Goal: Book appointment/travel/reservation

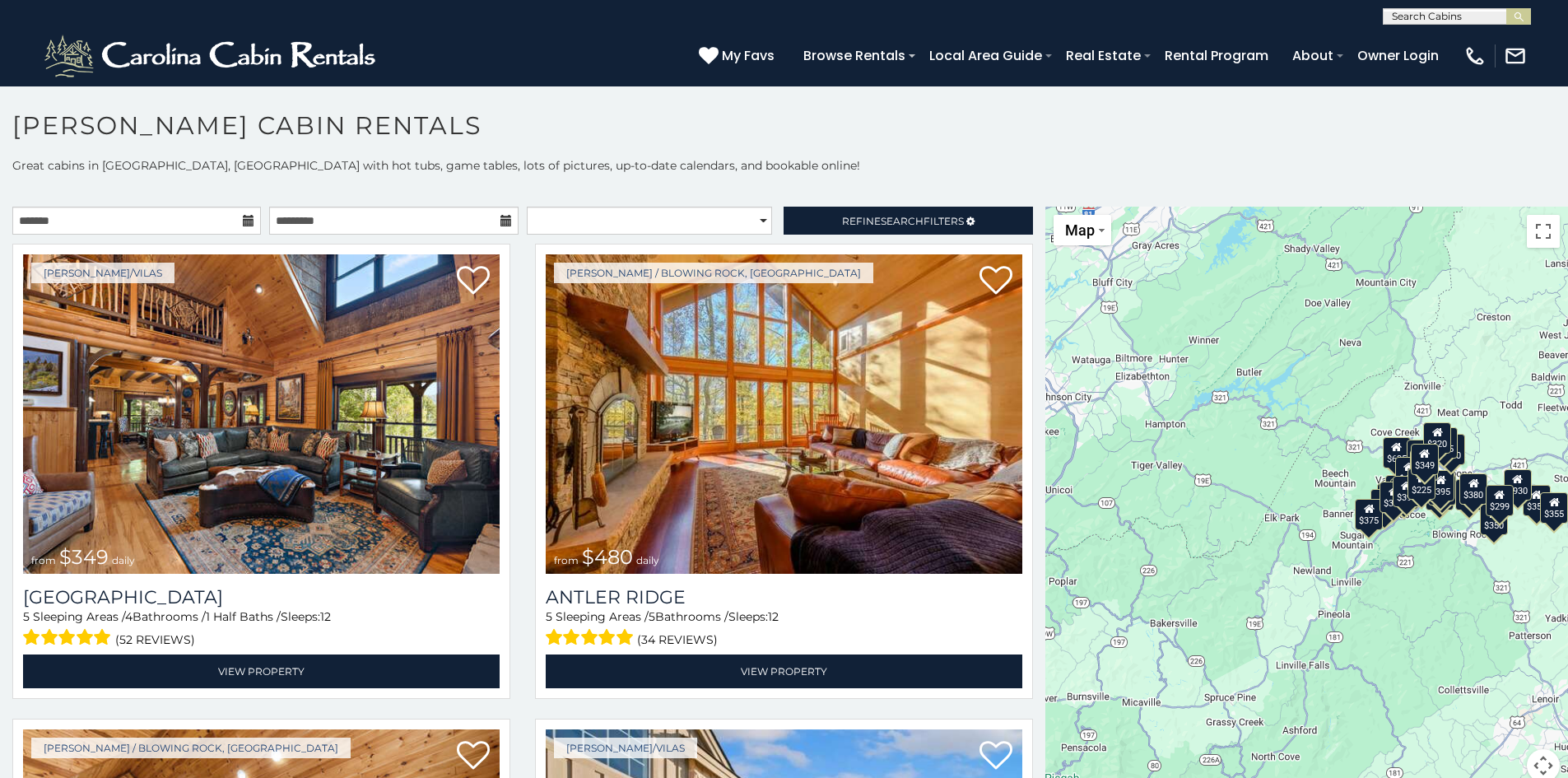
click at [250, 219] on icon at bounding box center [248, 220] width 11 height 11
click at [246, 220] on icon at bounding box center [248, 220] width 11 height 11
click at [244, 221] on icon at bounding box center [248, 220] width 11 height 11
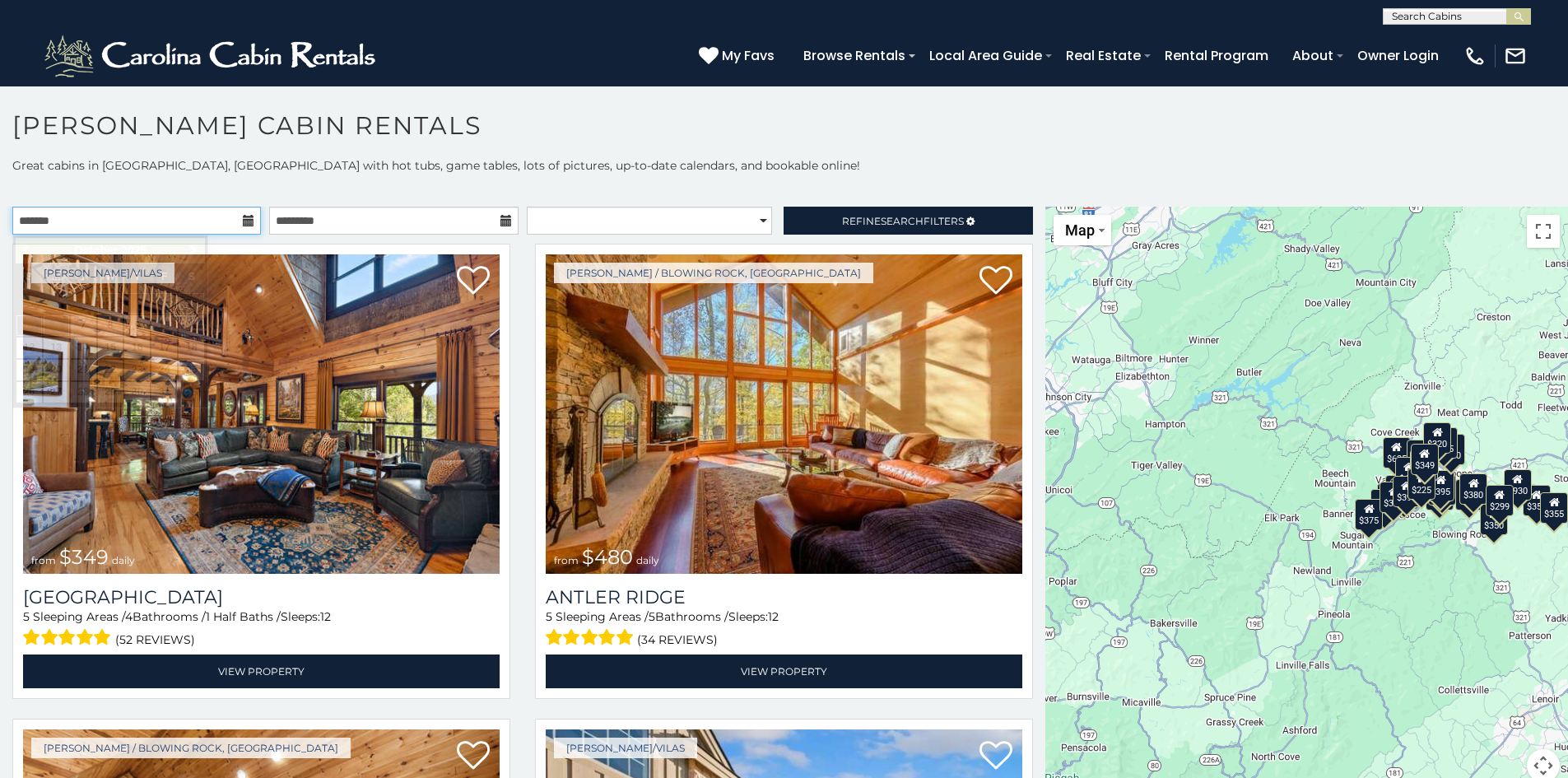
click at [151, 222] on input "text" at bounding box center [136, 220] width 249 height 28
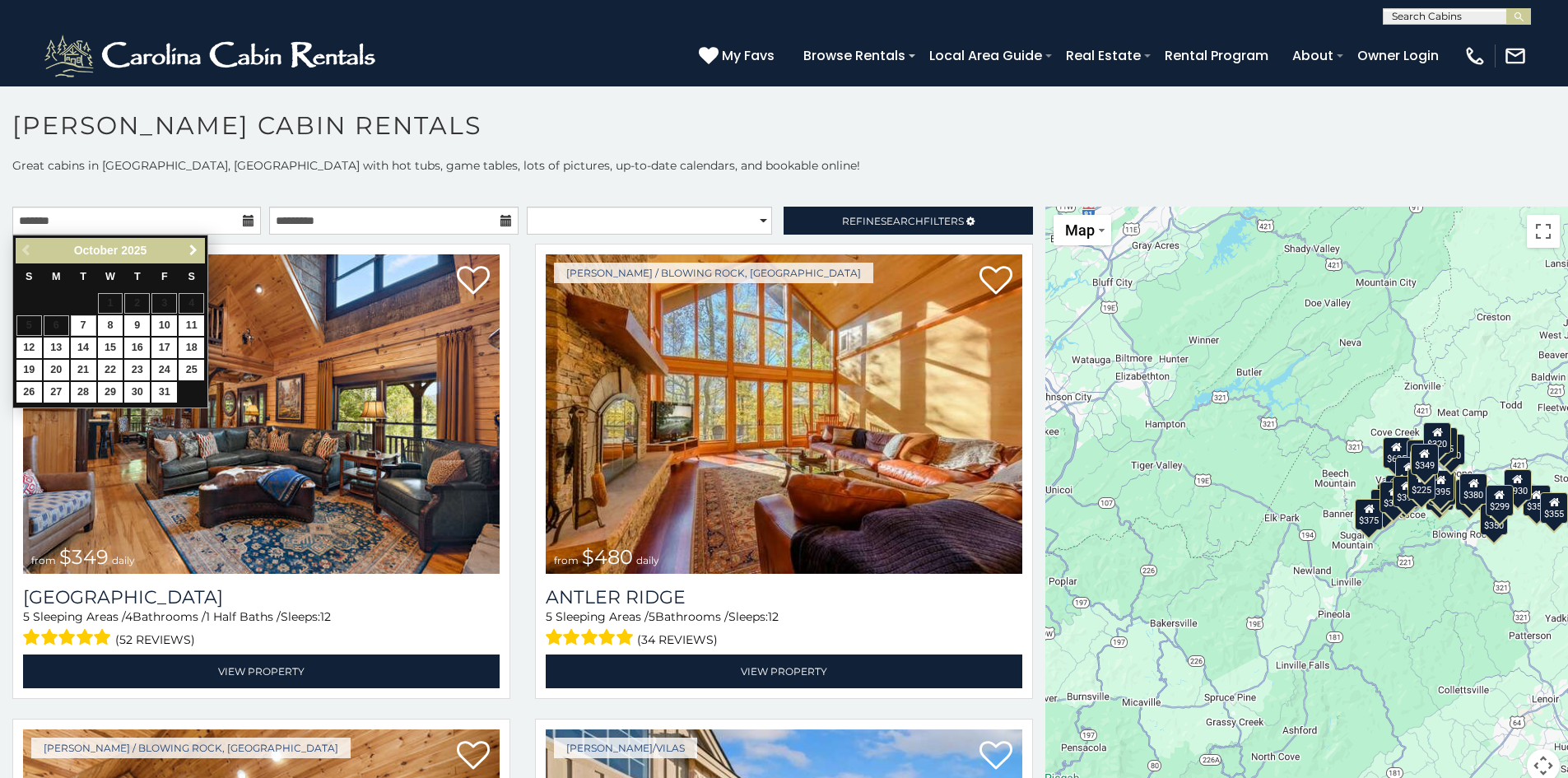
click at [196, 243] on link "Next" at bounding box center [193, 250] width 21 height 21
click at [29, 395] on link "28" at bounding box center [29, 392] width 26 height 21
type input "**********"
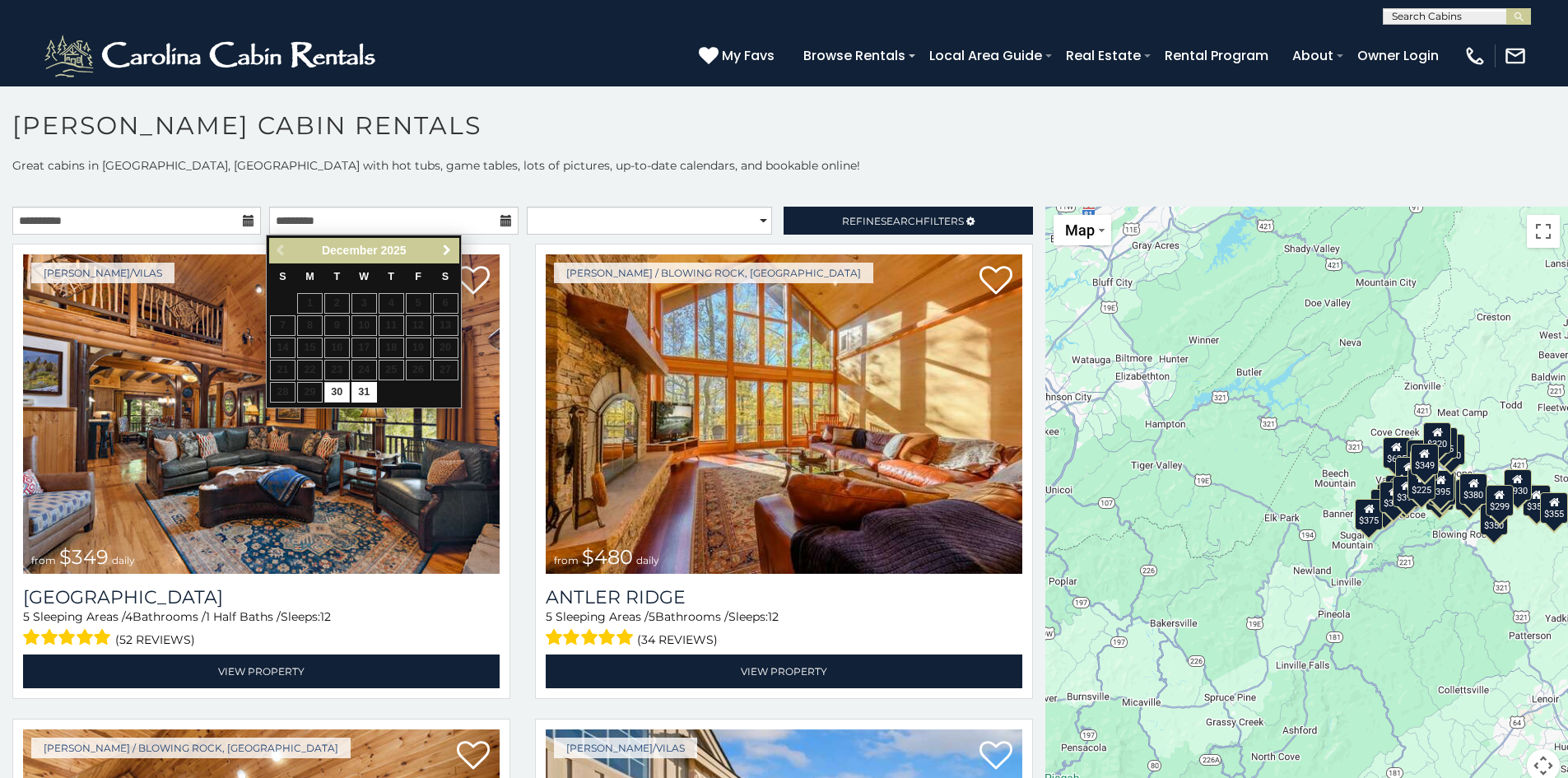
click at [445, 250] on span "Next" at bounding box center [446, 250] width 13 height 13
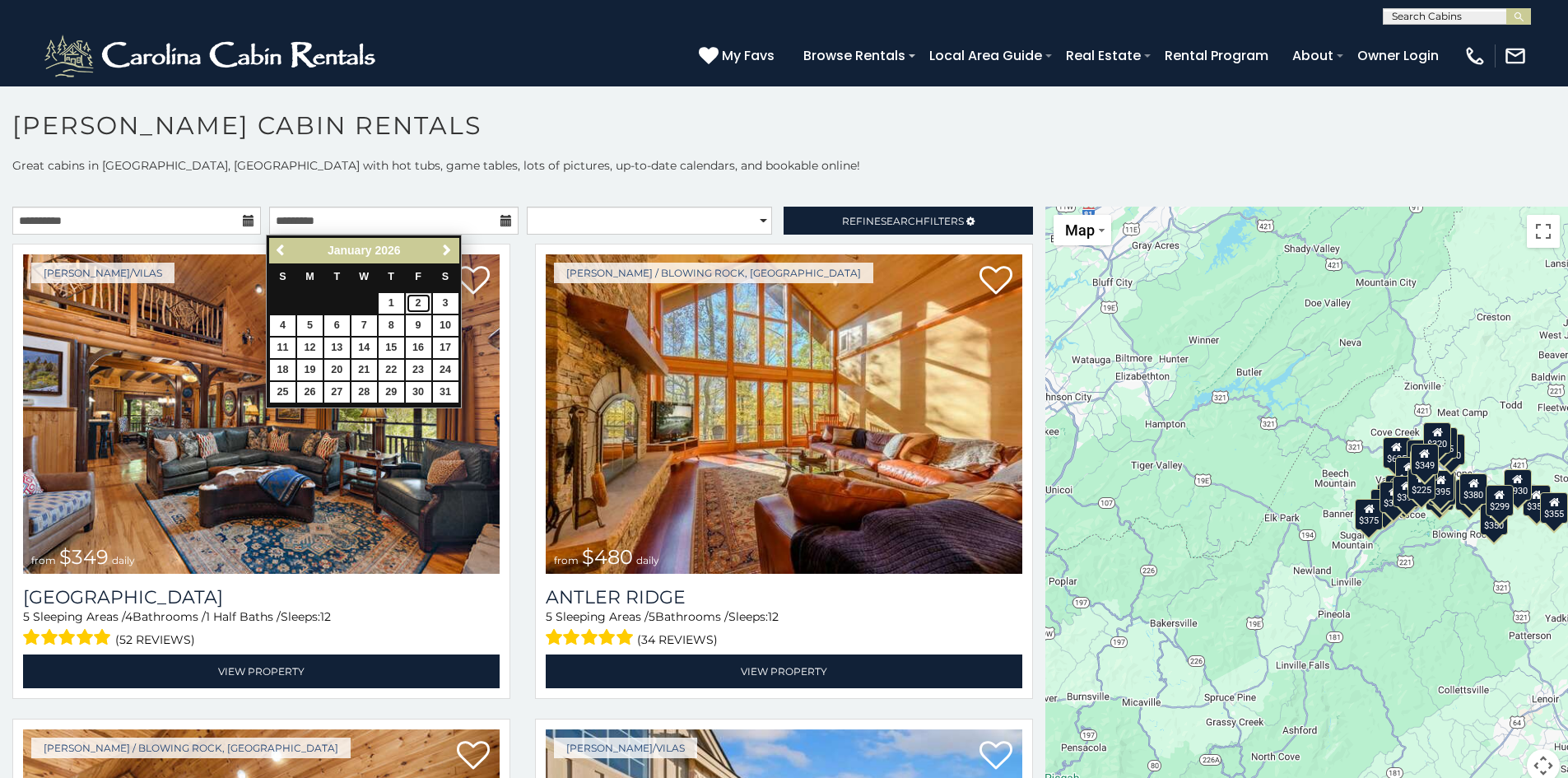
click at [416, 300] on link "2" at bounding box center [419, 303] width 26 height 21
type input "**********"
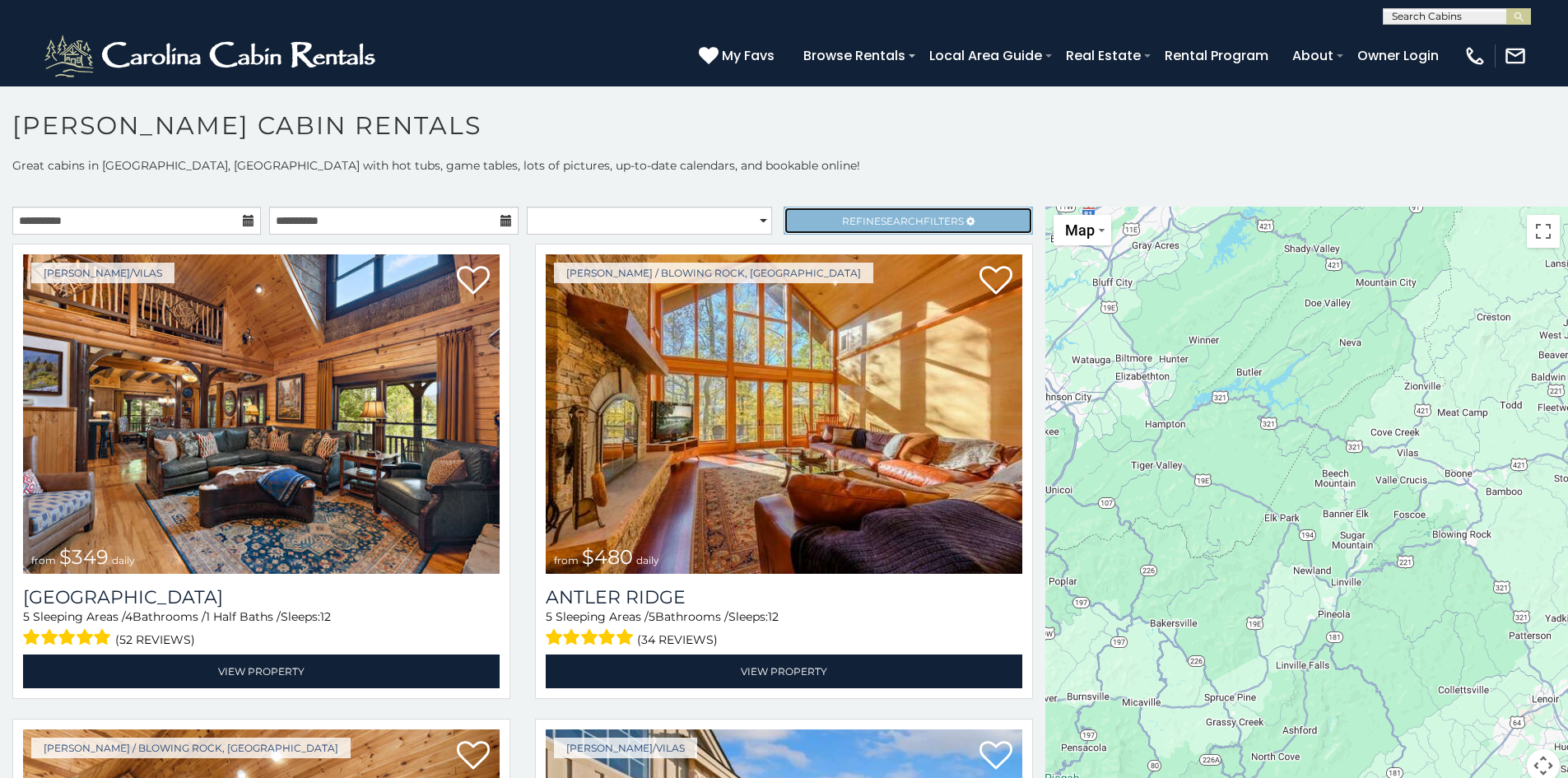
click at [842, 216] on span "Refine Search Filters" at bounding box center [903, 221] width 122 height 12
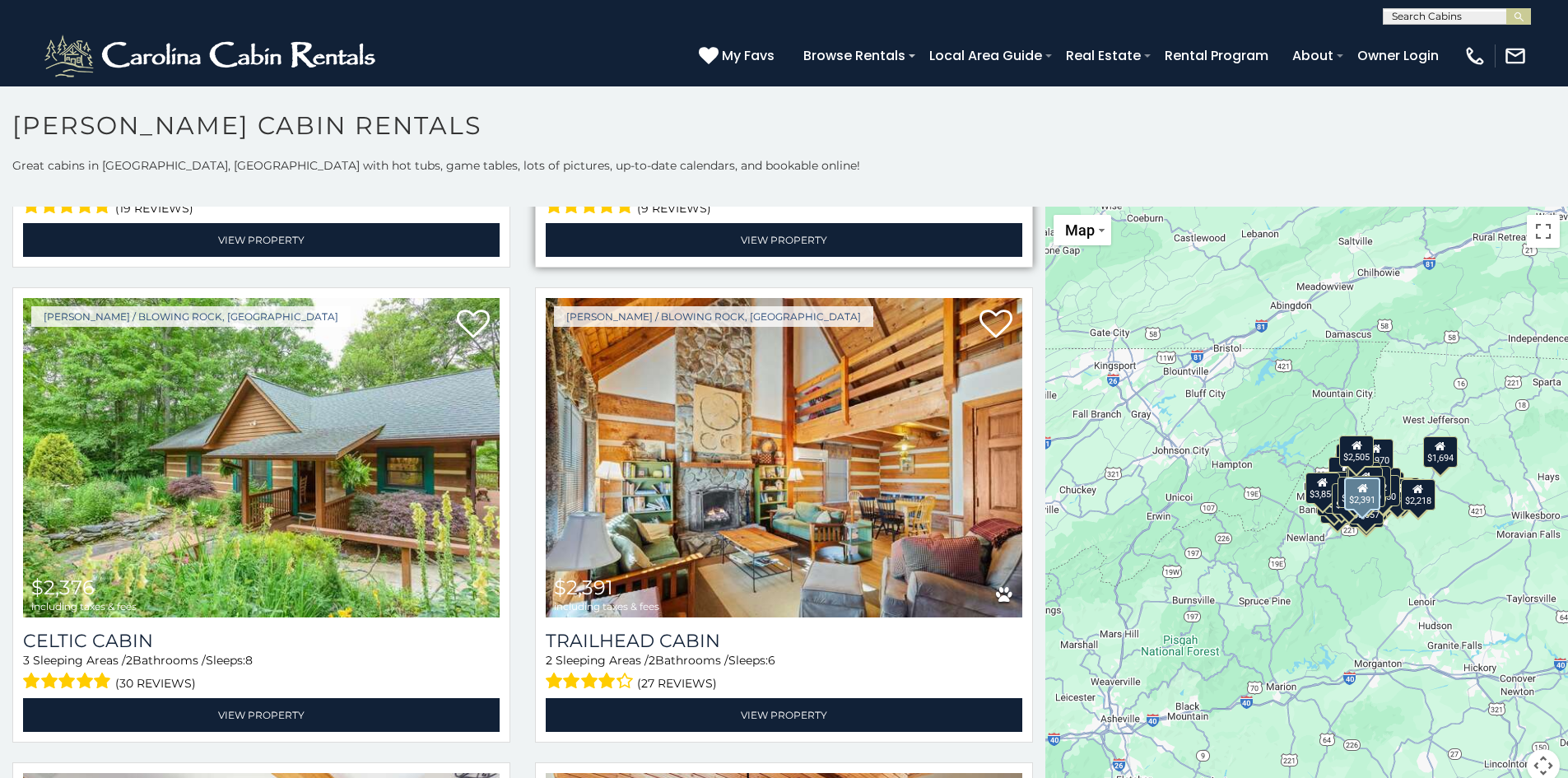
scroll to position [4282, 0]
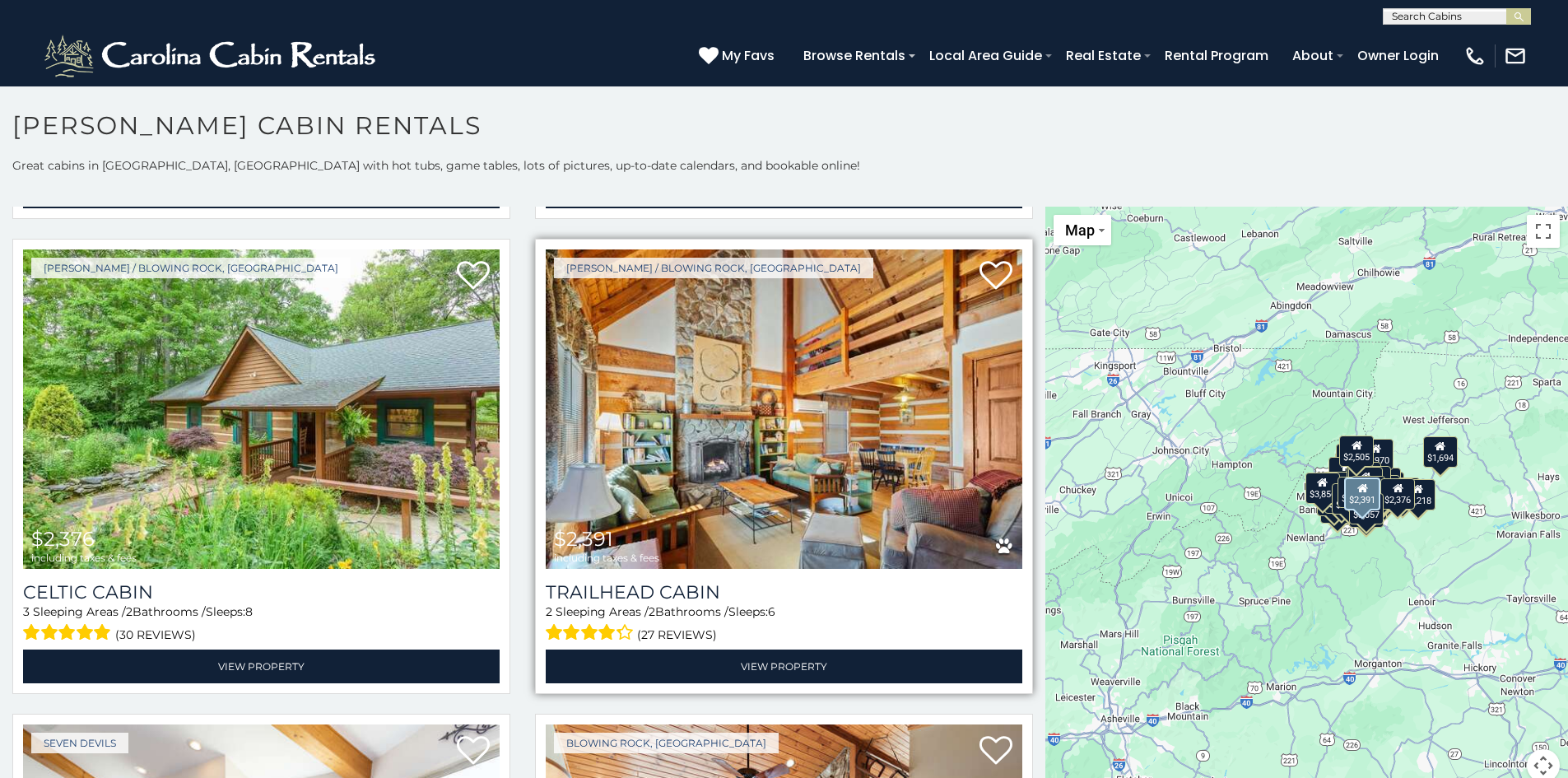
click at [717, 370] on img at bounding box center [784, 409] width 476 height 319
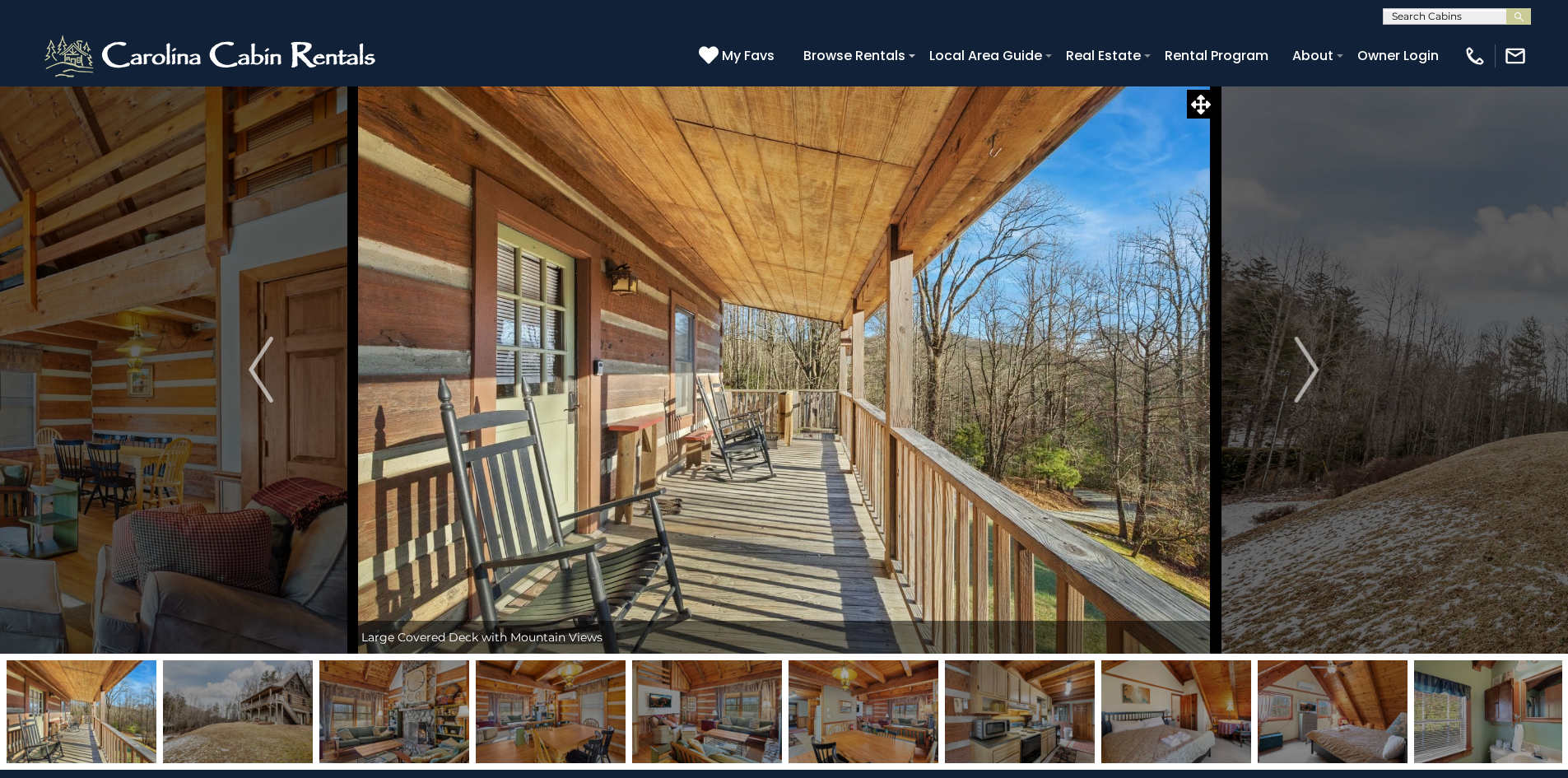
click at [1311, 370] on img "Next" at bounding box center [1307, 370] width 25 height 66
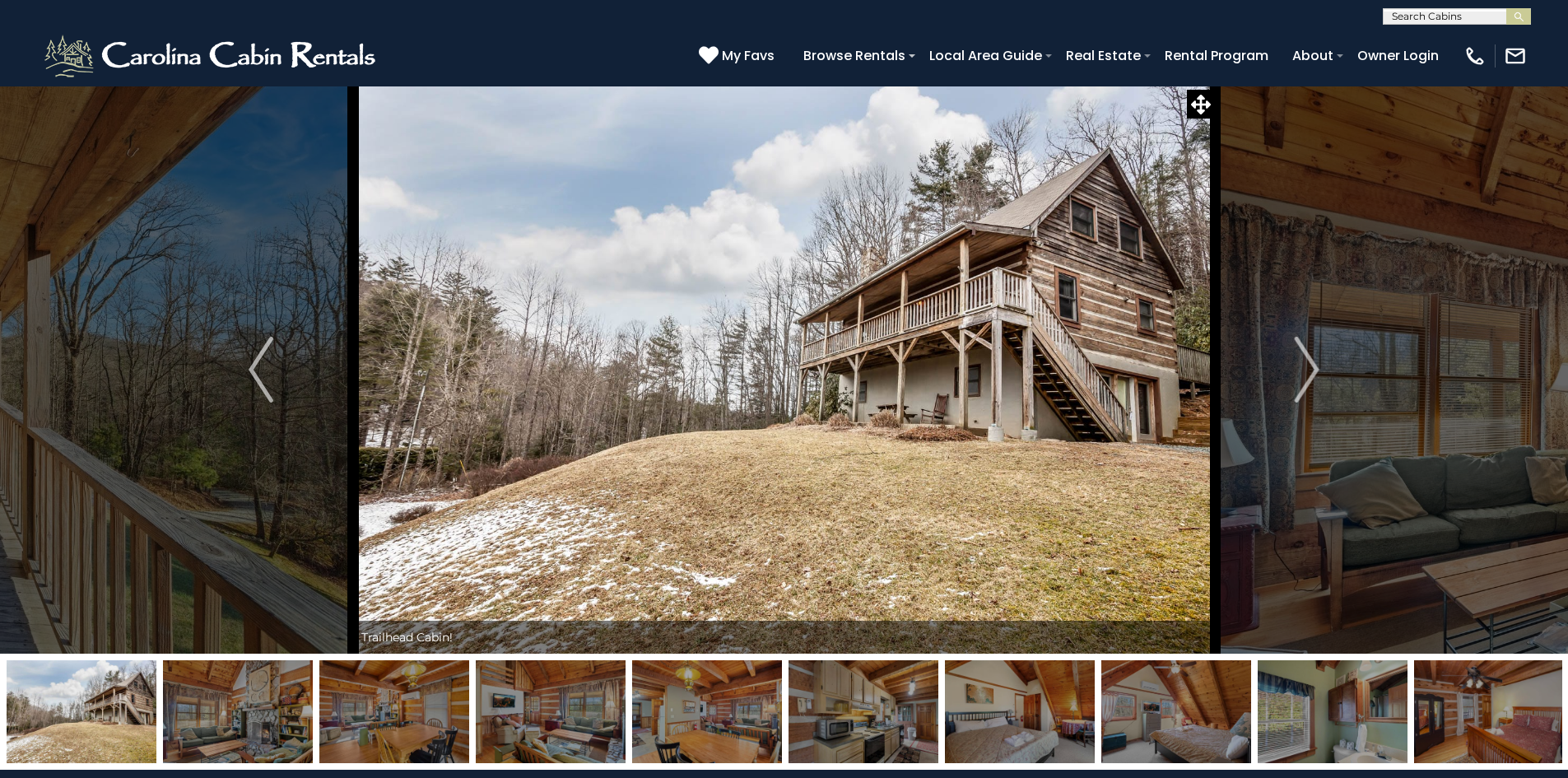
click at [1311, 370] on img "Next" at bounding box center [1307, 370] width 25 height 66
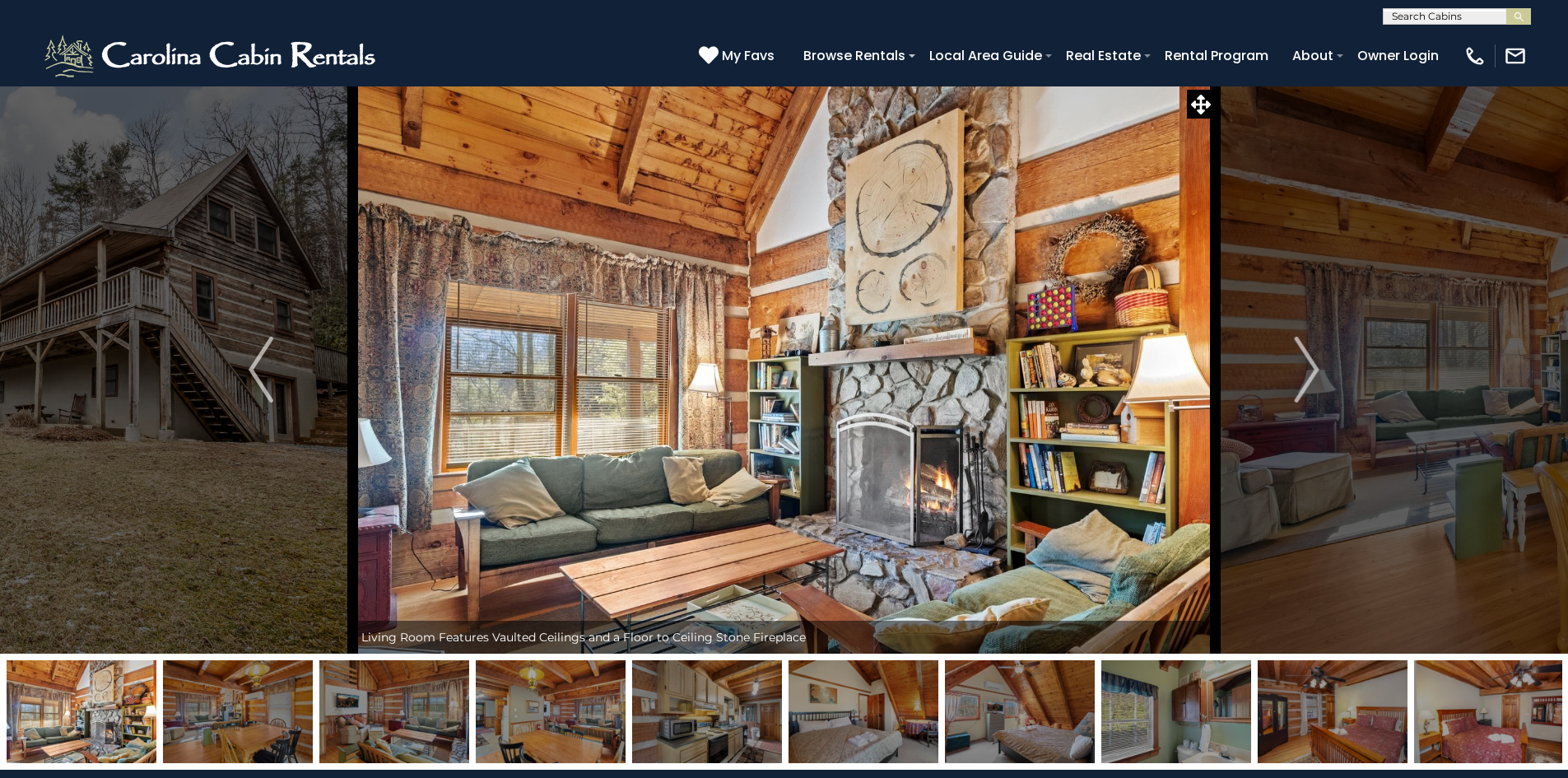
click at [1311, 370] on img "Next" at bounding box center [1307, 370] width 25 height 66
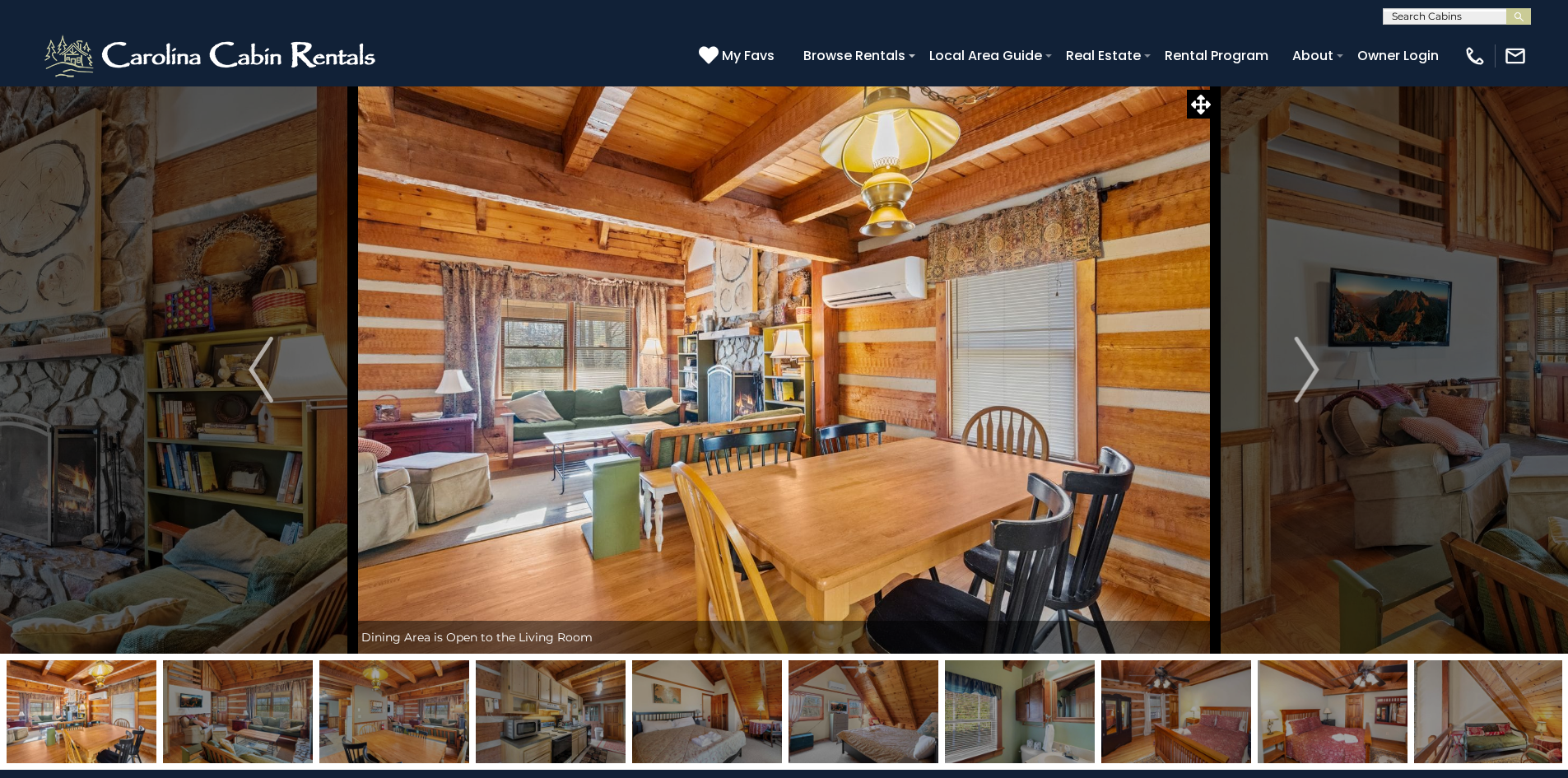
click at [1311, 370] on img "Next" at bounding box center [1307, 370] width 25 height 66
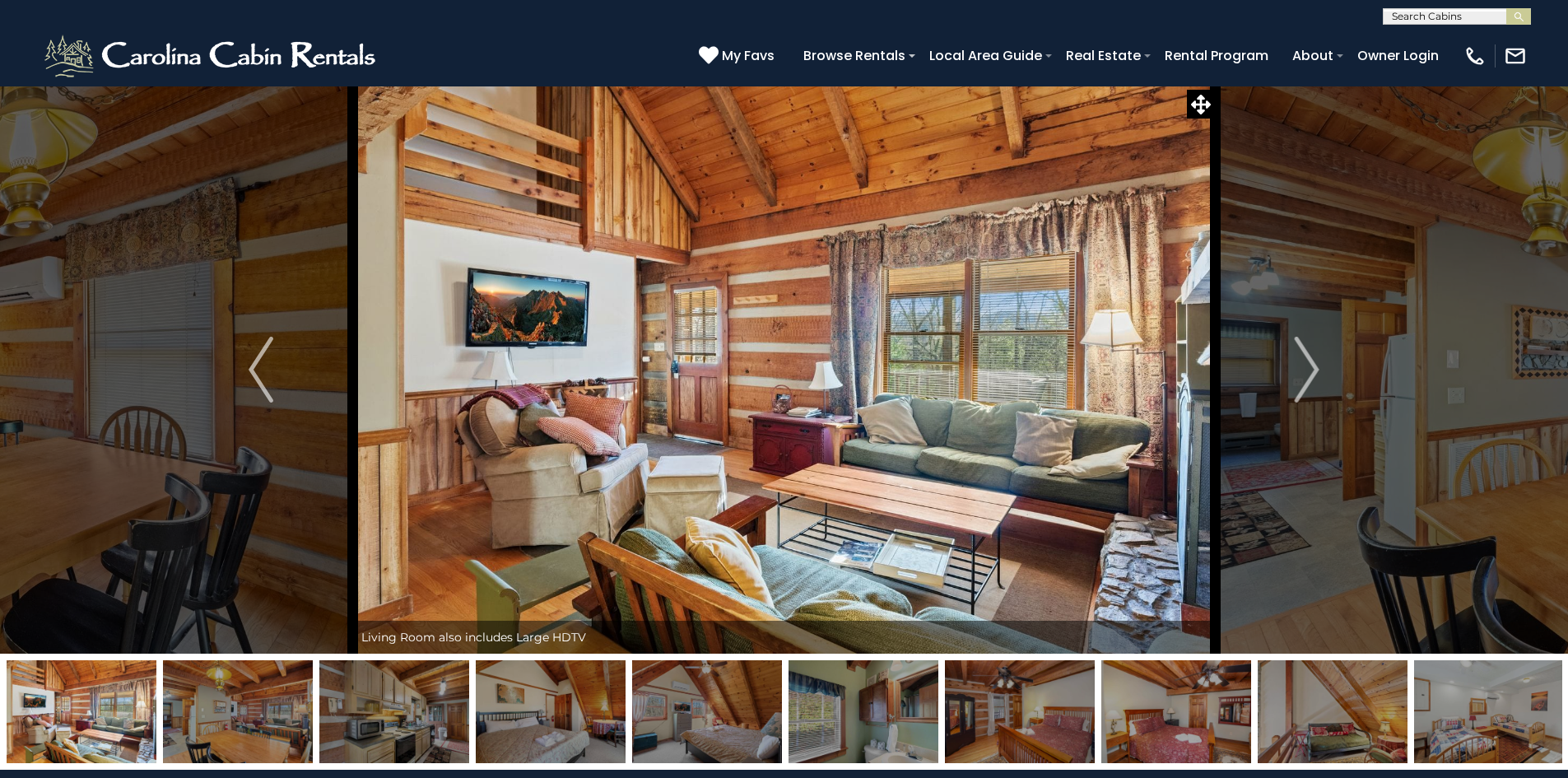
click at [1311, 370] on img "Next" at bounding box center [1307, 370] width 25 height 66
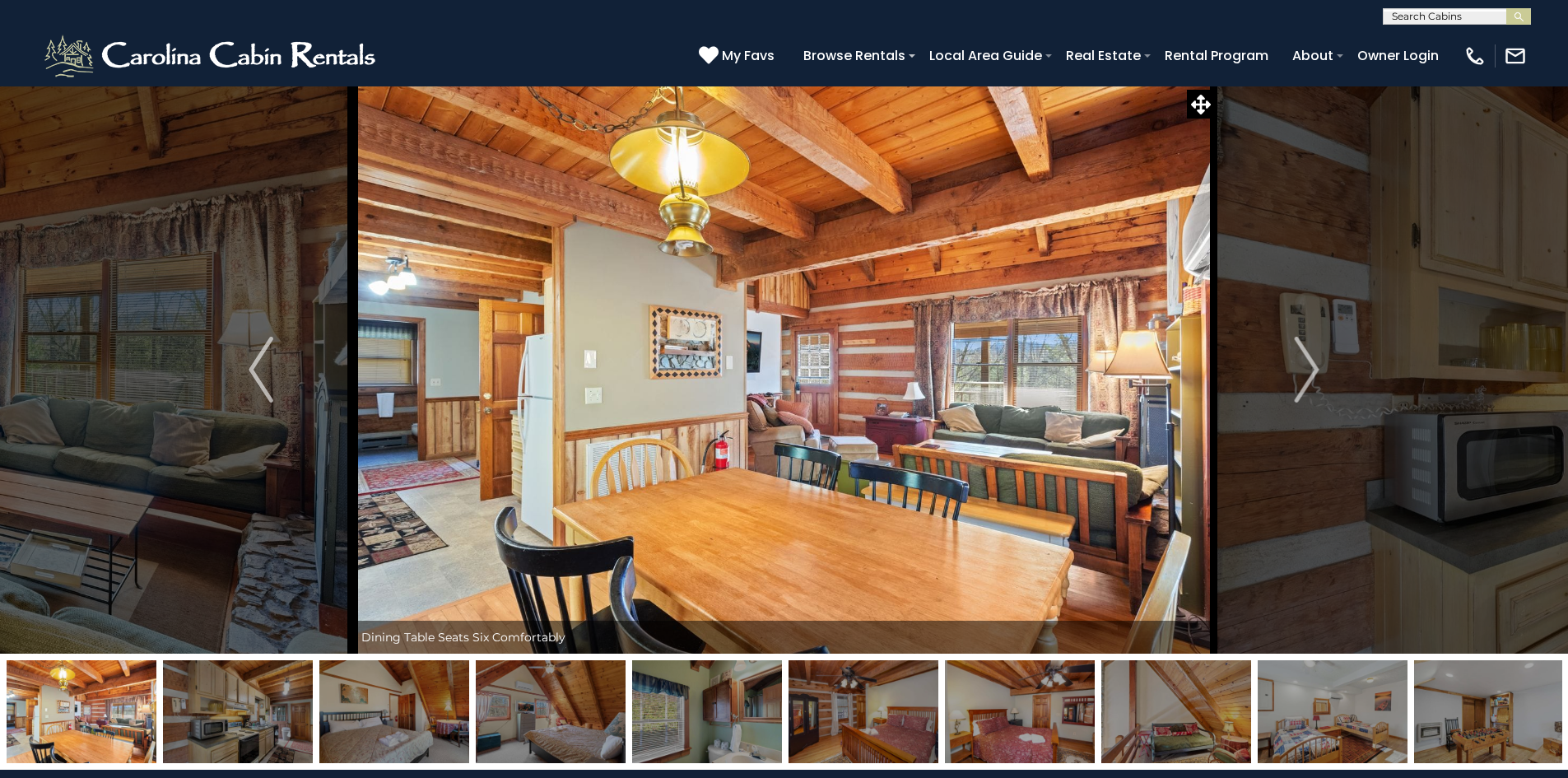
click at [1311, 370] on img "Next" at bounding box center [1307, 370] width 25 height 66
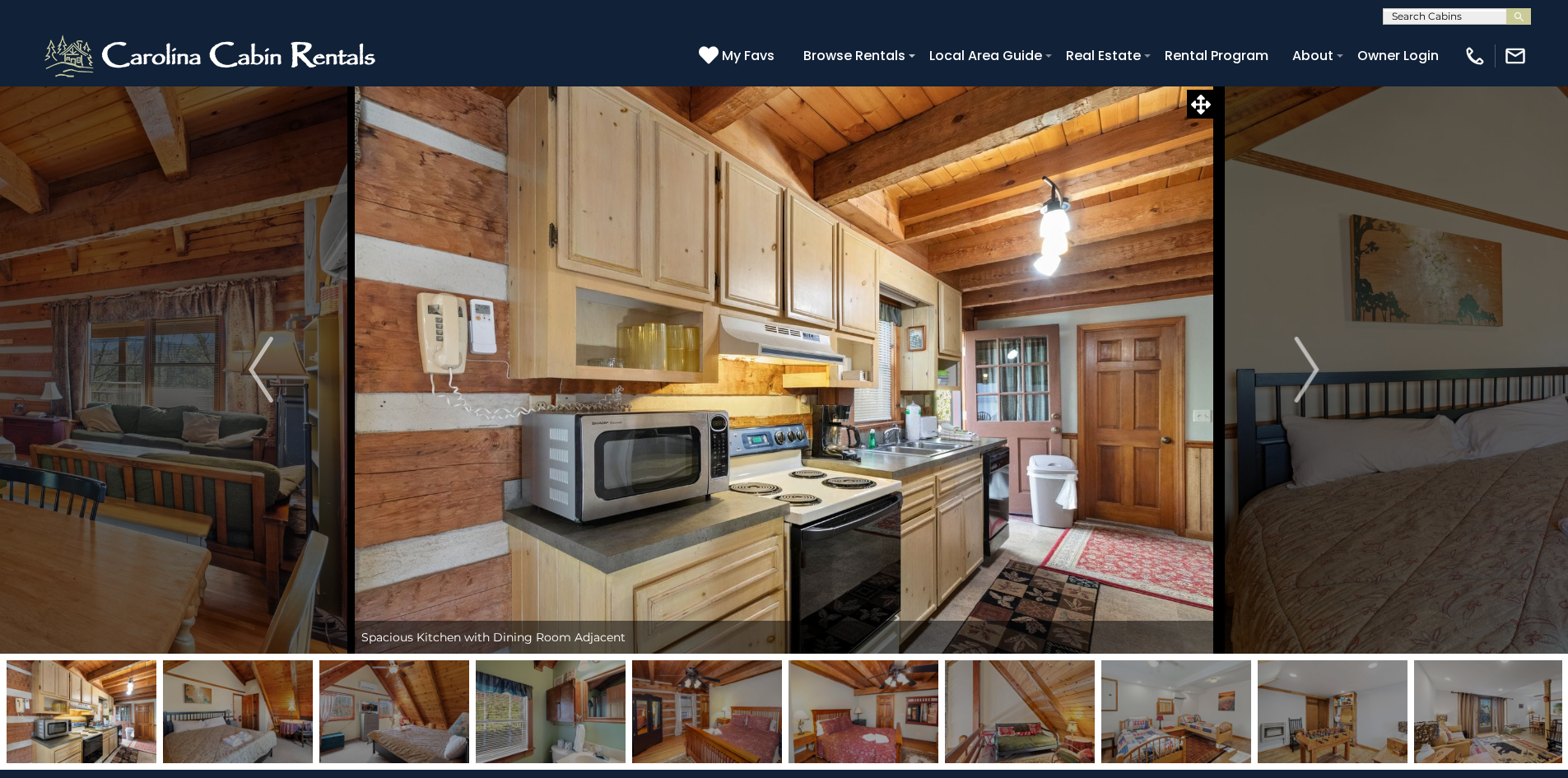
click at [1311, 370] on img "Next" at bounding box center [1307, 370] width 25 height 66
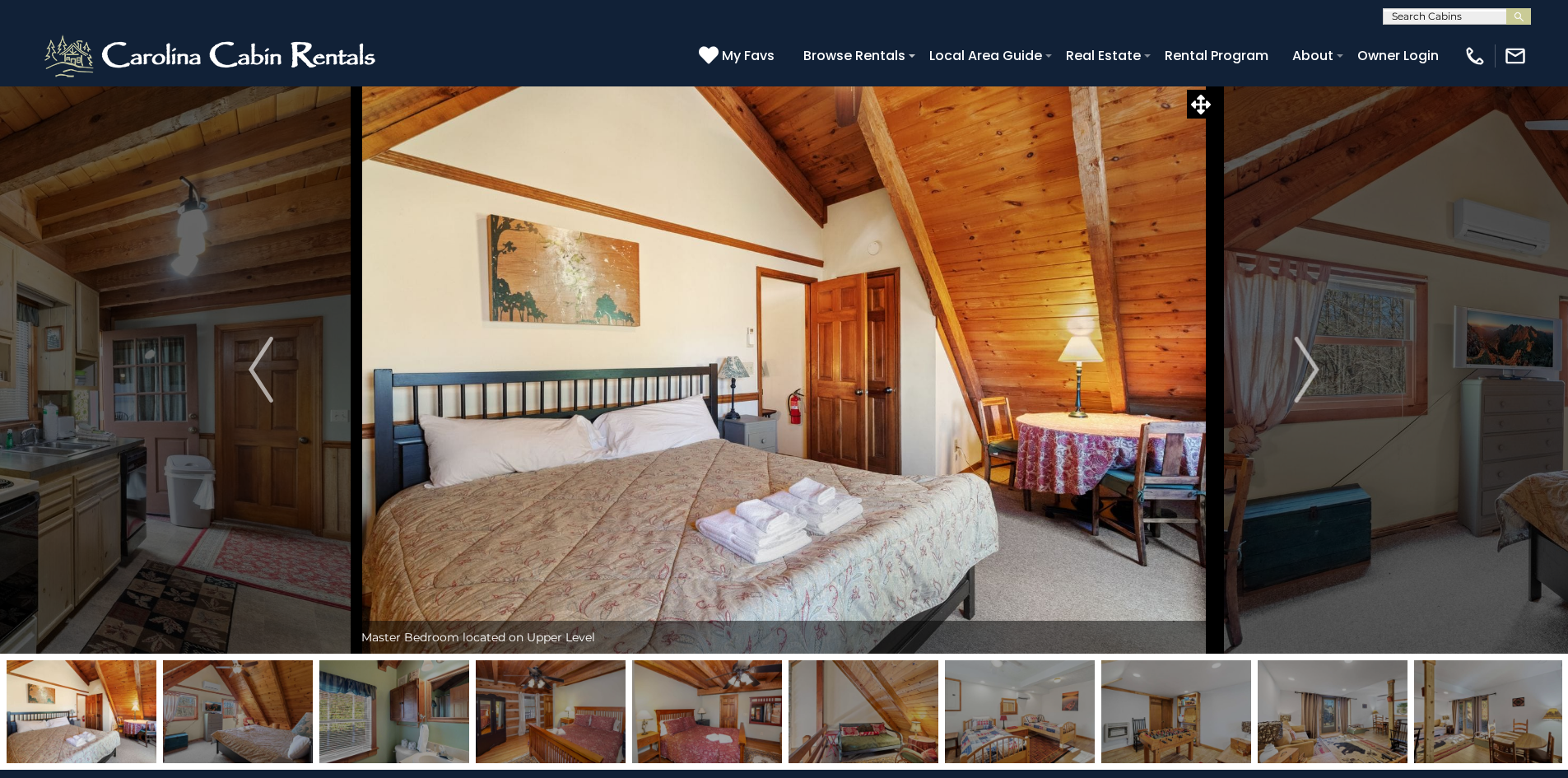
click at [1311, 370] on img "Next" at bounding box center [1307, 370] width 25 height 66
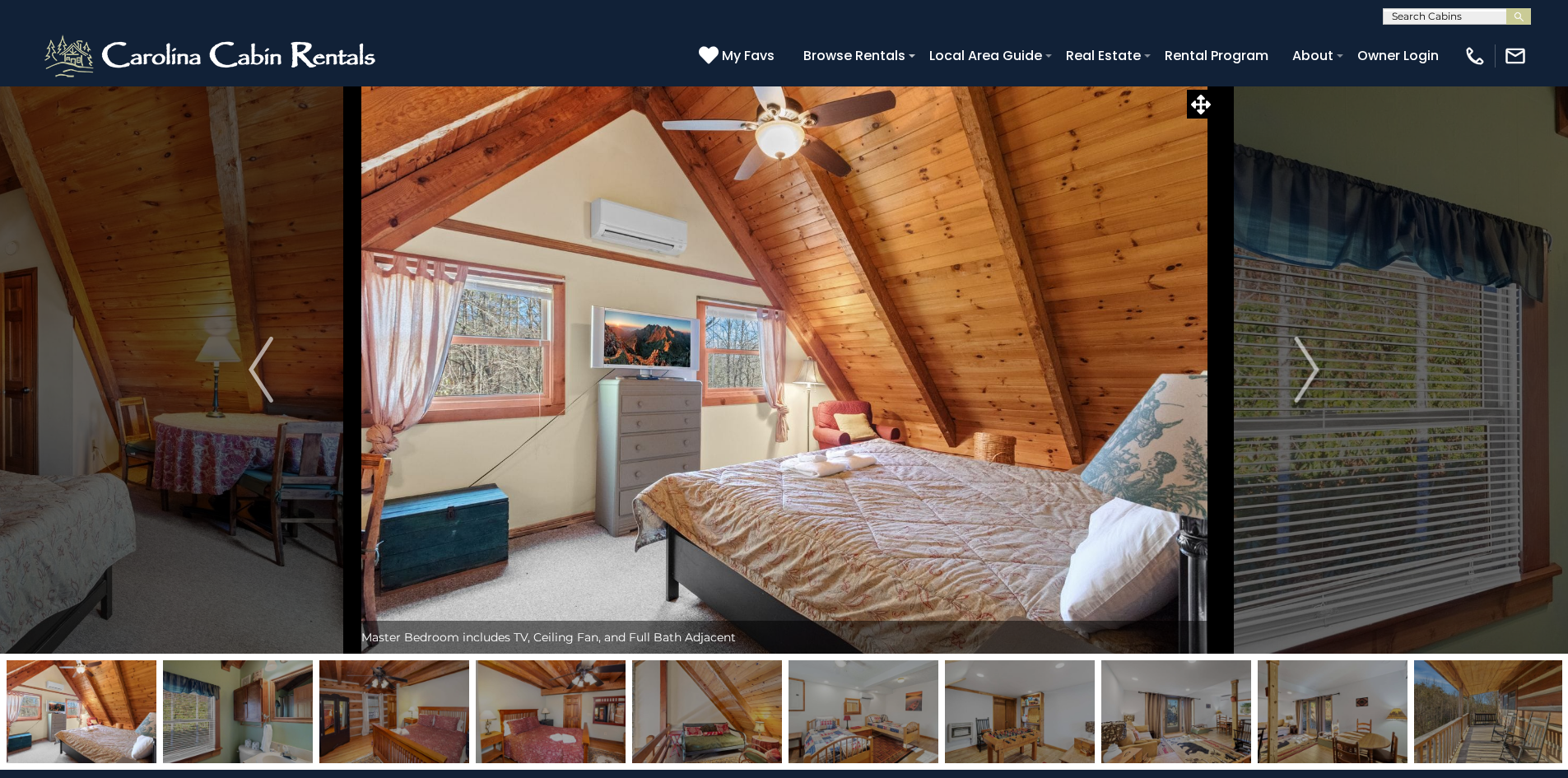
click at [1311, 370] on img "Next" at bounding box center [1307, 370] width 25 height 66
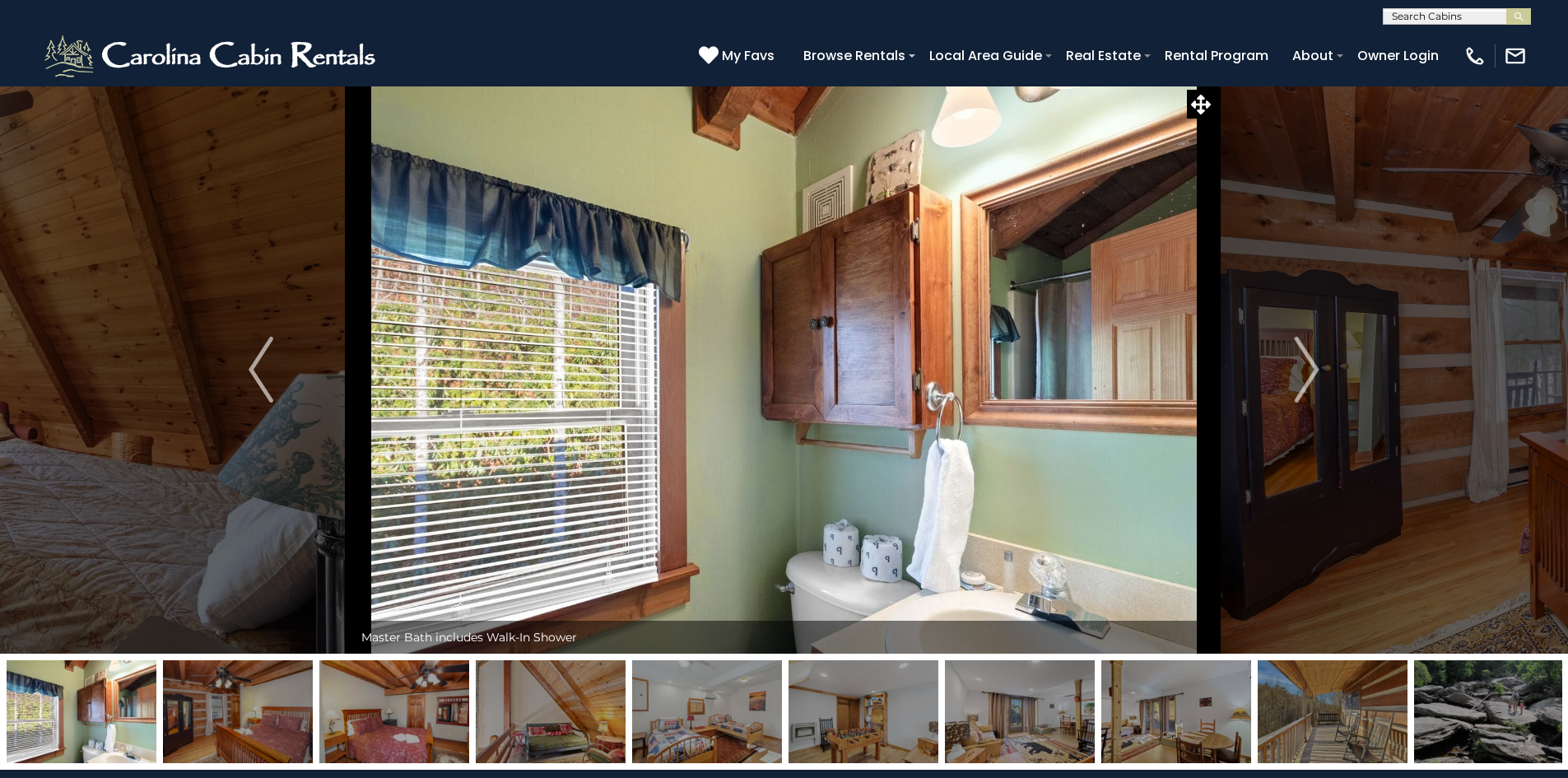
click at [1311, 370] on img "Next" at bounding box center [1307, 370] width 25 height 66
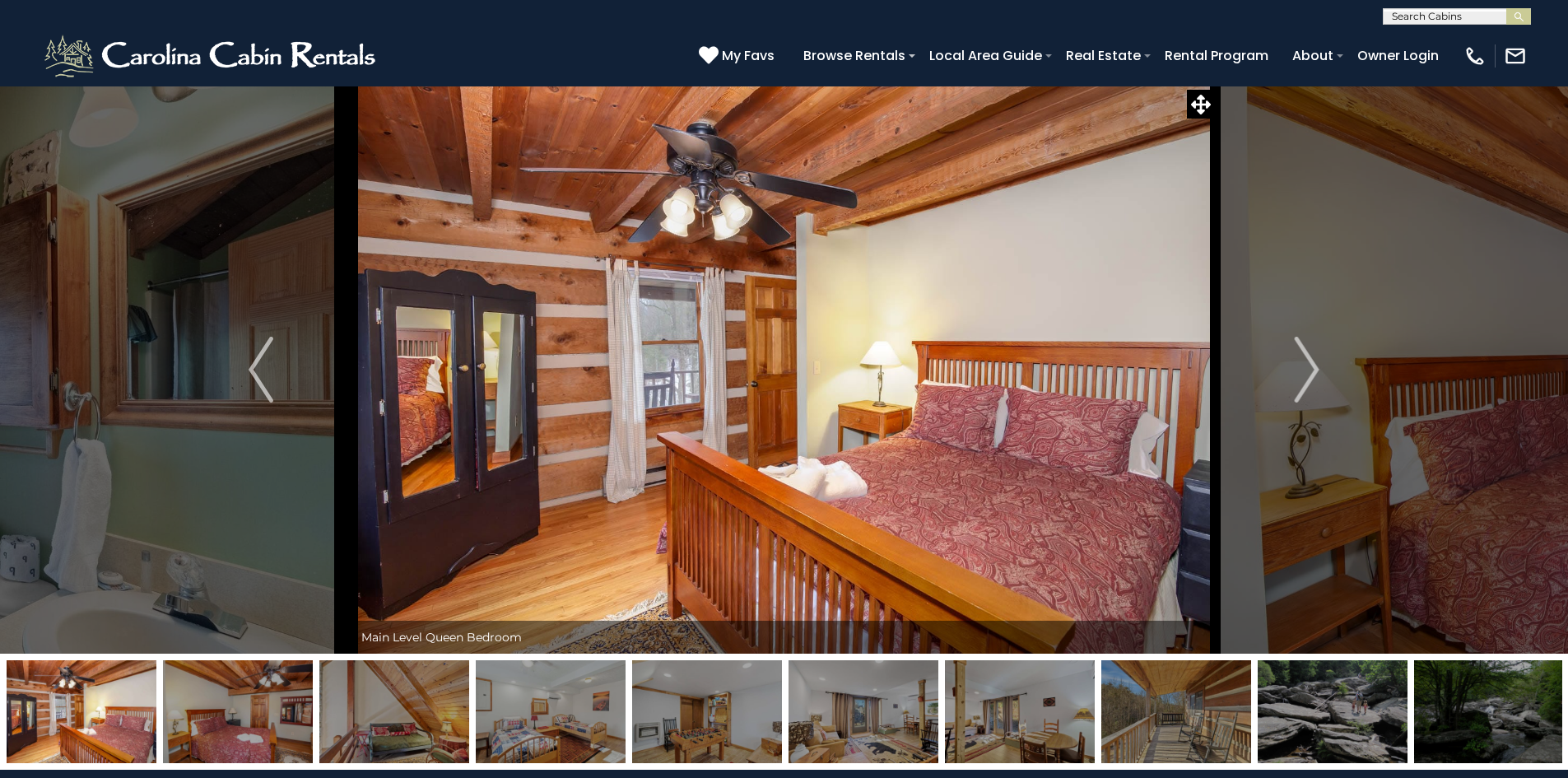
click at [1311, 370] on img "Next" at bounding box center [1307, 370] width 25 height 66
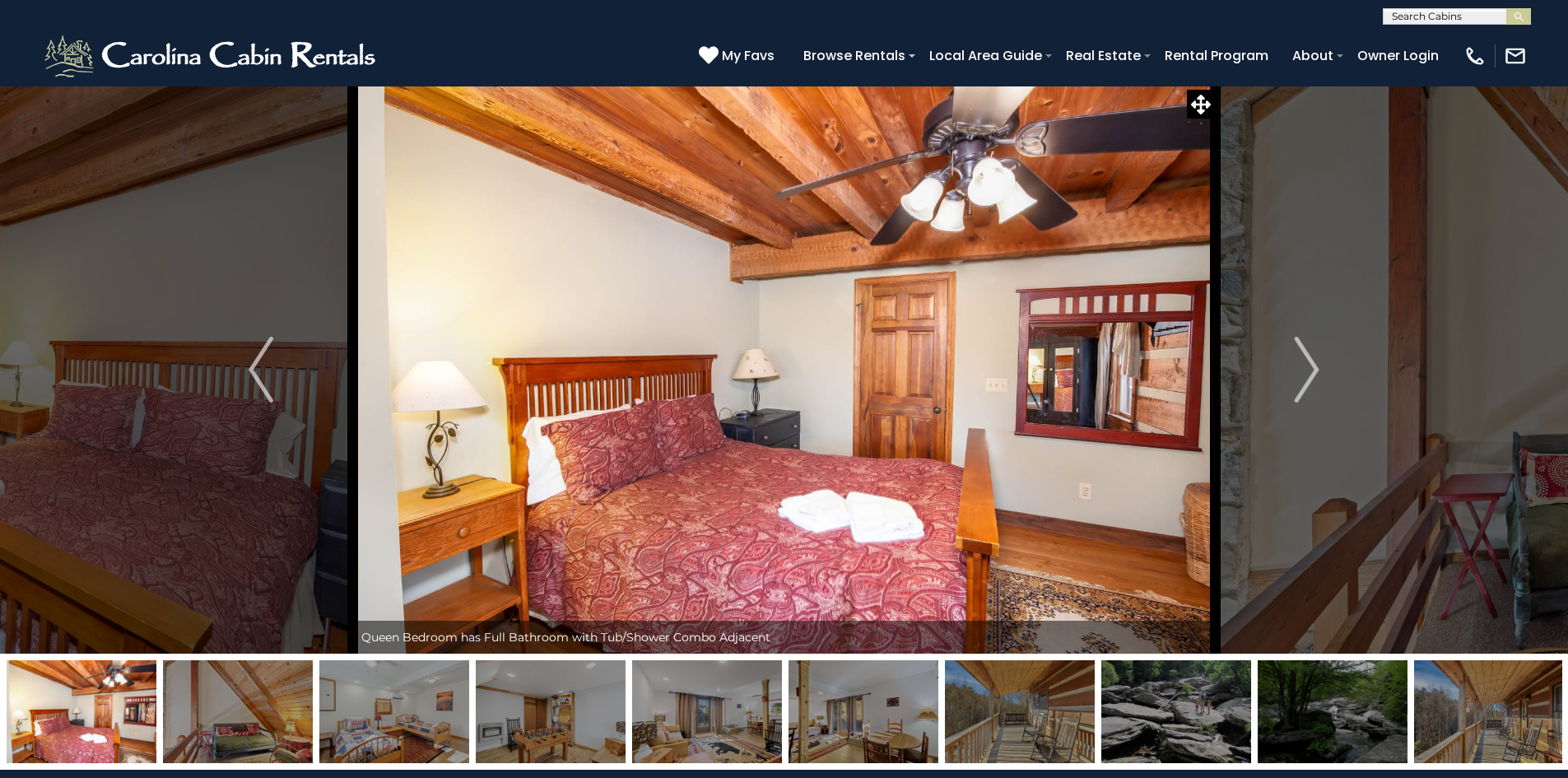
click at [1311, 370] on img "Next" at bounding box center [1307, 370] width 25 height 66
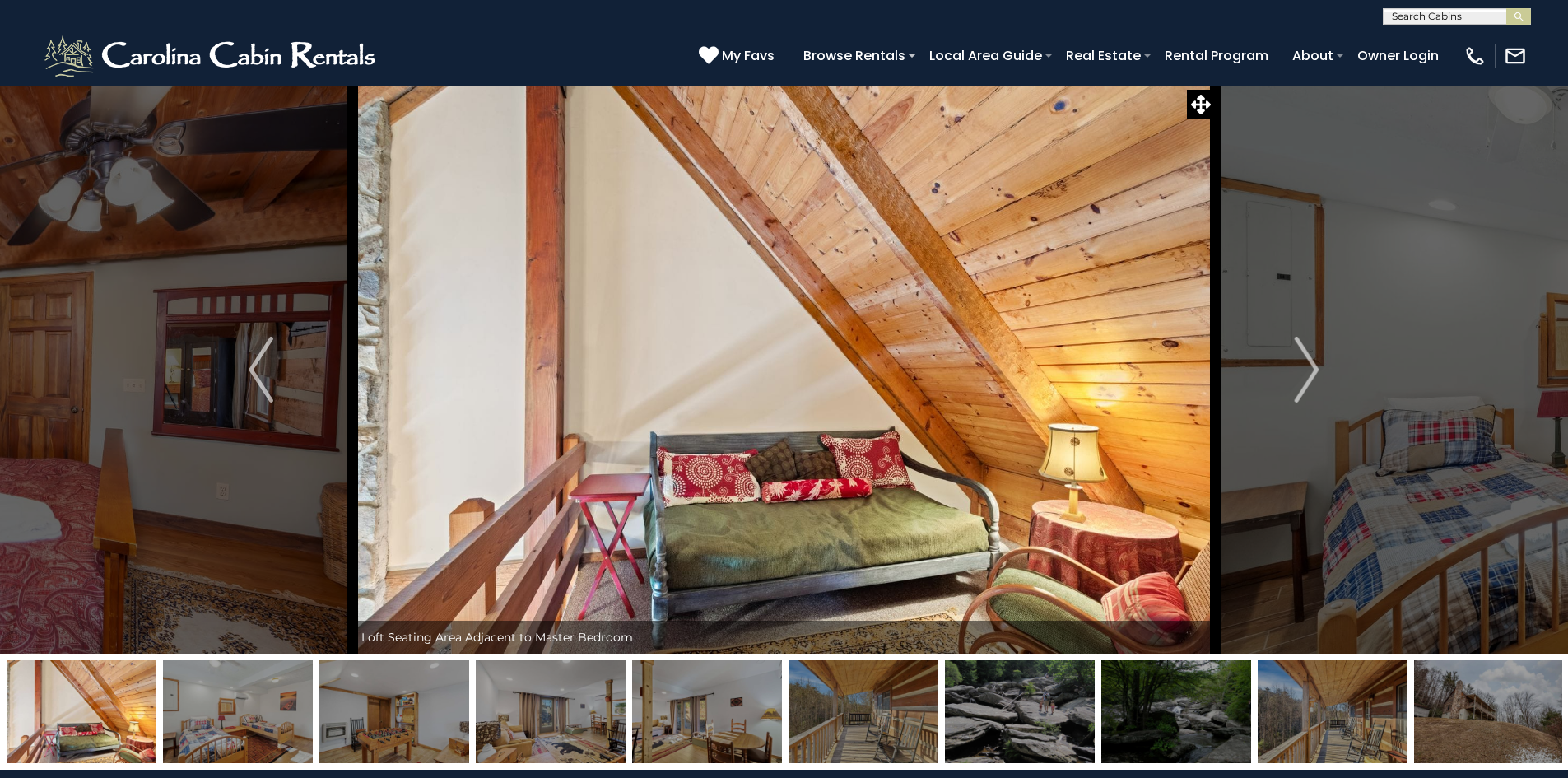
click at [1311, 370] on img "Next" at bounding box center [1307, 370] width 25 height 66
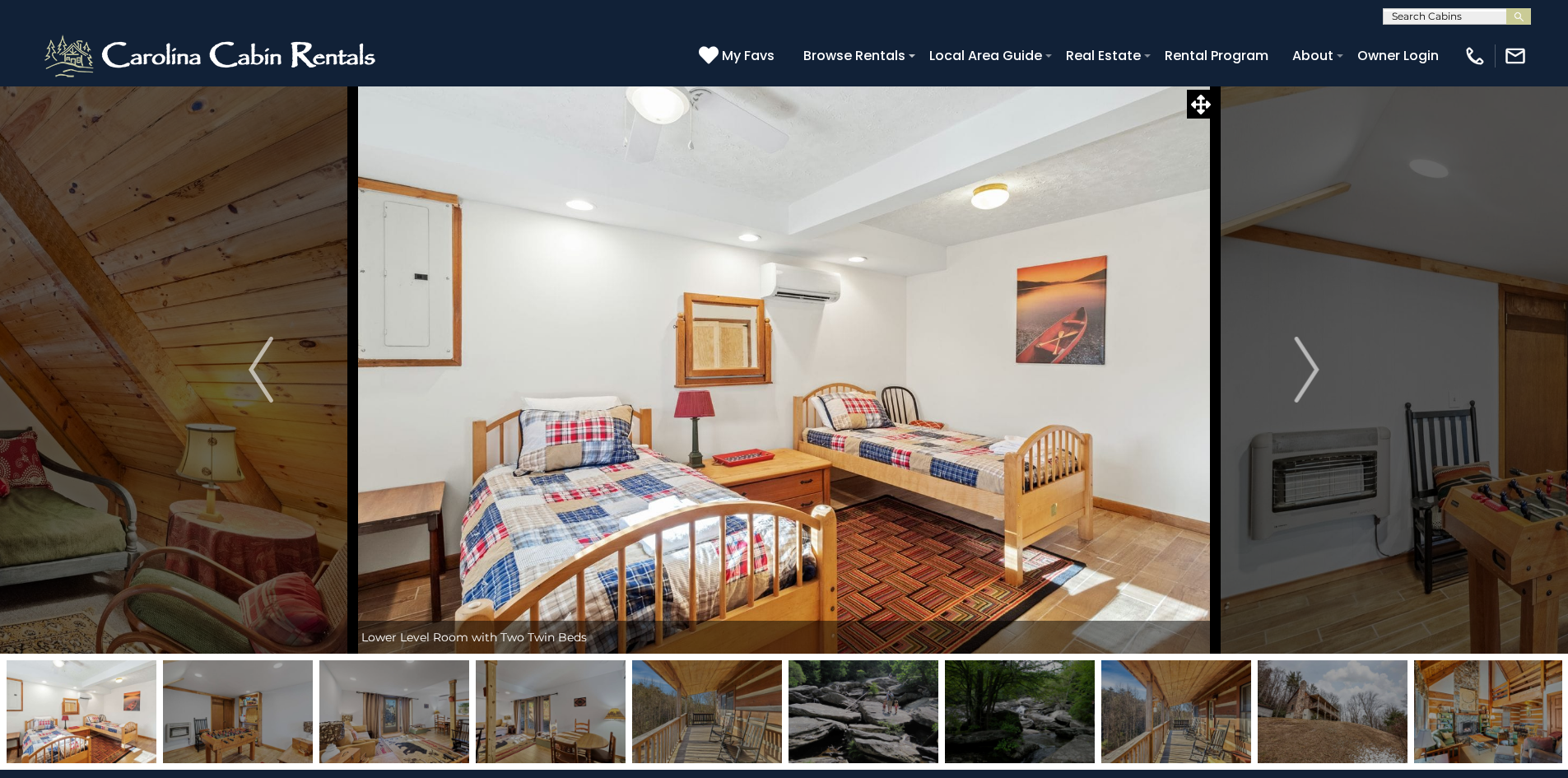
click at [1311, 370] on img "Next" at bounding box center [1307, 370] width 25 height 66
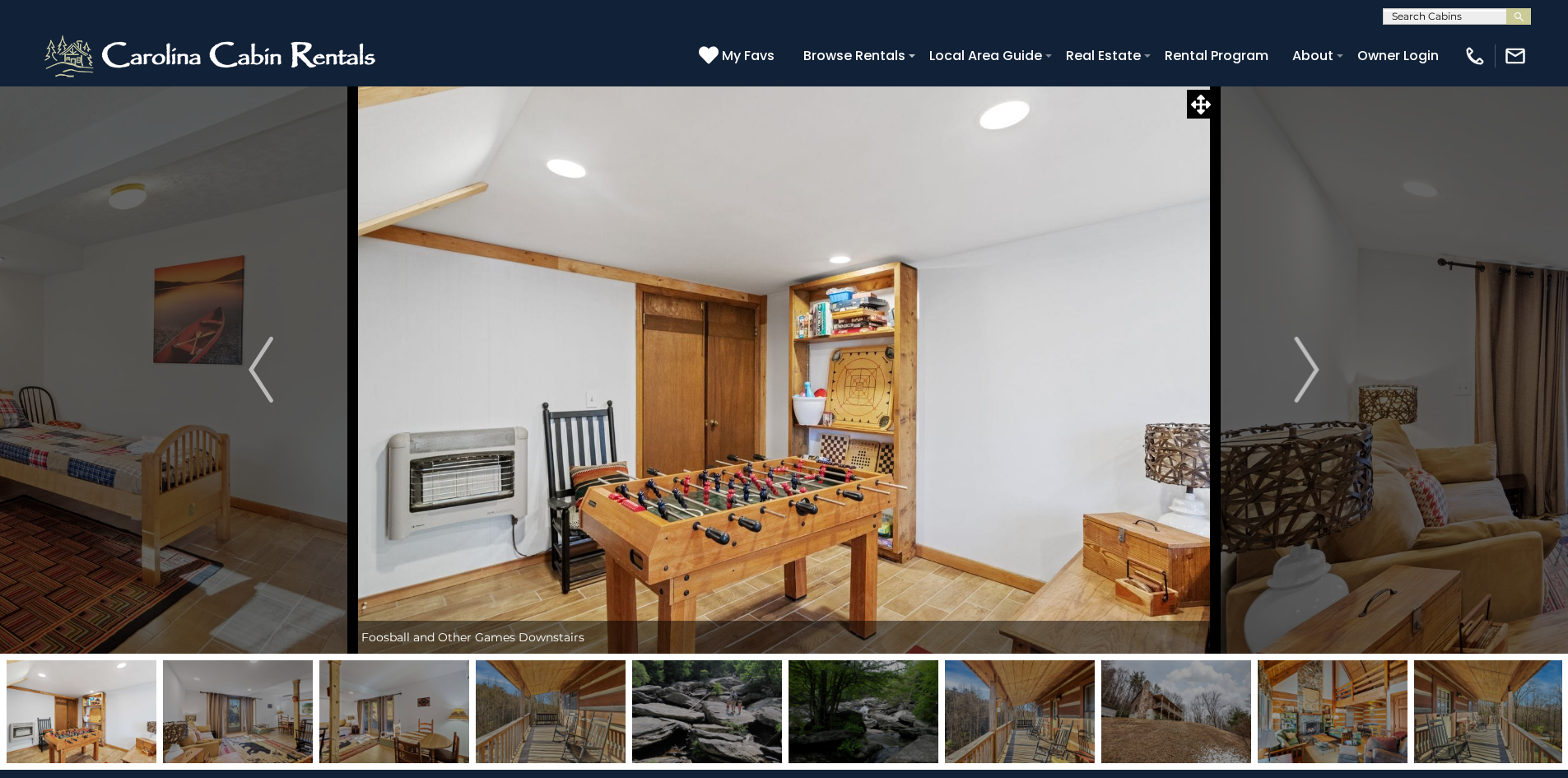
click at [1311, 370] on img "Next" at bounding box center [1307, 370] width 25 height 66
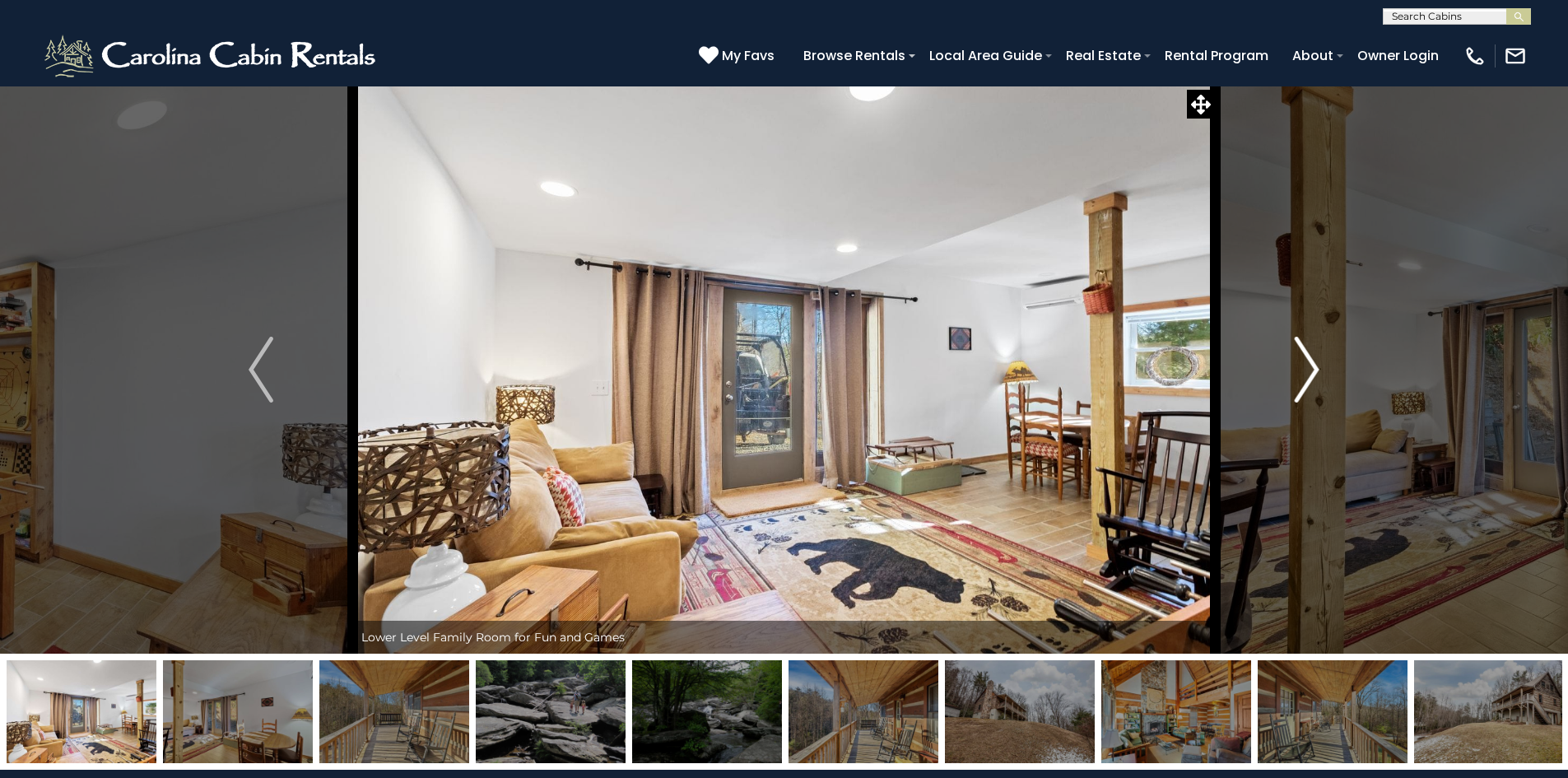
click at [1310, 370] on img "Next" at bounding box center [1307, 370] width 25 height 66
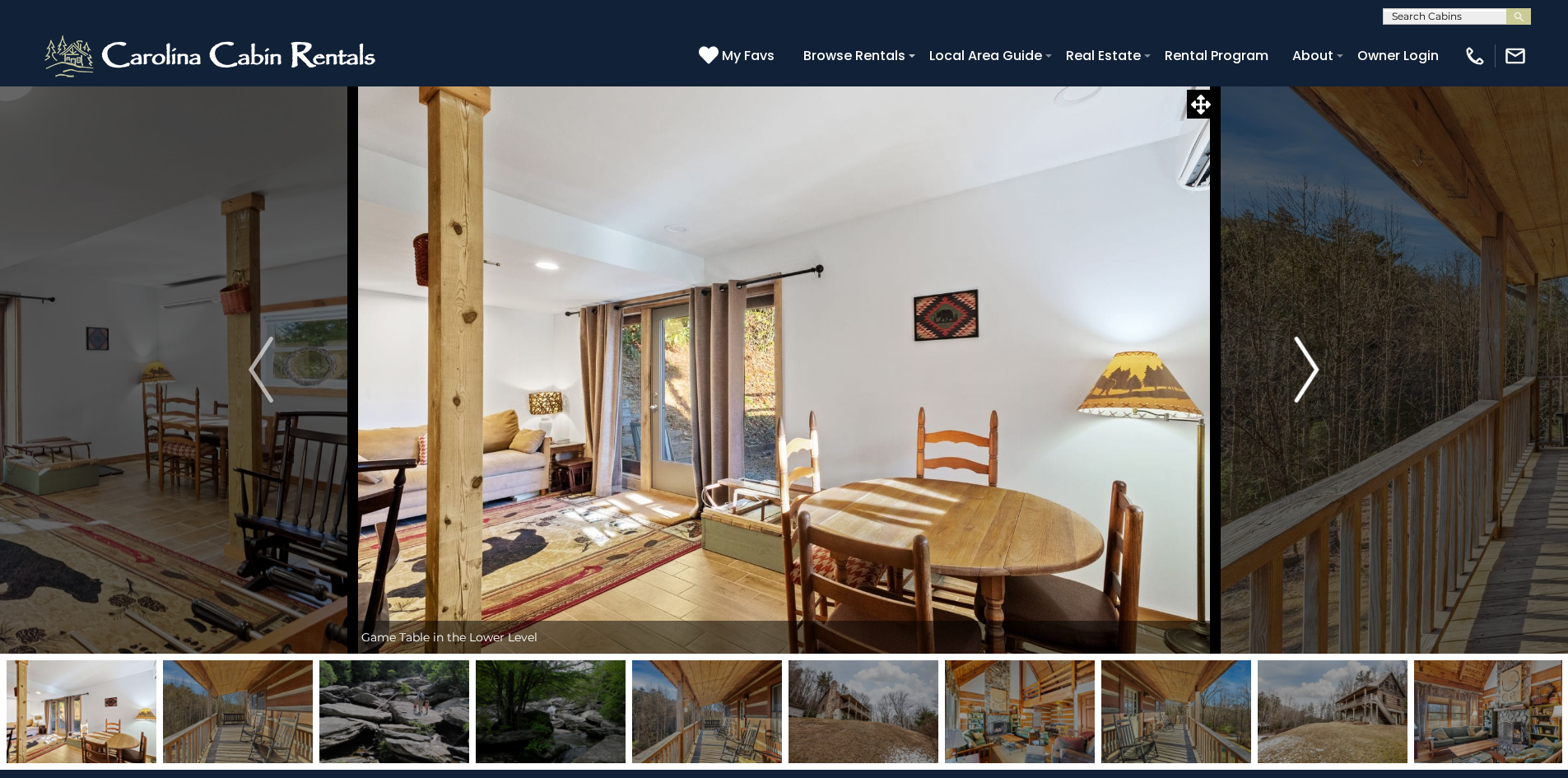
click at [1310, 370] on img "Next" at bounding box center [1307, 370] width 25 height 66
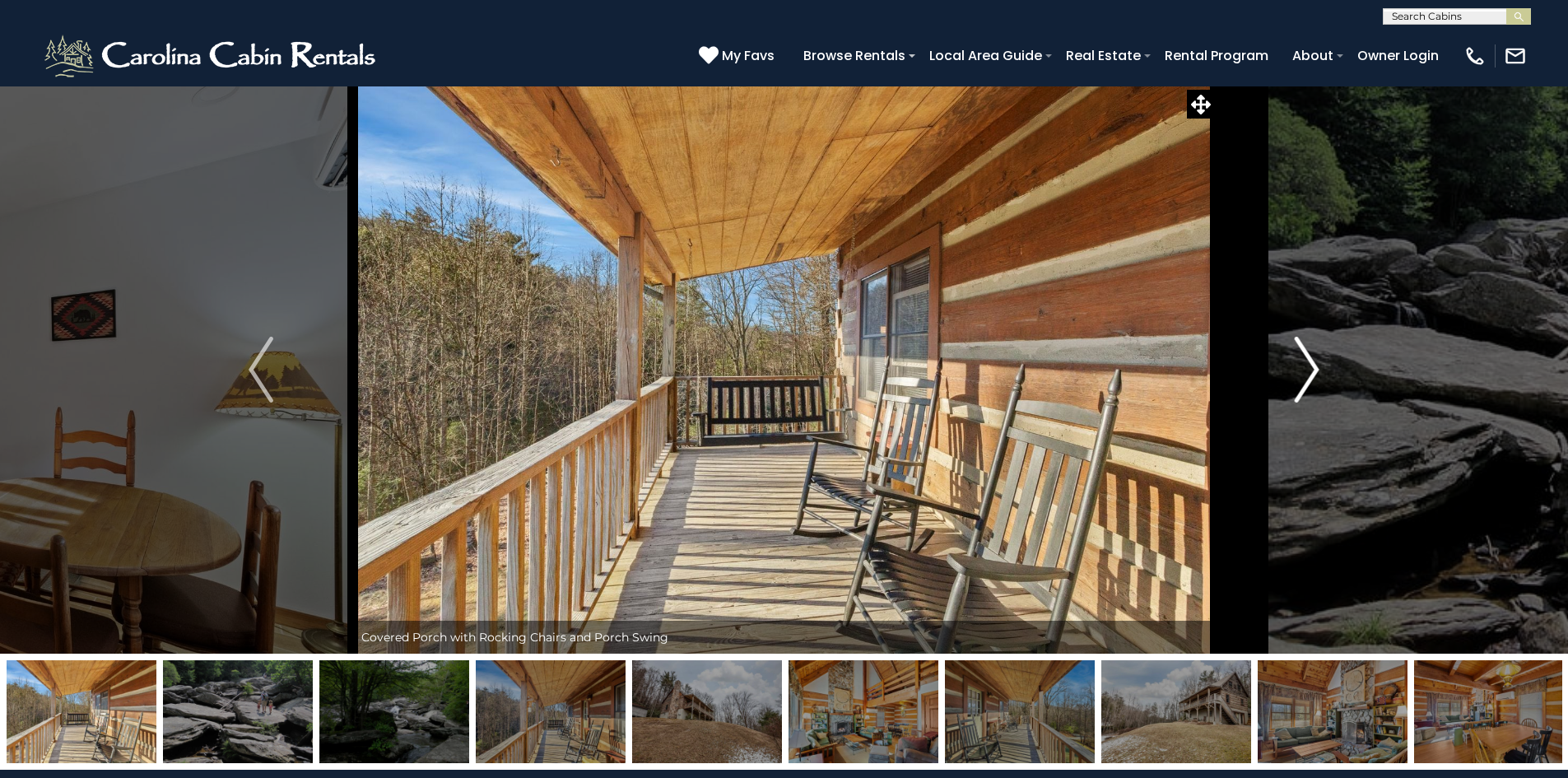
click at [1310, 371] on img "Next" at bounding box center [1307, 370] width 25 height 66
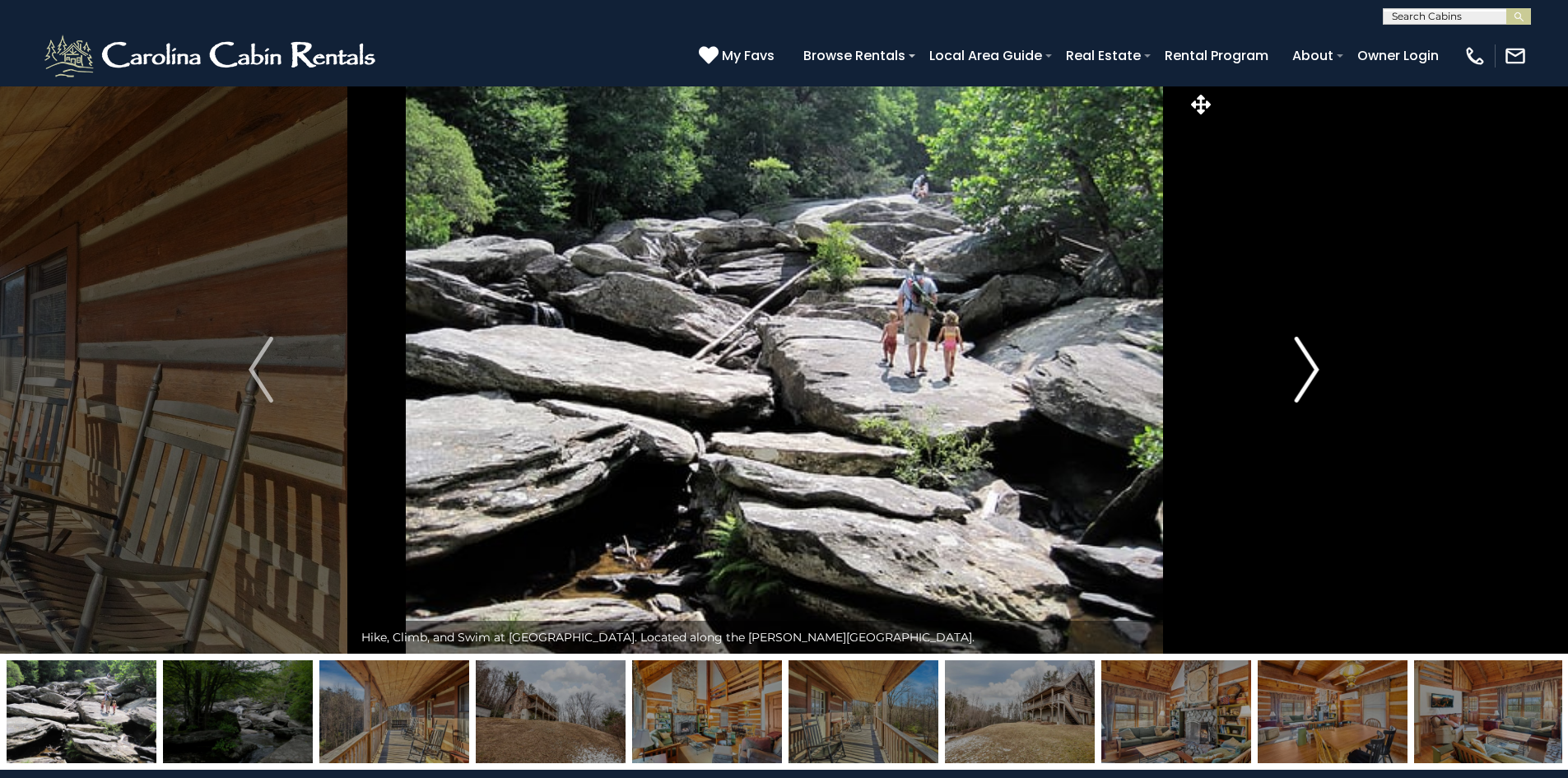
click at [1310, 371] on img "Next" at bounding box center [1307, 370] width 25 height 66
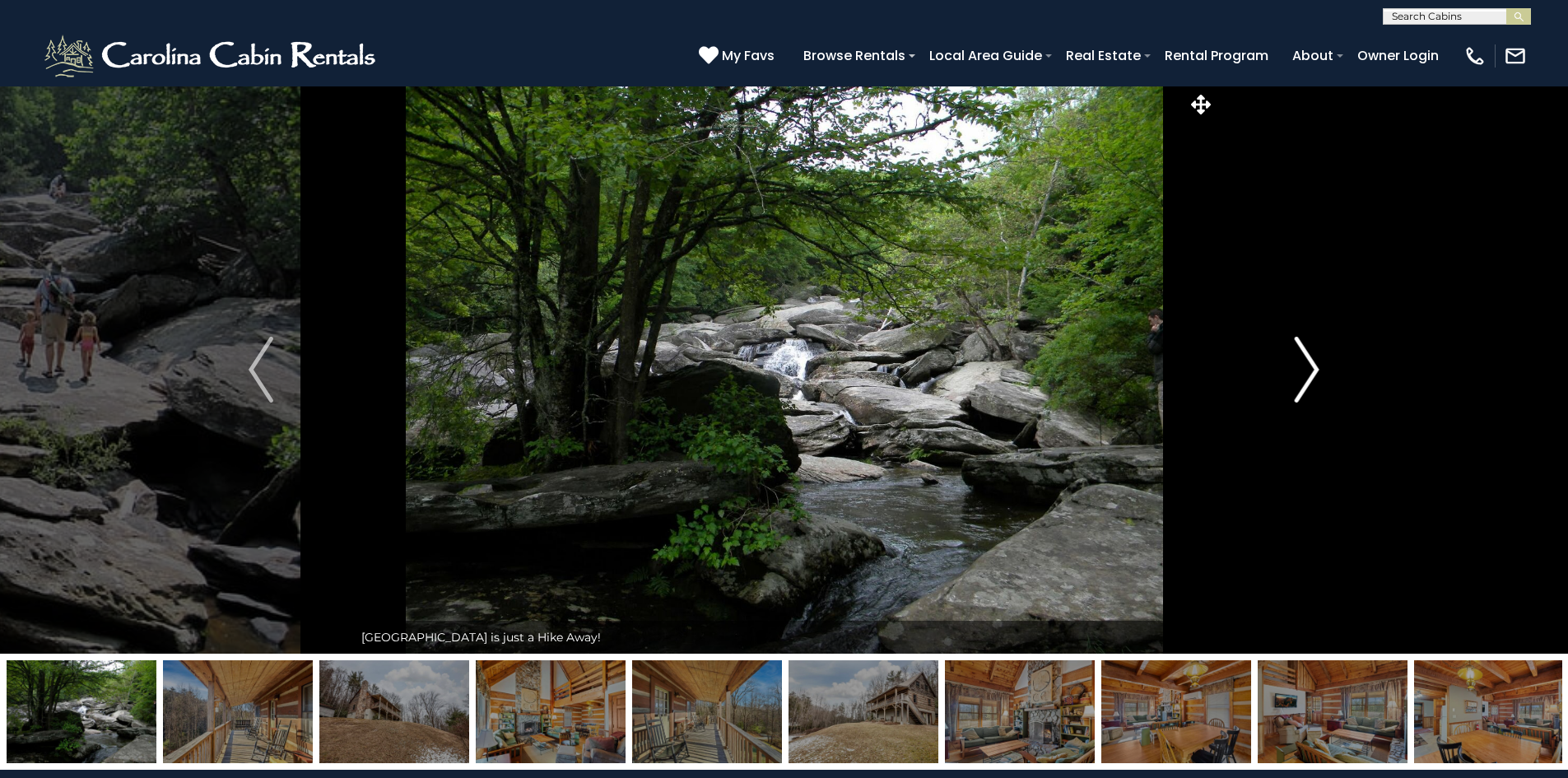
click at [1310, 371] on img "Next" at bounding box center [1307, 370] width 25 height 66
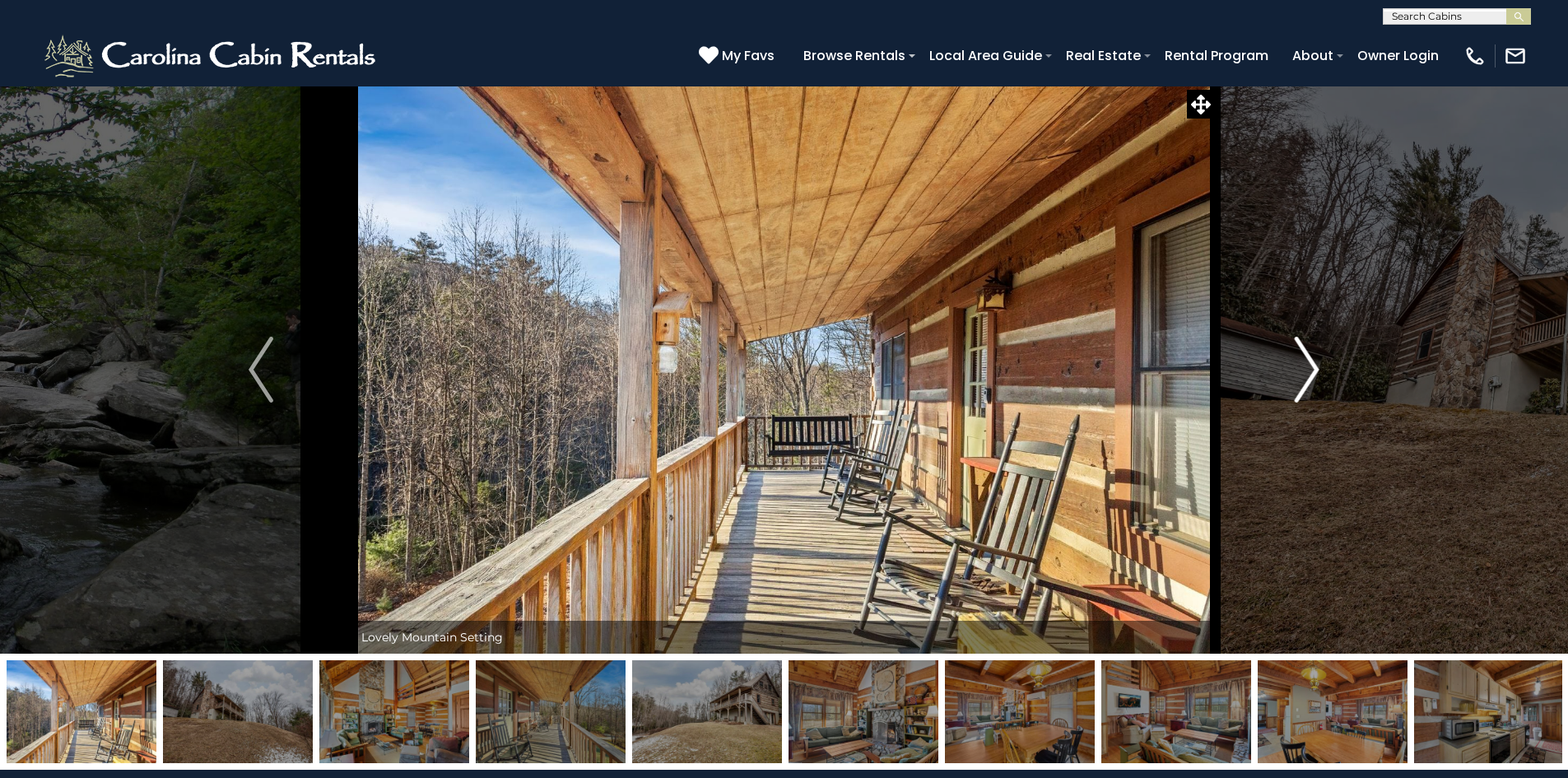
click at [1310, 371] on img "Next" at bounding box center [1307, 370] width 25 height 66
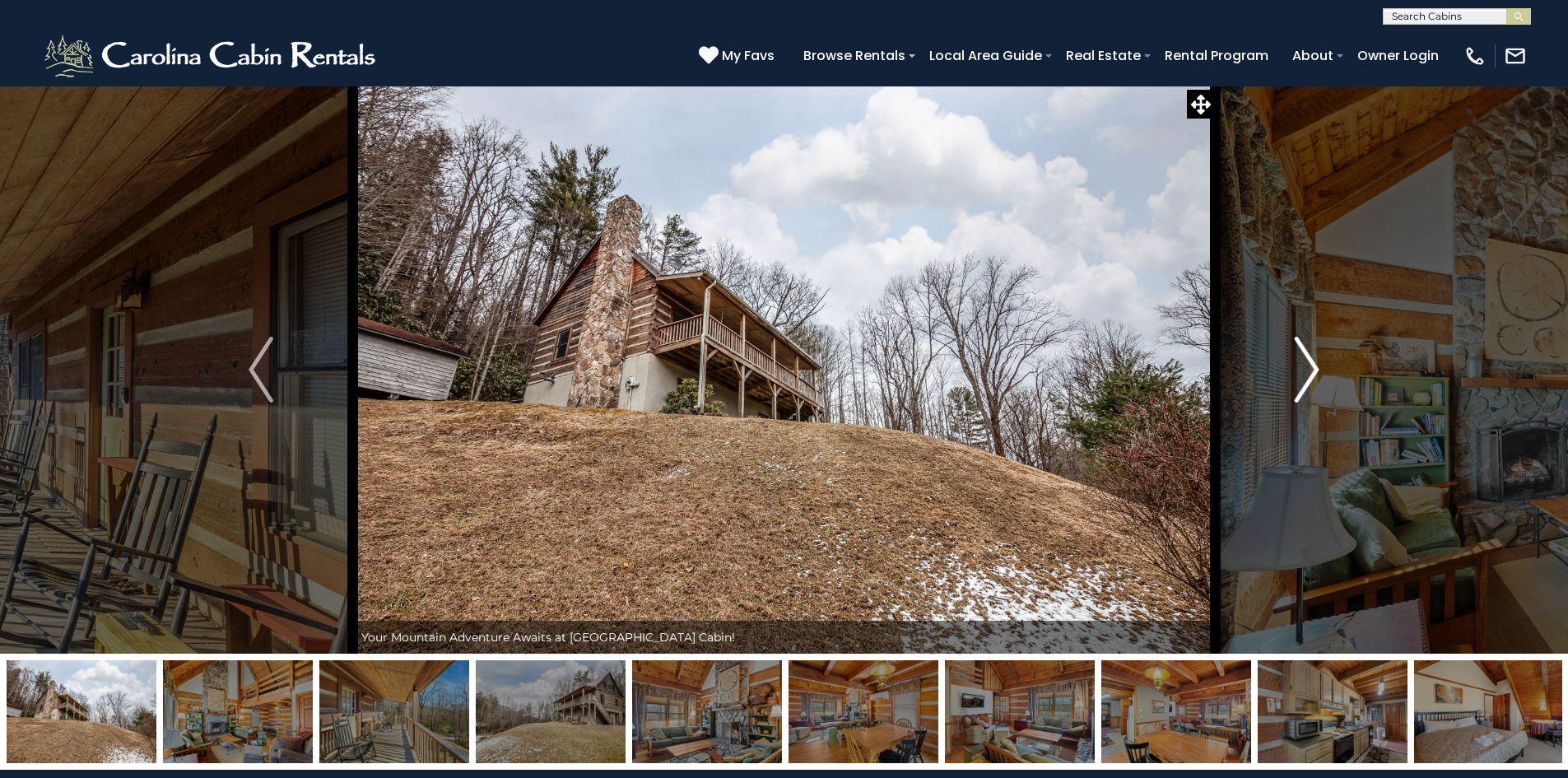
click at [1310, 371] on img "Next" at bounding box center [1307, 370] width 25 height 66
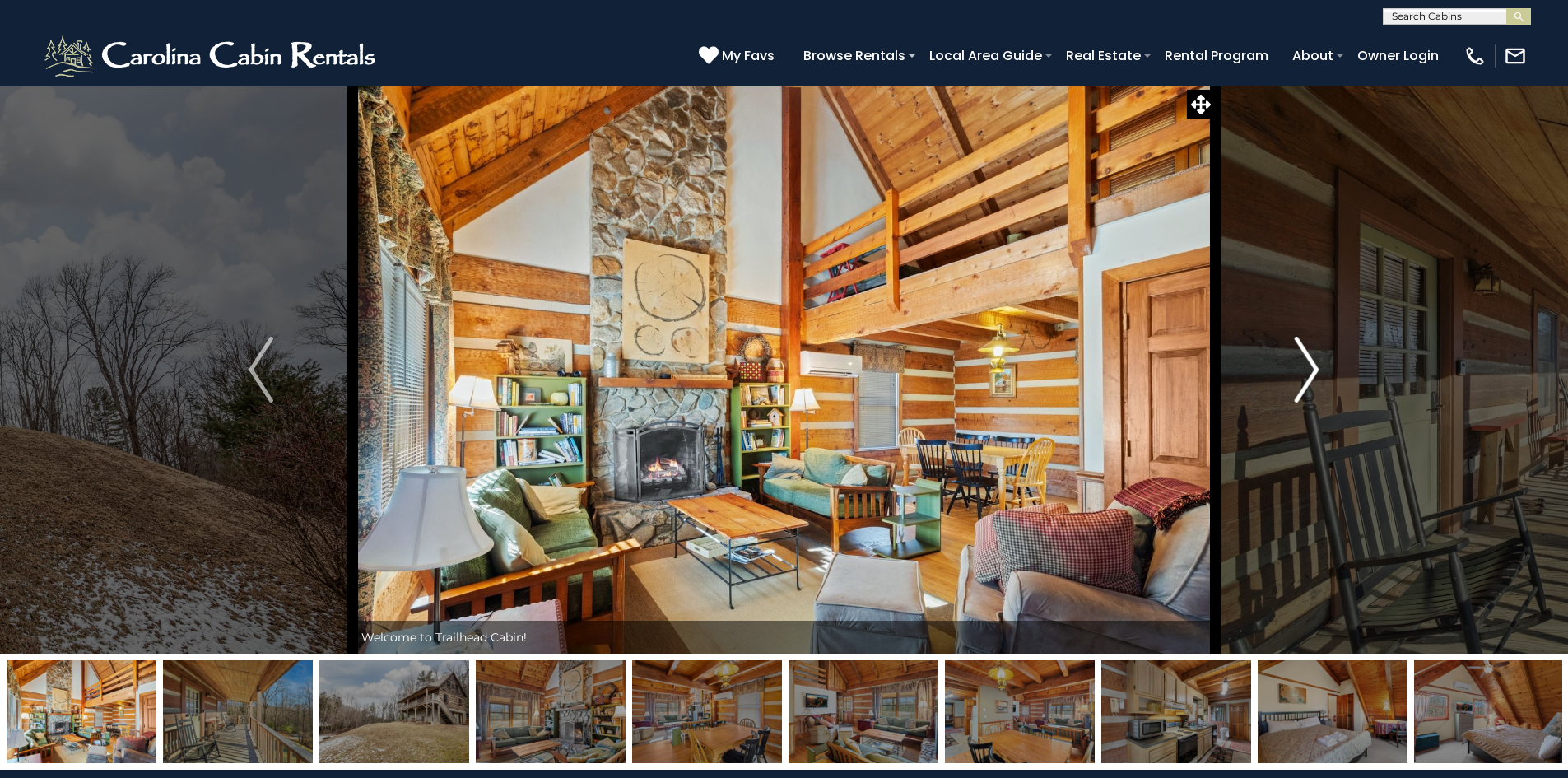
click at [1310, 371] on img "Next" at bounding box center [1307, 370] width 25 height 66
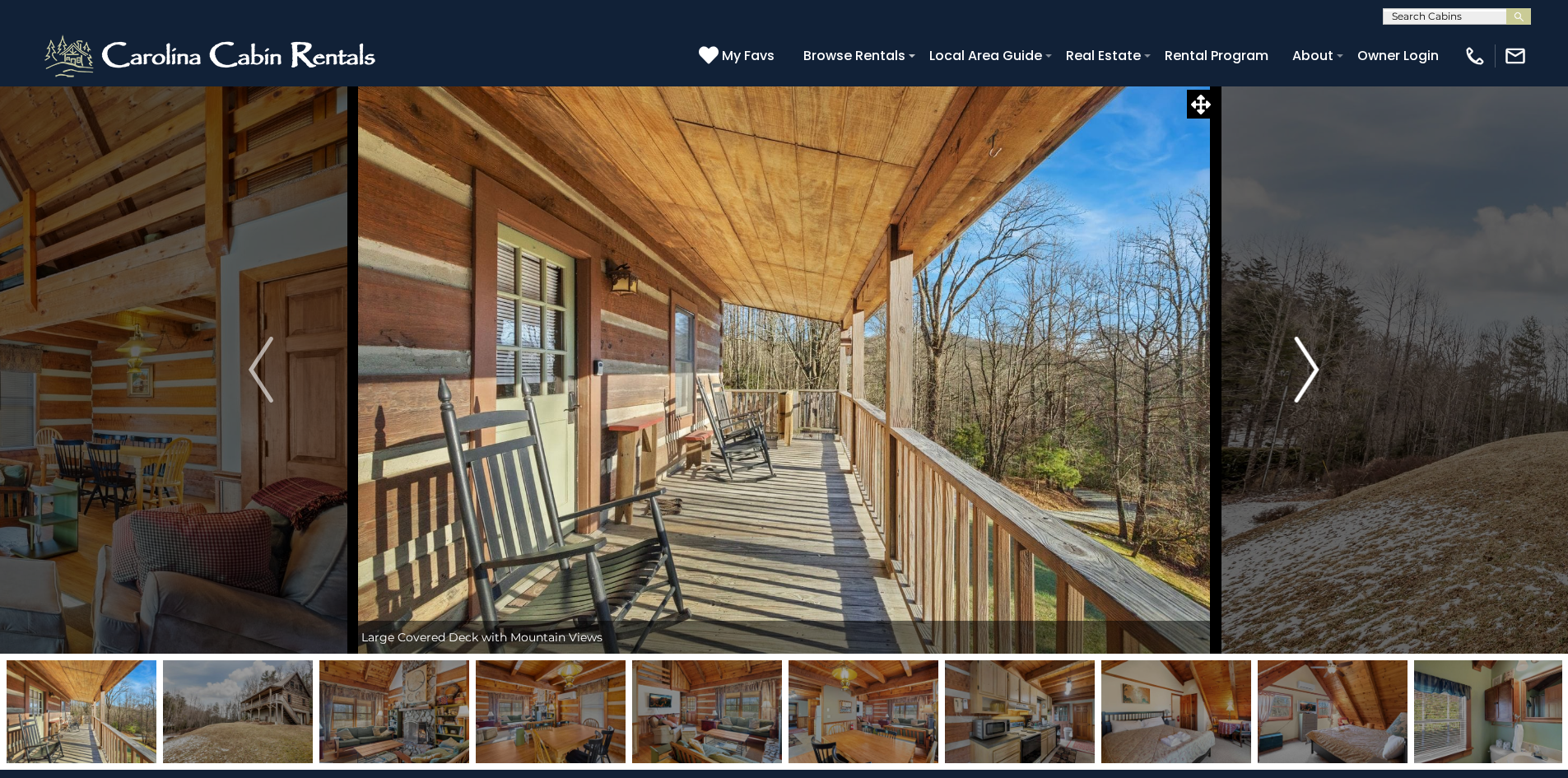
click at [1310, 371] on img "Next" at bounding box center [1307, 370] width 25 height 66
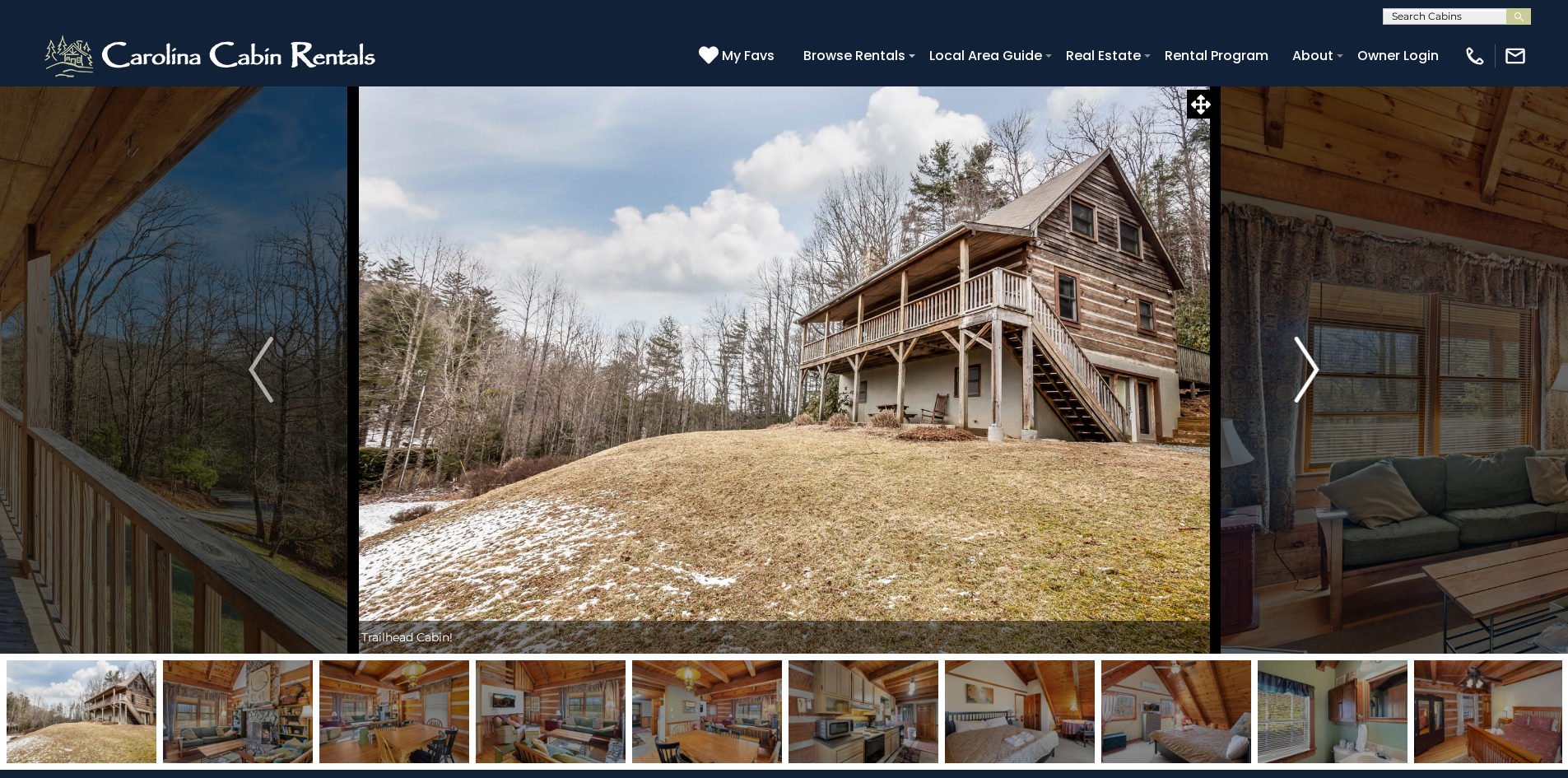
click at [1310, 371] on img "Next" at bounding box center [1307, 370] width 25 height 66
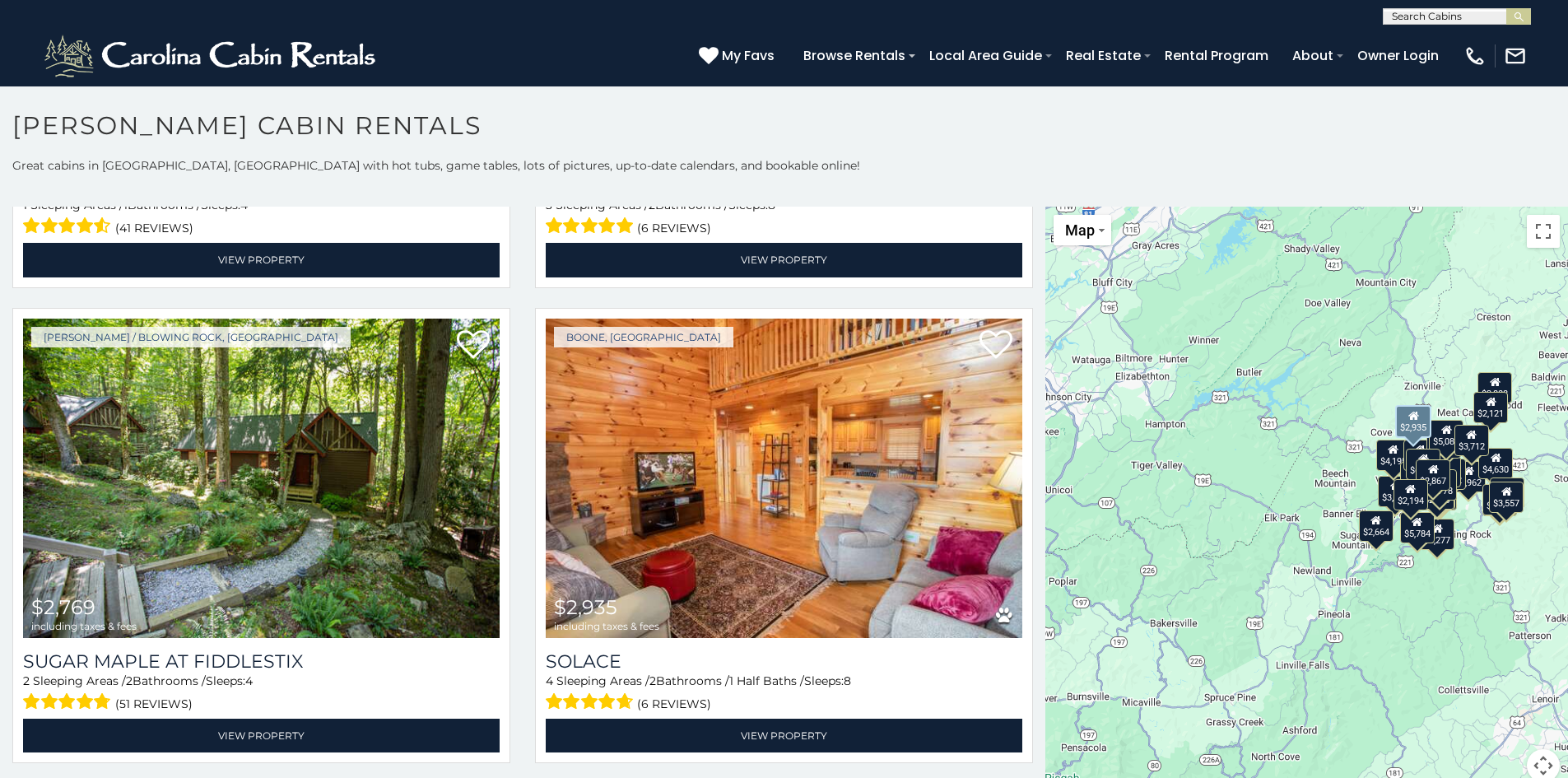
scroll to position [6176, 0]
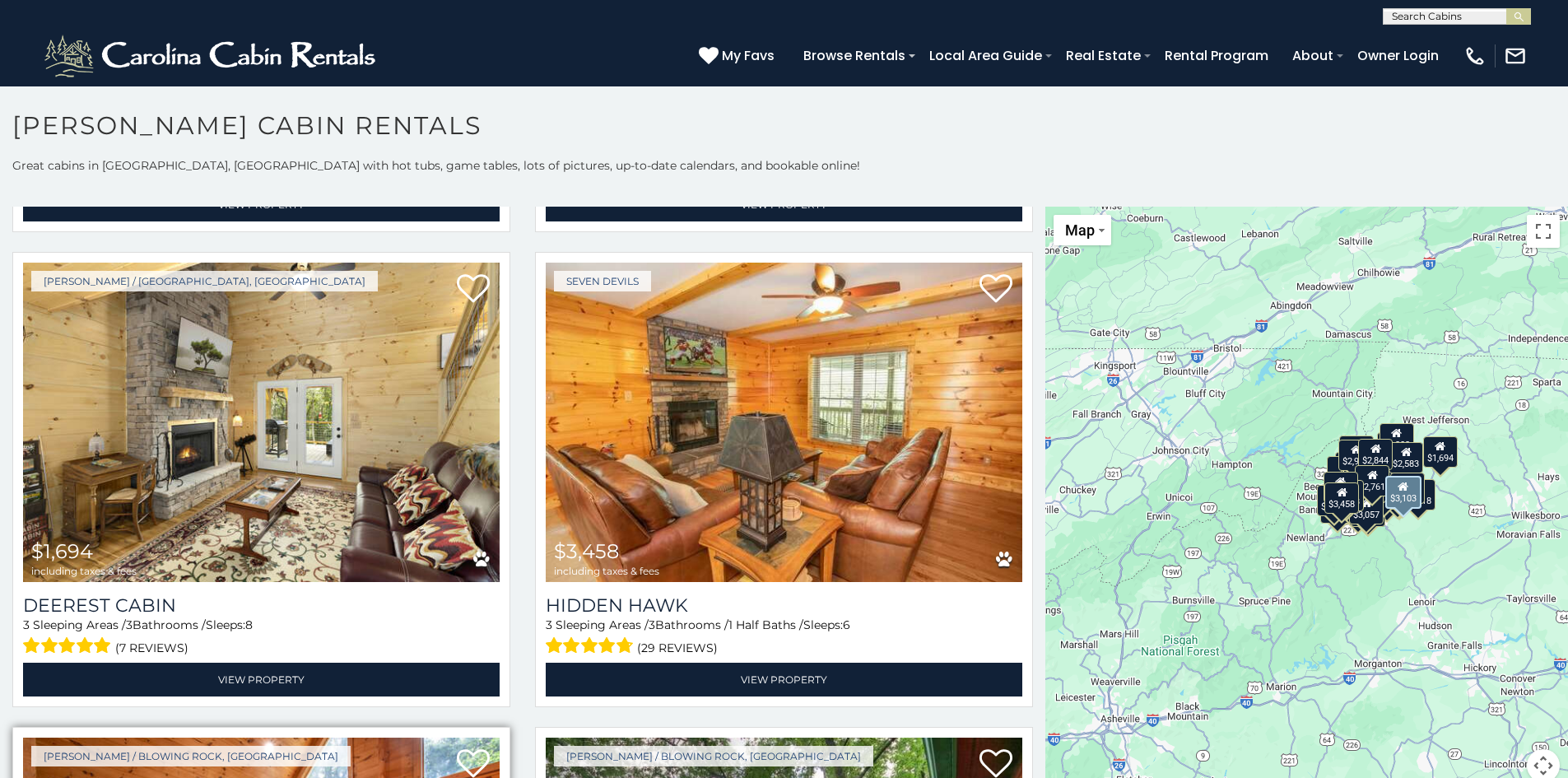
scroll to position [11358, 0]
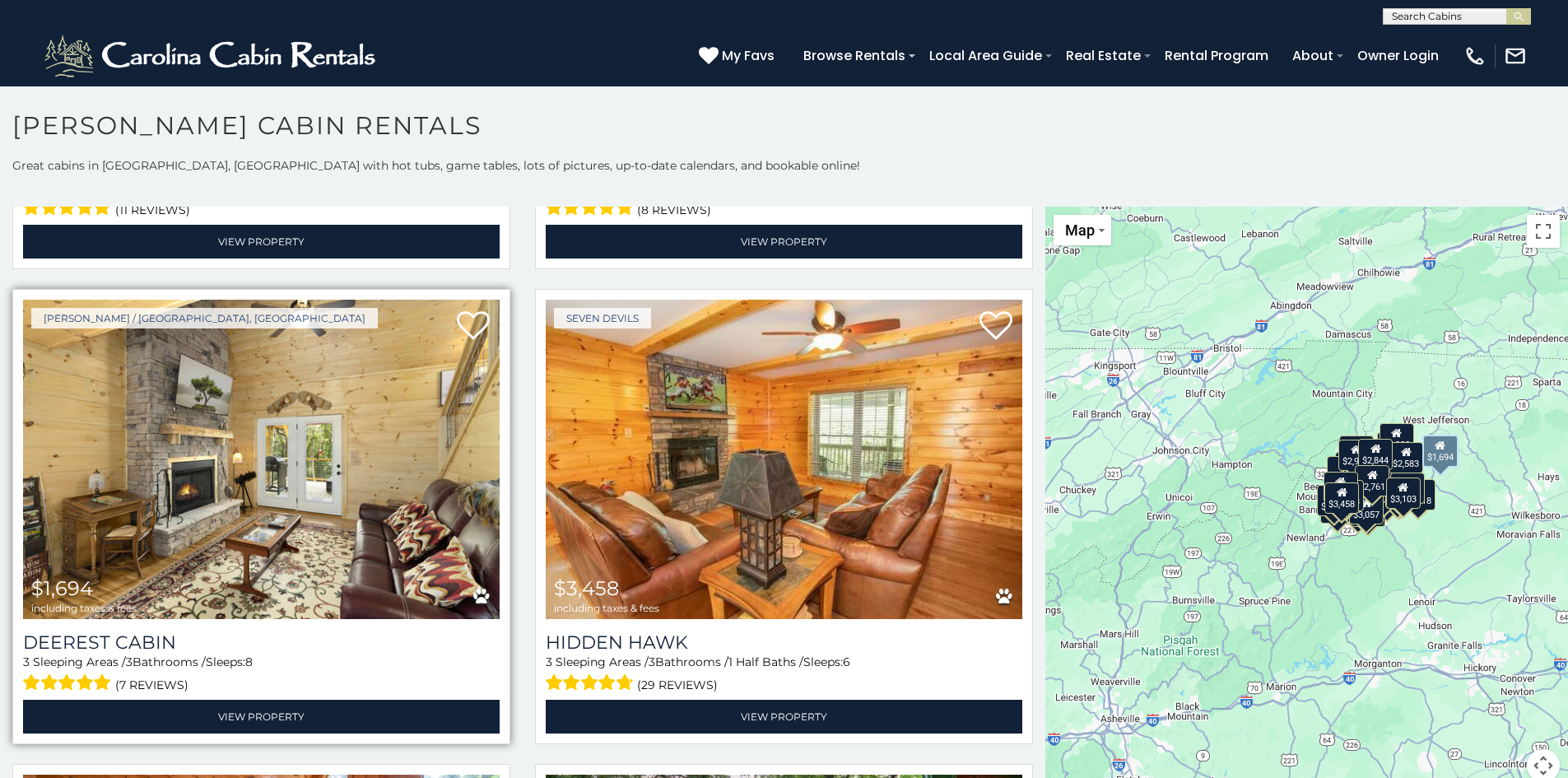
click at [286, 403] on img at bounding box center [261, 459] width 476 height 319
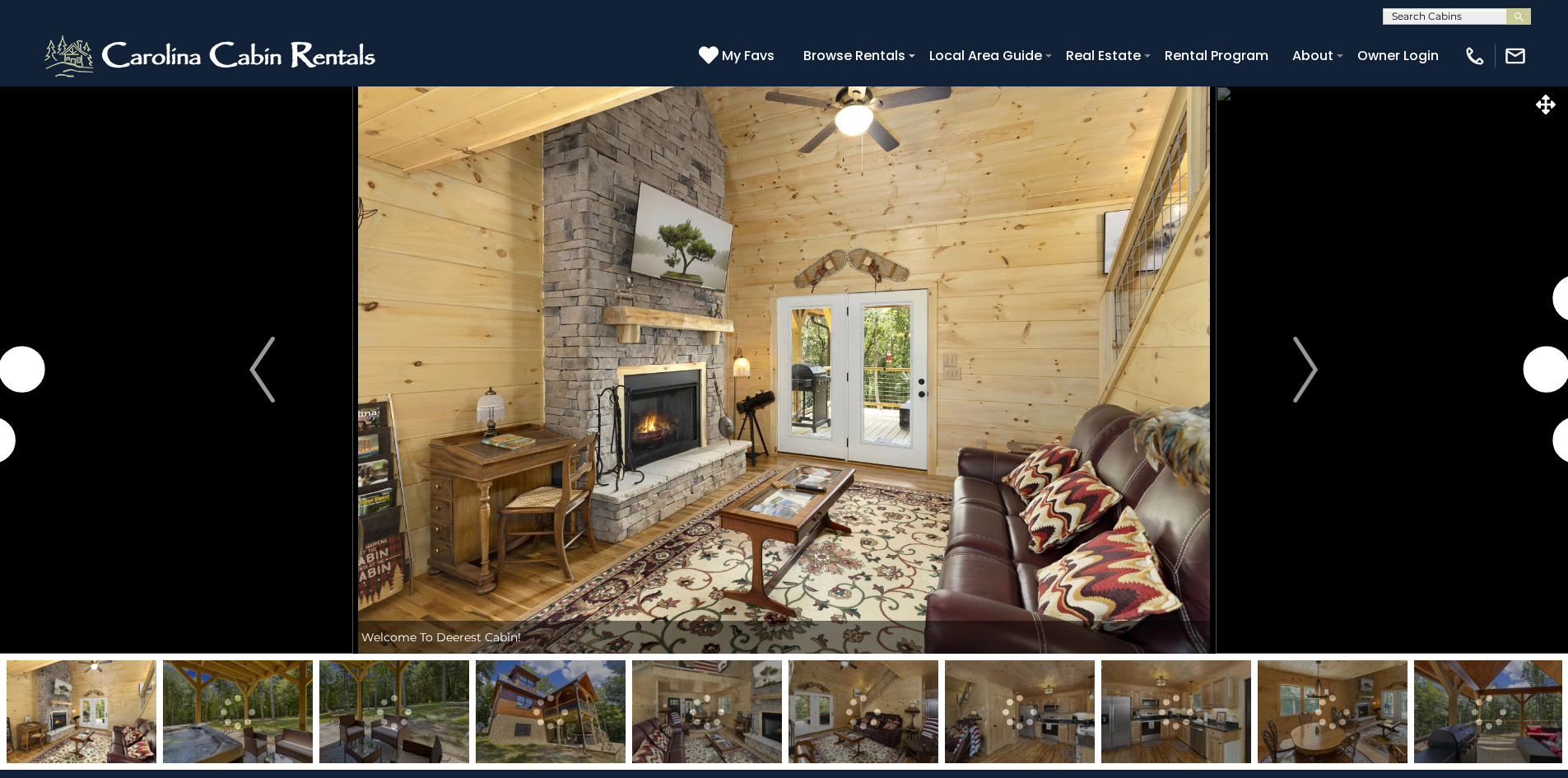
click at [1313, 376] on img "Next" at bounding box center [1305, 370] width 25 height 66
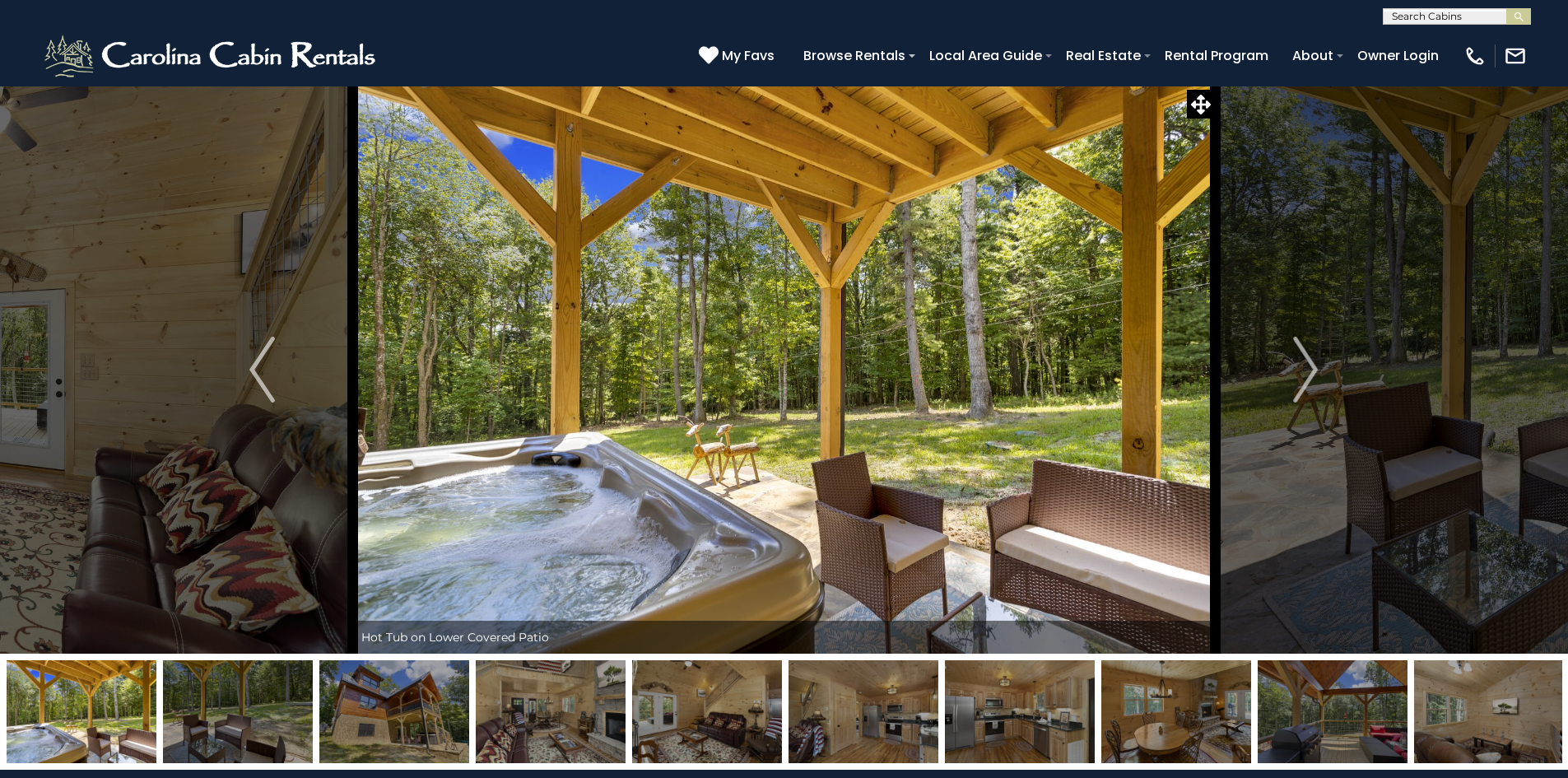
click at [1313, 376] on img "Next" at bounding box center [1305, 370] width 25 height 66
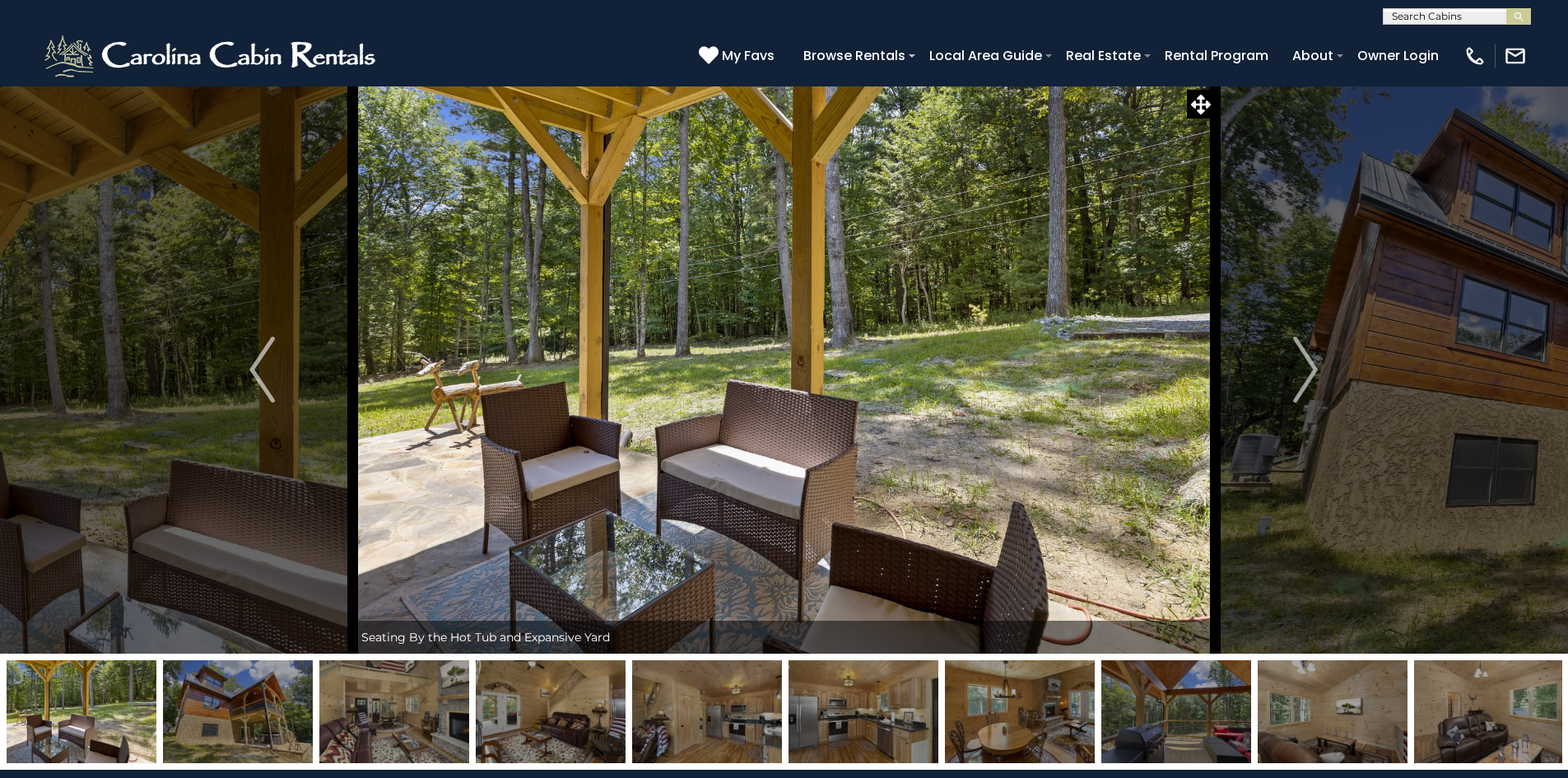
click at [1313, 376] on img "Next" at bounding box center [1305, 370] width 25 height 66
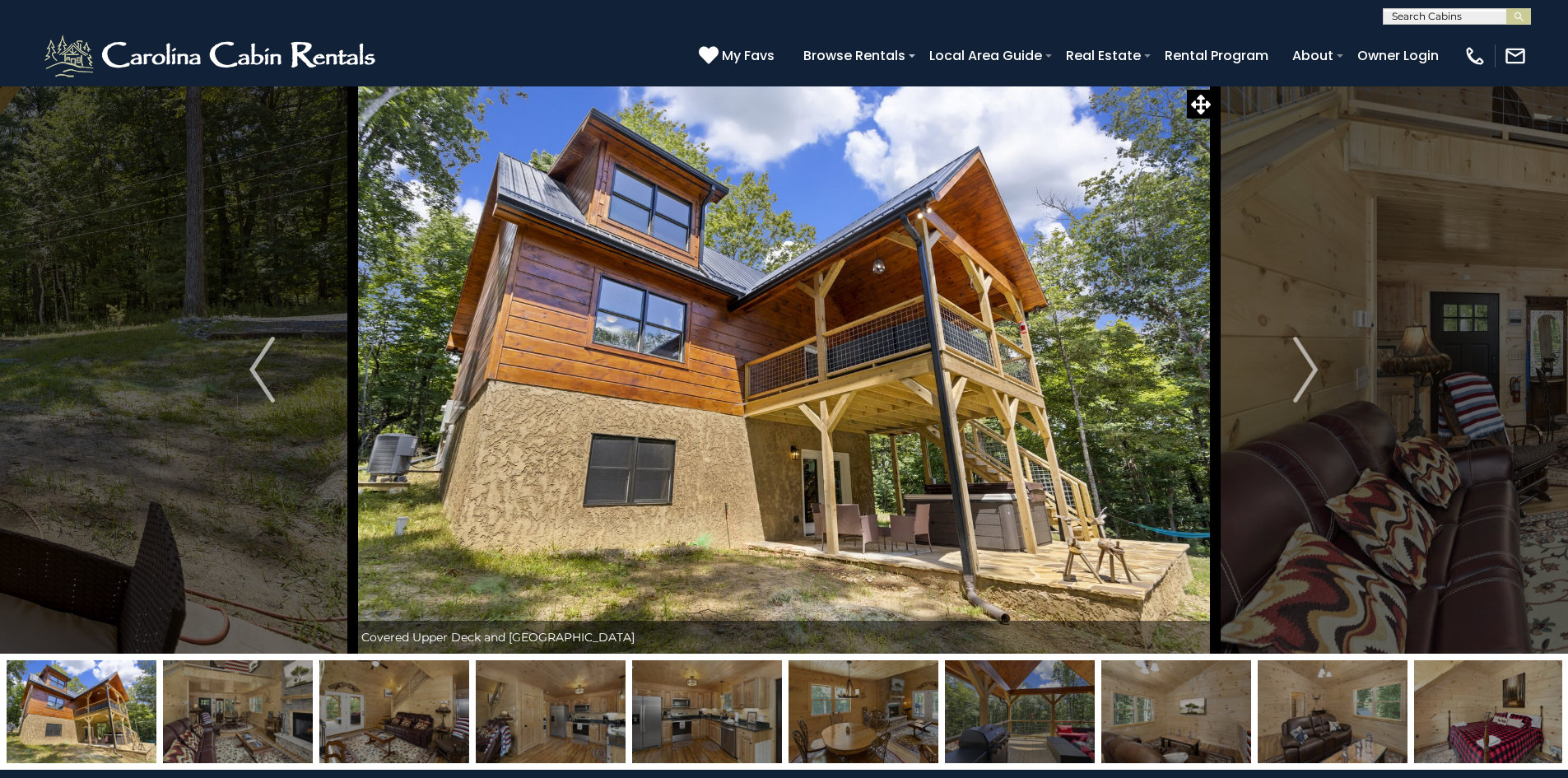
click at [1313, 376] on img "Next" at bounding box center [1305, 370] width 25 height 66
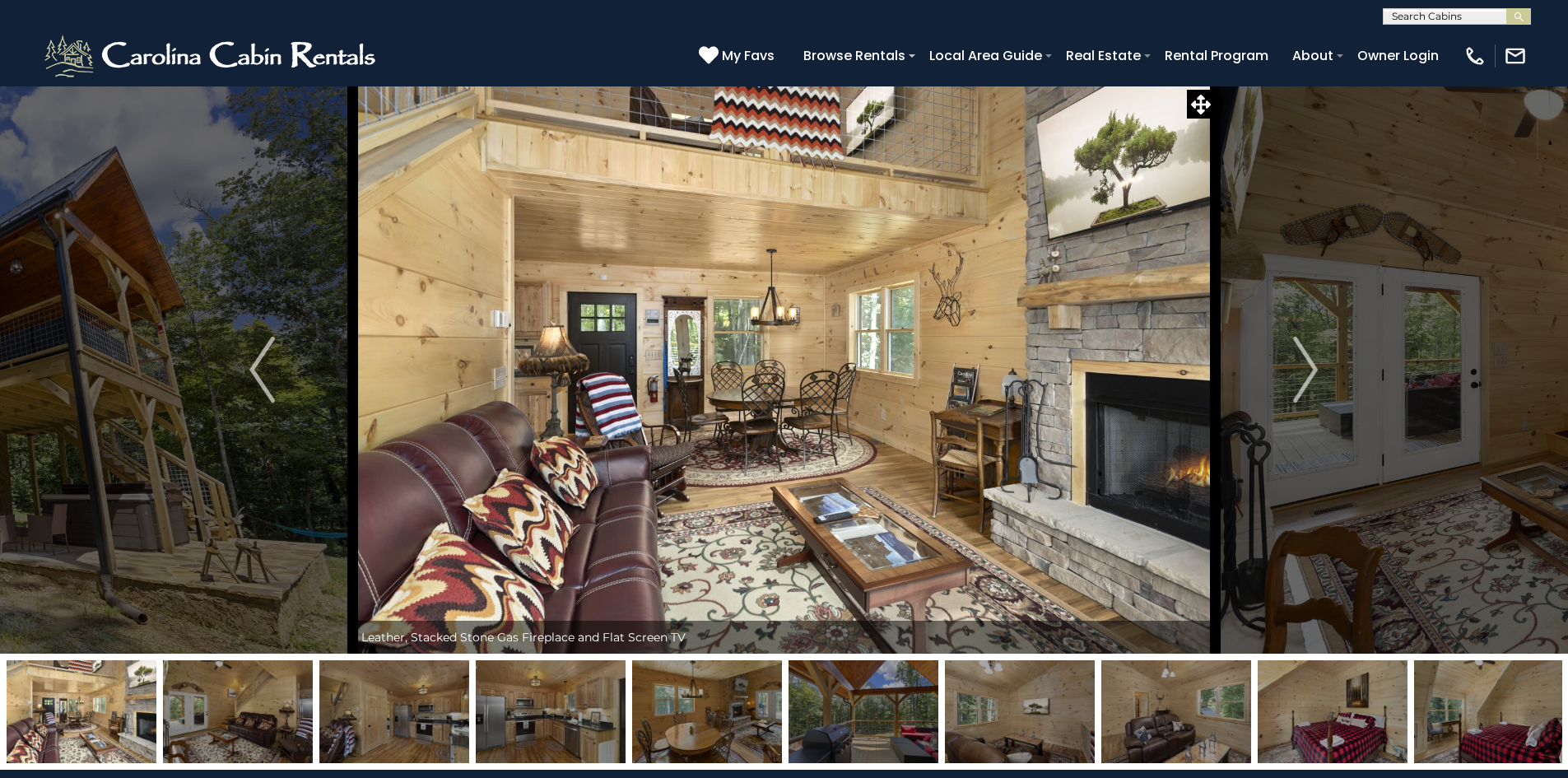
click at [1313, 376] on img "Next" at bounding box center [1305, 370] width 25 height 66
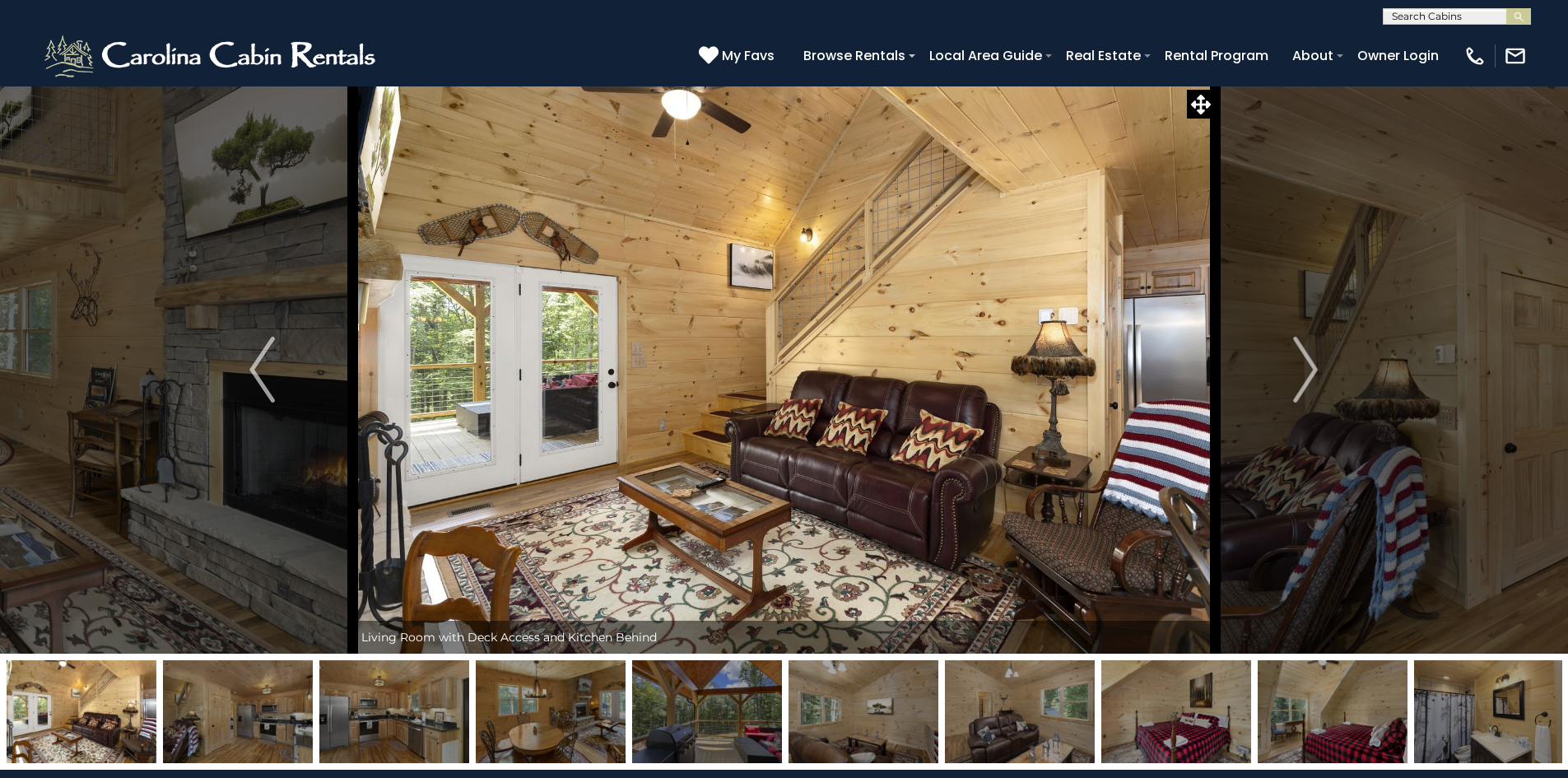
click at [1313, 376] on img "Next" at bounding box center [1305, 370] width 25 height 66
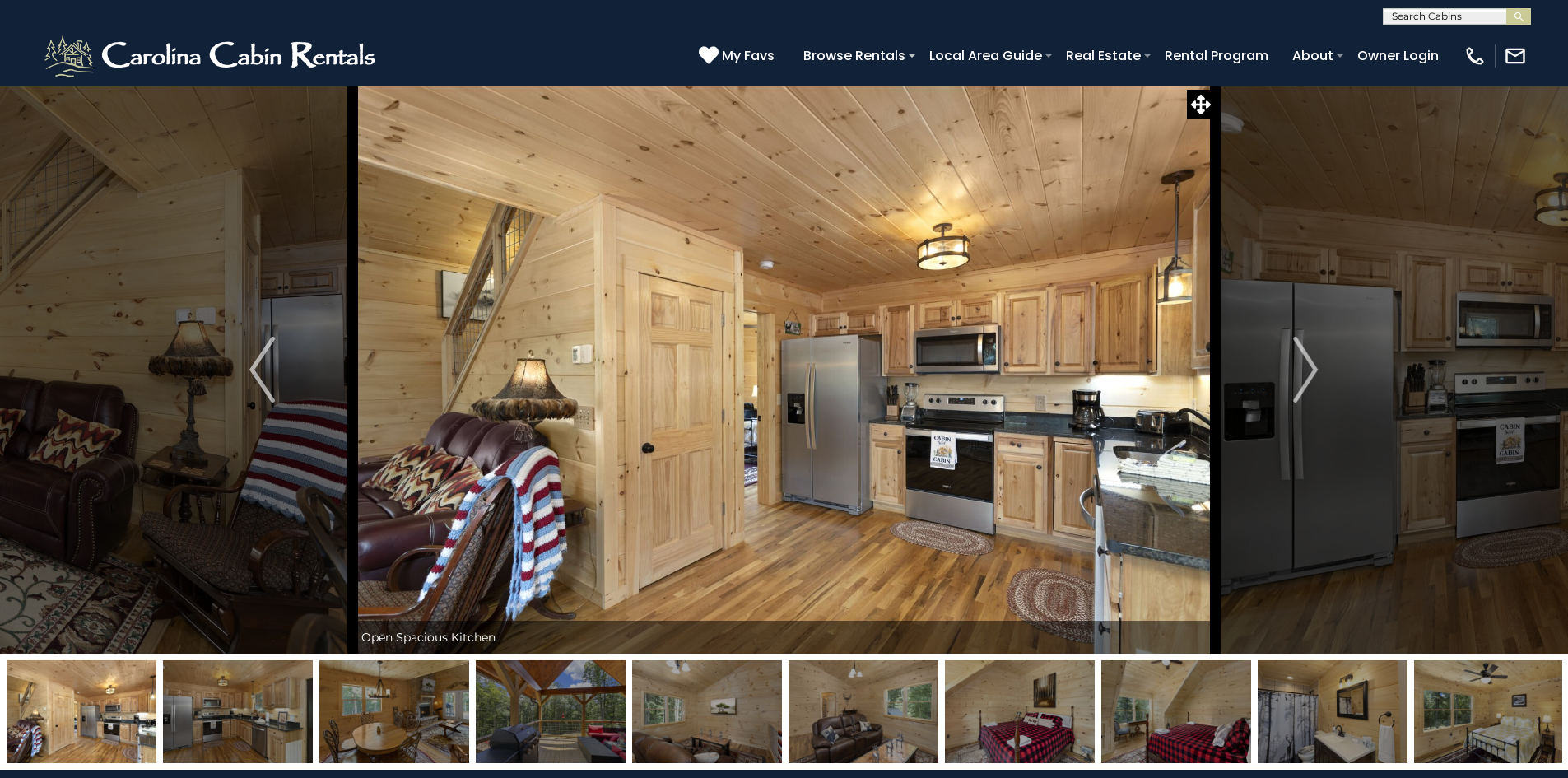
click at [1313, 376] on img "Next" at bounding box center [1305, 370] width 25 height 66
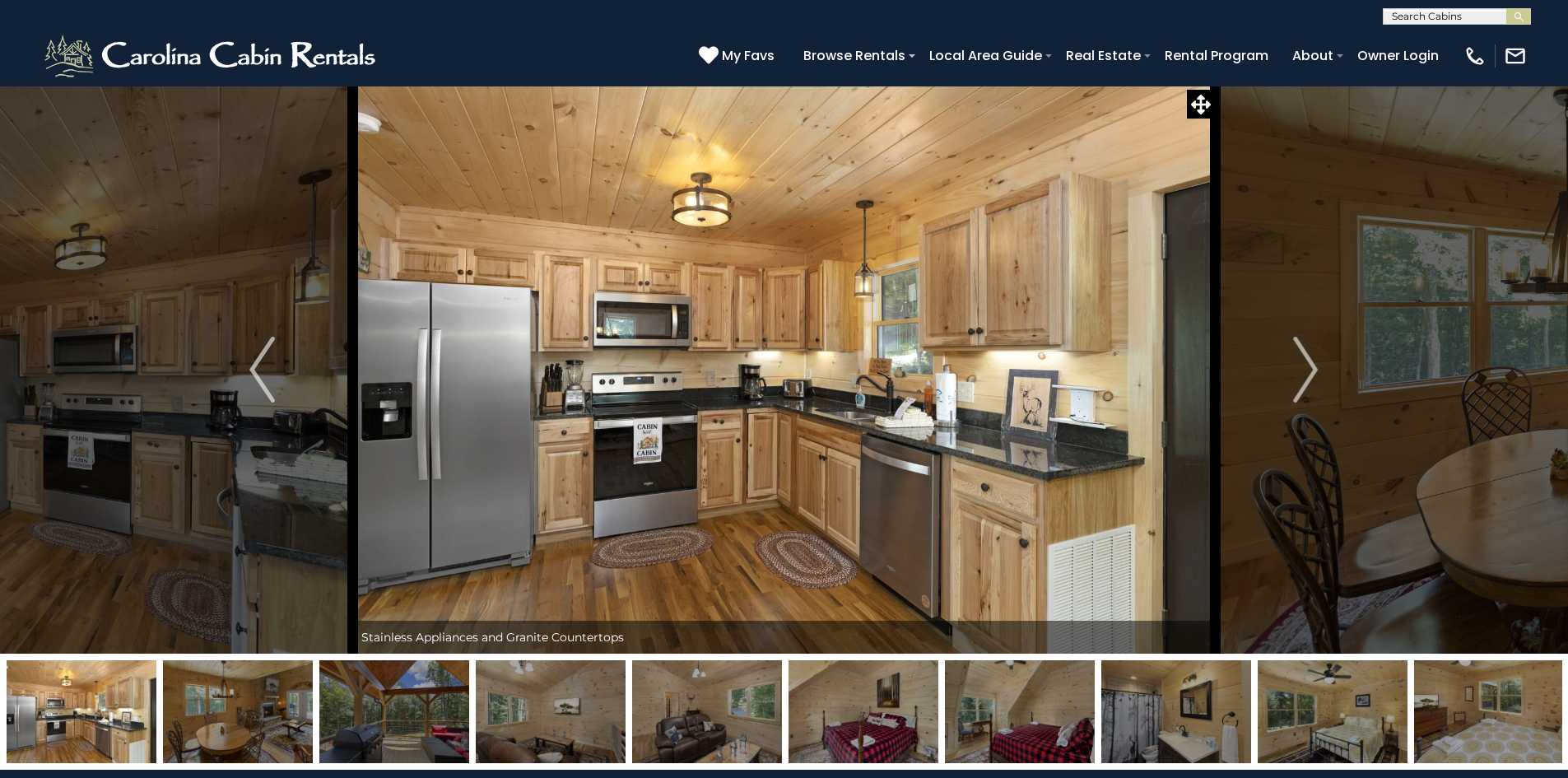
click at [1313, 376] on img "Next" at bounding box center [1305, 370] width 25 height 66
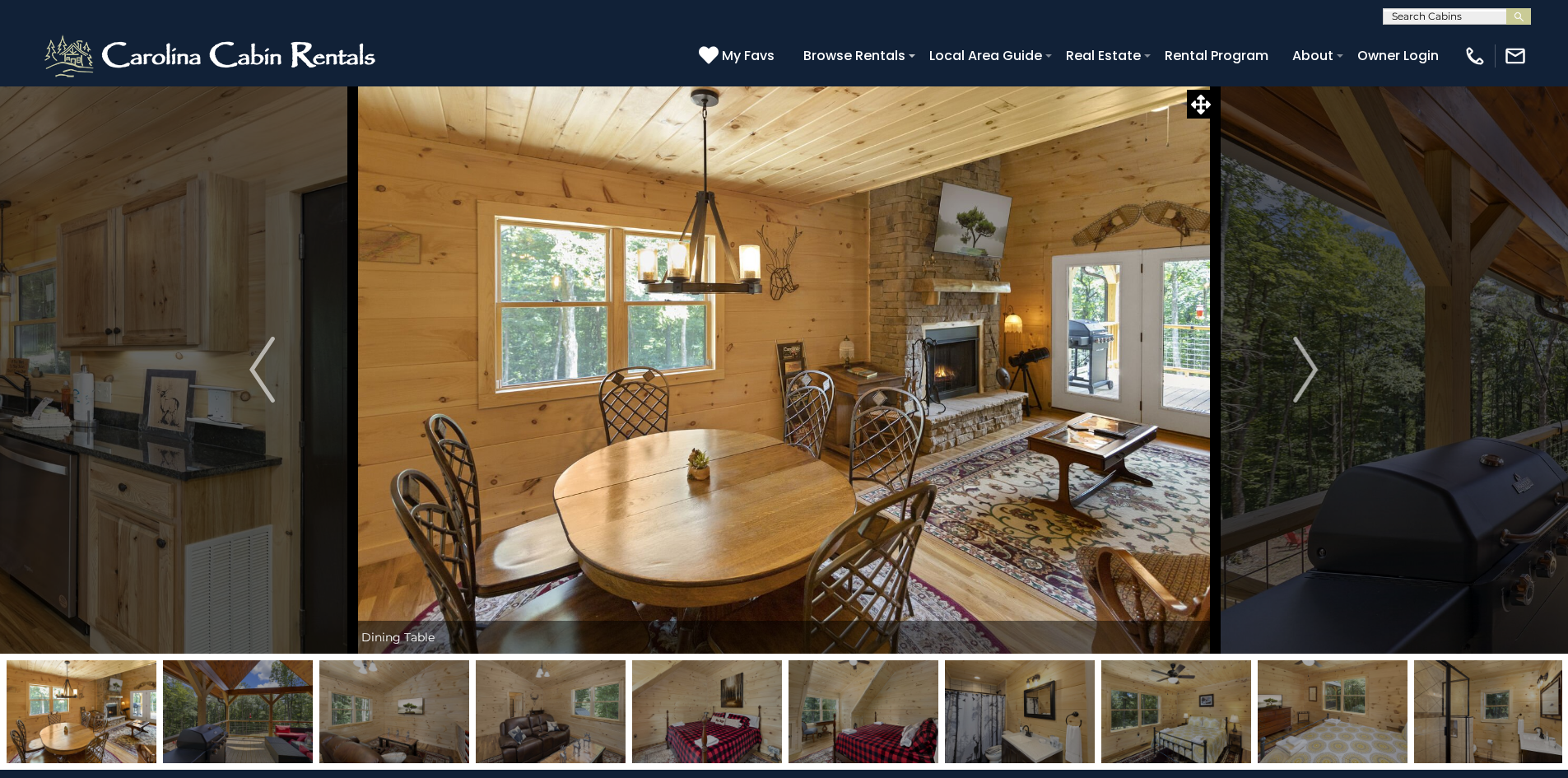
click at [1313, 376] on img "Next" at bounding box center [1305, 370] width 25 height 66
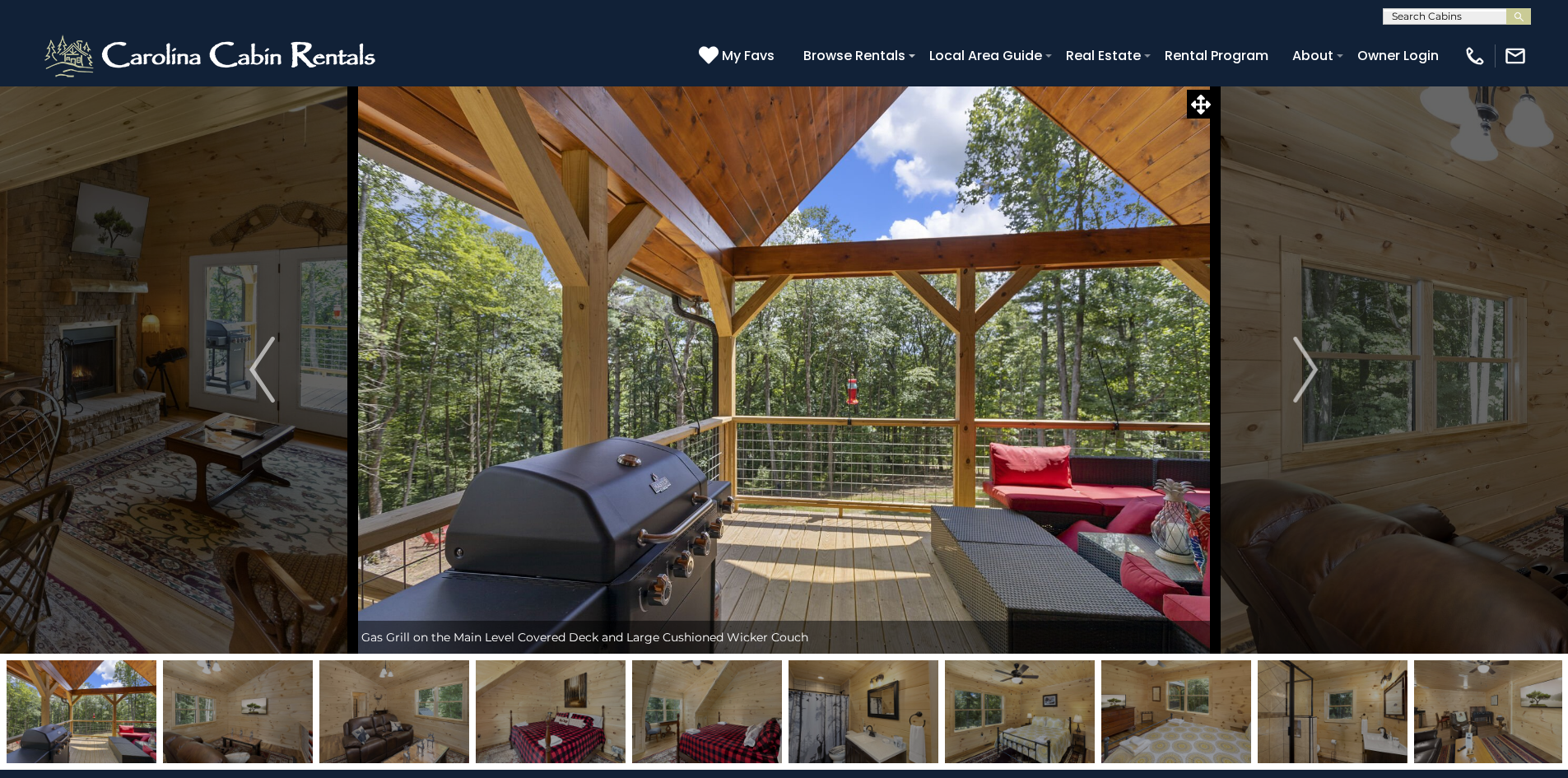
click at [1313, 376] on img "Next" at bounding box center [1305, 370] width 25 height 66
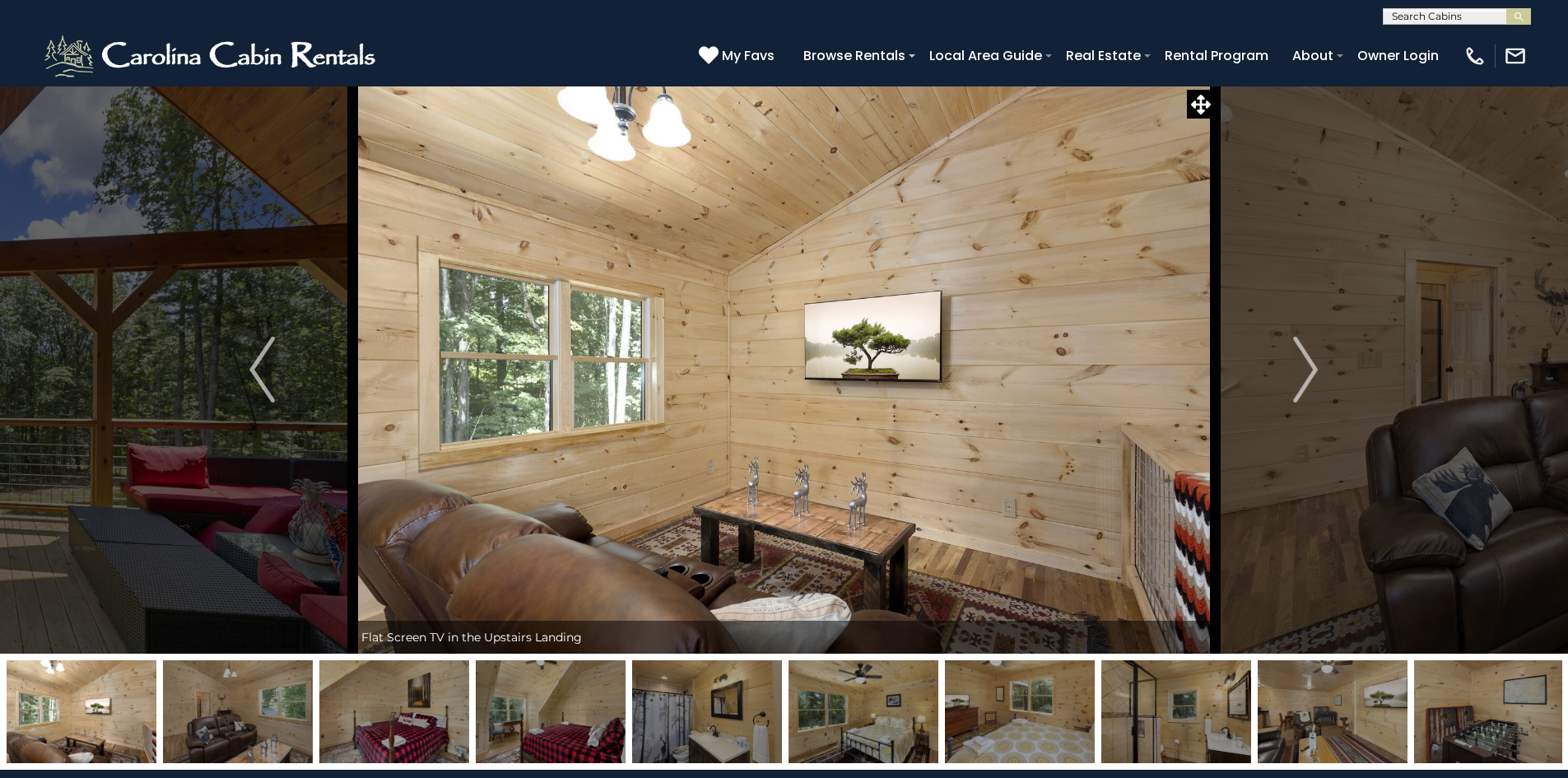
click at [1313, 376] on img "Next" at bounding box center [1305, 370] width 25 height 66
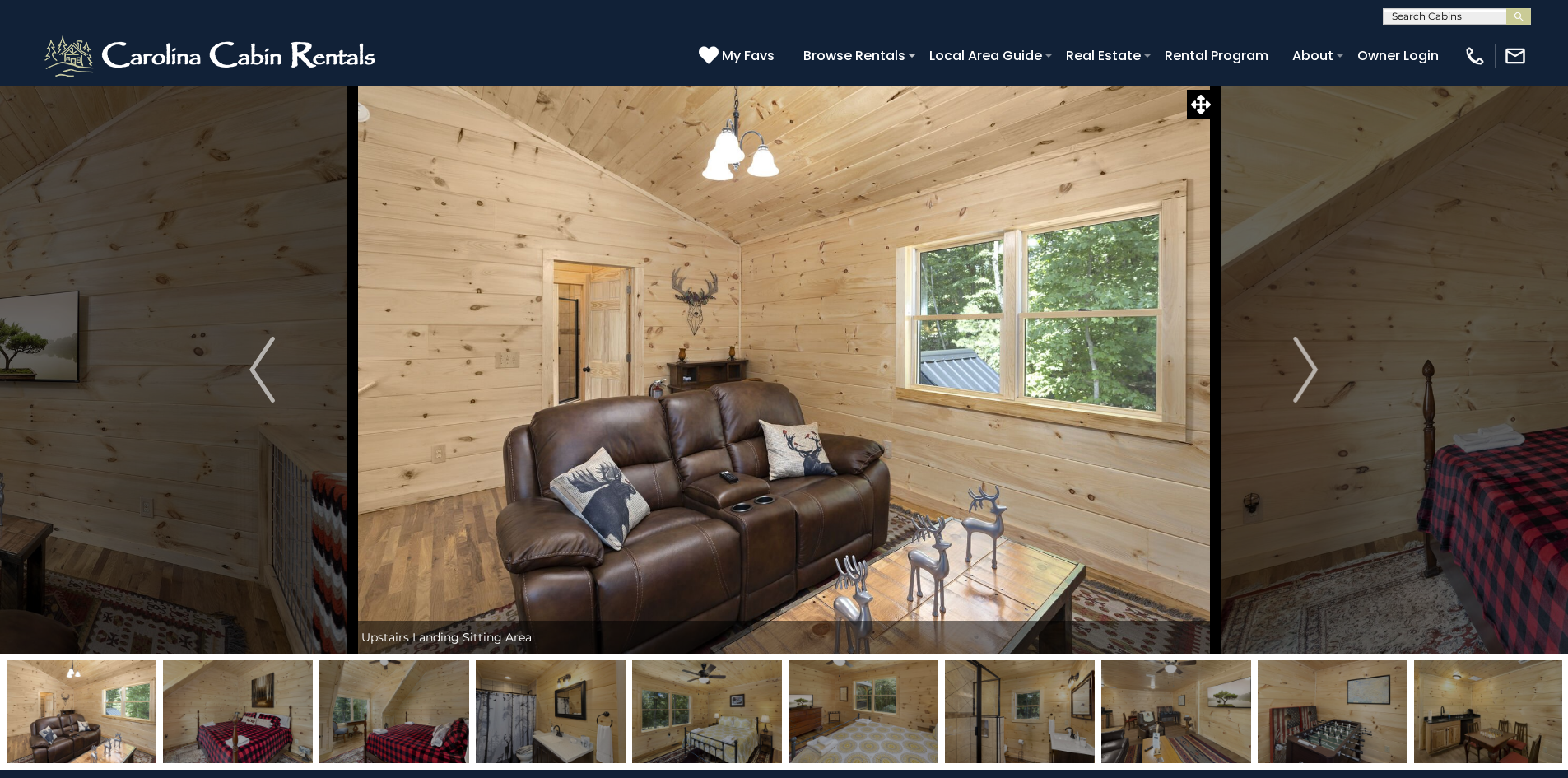
click at [1313, 376] on img "Next" at bounding box center [1305, 370] width 25 height 66
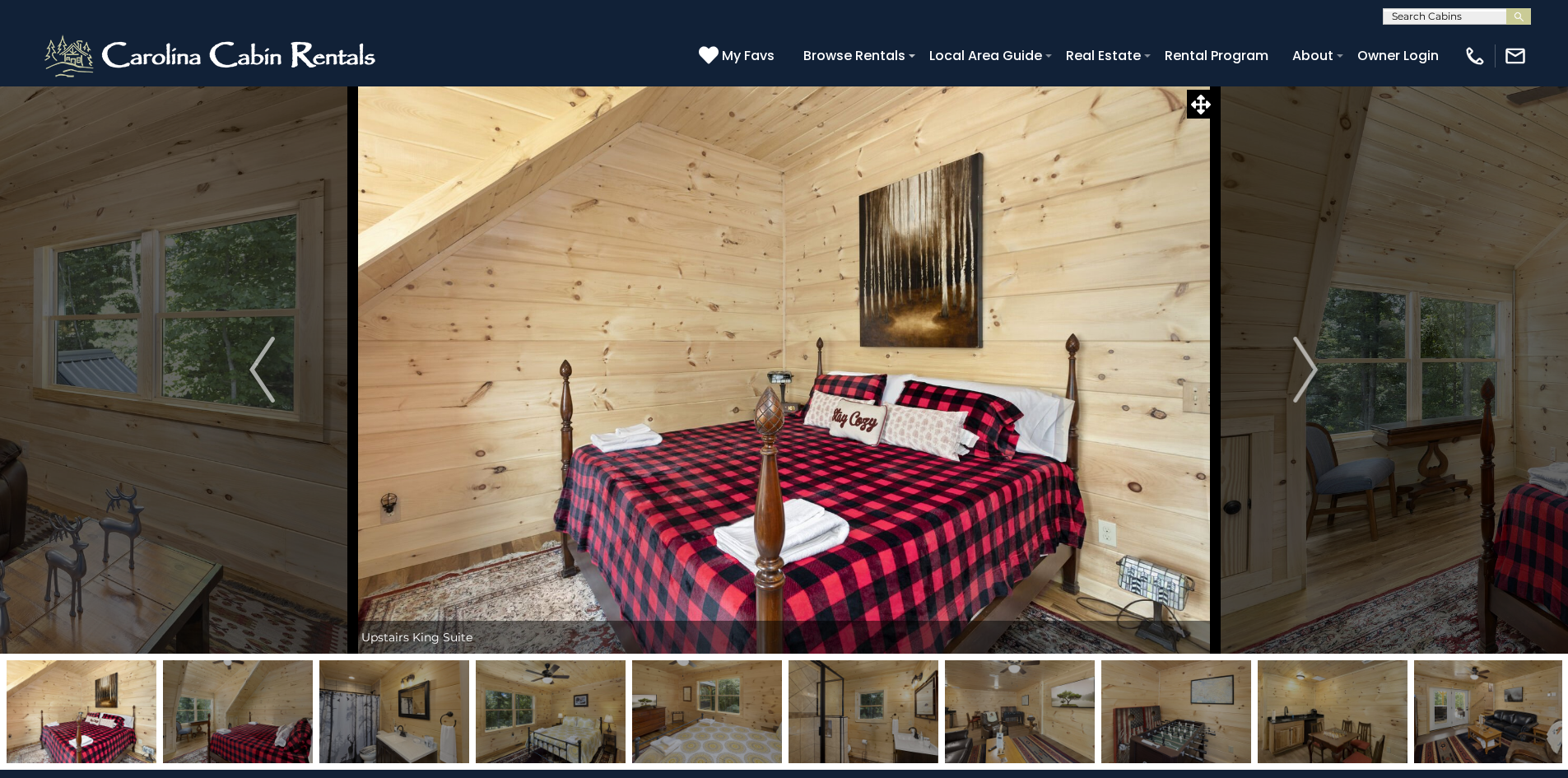
click at [1313, 376] on img "Next" at bounding box center [1305, 370] width 25 height 66
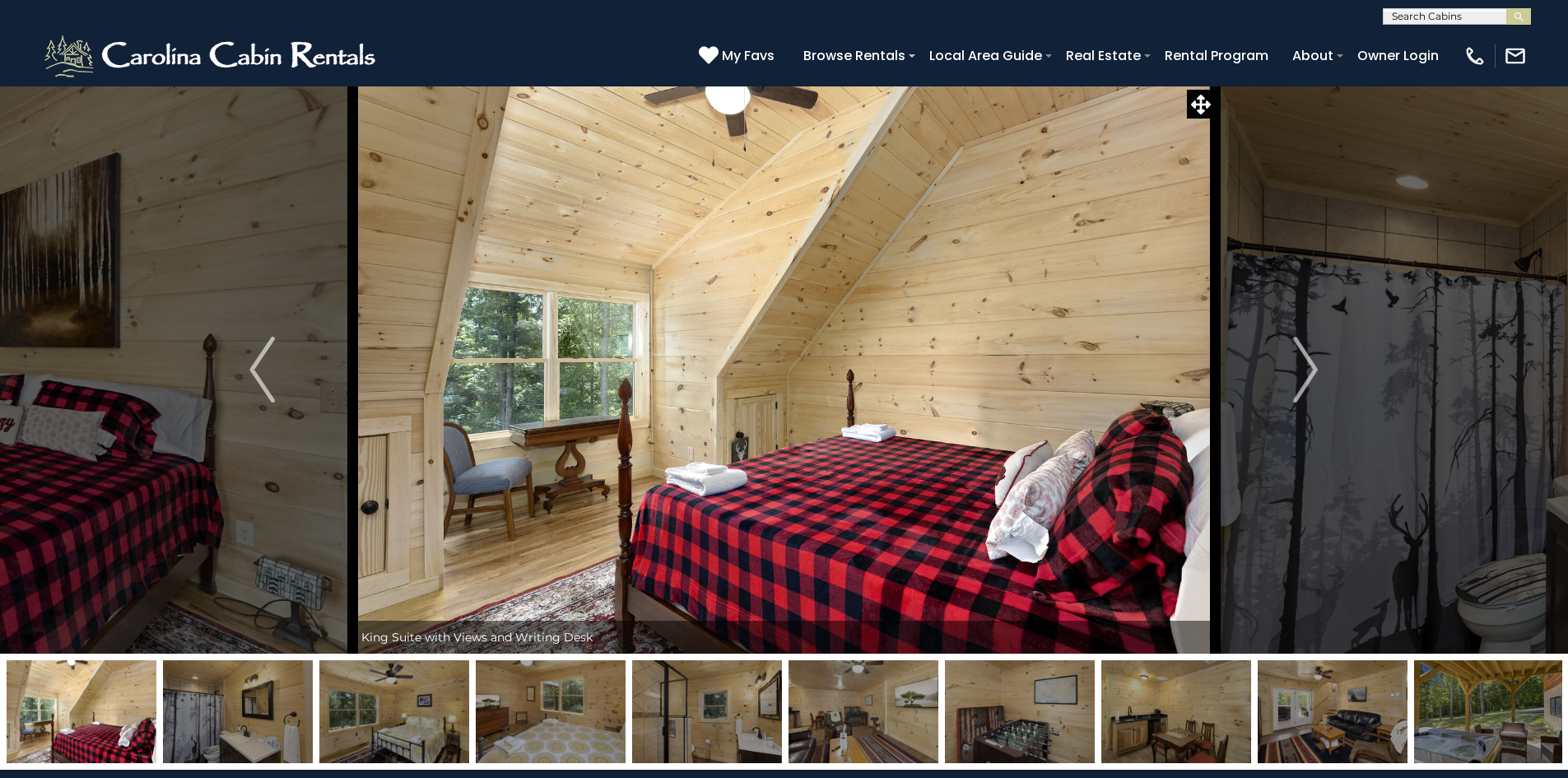
click at [1313, 376] on img "Next" at bounding box center [1305, 370] width 25 height 66
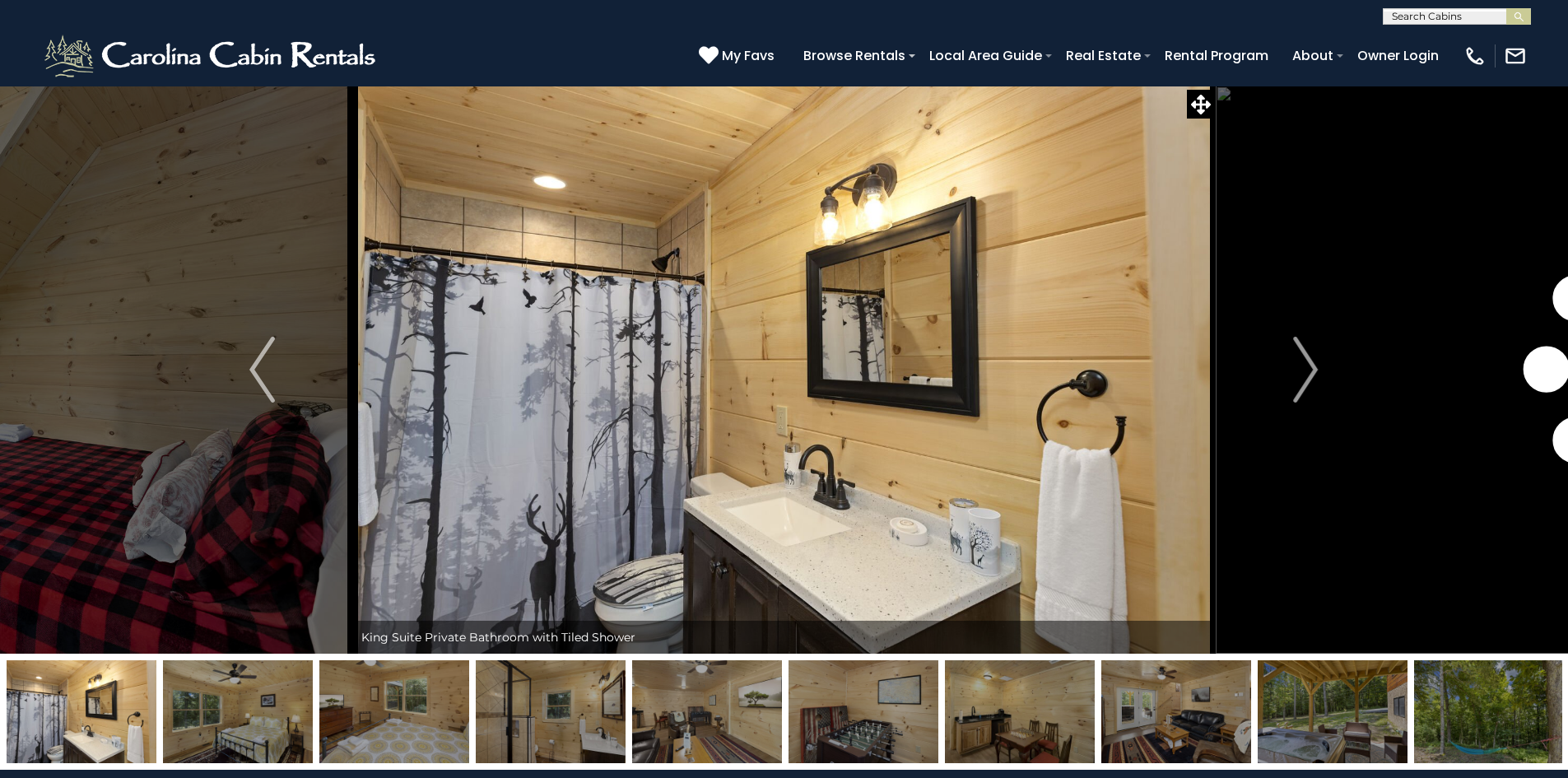
click at [1313, 376] on img "Next" at bounding box center [1305, 370] width 25 height 66
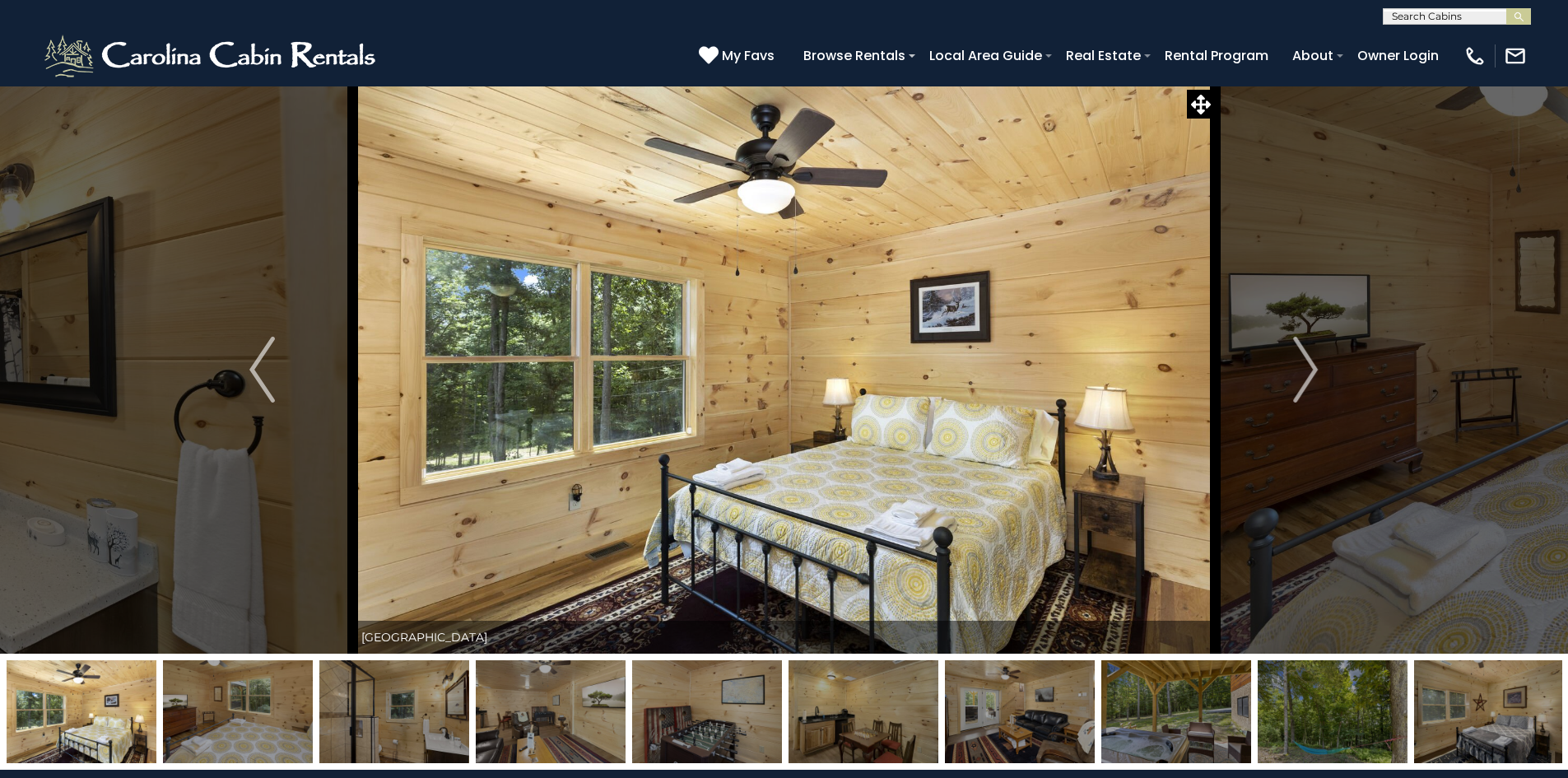
click at [1313, 376] on img "Next" at bounding box center [1305, 370] width 25 height 66
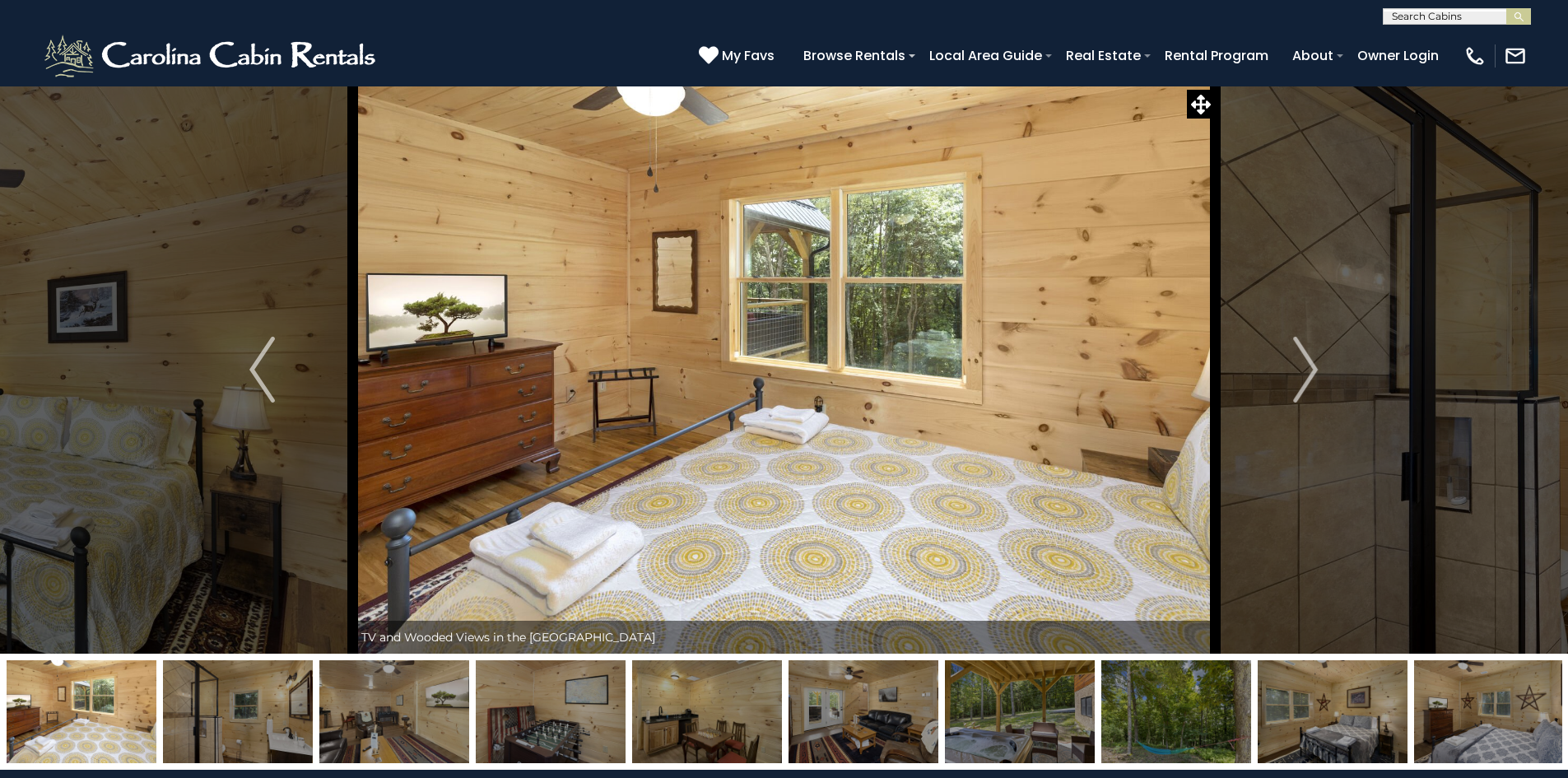
click at [1313, 376] on img "Next" at bounding box center [1305, 370] width 25 height 66
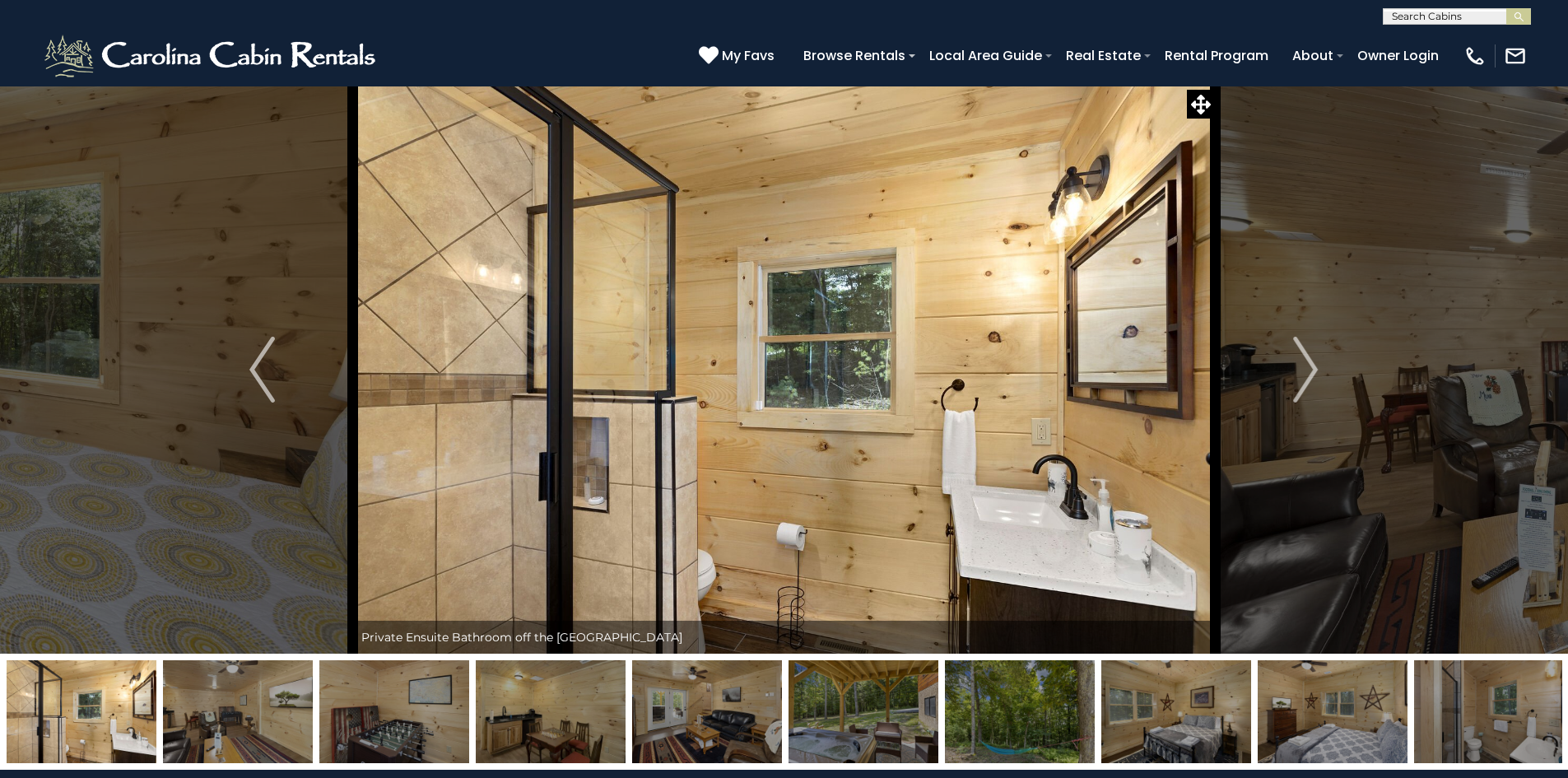
click at [1313, 376] on img "Next" at bounding box center [1305, 370] width 25 height 66
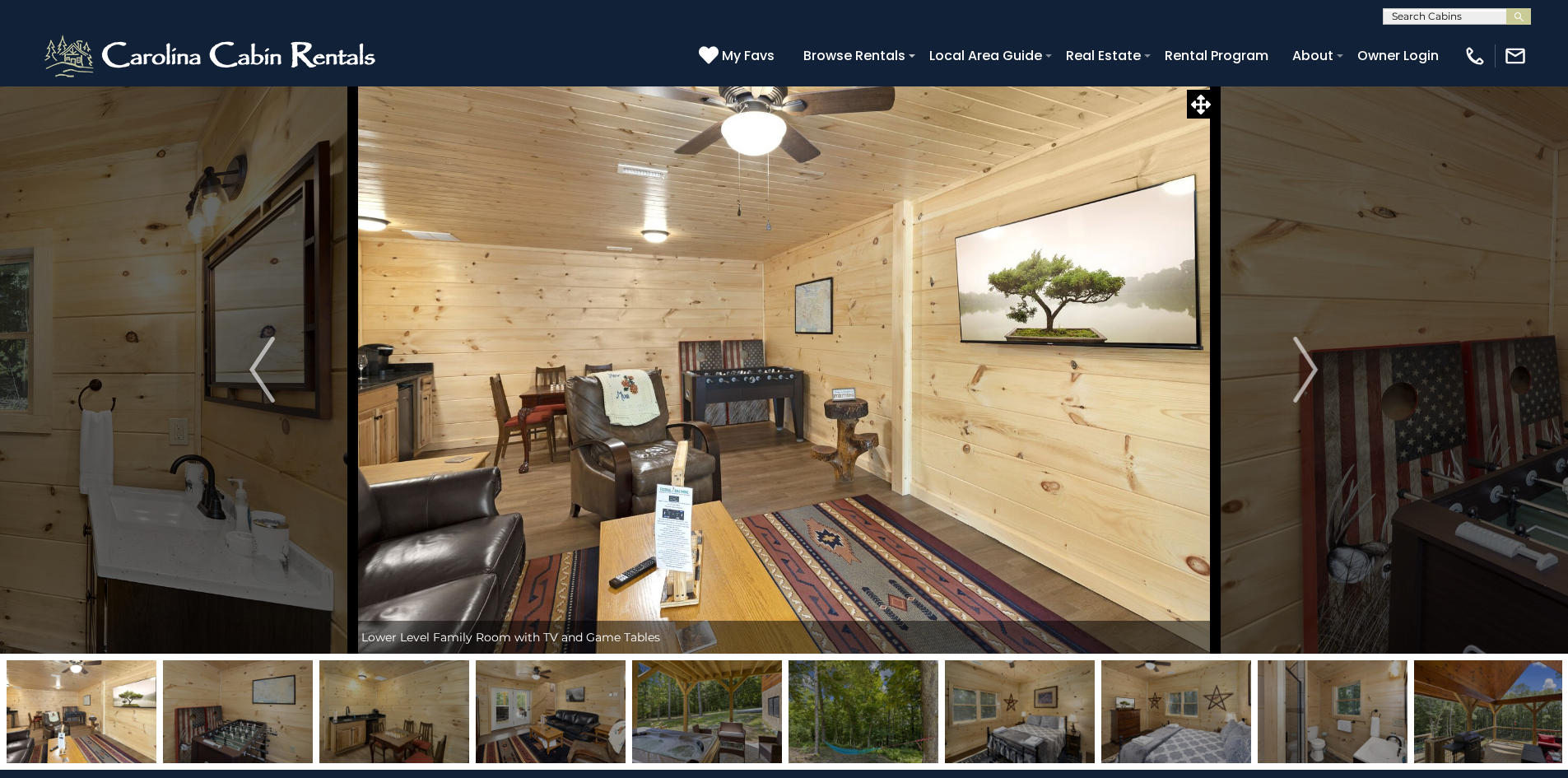
click at [1313, 376] on img "Next" at bounding box center [1305, 370] width 25 height 66
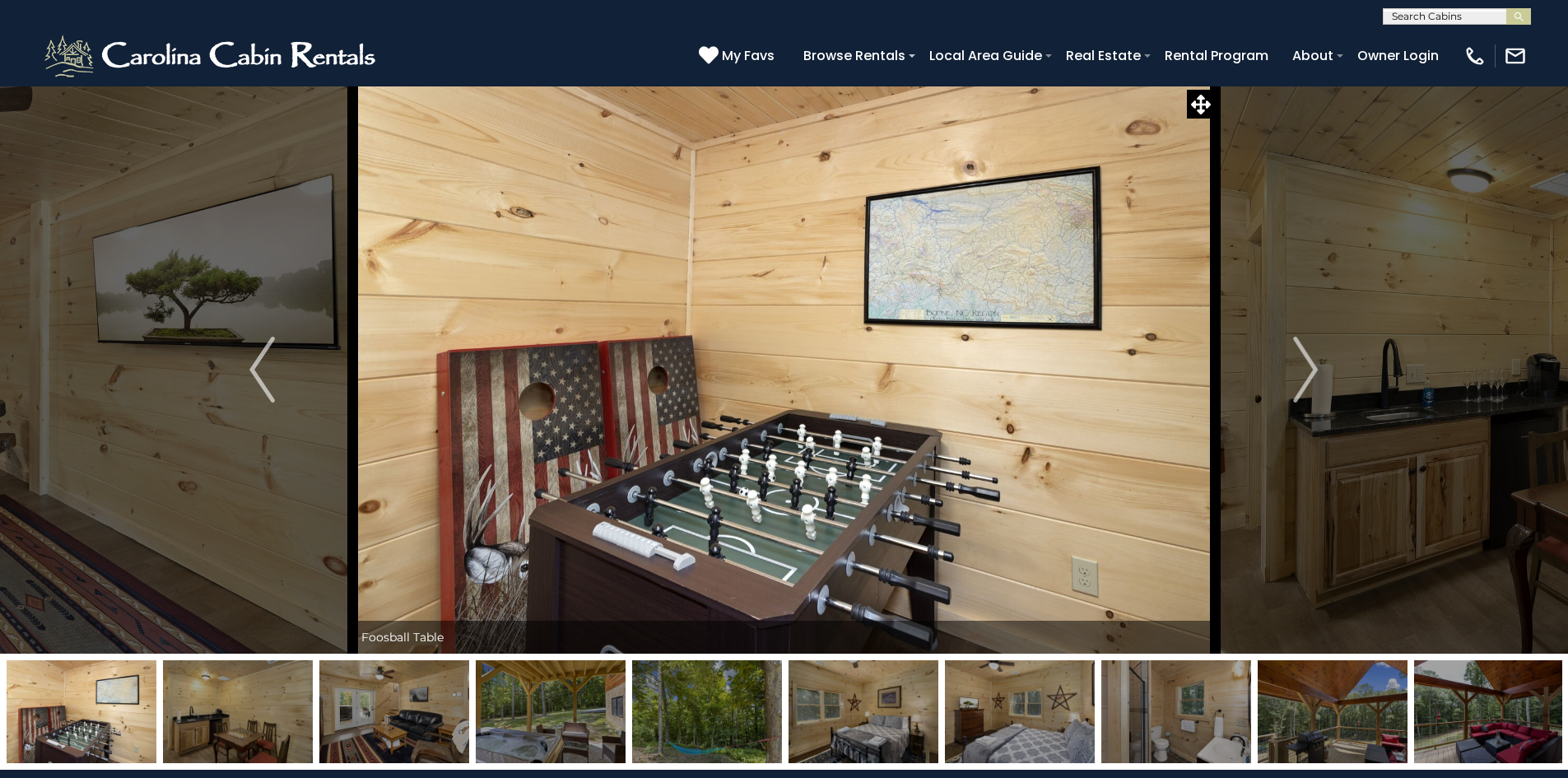
click at [1313, 376] on img "Next" at bounding box center [1305, 370] width 25 height 66
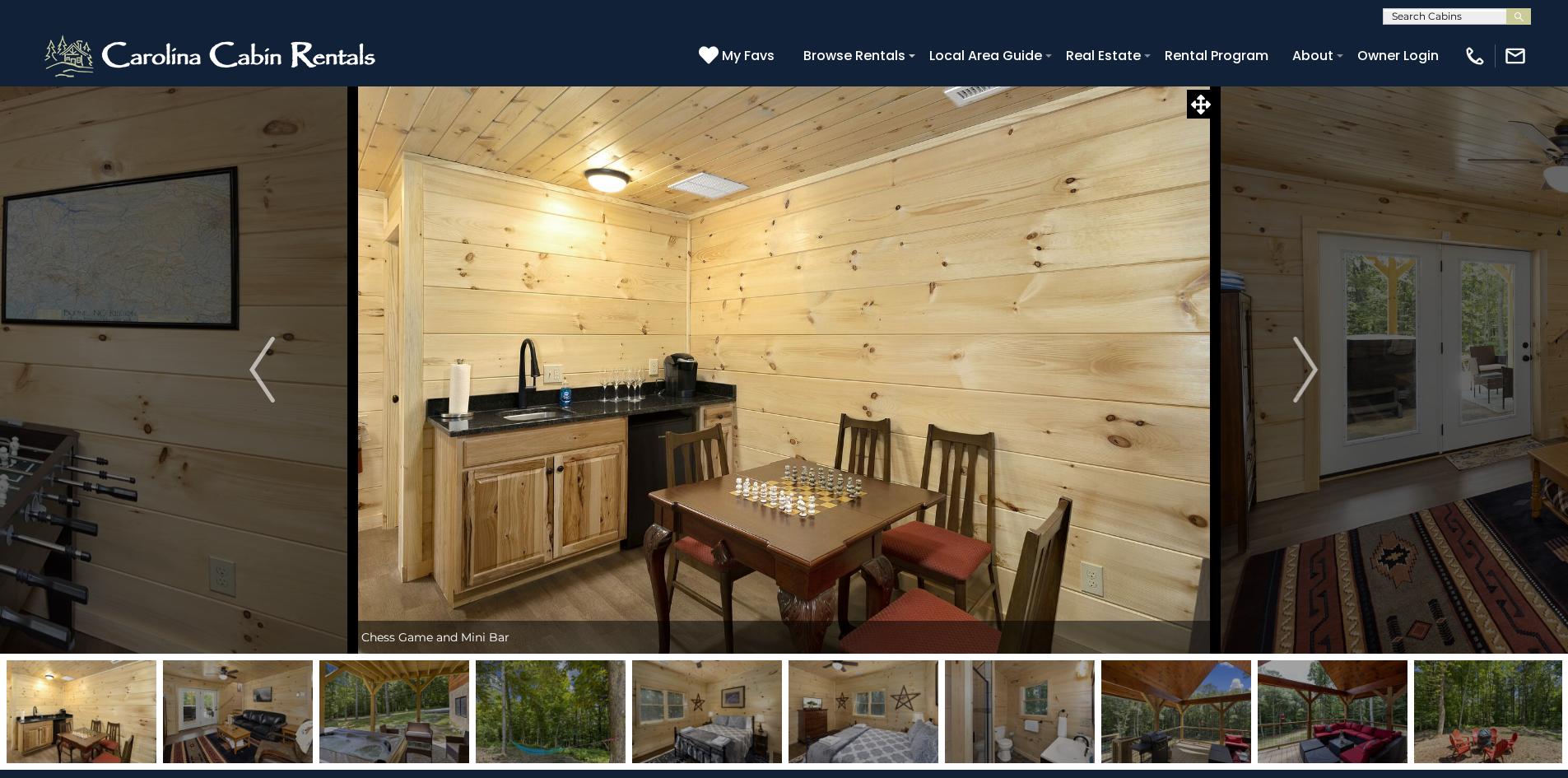
click at [1313, 376] on img "Next" at bounding box center [1305, 370] width 25 height 66
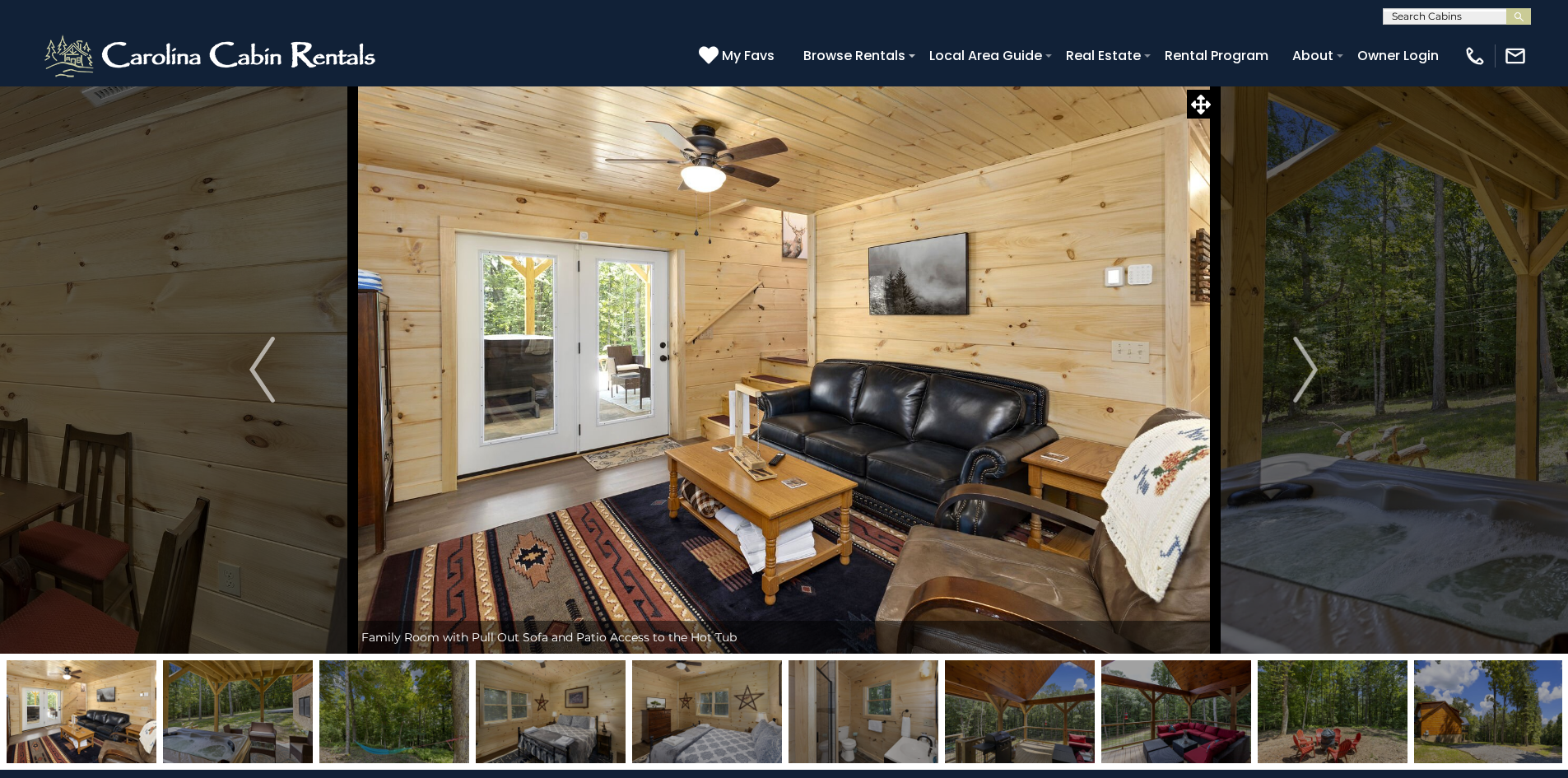
click at [1313, 376] on img "Next" at bounding box center [1305, 370] width 25 height 66
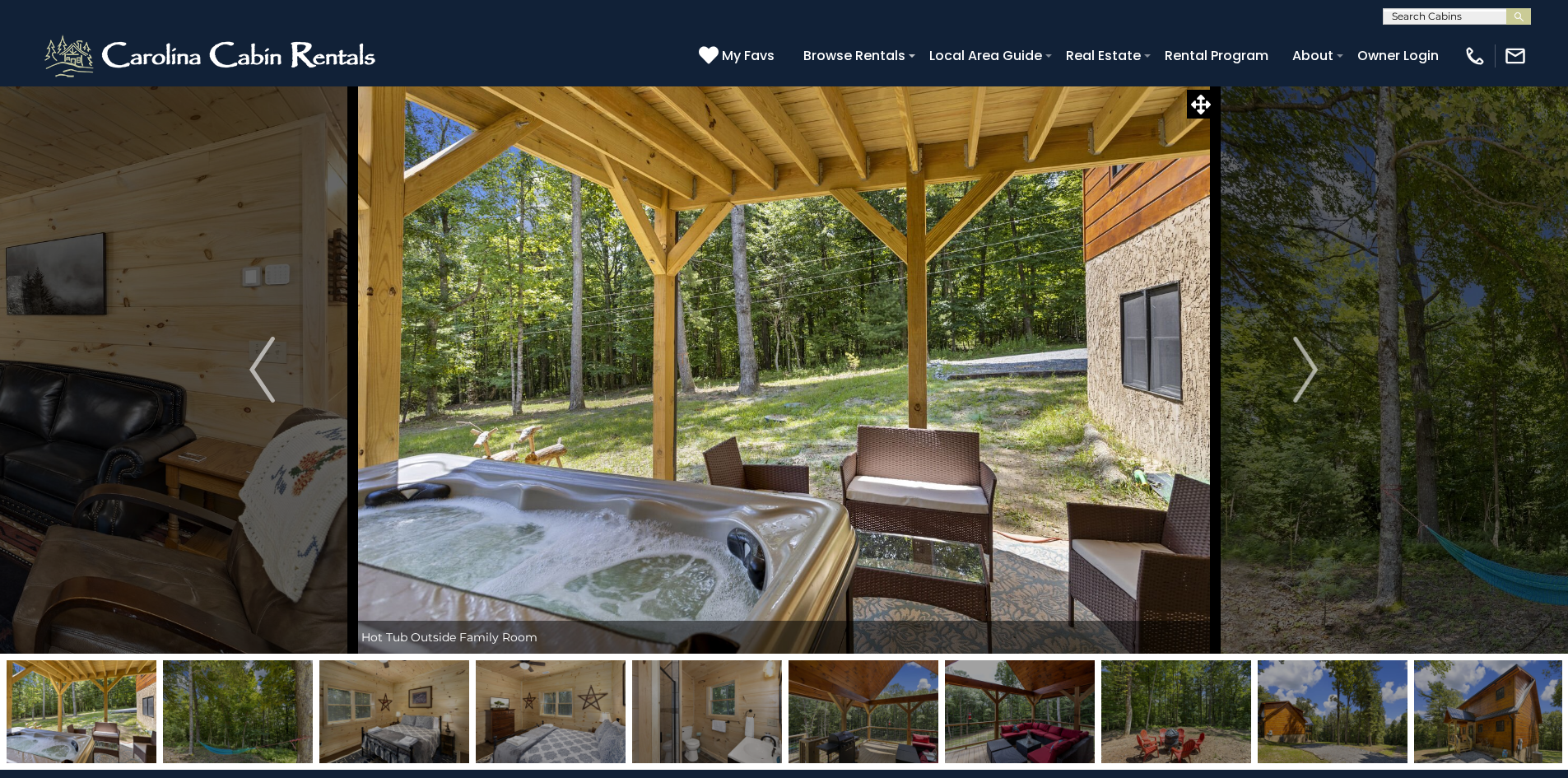
click at [1313, 376] on img "Next" at bounding box center [1305, 370] width 25 height 66
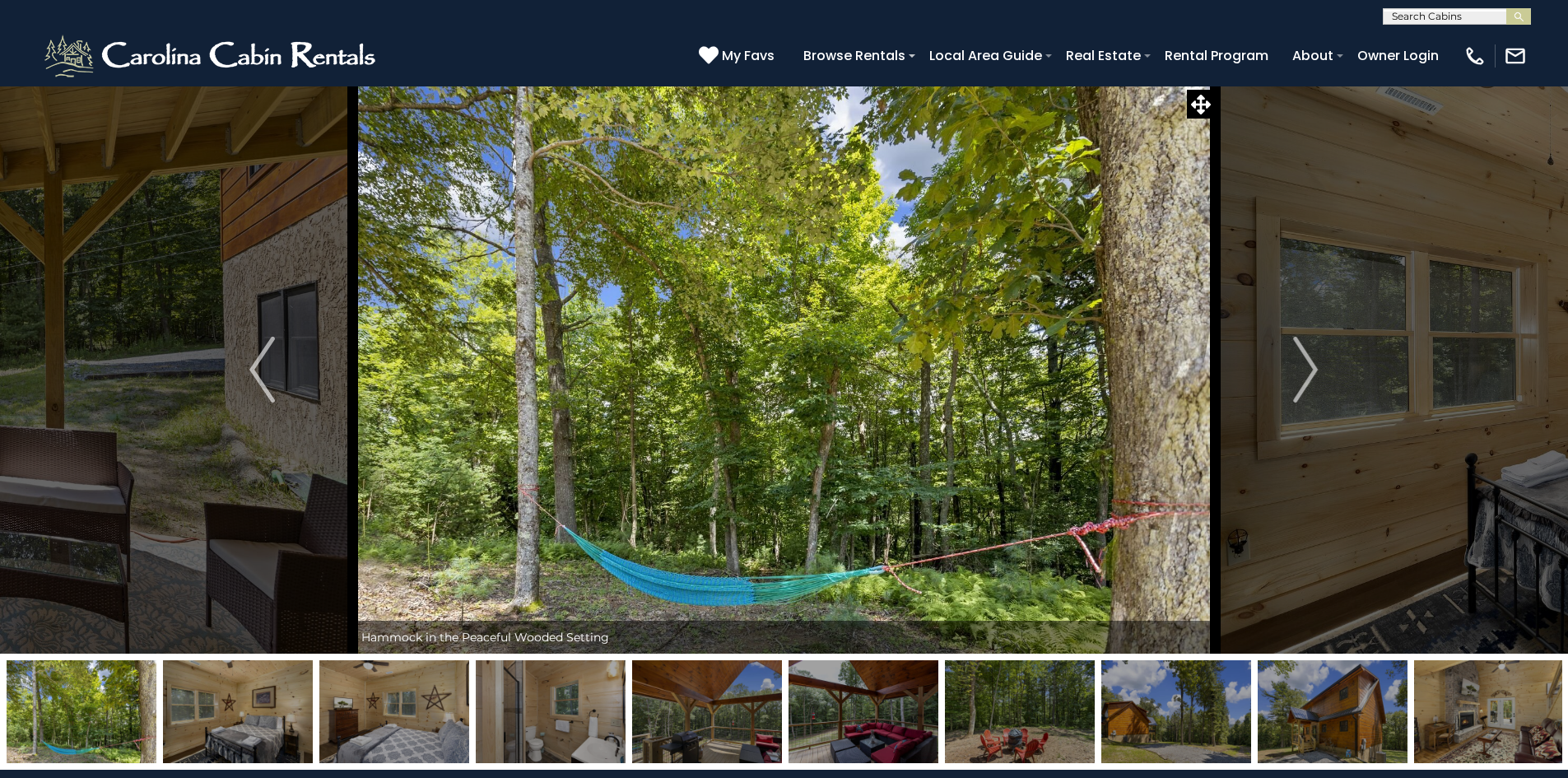
click at [1313, 376] on img "Next" at bounding box center [1305, 370] width 25 height 66
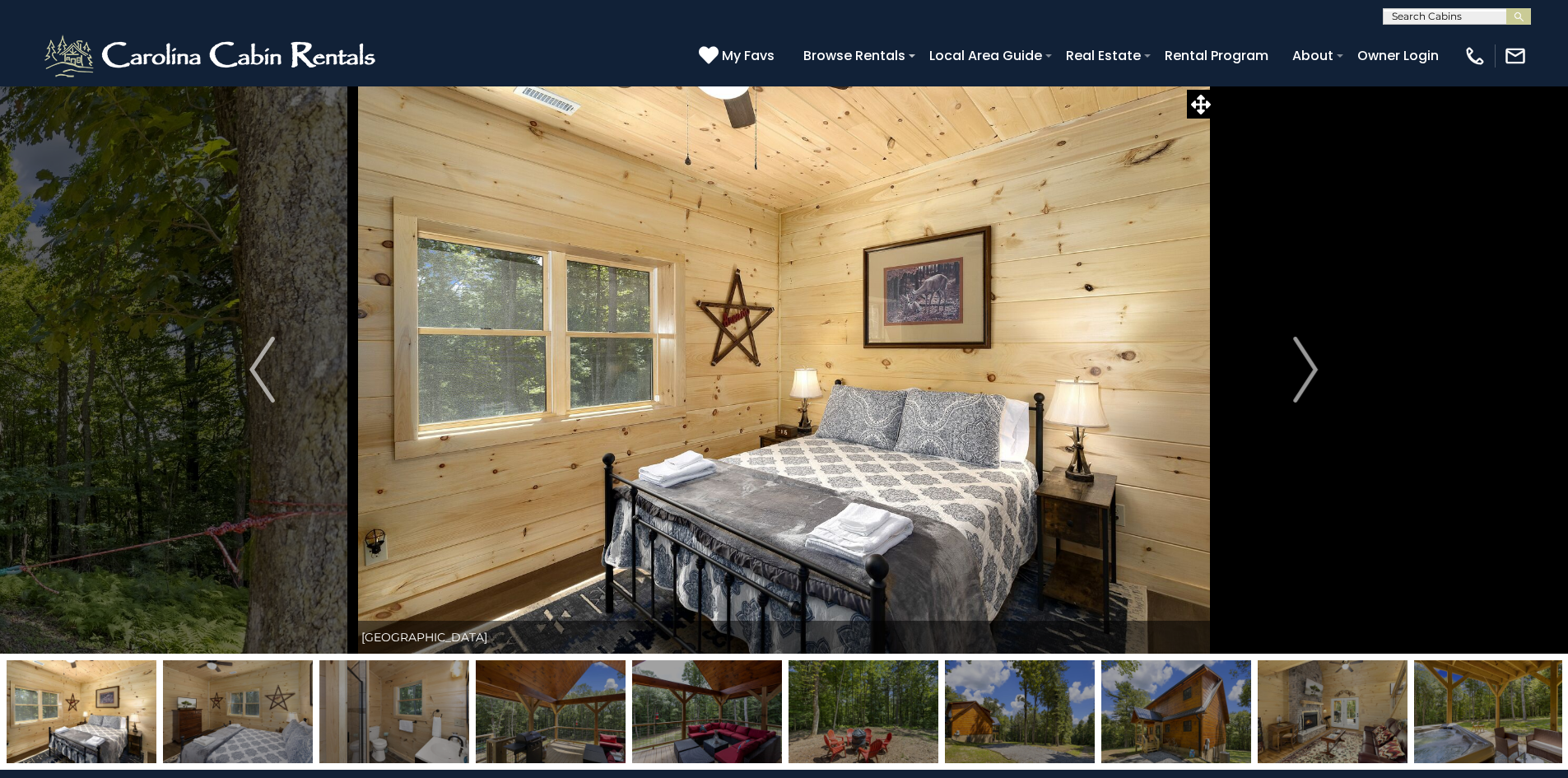
click at [1313, 376] on img "Next" at bounding box center [1305, 370] width 25 height 66
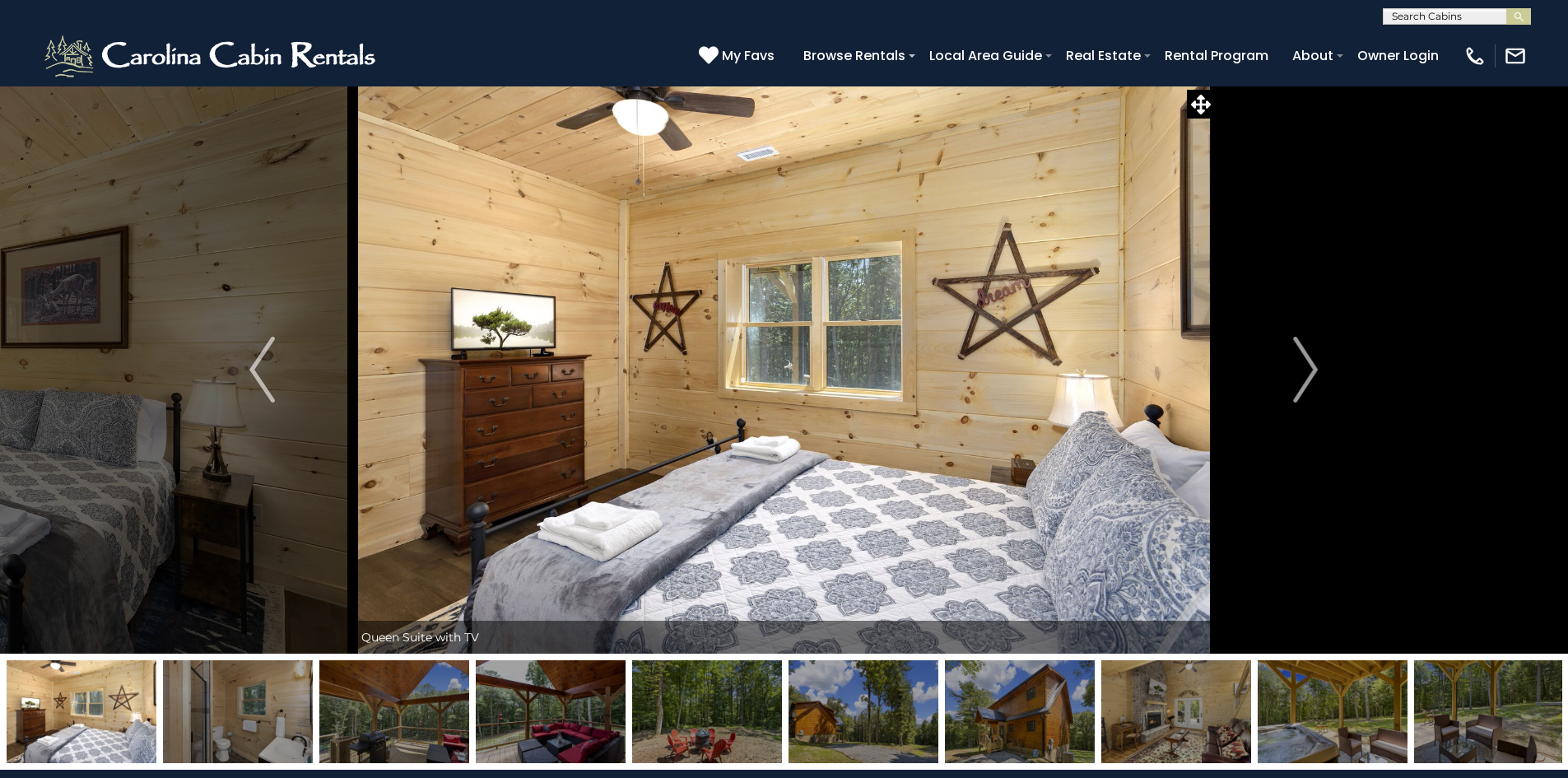
click at [1313, 376] on img "Next" at bounding box center [1305, 370] width 25 height 66
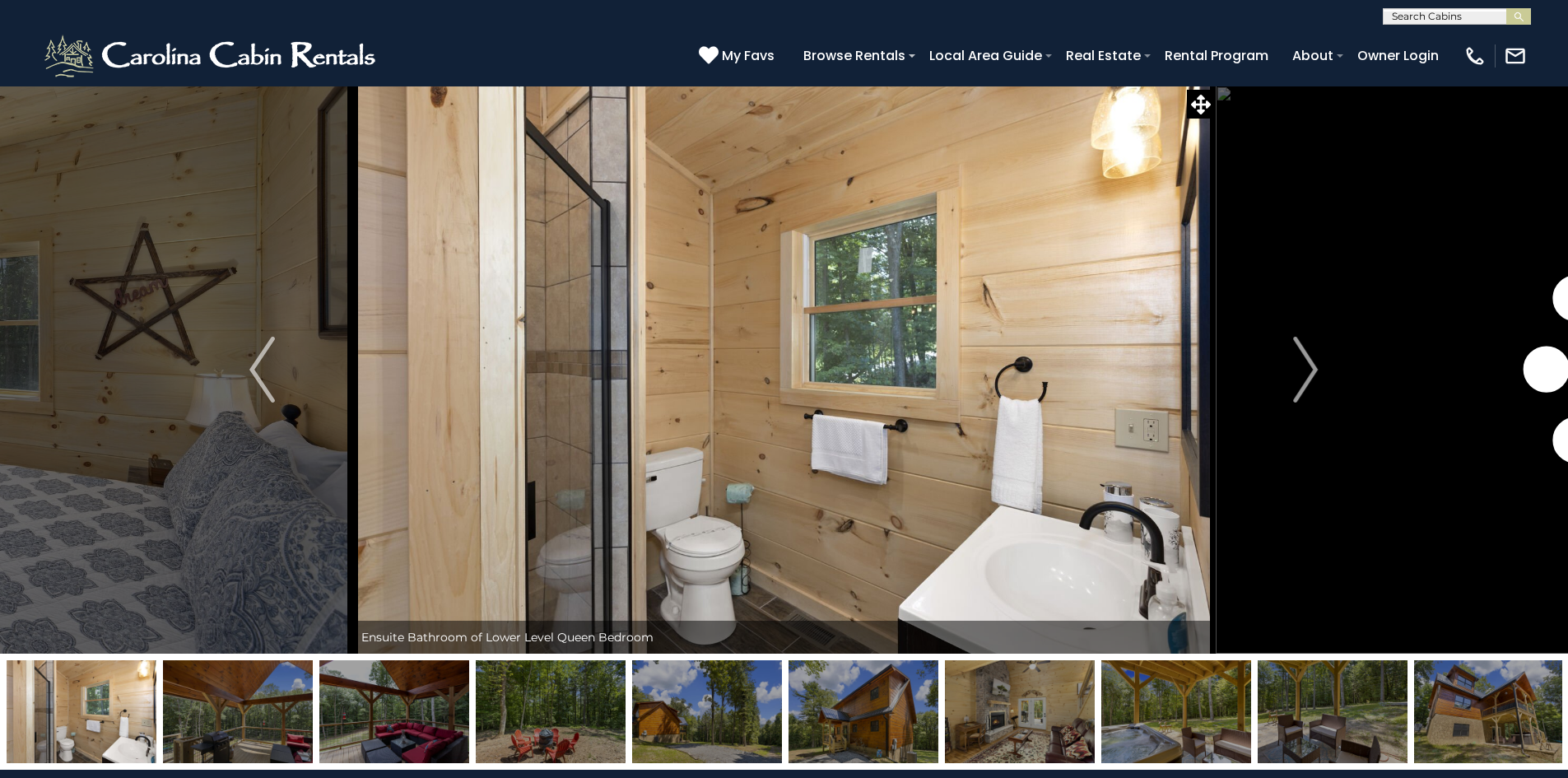
click at [1313, 376] on img "Next" at bounding box center [1305, 370] width 25 height 66
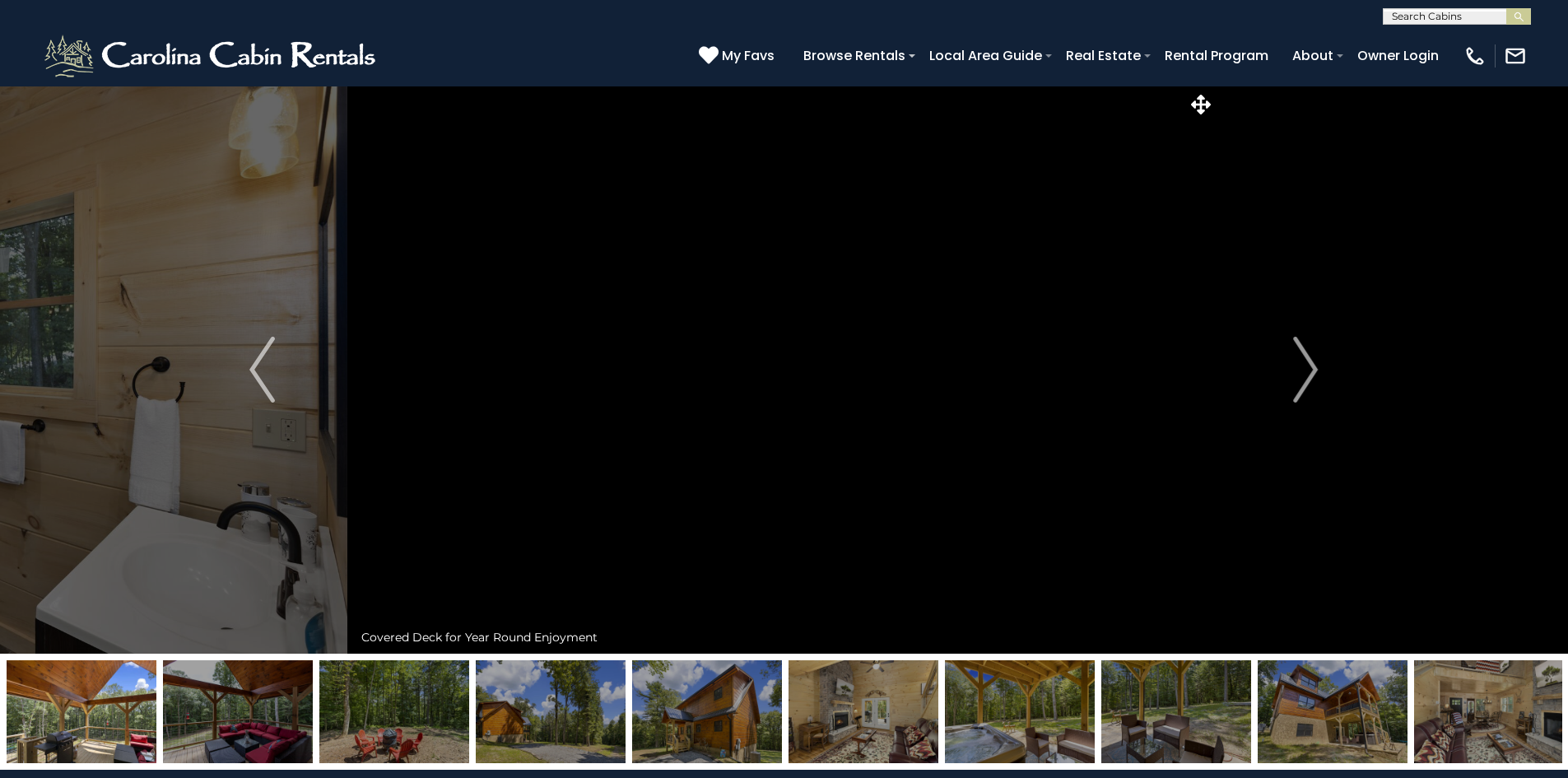
click at [1313, 376] on img "Next" at bounding box center [1305, 370] width 25 height 66
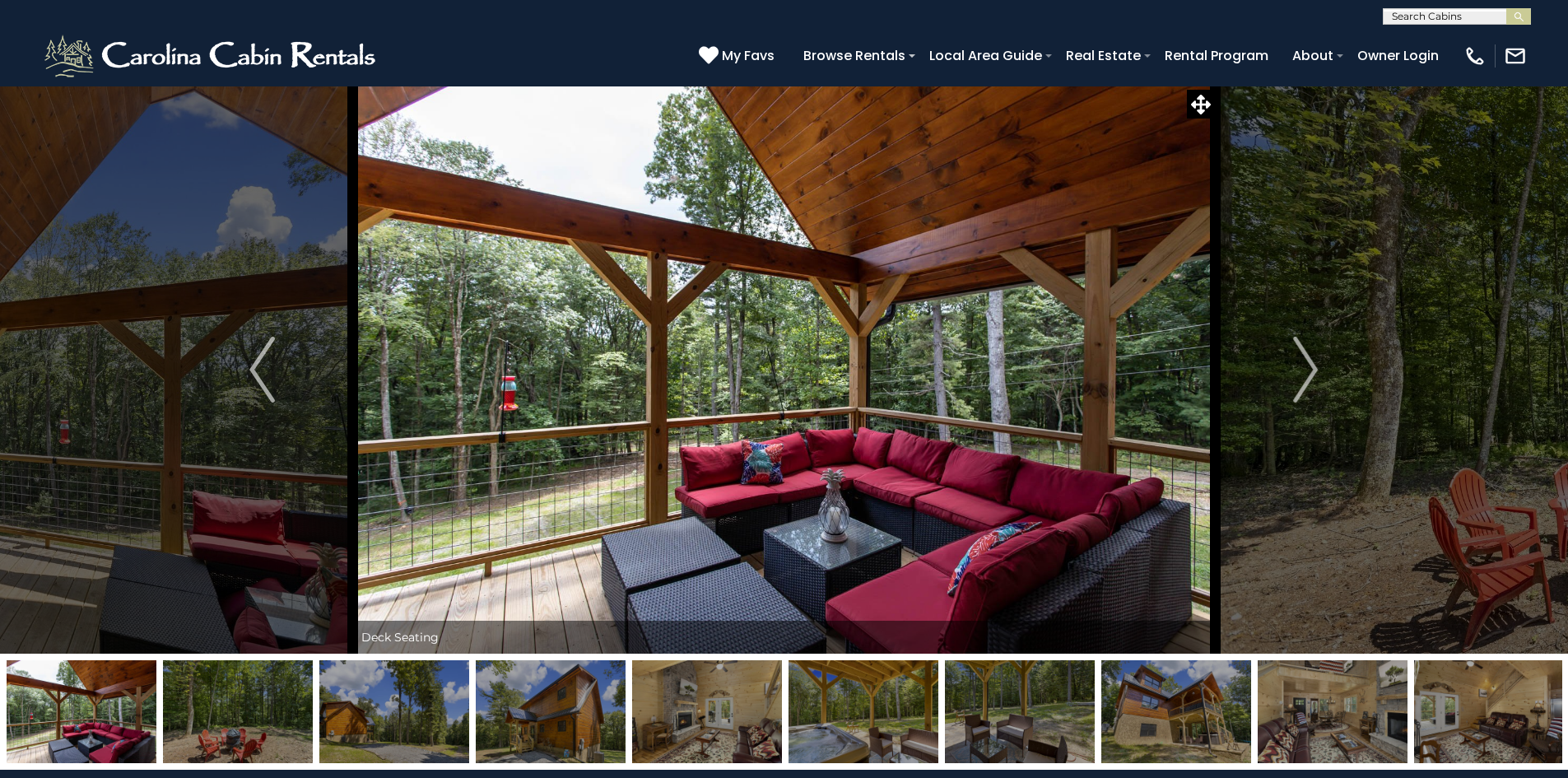
click at [1313, 376] on img "Next" at bounding box center [1305, 370] width 25 height 66
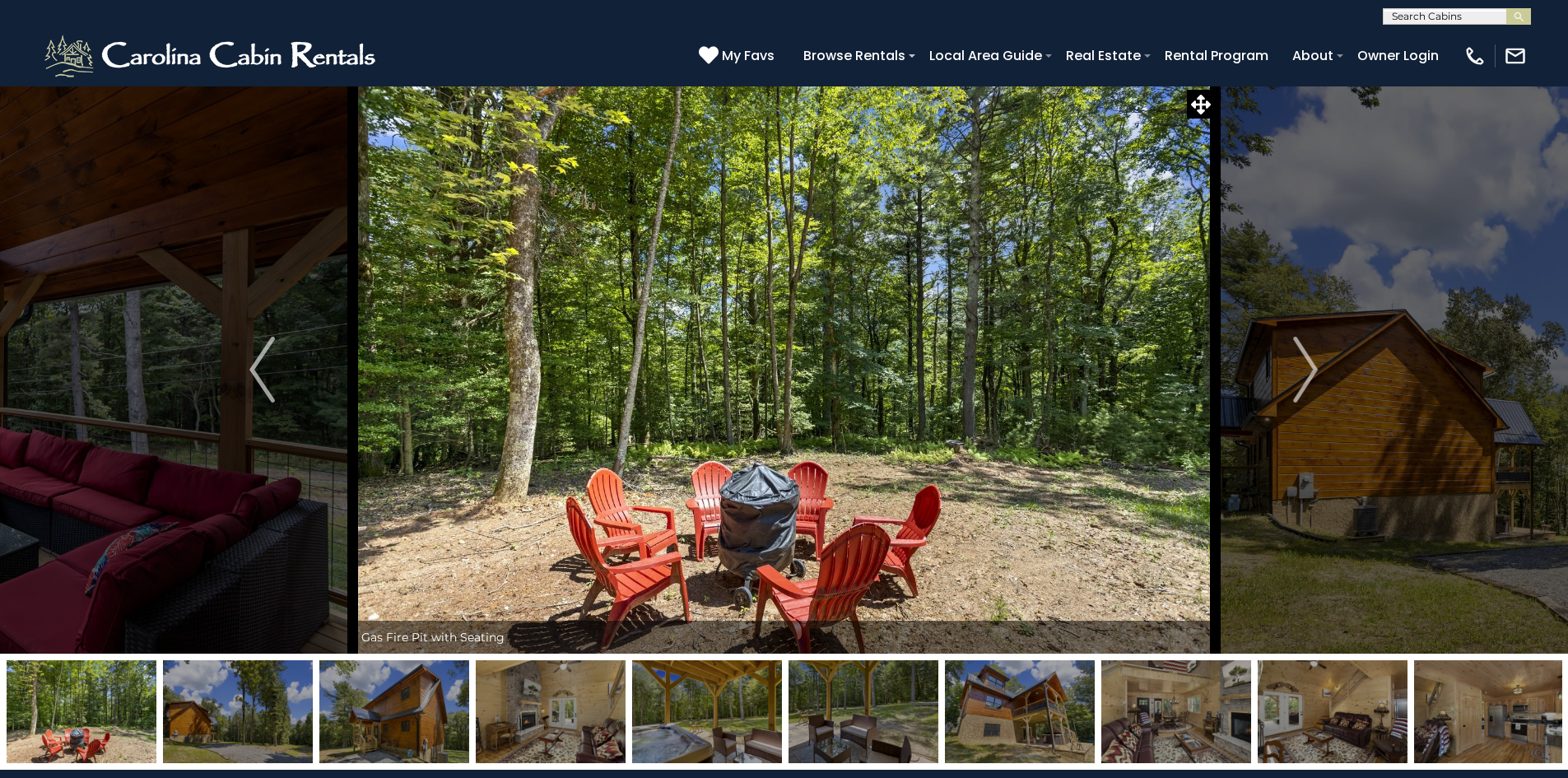
click at [1313, 376] on img "Next" at bounding box center [1305, 370] width 25 height 66
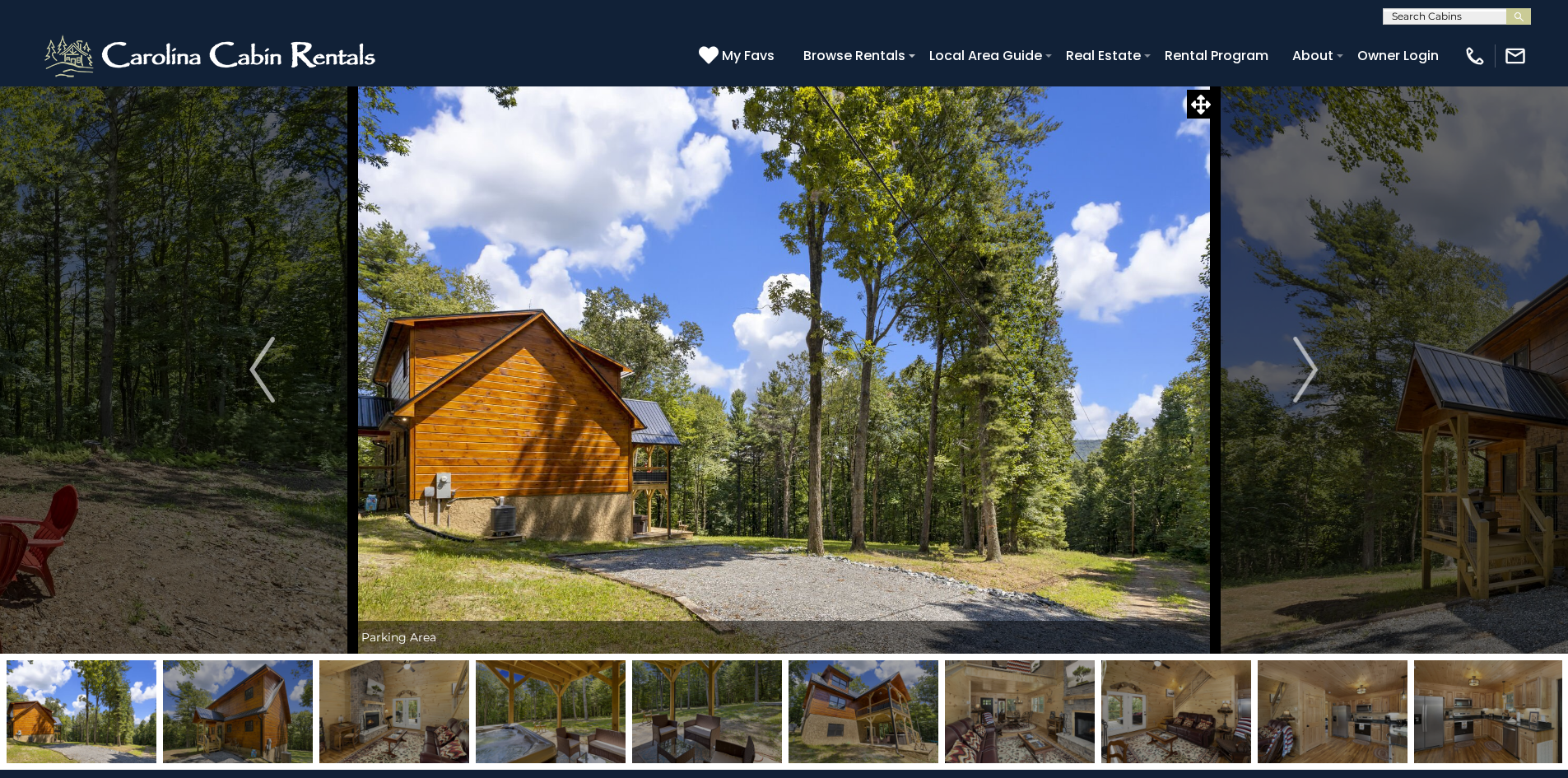
click at [1313, 376] on img "Next" at bounding box center [1305, 370] width 25 height 66
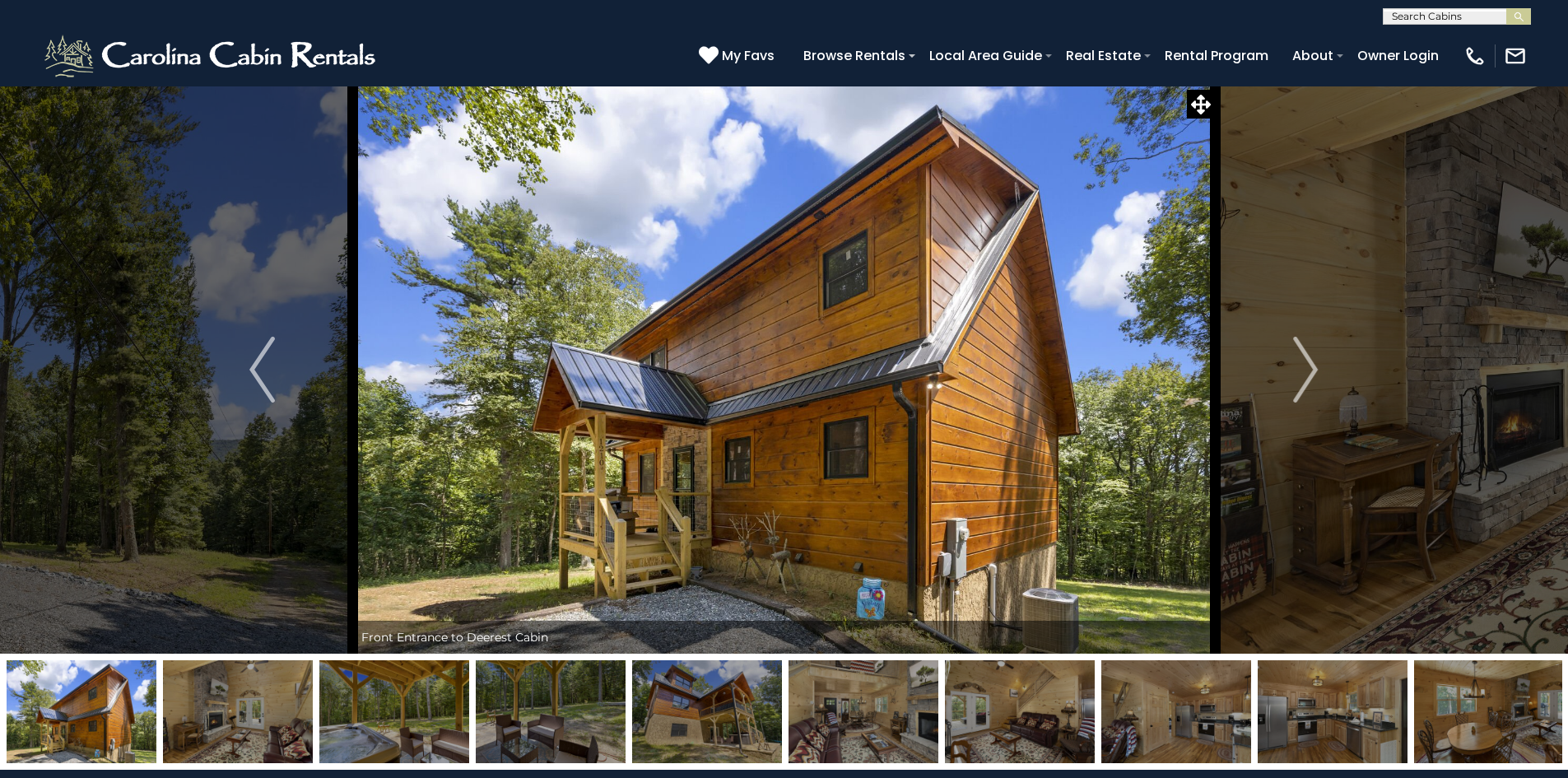
click at [1313, 376] on img "Next" at bounding box center [1305, 370] width 25 height 66
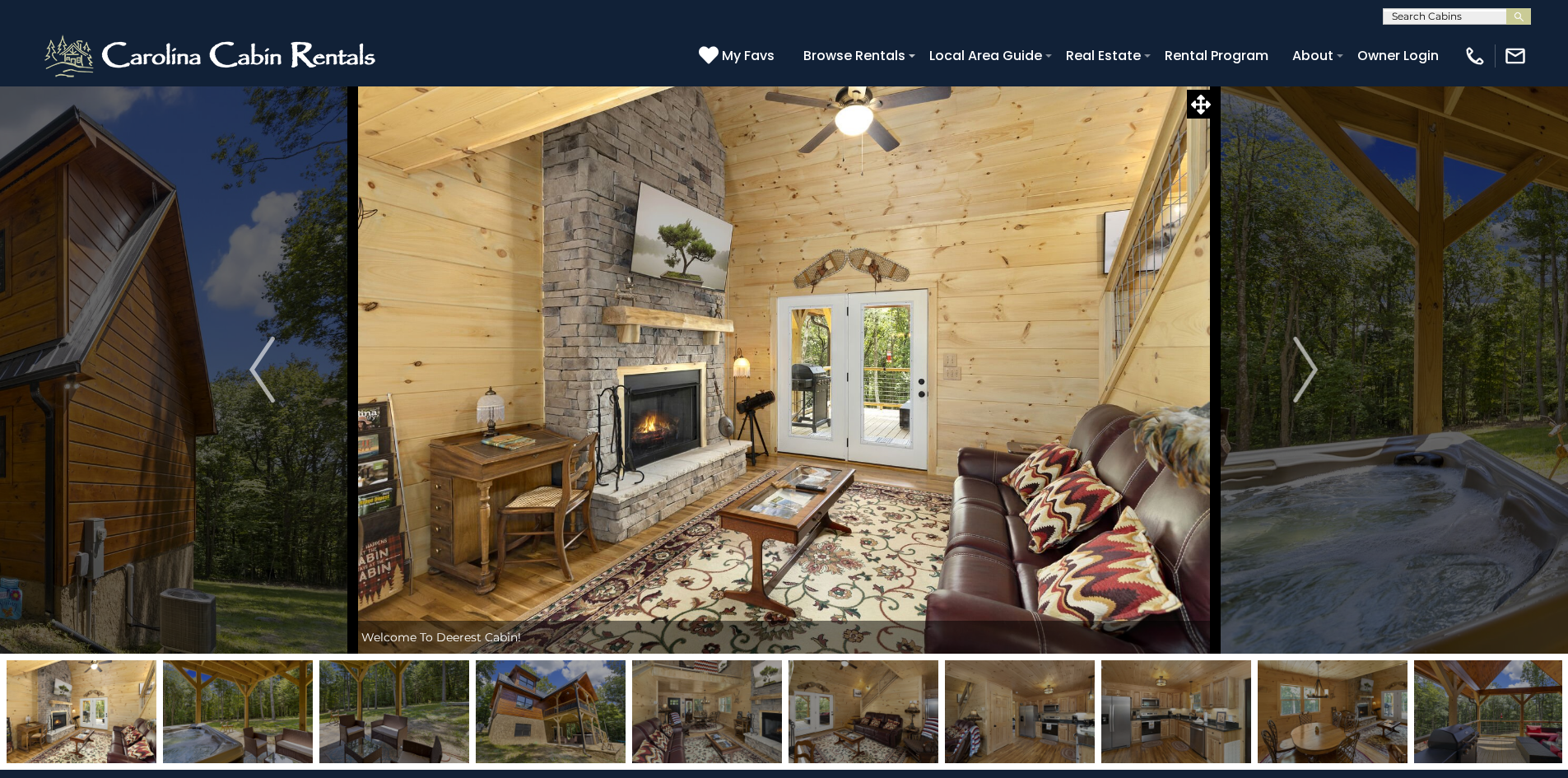
click at [1313, 376] on img "Next" at bounding box center [1305, 370] width 25 height 66
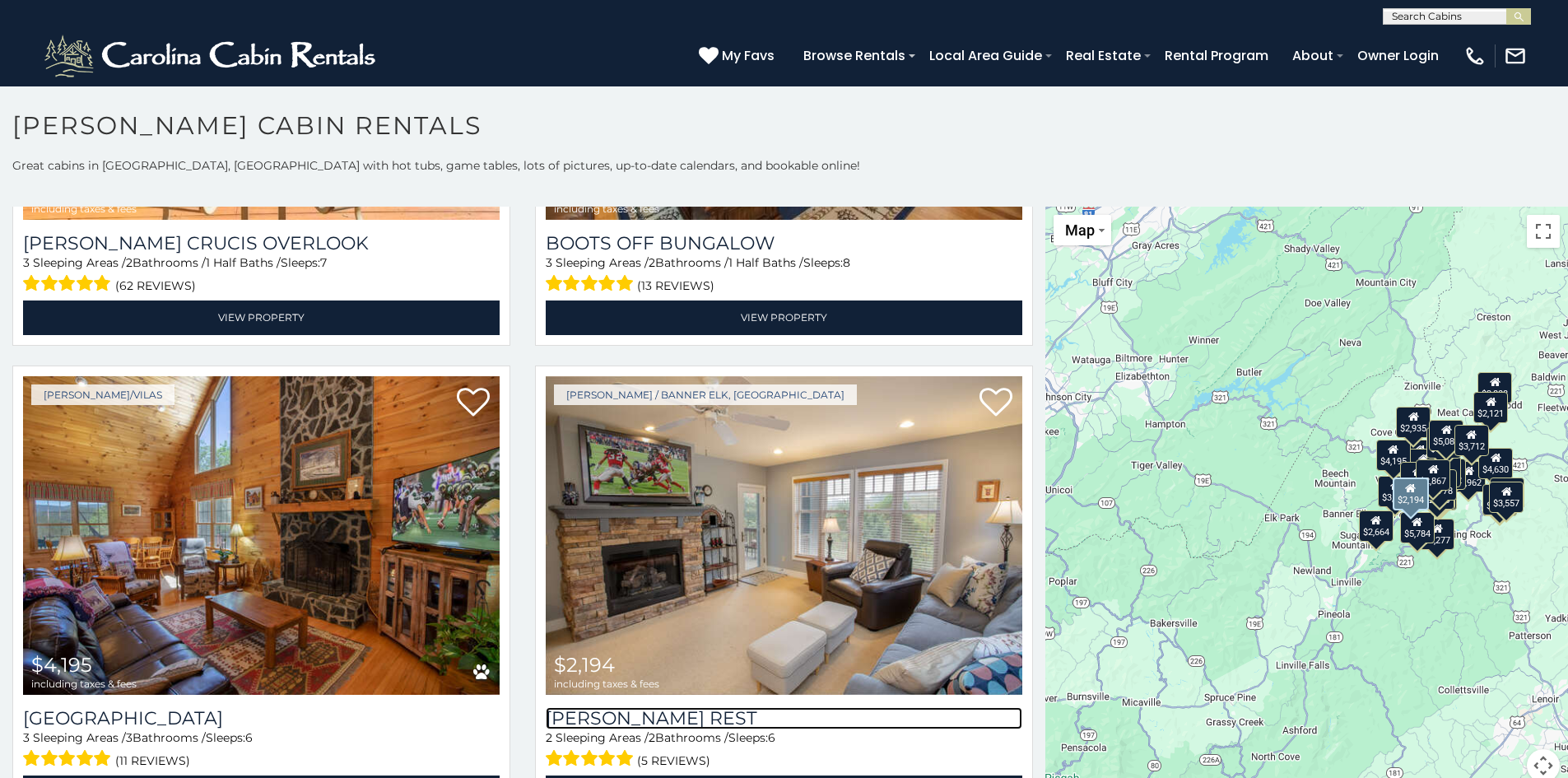
scroll to position [5435, 0]
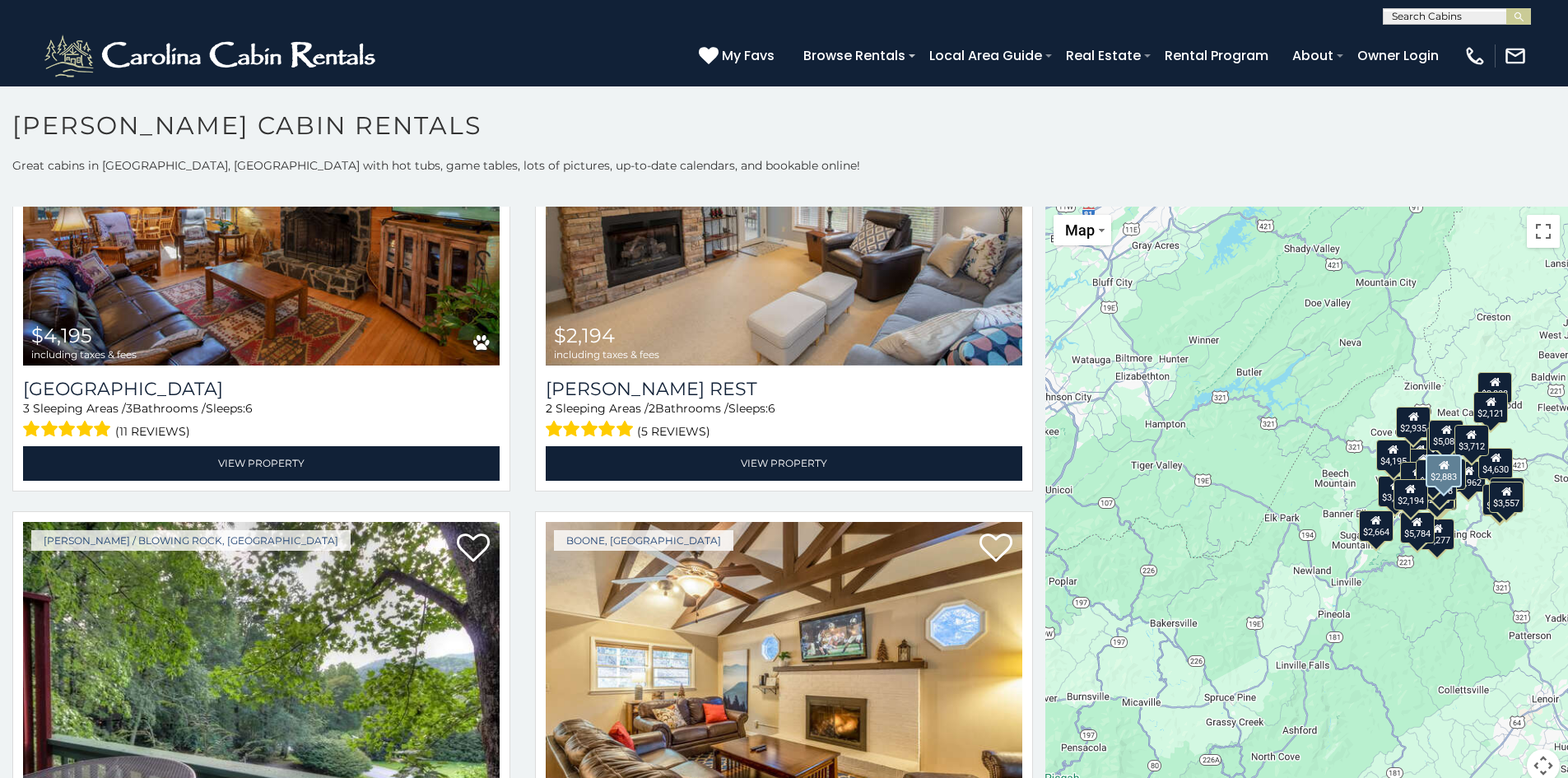
drag, startPoint x: 759, startPoint y: 593, endPoint x: 730, endPoint y: 144, distance: 449.9
click at [730, 144] on h1 "[PERSON_NAME] Cabin Rentals" at bounding box center [784, 134] width 1568 height 47
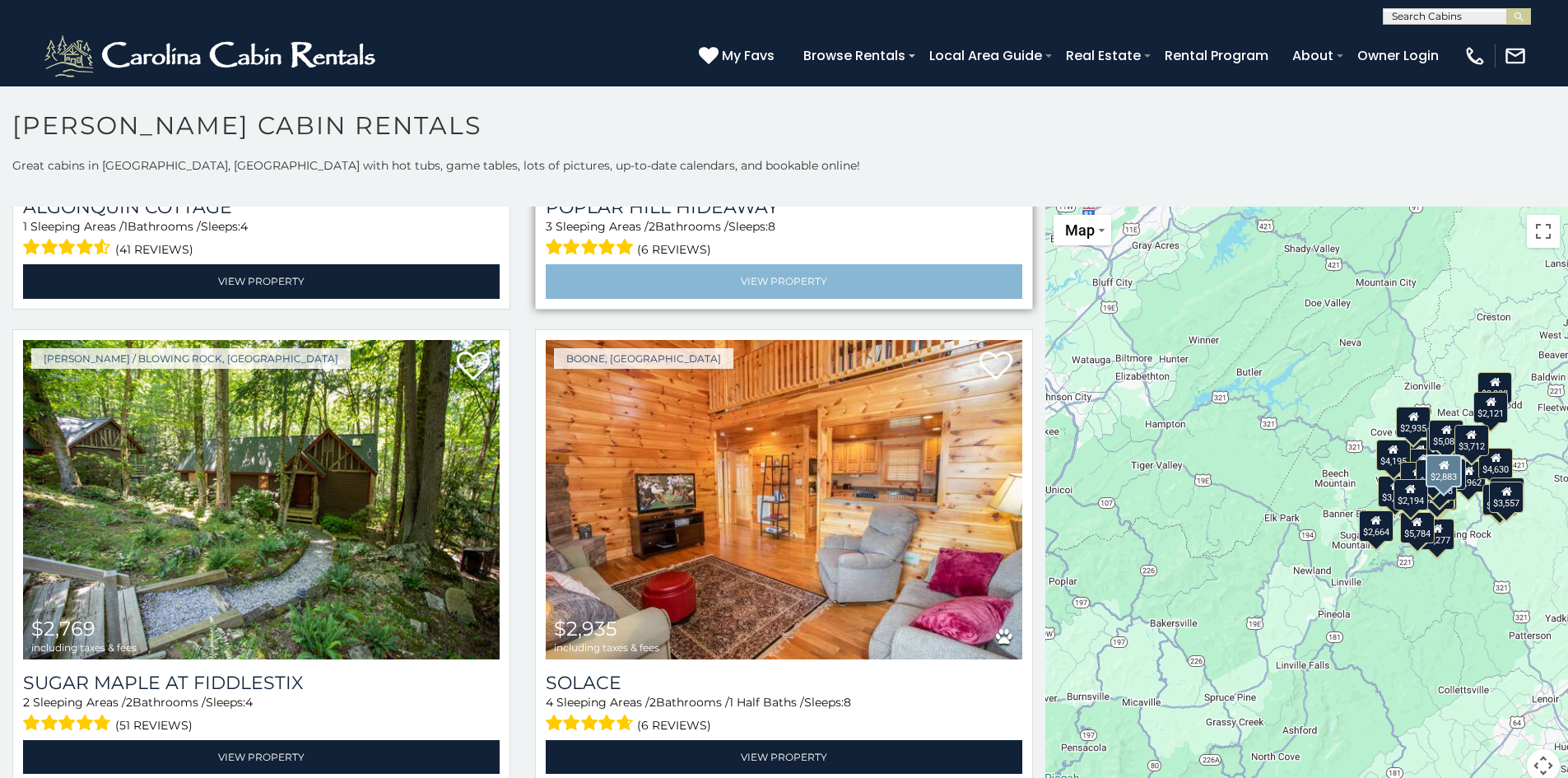
scroll to position [6094, 0]
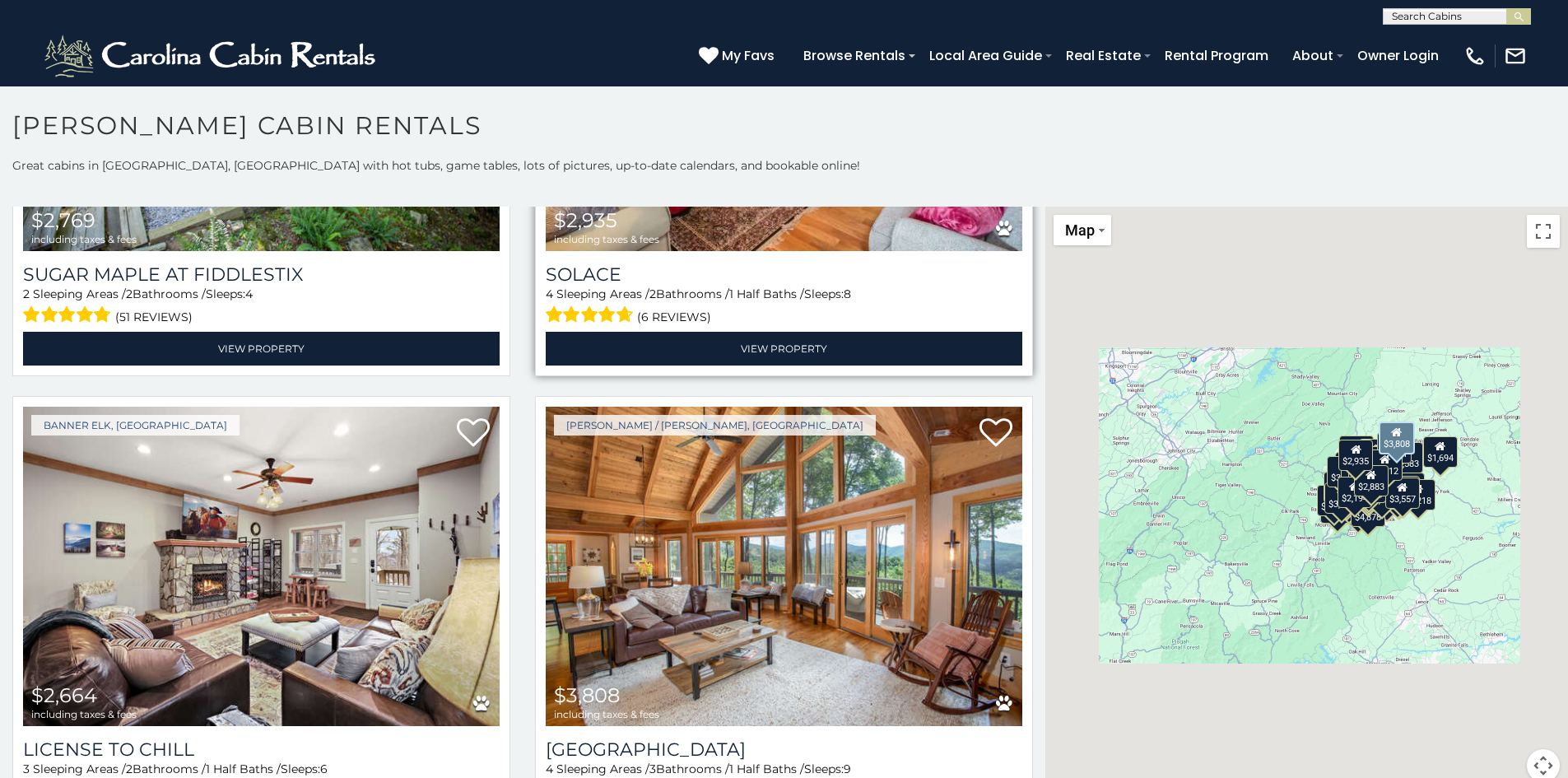
scroll to position [6664, 0]
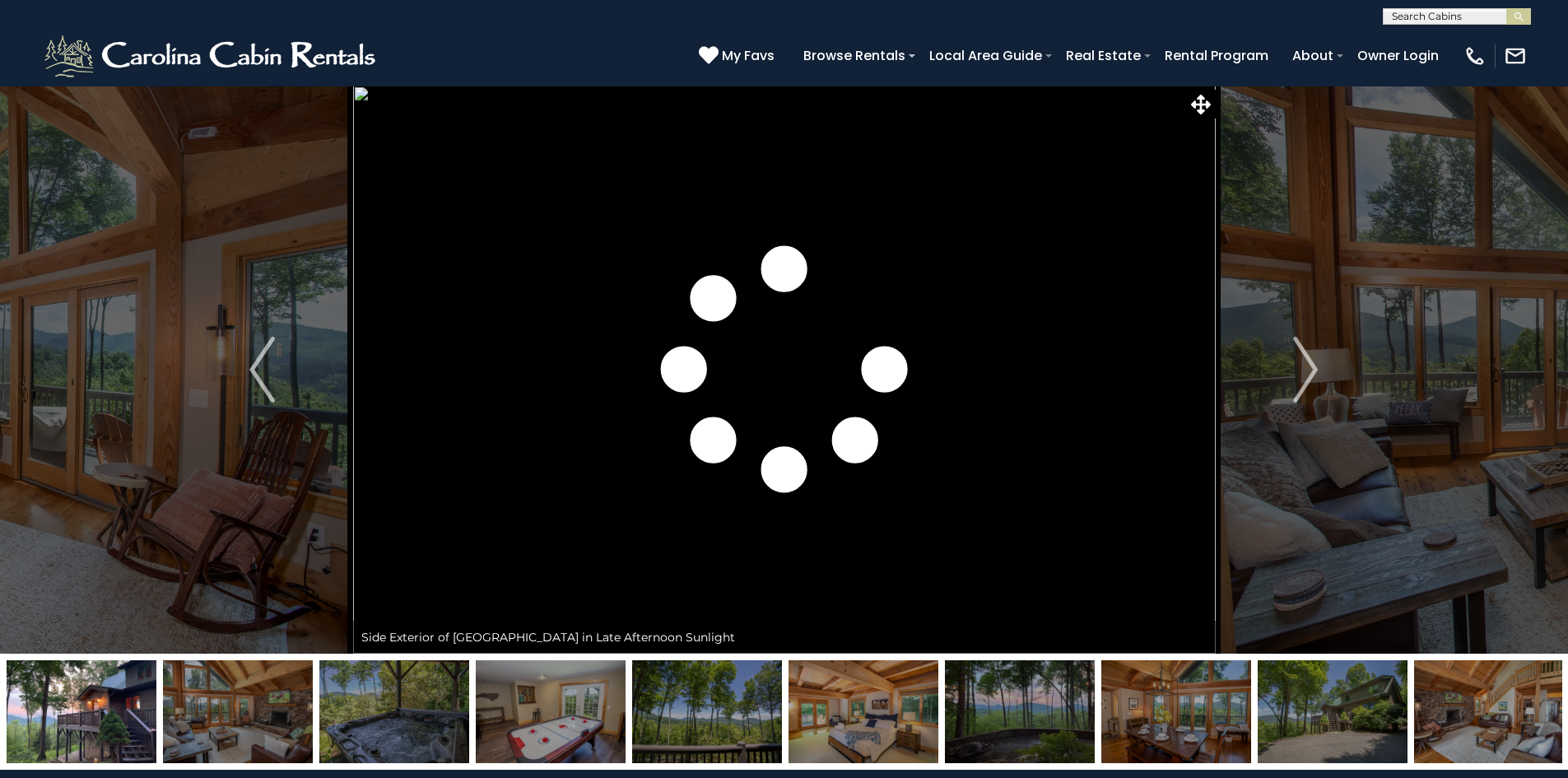
click at [1307, 375] on img "Next" at bounding box center [1305, 370] width 25 height 66
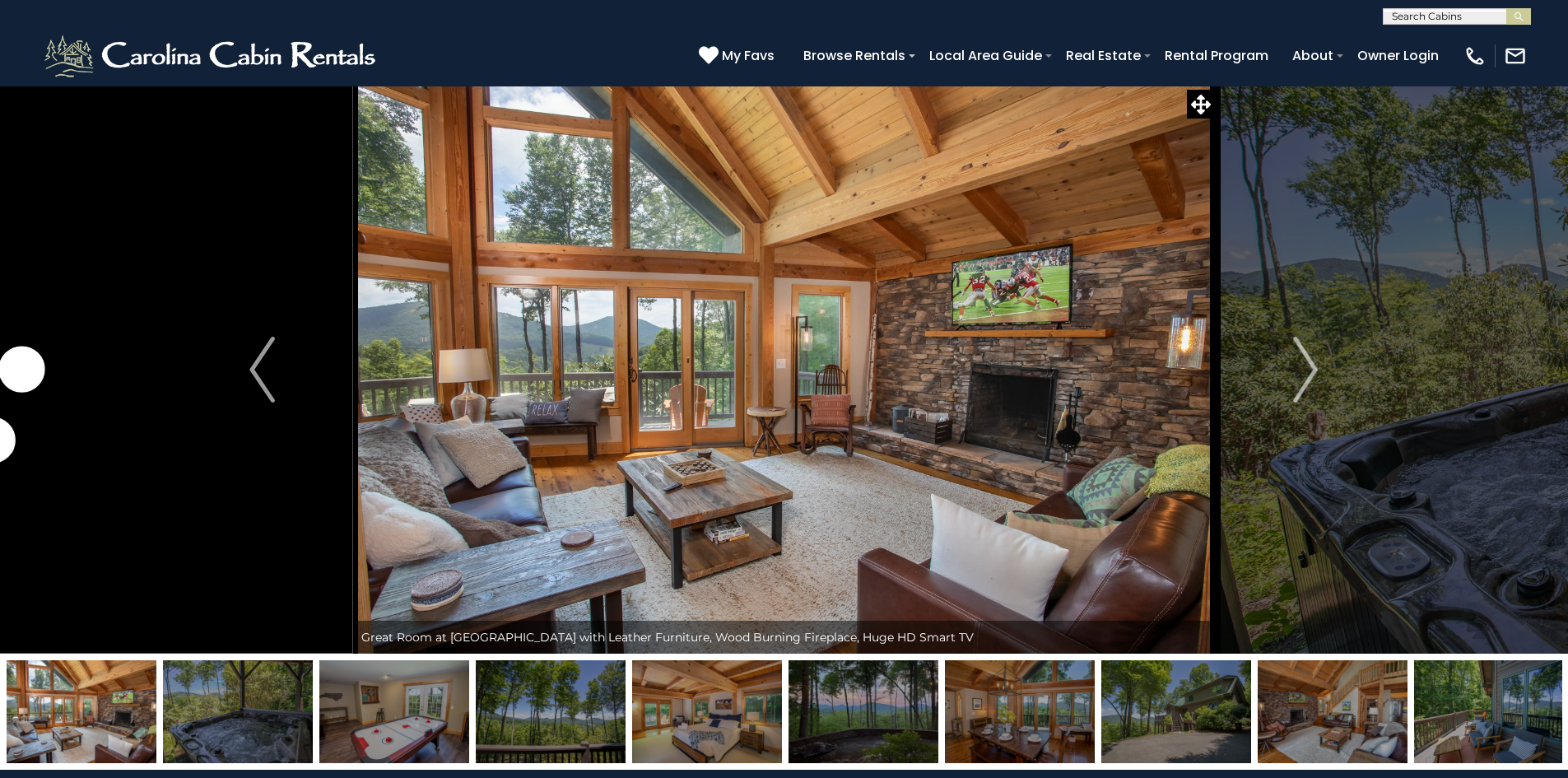
click at [1307, 375] on img "Next" at bounding box center [1305, 370] width 25 height 66
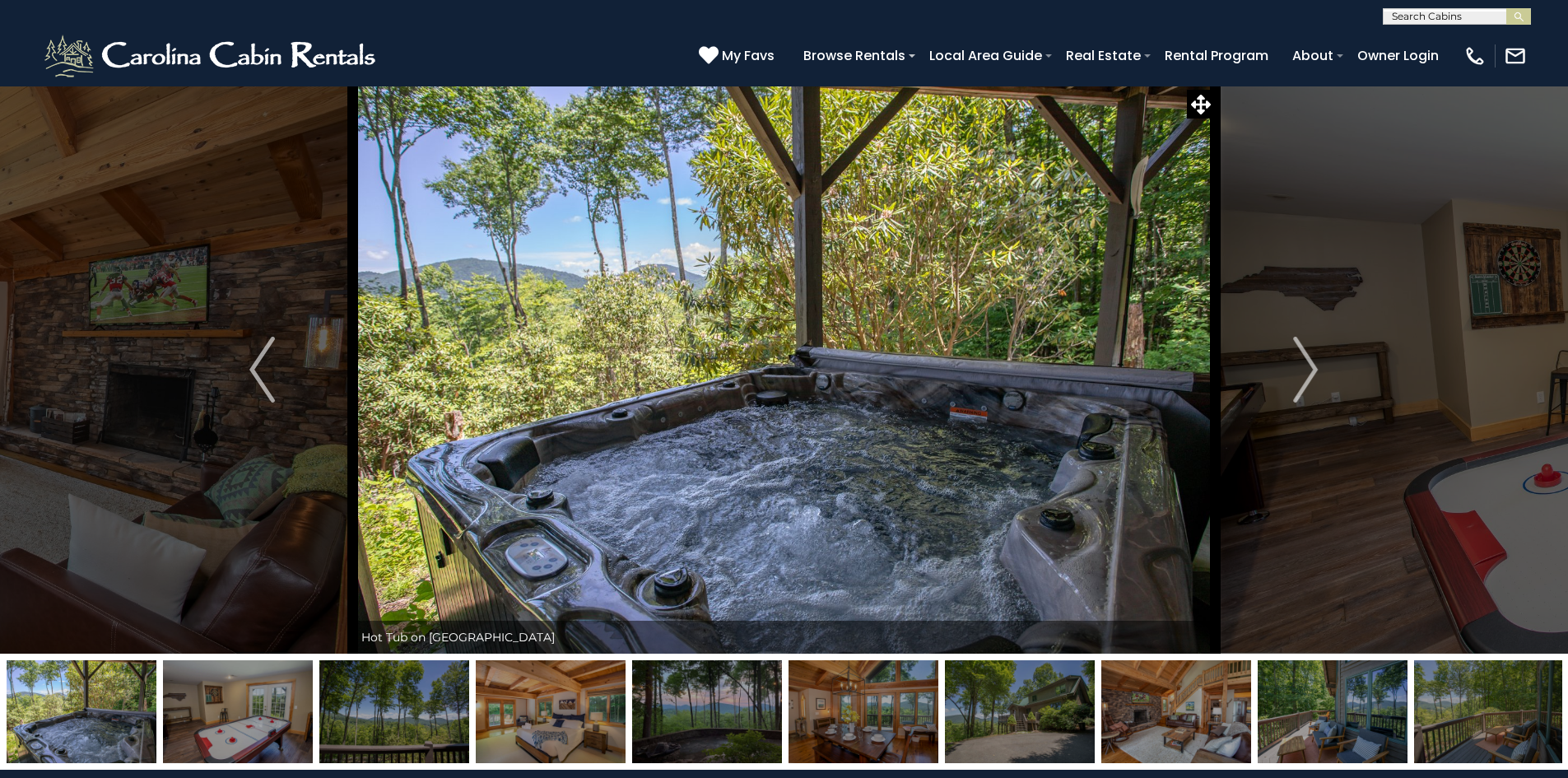
click at [1307, 375] on img "Next" at bounding box center [1305, 370] width 25 height 66
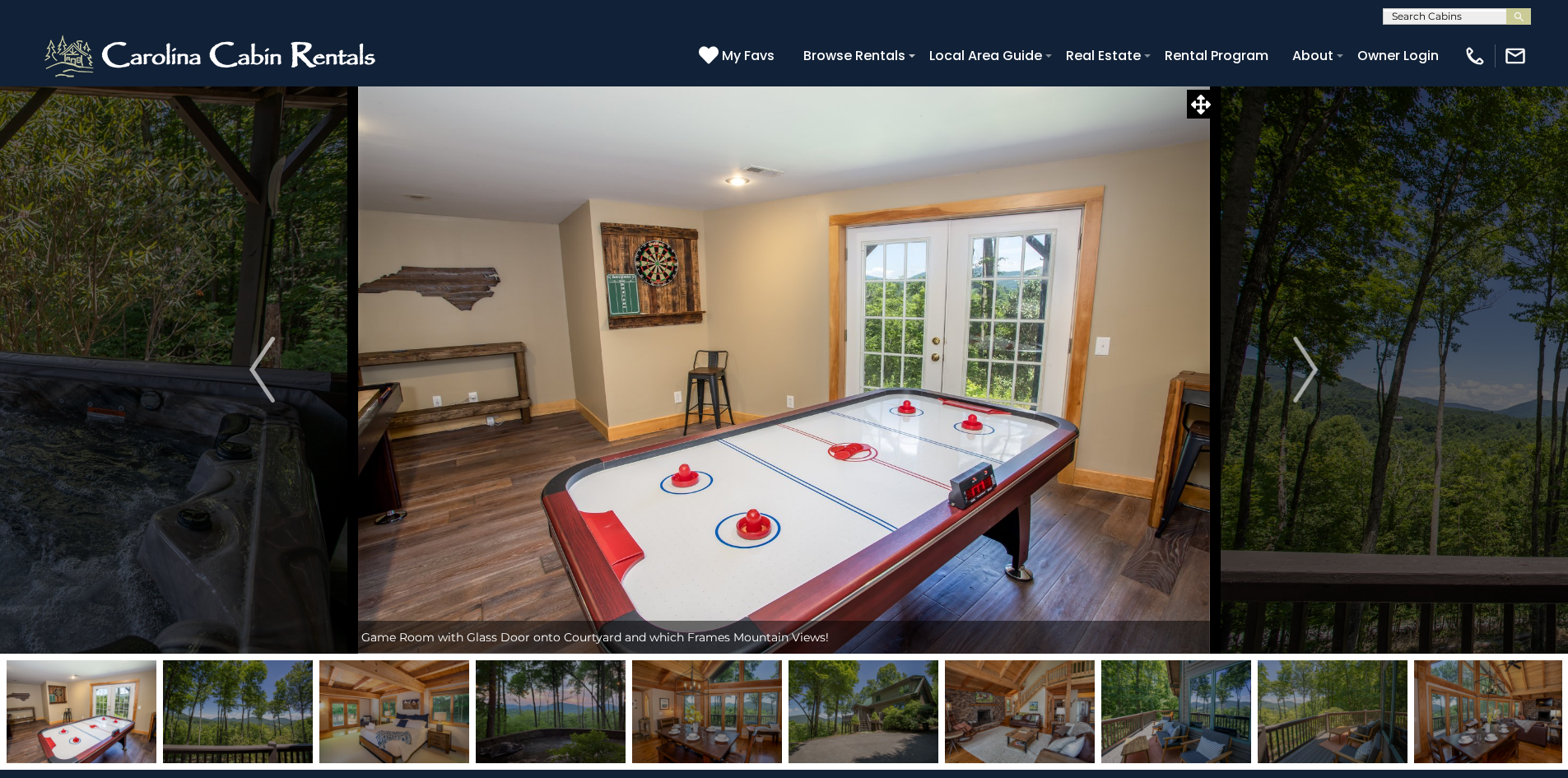
click at [1307, 375] on img "Next" at bounding box center [1305, 370] width 25 height 66
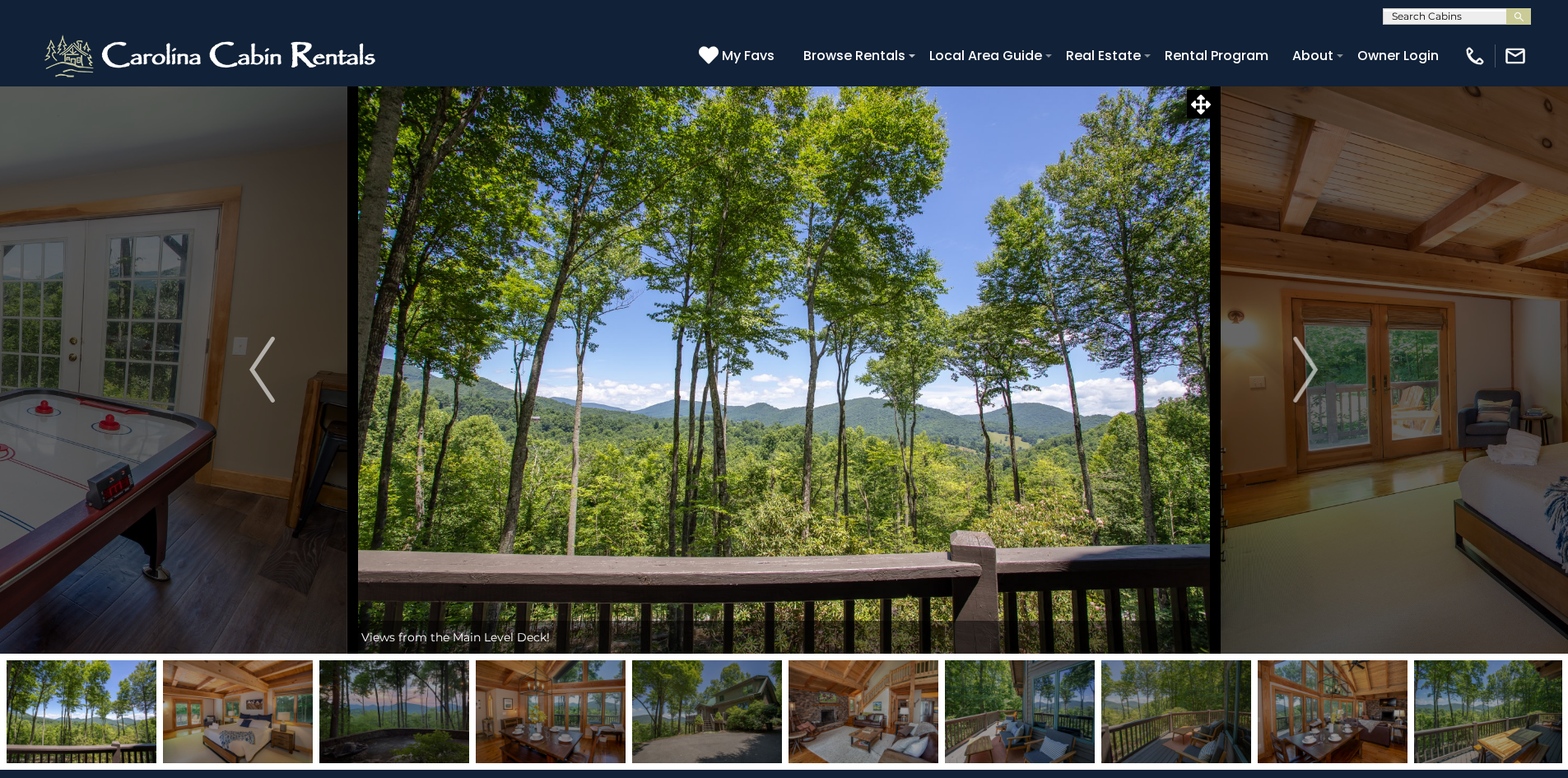
click at [1307, 375] on img "Next" at bounding box center [1305, 370] width 25 height 66
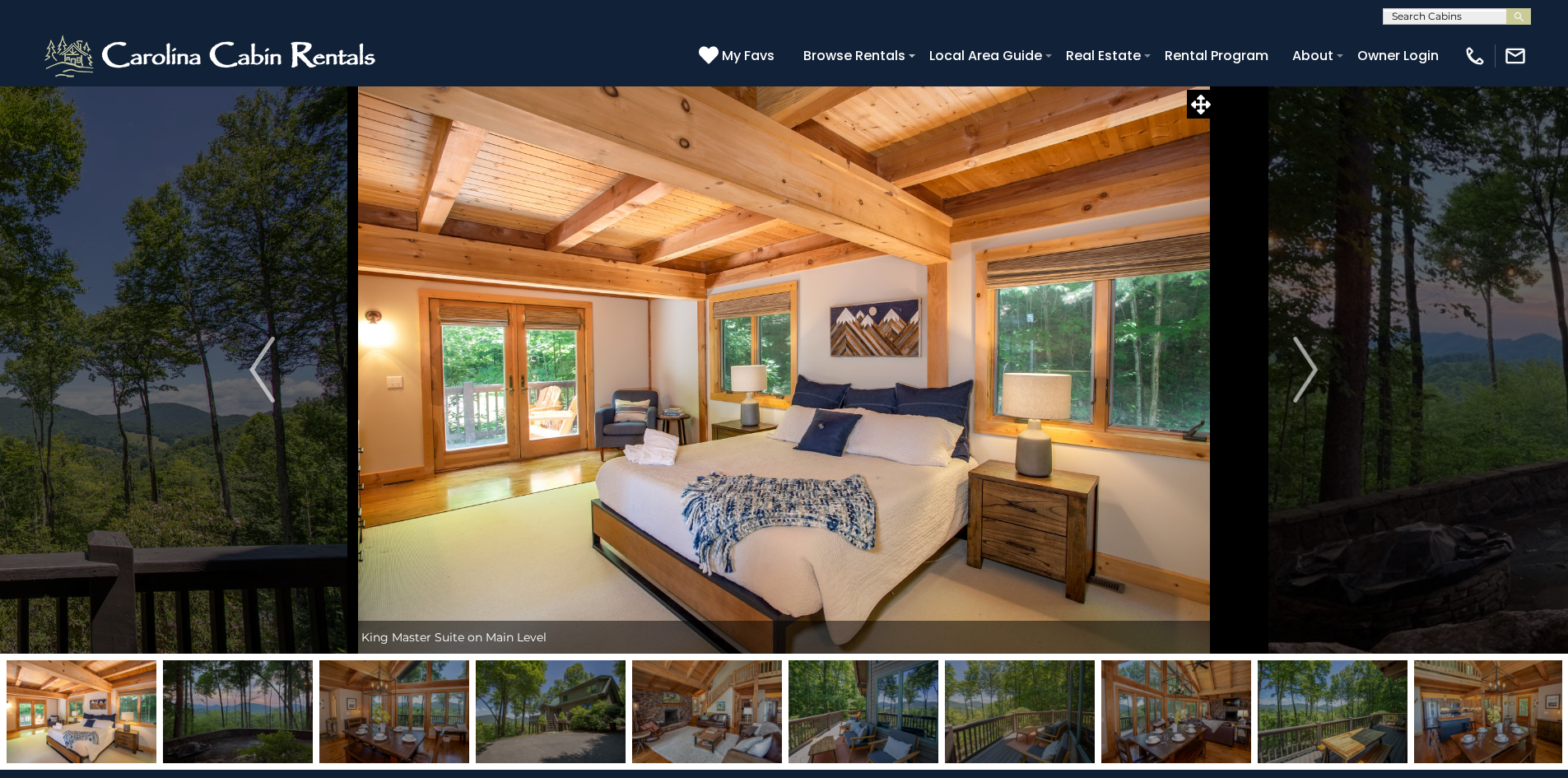
click at [1307, 375] on img "Next" at bounding box center [1305, 370] width 25 height 66
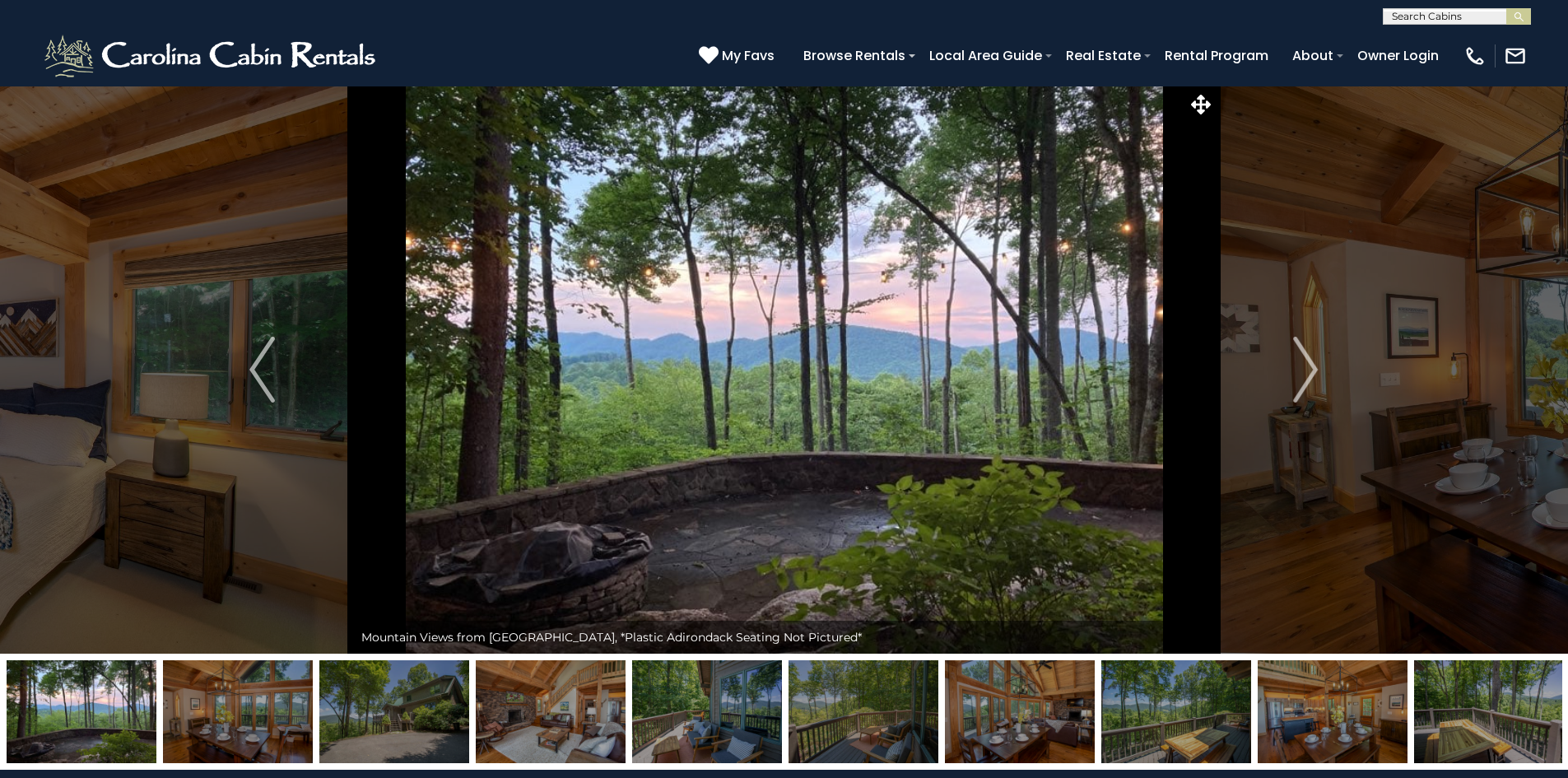
click at [1307, 375] on img "Next" at bounding box center [1305, 370] width 25 height 66
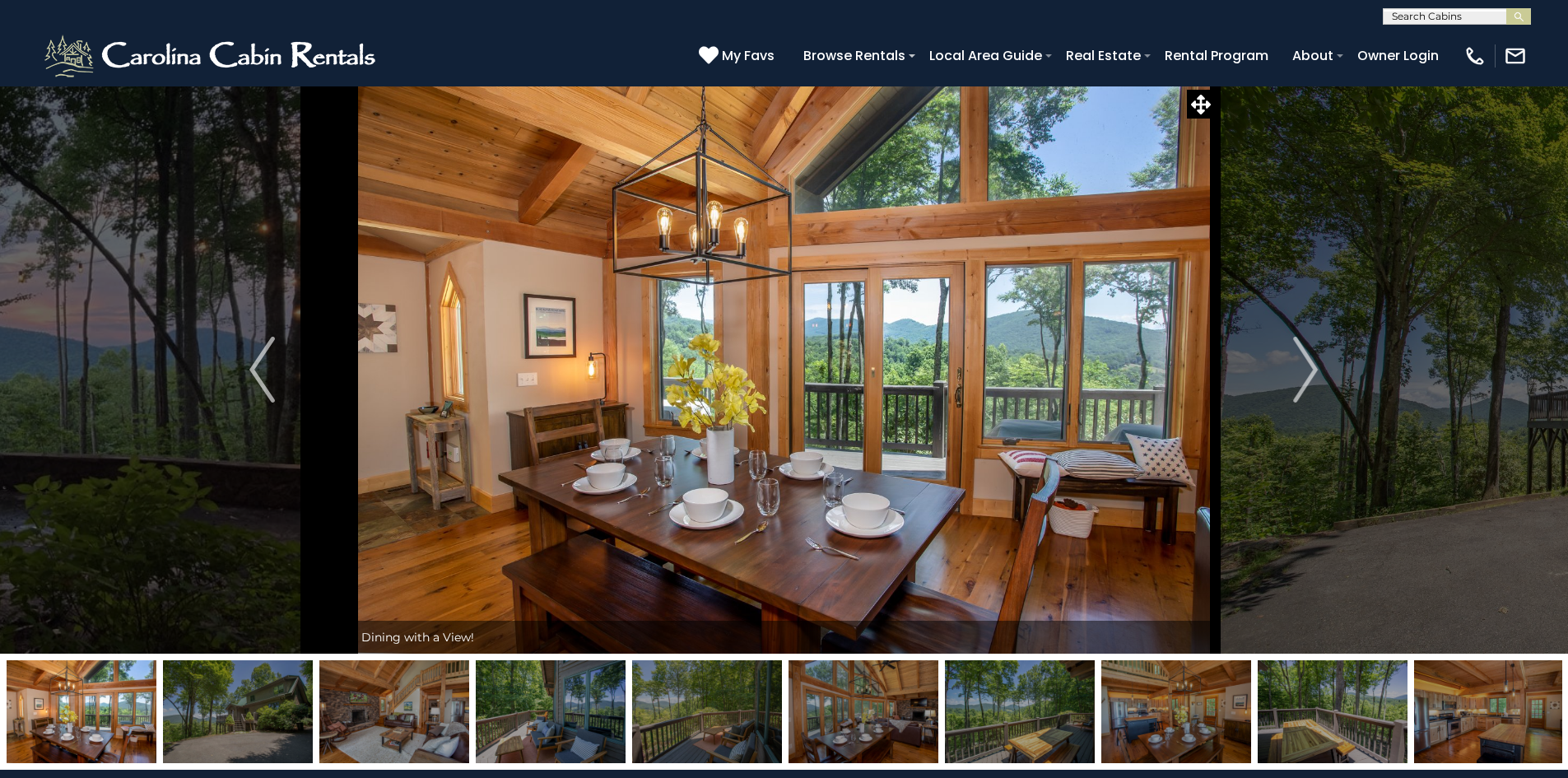
click at [1307, 375] on img "Next" at bounding box center [1305, 370] width 25 height 66
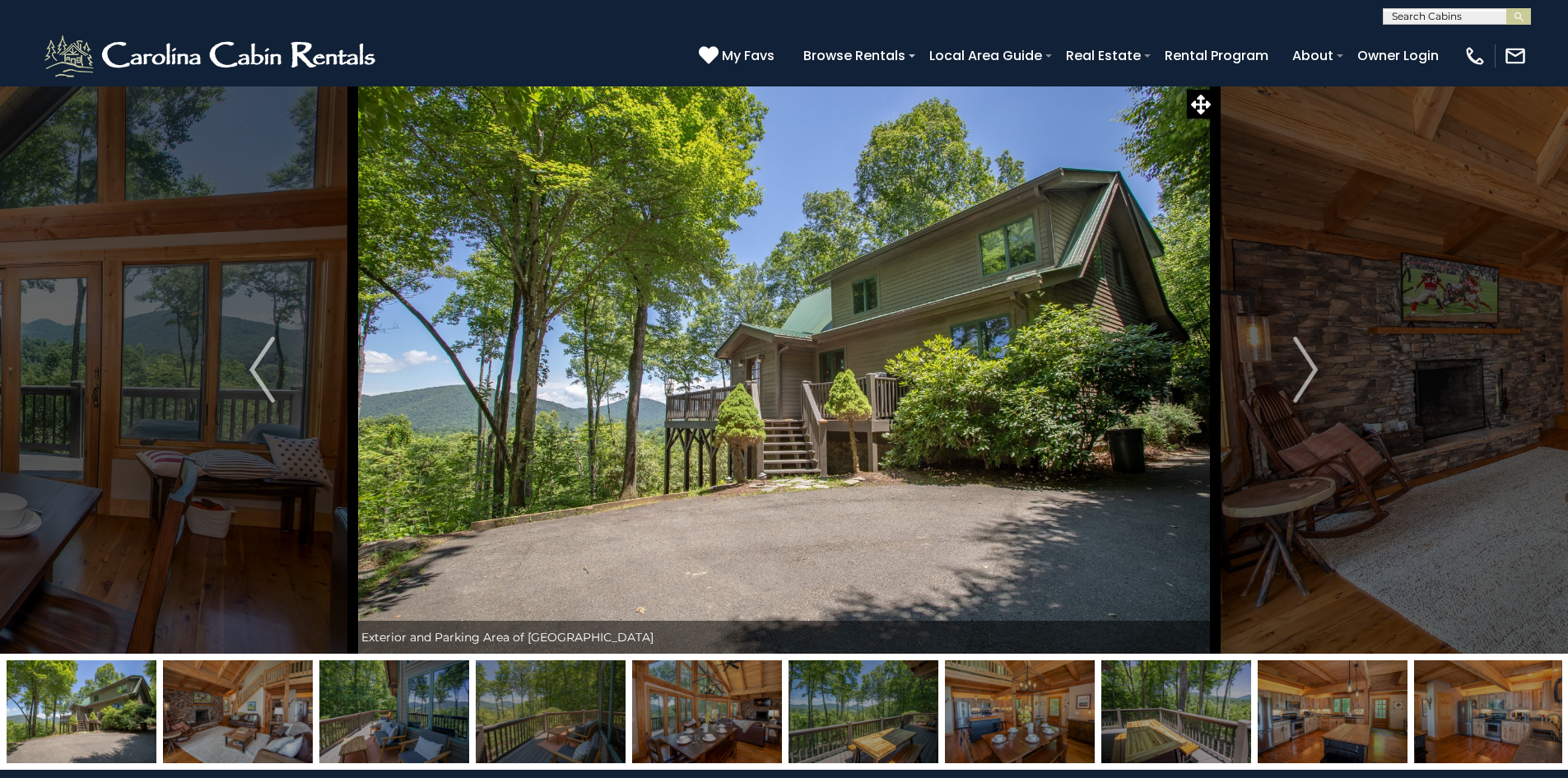
click at [1307, 375] on img "Next" at bounding box center [1305, 370] width 25 height 66
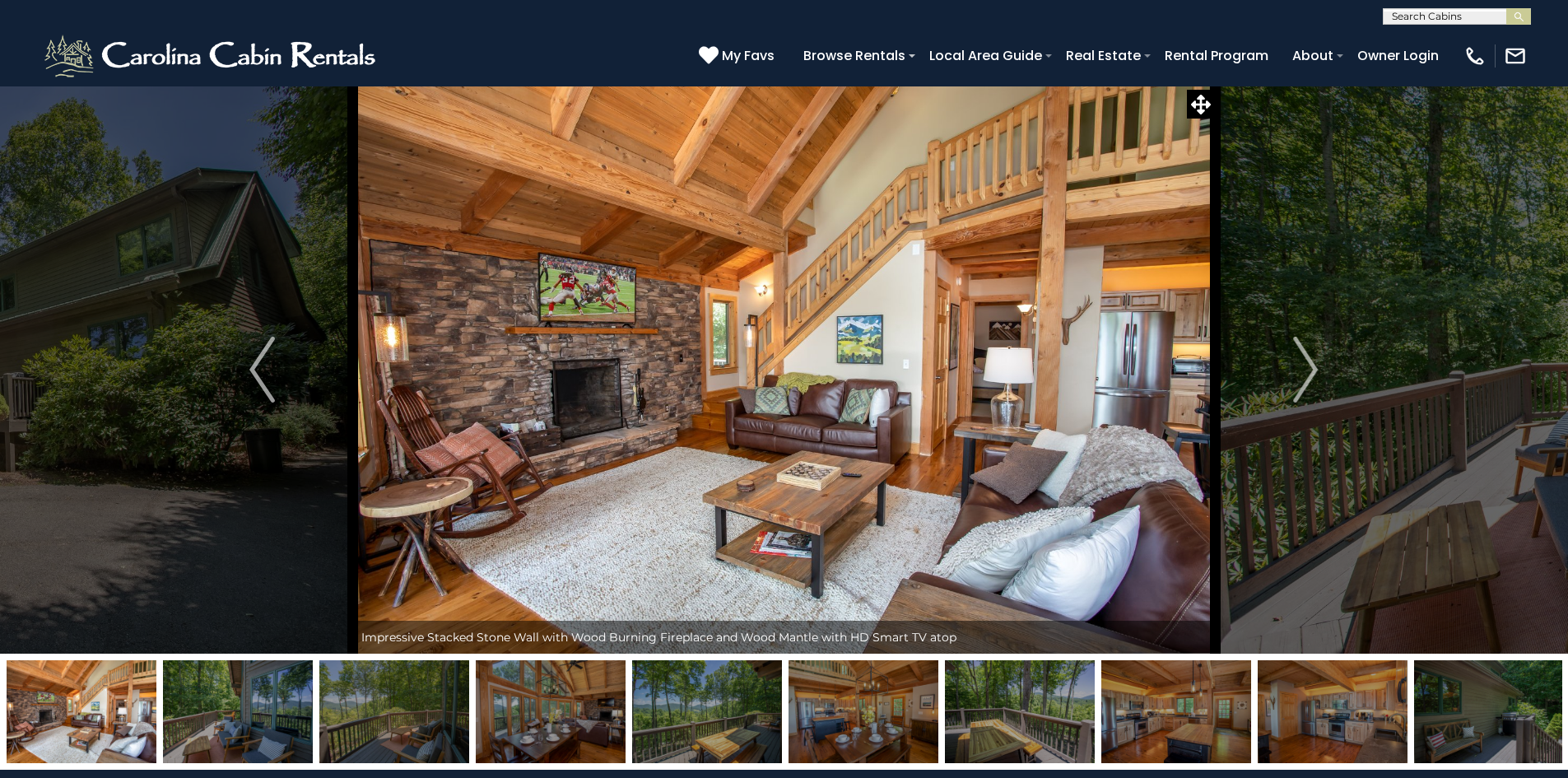
click at [1307, 375] on img "Next" at bounding box center [1305, 370] width 25 height 66
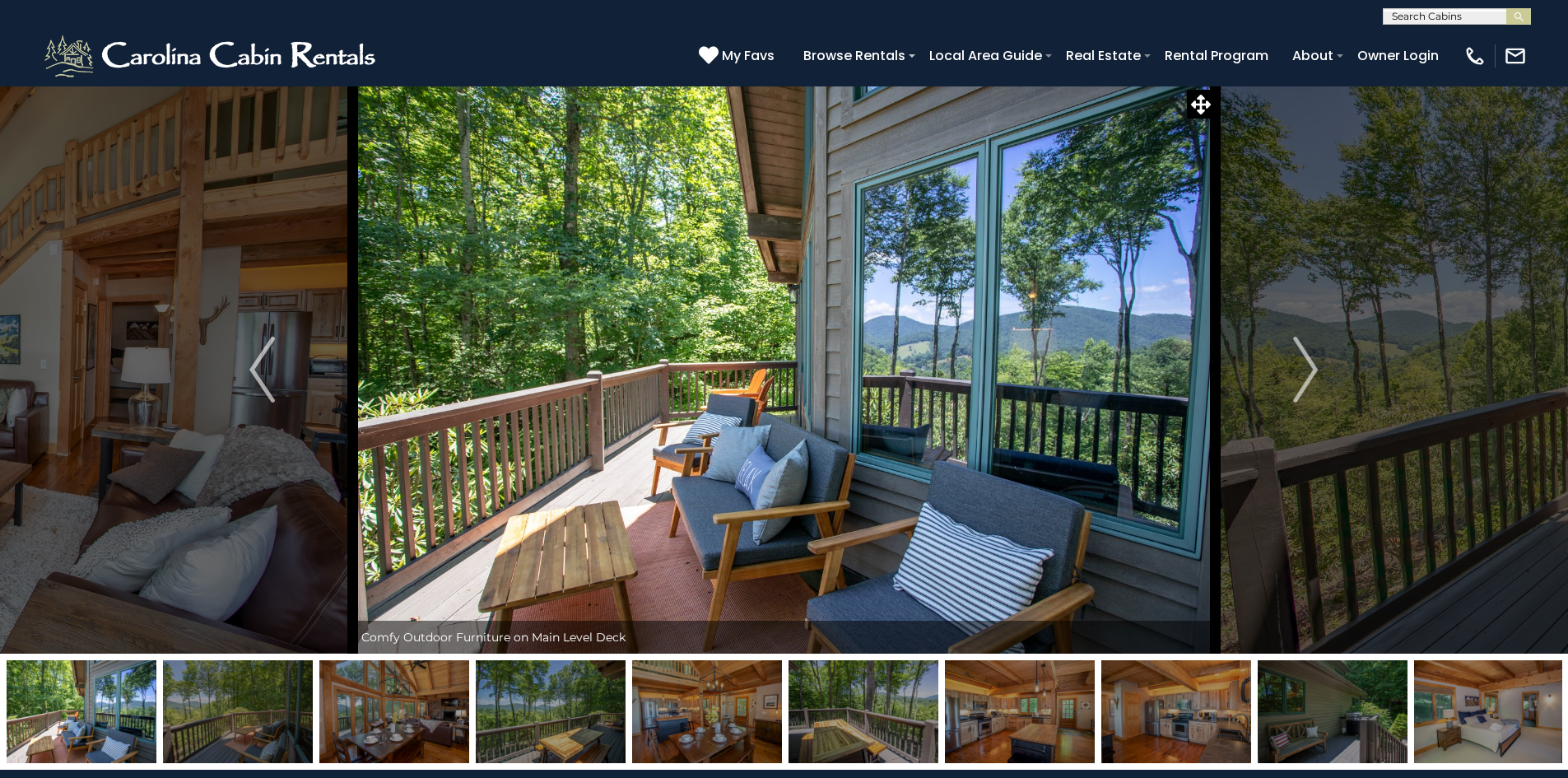
click at [1307, 375] on img "Next" at bounding box center [1305, 370] width 25 height 66
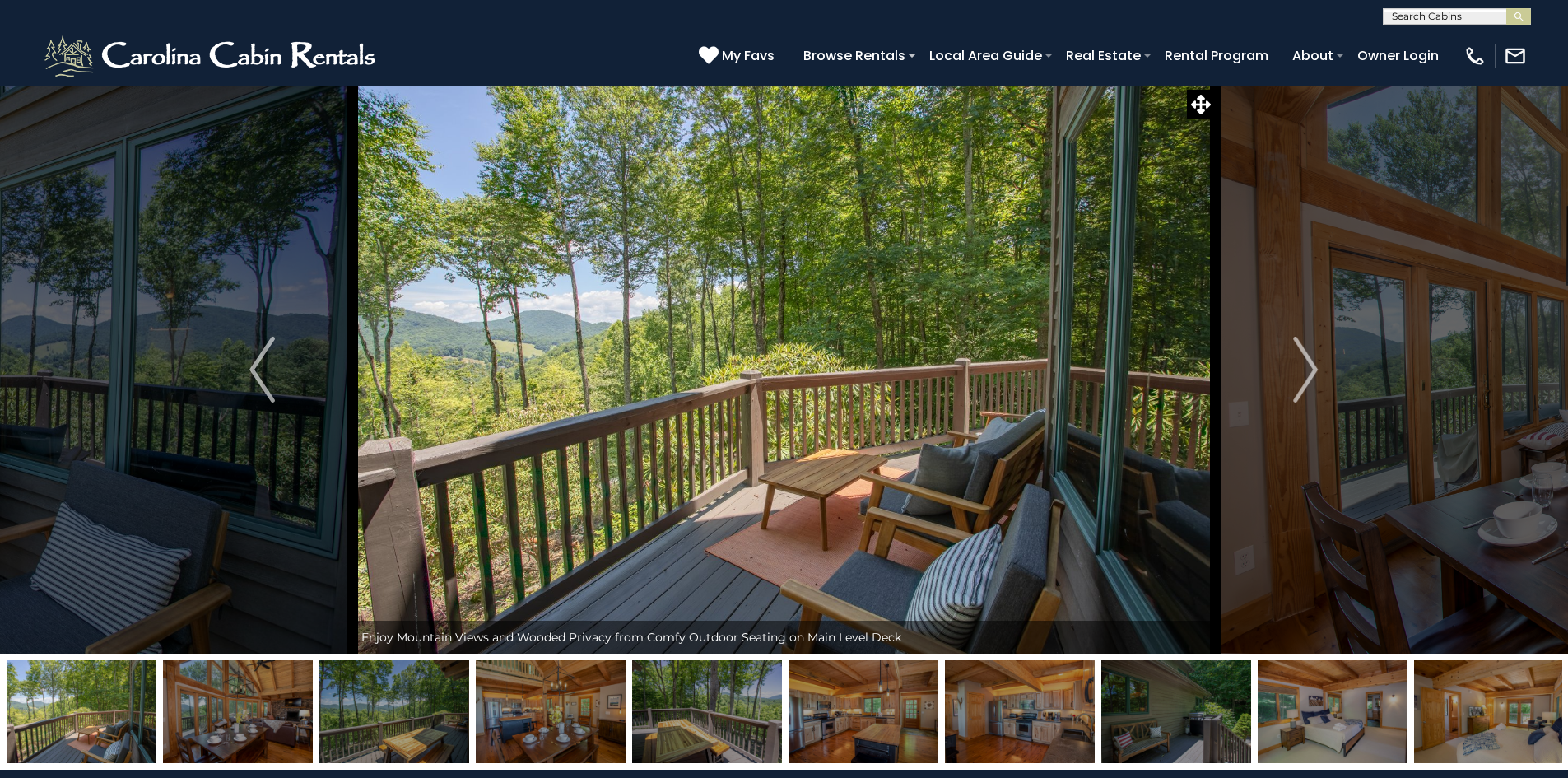
click at [1307, 375] on img "Next" at bounding box center [1305, 370] width 25 height 66
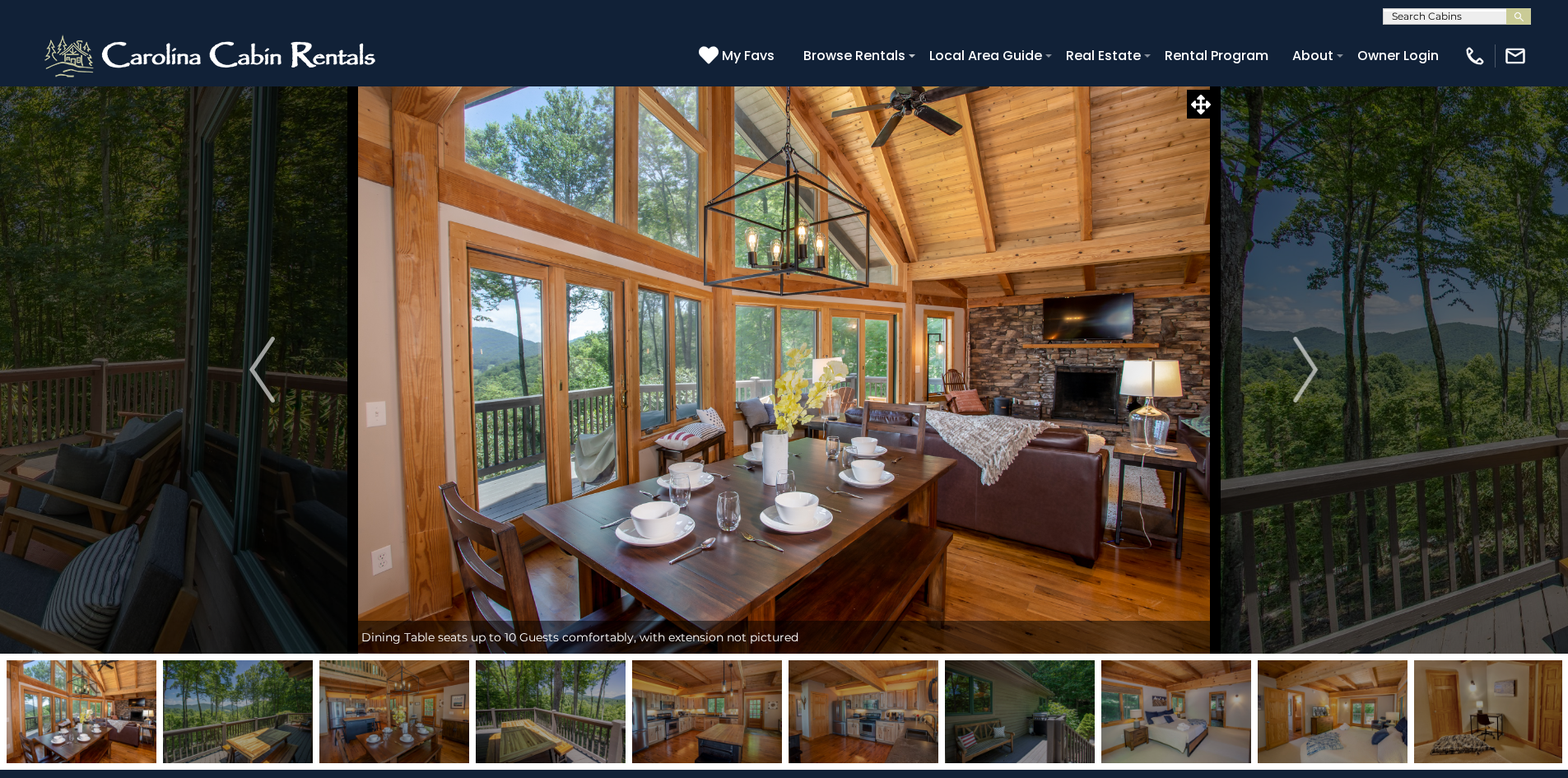
click at [1307, 375] on img "Next" at bounding box center [1305, 370] width 25 height 66
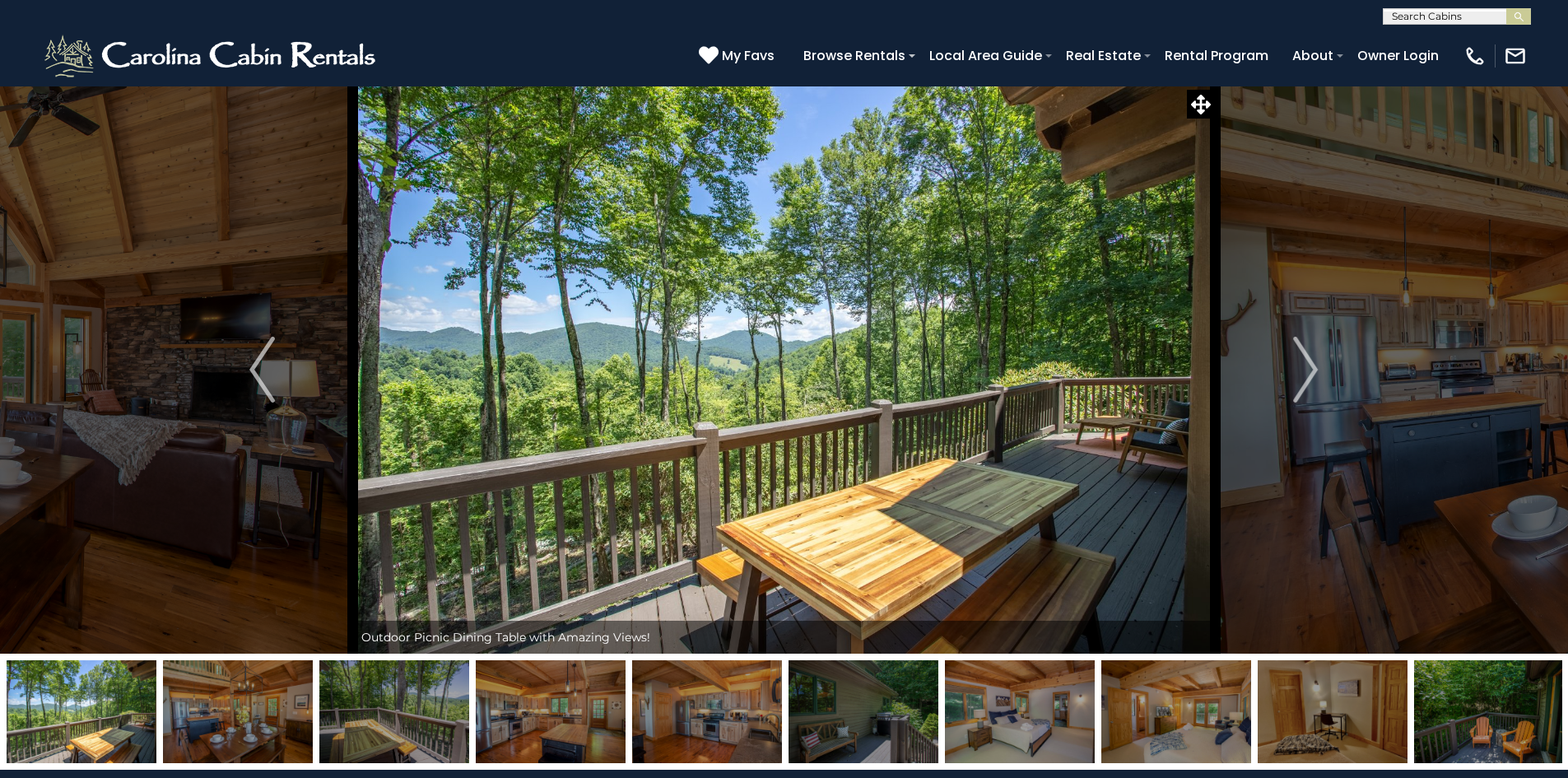
click at [1307, 375] on img "Next" at bounding box center [1305, 370] width 25 height 66
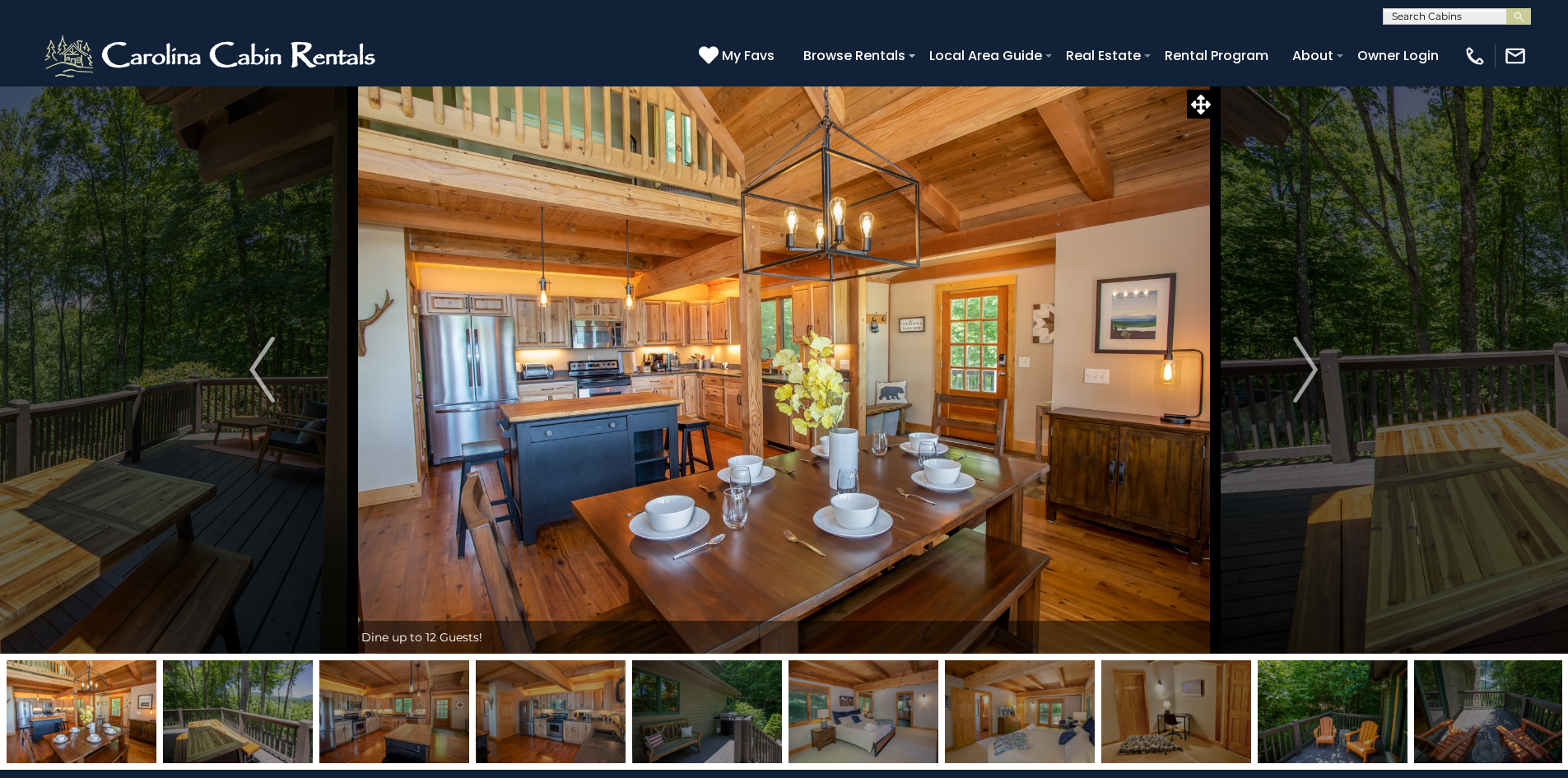
click at [1307, 375] on img "Next" at bounding box center [1305, 370] width 25 height 66
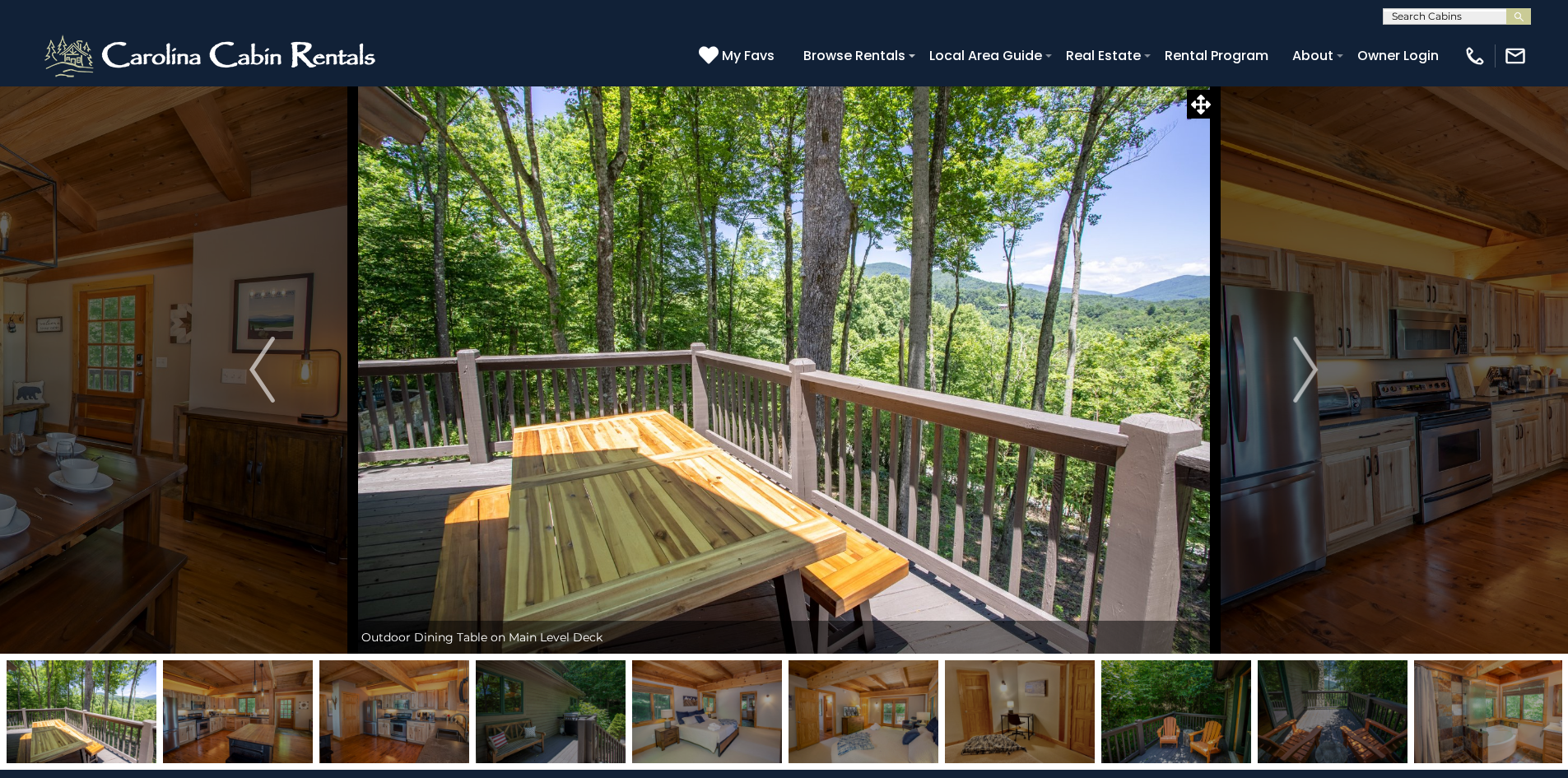
click at [1307, 375] on img "Next" at bounding box center [1305, 370] width 25 height 66
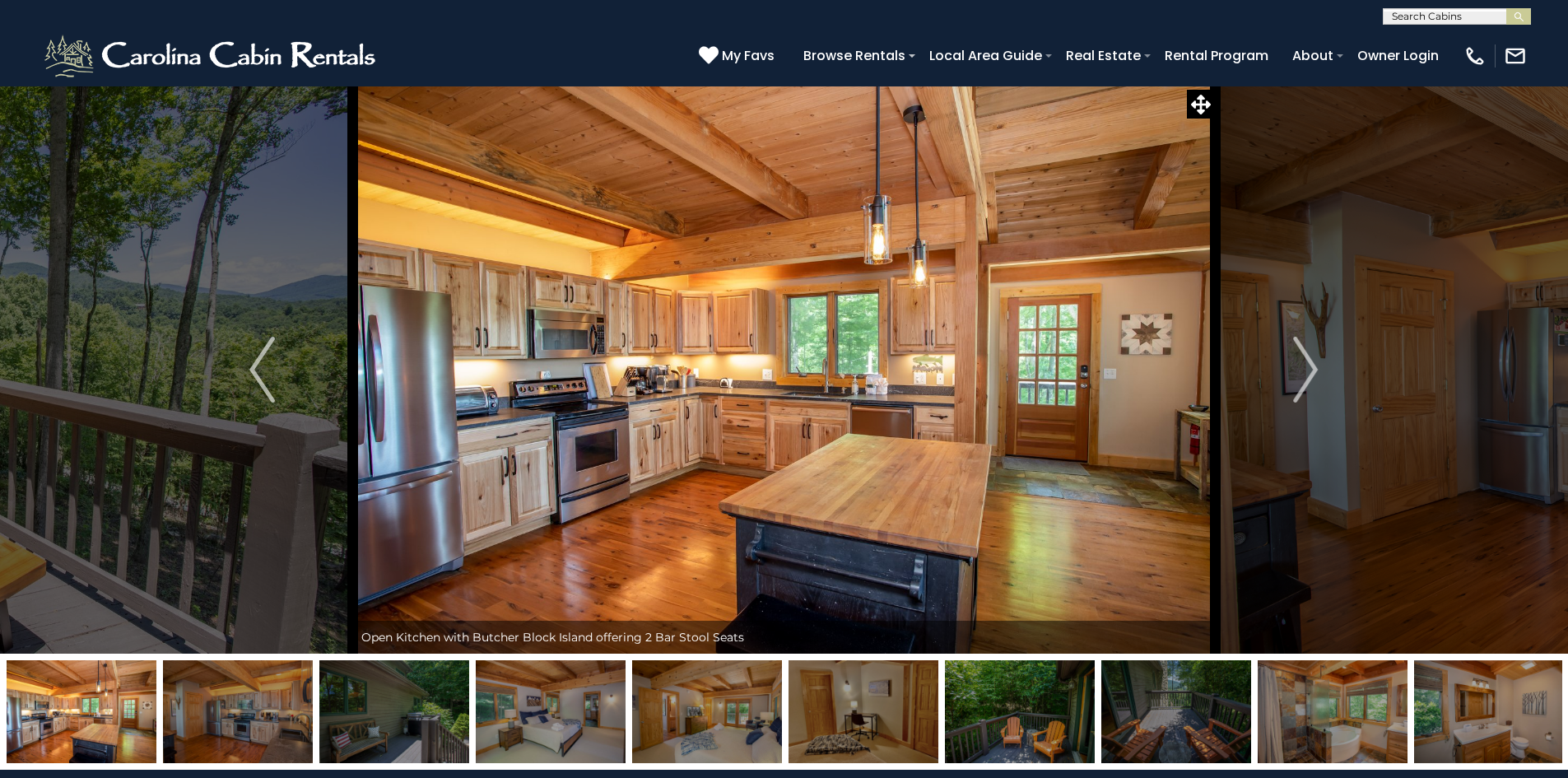
click at [1307, 375] on img "Next" at bounding box center [1305, 370] width 25 height 66
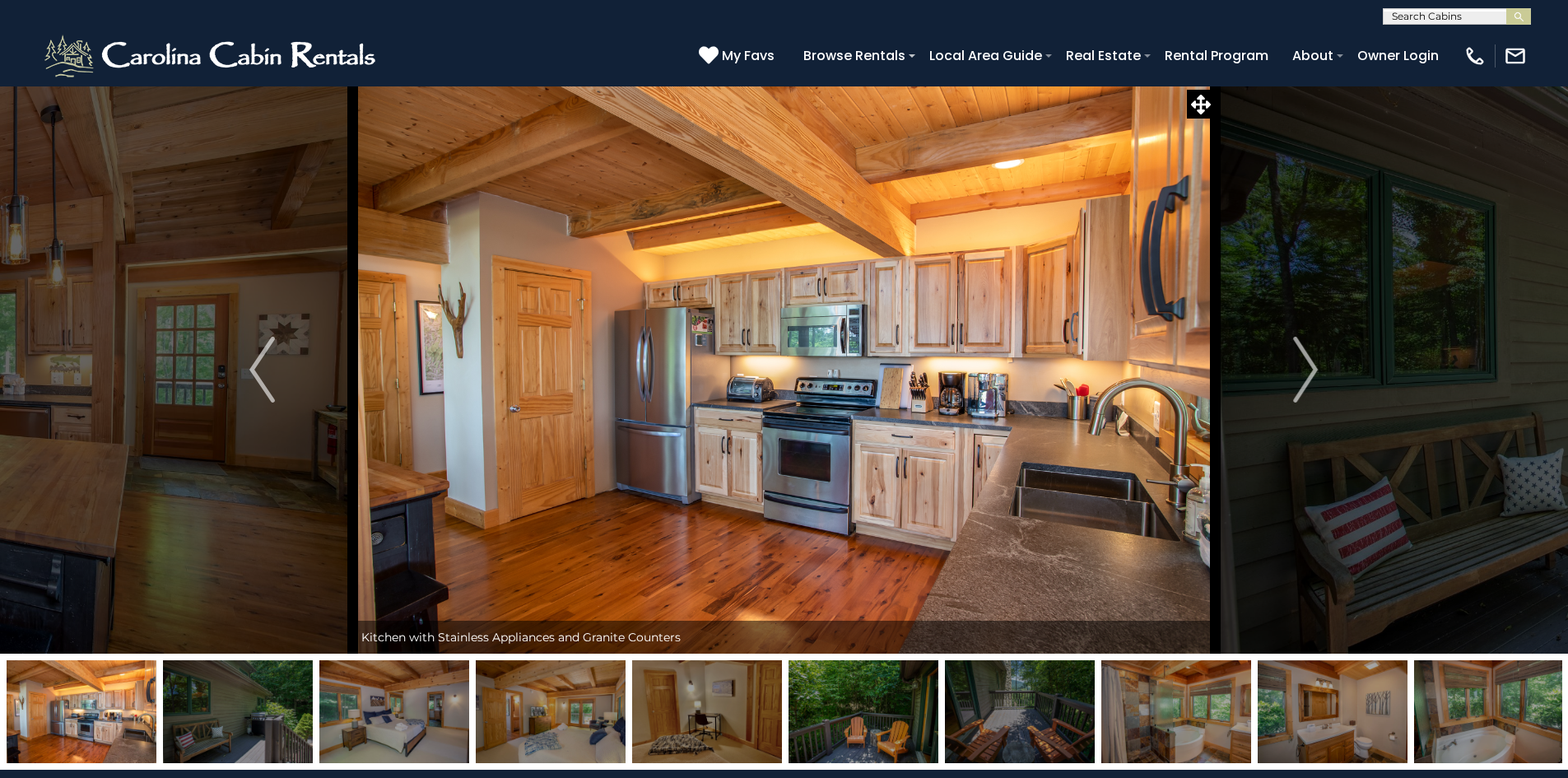
click at [1307, 375] on img "Next" at bounding box center [1305, 370] width 25 height 66
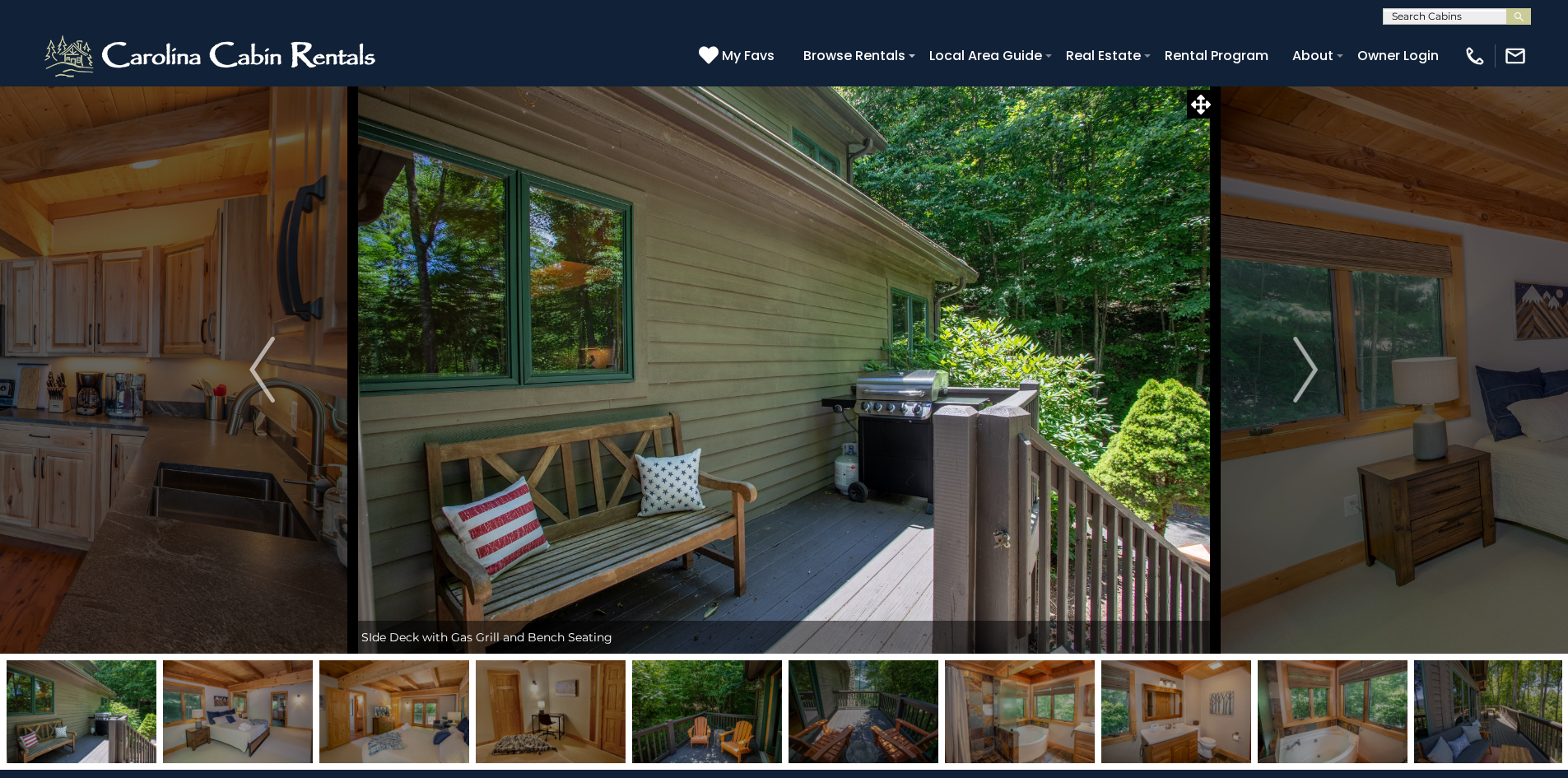
click at [1307, 375] on img "Next" at bounding box center [1305, 370] width 25 height 66
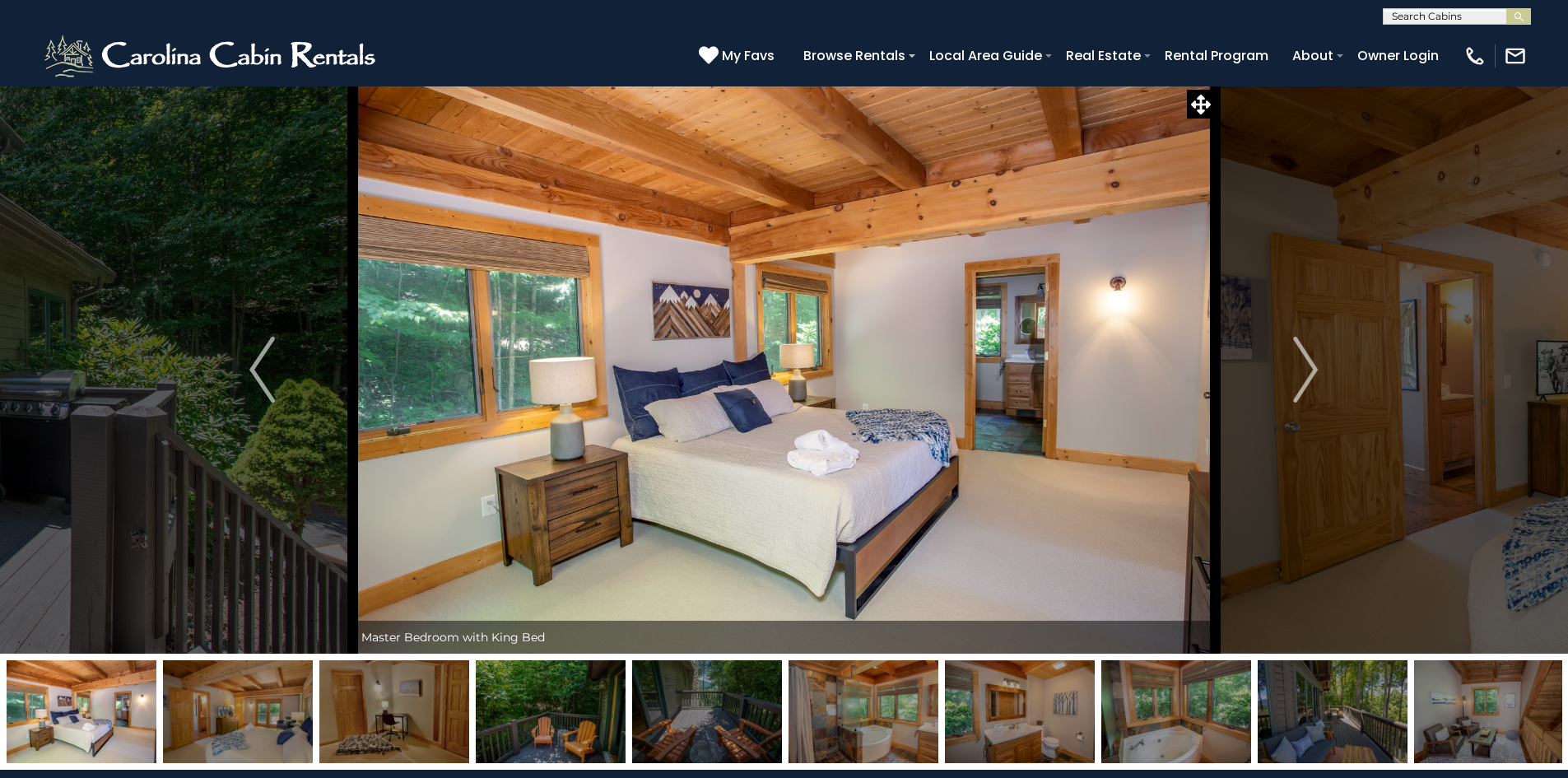
click at [1307, 375] on img "Next" at bounding box center [1305, 370] width 25 height 66
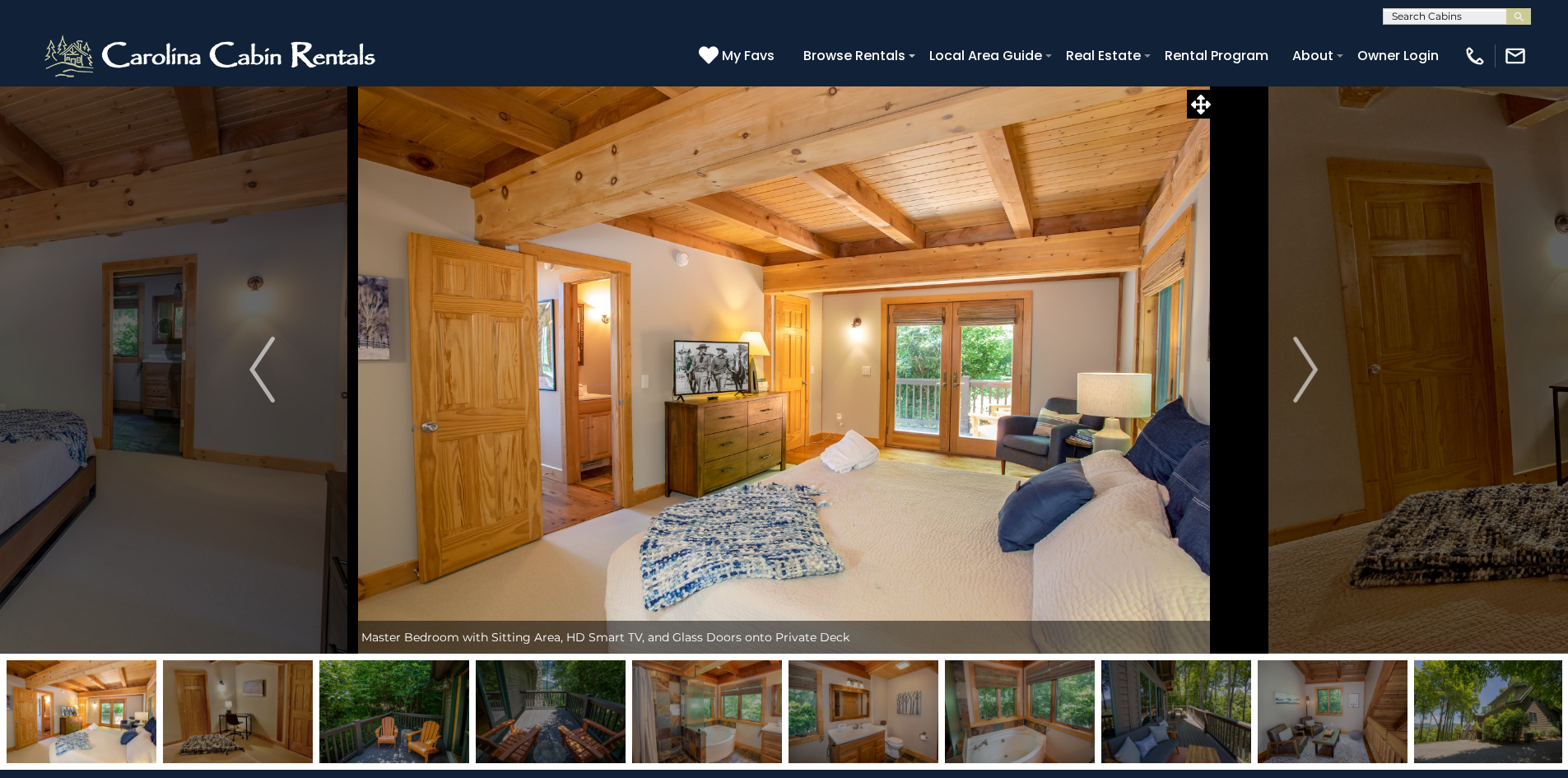
click at [1307, 375] on img "Next" at bounding box center [1305, 370] width 25 height 66
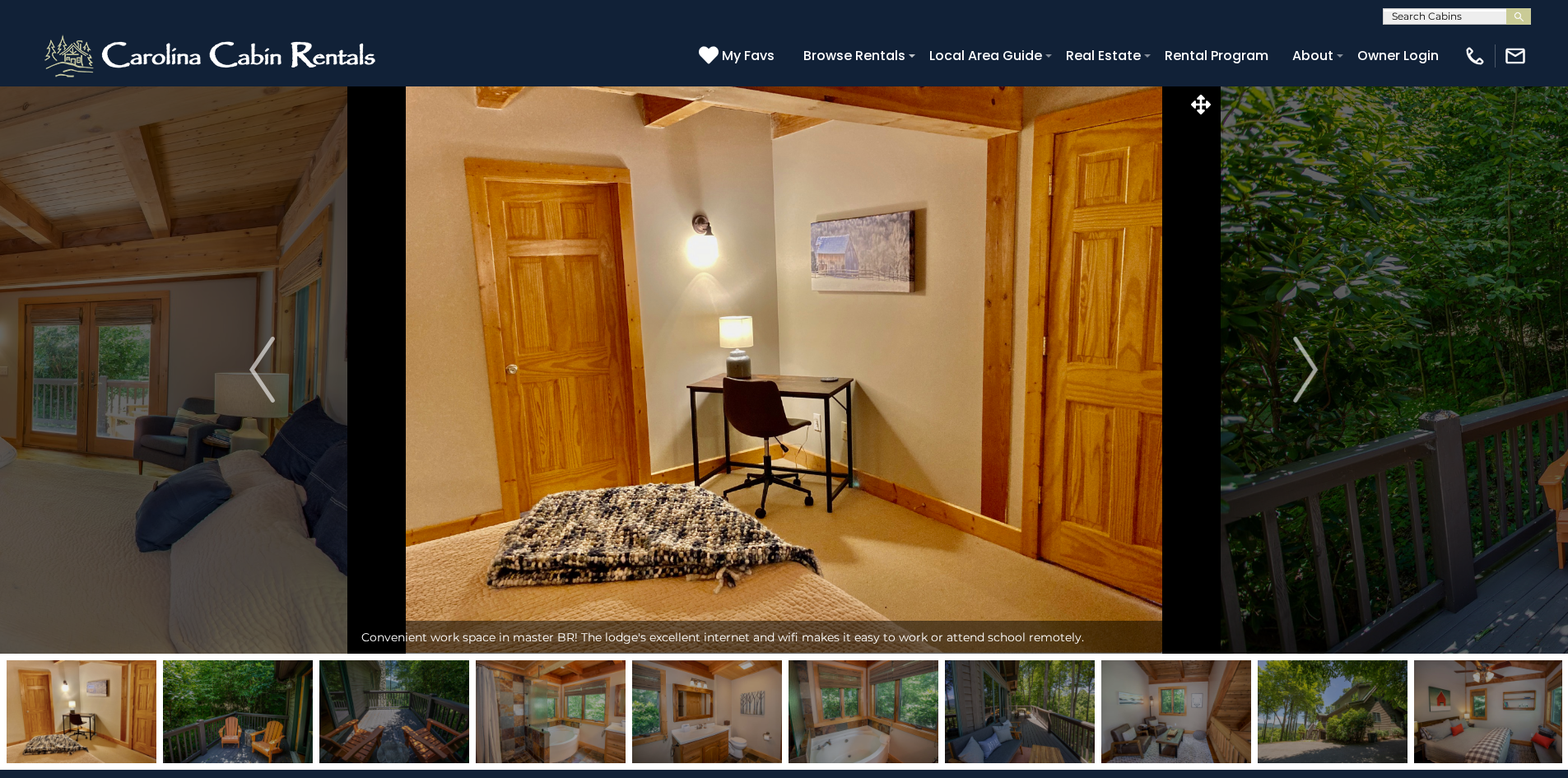
click at [1307, 375] on img "Next" at bounding box center [1305, 370] width 25 height 66
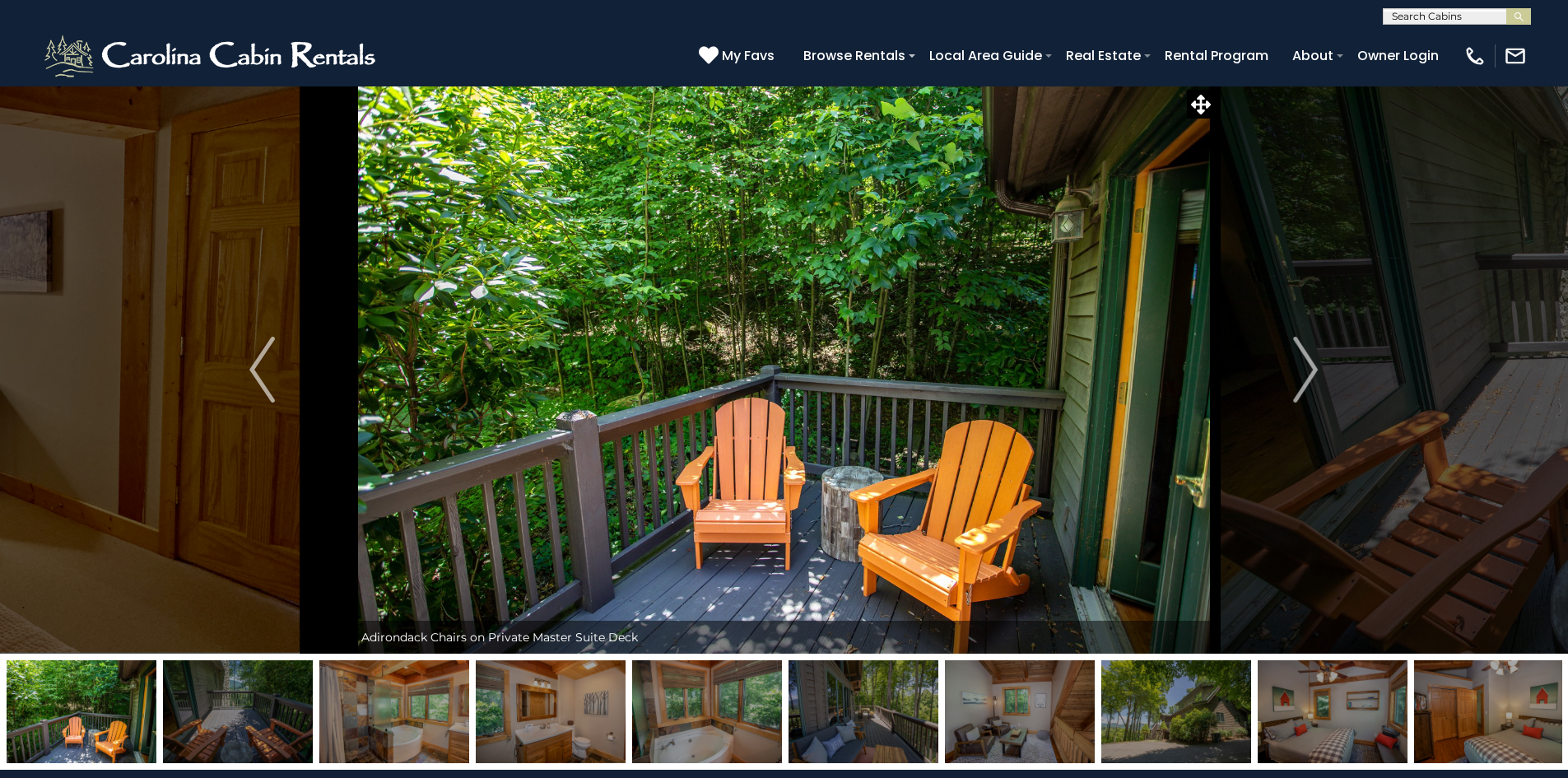
click at [1307, 375] on img "Next" at bounding box center [1305, 370] width 25 height 66
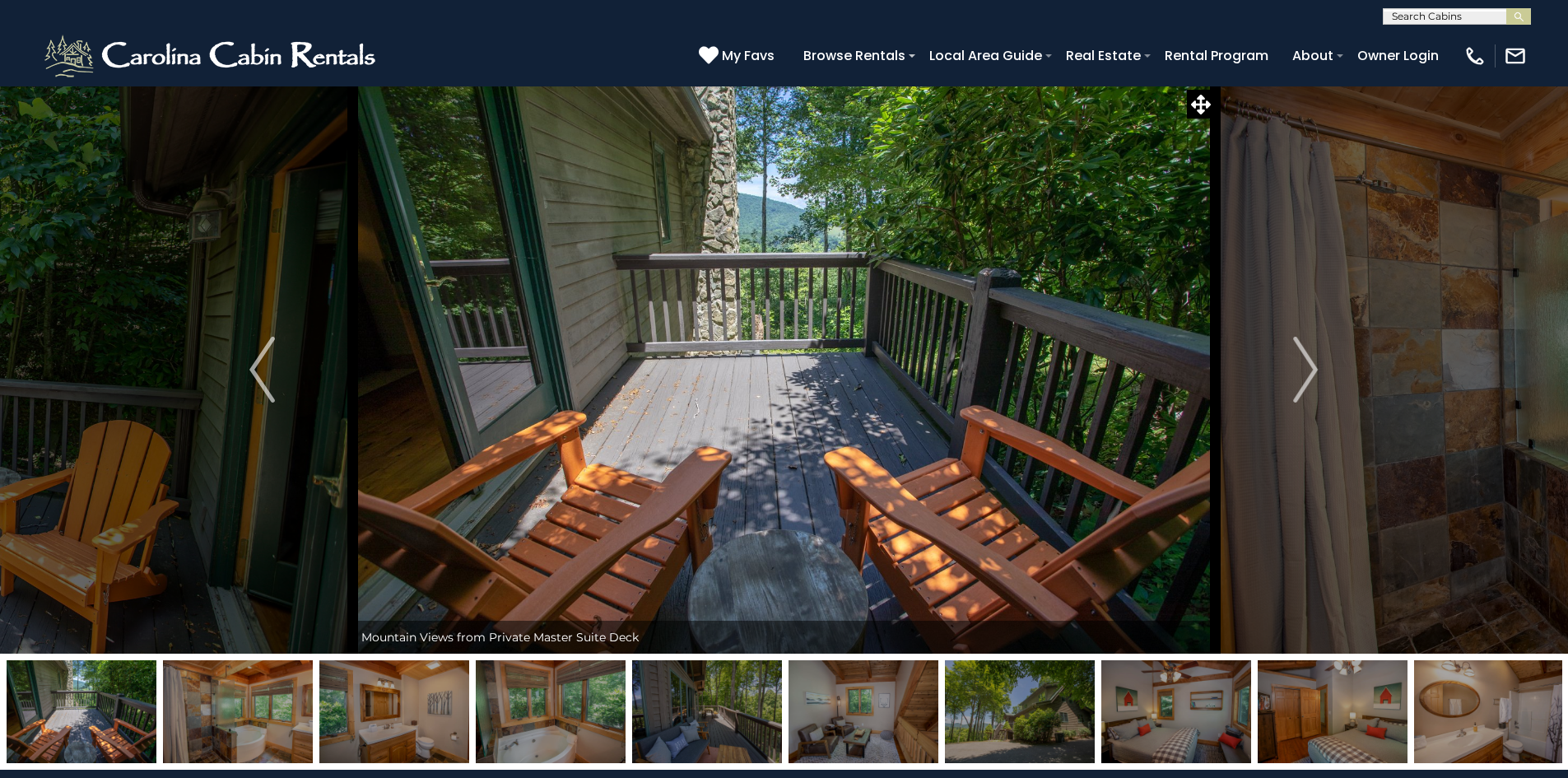
click at [1307, 375] on img "Next" at bounding box center [1305, 370] width 25 height 66
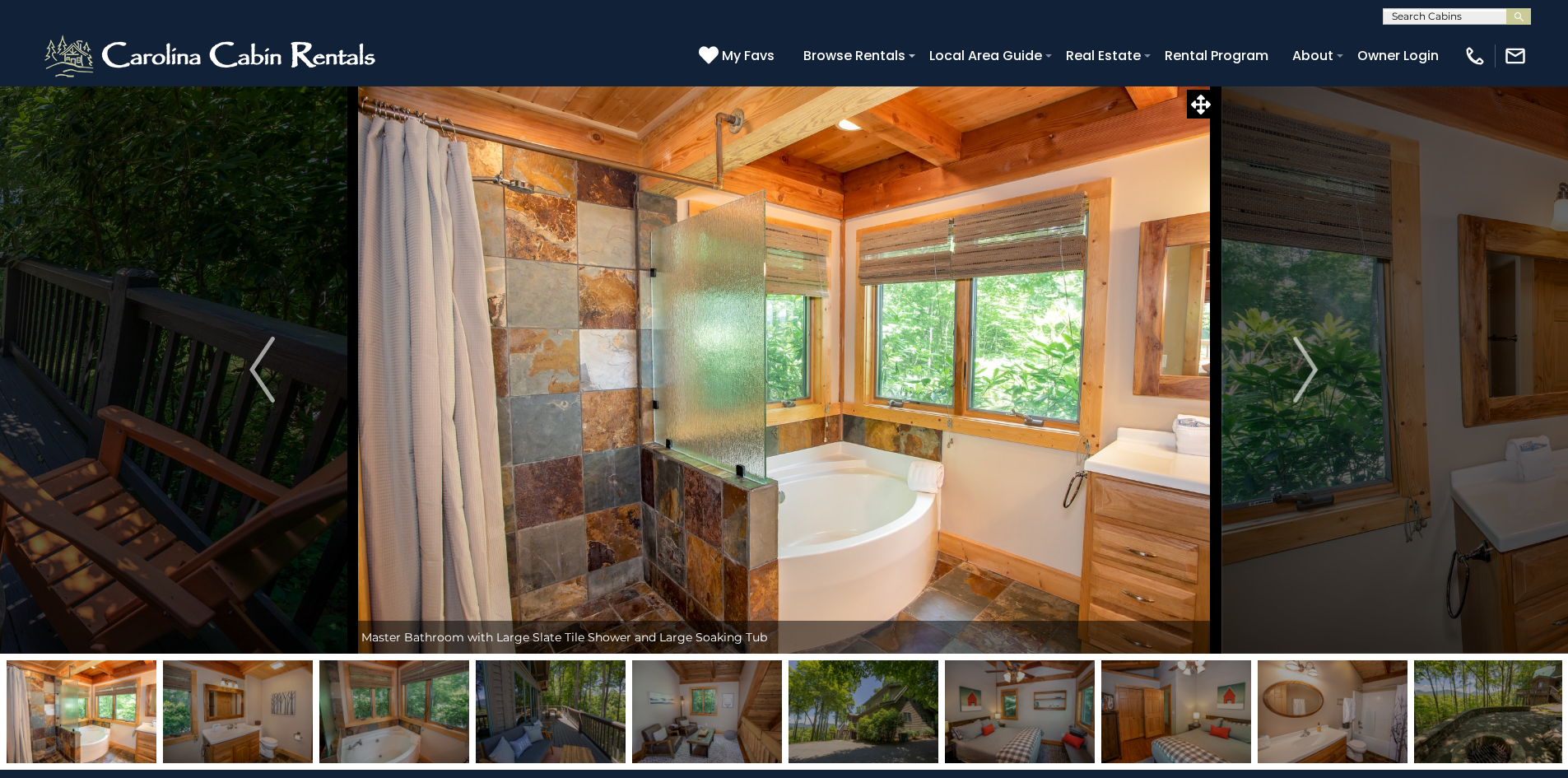
click at [1307, 375] on img "Next" at bounding box center [1305, 370] width 25 height 66
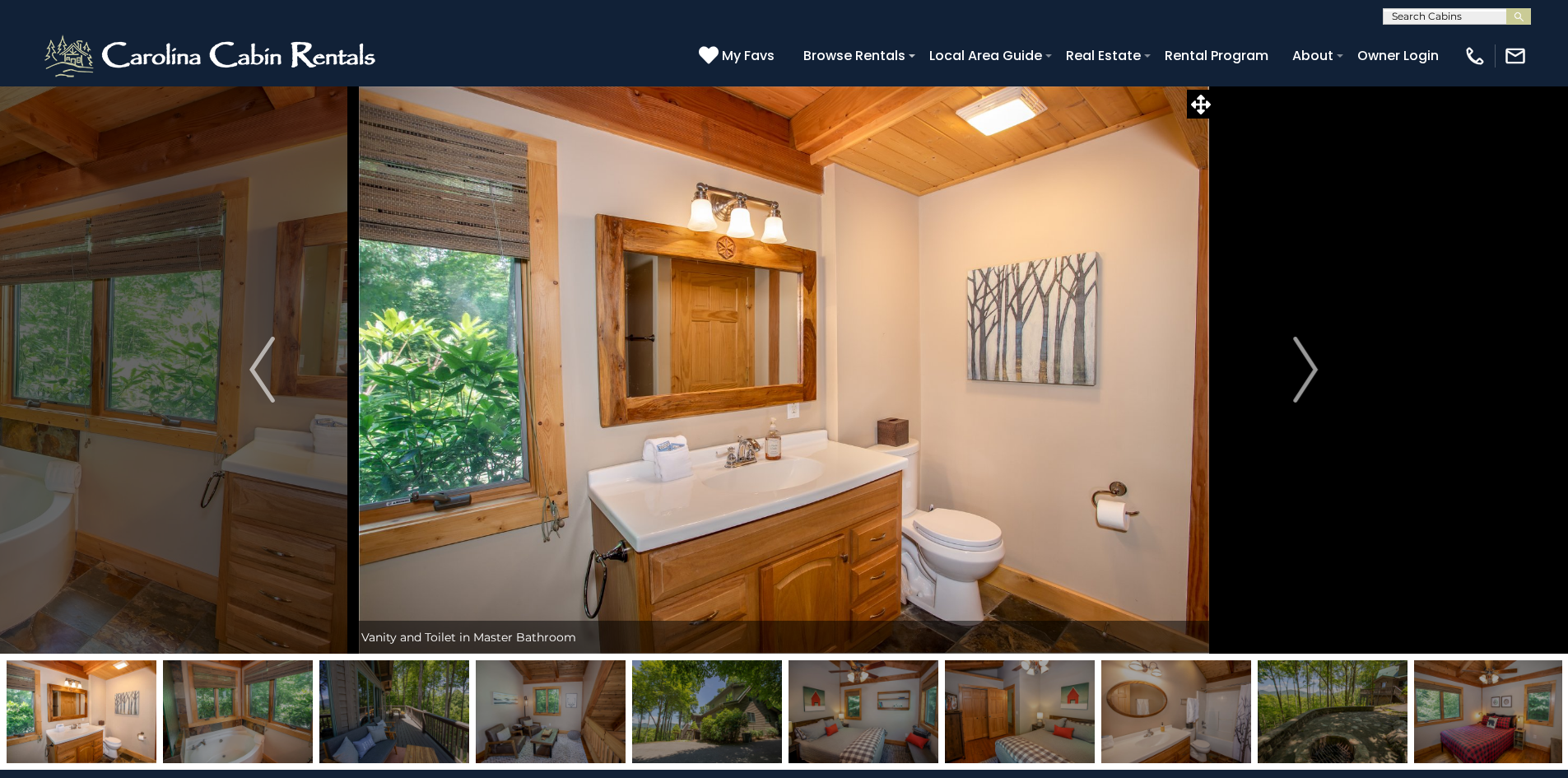
click at [1307, 375] on img "Next" at bounding box center [1305, 370] width 25 height 66
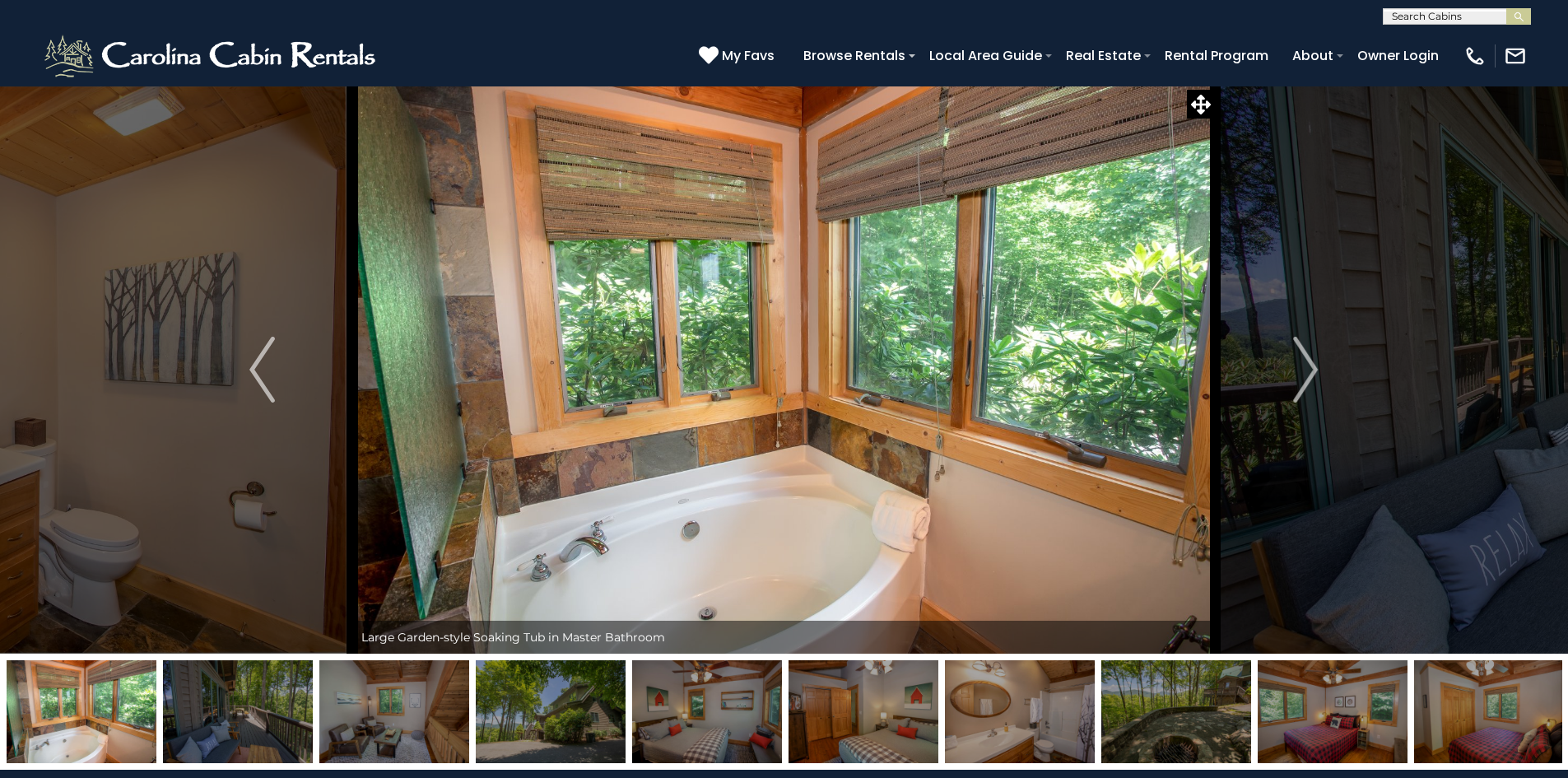
click at [1307, 375] on img "Next" at bounding box center [1305, 370] width 25 height 66
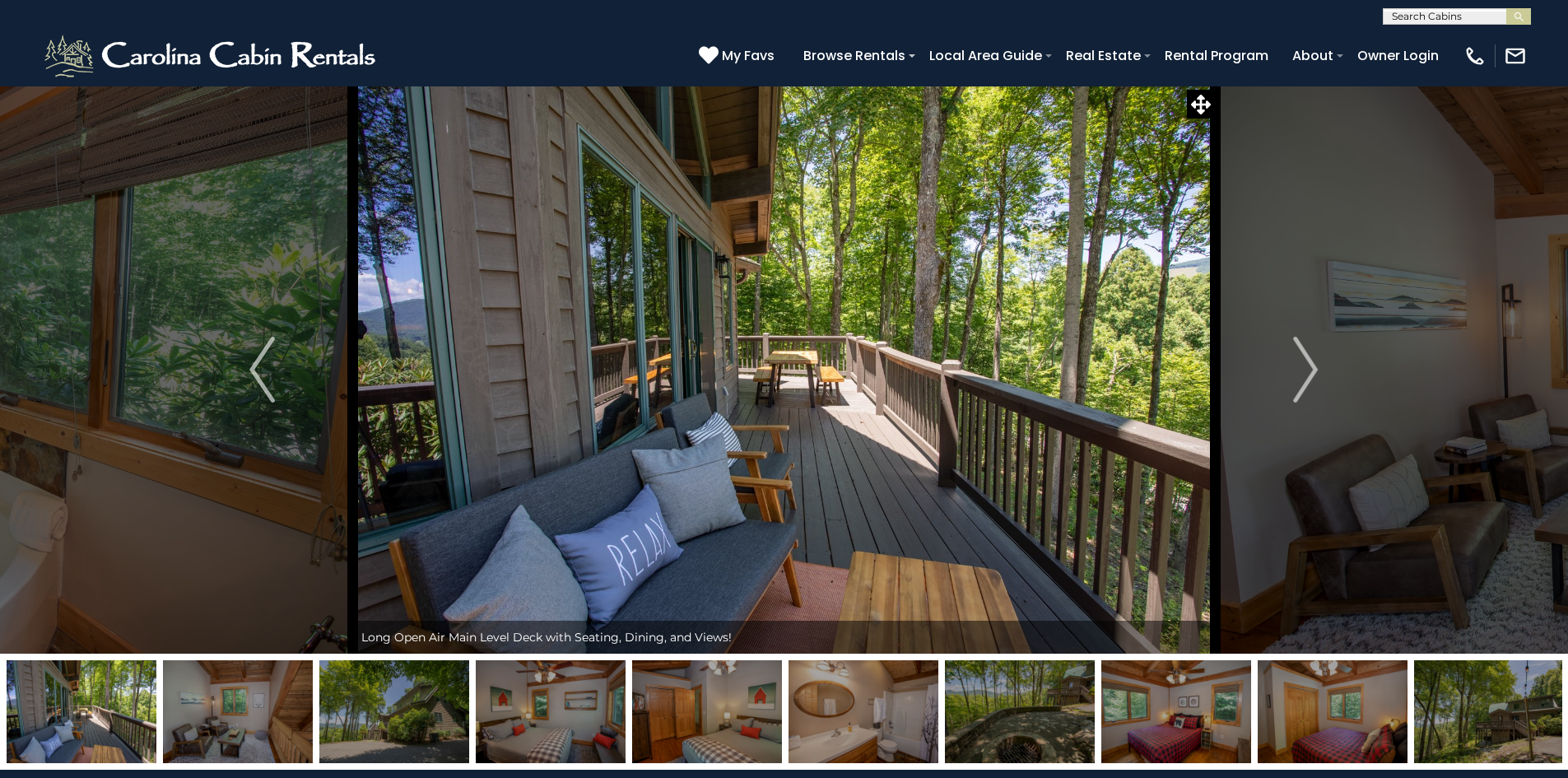
click at [1307, 375] on img "Next" at bounding box center [1305, 370] width 25 height 66
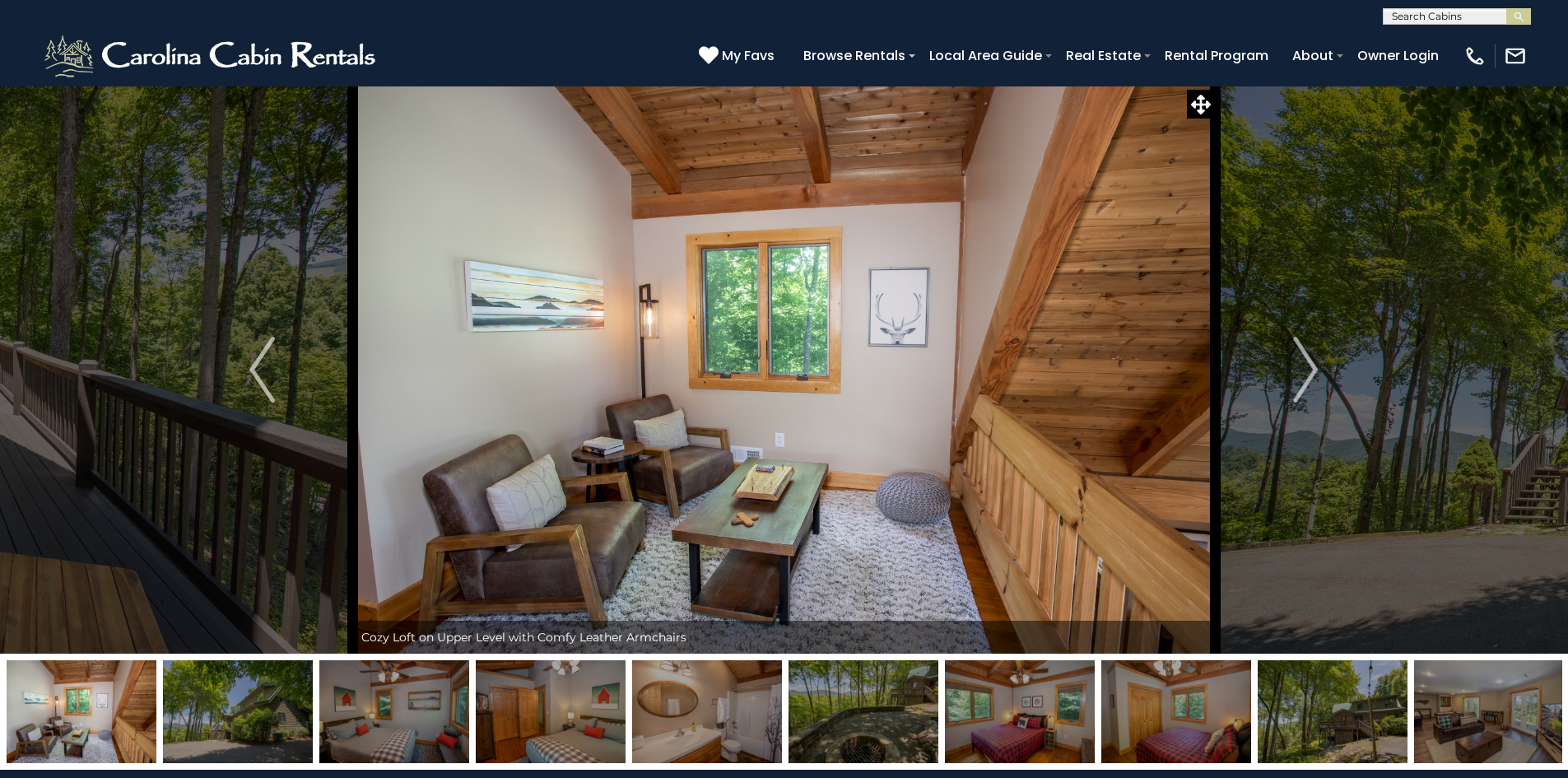
click at [1307, 375] on img "Next" at bounding box center [1305, 370] width 25 height 66
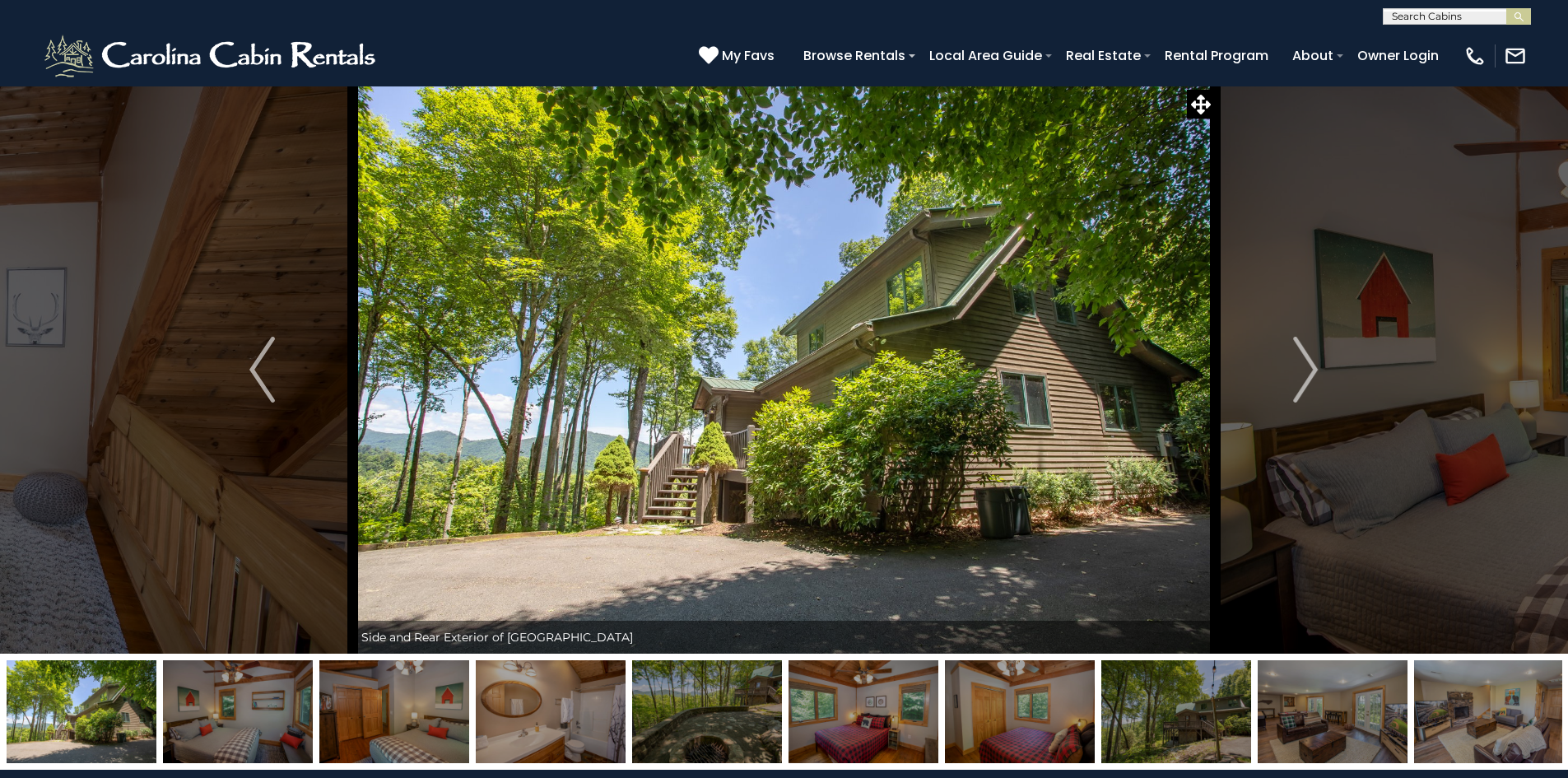
click at [1307, 375] on img "Next" at bounding box center [1305, 370] width 25 height 66
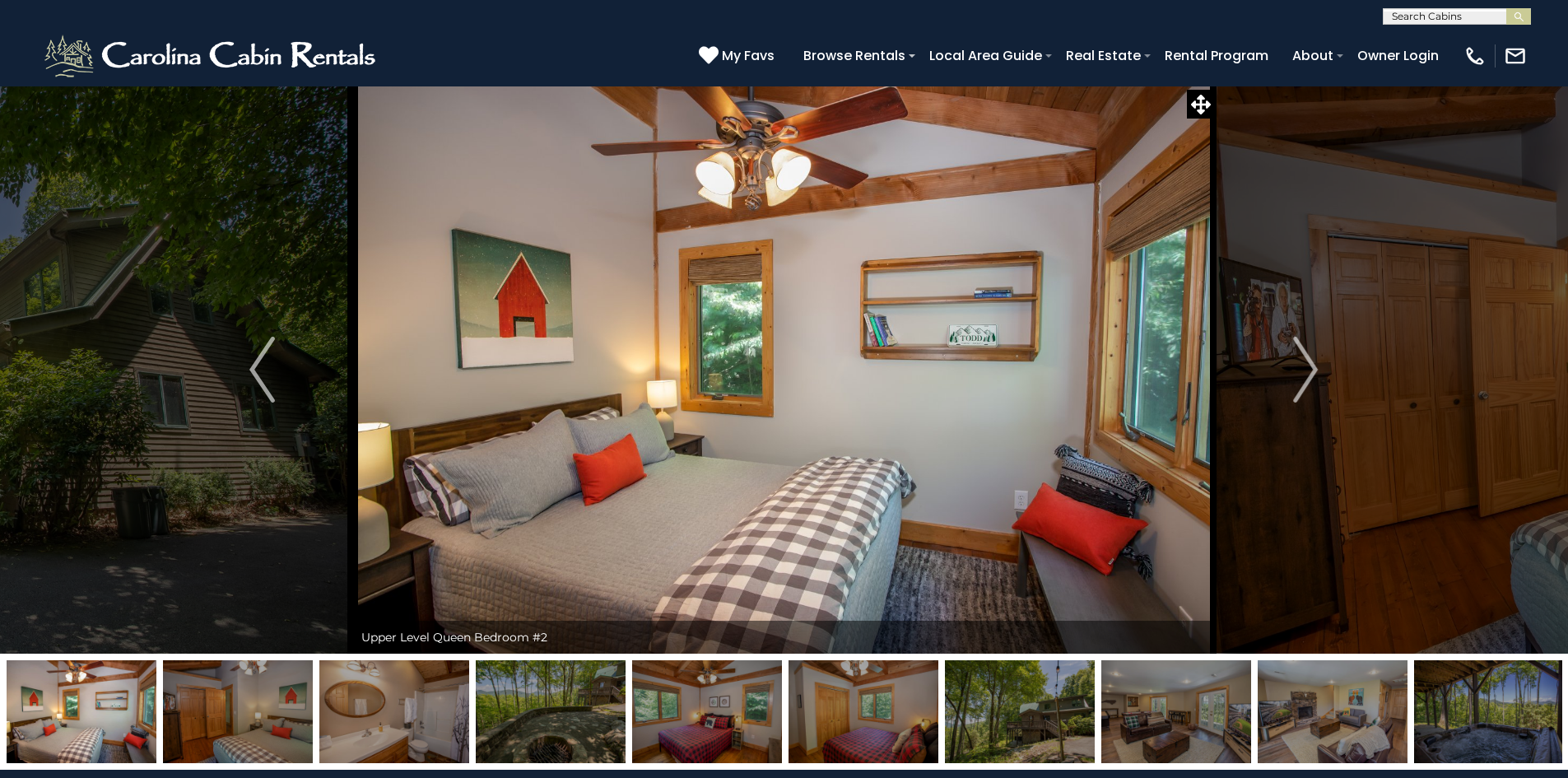
click at [1307, 375] on img "Next" at bounding box center [1305, 370] width 25 height 66
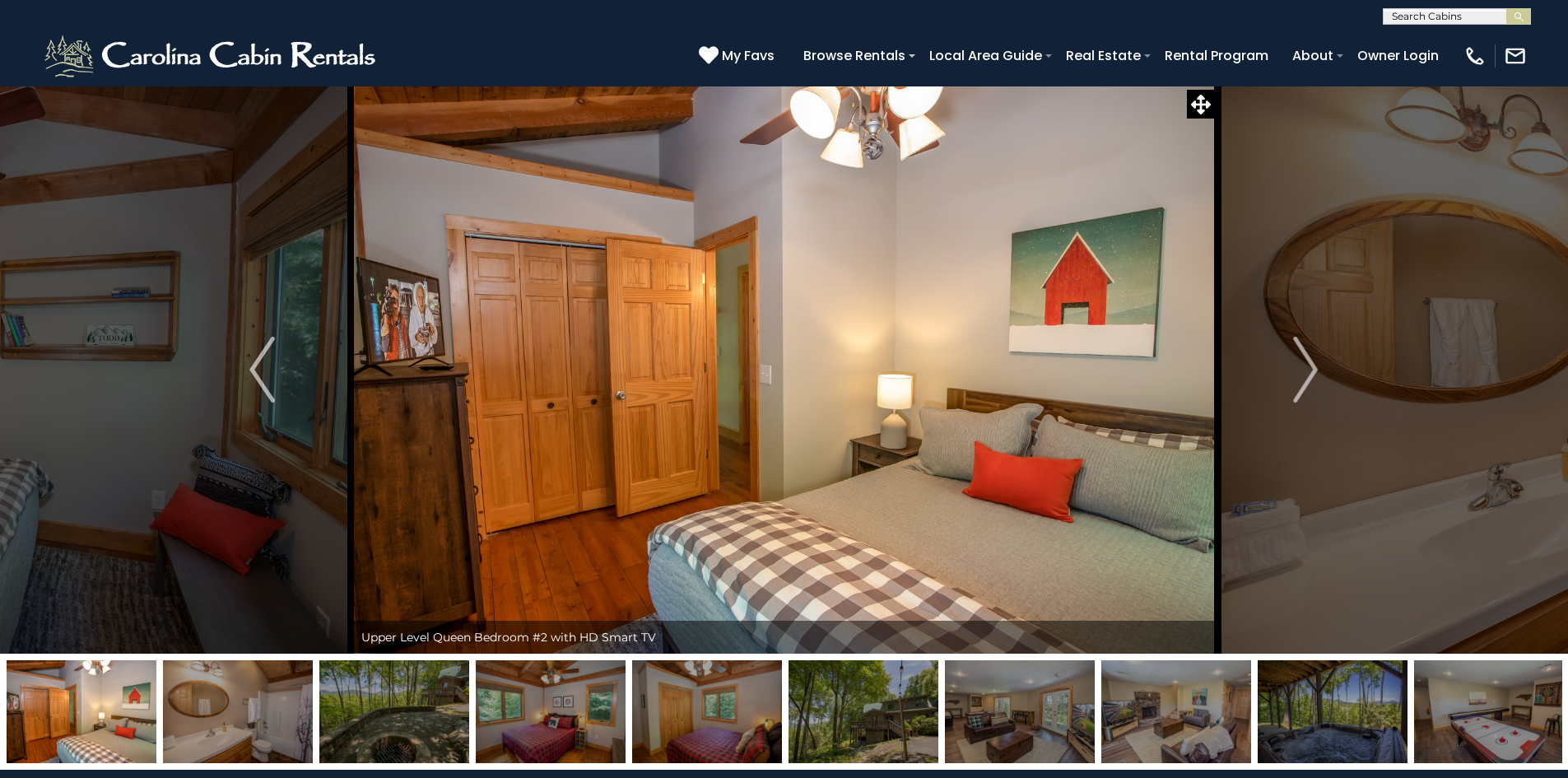
click at [1307, 375] on img "Next" at bounding box center [1305, 370] width 25 height 66
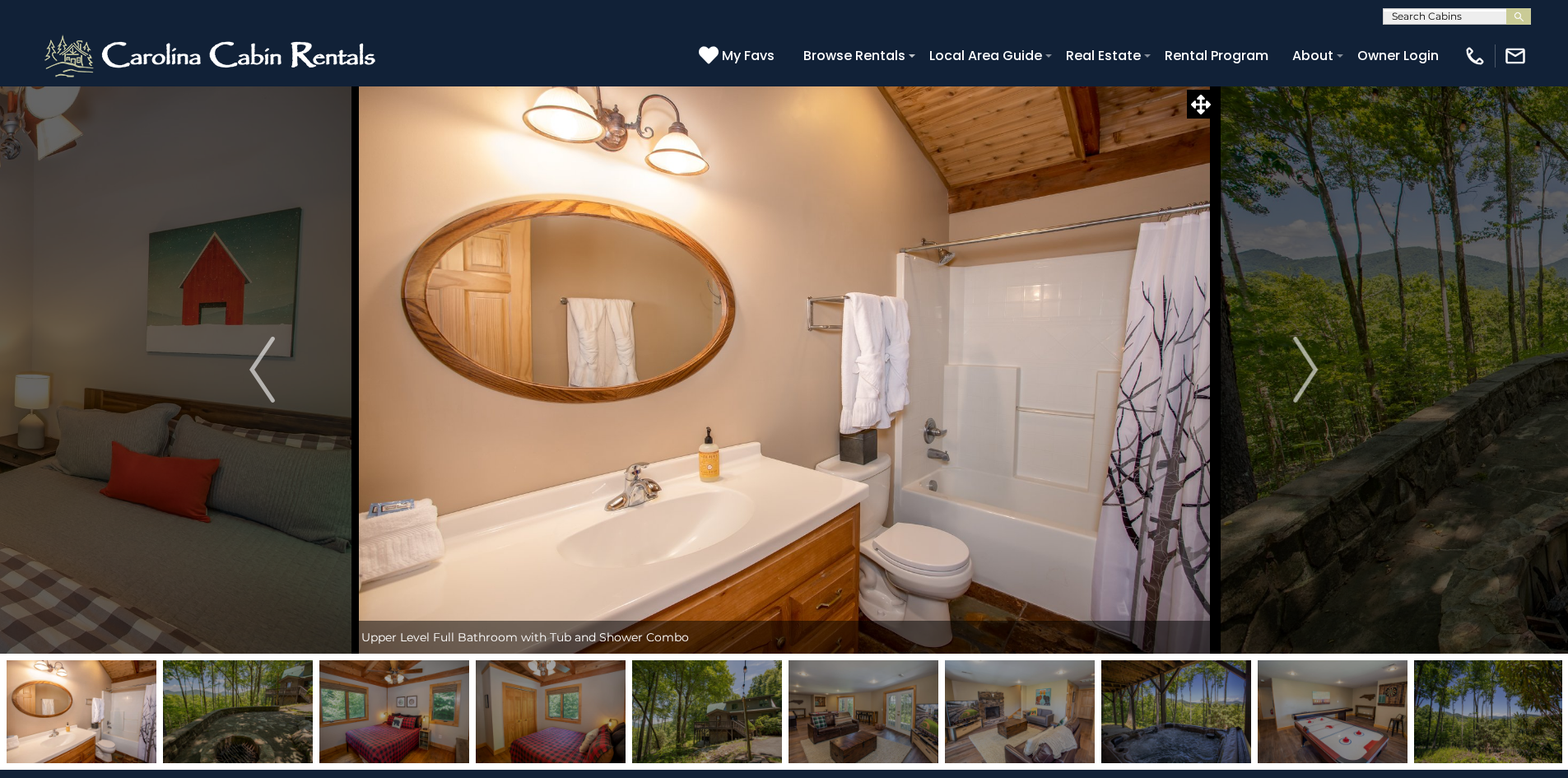
click at [1307, 375] on img "Next" at bounding box center [1305, 370] width 25 height 66
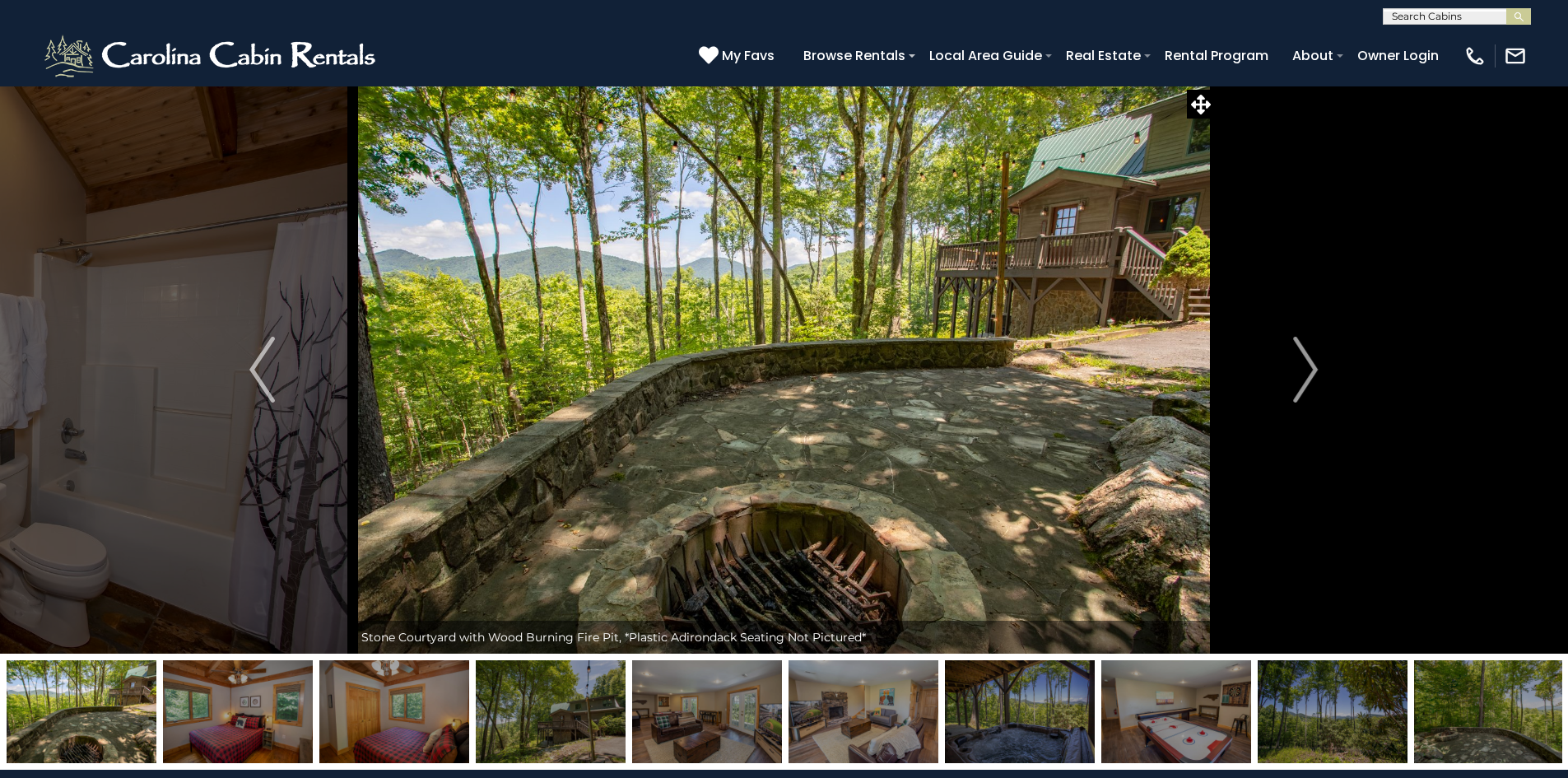
click at [1307, 375] on img "Next" at bounding box center [1305, 370] width 25 height 66
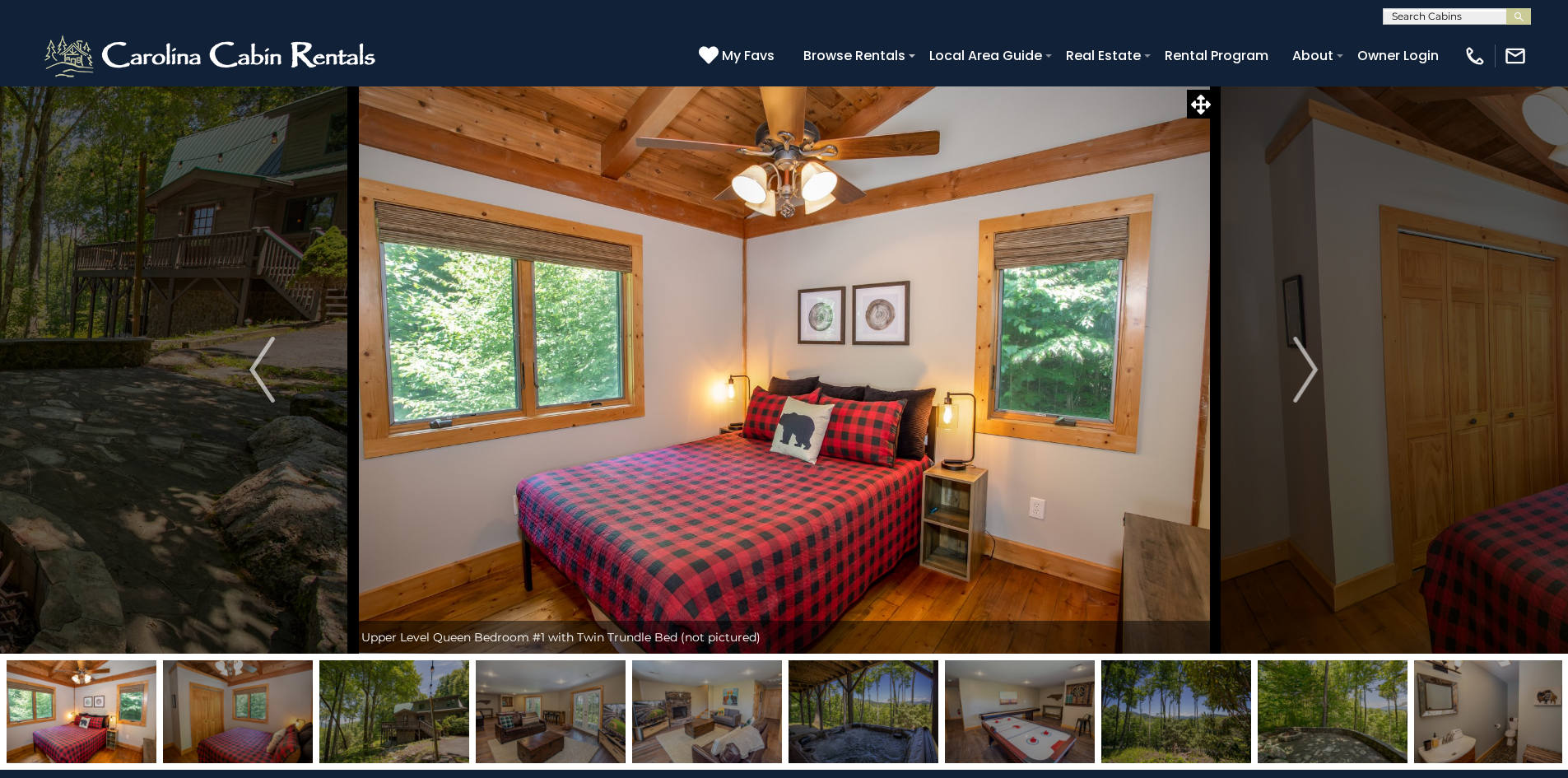
click at [1307, 375] on img "Next" at bounding box center [1305, 370] width 25 height 66
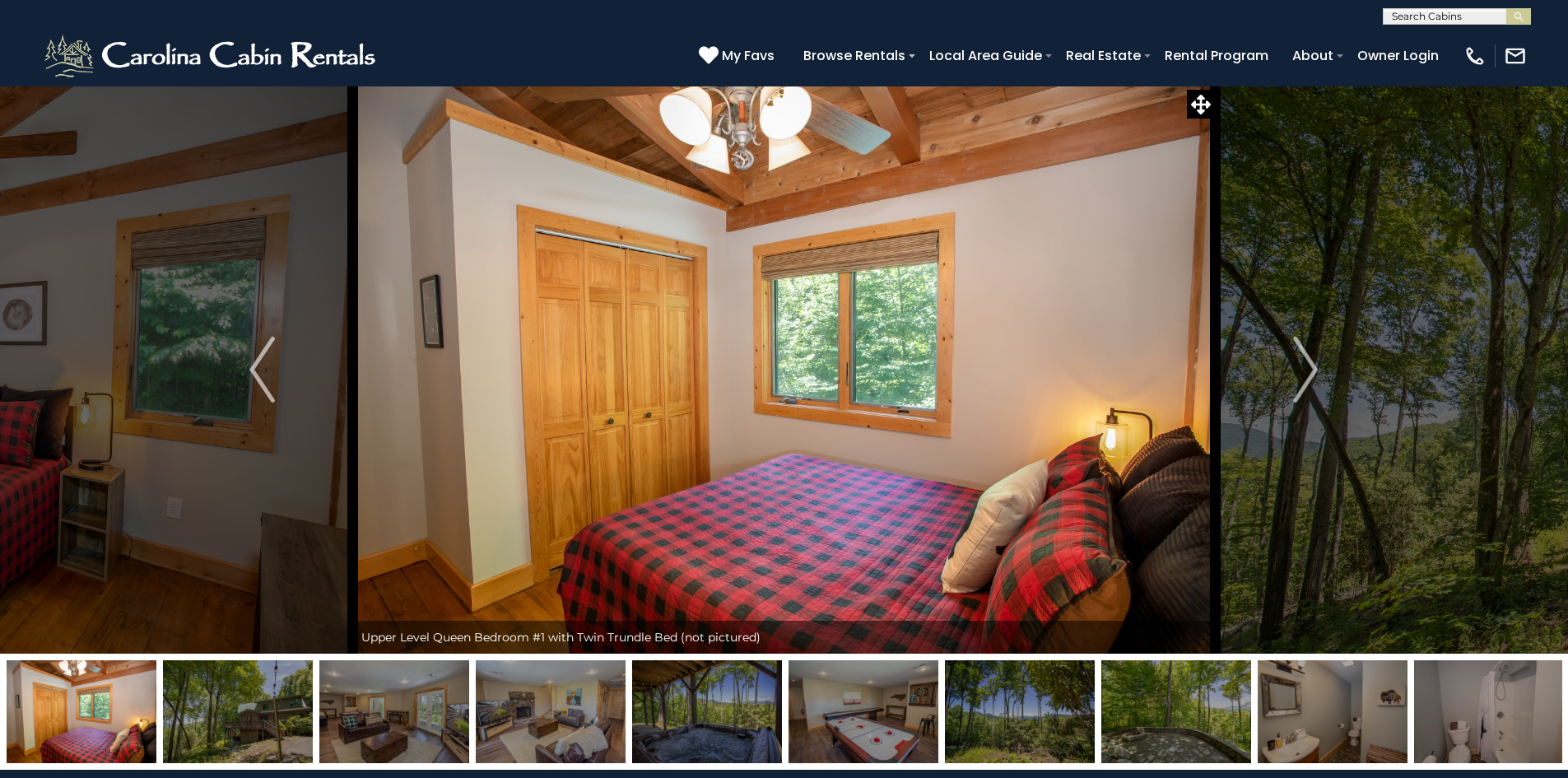
click at [1307, 375] on img "Next" at bounding box center [1305, 370] width 25 height 66
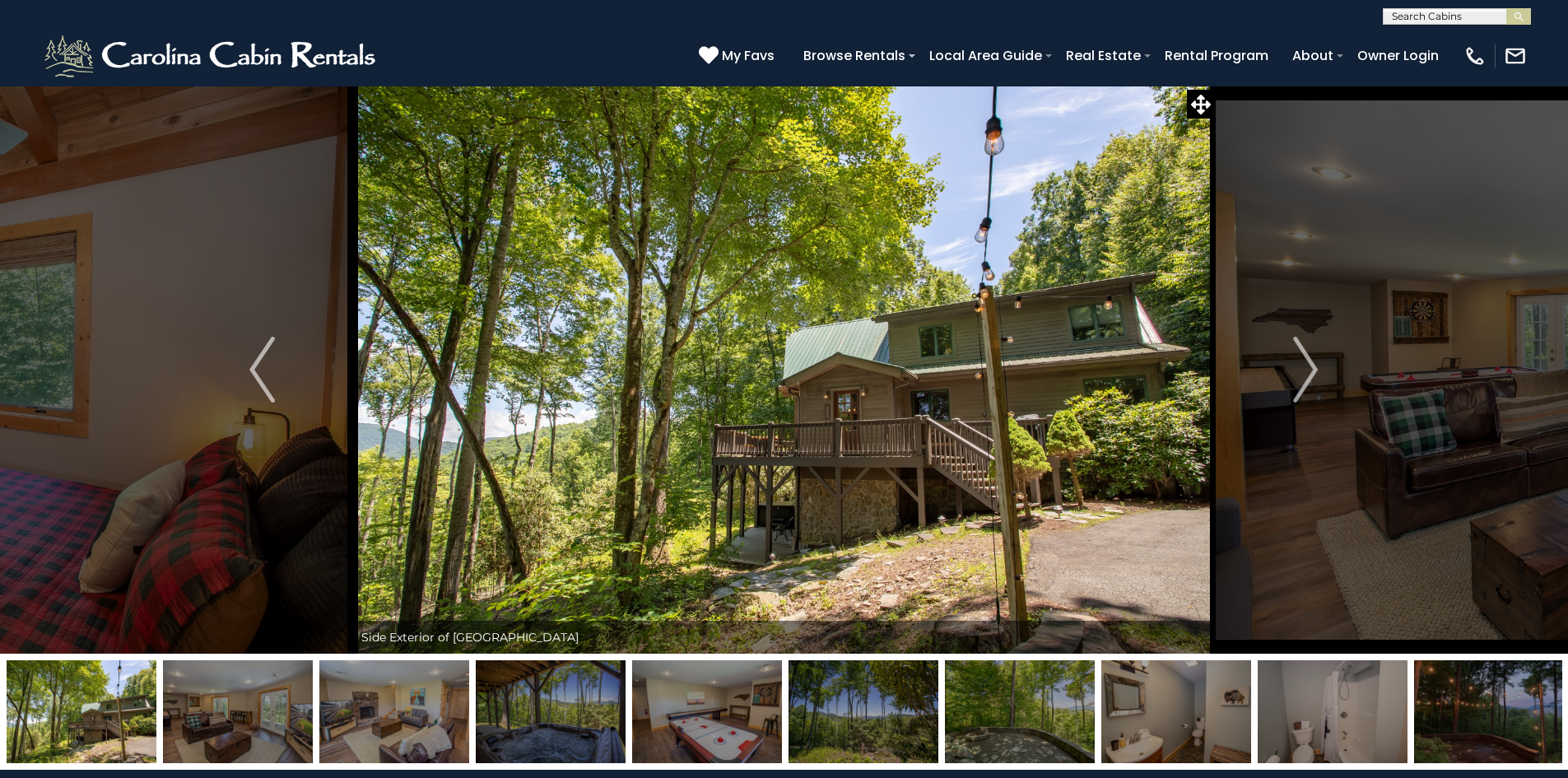
click at [1307, 375] on img "Next" at bounding box center [1305, 370] width 25 height 66
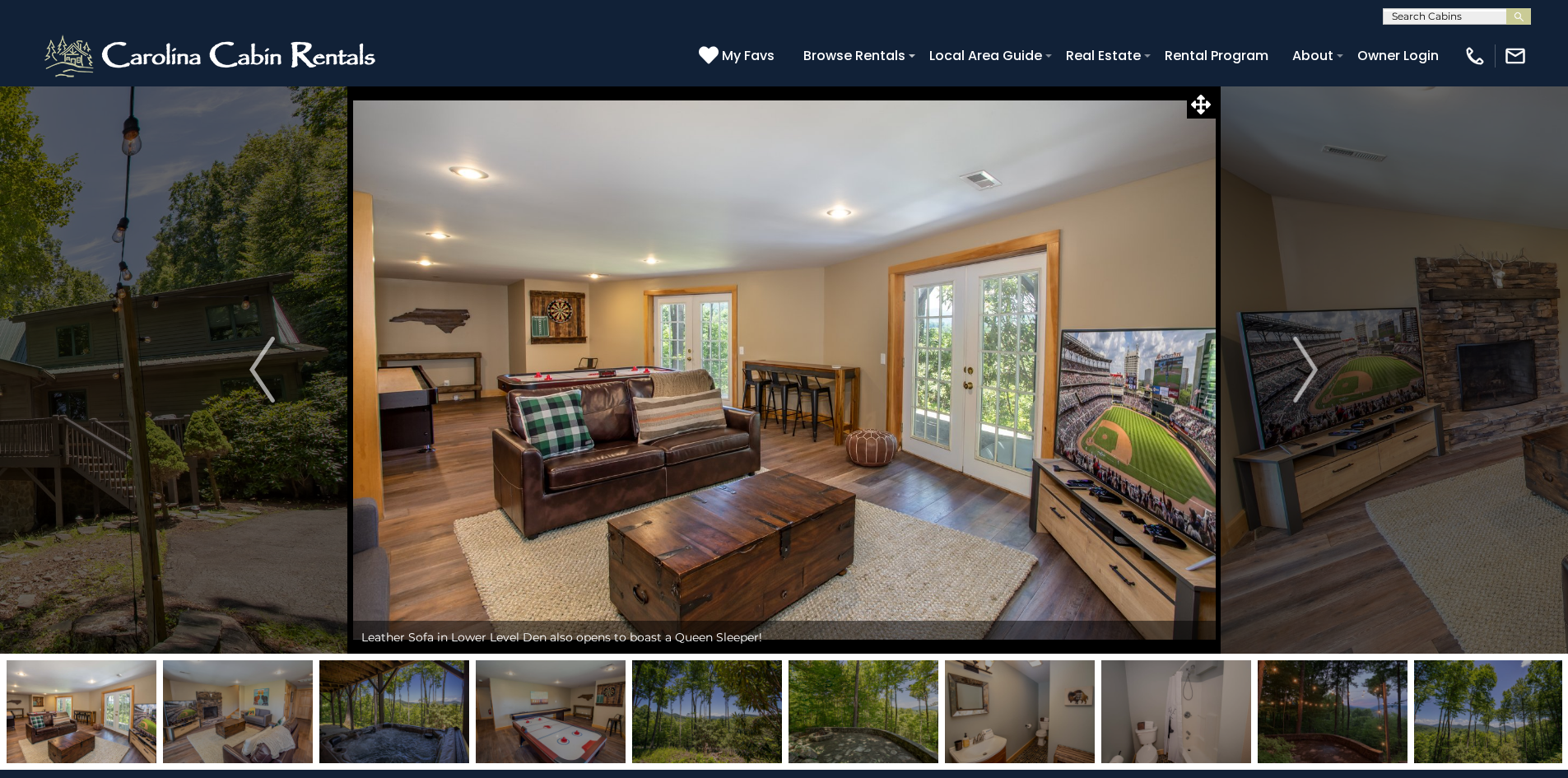
click at [1307, 375] on img "Next" at bounding box center [1305, 370] width 25 height 66
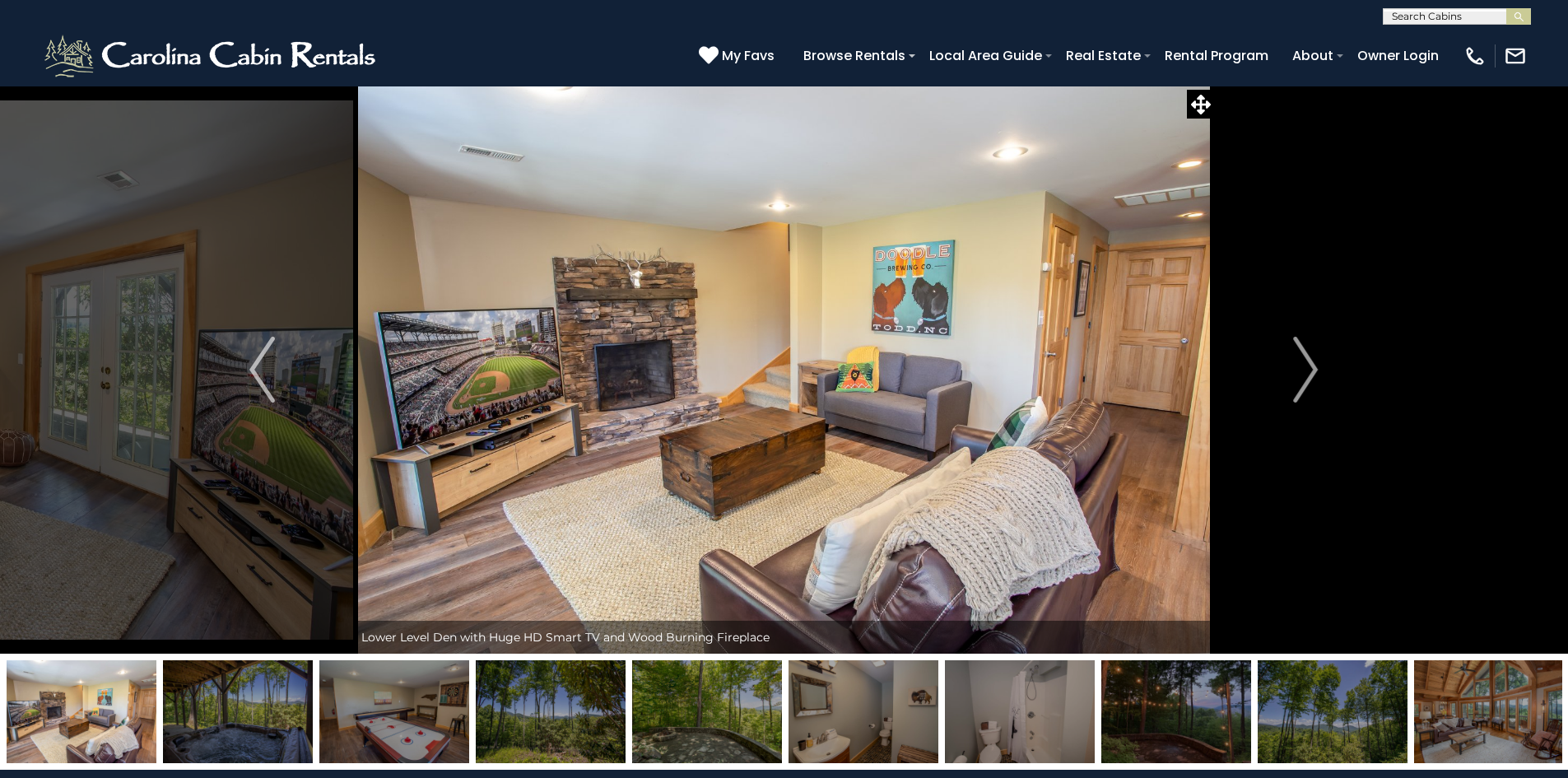
click at [1307, 375] on img "Next" at bounding box center [1305, 370] width 25 height 66
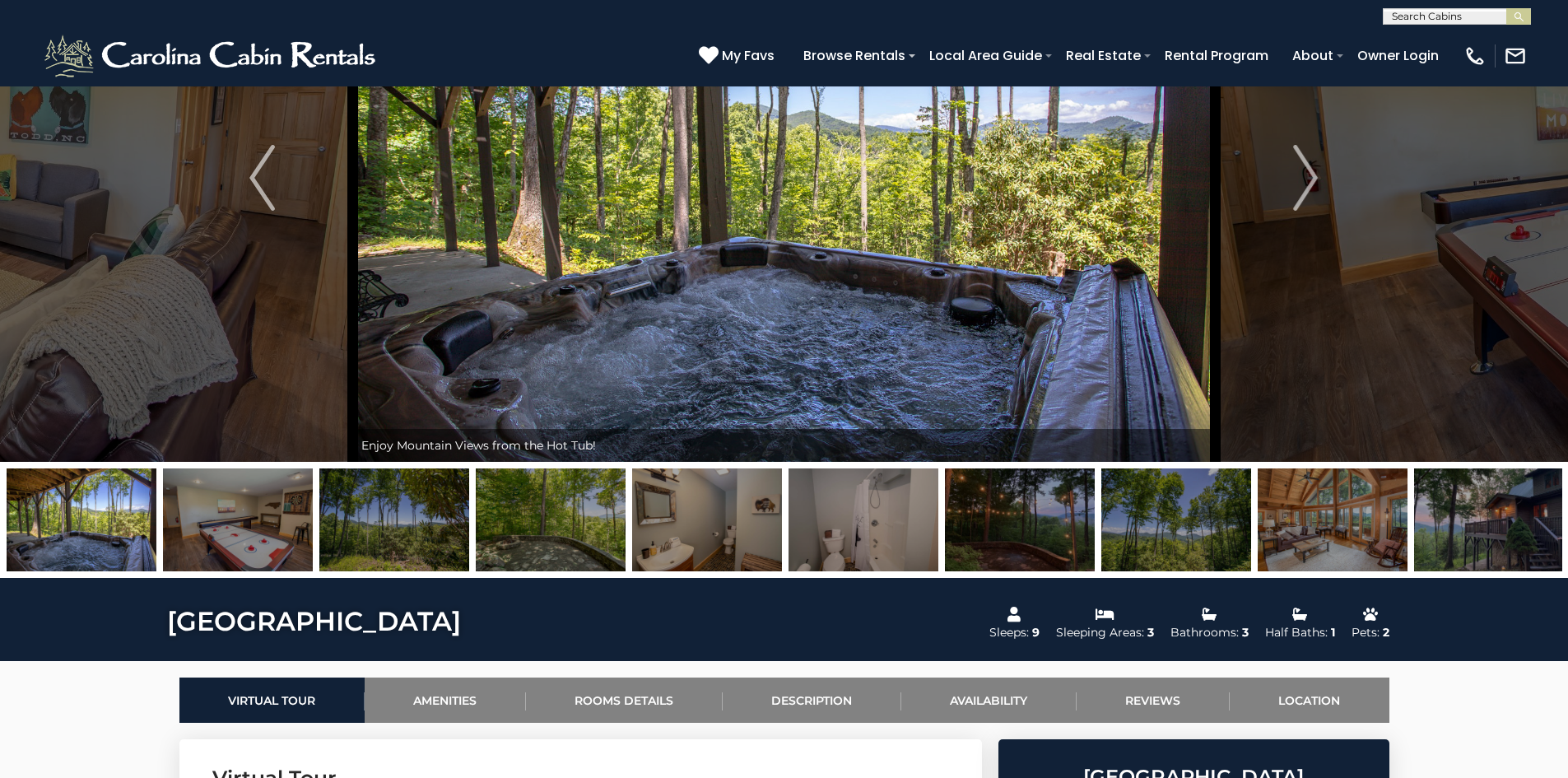
scroll to position [165, 0]
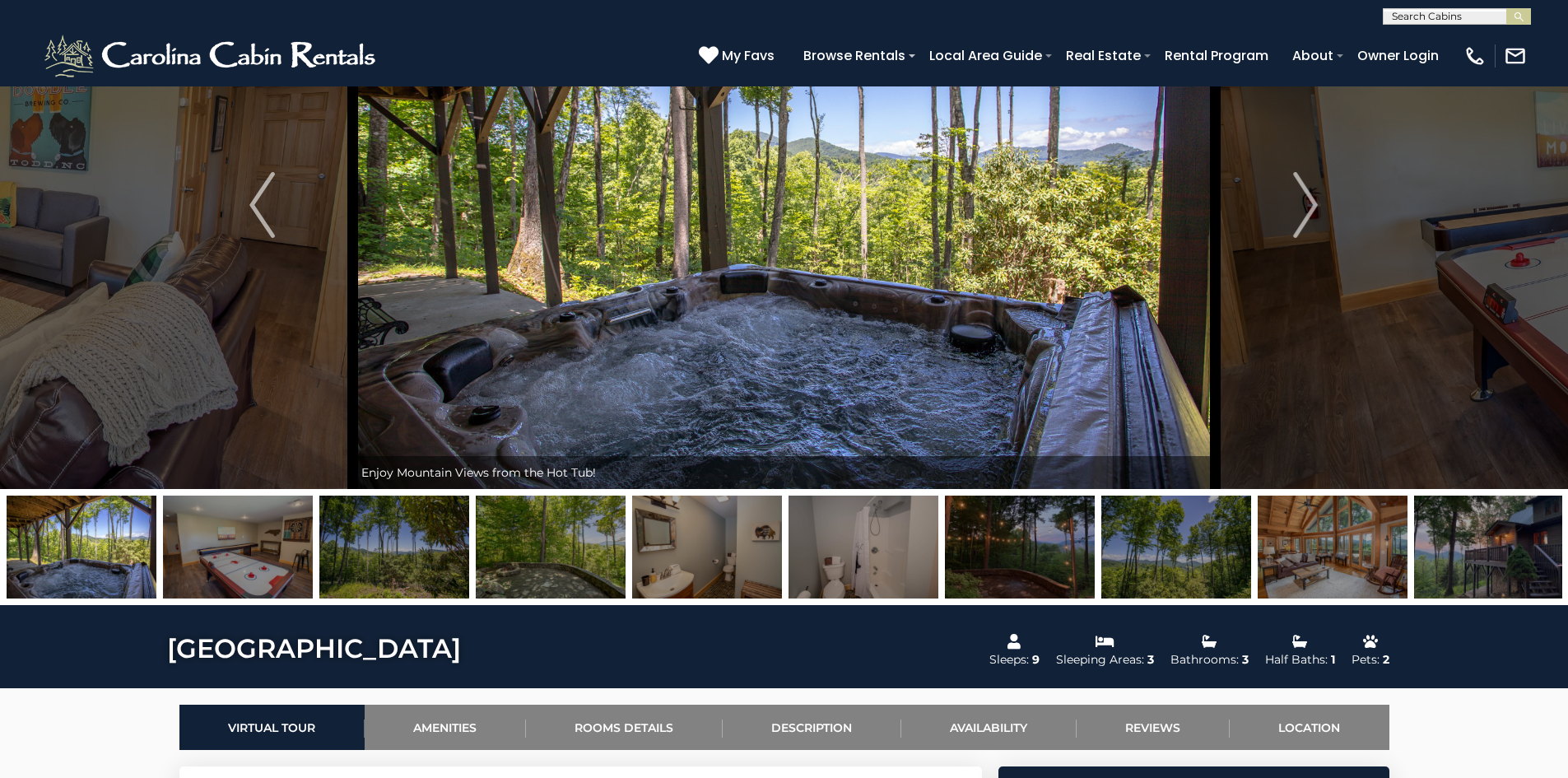
click at [1204, 548] on img at bounding box center [1176, 547] width 150 height 103
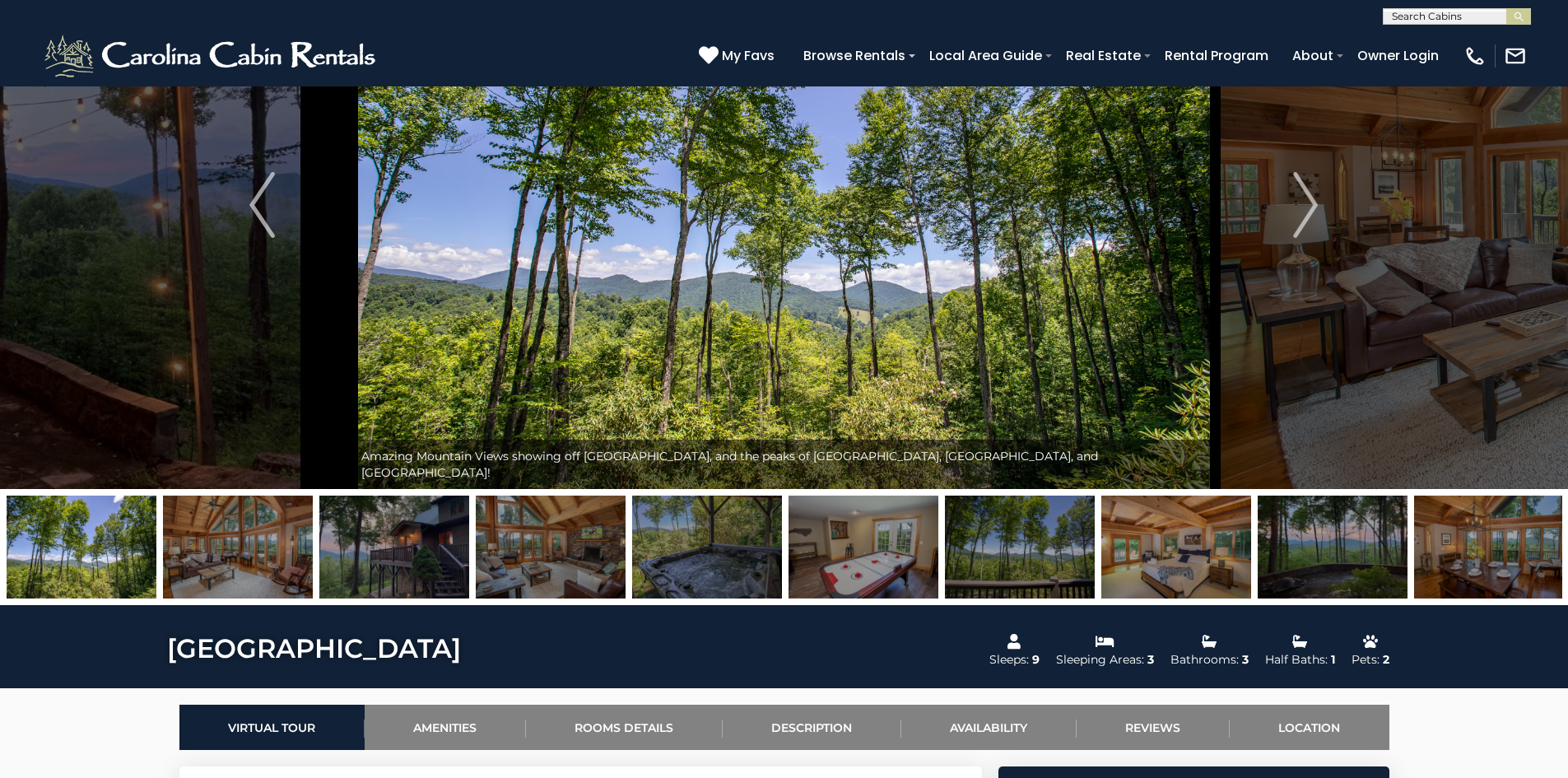
click at [707, 547] on img at bounding box center [707, 547] width 150 height 103
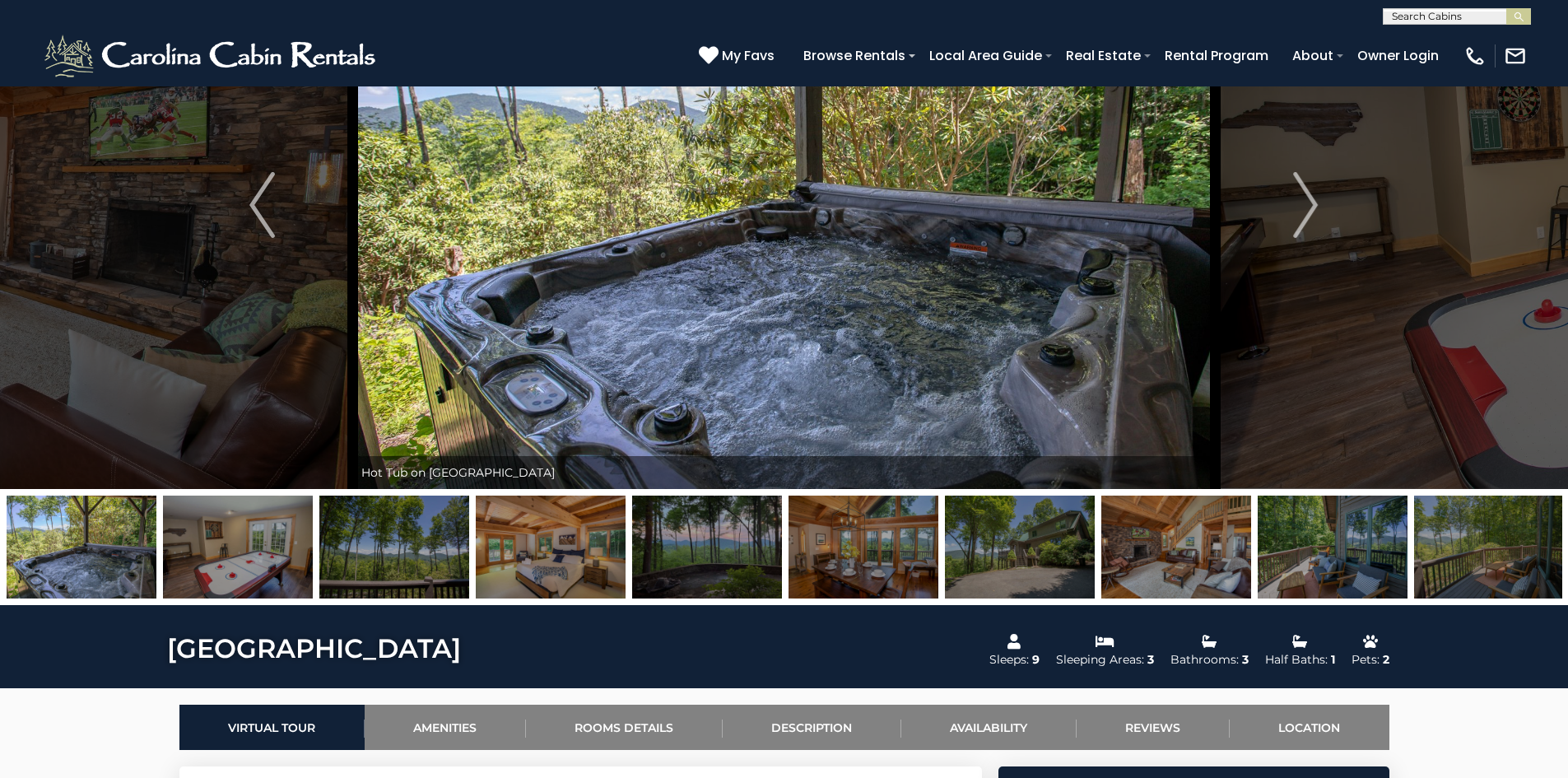
click at [707, 547] on img at bounding box center [707, 547] width 150 height 103
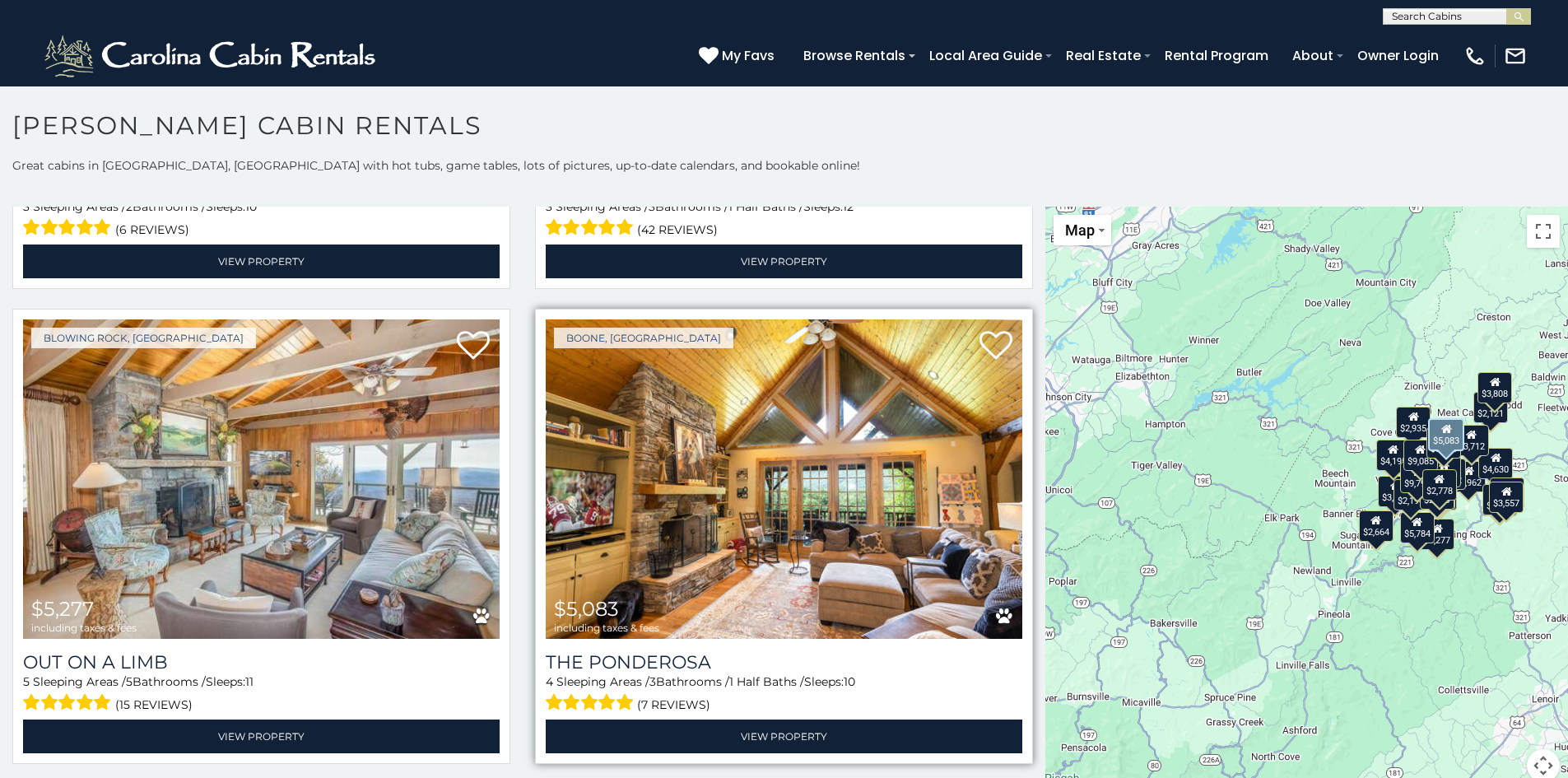
scroll to position [2882, 0]
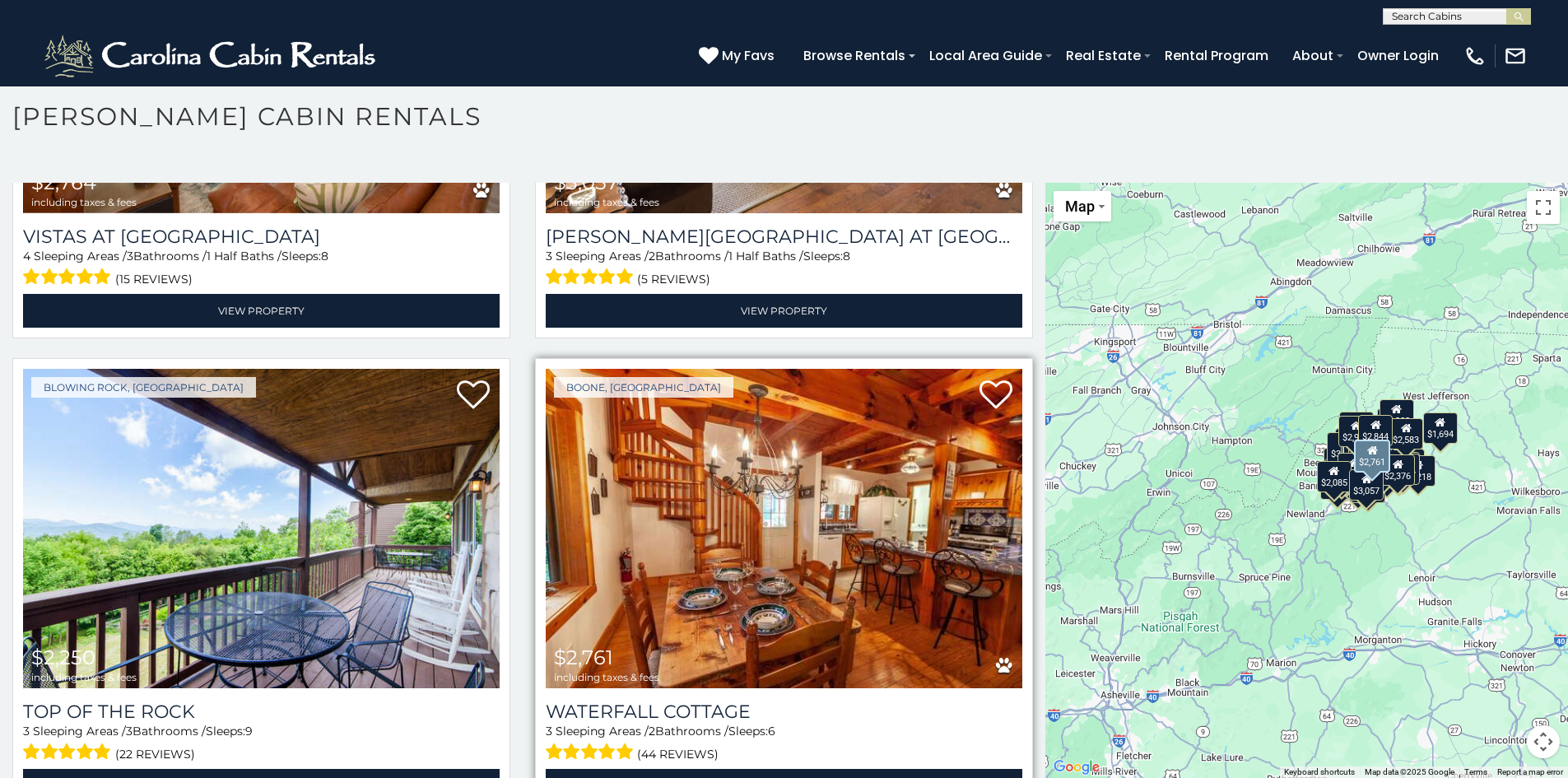
scroll to position [9382, 0]
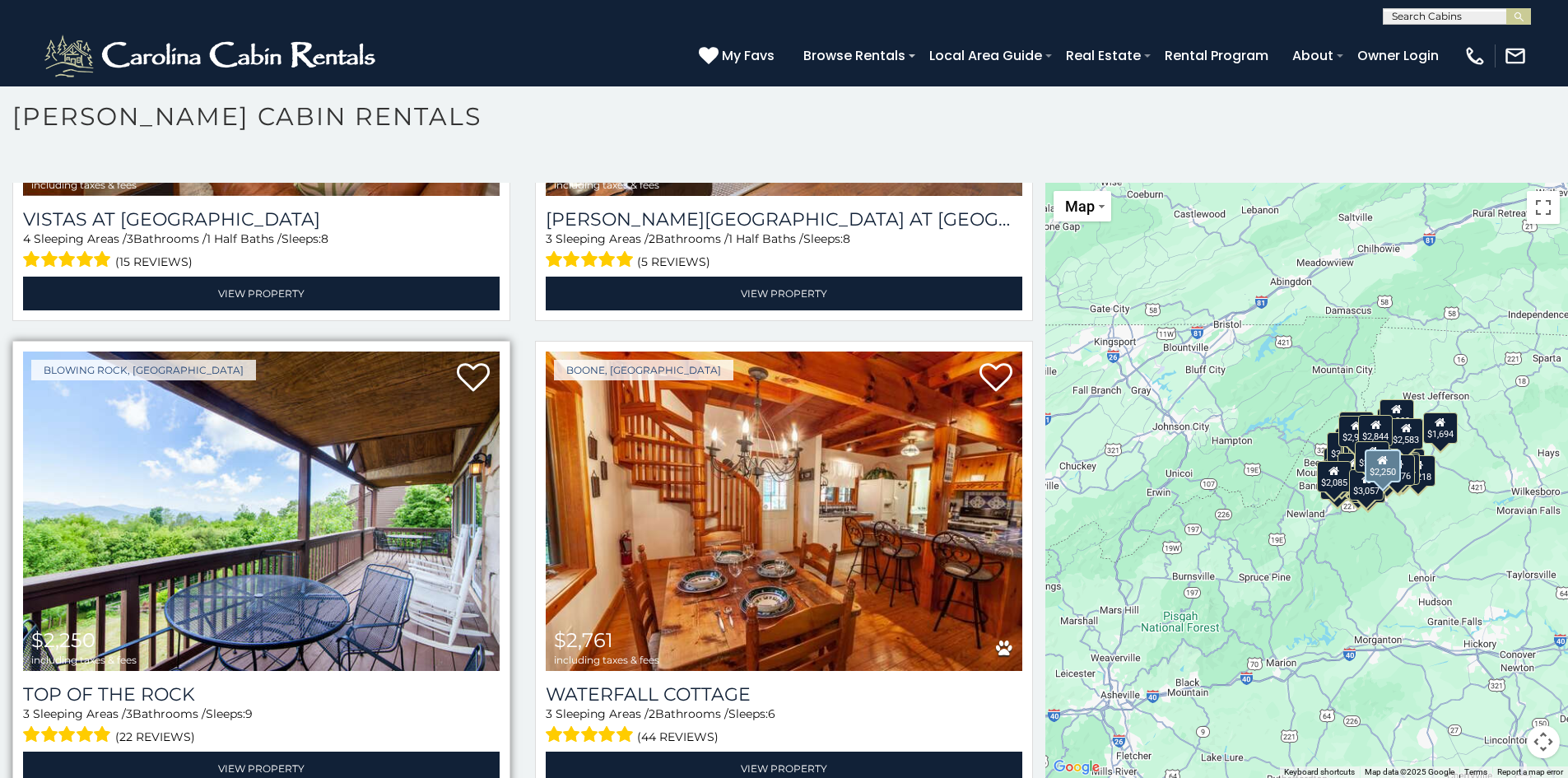
click at [368, 497] on img at bounding box center [261, 511] width 476 height 319
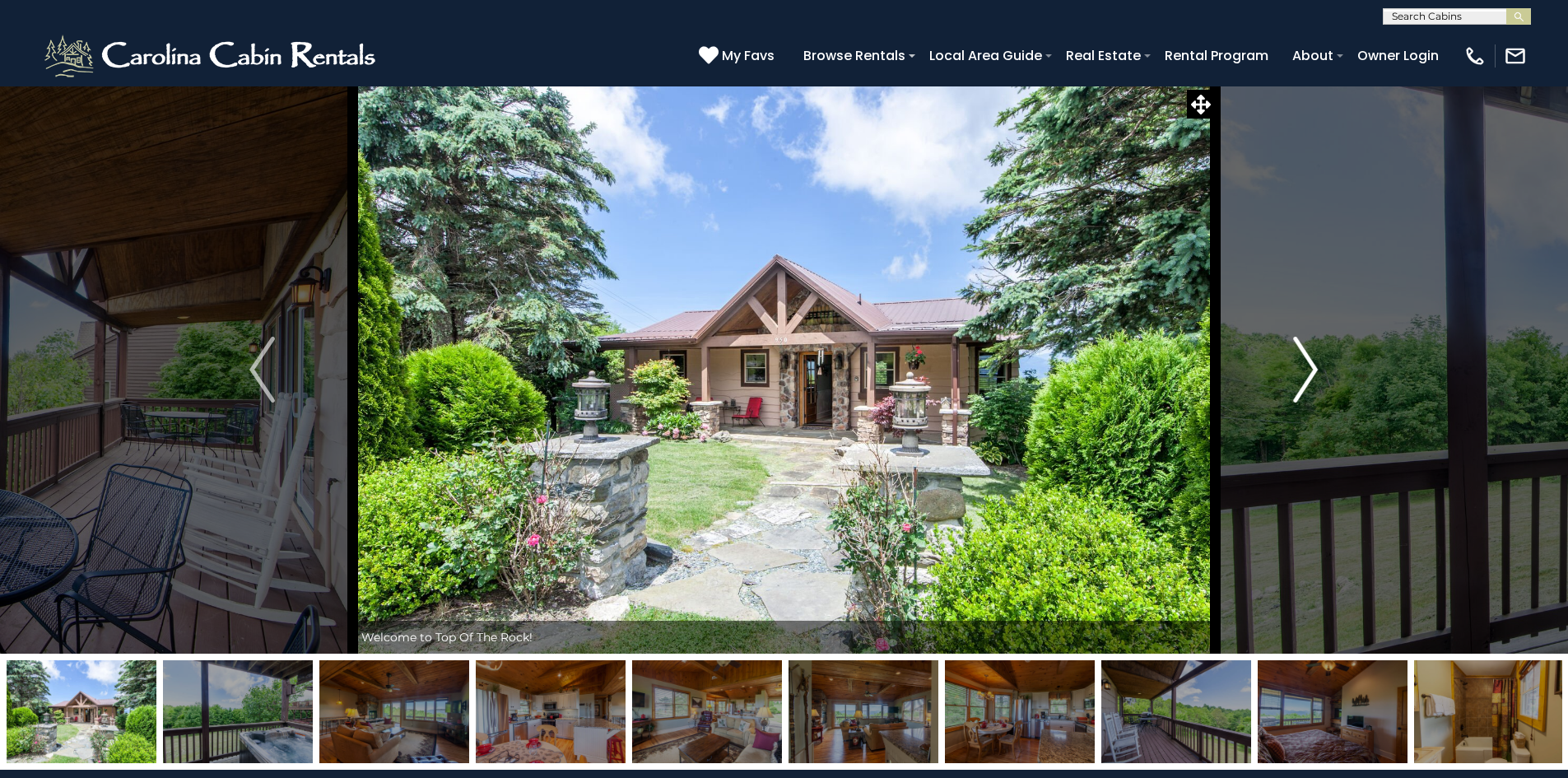
click at [1291, 382] on button "Next" at bounding box center [1306, 370] width 181 height 568
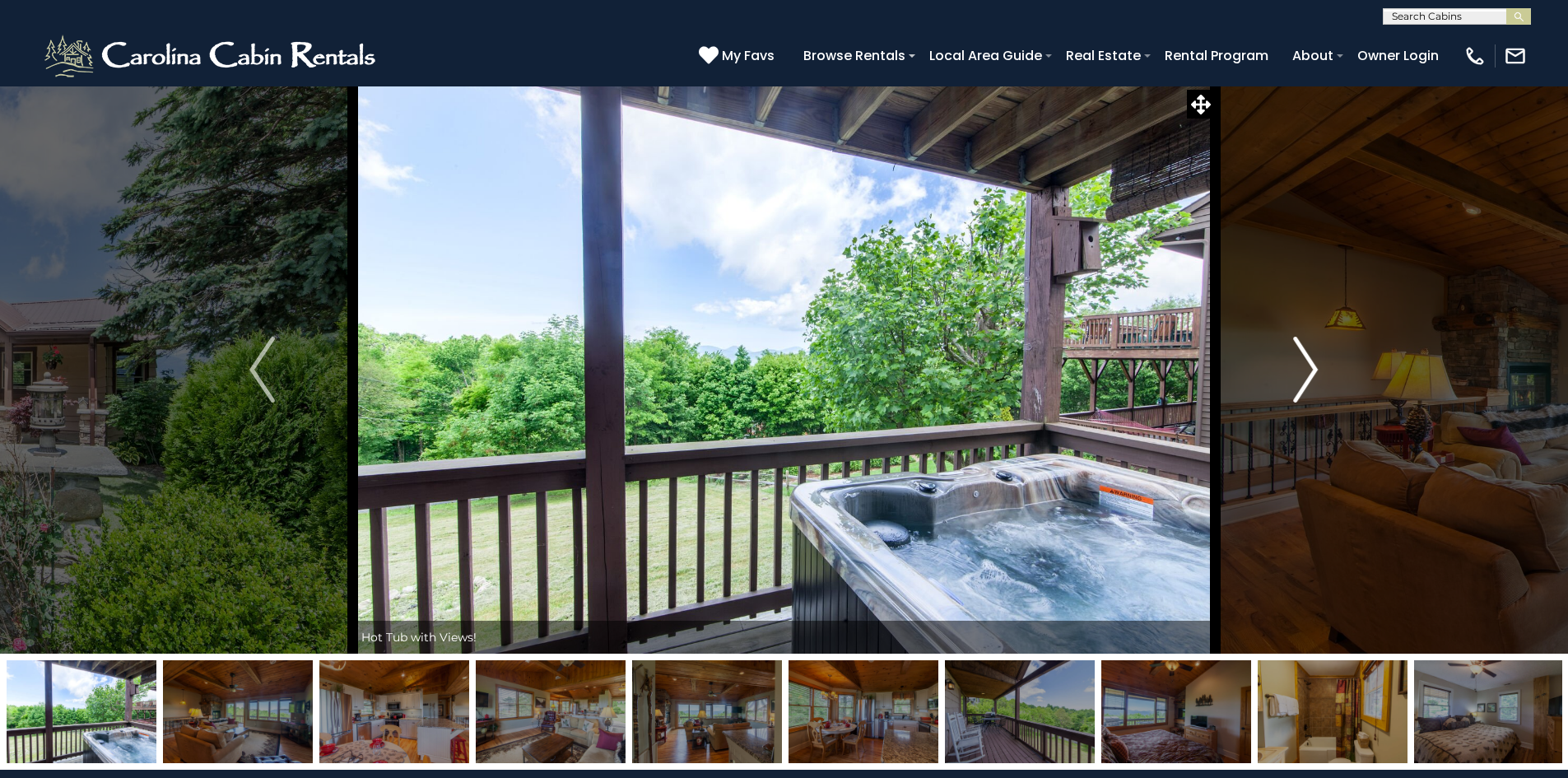
click at [1291, 382] on button "Next" at bounding box center [1306, 370] width 181 height 568
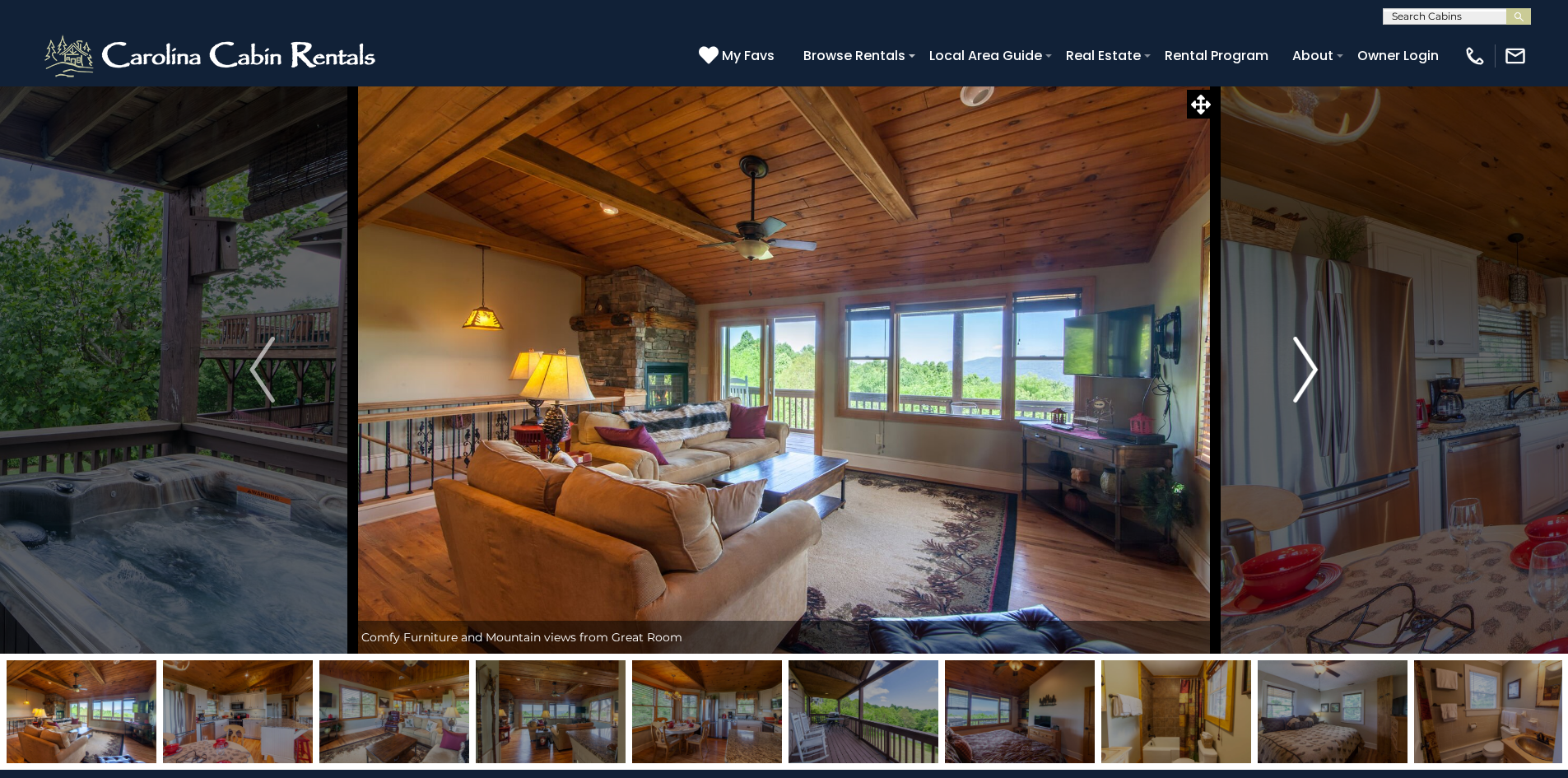
click at [1291, 382] on button "Next" at bounding box center [1306, 370] width 181 height 568
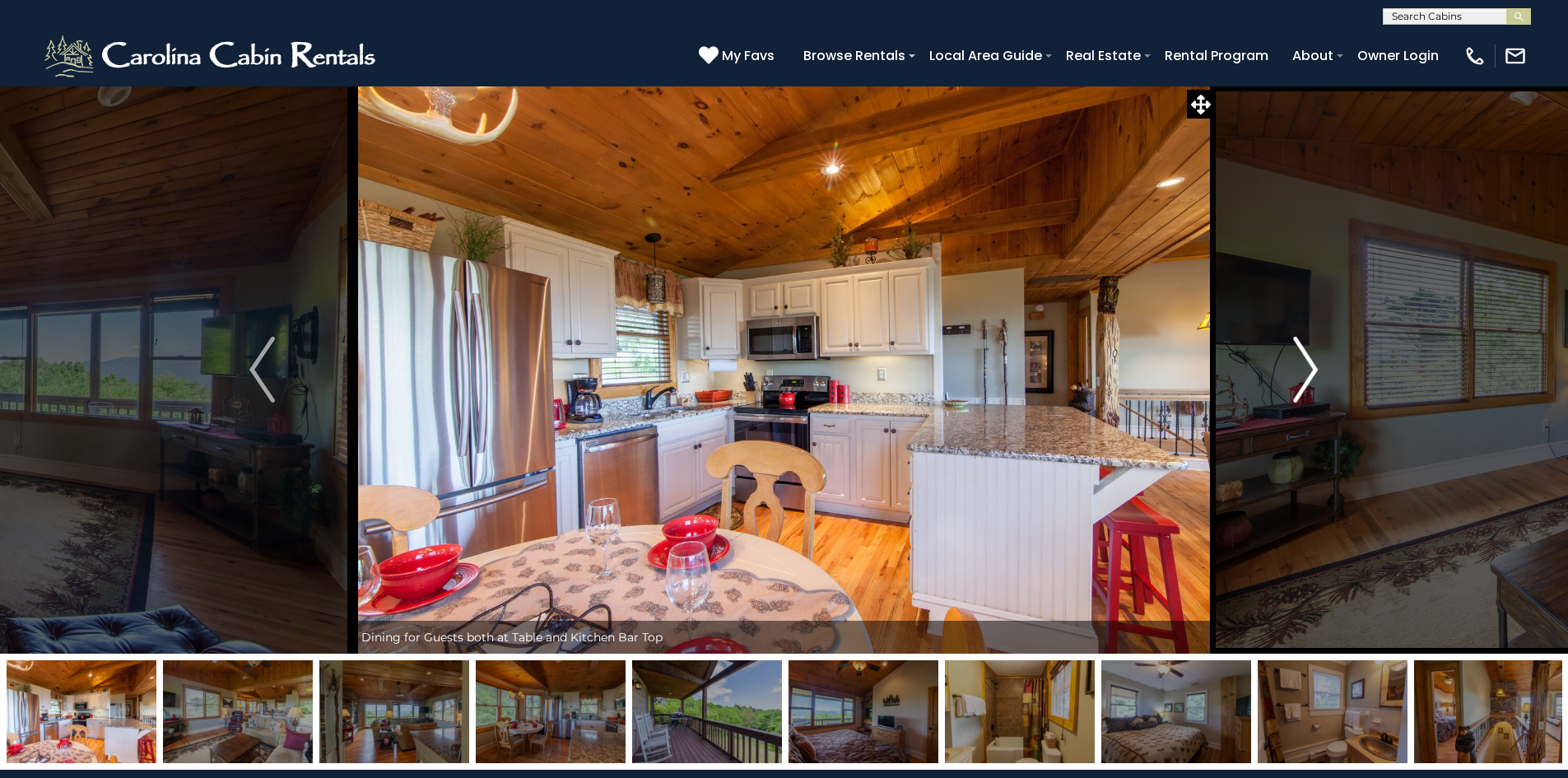
click at [1291, 382] on button "Next" at bounding box center [1306, 370] width 181 height 568
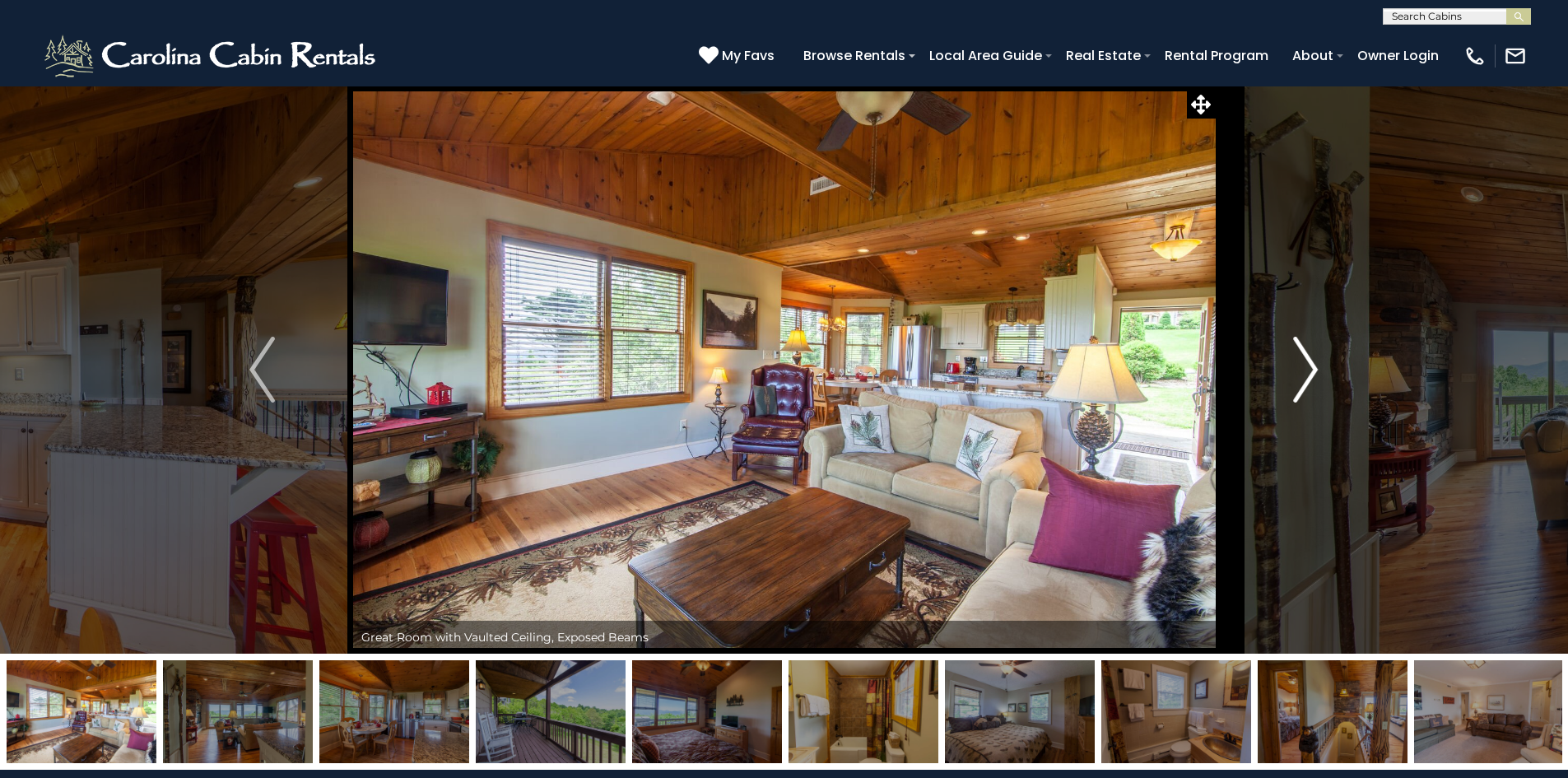
click at [1291, 382] on button "Next" at bounding box center [1306, 370] width 181 height 568
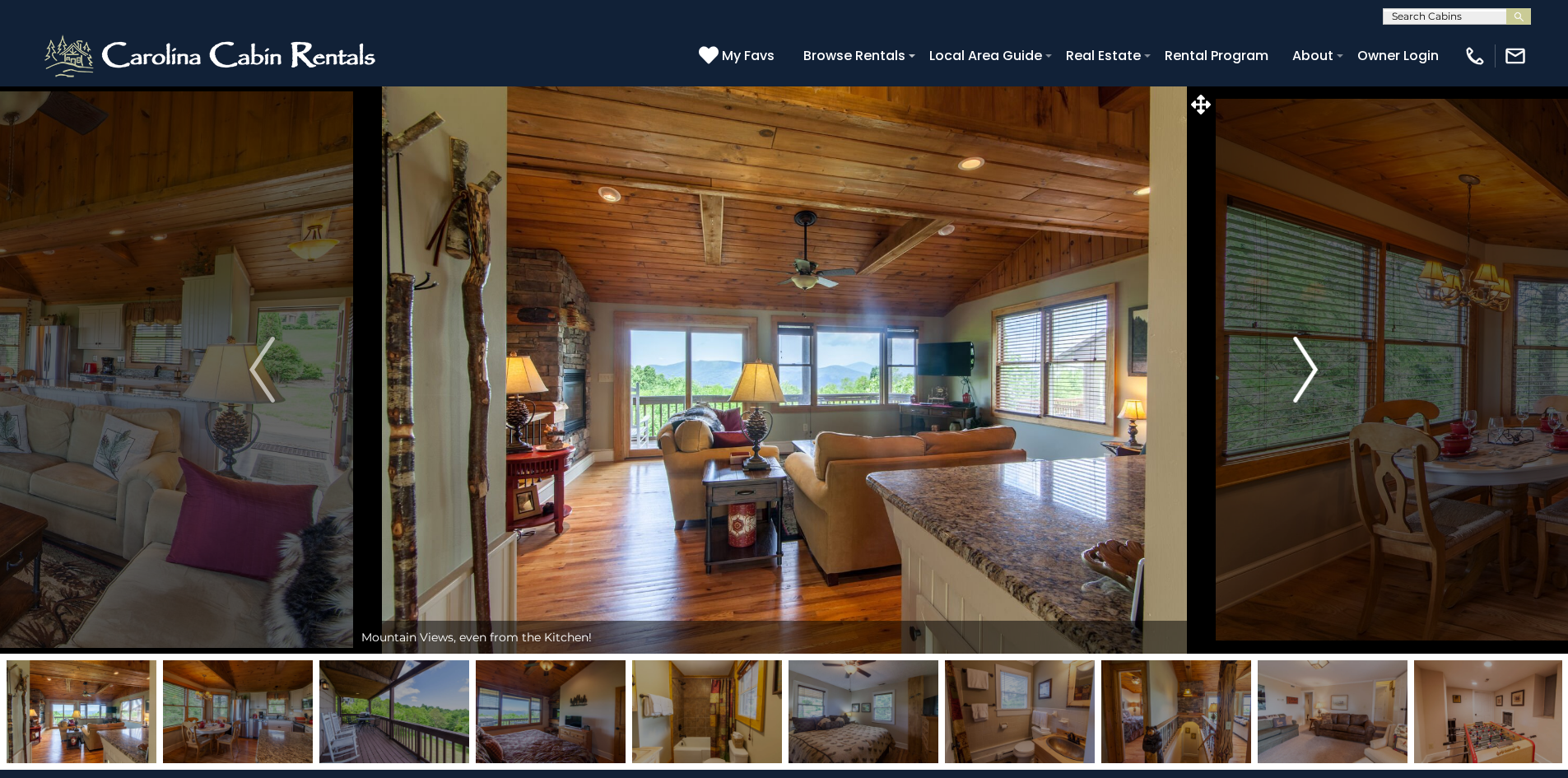
click at [1291, 382] on button "Next" at bounding box center [1306, 370] width 181 height 568
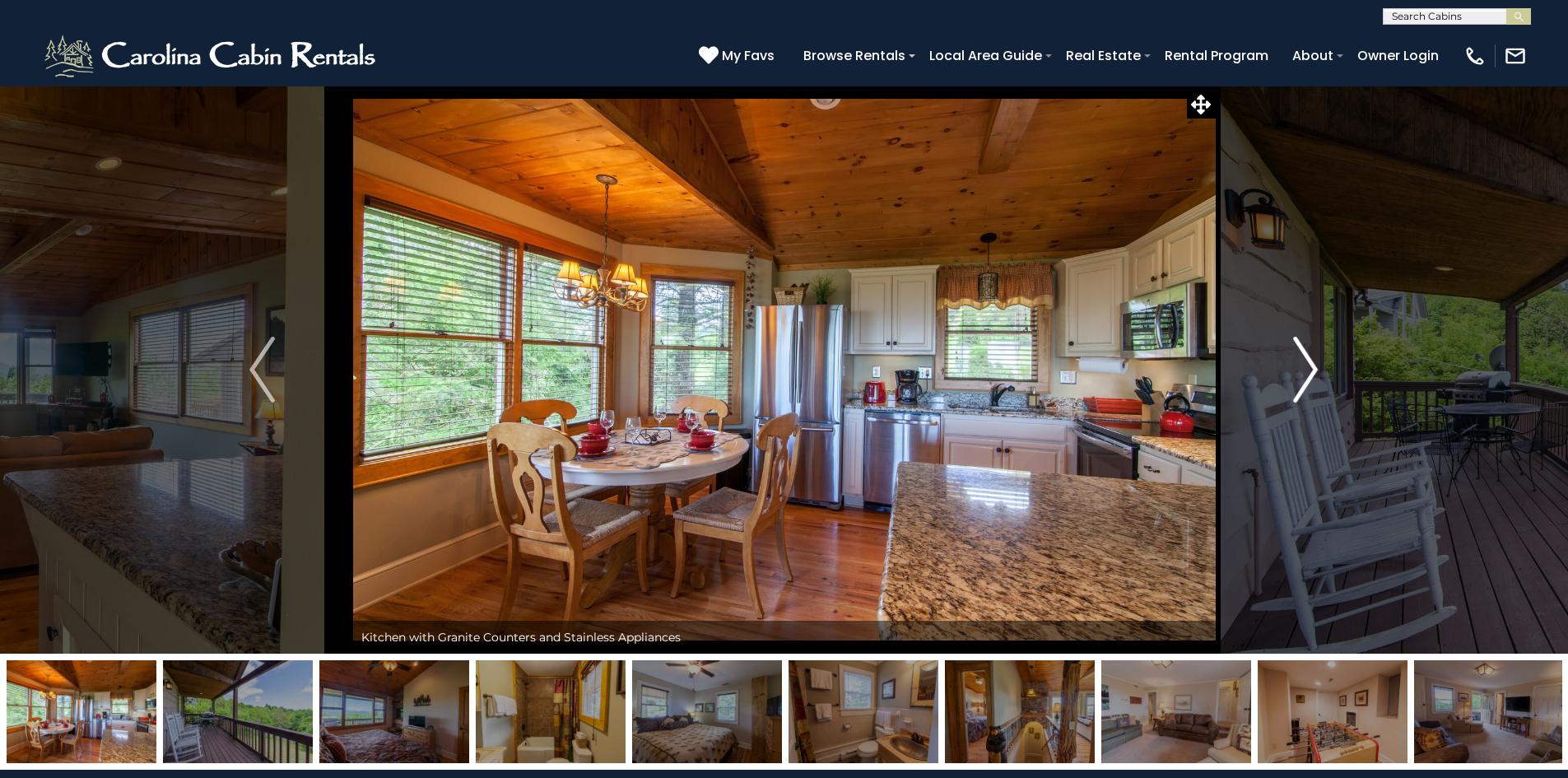
click at [1291, 382] on button "Next" at bounding box center [1306, 370] width 181 height 568
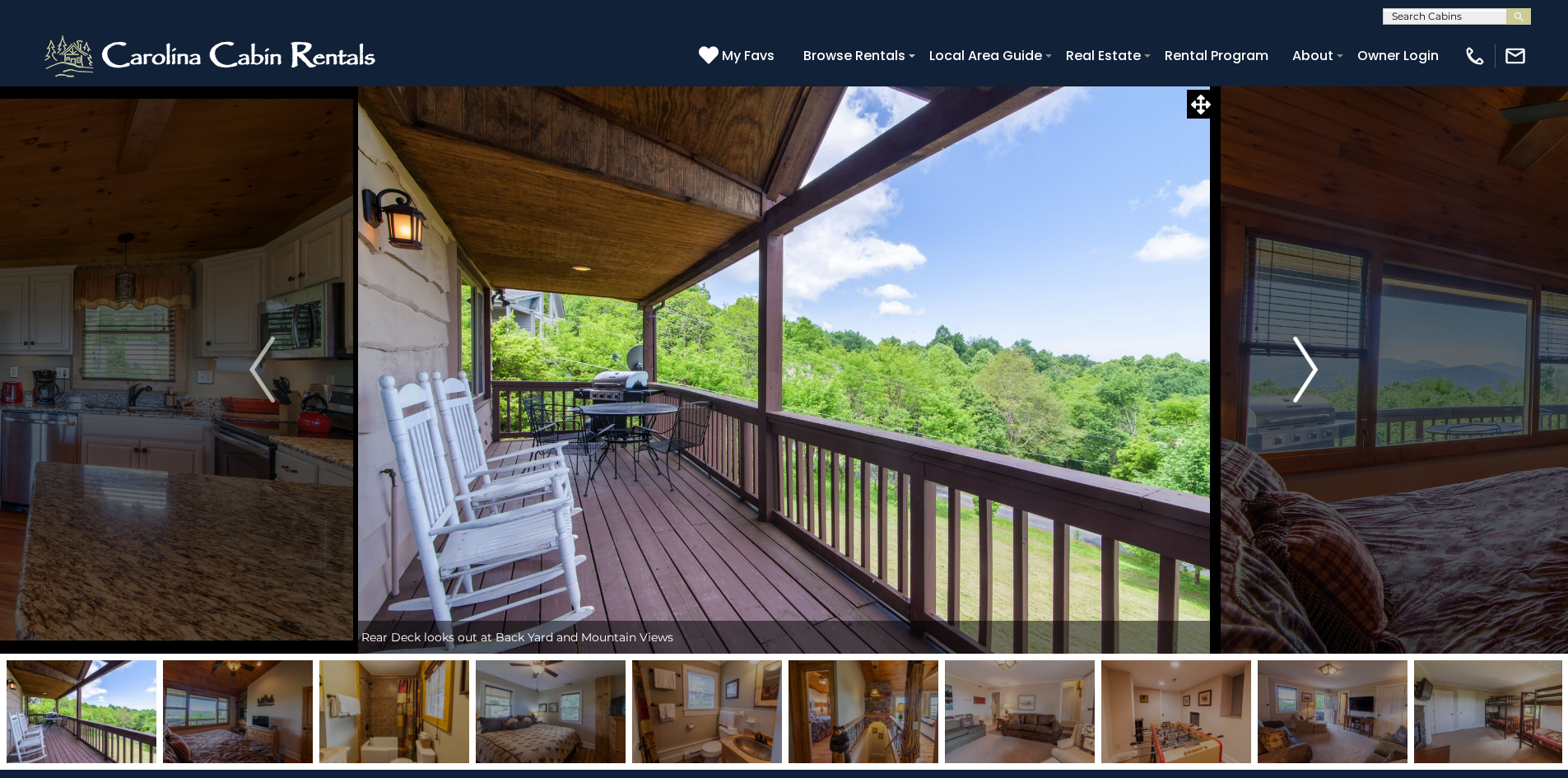
click at [1291, 382] on button "Next" at bounding box center [1306, 370] width 181 height 568
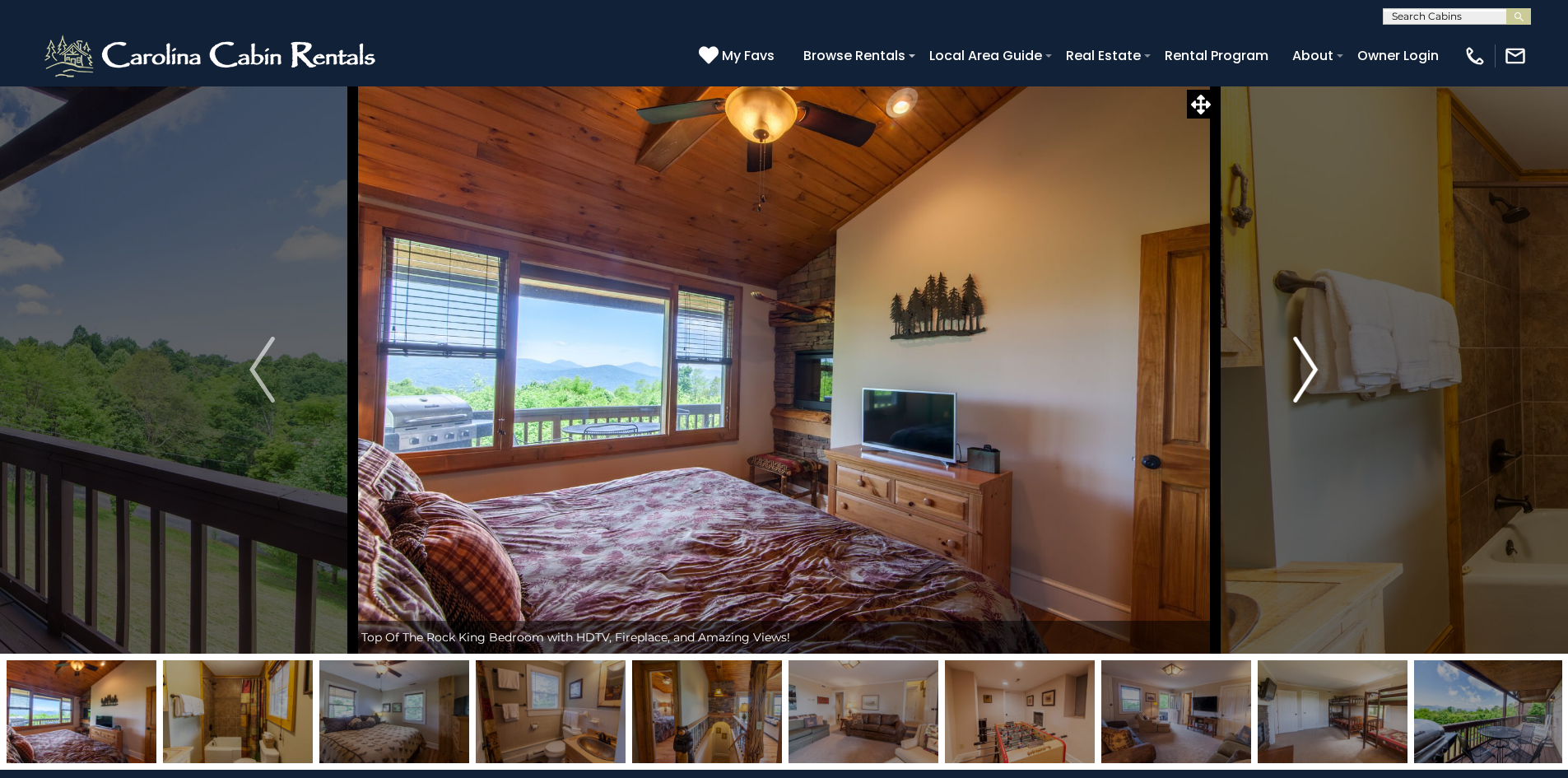
click at [1289, 382] on button "Next" at bounding box center [1306, 370] width 181 height 568
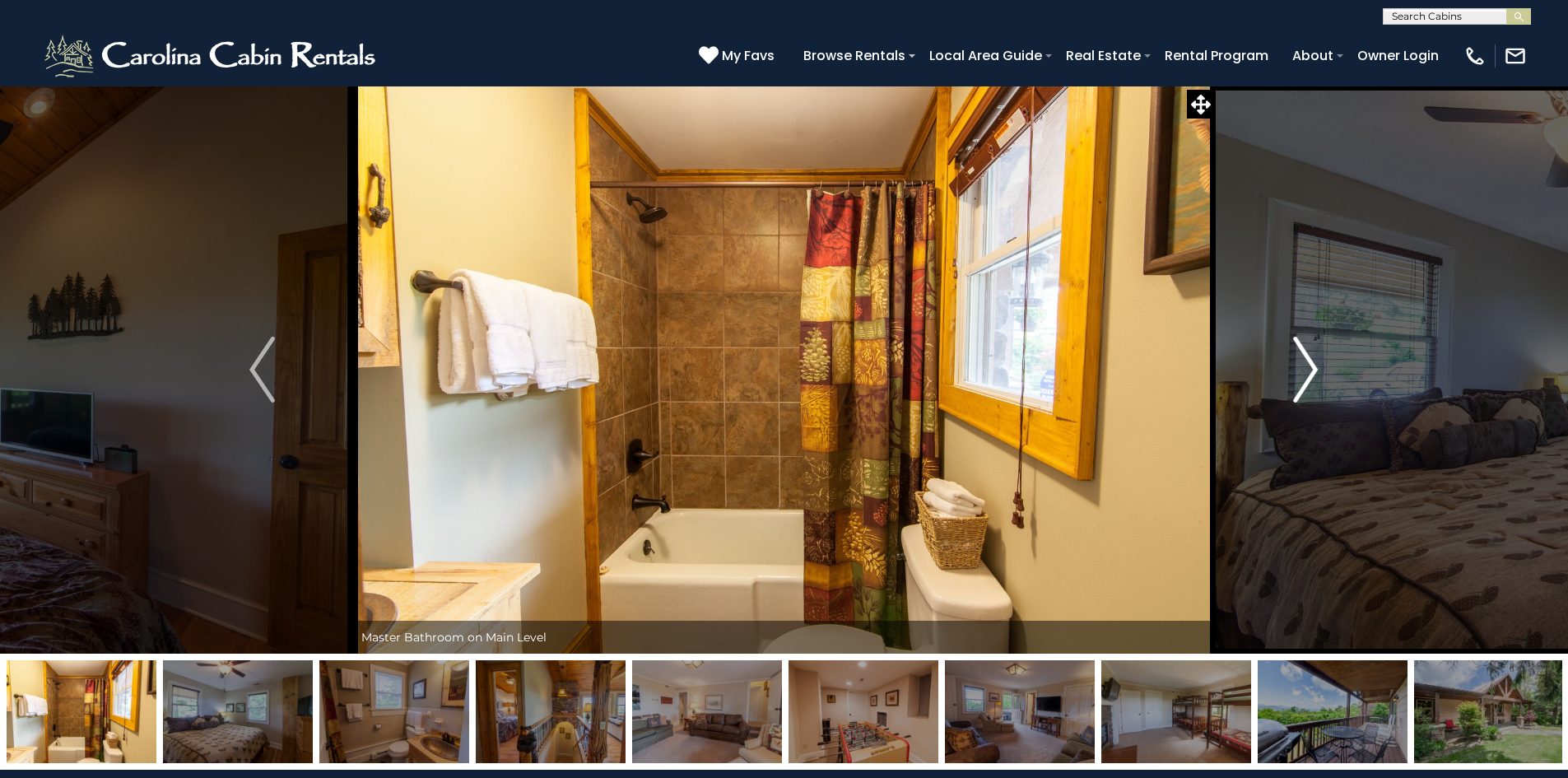
click at [1289, 382] on button "Next" at bounding box center [1306, 370] width 181 height 568
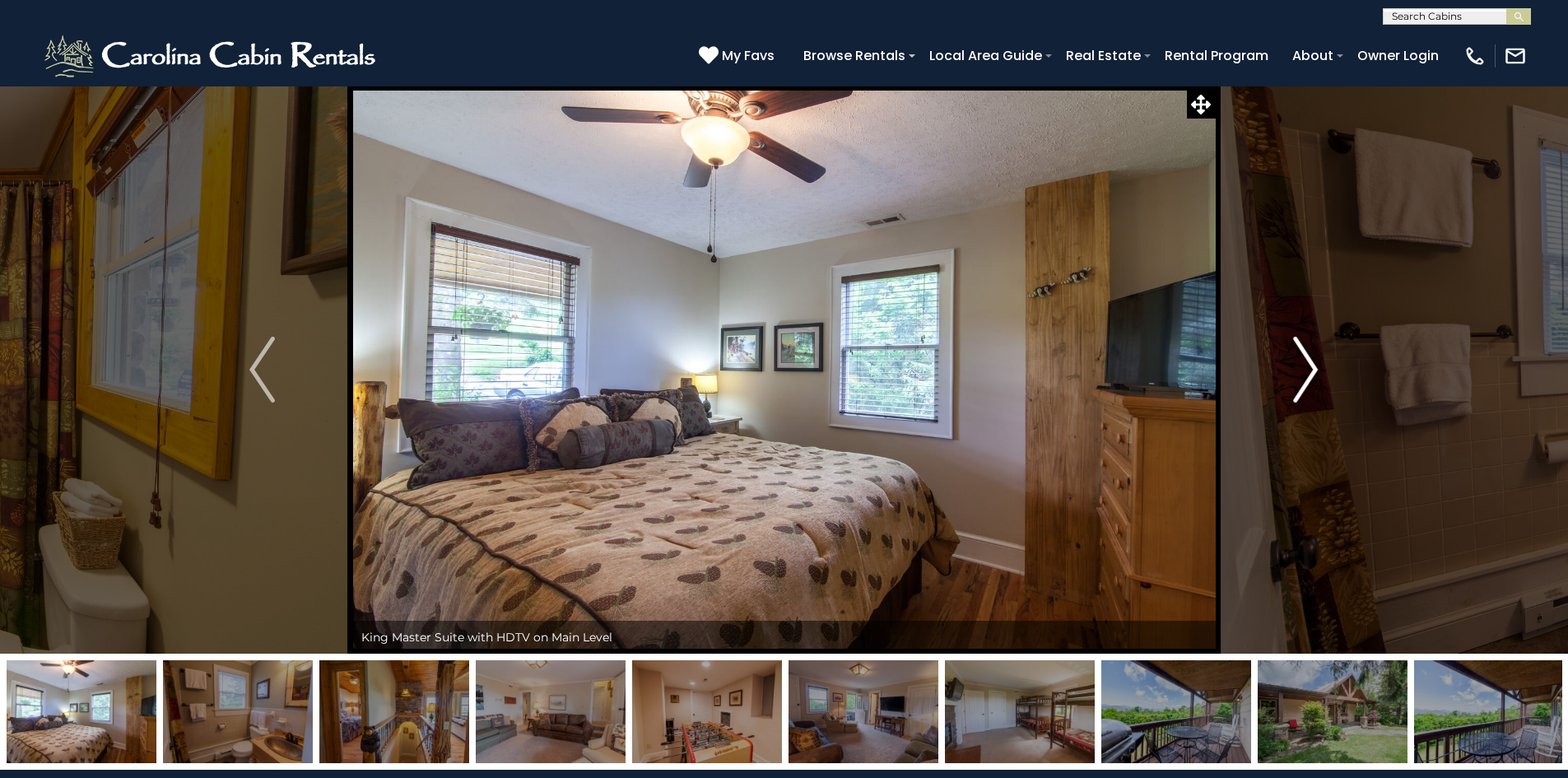
click at [1289, 382] on button "Next" at bounding box center [1306, 370] width 181 height 568
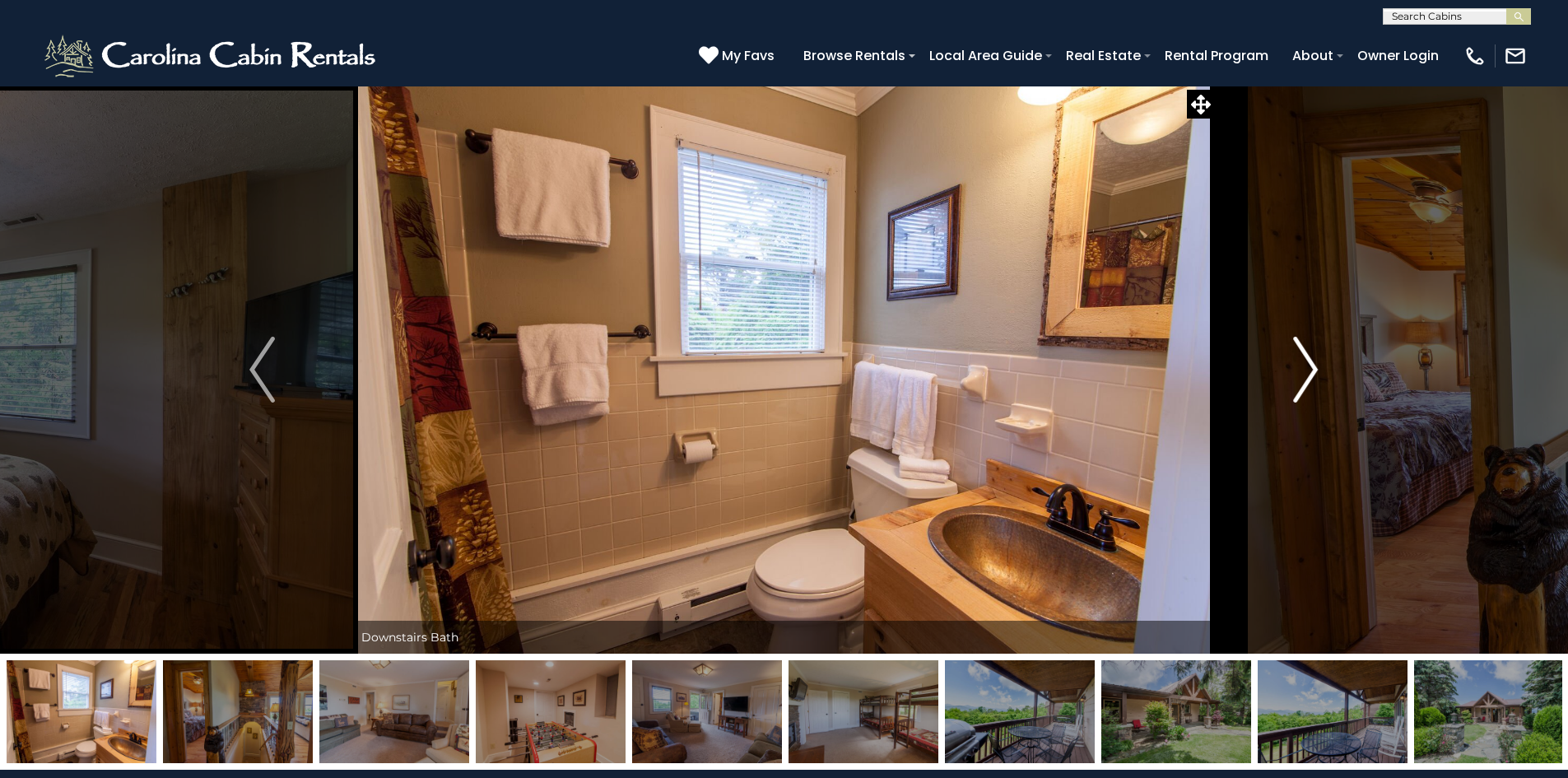
click at [1289, 382] on button "Next" at bounding box center [1306, 370] width 181 height 568
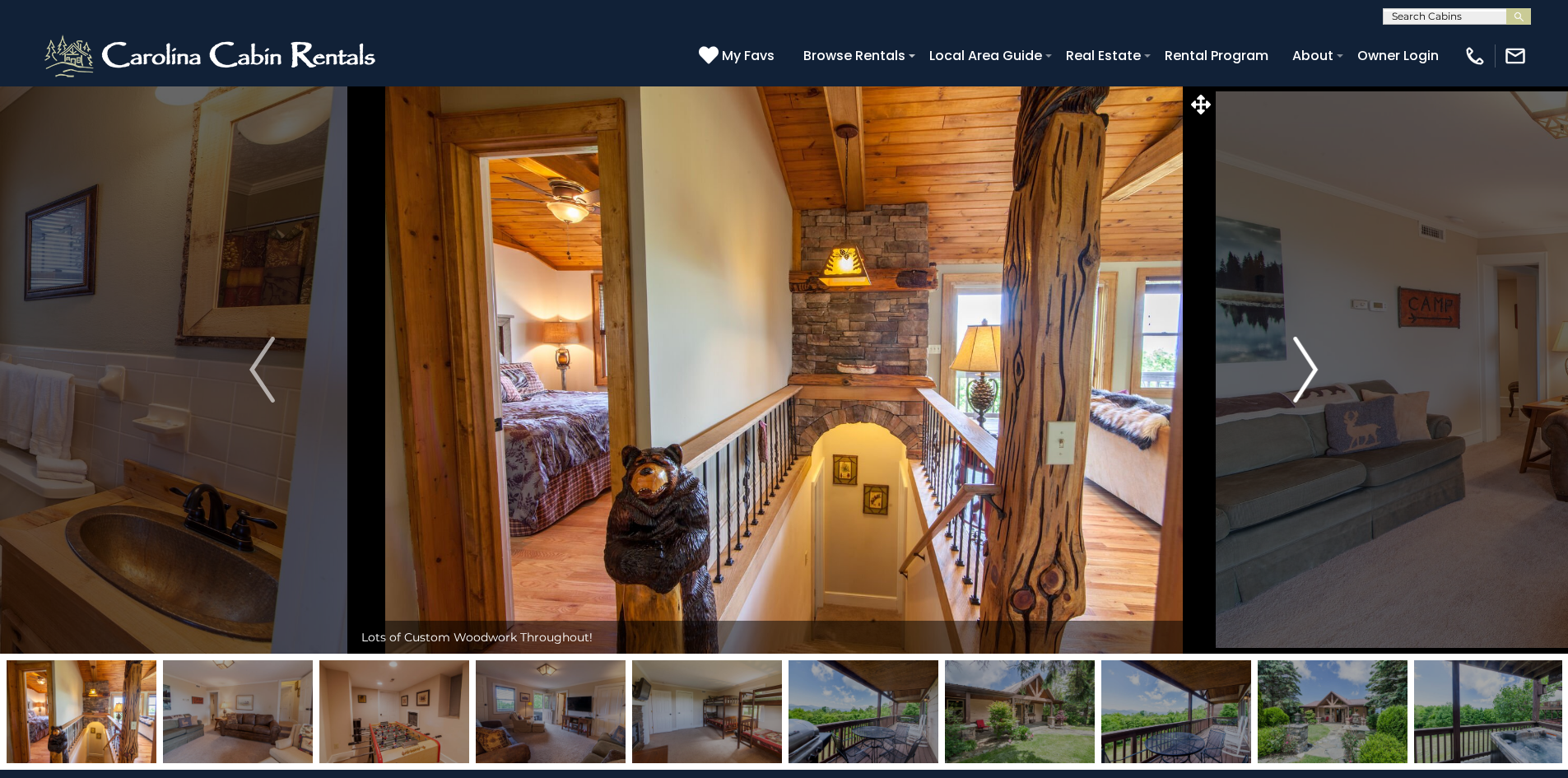
click at [1289, 382] on button "Next" at bounding box center [1306, 370] width 181 height 568
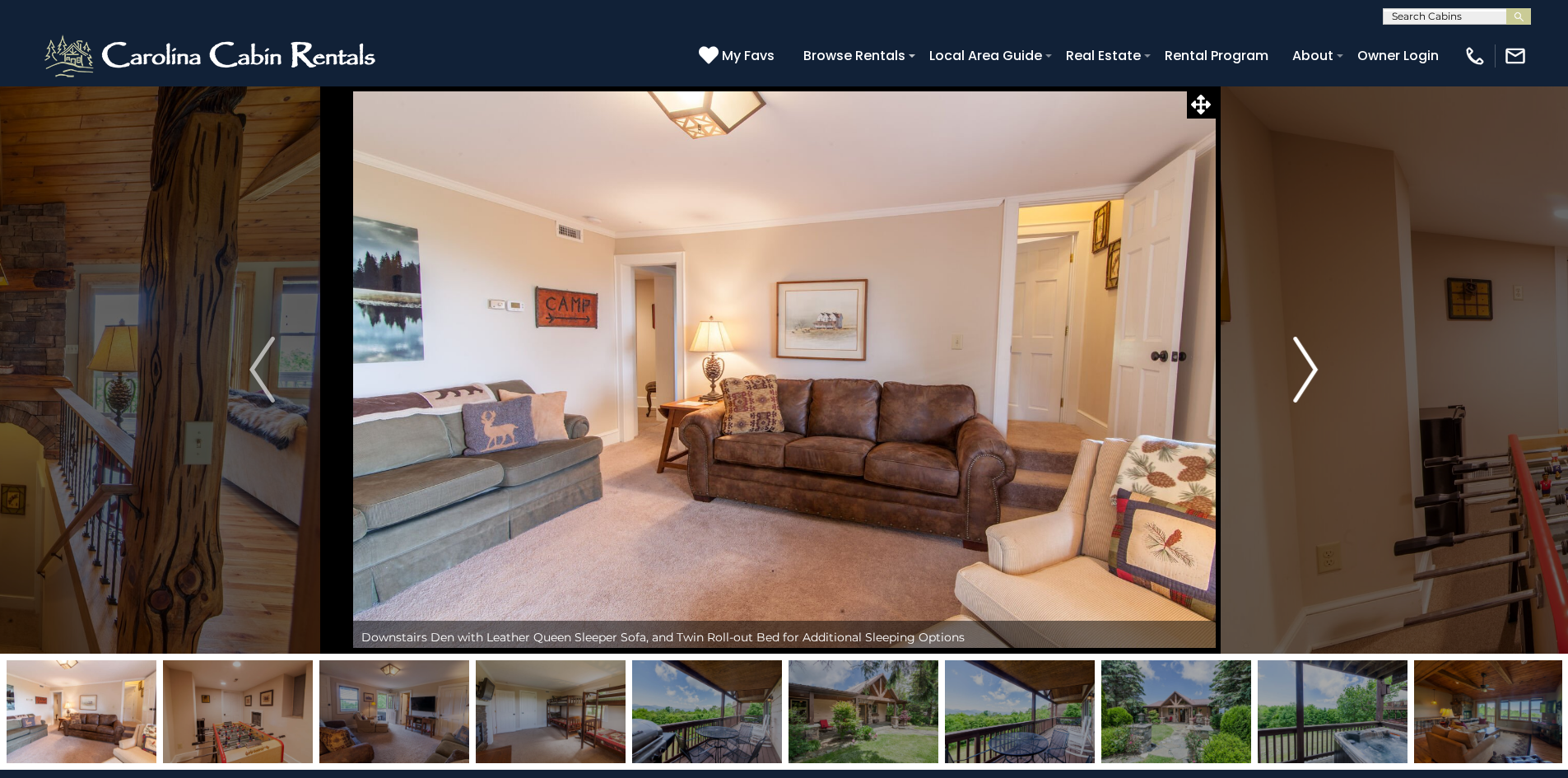
click at [1289, 382] on button "Next" at bounding box center [1306, 370] width 181 height 568
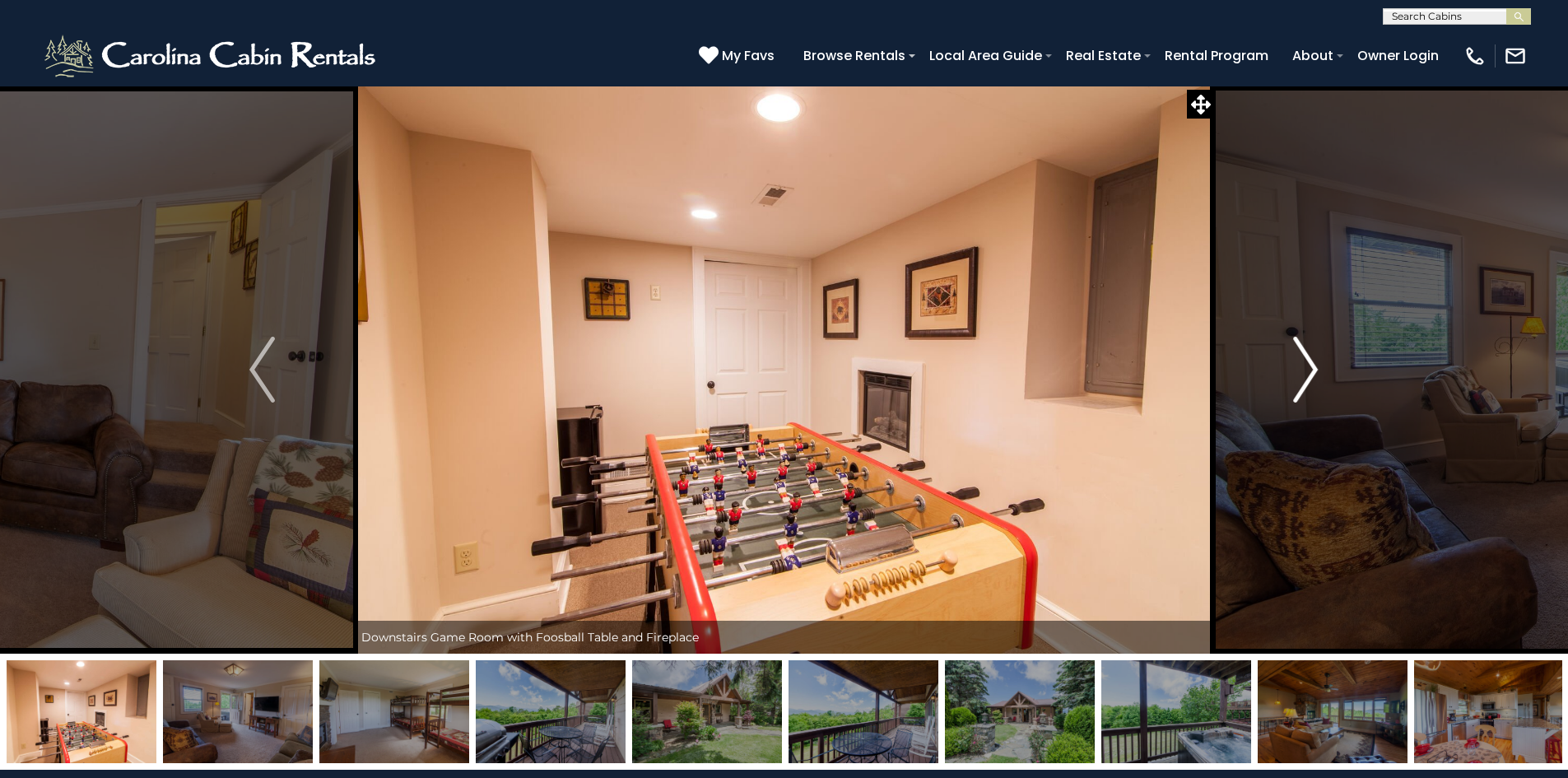
click at [1289, 382] on button "Next" at bounding box center [1306, 370] width 181 height 568
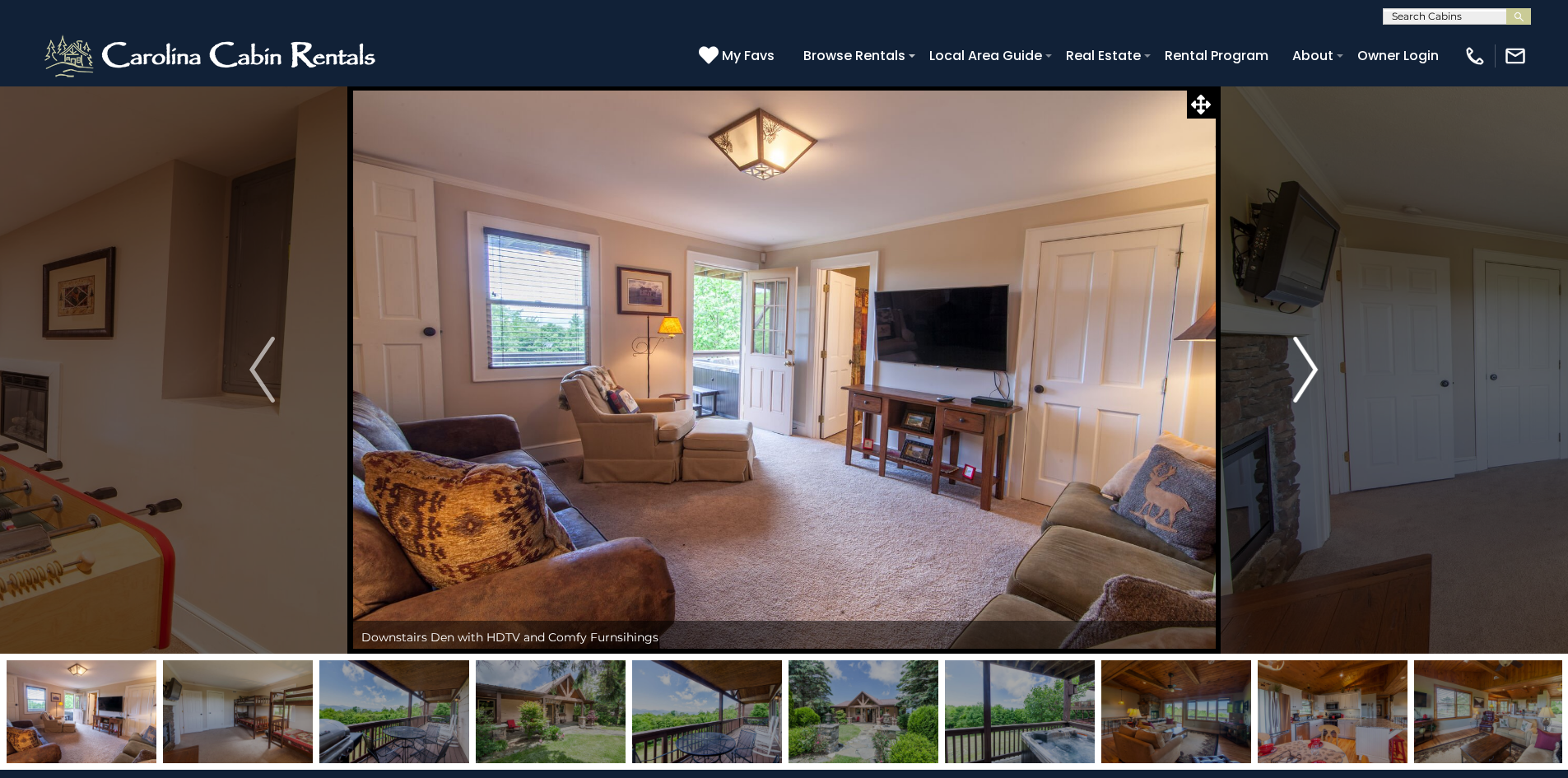
click at [1289, 382] on button "Next" at bounding box center [1306, 370] width 181 height 568
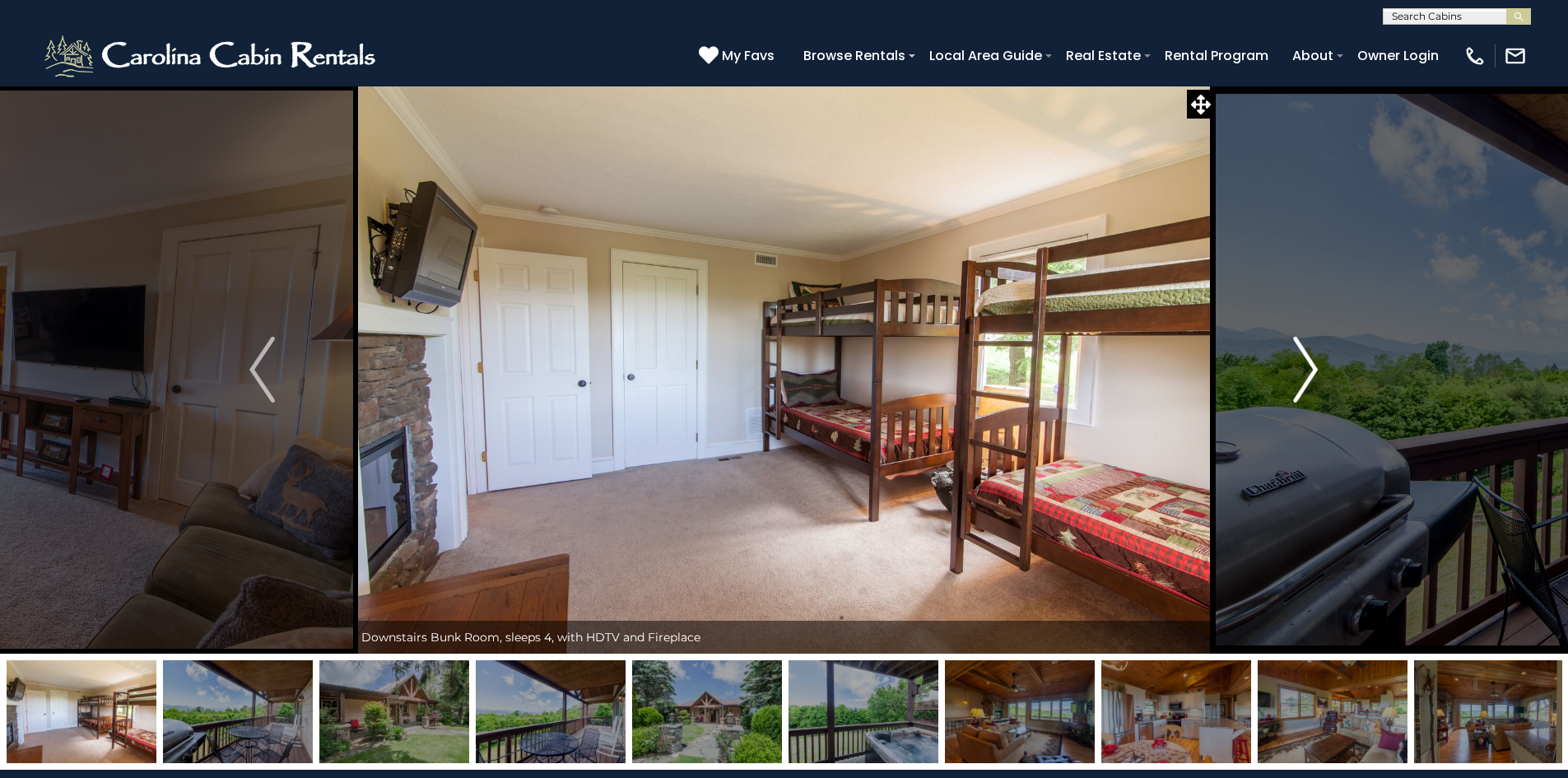
click at [1289, 382] on button "Next" at bounding box center [1306, 370] width 181 height 568
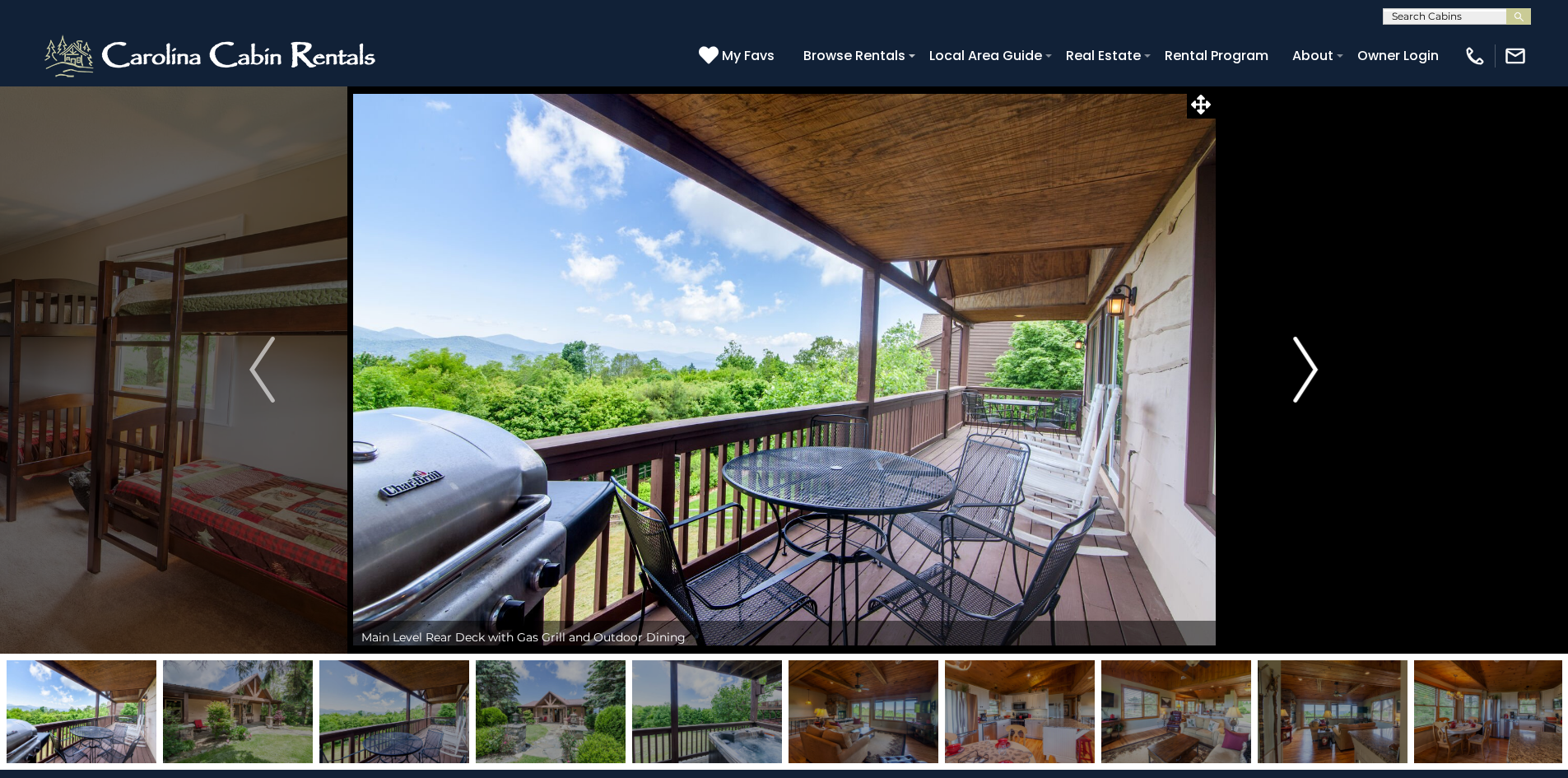
click at [1289, 382] on button "Next" at bounding box center [1306, 370] width 181 height 568
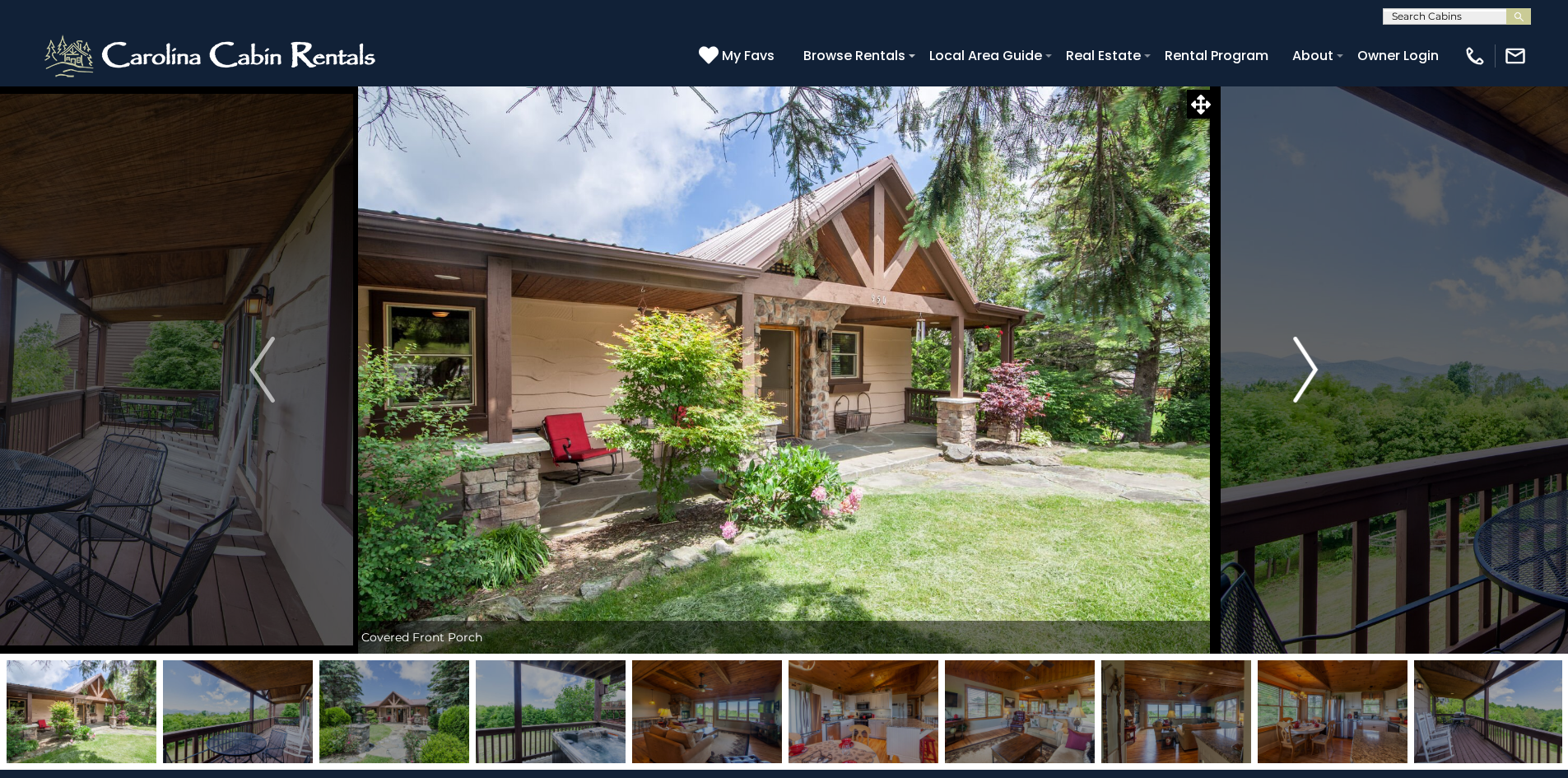
click at [1289, 382] on button "Next" at bounding box center [1306, 370] width 181 height 568
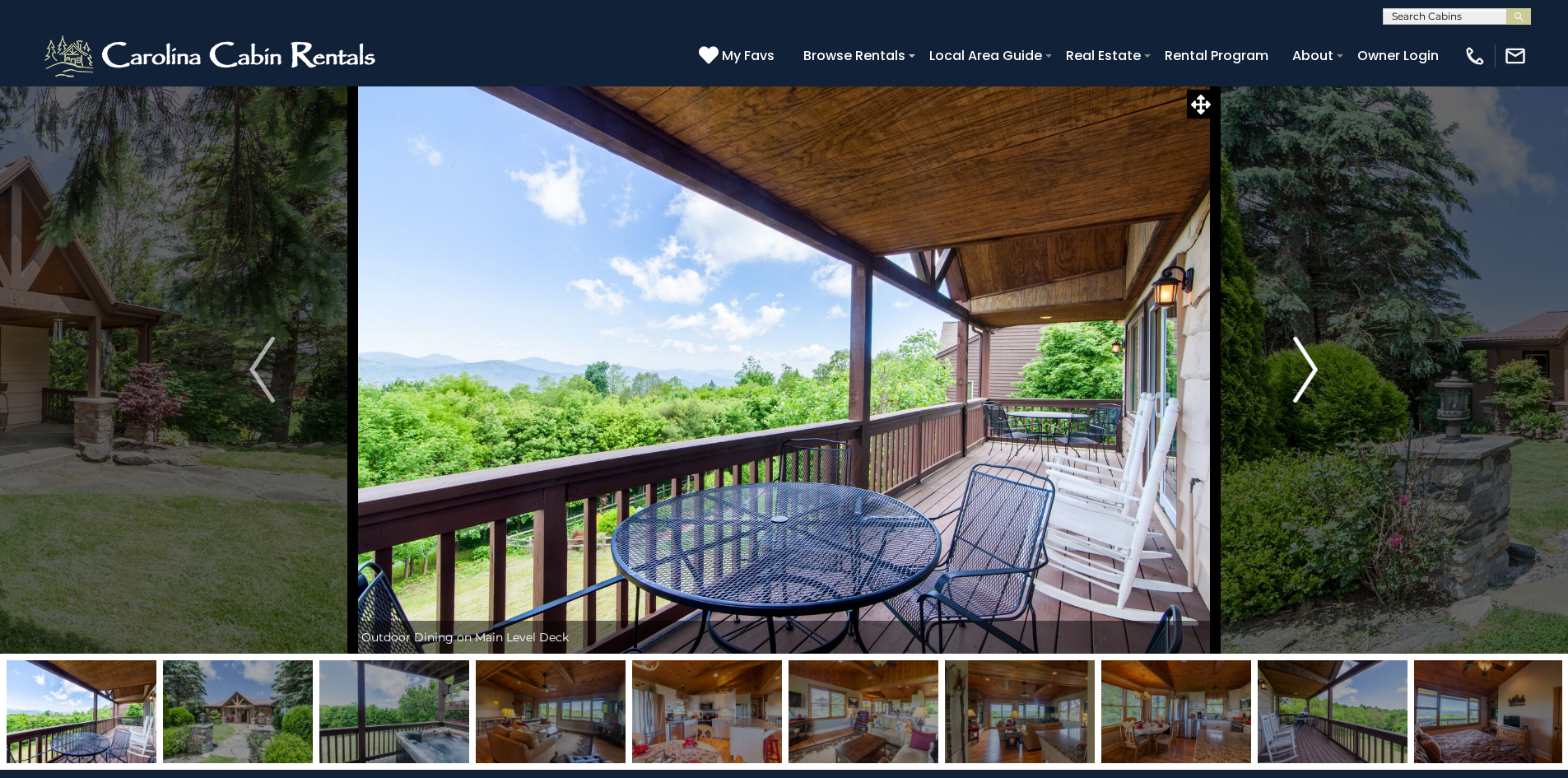
click at [1289, 382] on button "Next" at bounding box center [1306, 370] width 181 height 568
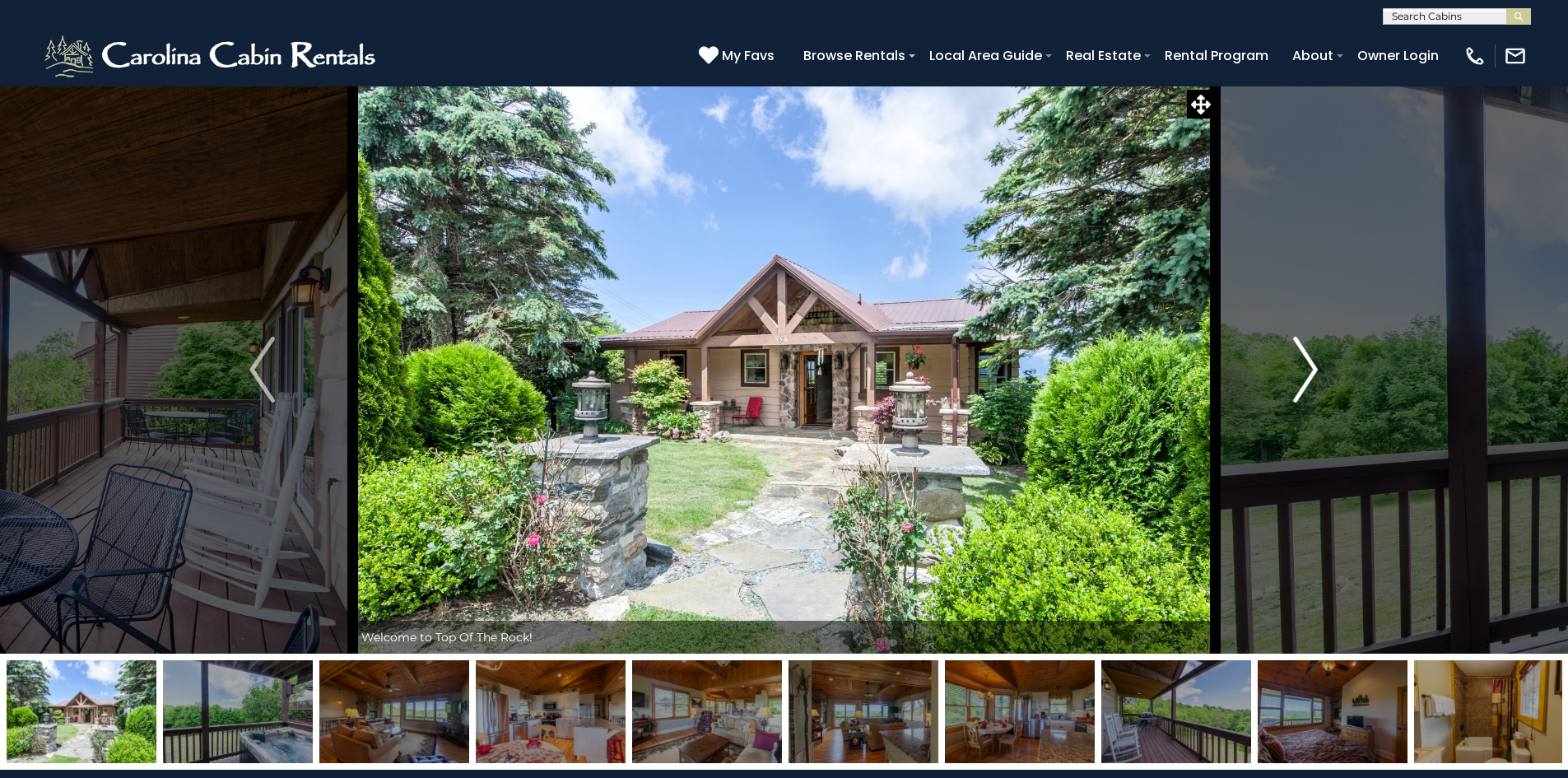
click at [1289, 382] on button "Next" at bounding box center [1306, 370] width 181 height 568
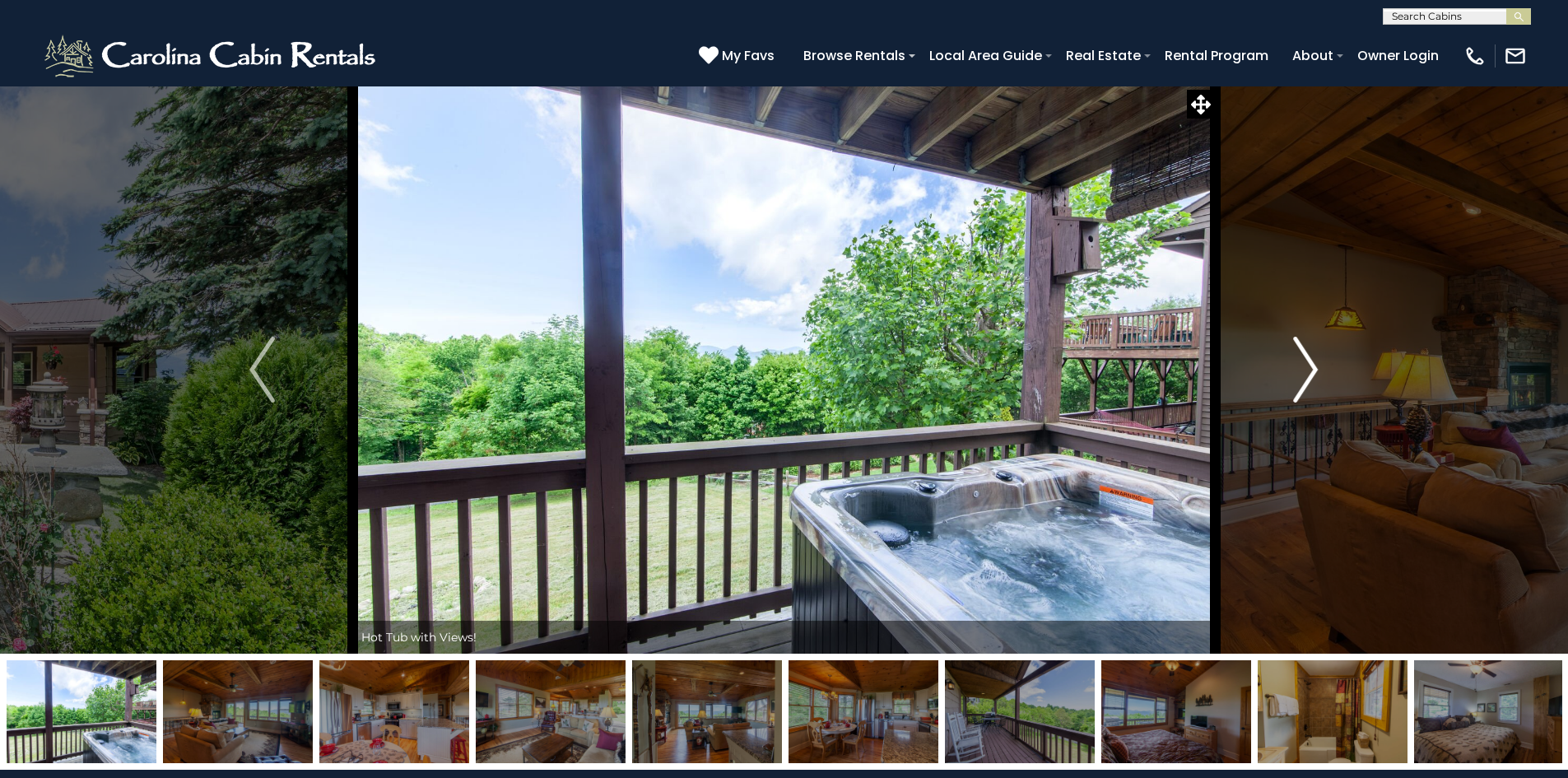
click at [1289, 382] on button "Next" at bounding box center [1306, 370] width 181 height 568
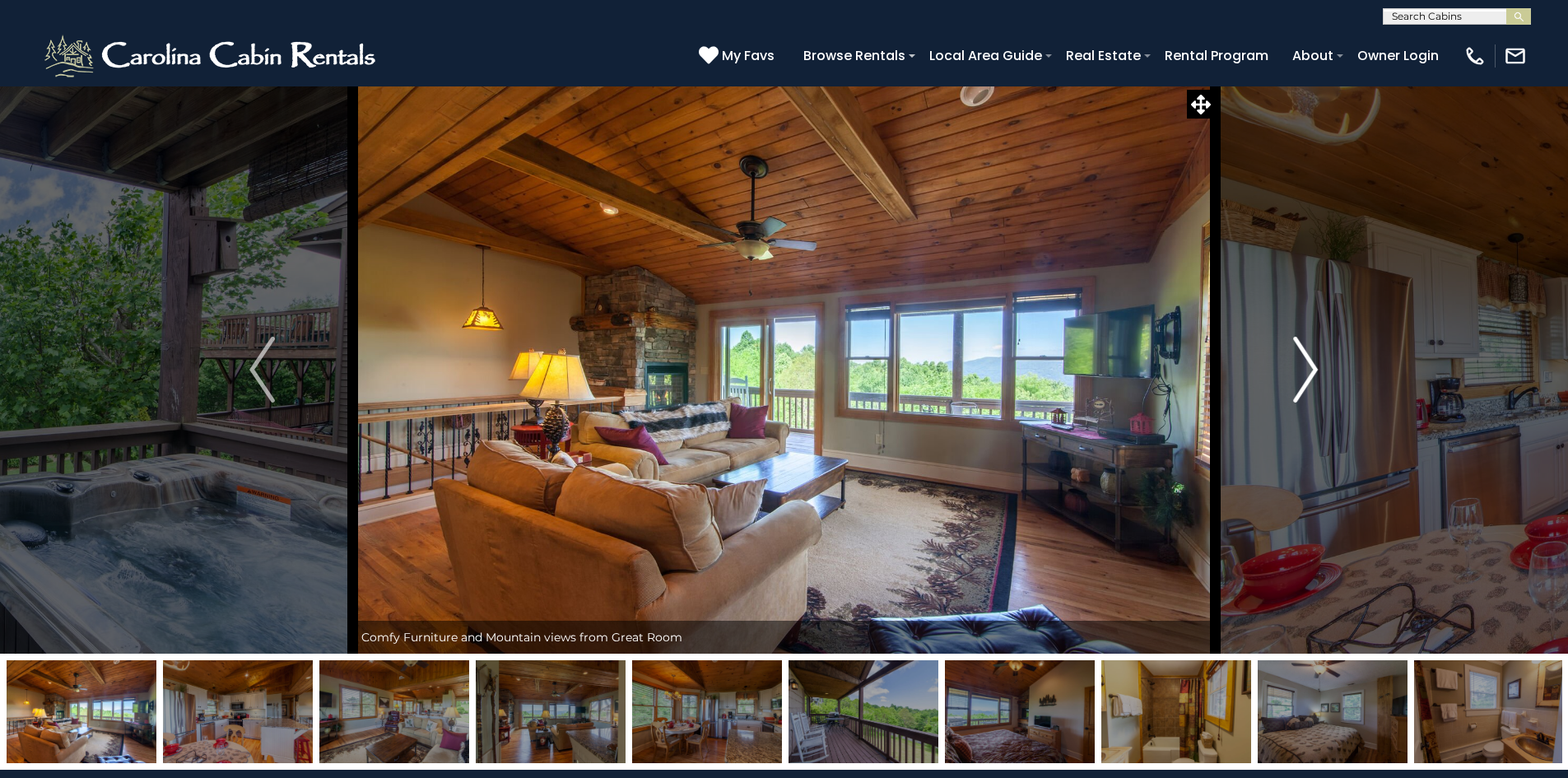
click at [1289, 382] on button "Next" at bounding box center [1306, 370] width 181 height 568
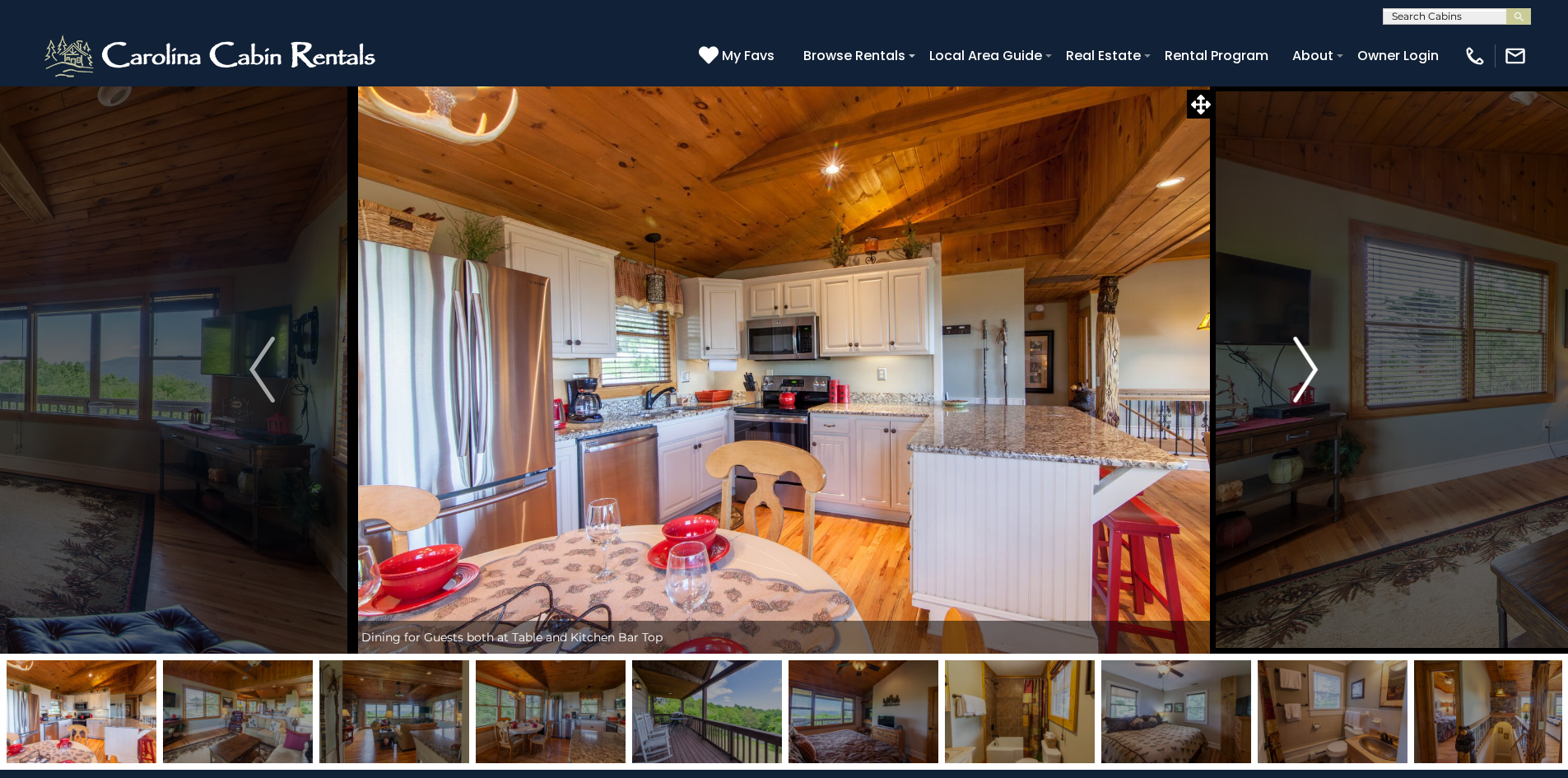
click at [1289, 382] on button "Next" at bounding box center [1306, 370] width 181 height 568
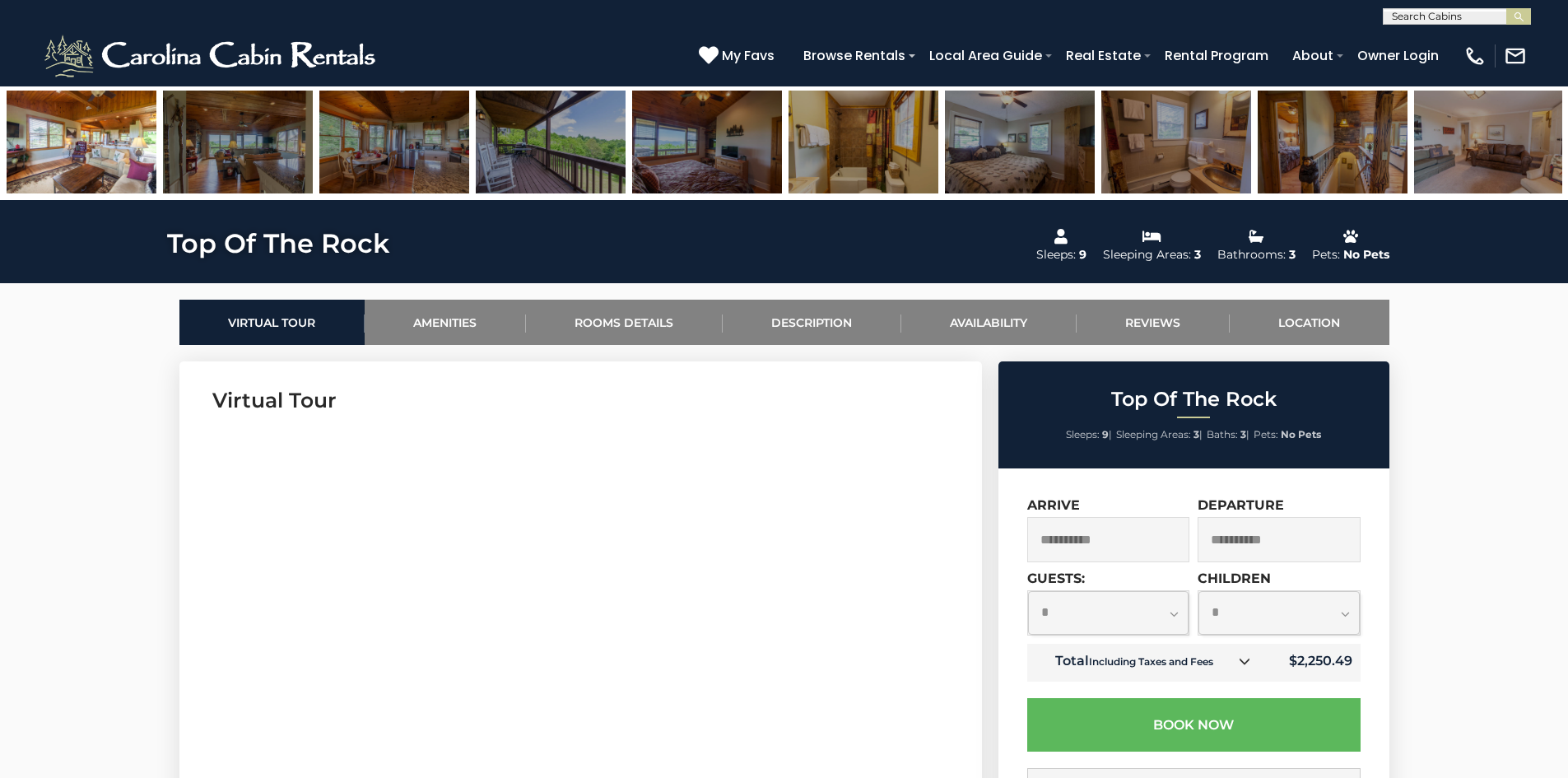
scroll to position [577, 0]
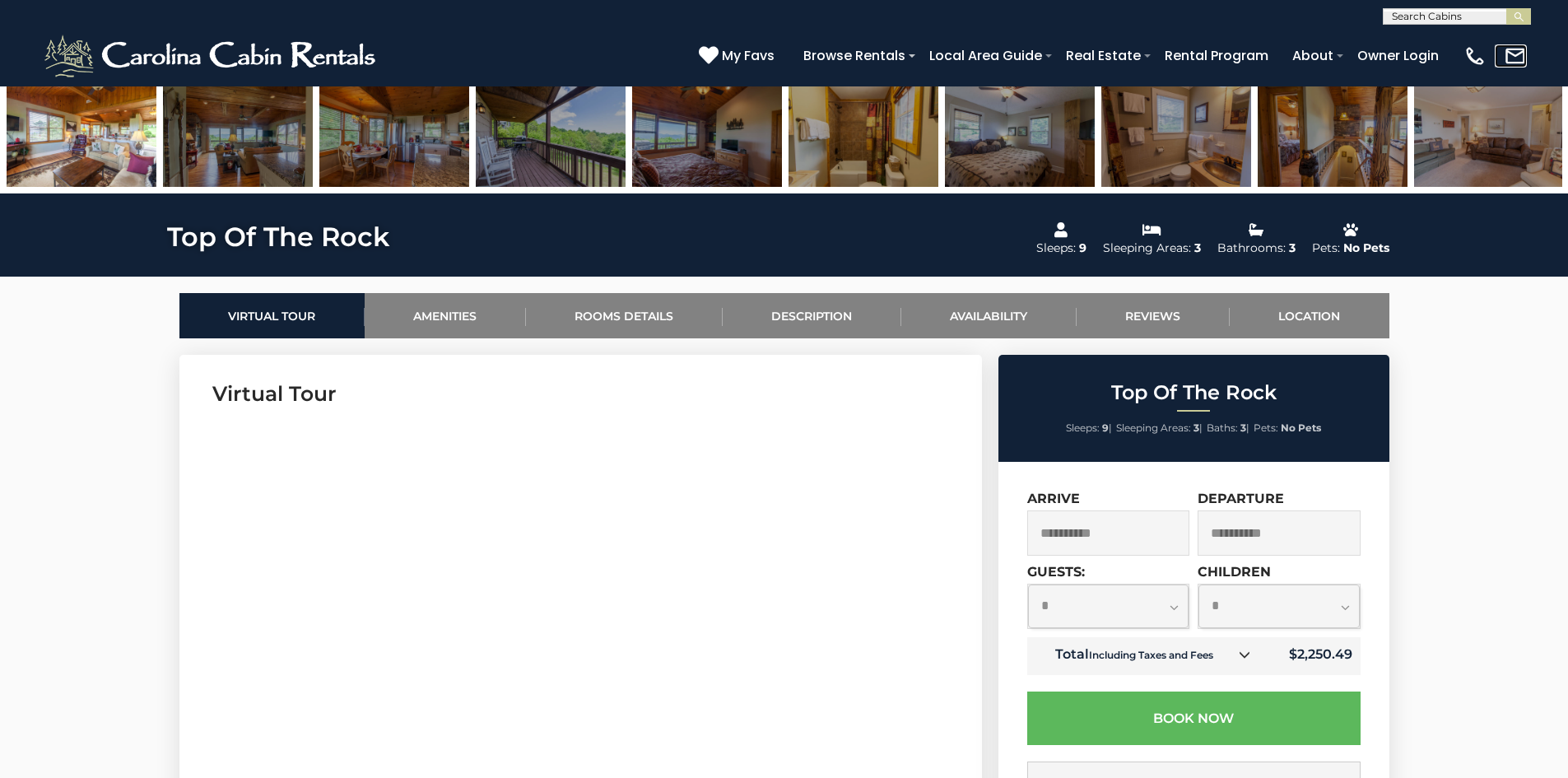
click at [1516, 59] on img at bounding box center [1514, 55] width 23 height 23
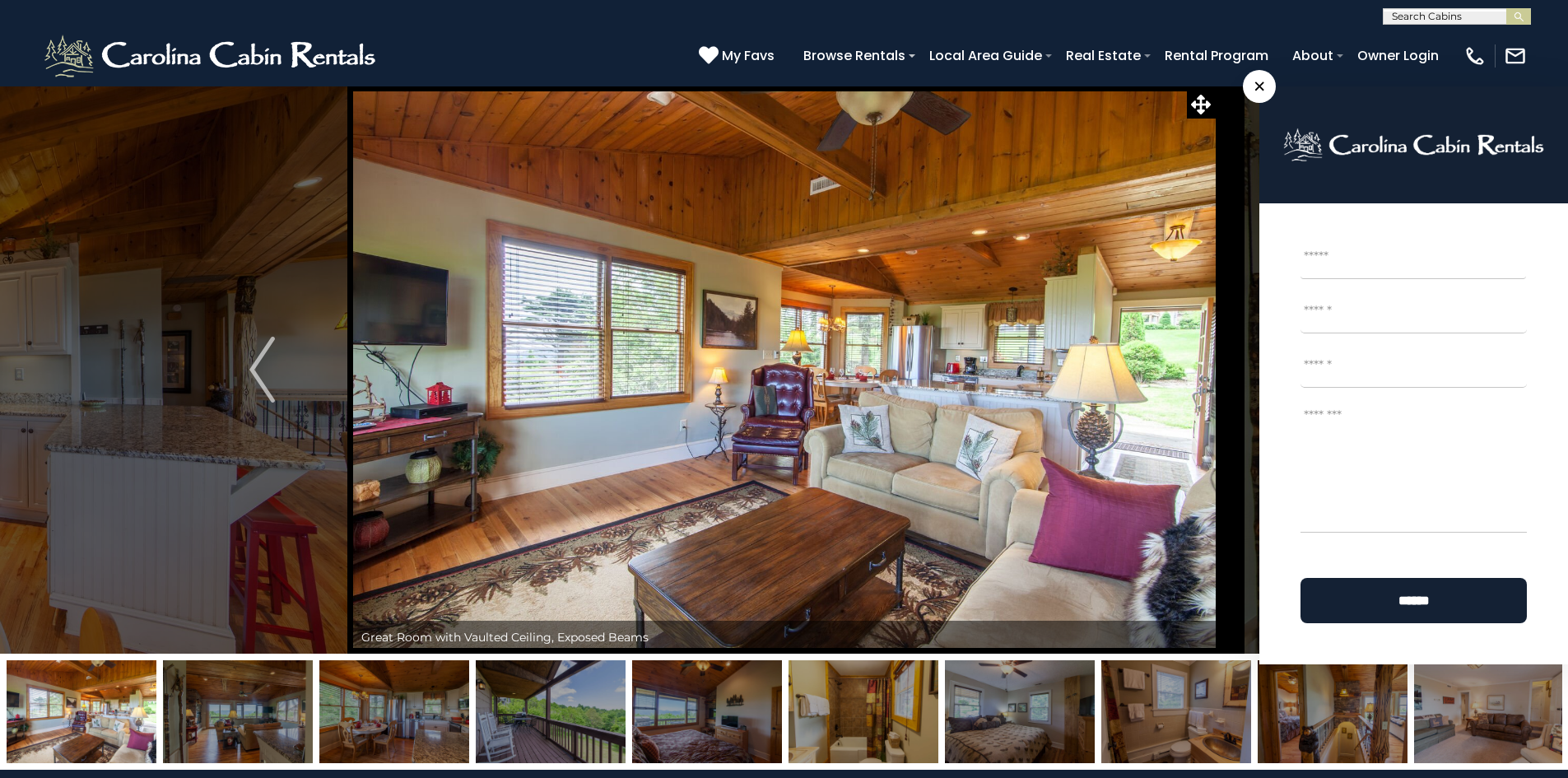
click at [73, 731] on img at bounding box center [82, 712] width 150 height 103
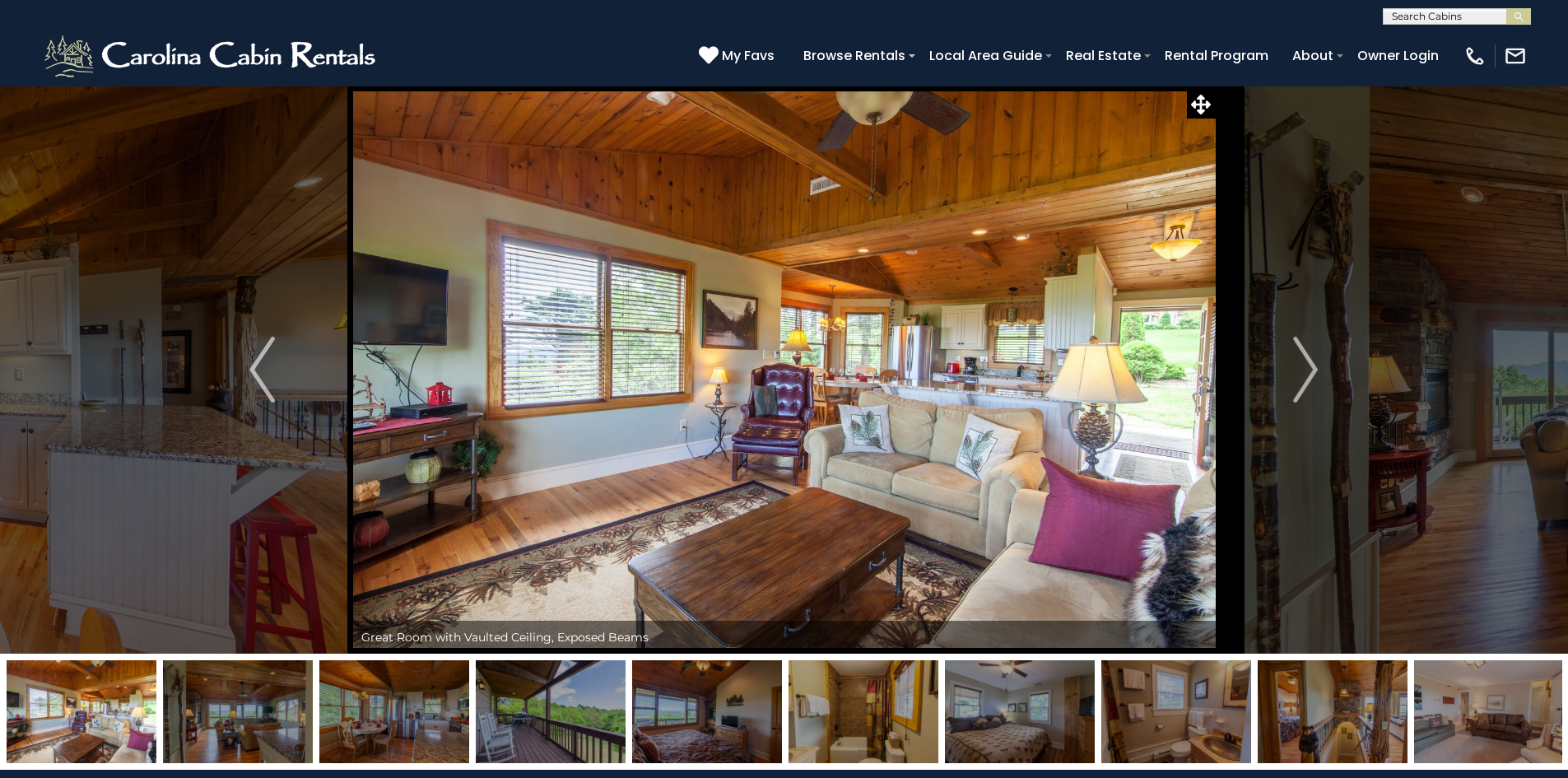
click at [201, 730] on img at bounding box center [238, 712] width 150 height 103
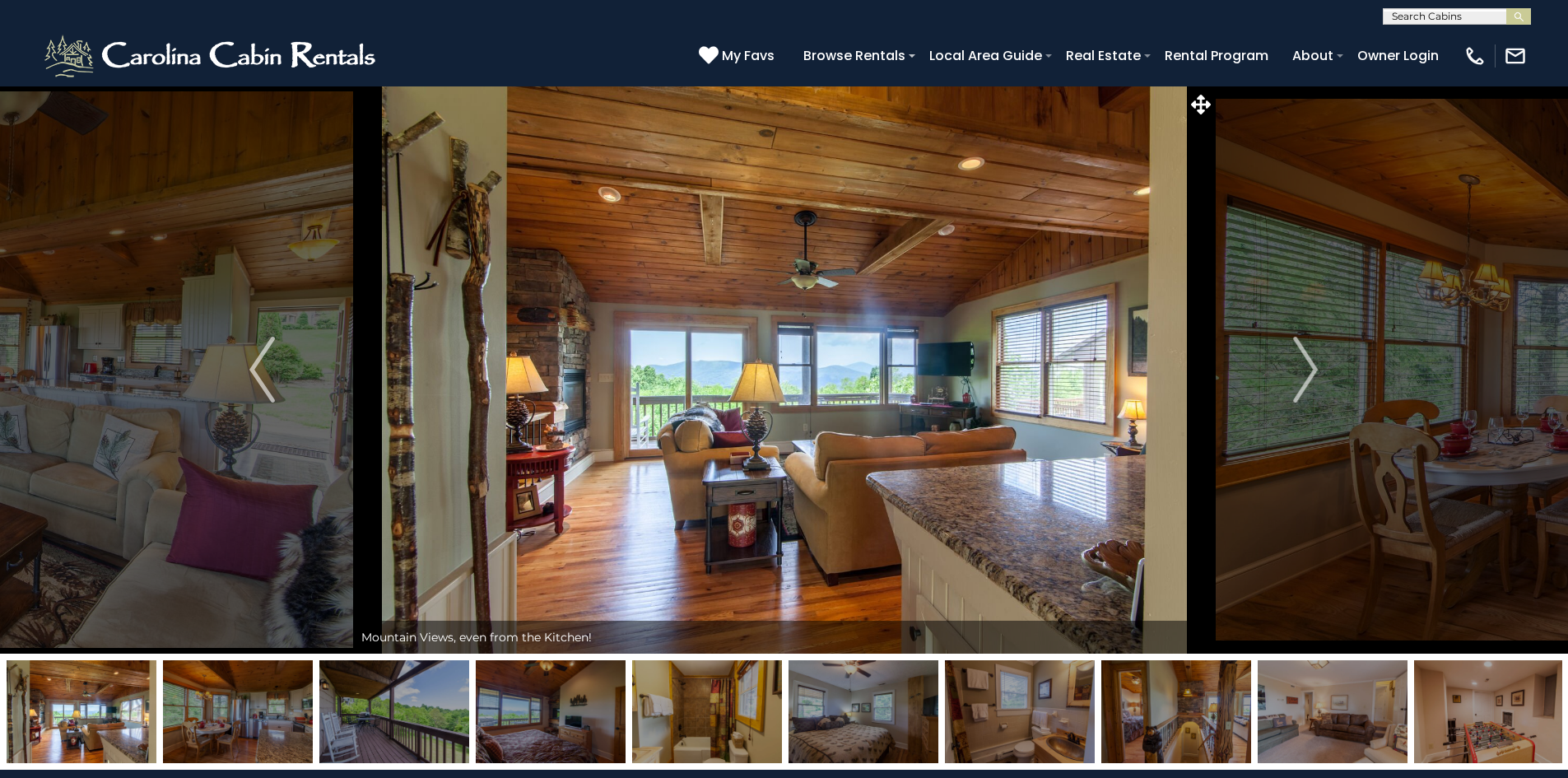
click at [383, 744] on img at bounding box center [394, 712] width 150 height 103
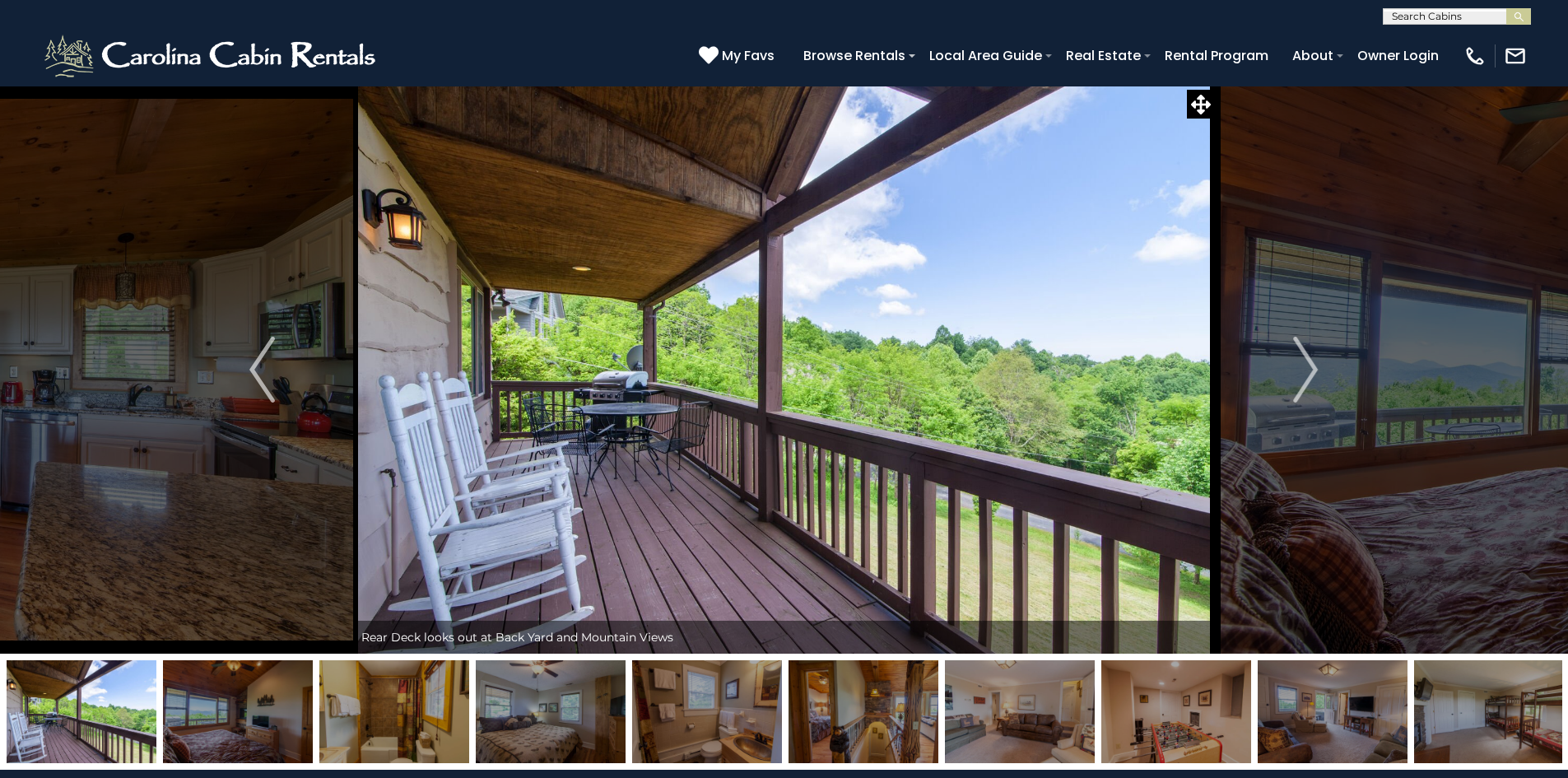
click at [509, 694] on img at bounding box center [551, 712] width 150 height 103
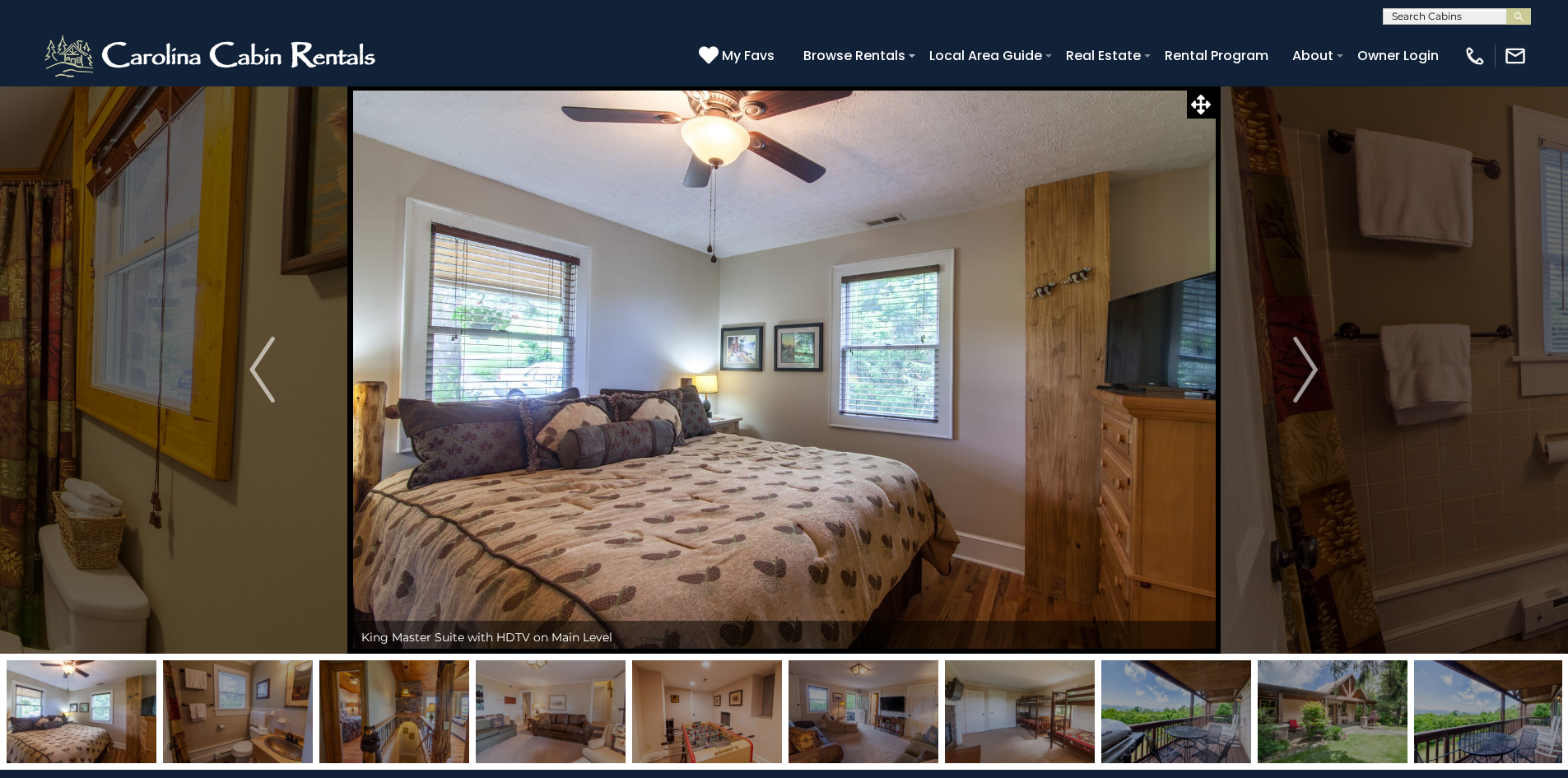
click at [593, 686] on img at bounding box center [551, 712] width 150 height 103
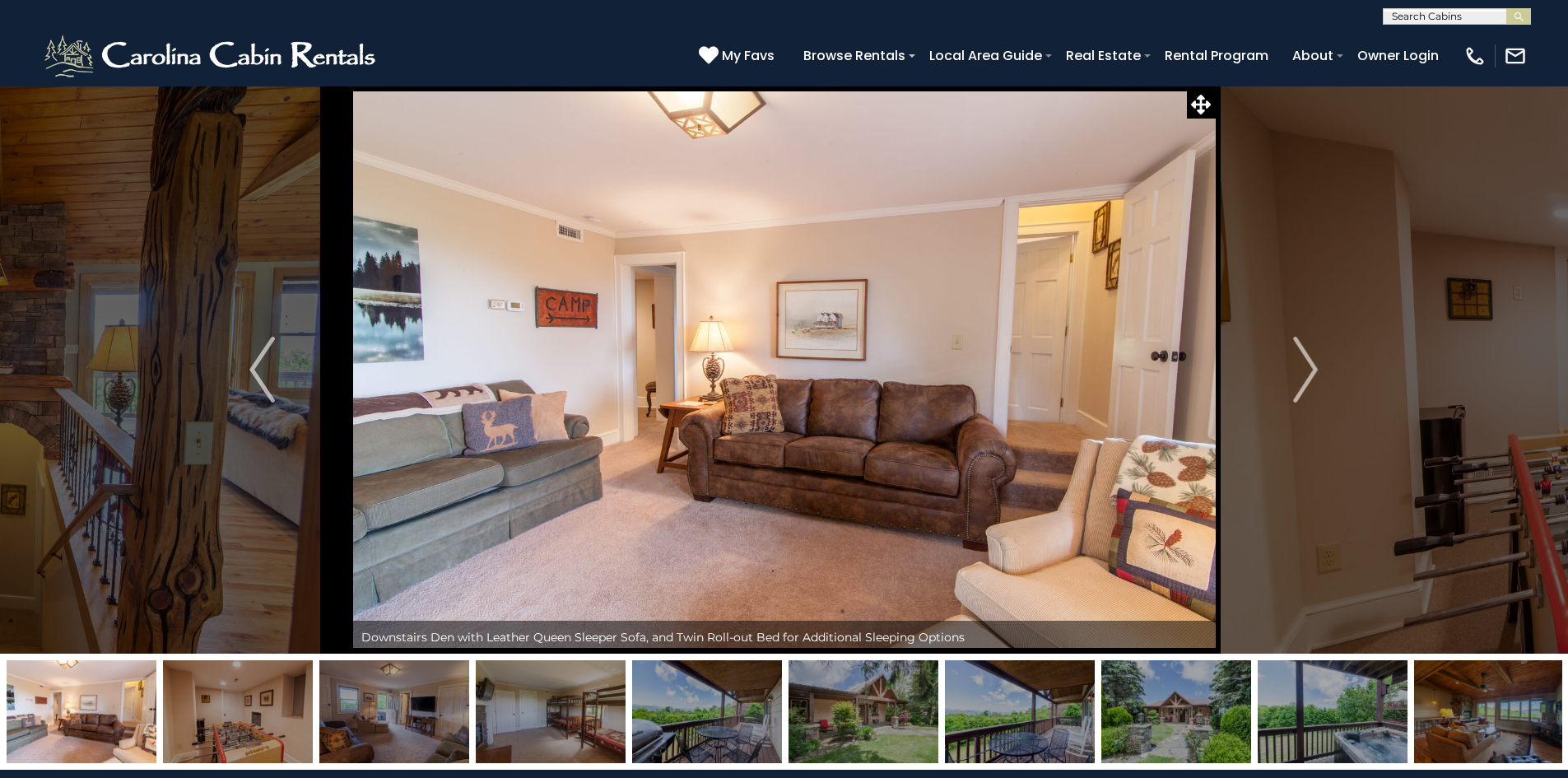
click at [660, 680] on img at bounding box center [707, 712] width 150 height 103
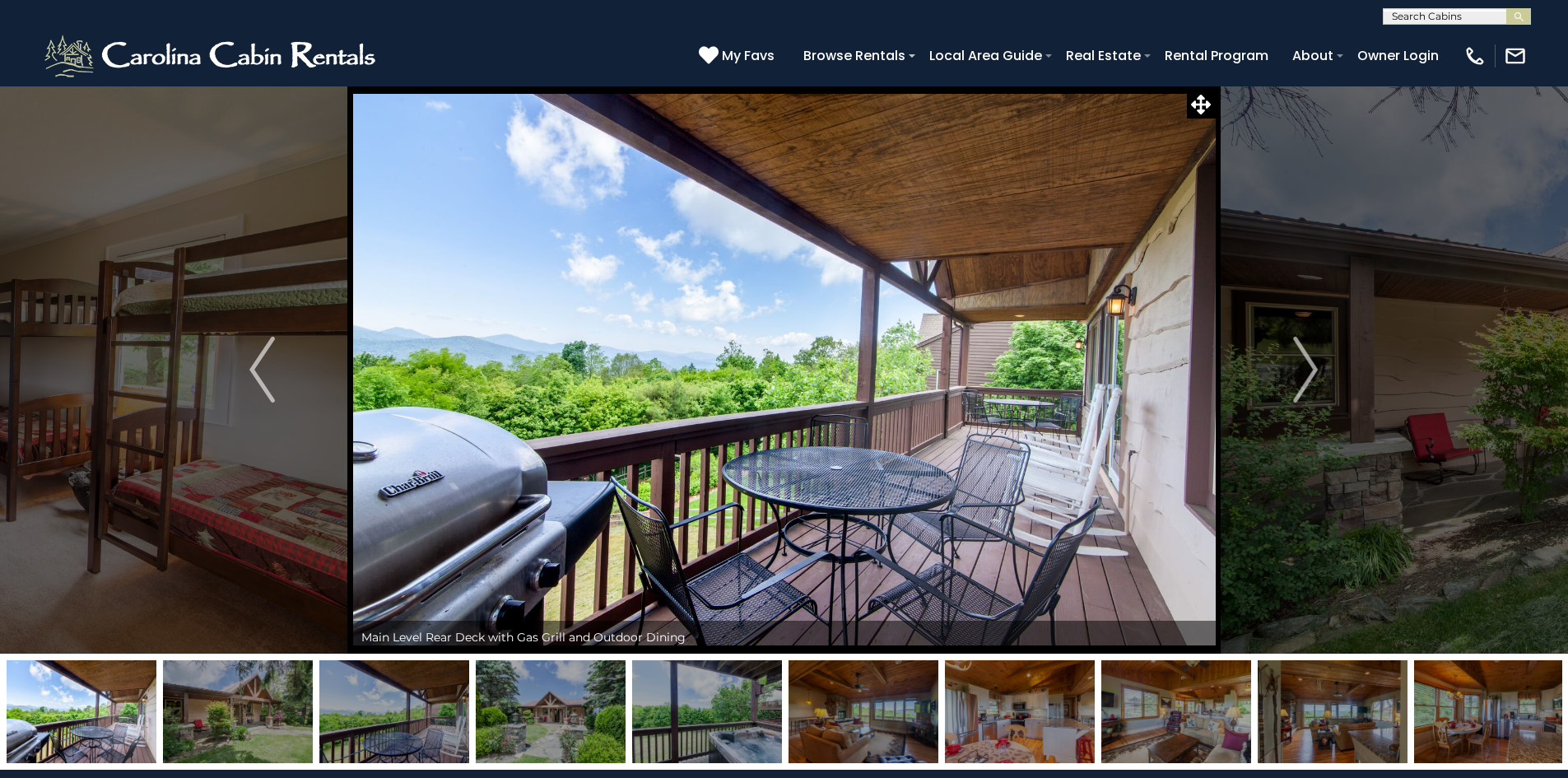
click at [749, 705] on img at bounding box center [707, 712] width 150 height 103
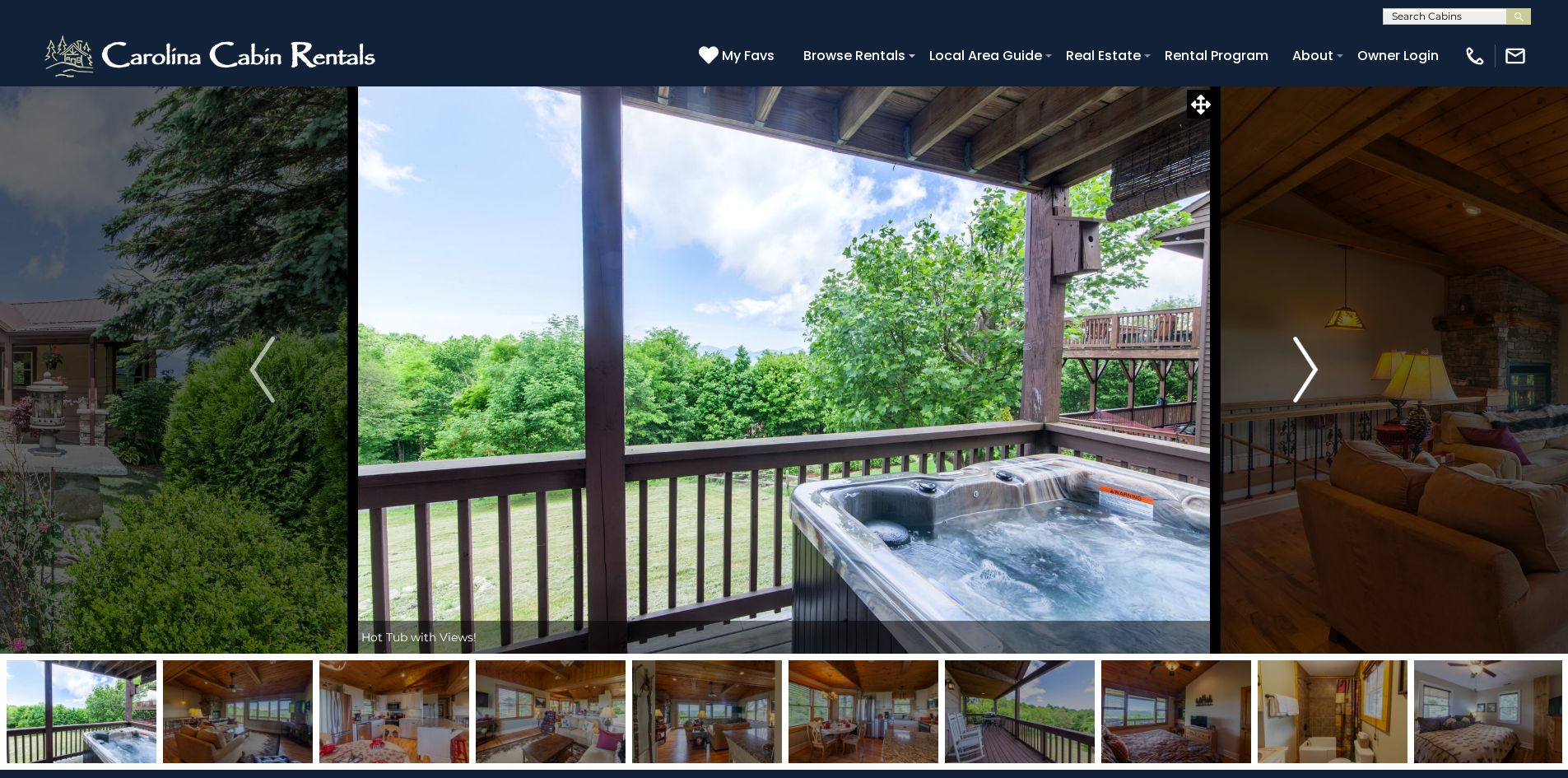
click at [1309, 384] on img "Next" at bounding box center [1305, 370] width 25 height 66
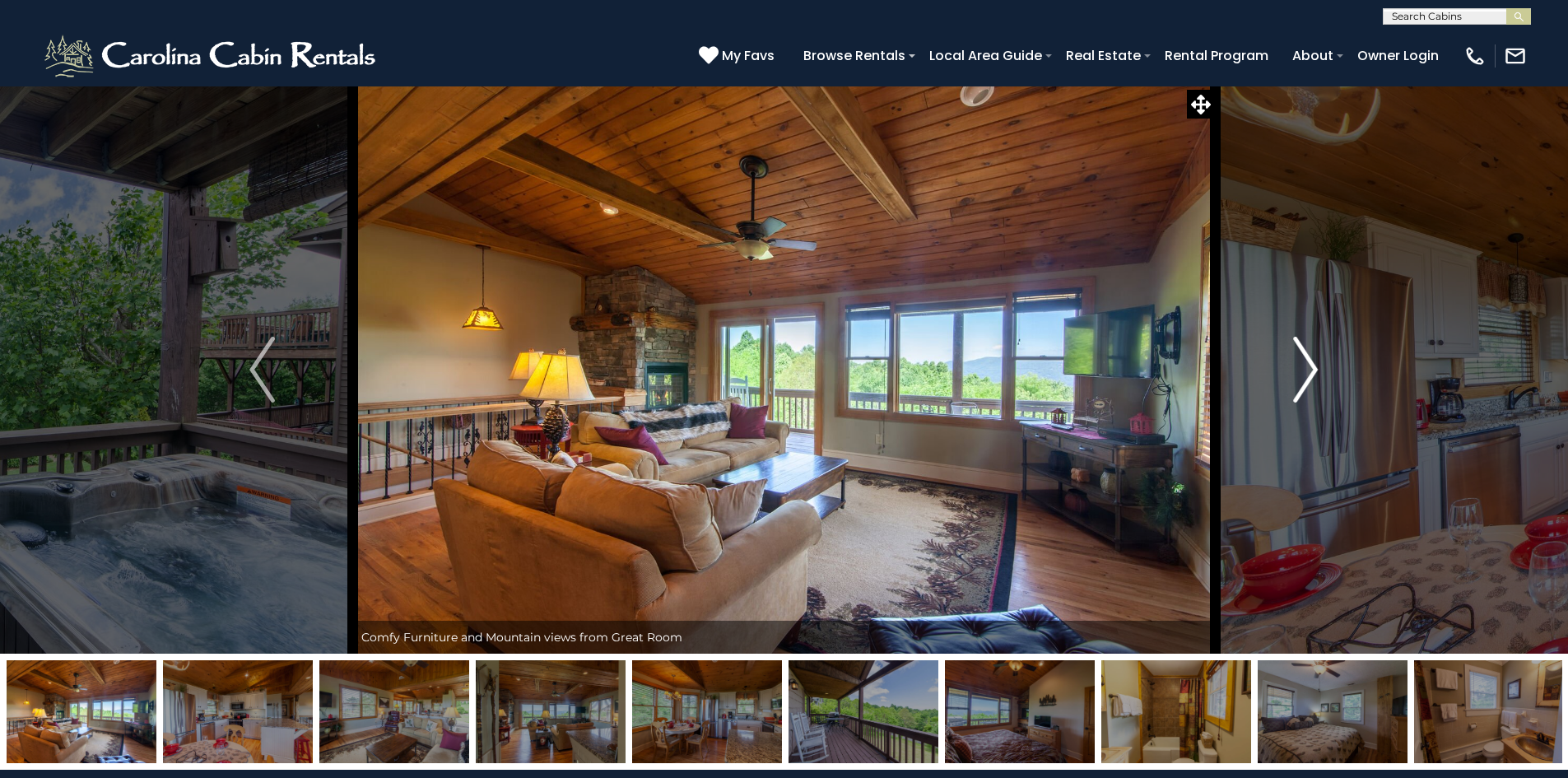
click at [1309, 384] on img "Next" at bounding box center [1305, 370] width 25 height 66
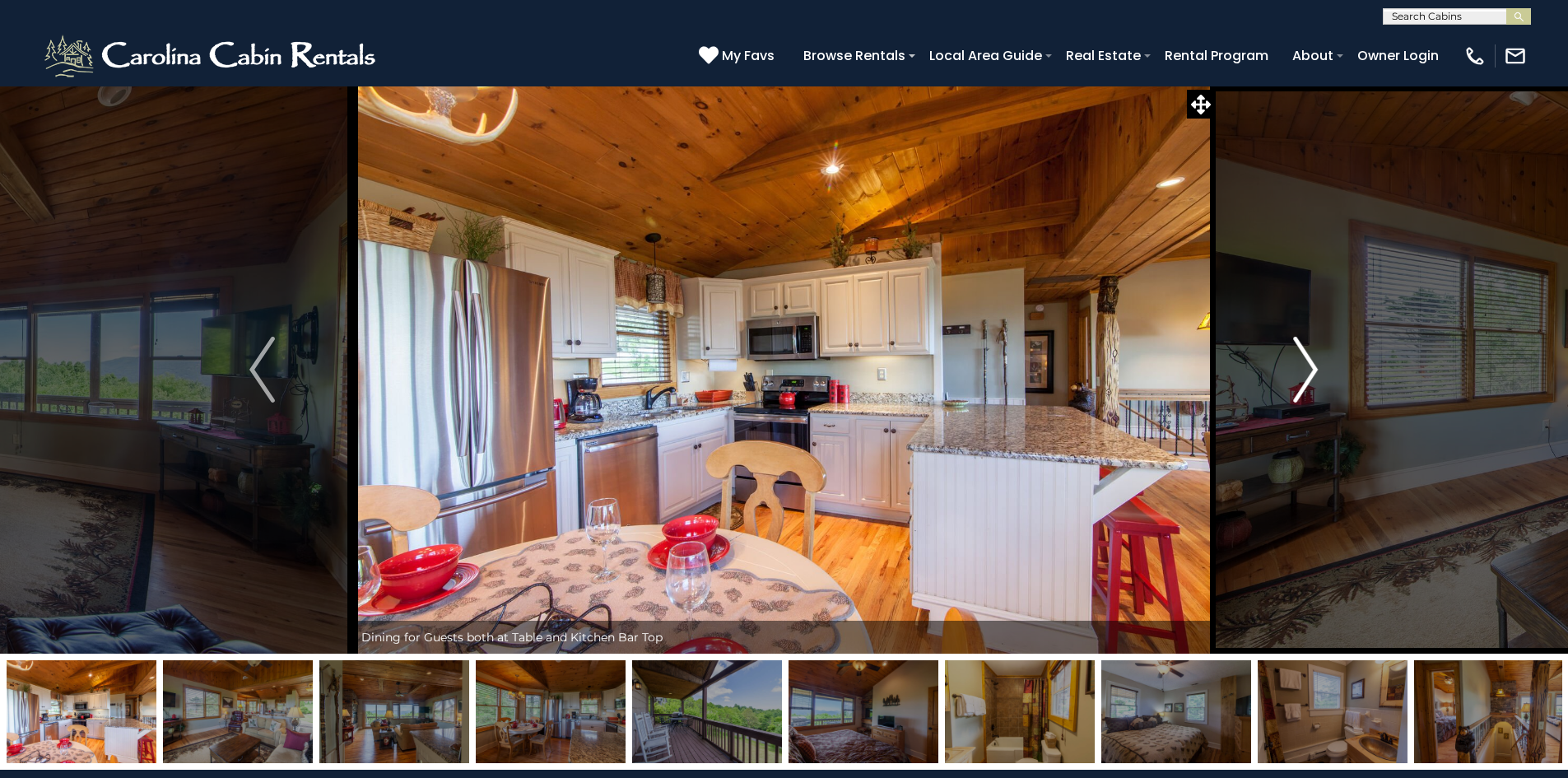
click at [1309, 384] on img "Next" at bounding box center [1305, 370] width 25 height 66
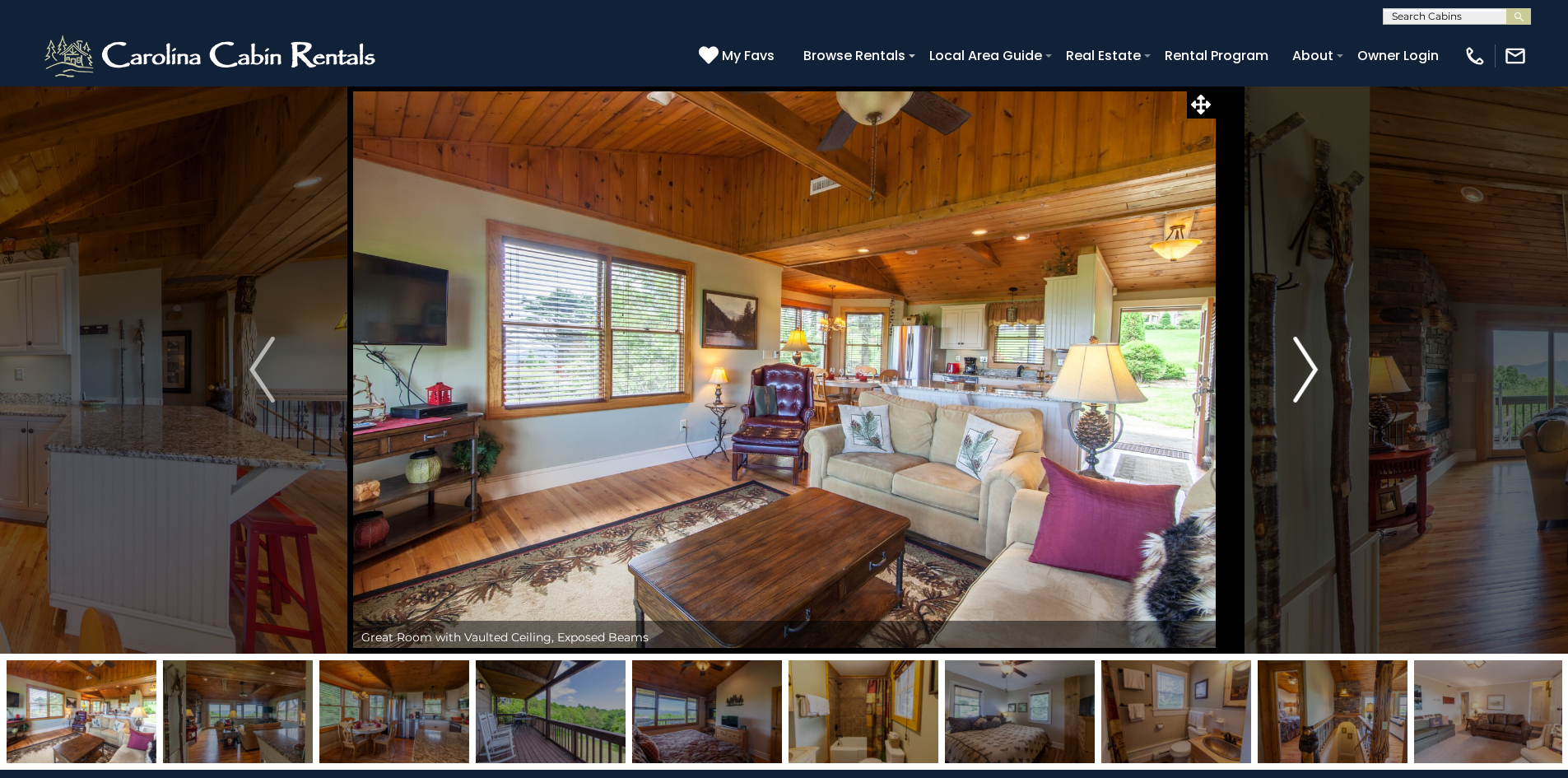
click at [1309, 384] on img "Next" at bounding box center [1305, 370] width 25 height 66
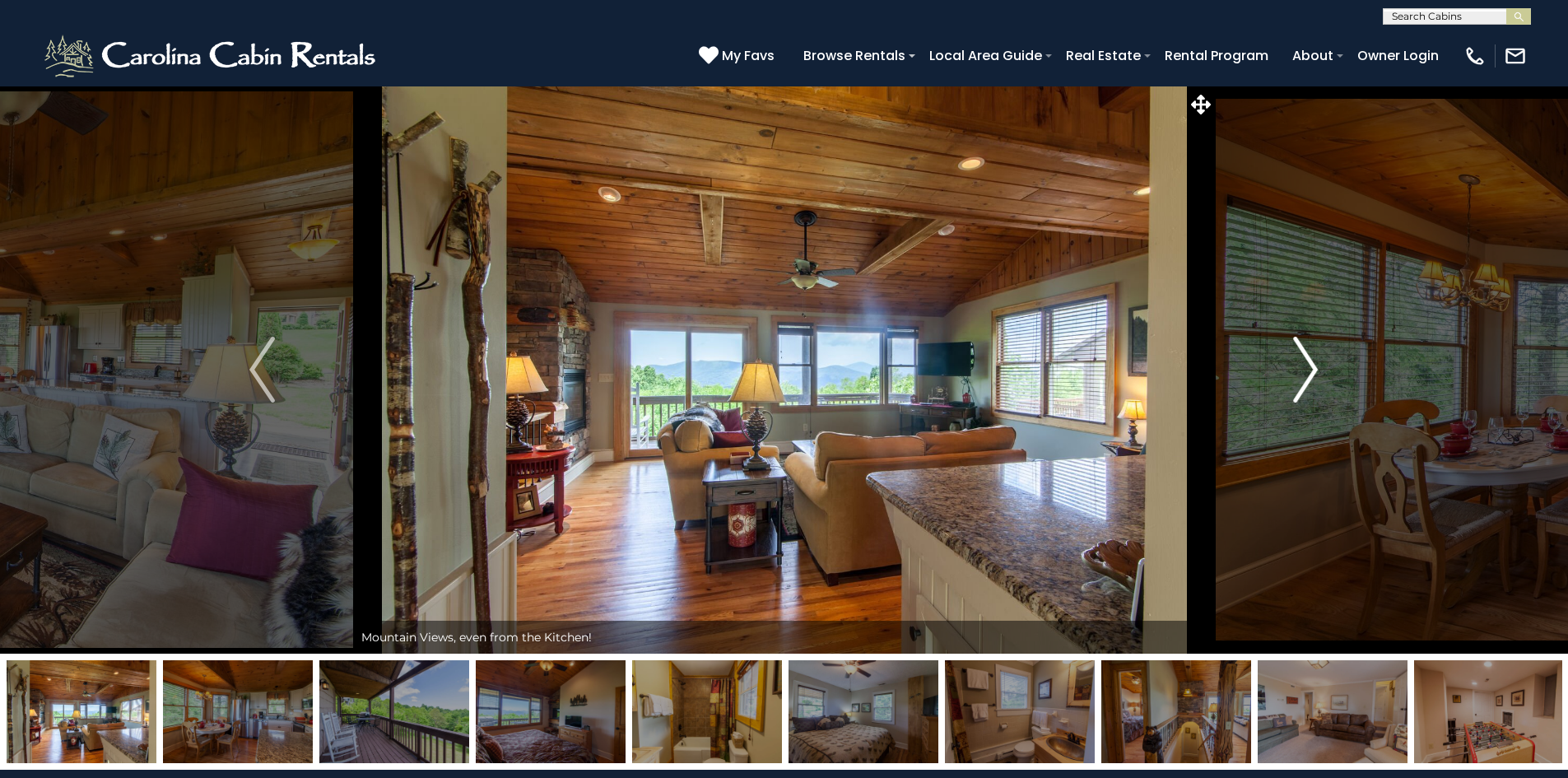
click at [1309, 384] on img "Next" at bounding box center [1305, 370] width 25 height 66
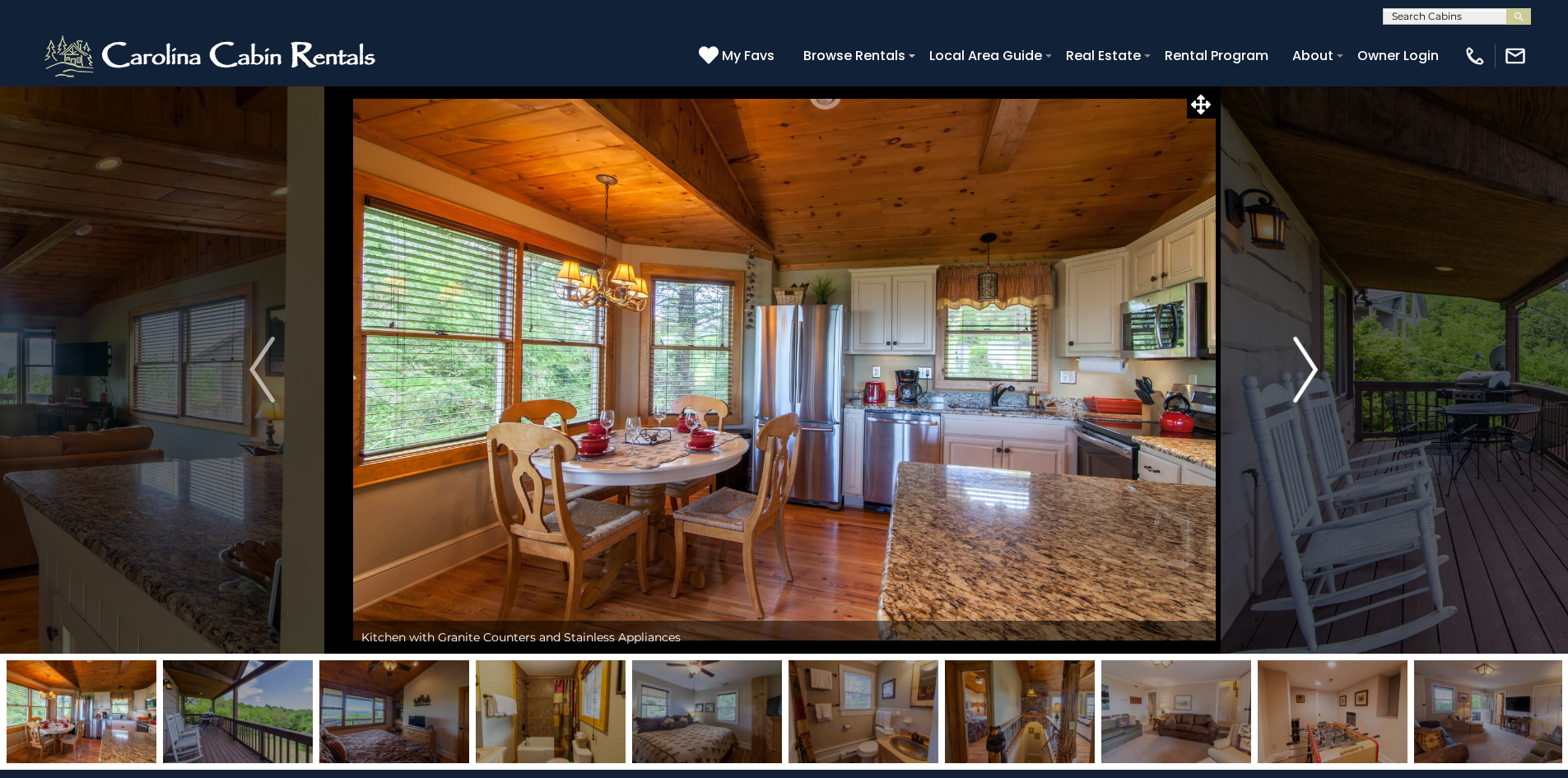
click at [1309, 384] on img "Next" at bounding box center [1305, 370] width 25 height 66
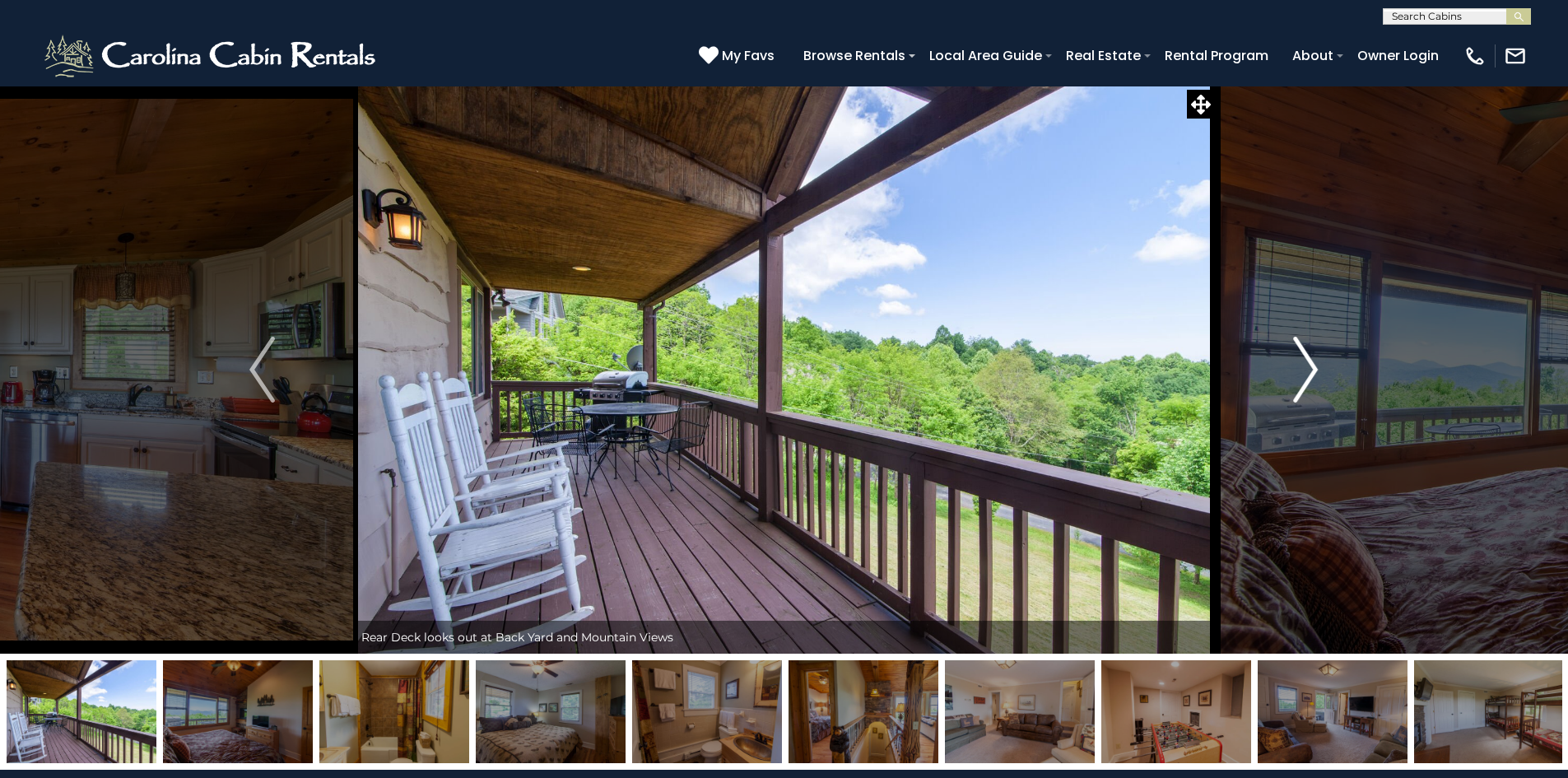
click at [1309, 384] on img "Next" at bounding box center [1305, 370] width 25 height 66
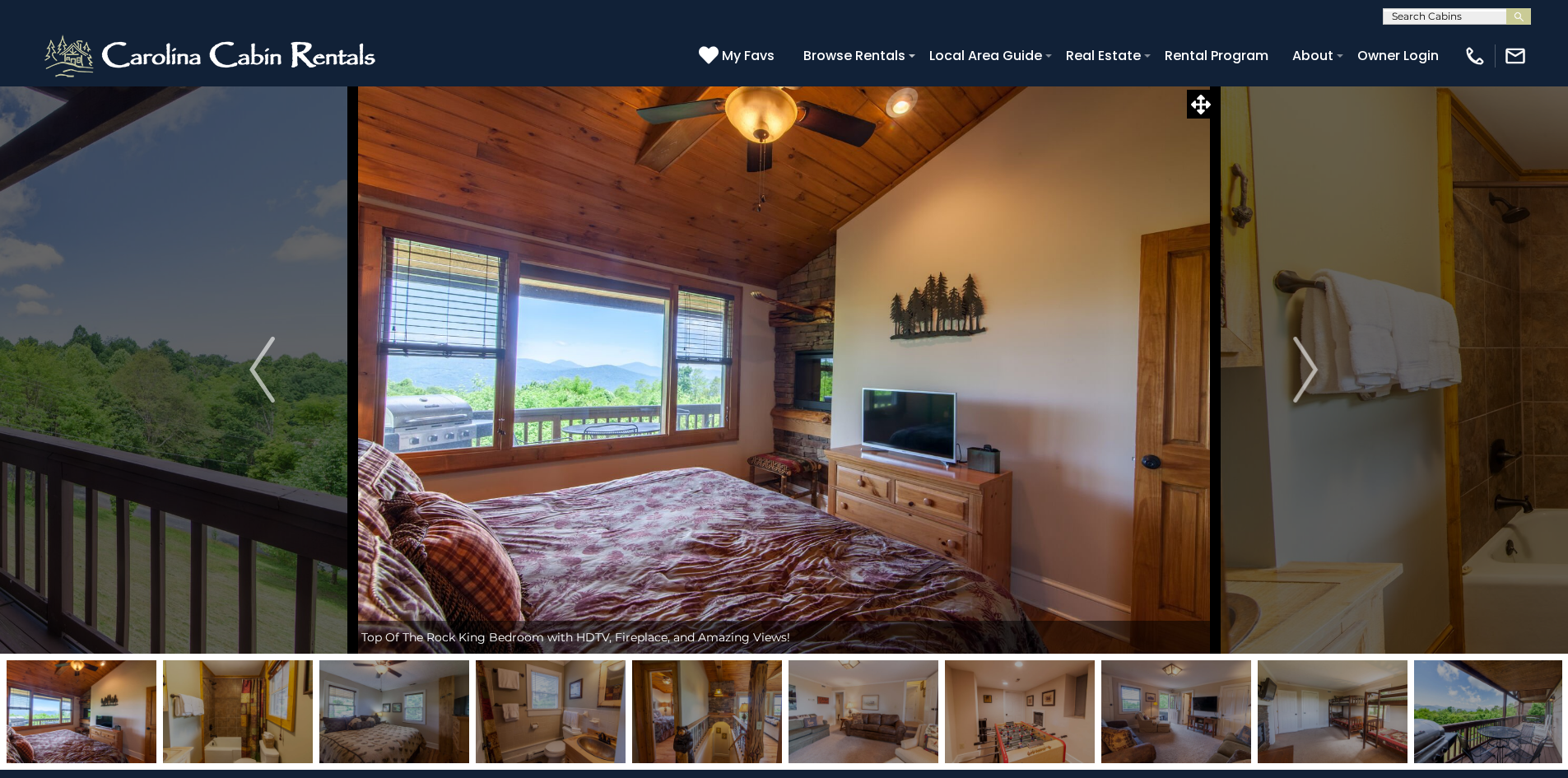
scroll to position [577, 0]
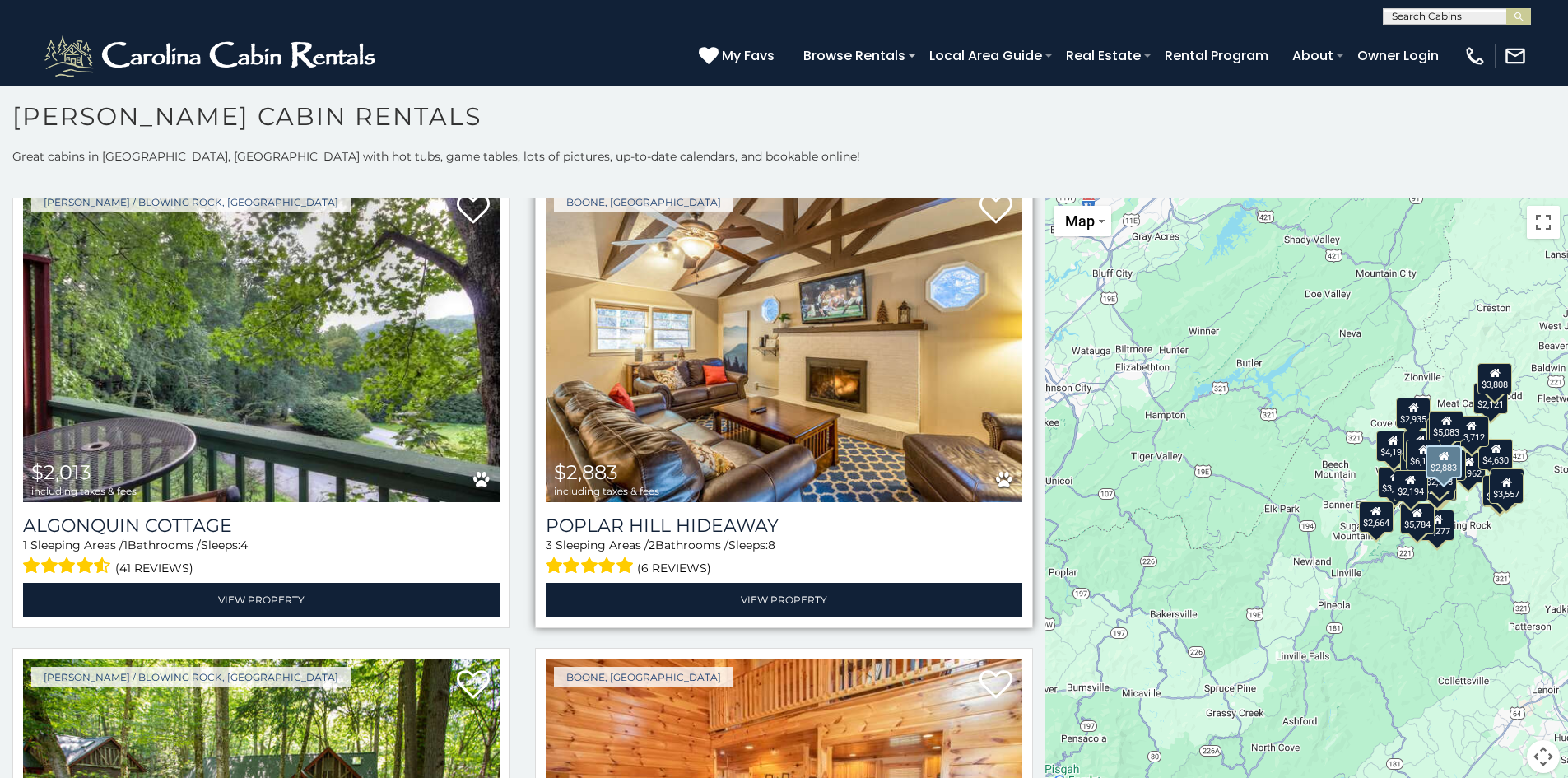
scroll to position [6176, 0]
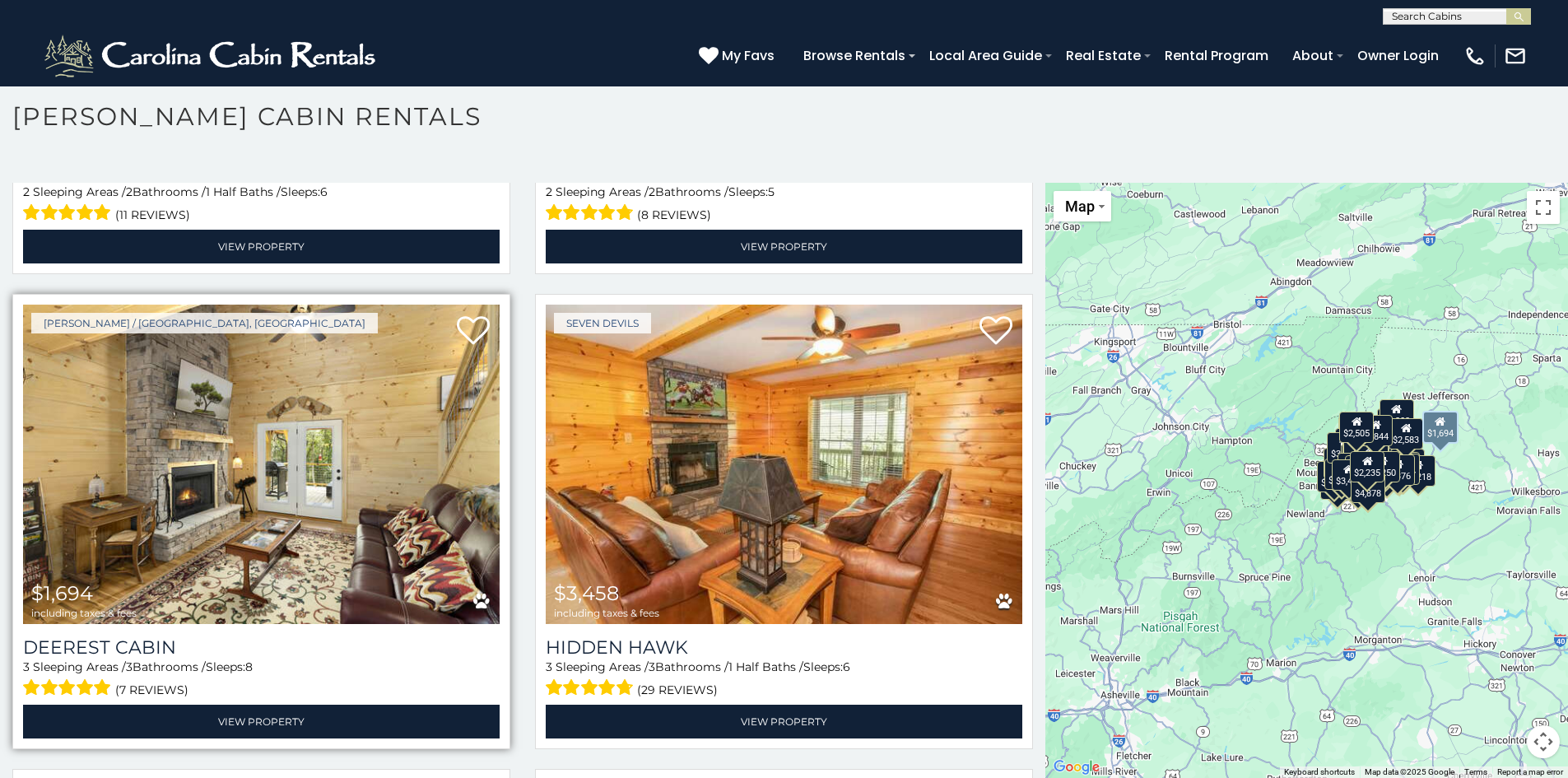
scroll to position [11358, 0]
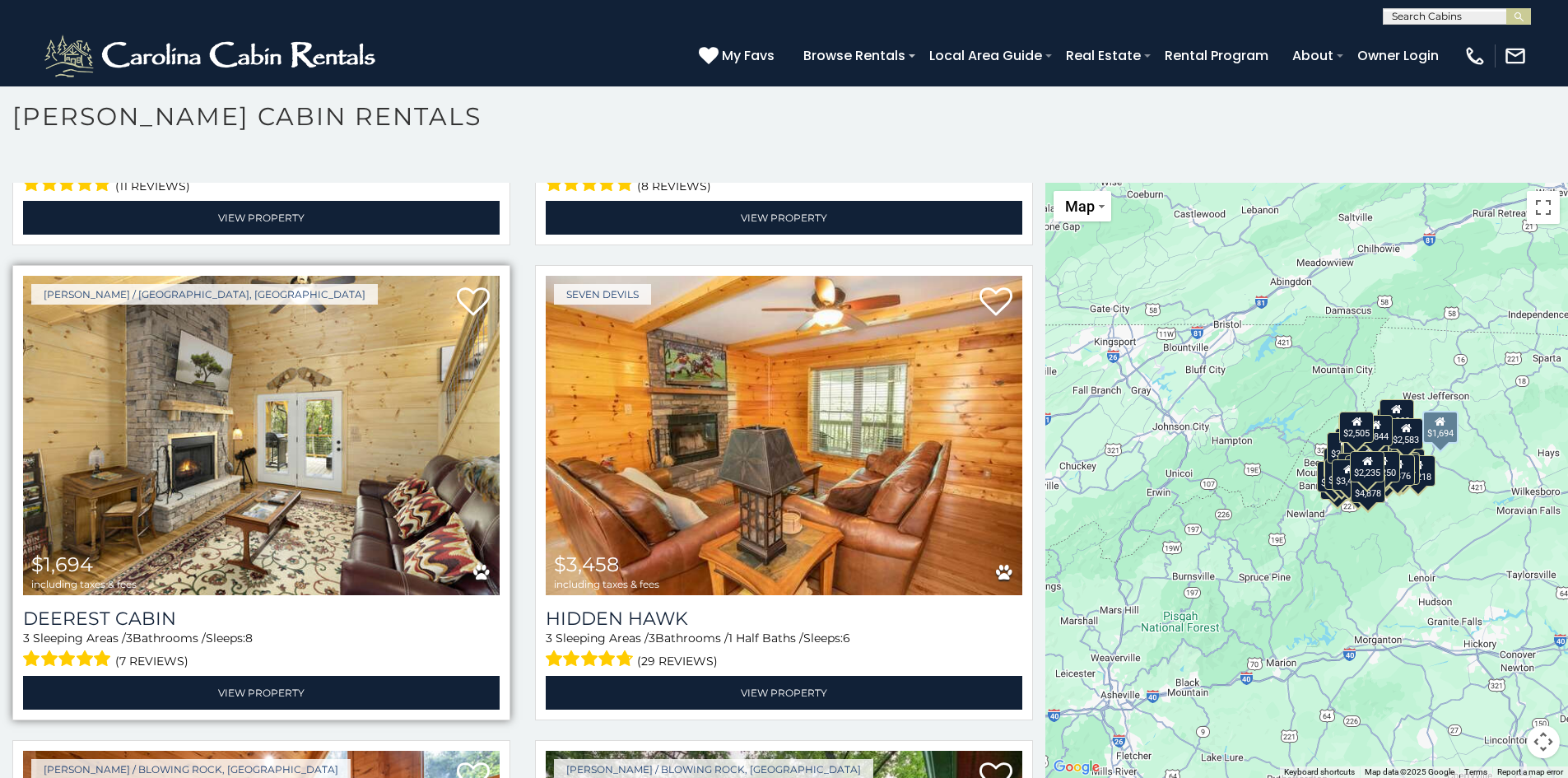
click at [398, 378] on img at bounding box center [261, 435] width 476 height 319
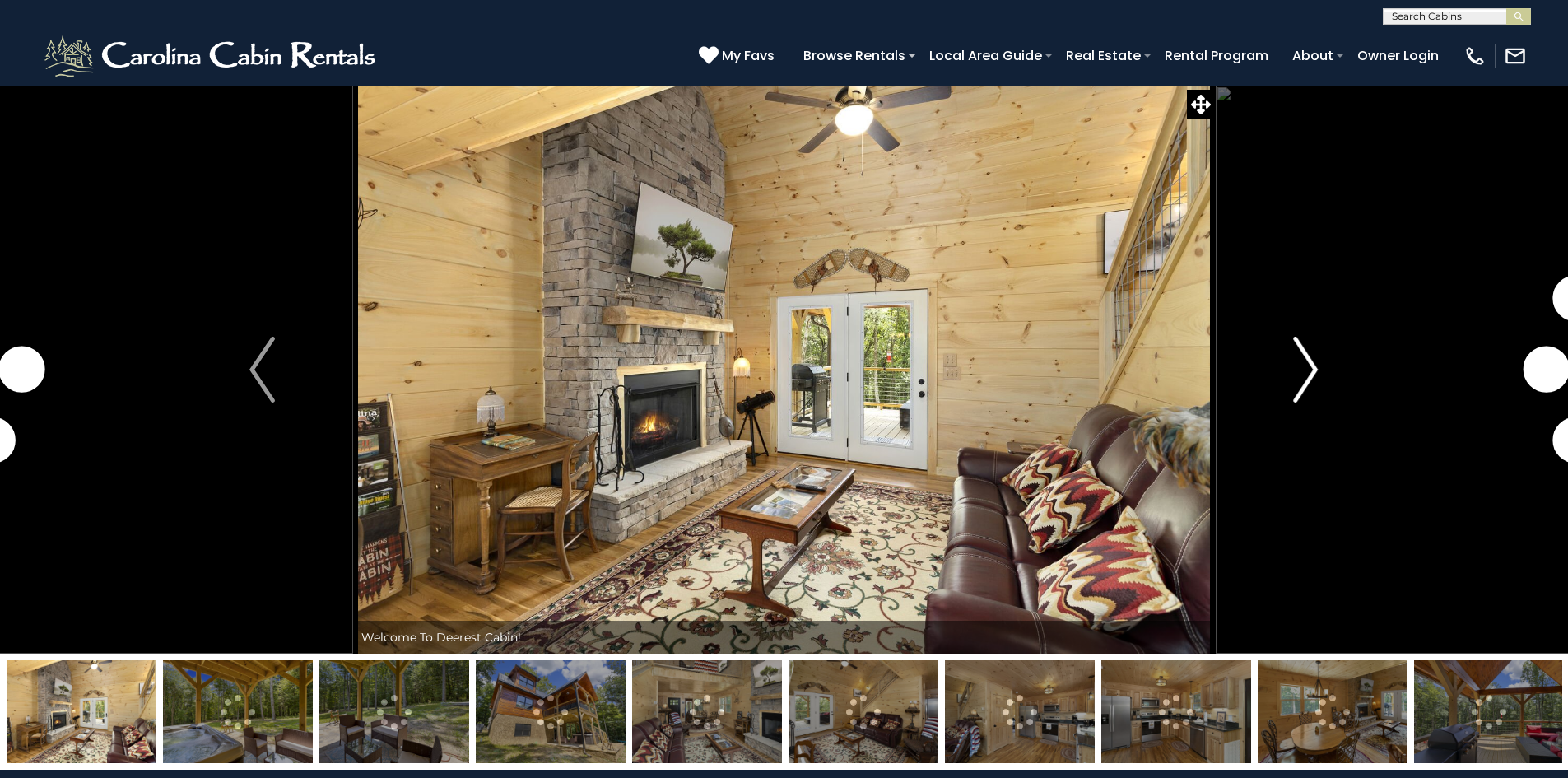
click at [1305, 370] on img "Next" at bounding box center [1305, 370] width 25 height 66
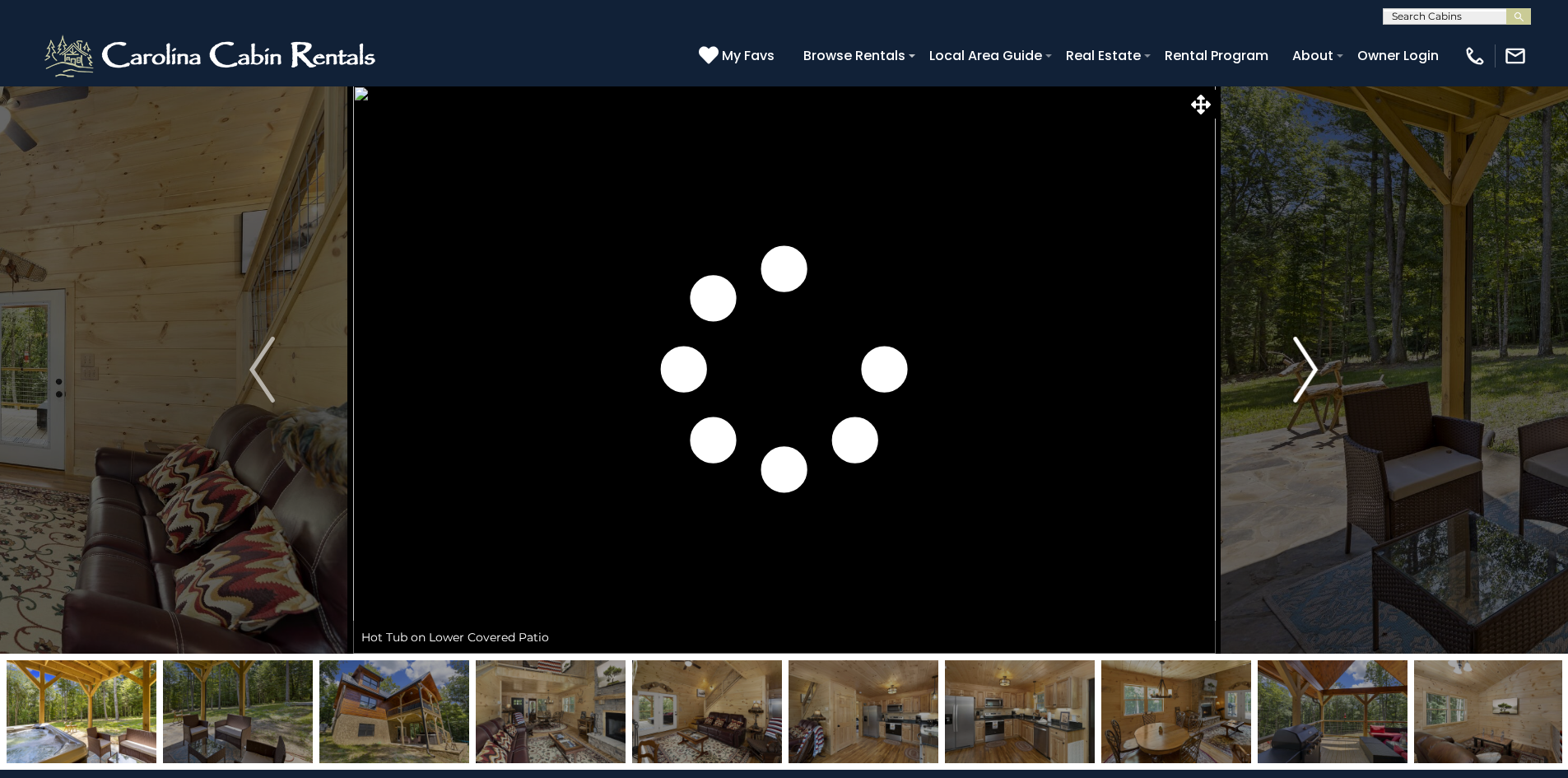
click at [1305, 370] on img "Next" at bounding box center [1305, 370] width 25 height 66
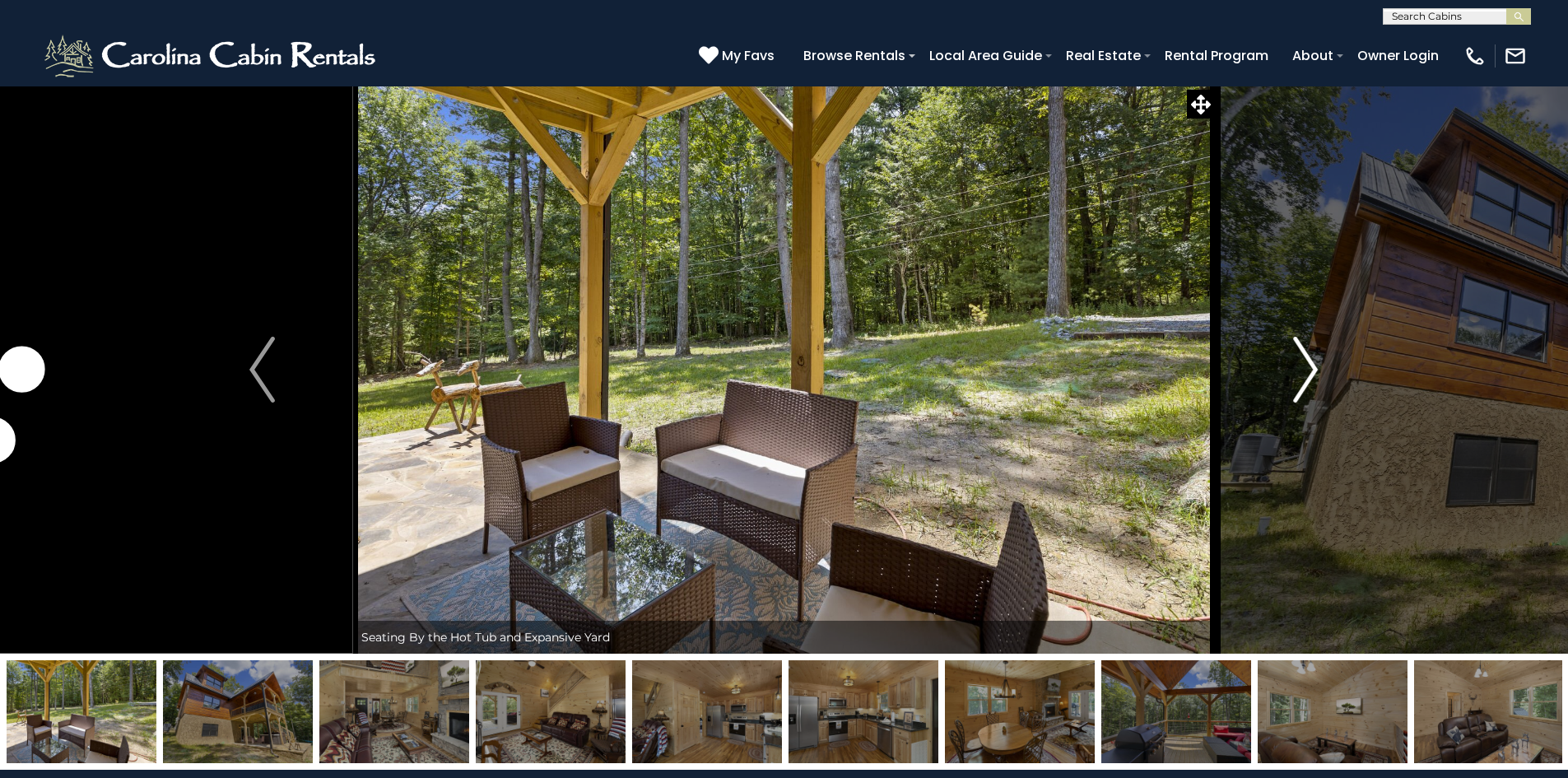
click at [1305, 370] on img "Next" at bounding box center [1305, 370] width 25 height 66
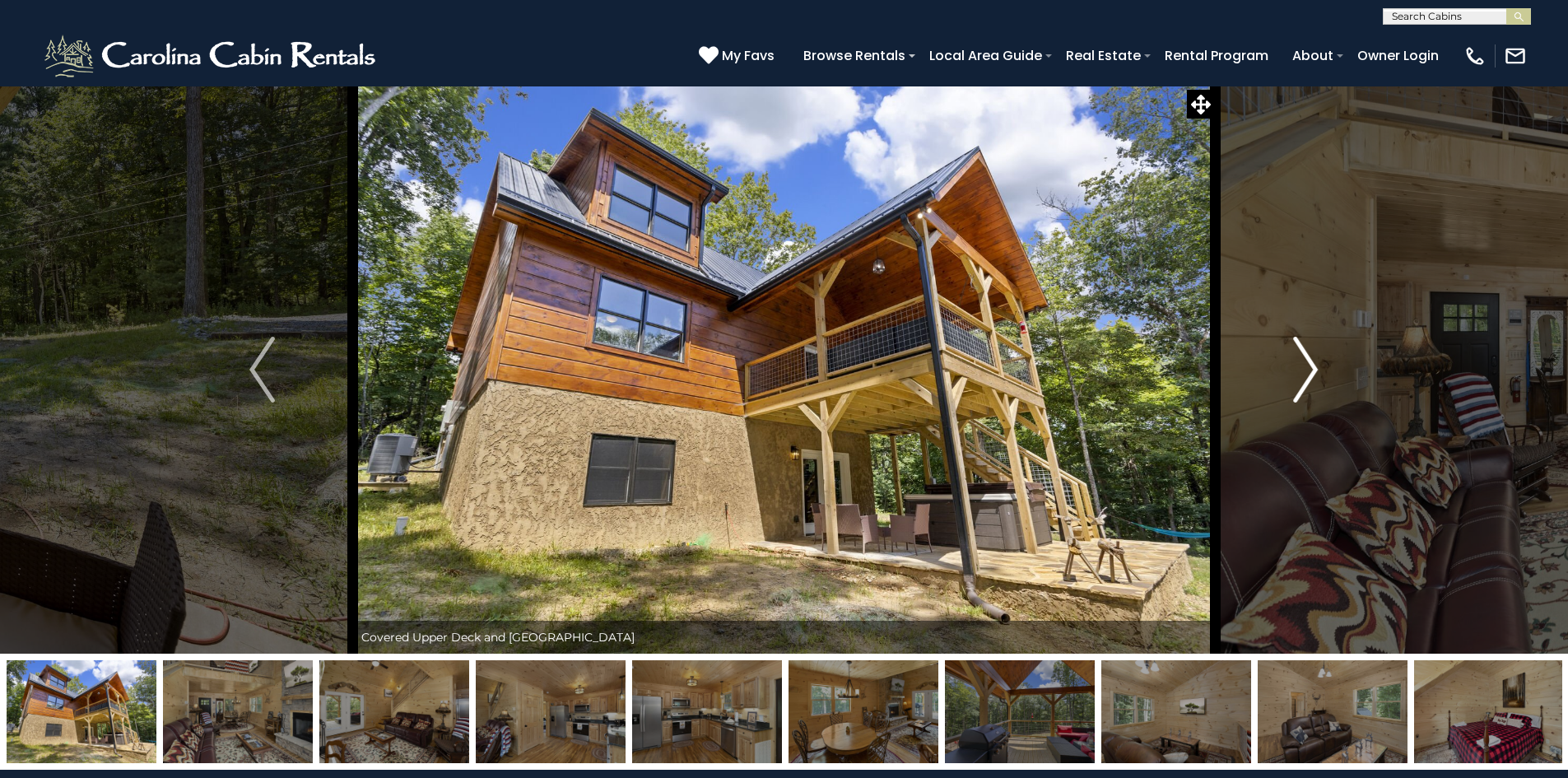
click at [1305, 370] on img "Next" at bounding box center [1305, 370] width 25 height 66
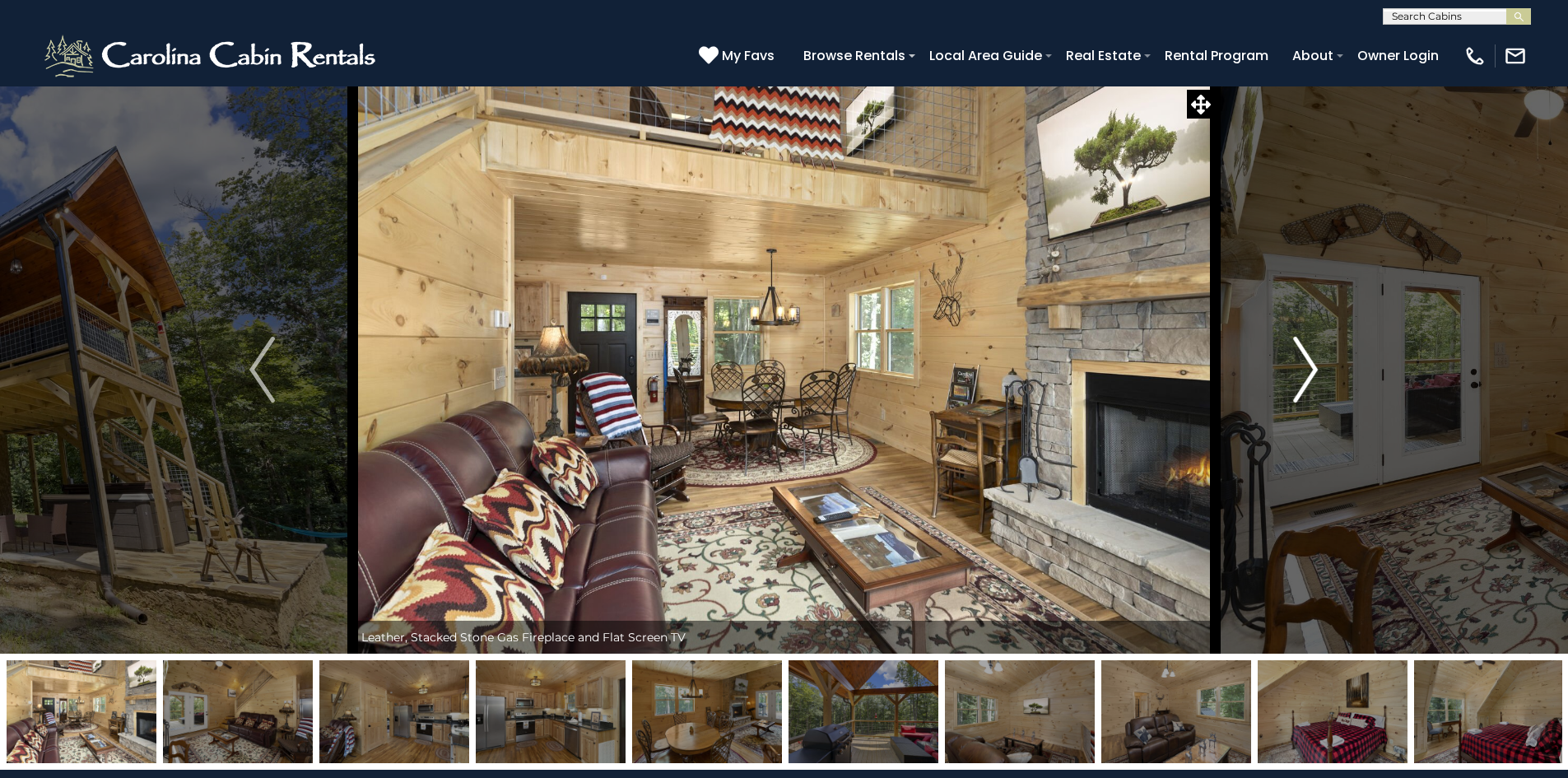
click at [1303, 370] on img "Next" at bounding box center [1305, 370] width 25 height 66
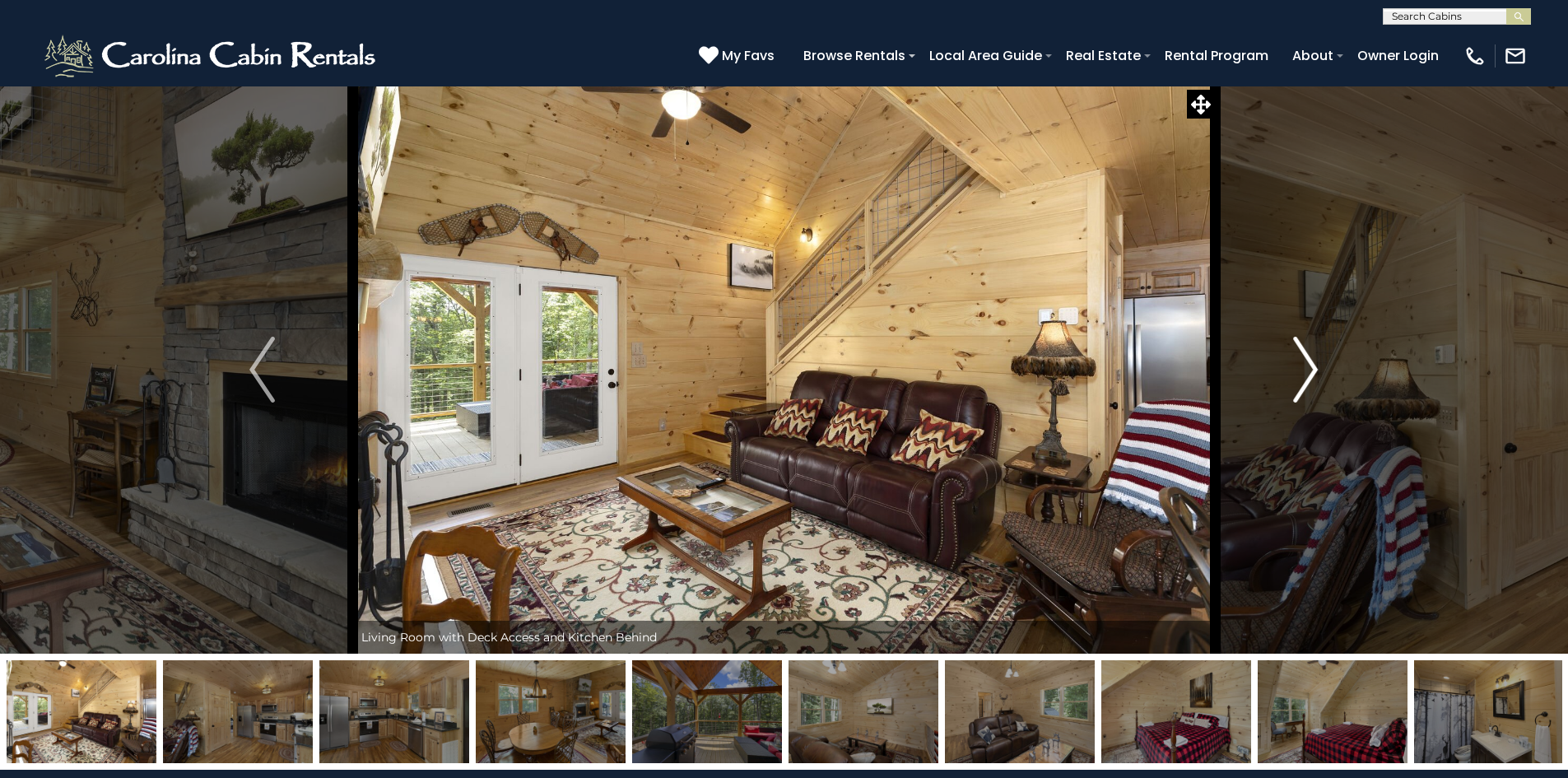
click at [1298, 369] on img "Next" at bounding box center [1305, 370] width 25 height 66
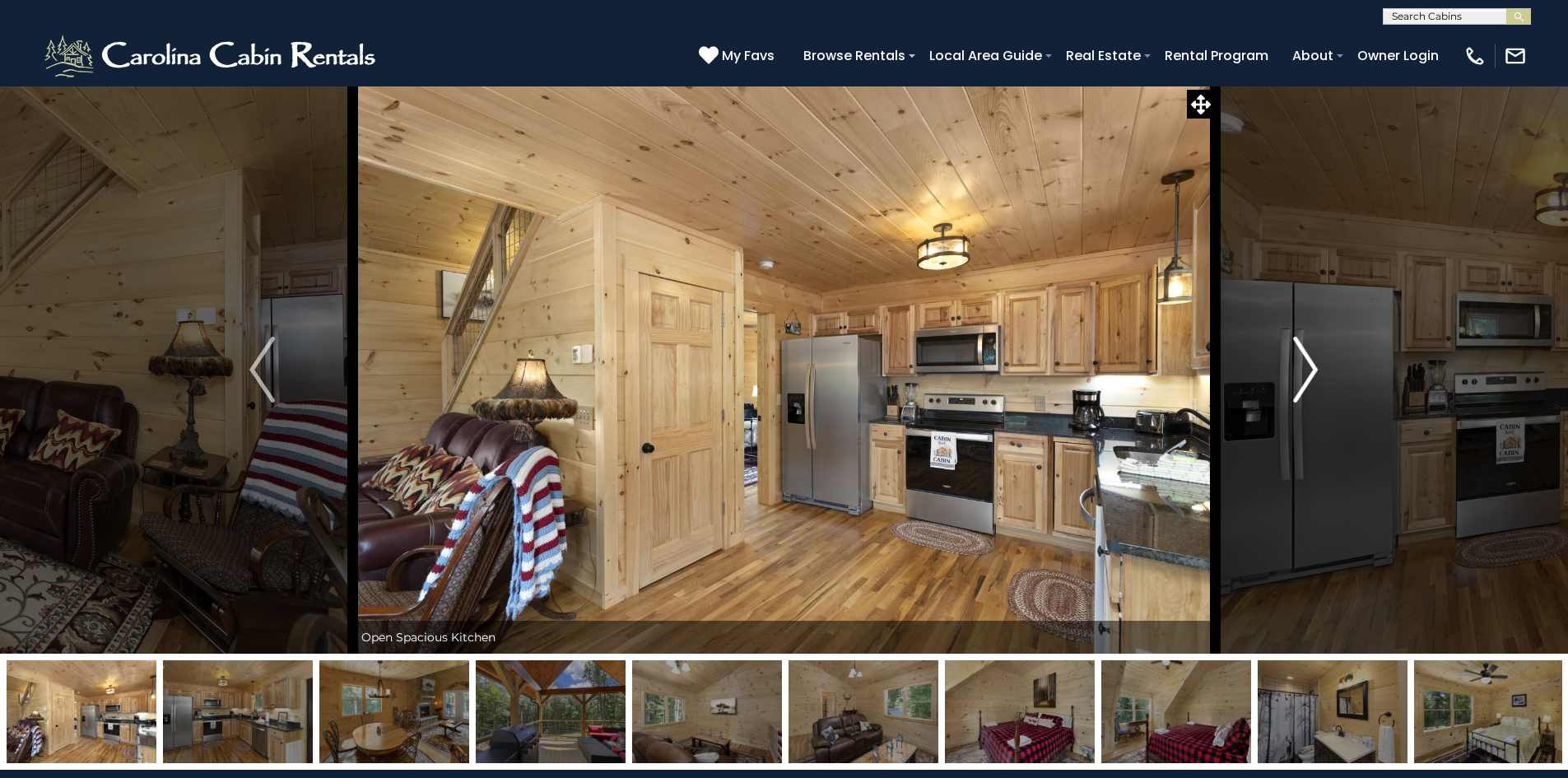
click at [1296, 369] on img "Next" at bounding box center [1305, 370] width 25 height 66
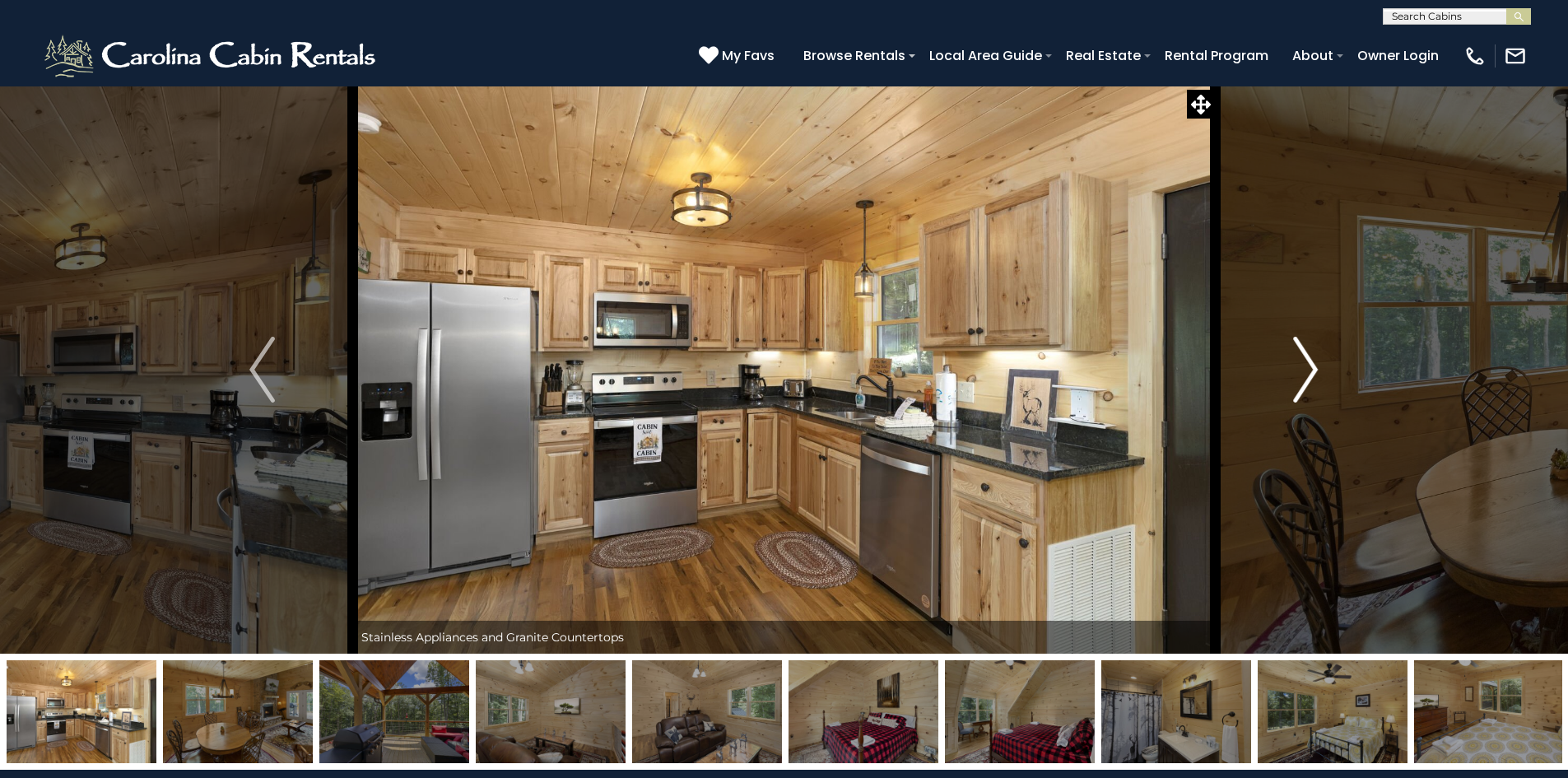
click at [1296, 369] on img "Next" at bounding box center [1305, 370] width 25 height 66
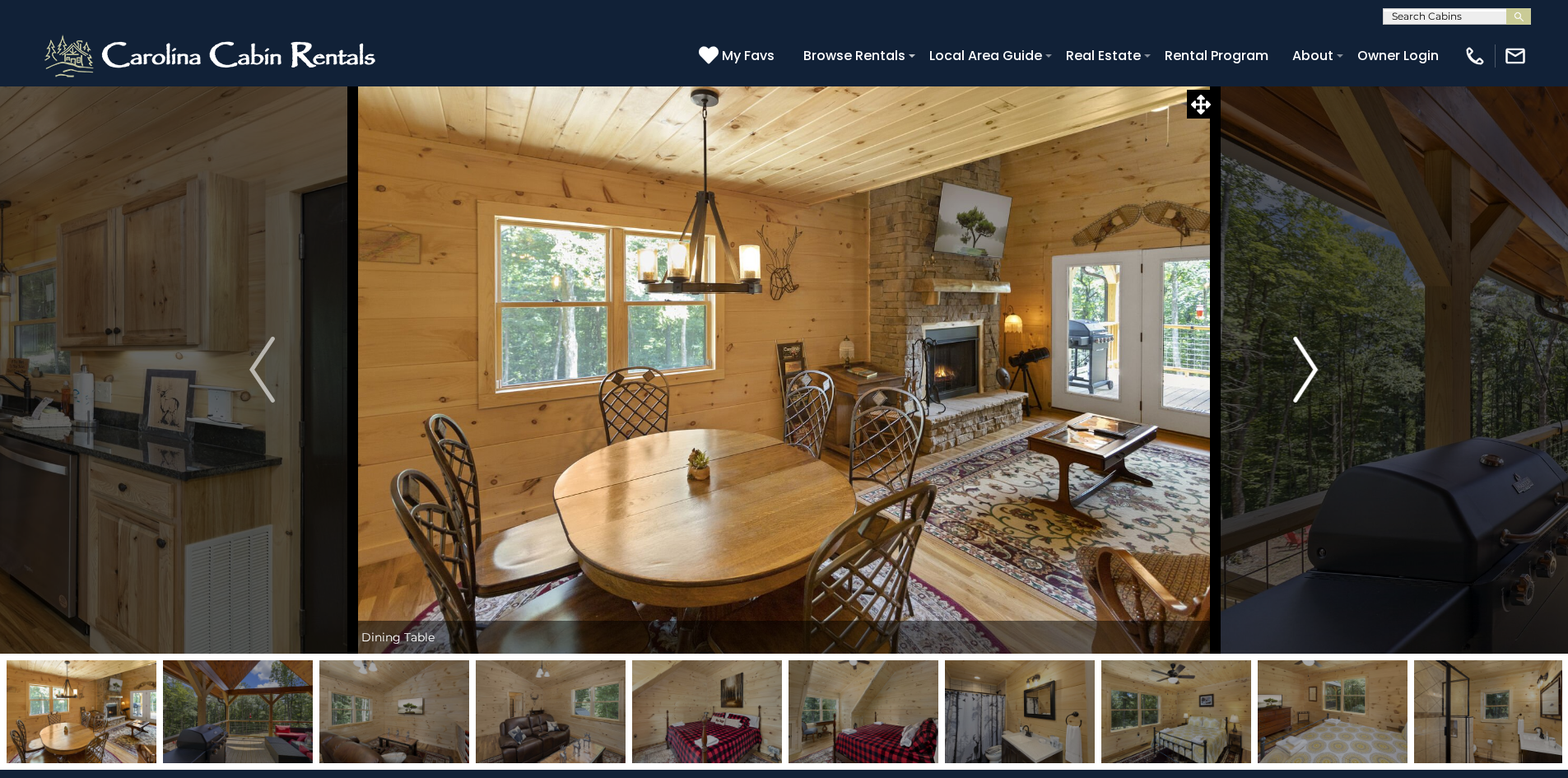
click at [1291, 368] on button "Next" at bounding box center [1306, 370] width 181 height 568
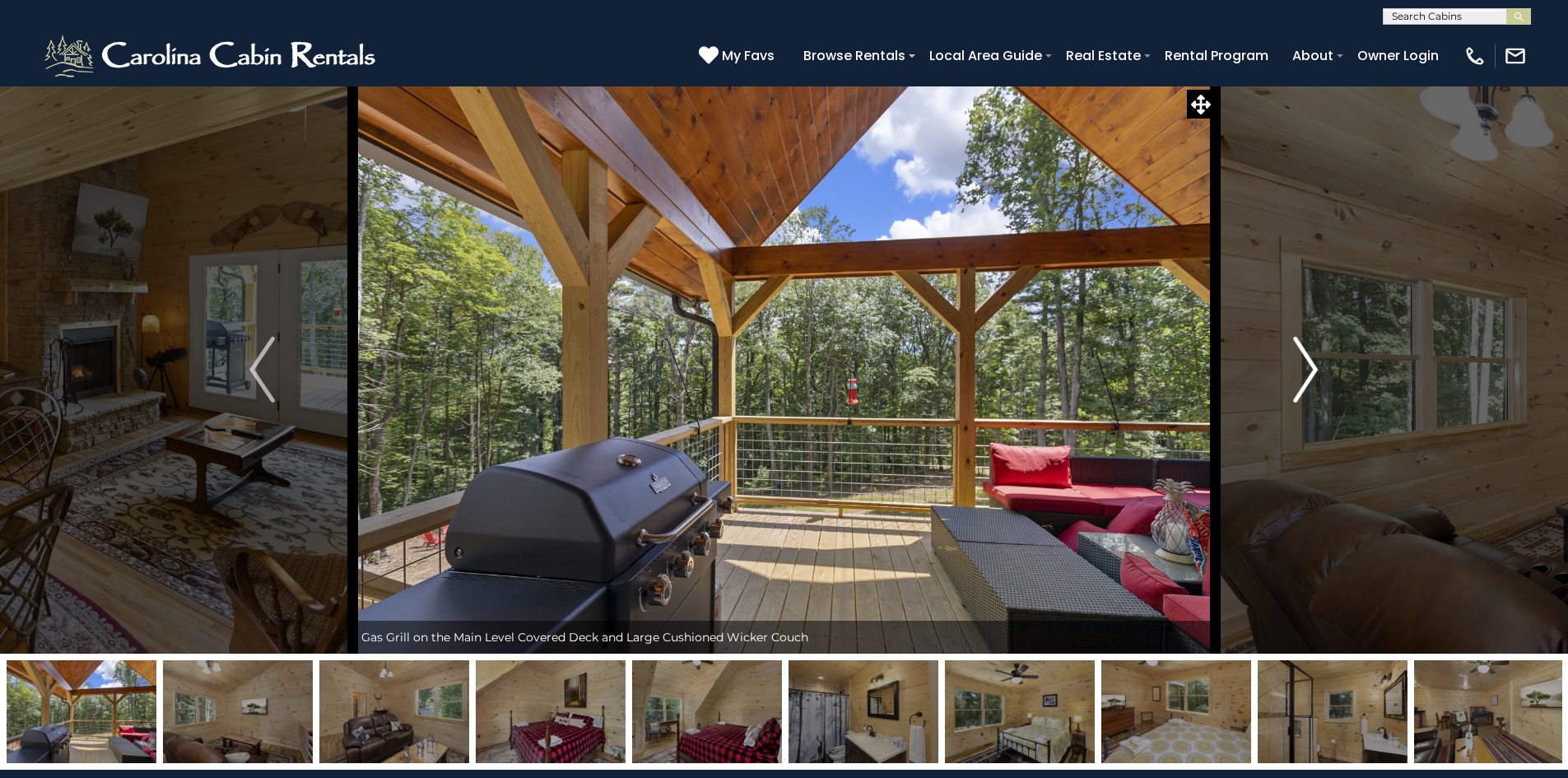
click at [1291, 368] on button "Next" at bounding box center [1306, 370] width 181 height 568
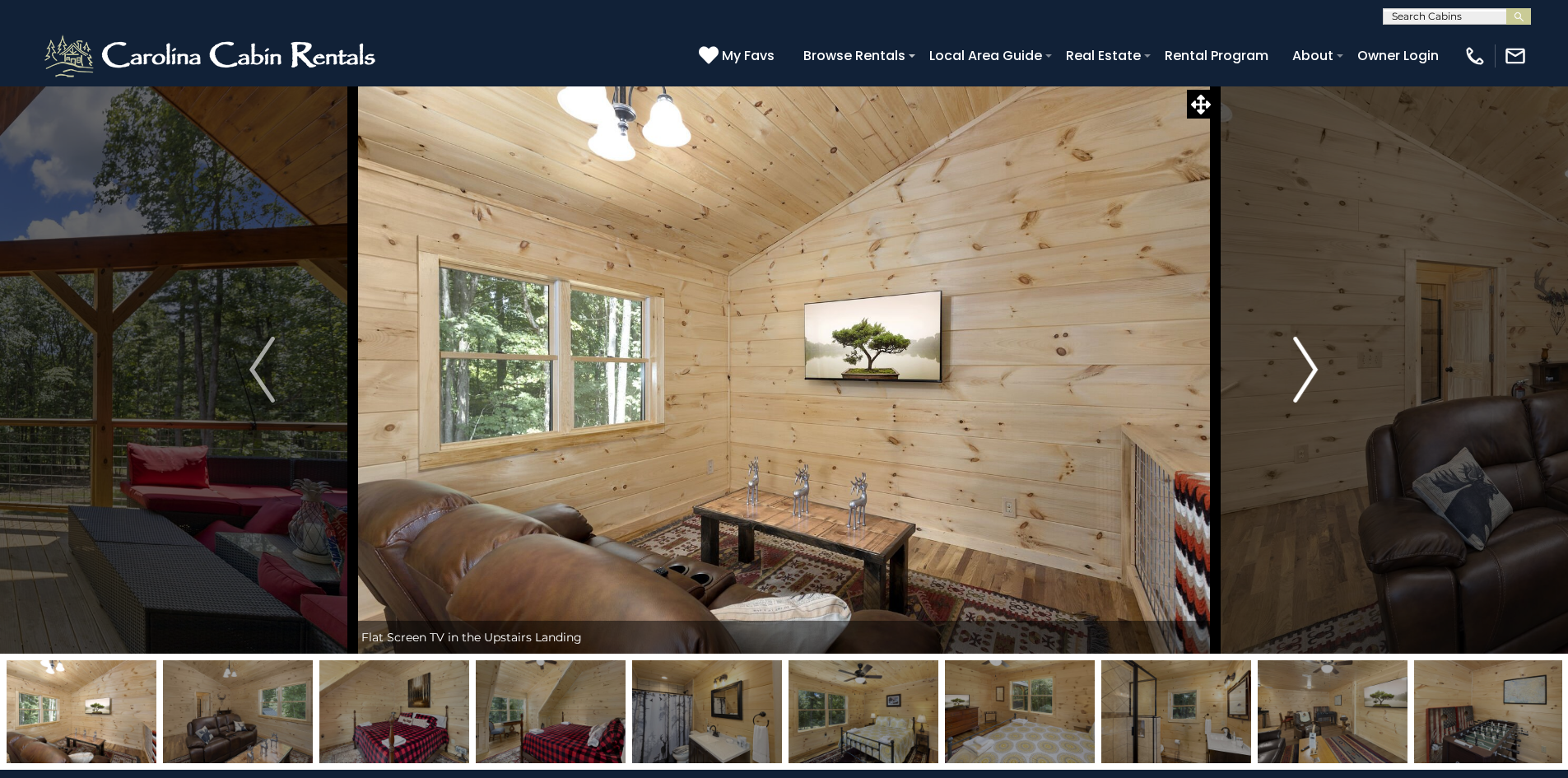
click at [1291, 368] on button "Next" at bounding box center [1306, 370] width 181 height 568
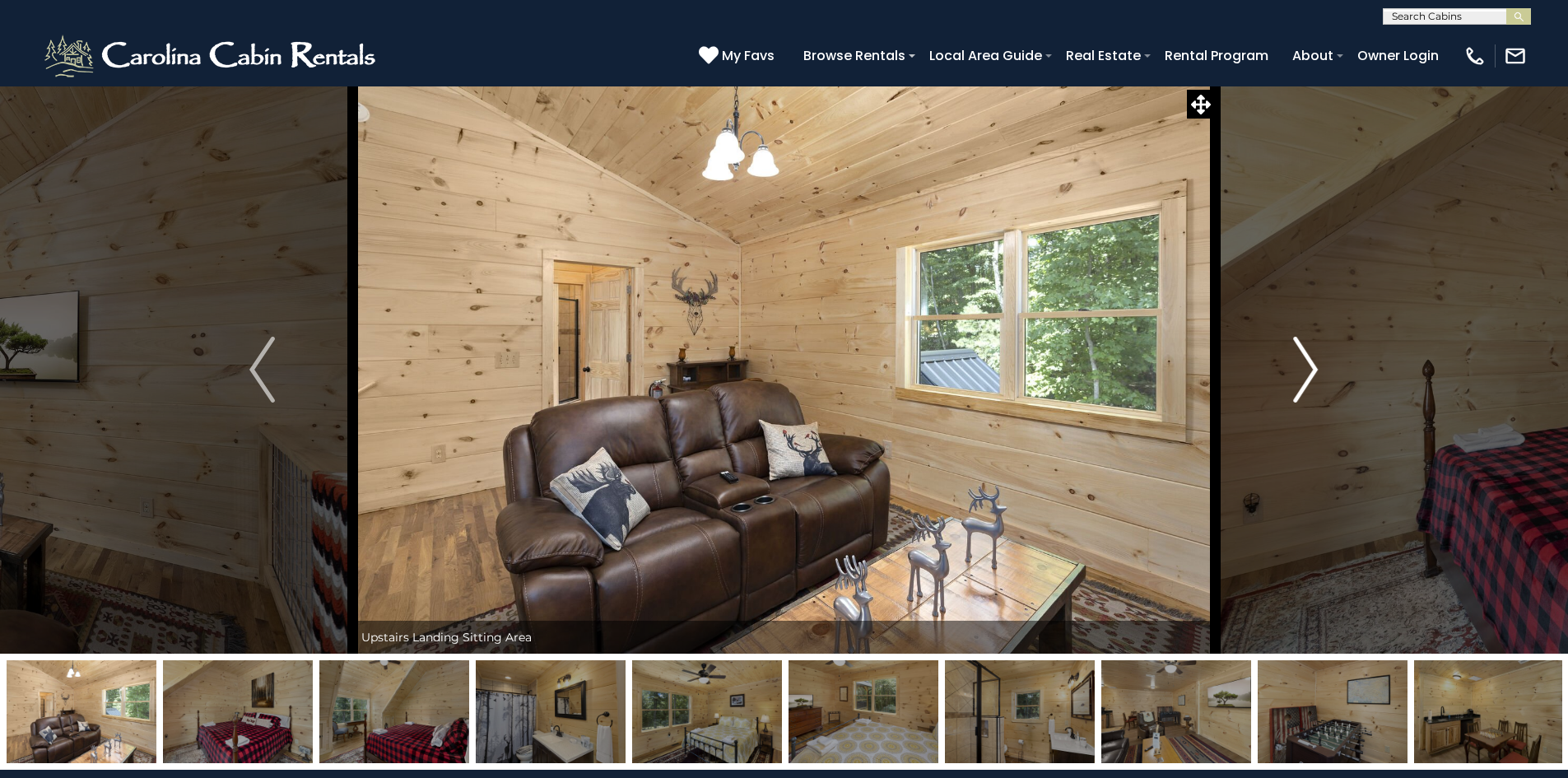
click at [1291, 368] on button "Next" at bounding box center [1306, 370] width 181 height 568
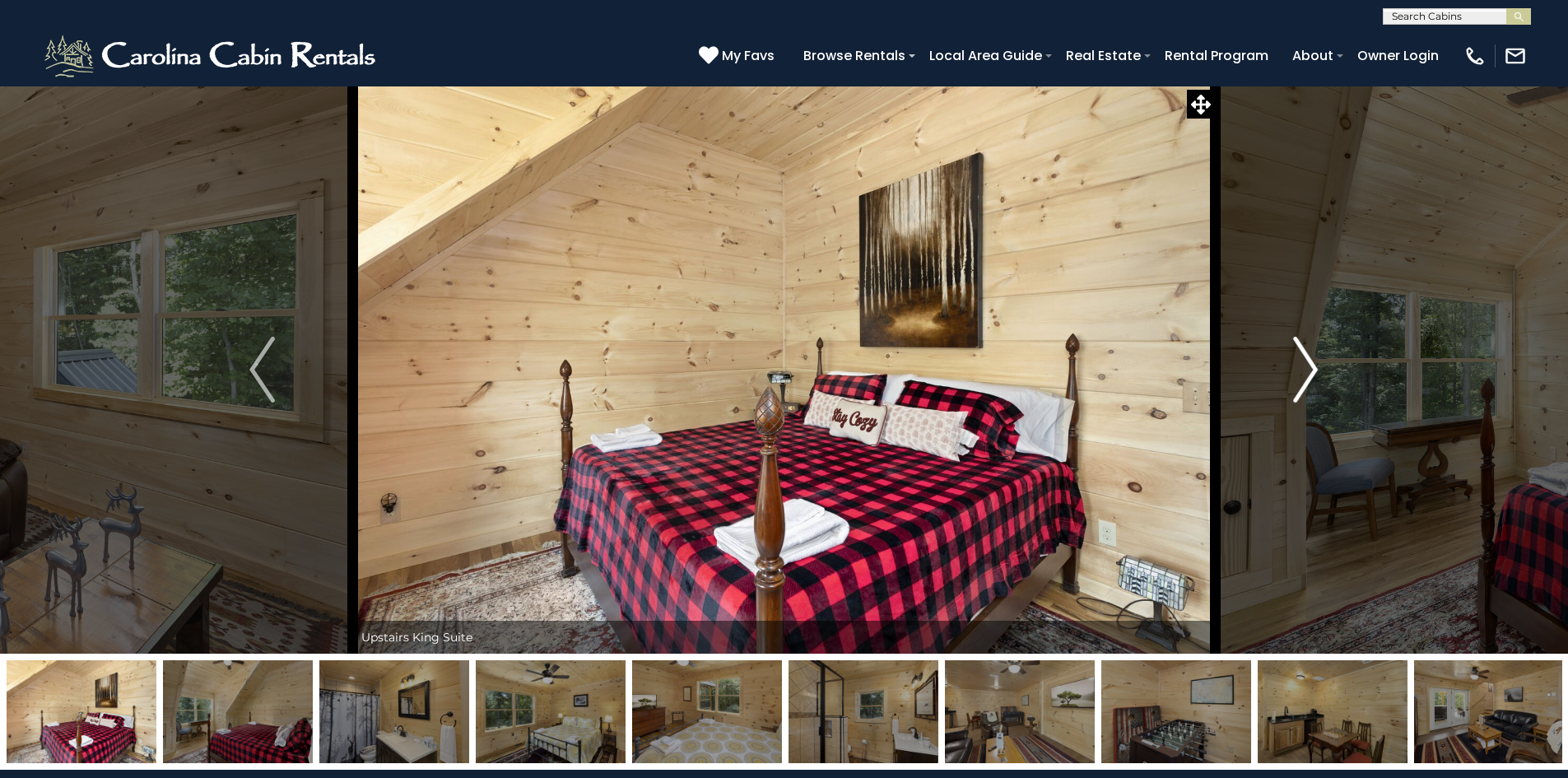
click at [1291, 368] on button "Next" at bounding box center [1306, 370] width 181 height 568
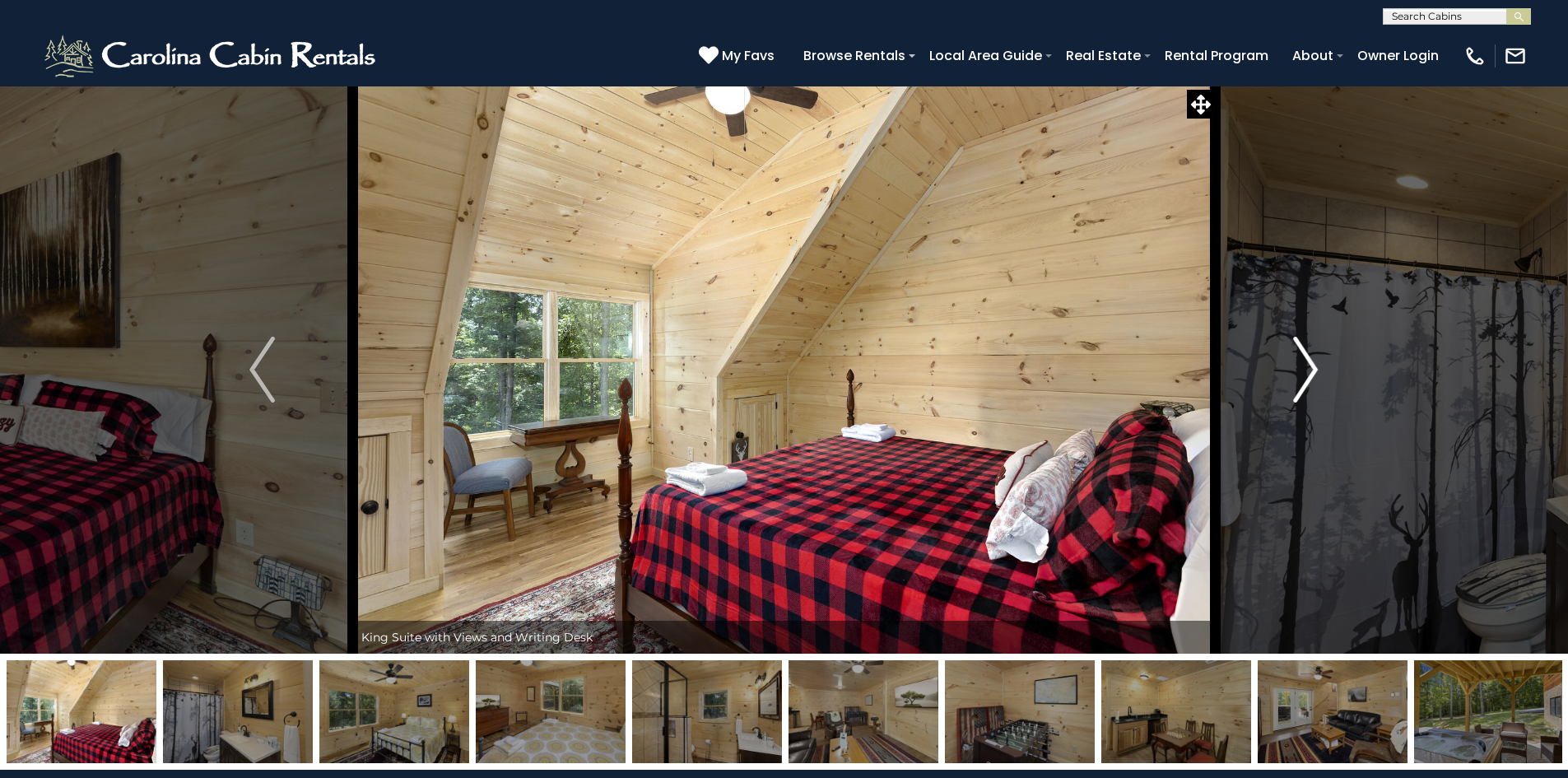
click at [1291, 368] on button "Next" at bounding box center [1306, 370] width 181 height 568
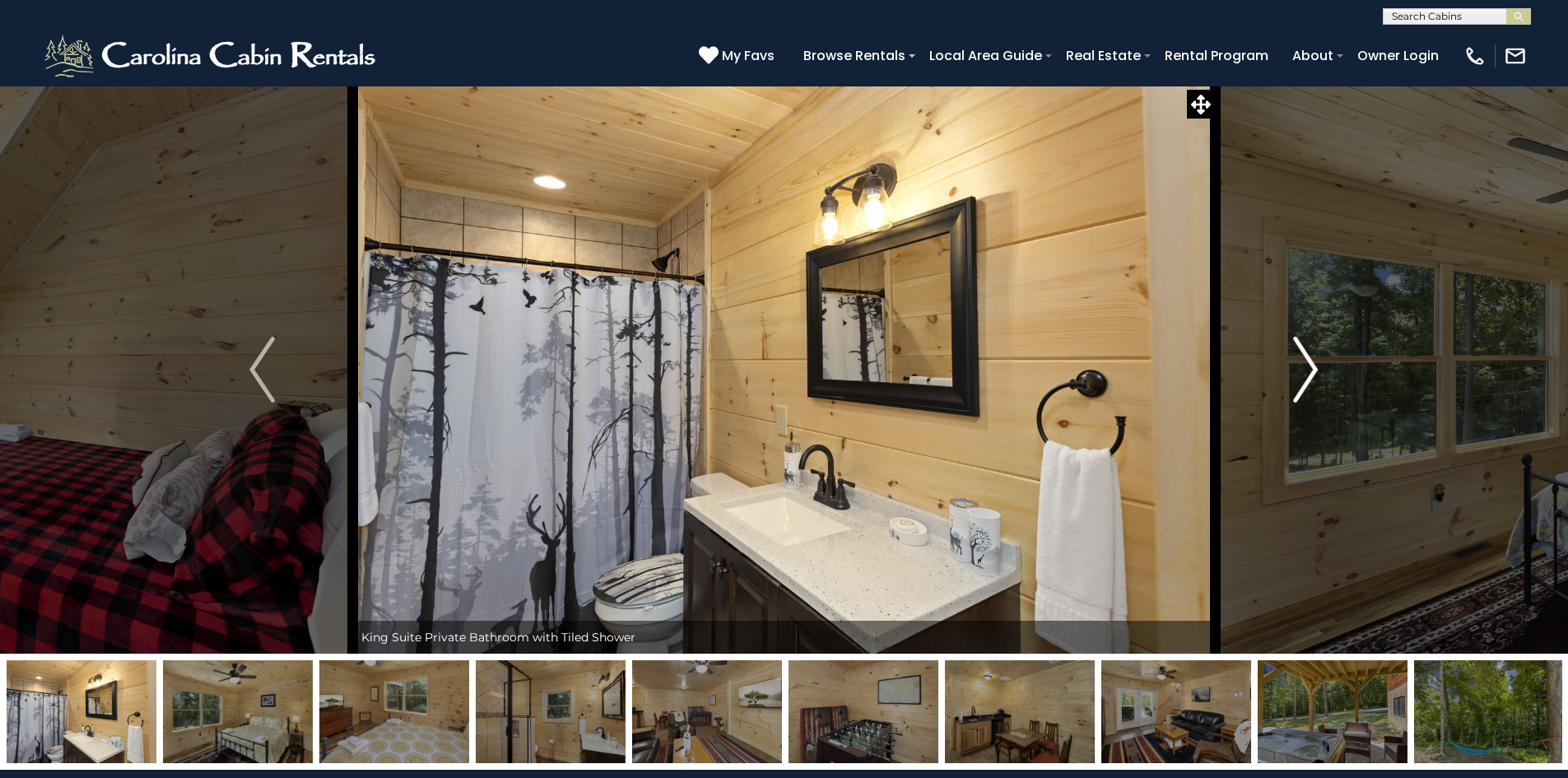
click at [1291, 368] on button "Next" at bounding box center [1306, 370] width 181 height 568
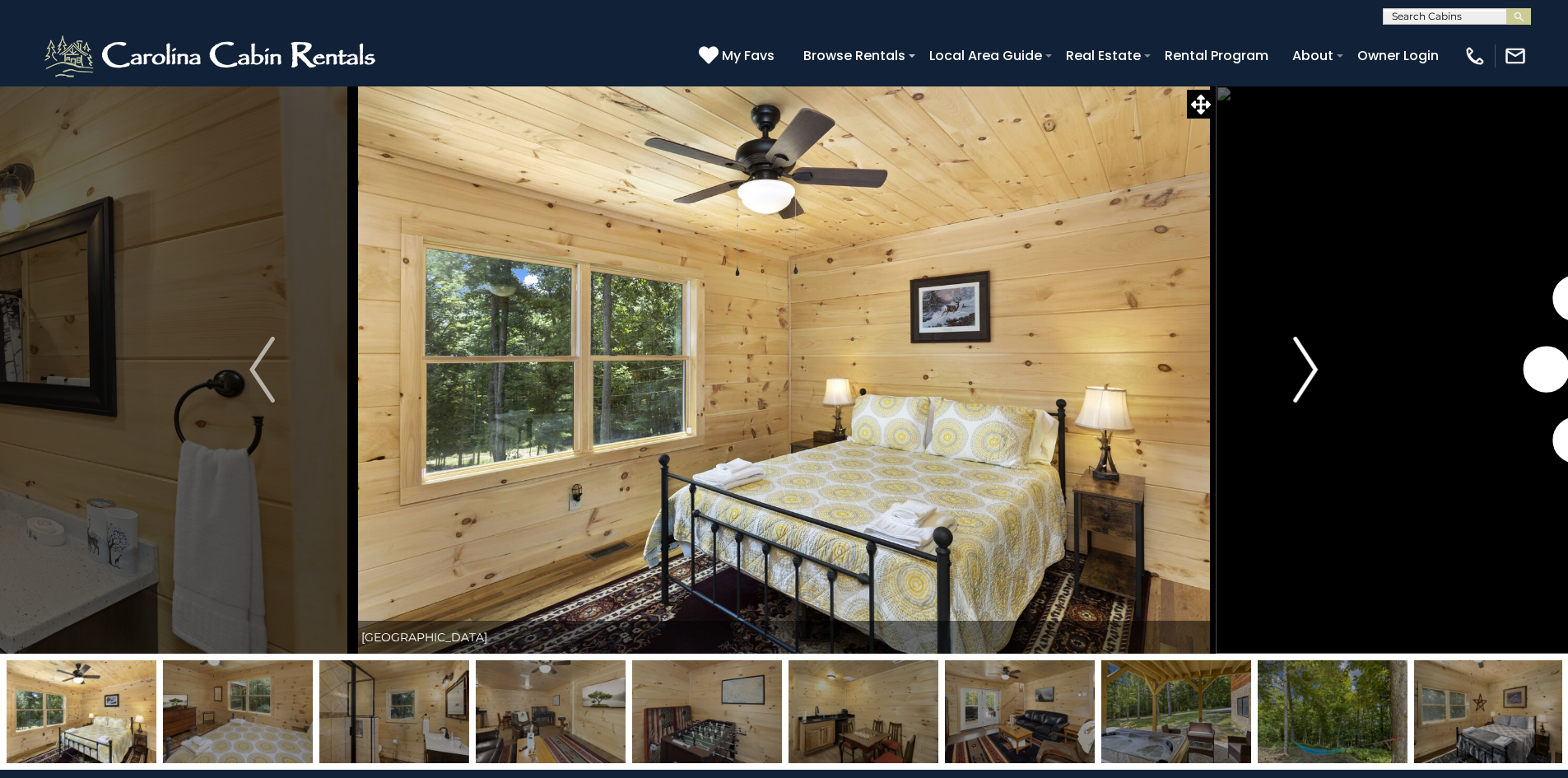
click at [1291, 368] on button "Next" at bounding box center [1306, 370] width 181 height 568
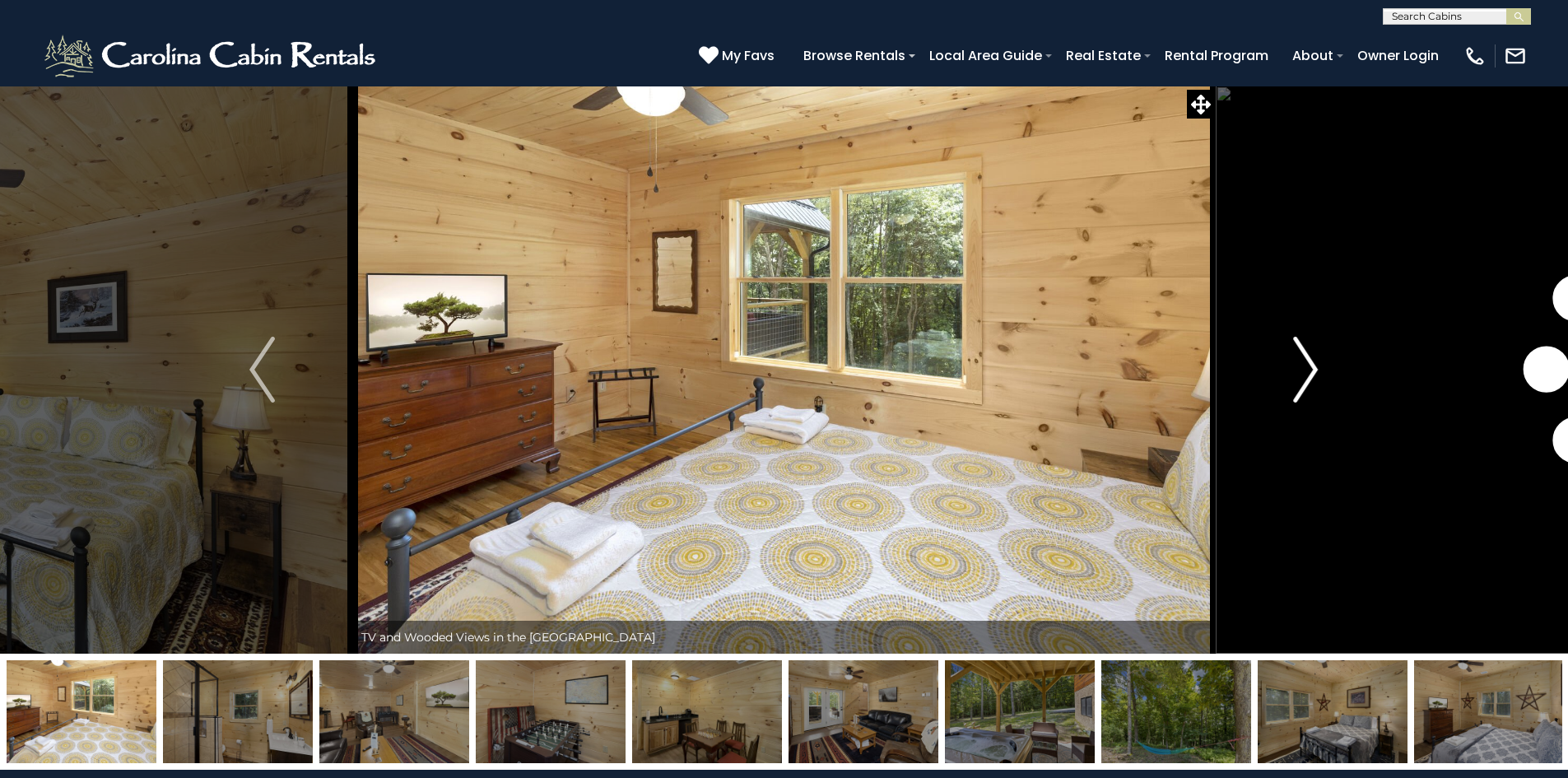
click at [1291, 368] on button "Next" at bounding box center [1306, 370] width 181 height 568
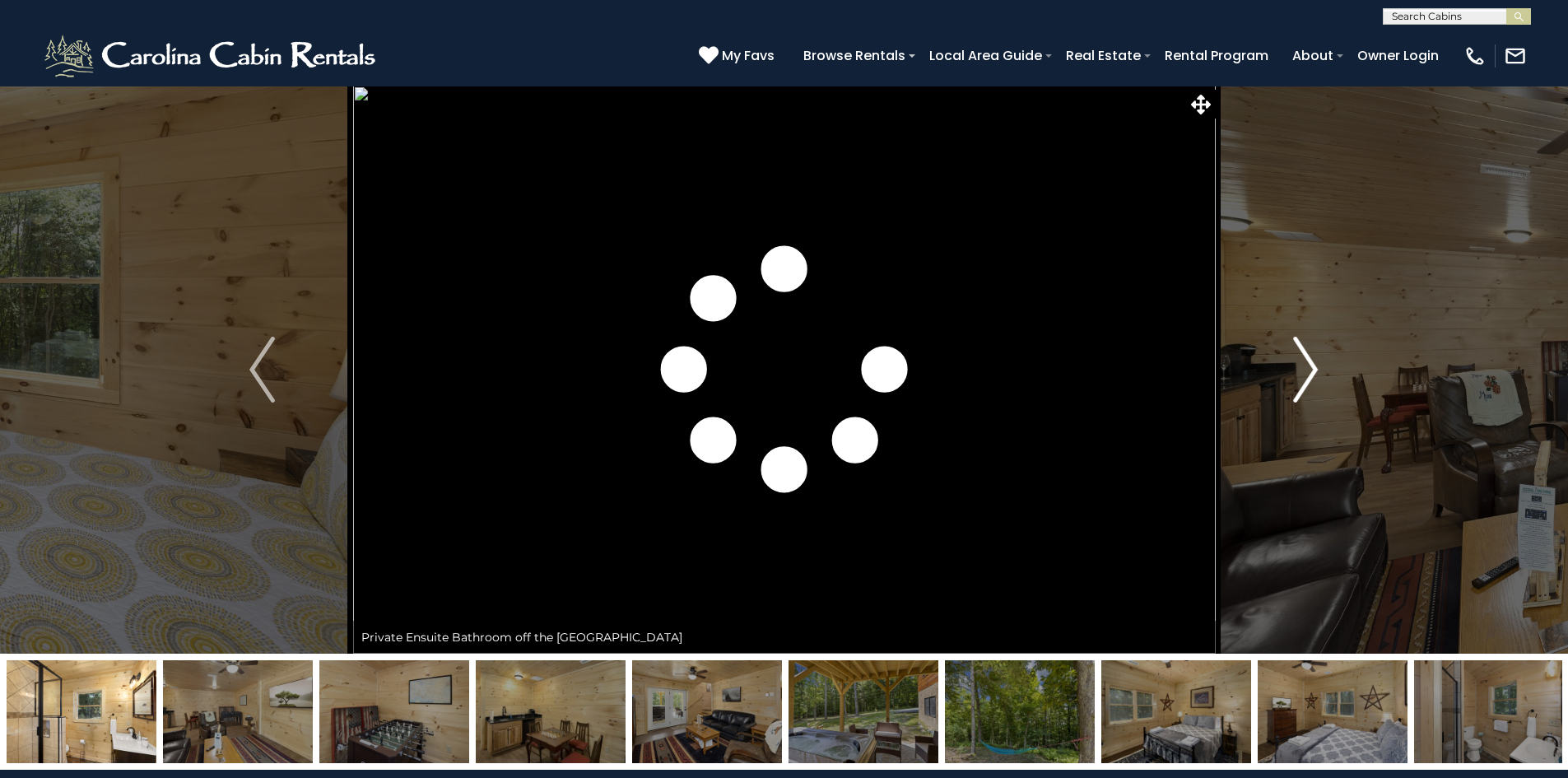
click at [1291, 368] on button "Next" at bounding box center [1306, 370] width 181 height 568
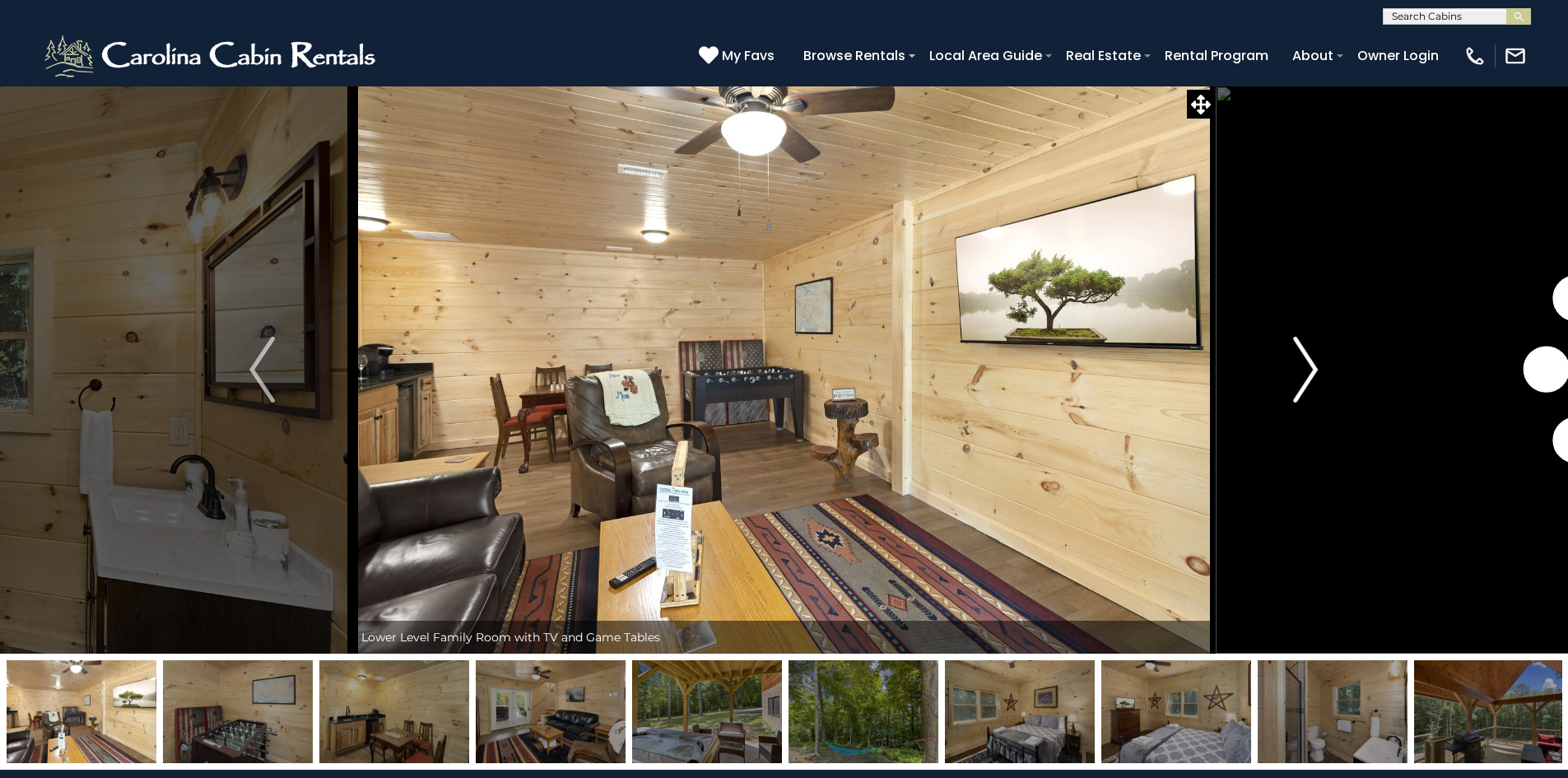
click at [1291, 368] on button "Next" at bounding box center [1306, 370] width 181 height 568
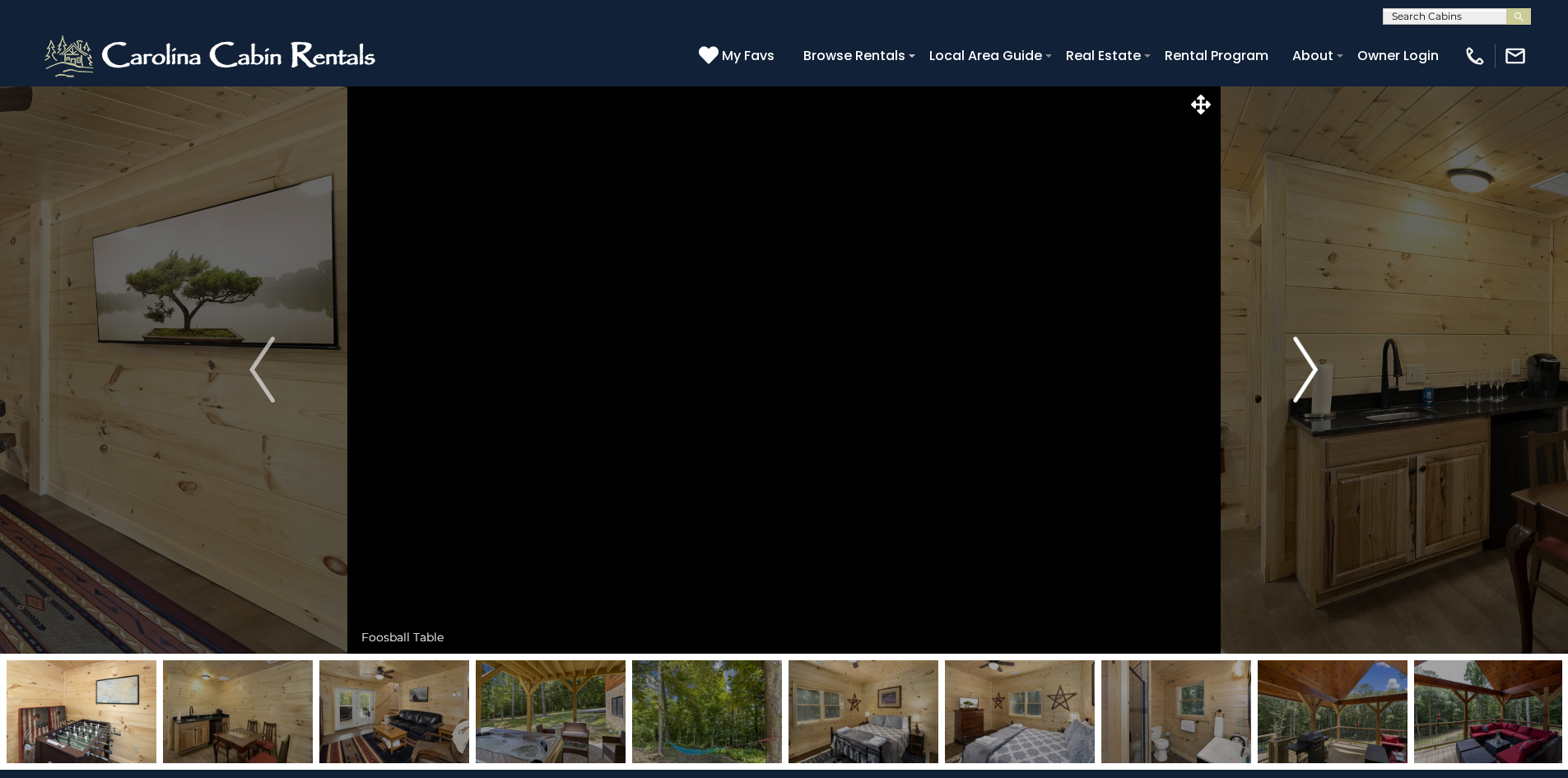
click at [1291, 368] on button "Next" at bounding box center [1306, 370] width 181 height 568
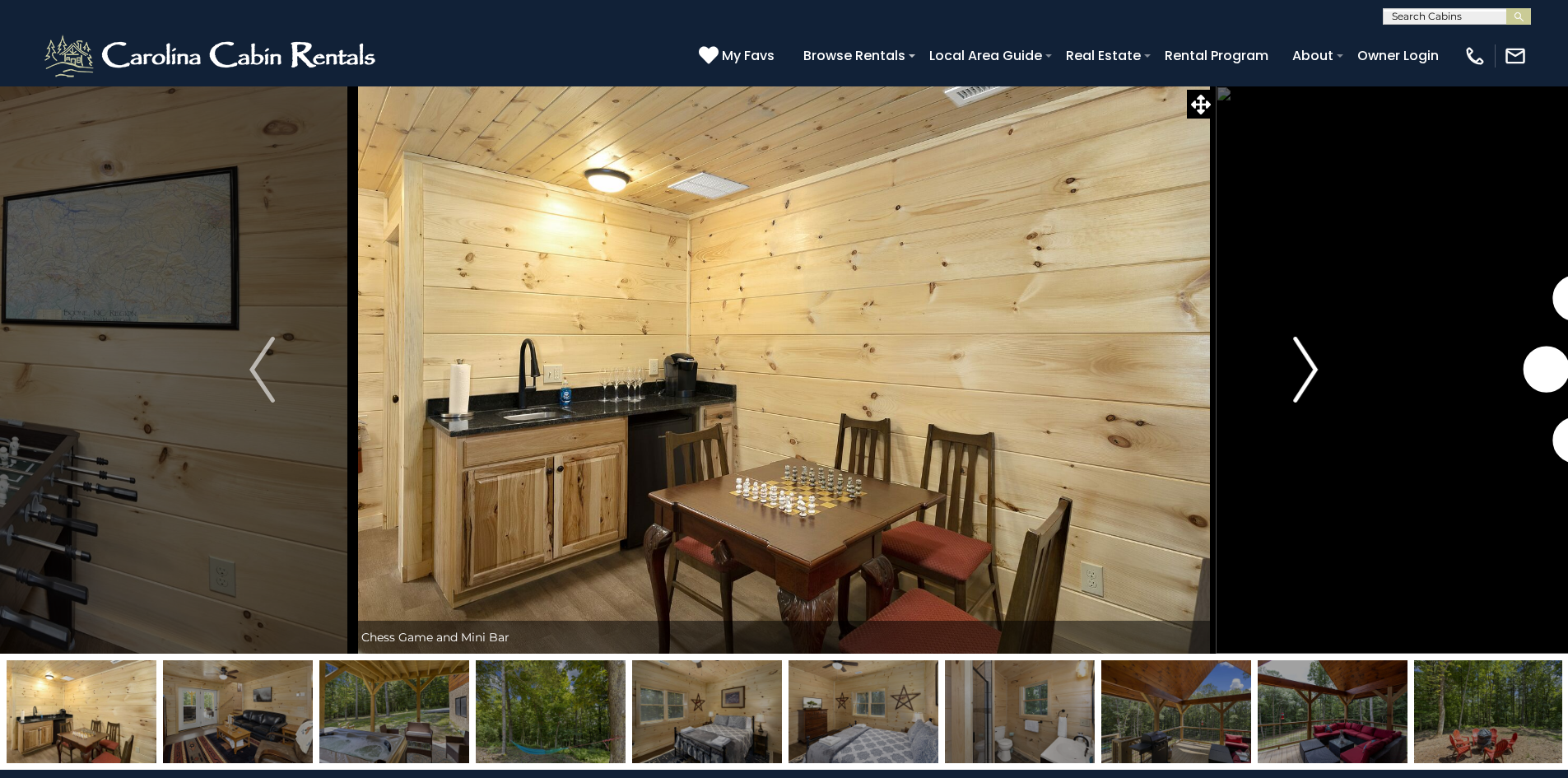
click at [1291, 368] on button "Next" at bounding box center [1306, 370] width 181 height 568
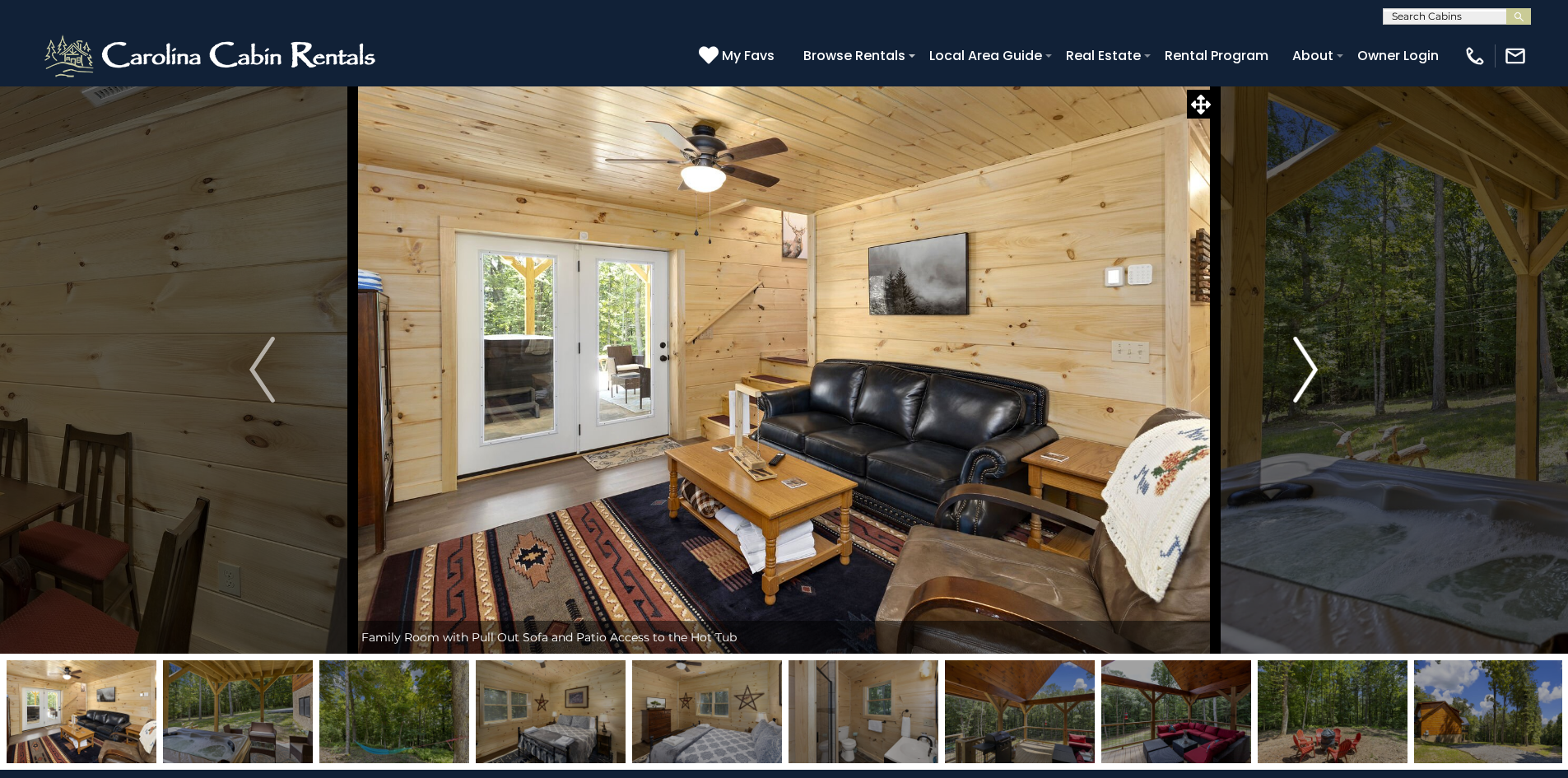
click at [1287, 368] on button "Next" at bounding box center [1306, 370] width 181 height 568
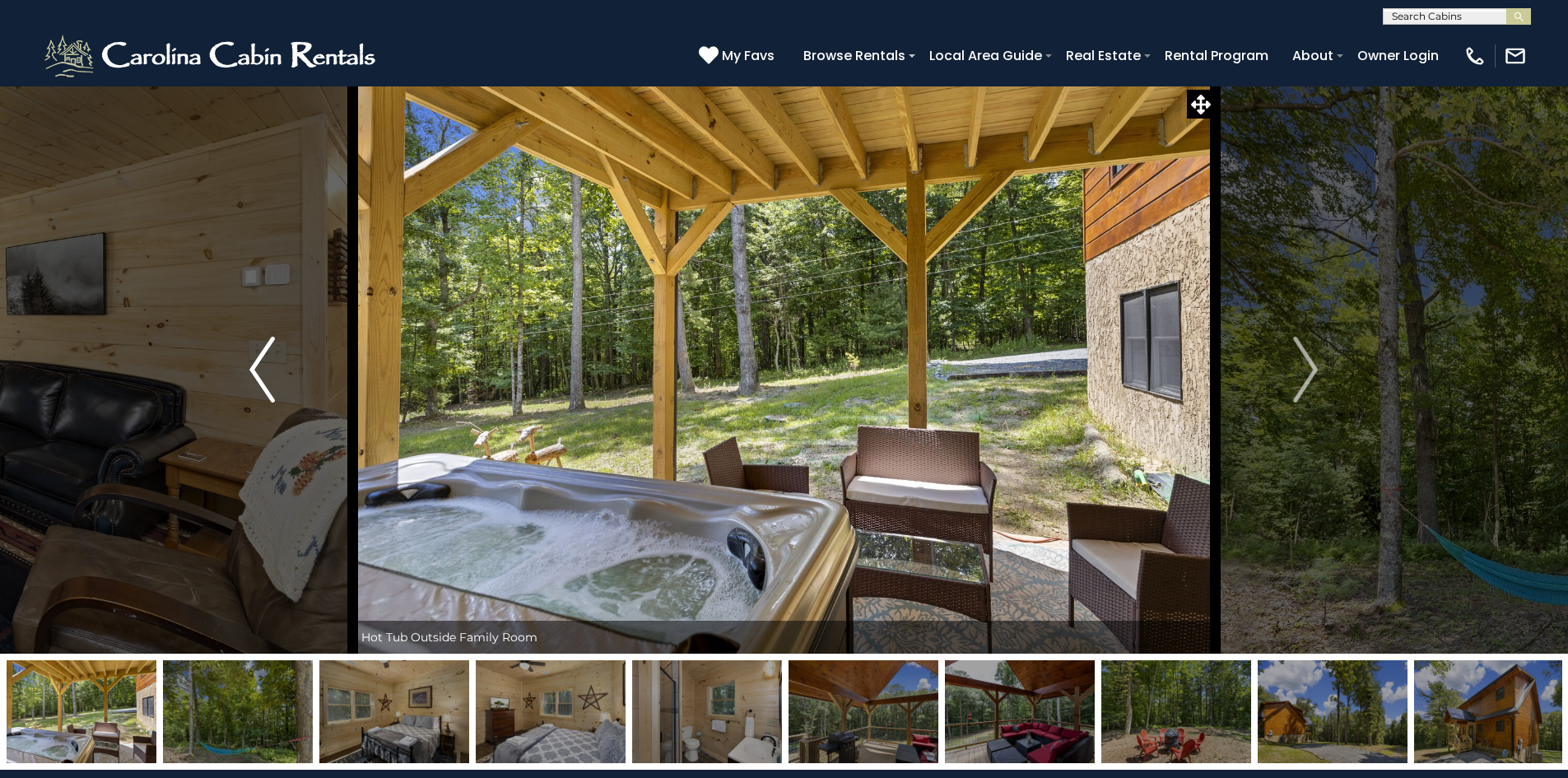
click at [267, 358] on img "Previous" at bounding box center [261, 370] width 25 height 66
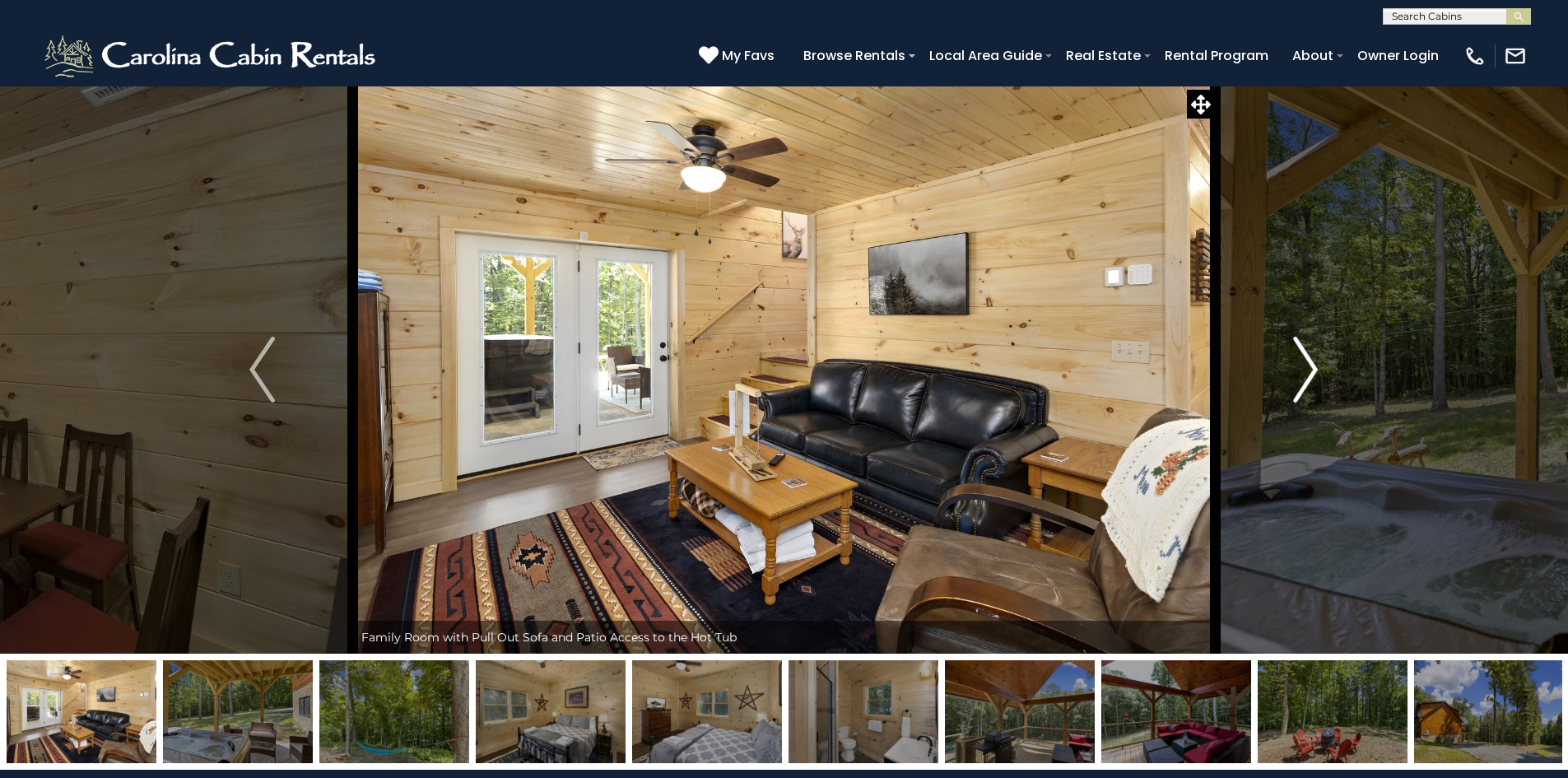
click at [1300, 374] on img "Next" at bounding box center [1305, 370] width 25 height 66
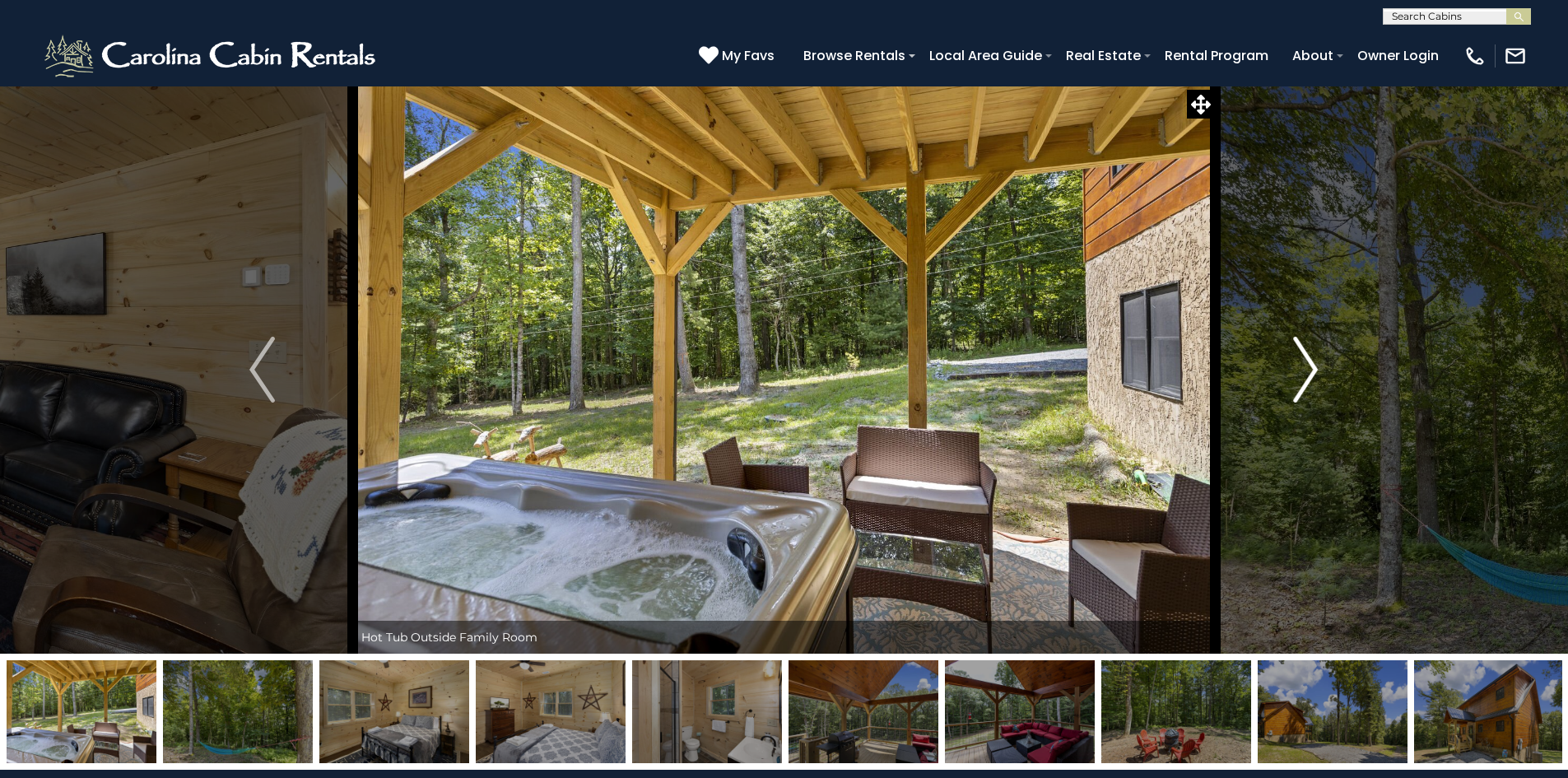
click at [1300, 374] on img "Next" at bounding box center [1305, 370] width 25 height 66
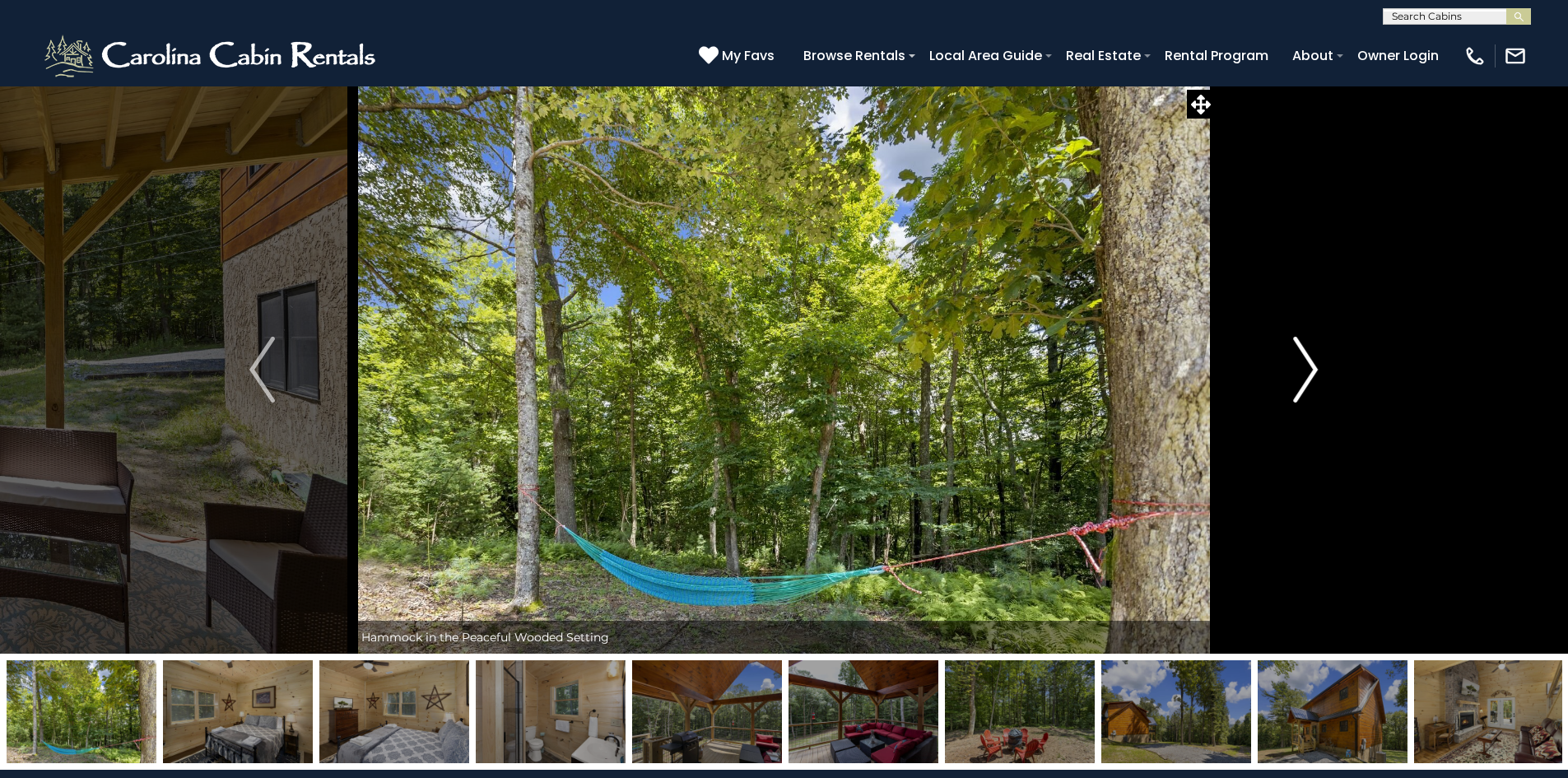
click at [1300, 374] on img "Next" at bounding box center [1305, 370] width 25 height 66
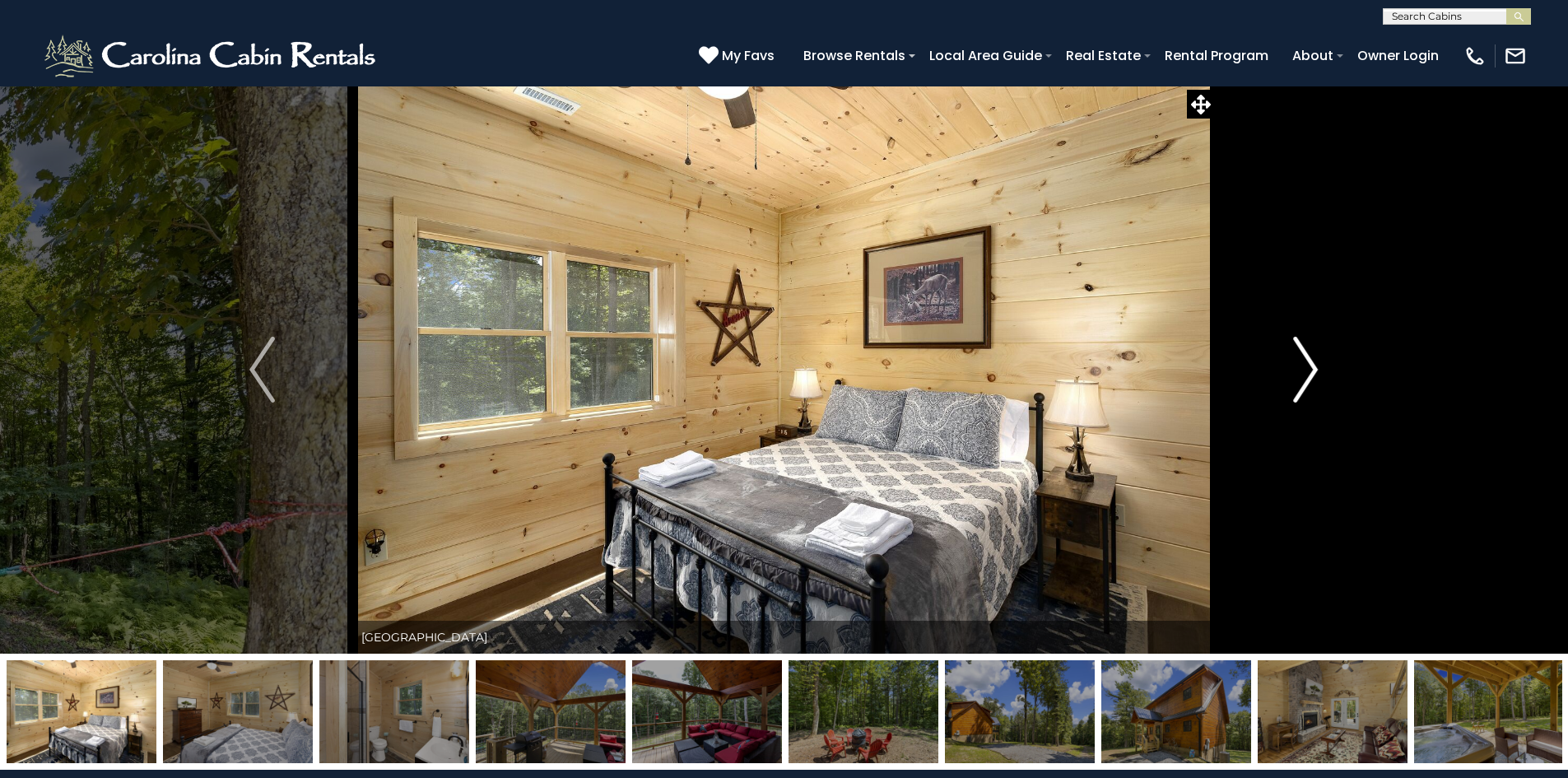
click at [1300, 374] on img "Next" at bounding box center [1305, 370] width 25 height 66
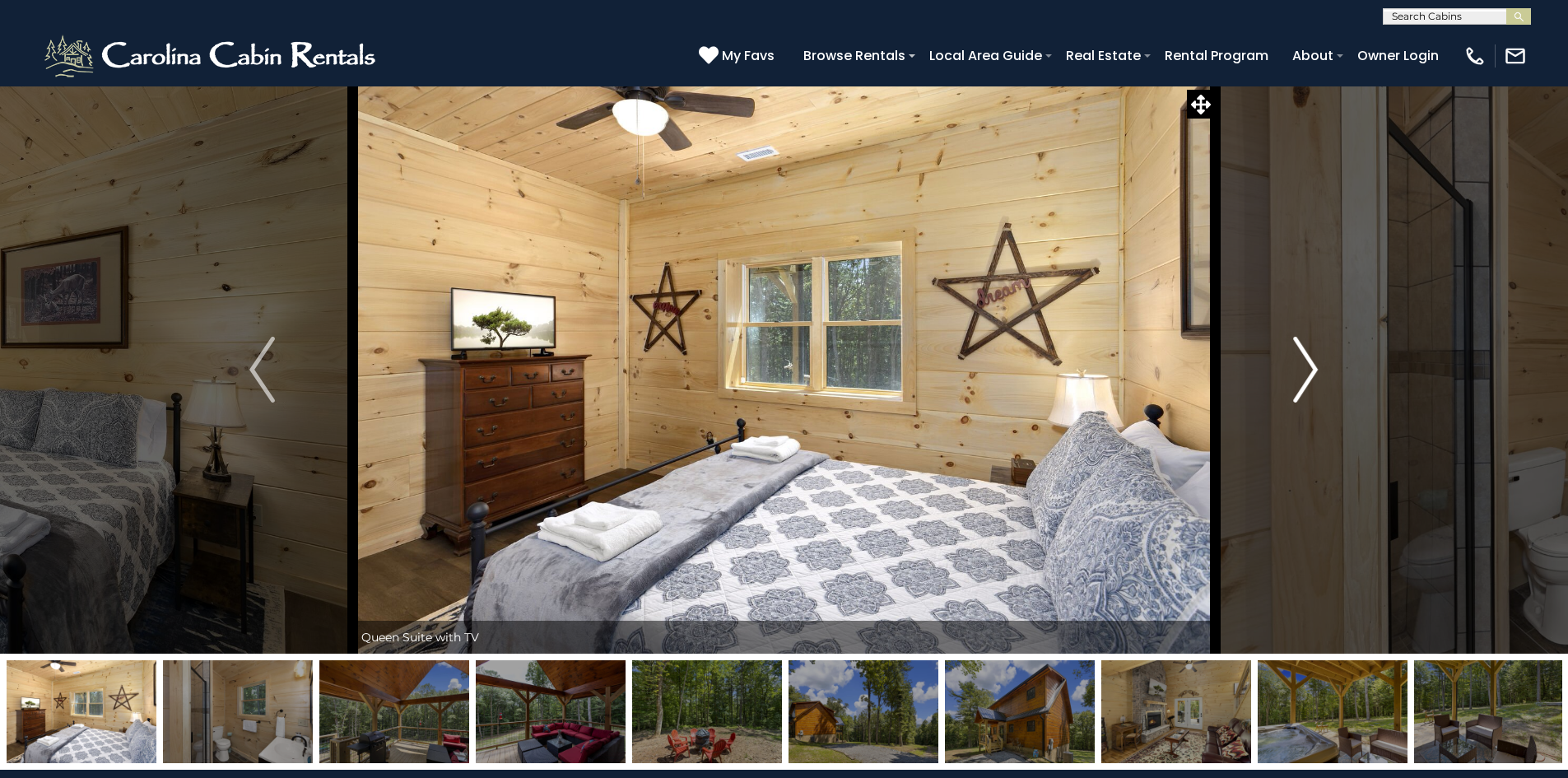
click at [1300, 374] on img "Next" at bounding box center [1305, 370] width 25 height 66
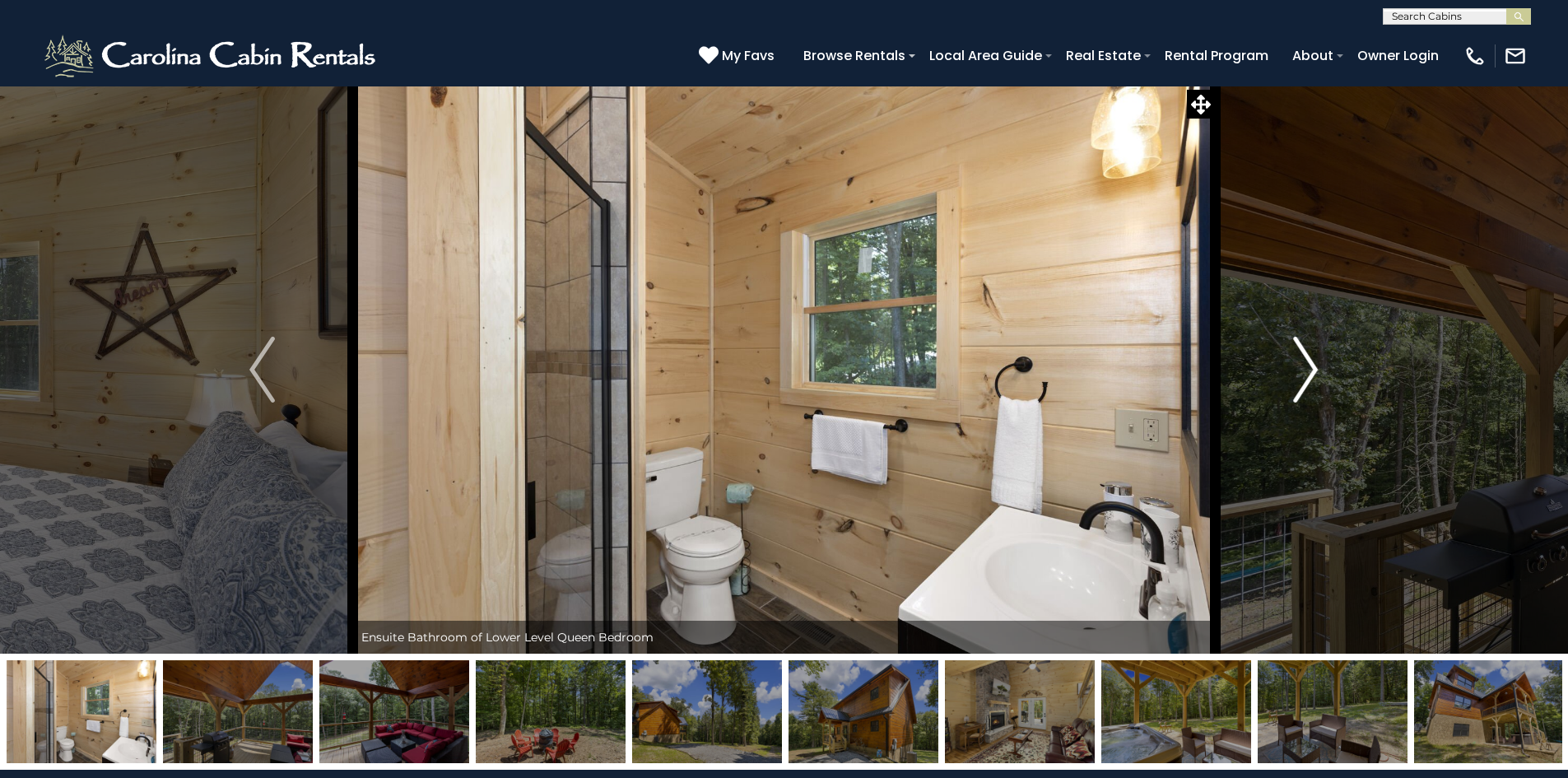
click at [1300, 374] on img "Next" at bounding box center [1305, 370] width 25 height 66
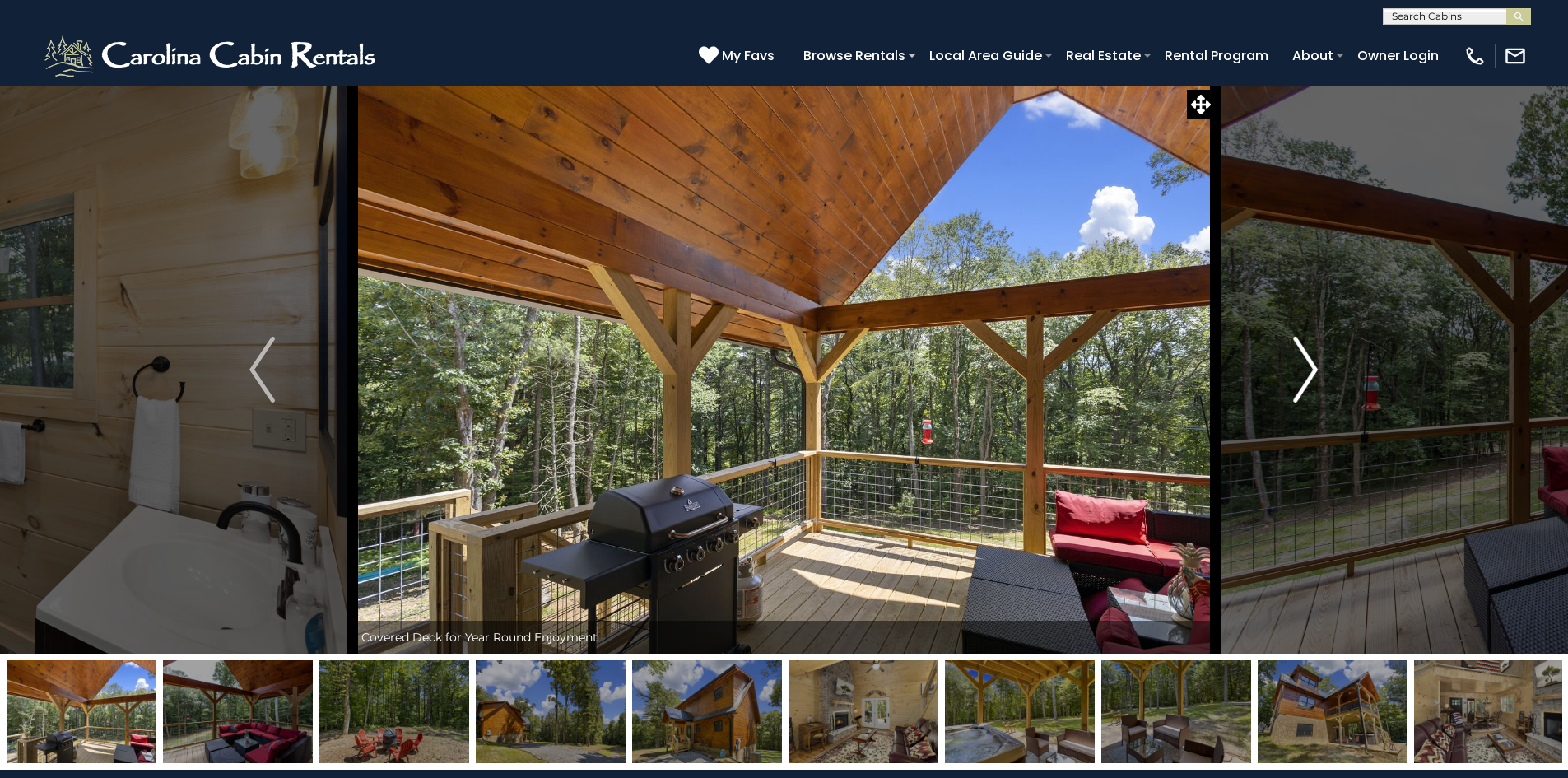
click at [1300, 374] on img "Next" at bounding box center [1305, 370] width 25 height 66
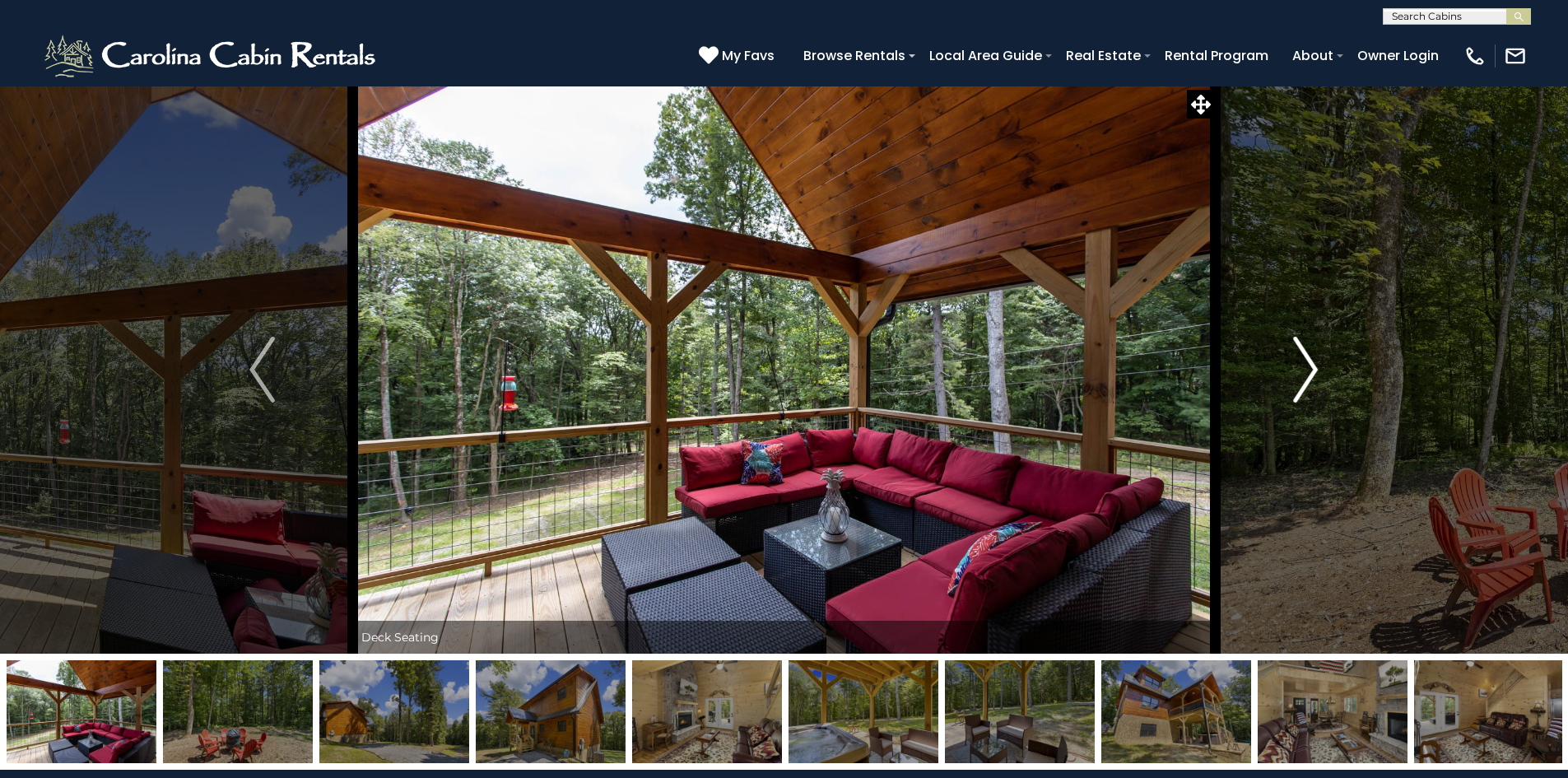
click at [1300, 374] on img "Next" at bounding box center [1305, 370] width 25 height 66
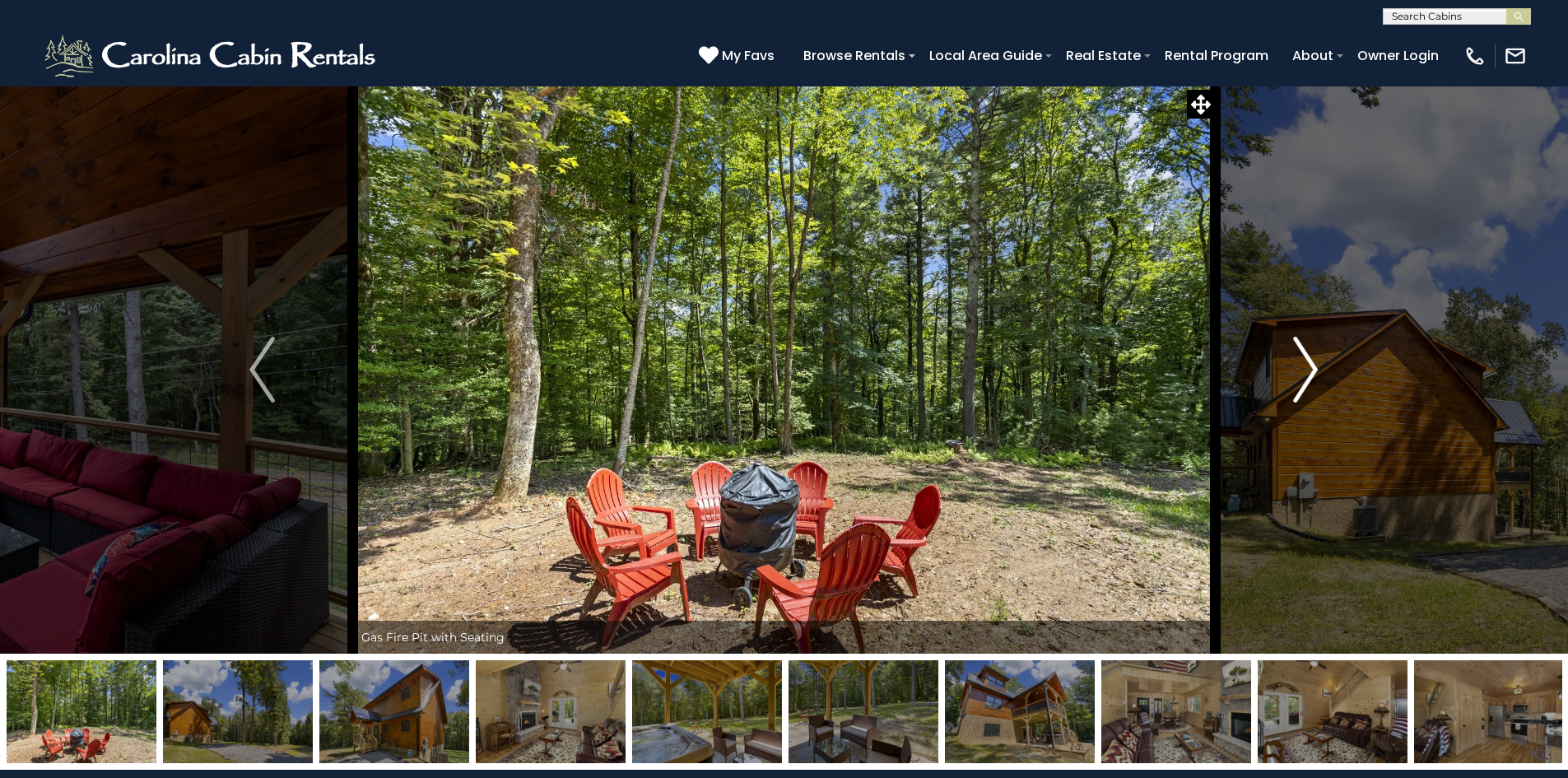
click at [1293, 371] on img "Next" at bounding box center [1305, 370] width 25 height 66
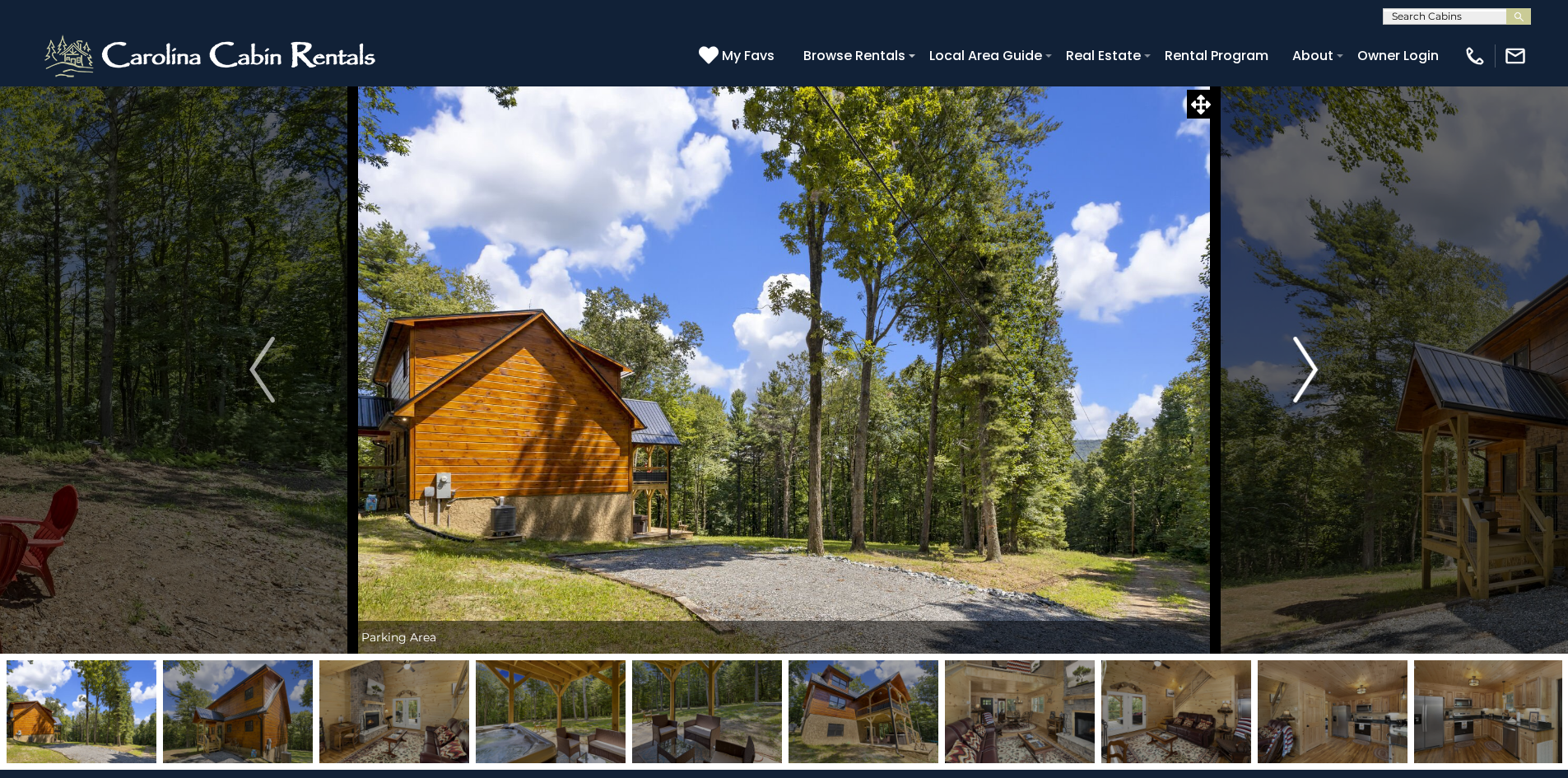
click at [1297, 364] on img "Next" at bounding box center [1305, 370] width 25 height 66
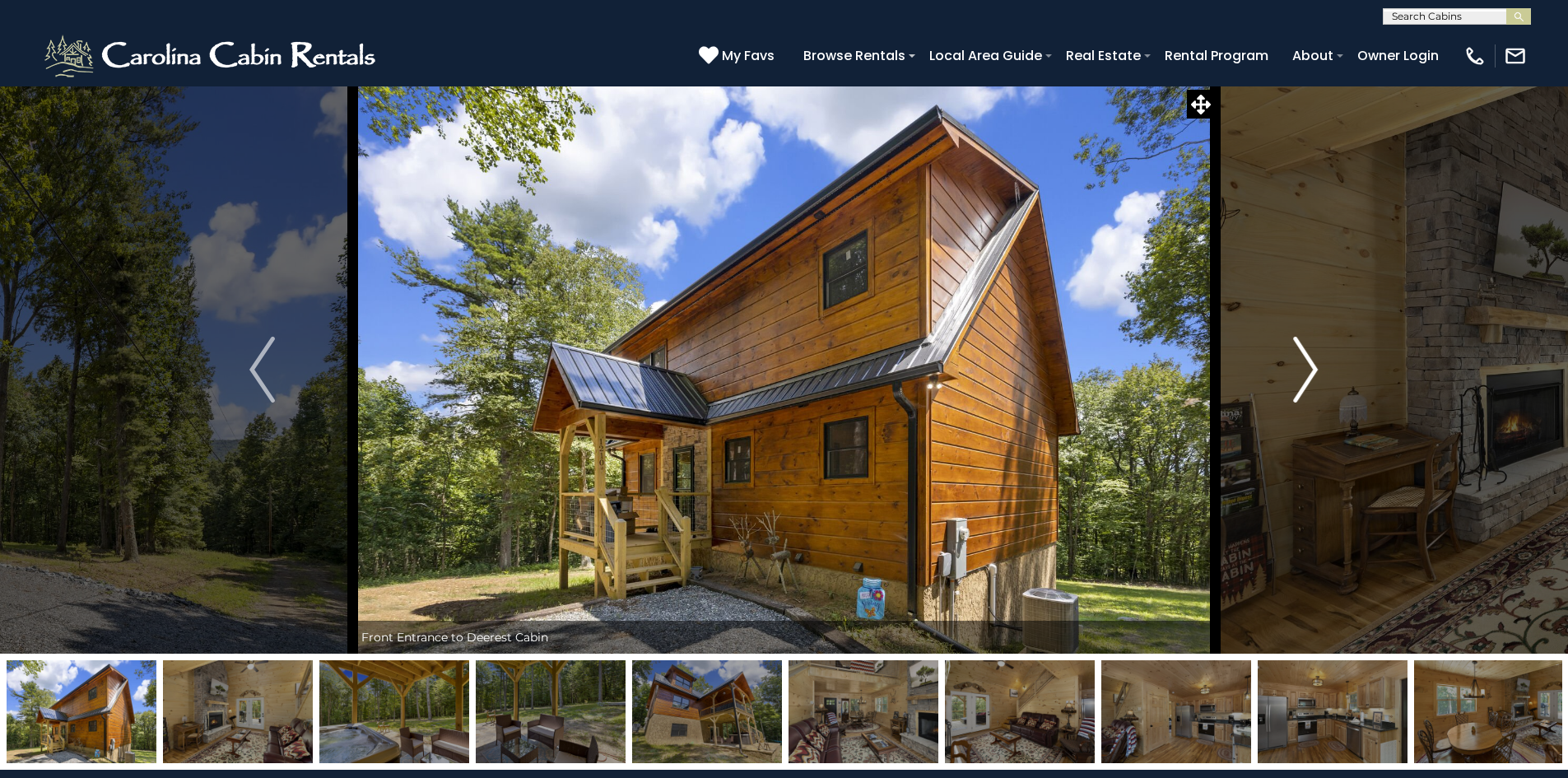
click at [1297, 364] on img "Next" at bounding box center [1305, 370] width 25 height 66
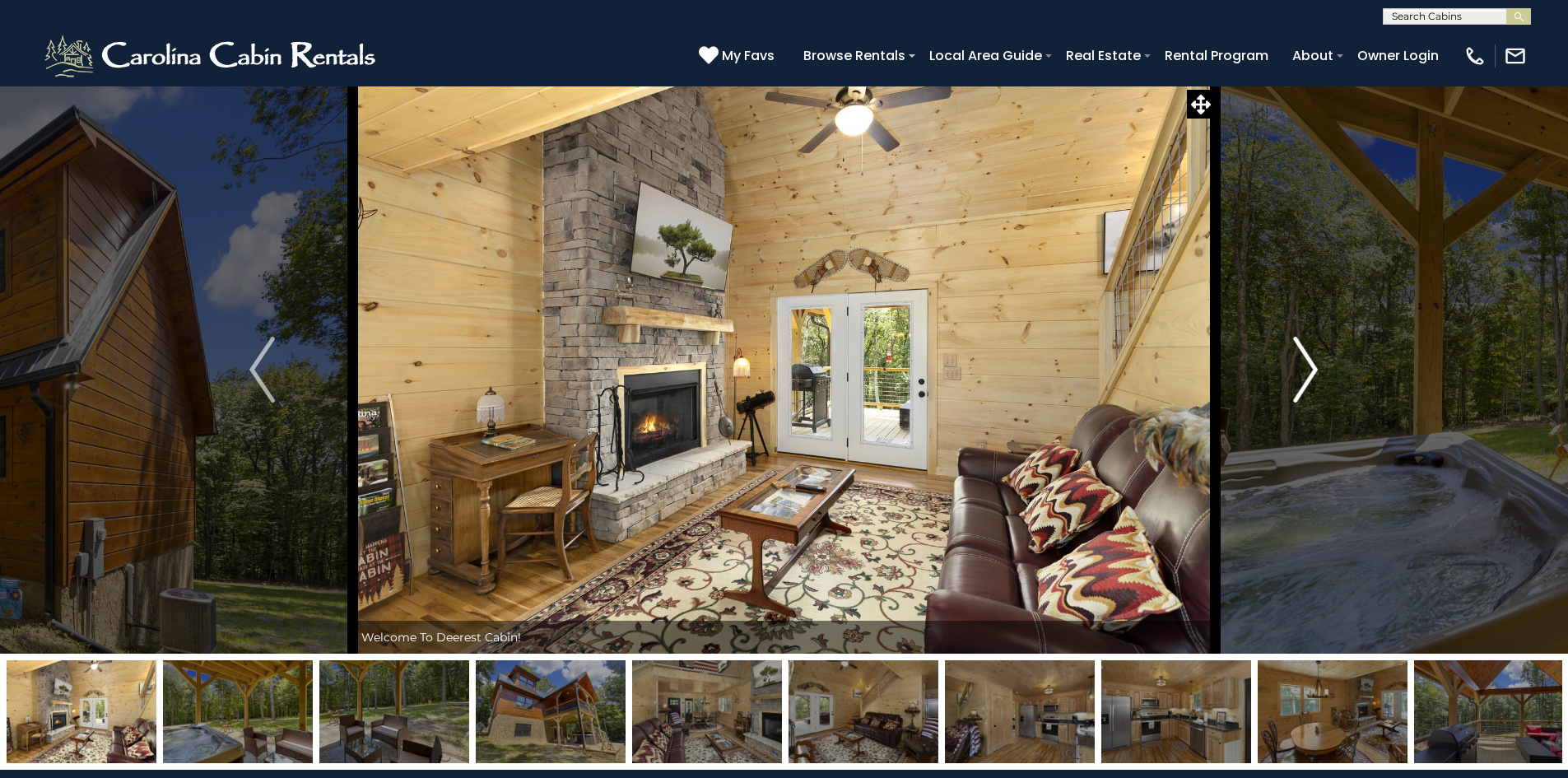
click at [1293, 364] on img "Next" at bounding box center [1305, 370] width 25 height 66
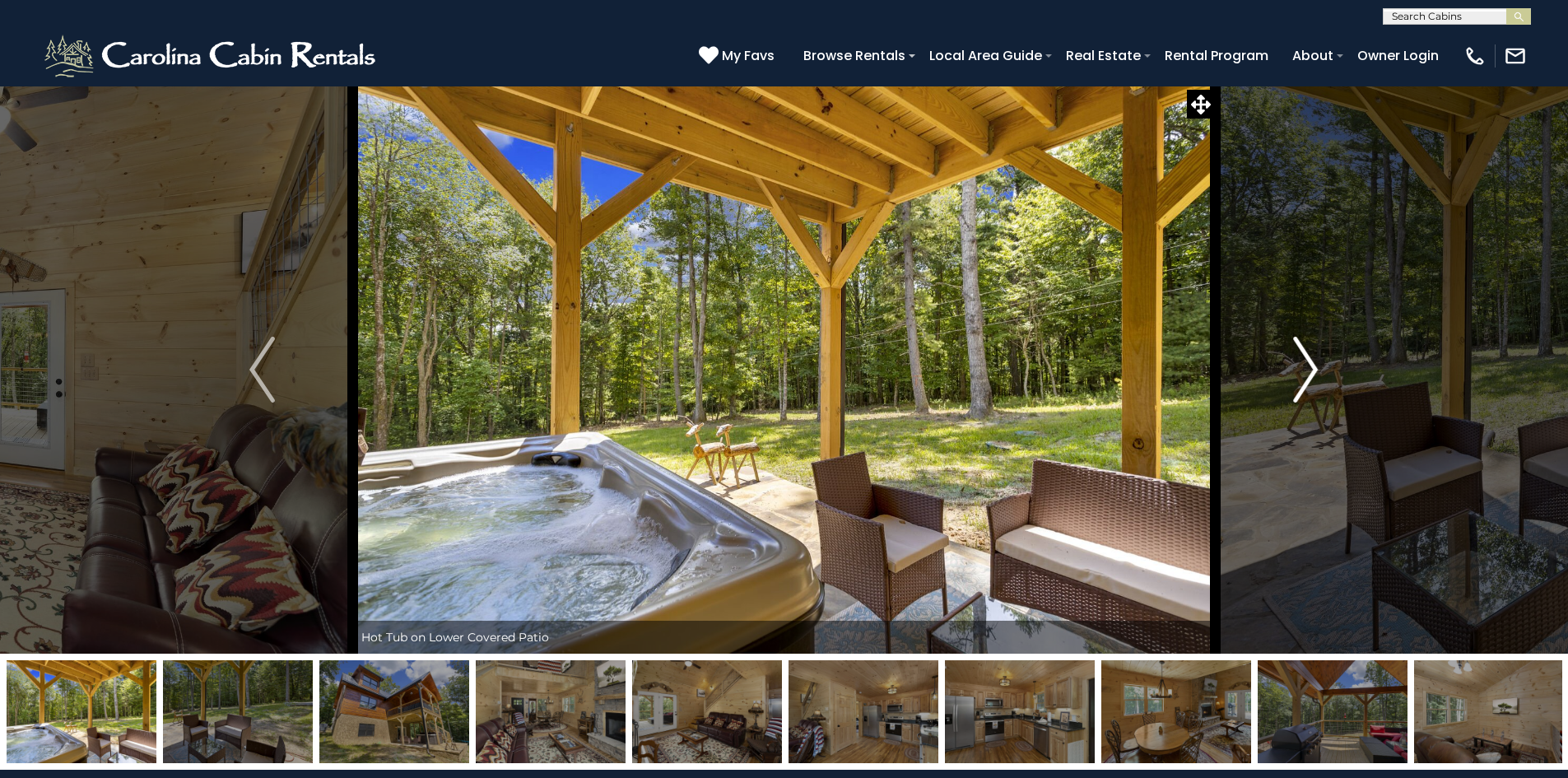
click at [1289, 364] on button "Next" at bounding box center [1306, 370] width 181 height 568
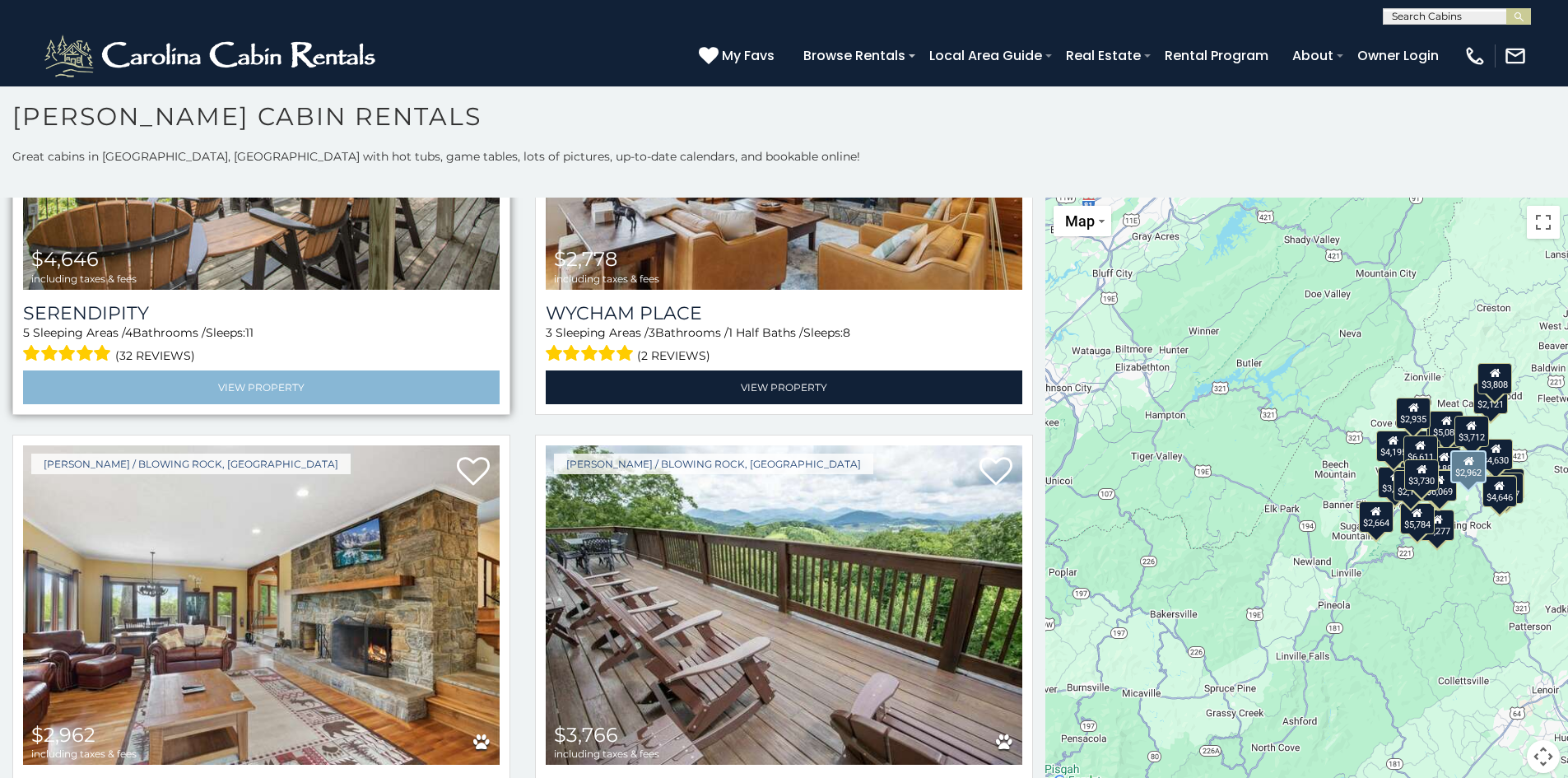
scroll to position [1894, 0]
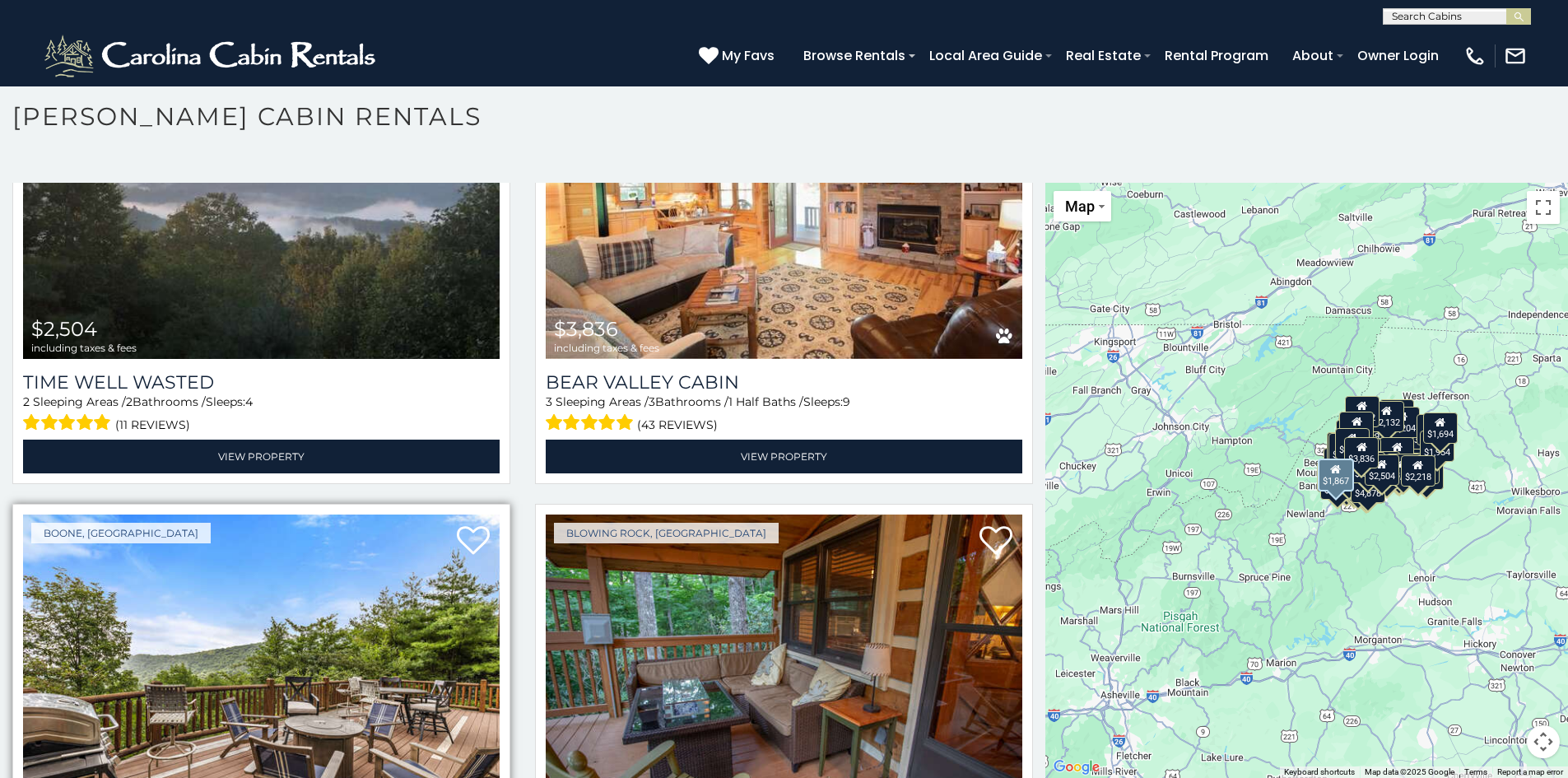
scroll to position [14134, 0]
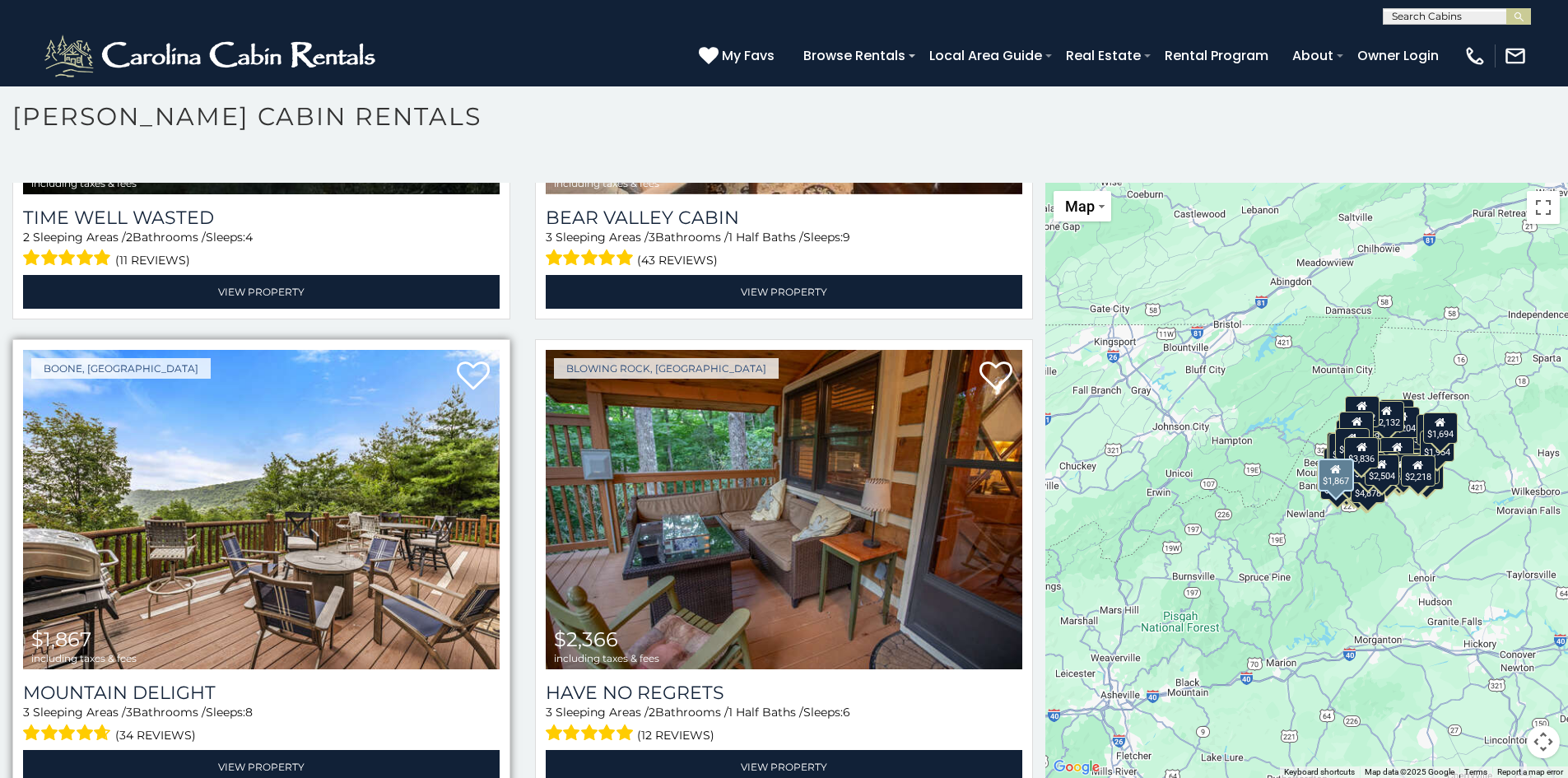
click at [328, 414] on img at bounding box center [261, 509] width 476 height 319
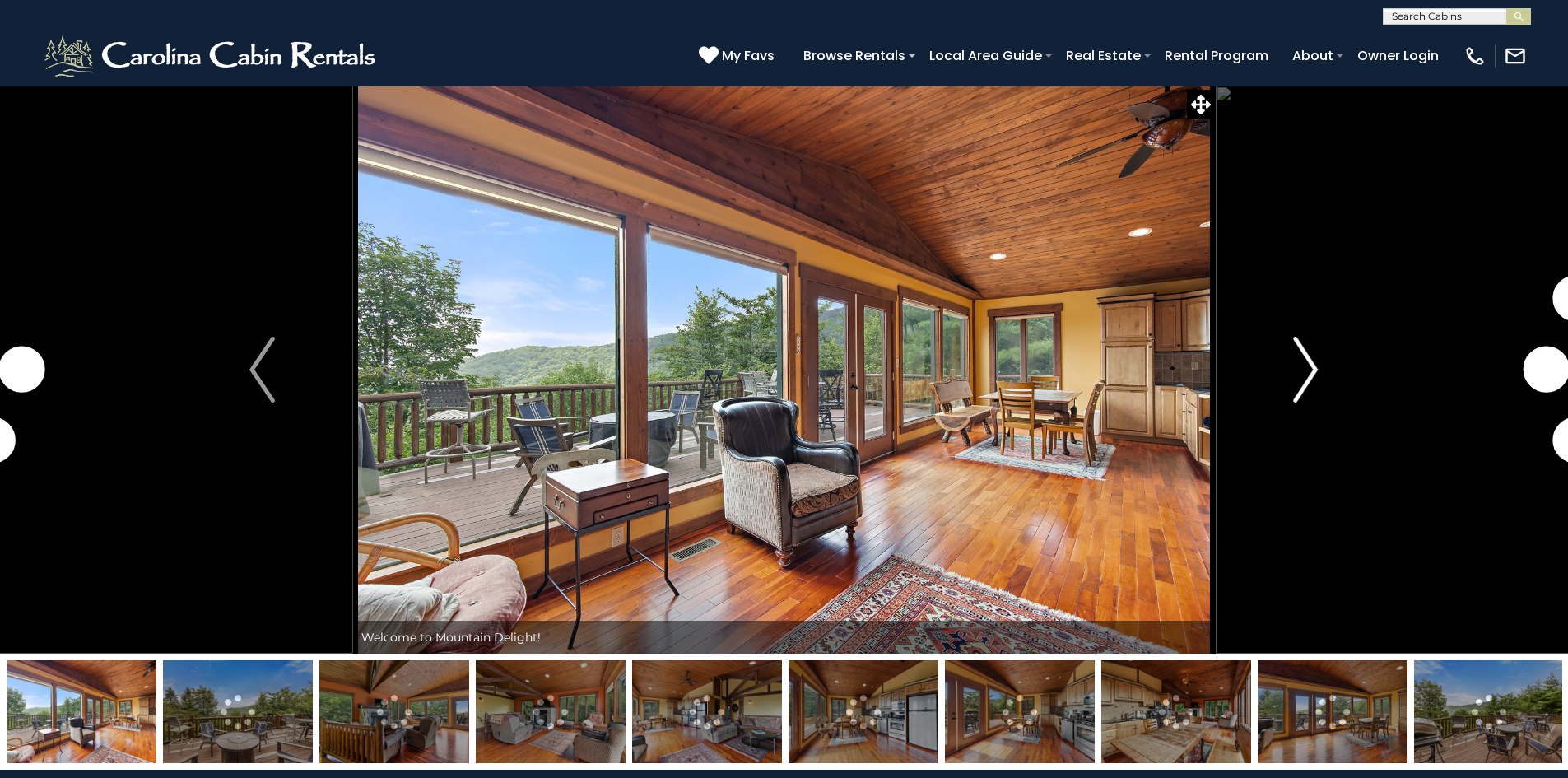
click at [1299, 379] on img "Next" at bounding box center [1305, 370] width 25 height 66
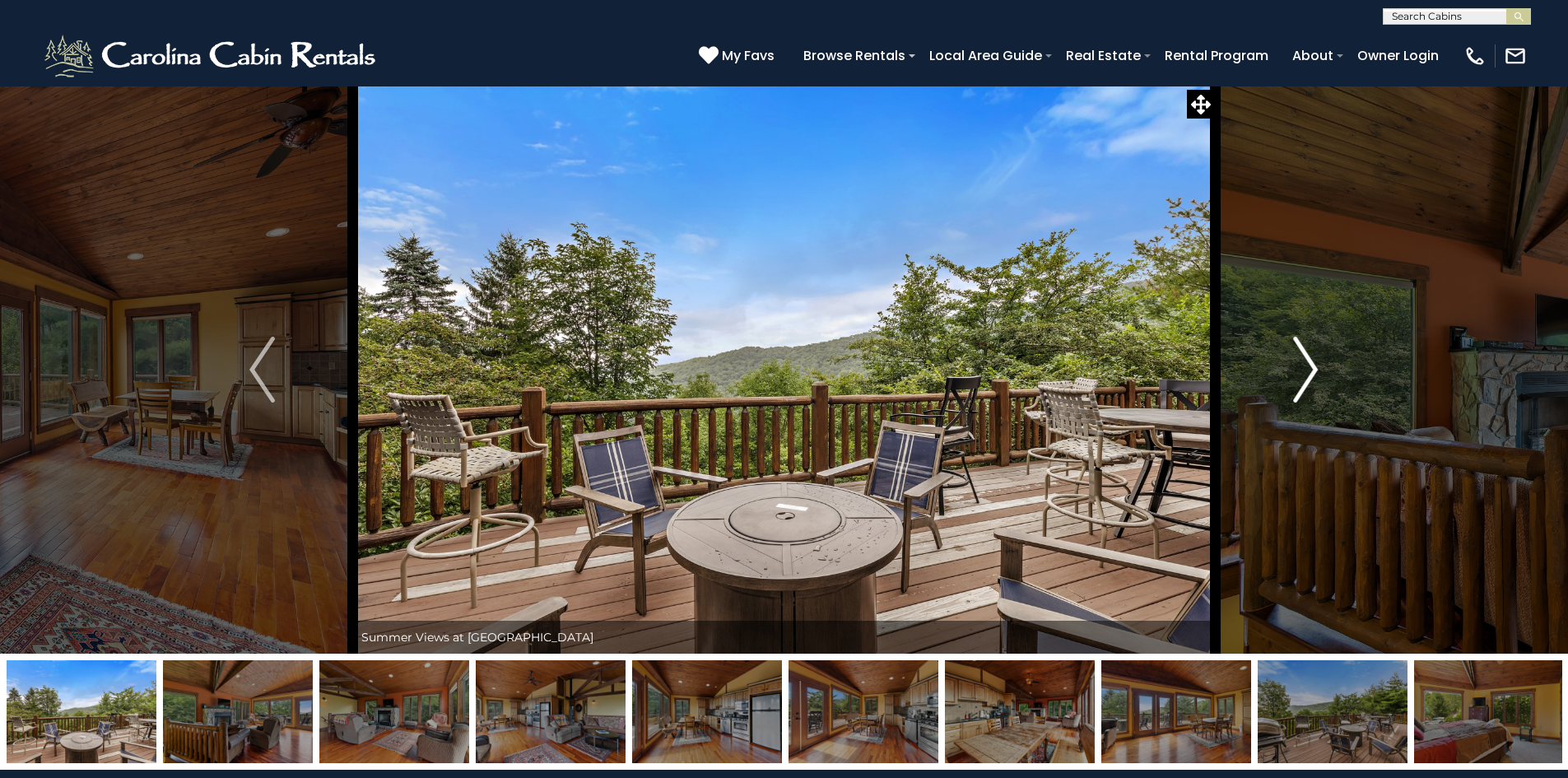
click at [1298, 379] on img "Next" at bounding box center [1305, 370] width 25 height 66
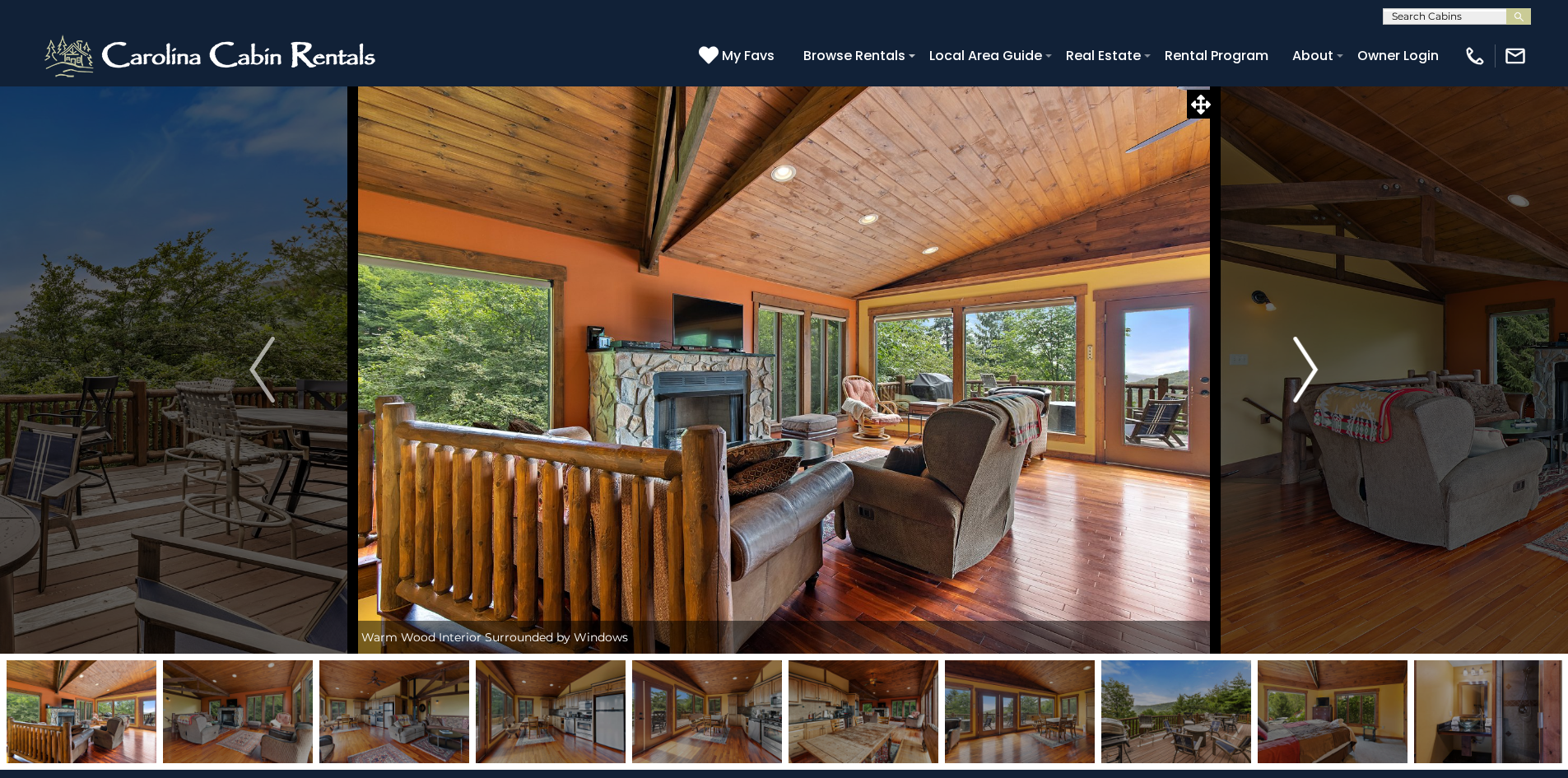
click at [1298, 379] on img "Next" at bounding box center [1305, 370] width 25 height 66
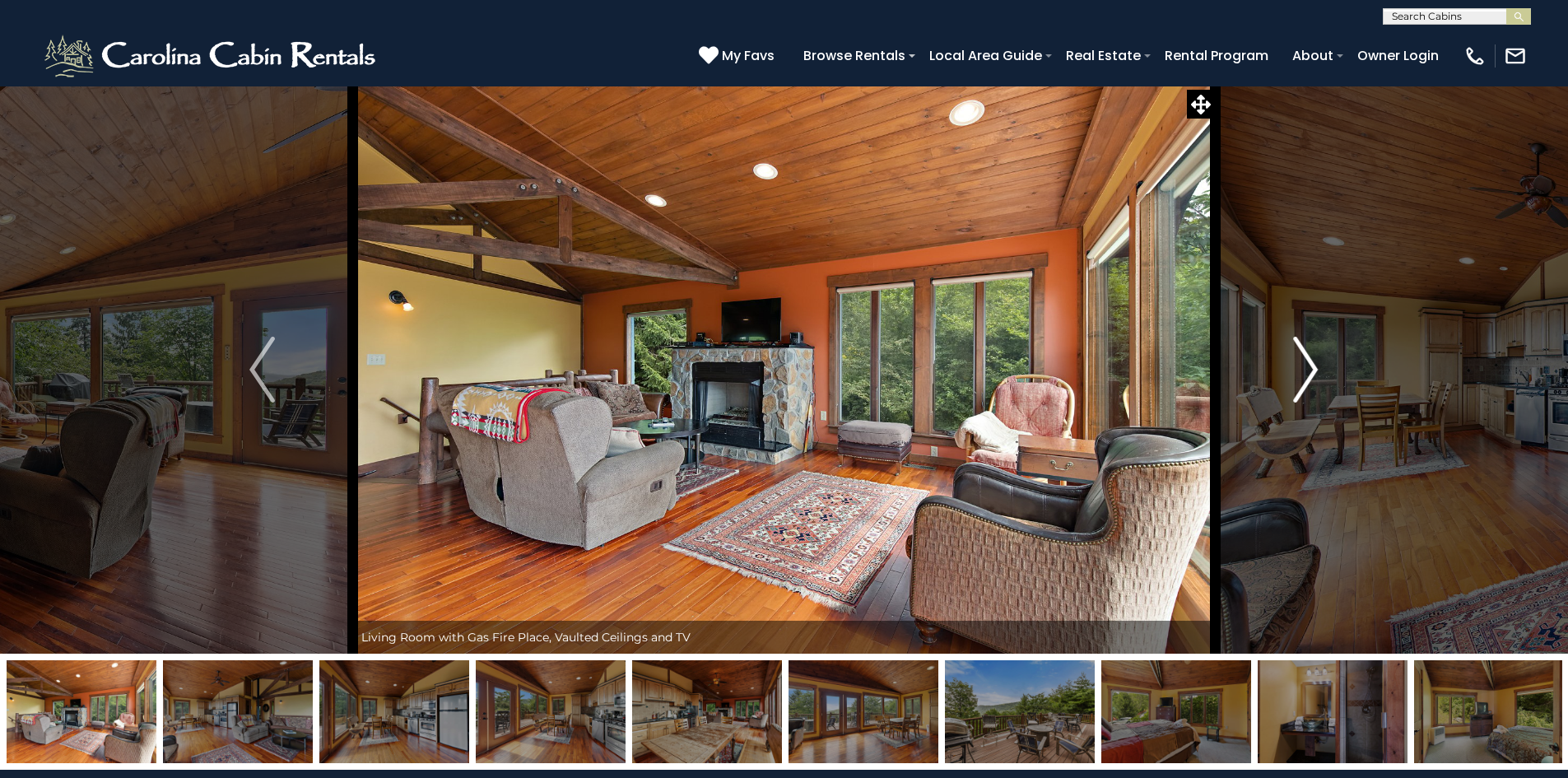
click at [1298, 379] on img "Next" at bounding box center [1305, 370] width 25 height 66
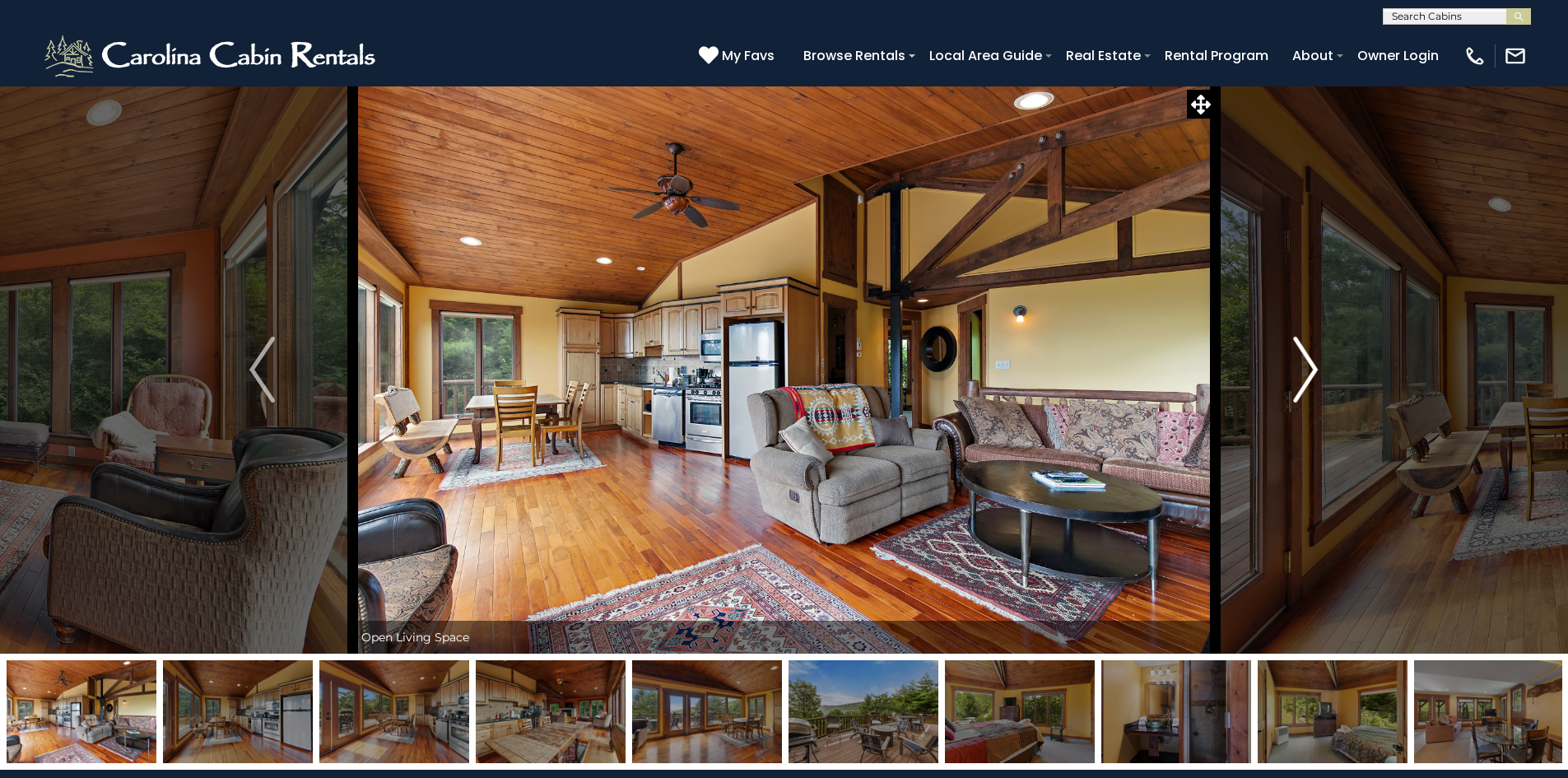
click at [1295, 381] on img "Next" at bounding box center [1305, 370] width 25 height 66
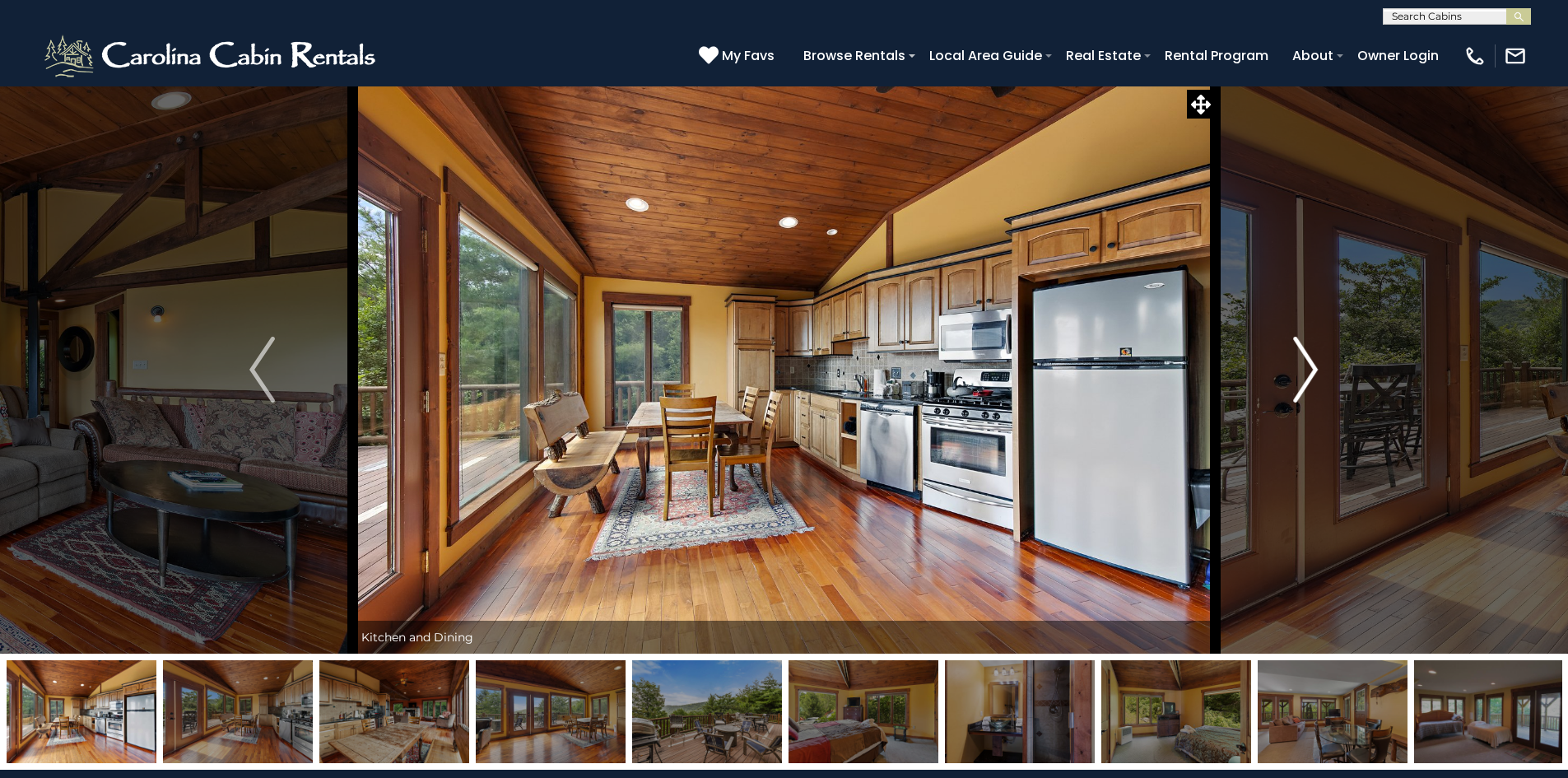
click at [1295, 381] on img "Next" at bounding box center [1305, 370] width 25 height 66
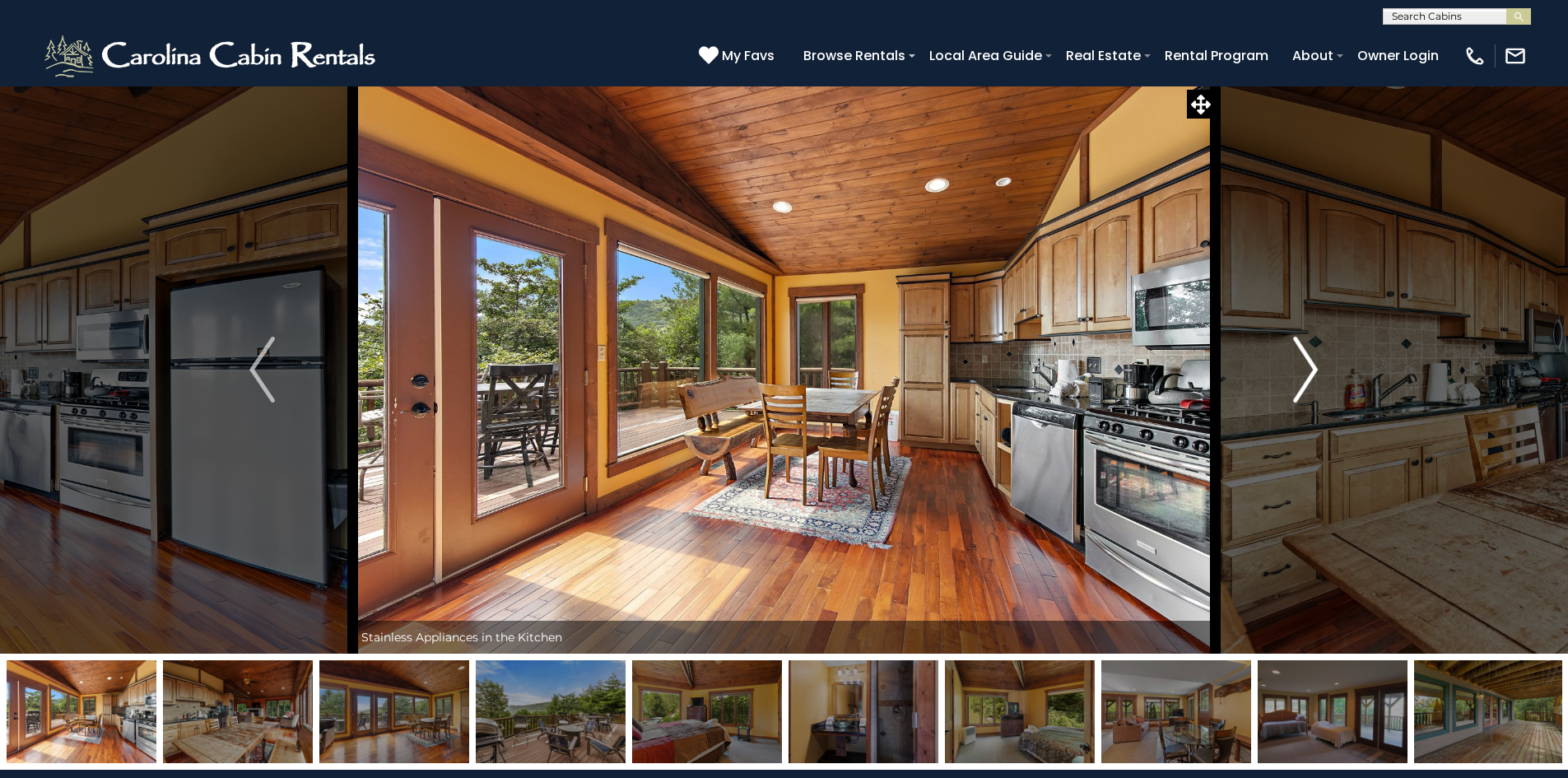
click at [1295, 381] on img "Next" at bounding box center [1305, 370] width 25 height 66
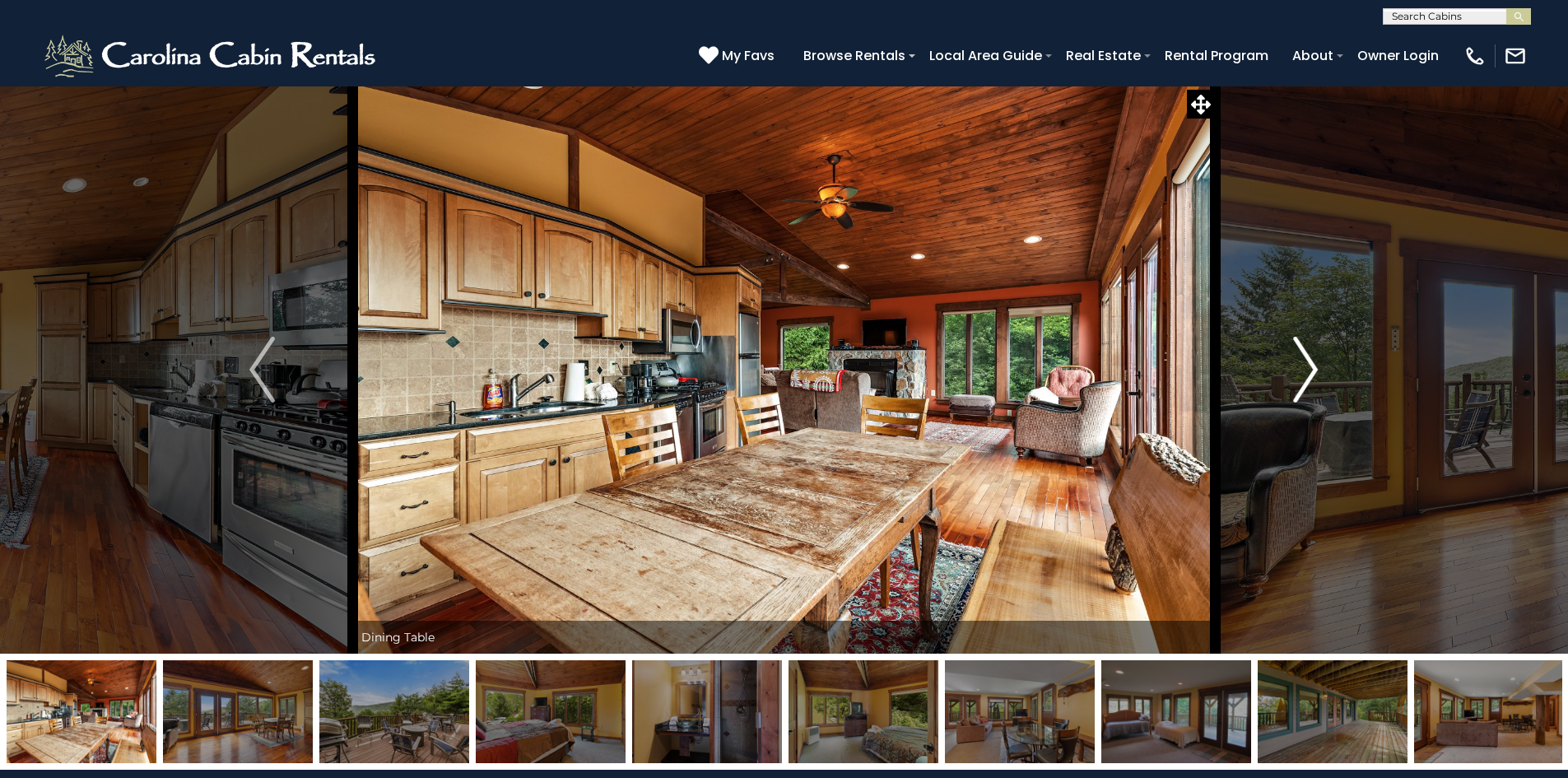
click at [1294, 382] on img "Next" at bounding box center [1305, 370] width 25 height 66
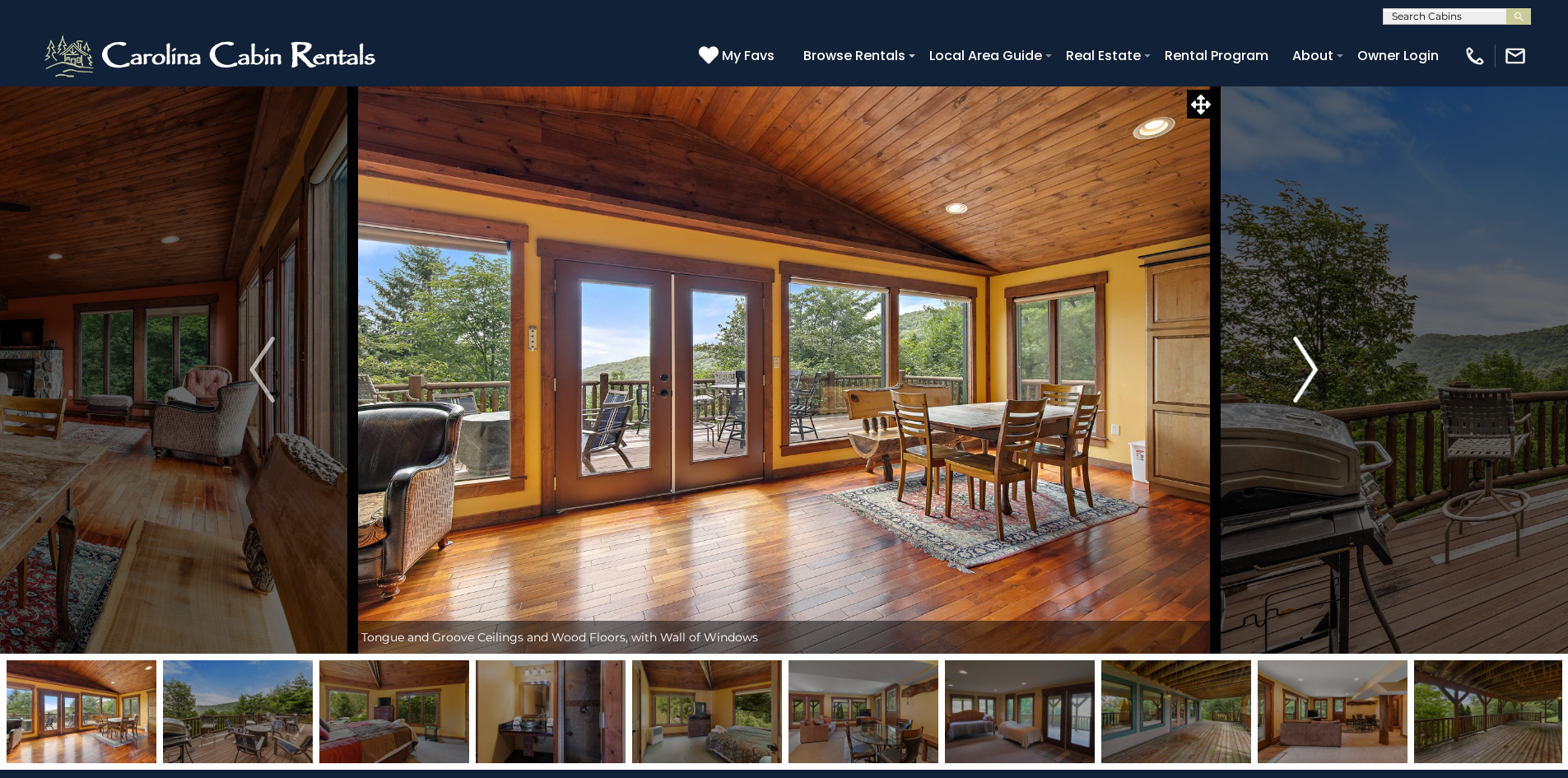
click at [1294, 382] on img "Next" at bounding box center [1305, 370] width 25 height 66
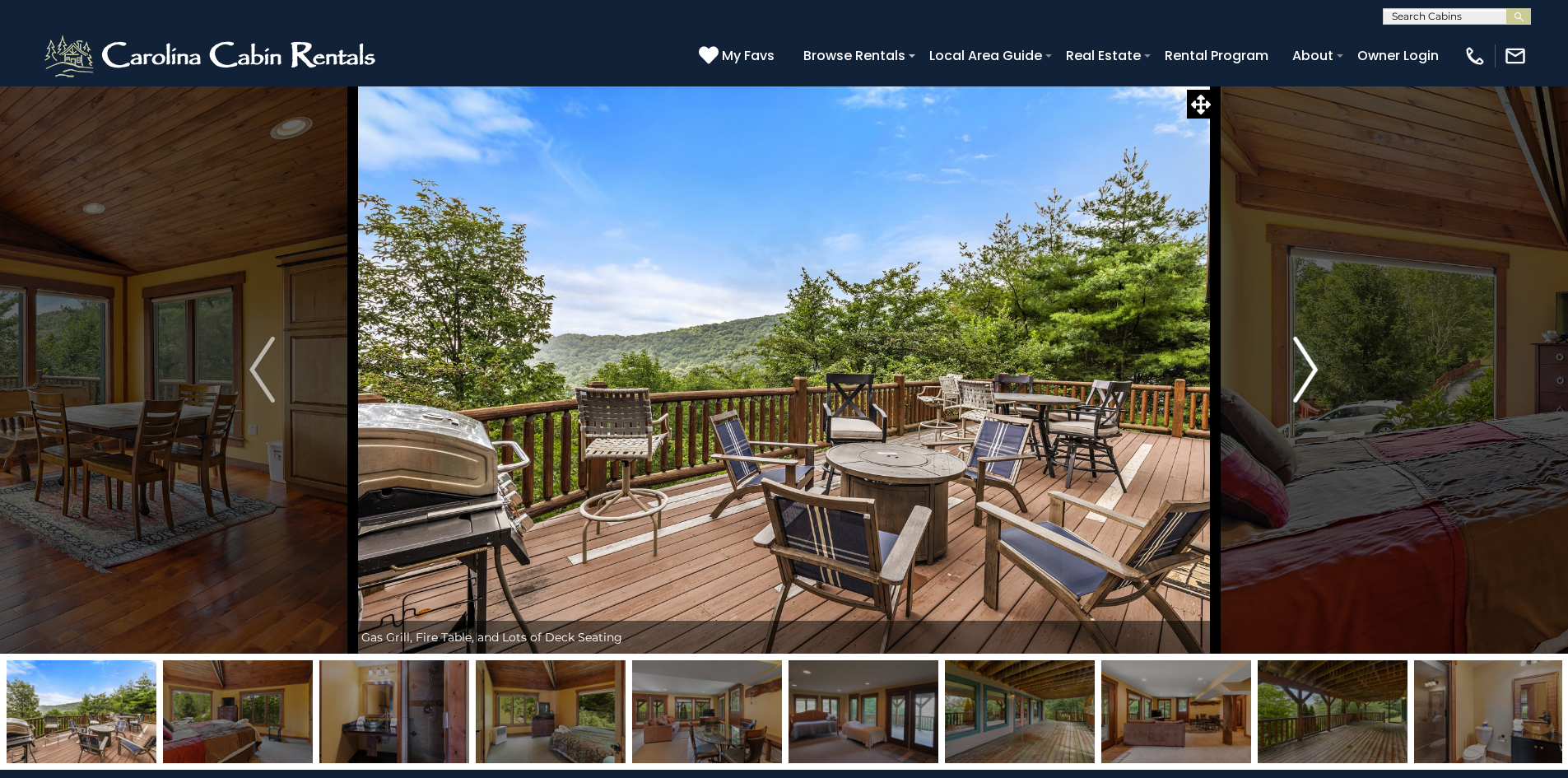
click at [1294, 382] on img "Next" at bounding box center [1305, 370] width 25 height 66
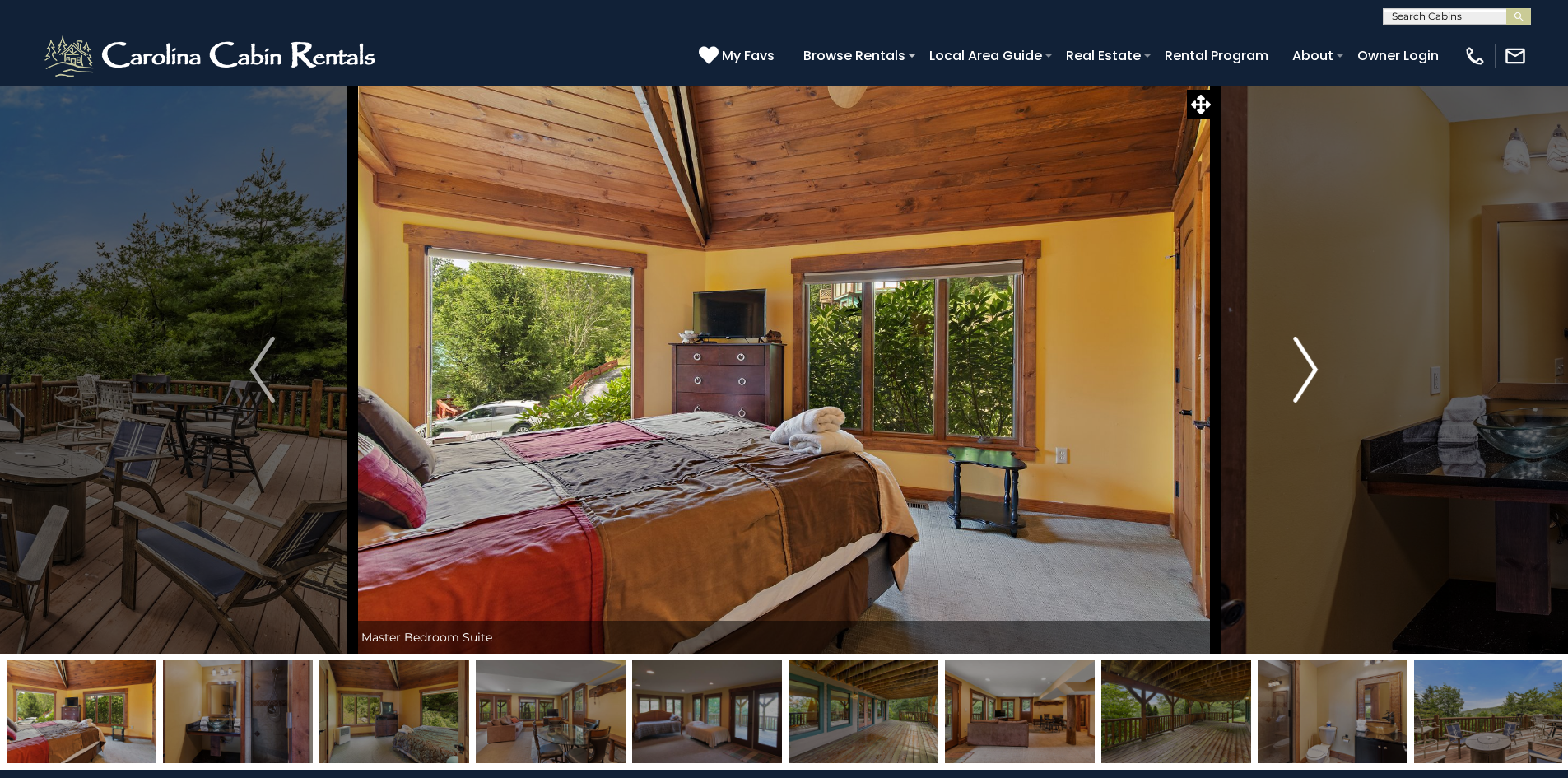
click at [1294, 382] on img "Next" at bounding box center [1305, 370] width 25 height 66
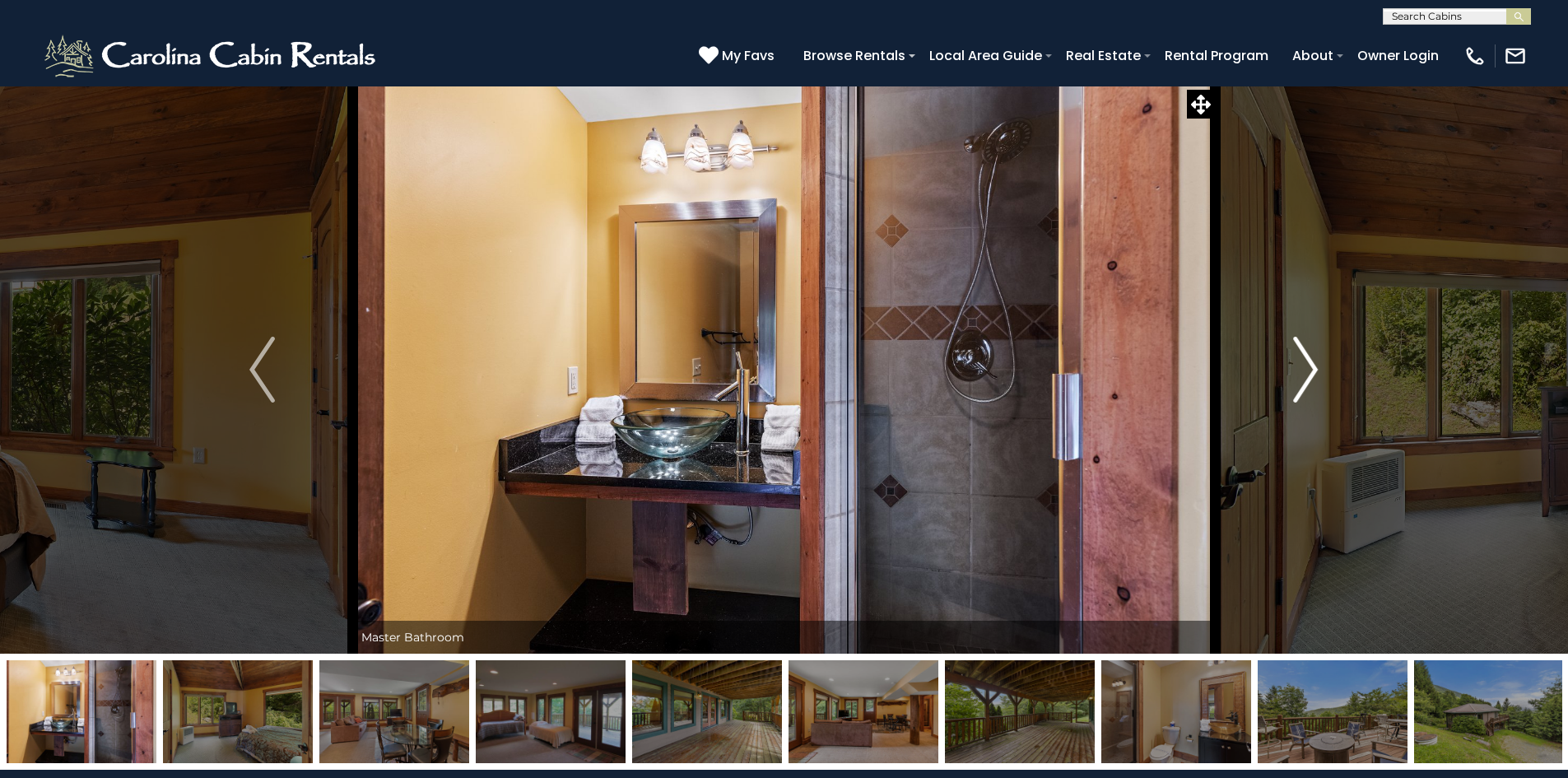
click at [1294, 382] on img "Next" at bounding box center [1305, 370] width 25 height 66
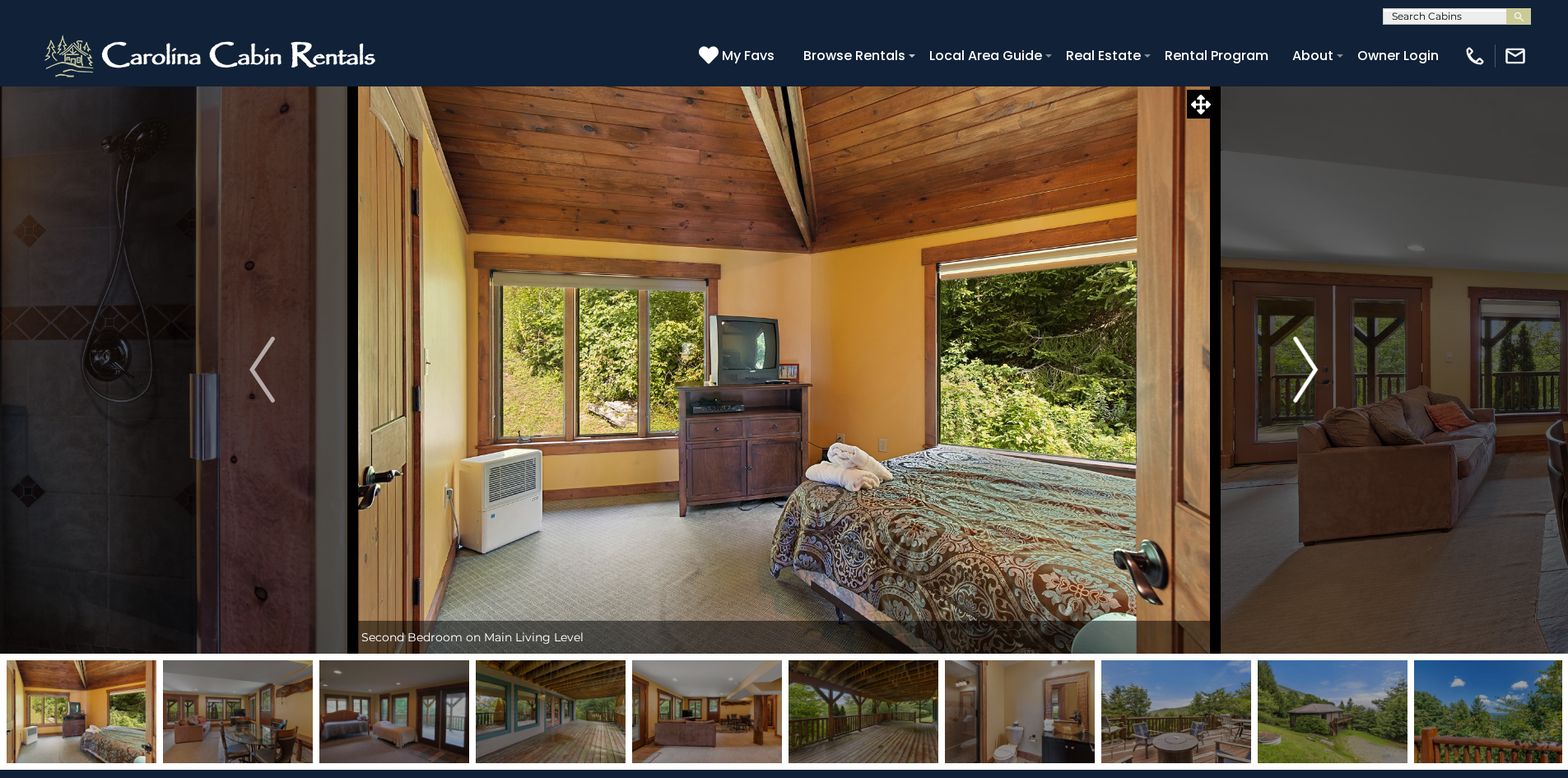
click at [1294, 382] on img "Next" at bounding box center [1305, 370] width 25 height 66
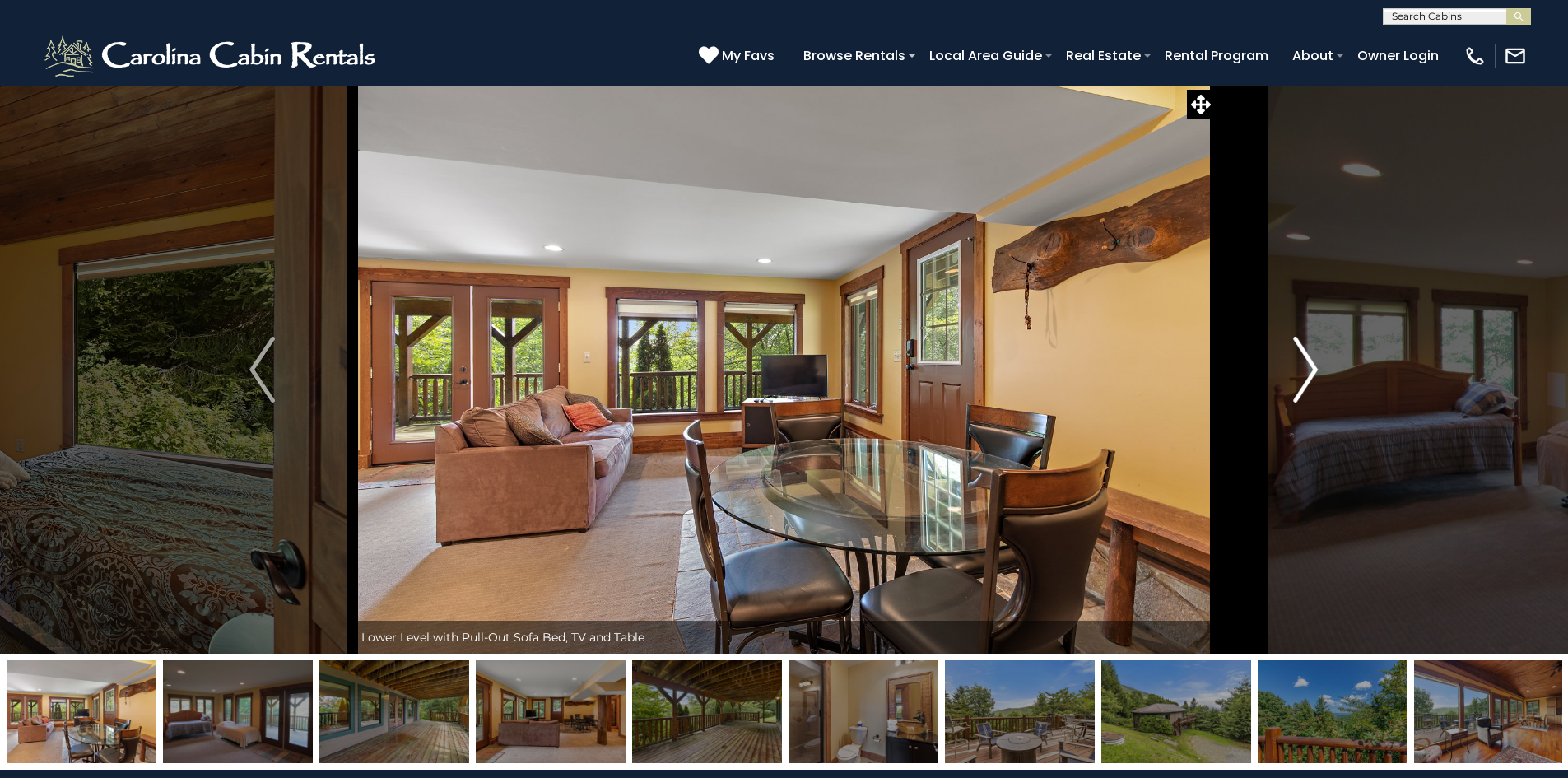
click at [1294, 382] on img "Next" at bounding box center [1305, 370] width 25 height 66
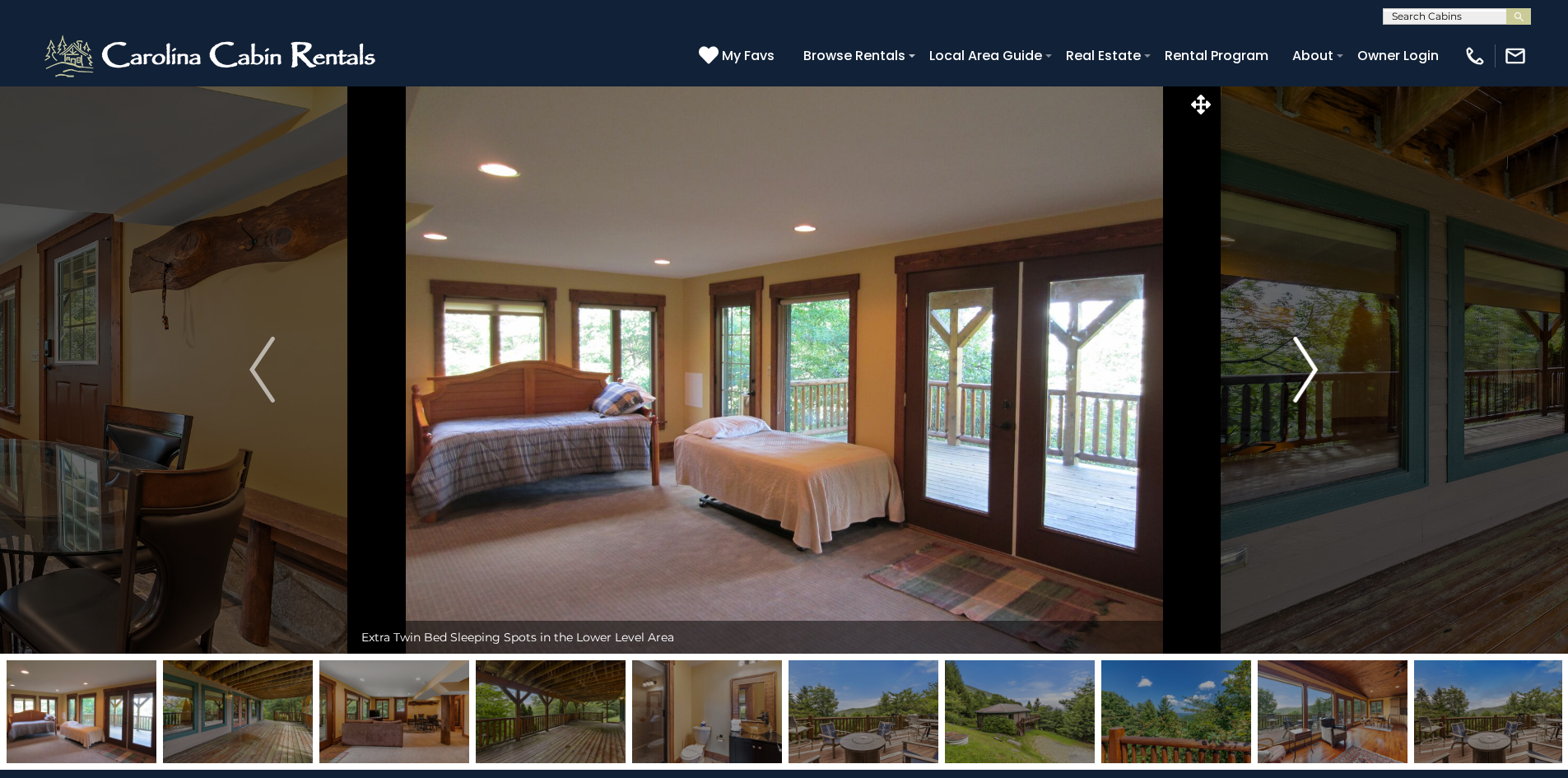
click at [1294, 382] on img "Next" at bounding box center [1305, 370] width 25 height 66
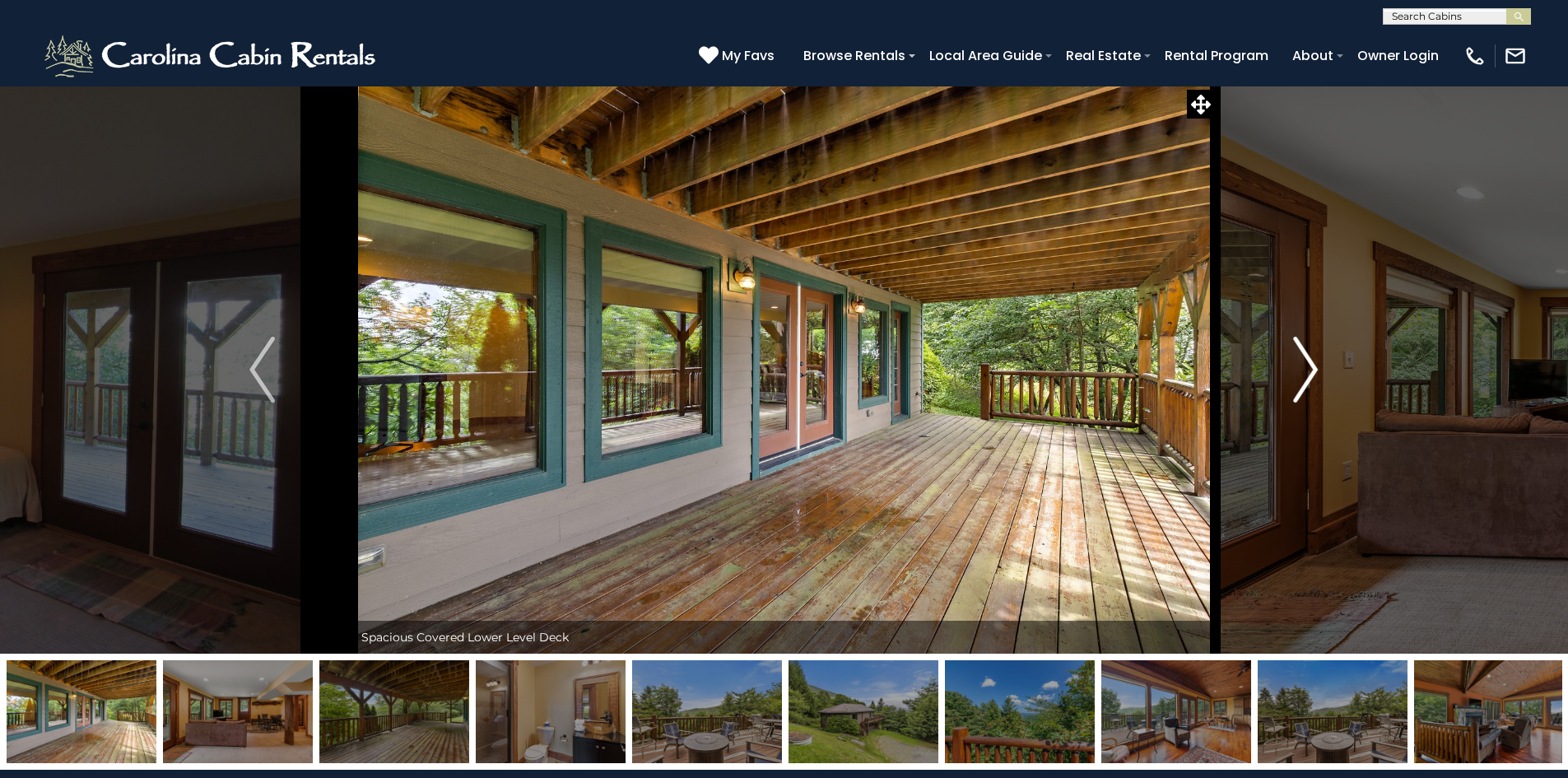
click at [1294, 382] on img "Next" at bounding box center [1305, 370] width 25 height 66
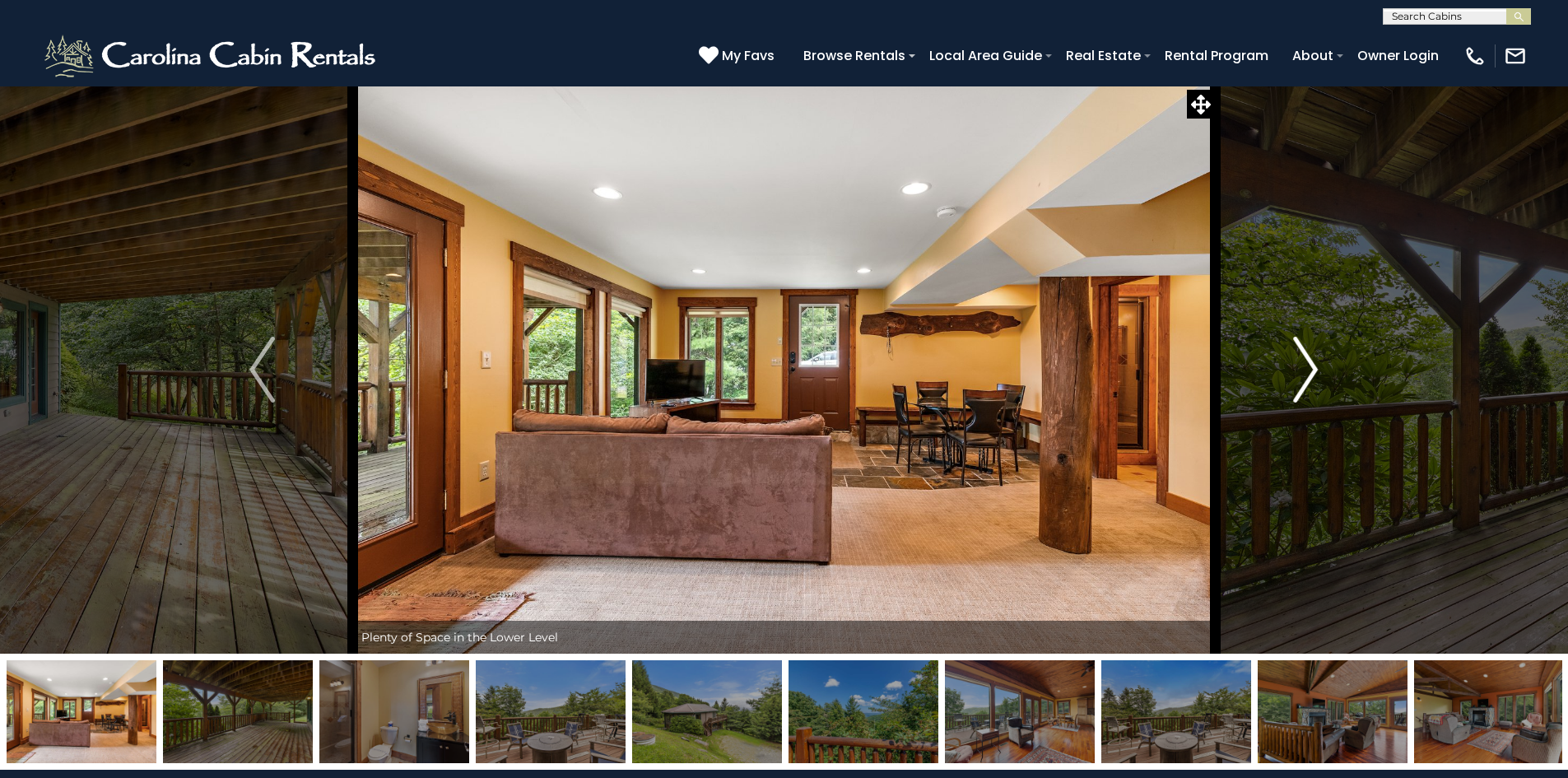
click at [1294, 382] on img "Next" at bounding box center [1305, 370] width 25 height 66
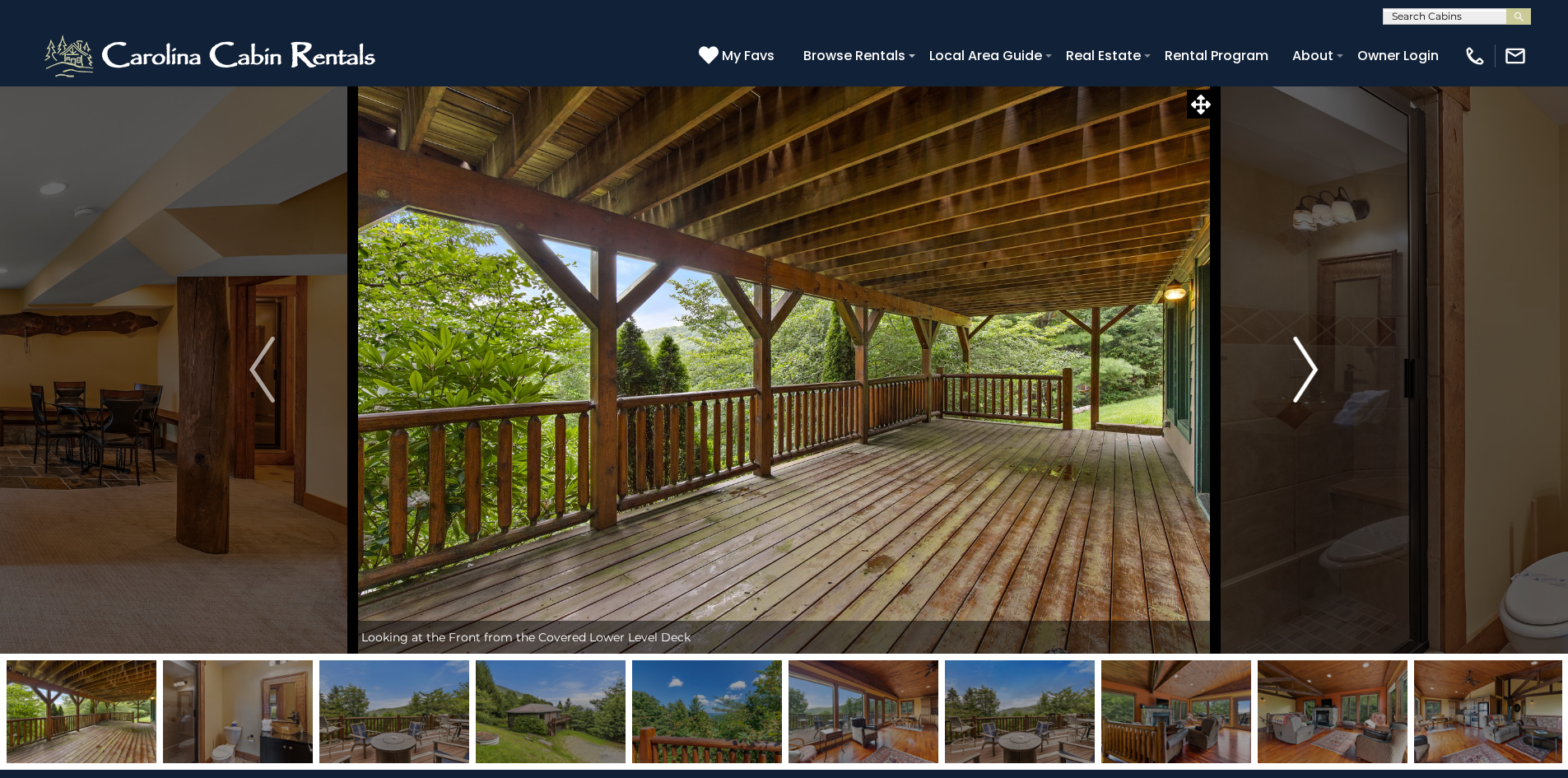
click at [1294, 382] on img "Next" at bounding box center [1305, 370] width 25 height 66
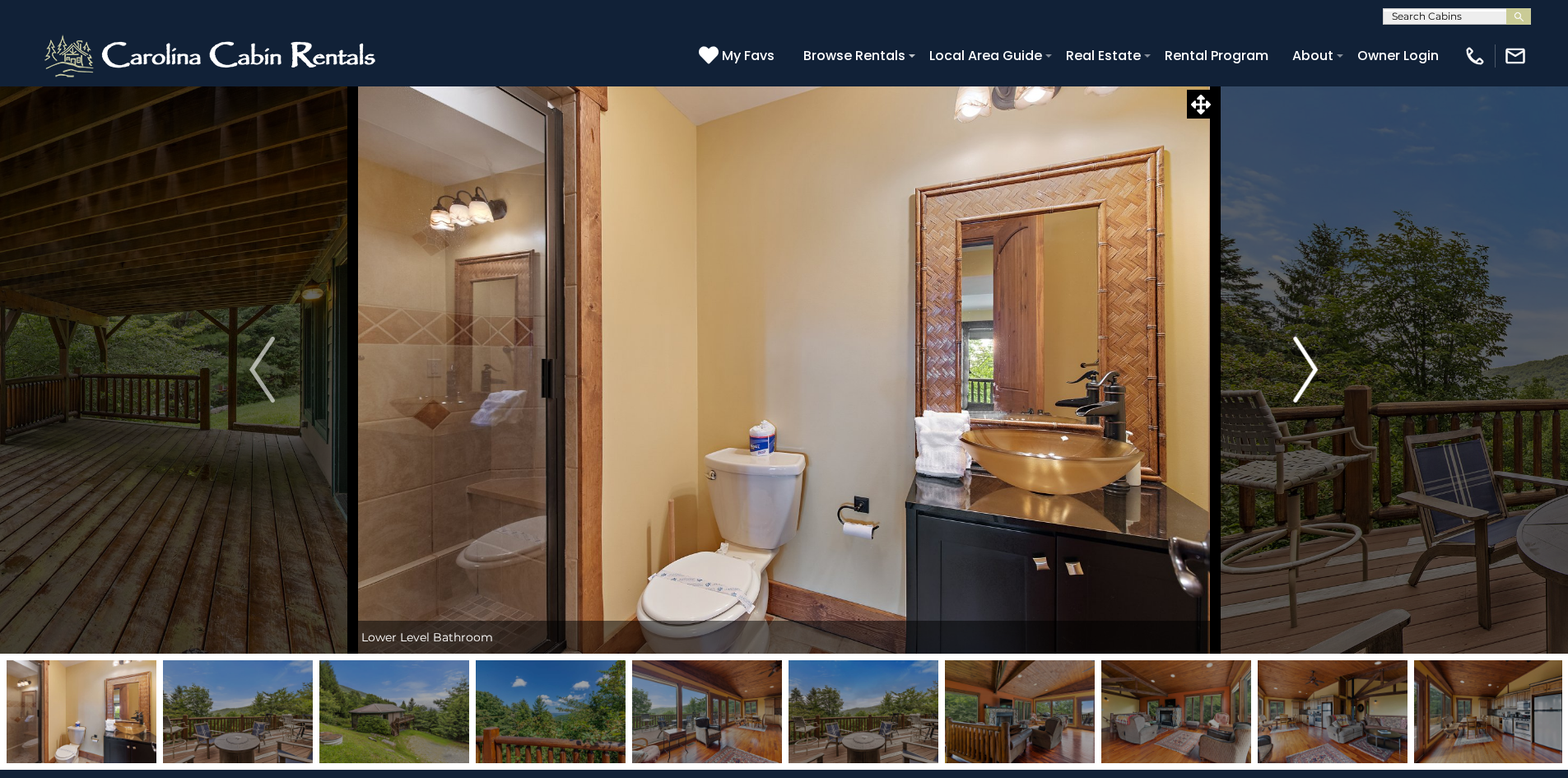
click at [1293, 382] on img "Next" at bounding box center [1305, 370] width 25 height 66
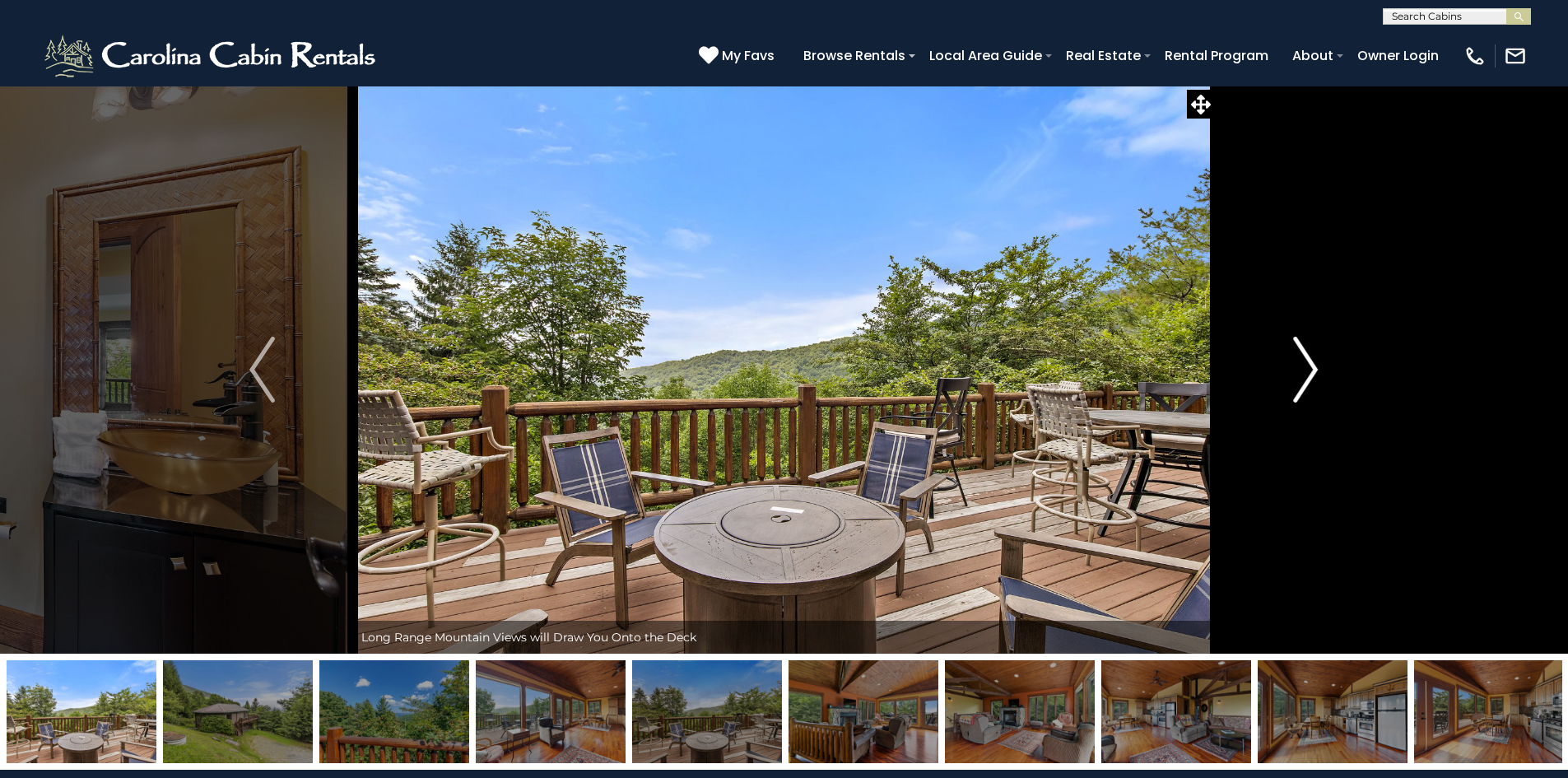
click at [1293, 382] on img "Next" at bounding box center [1305, 370] width 25 height 66
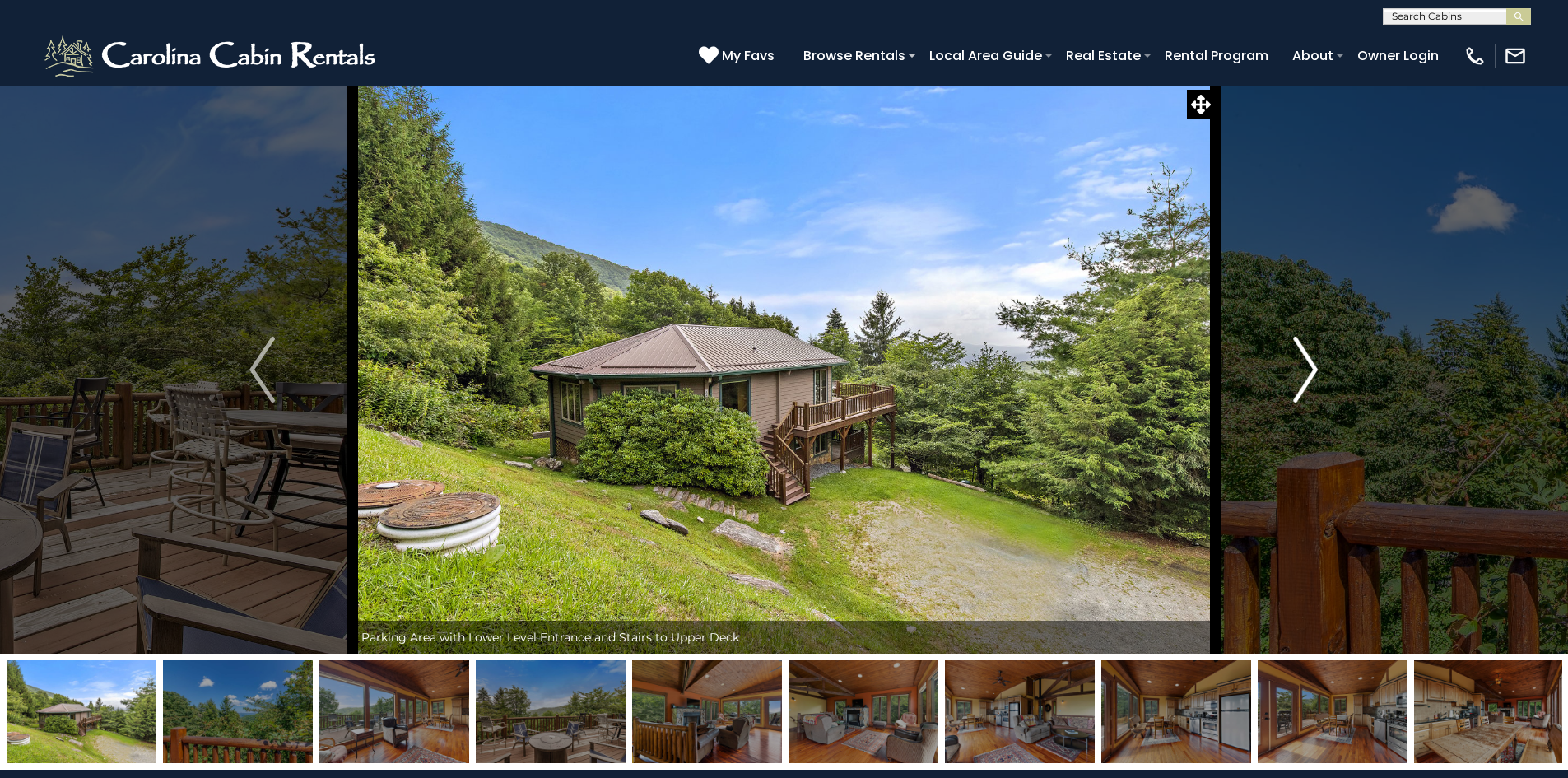
click at [1293, 382] on img "Next" at bounding box center [1305, 370] width 25 height 66
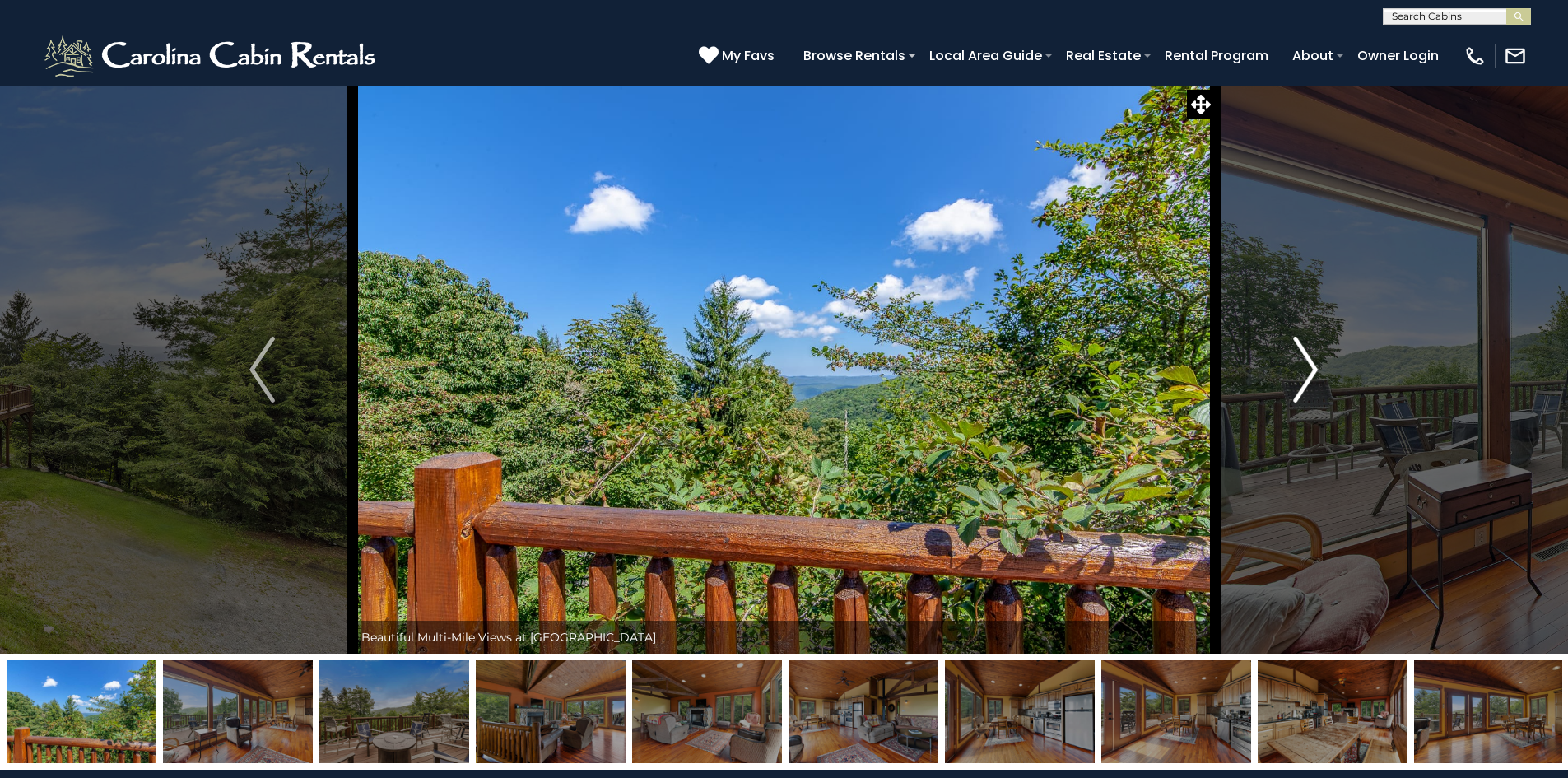
click at [1293, 382] on img "Next" at bounding box center [1305, 370] width 25 height 66
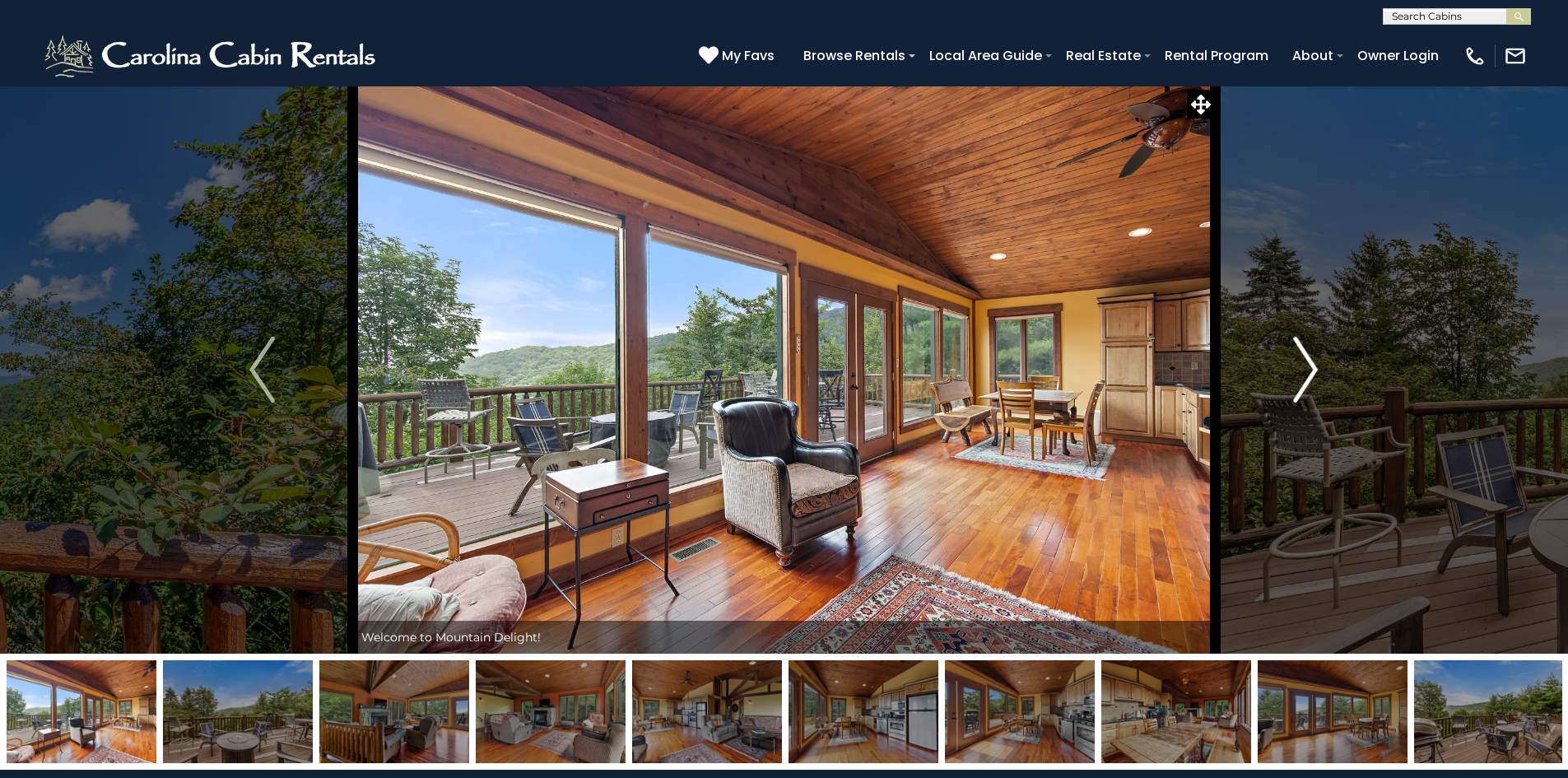
click at [1293, 382] on img "Next" at bounding box center [1305, 370] width 25 height 66
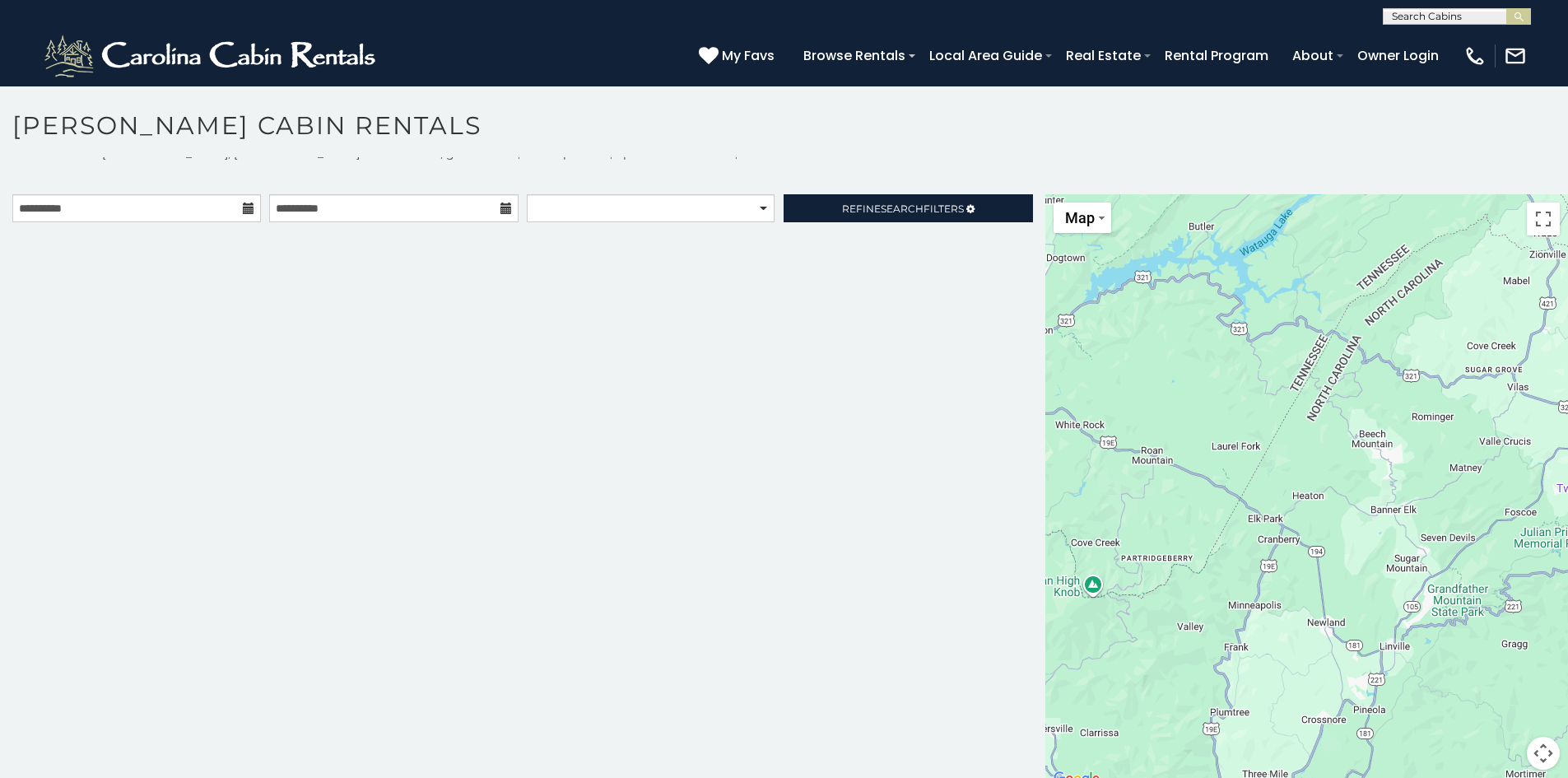
scroll to position [15, 0]
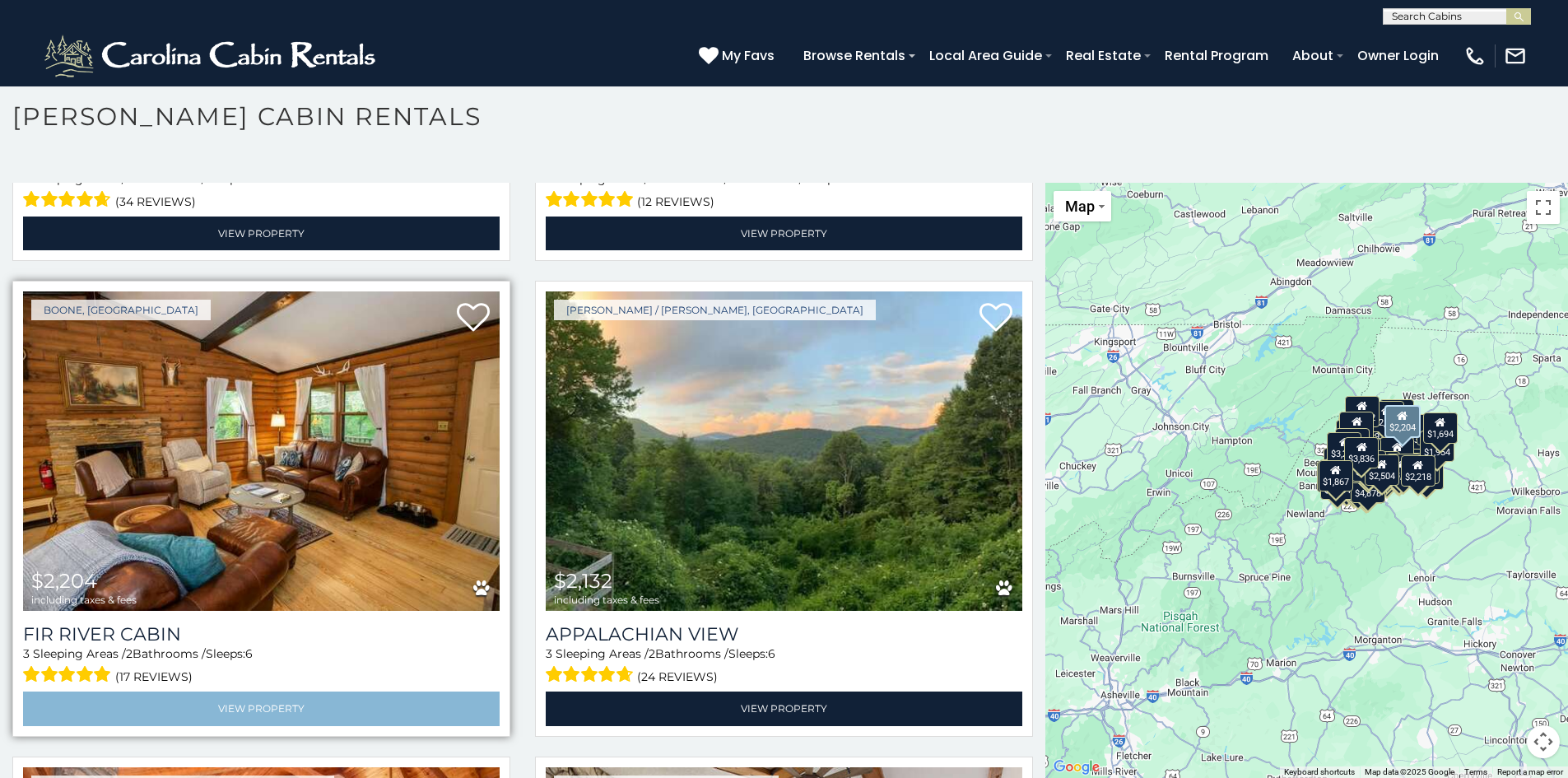
scroll to position [14711, 0]
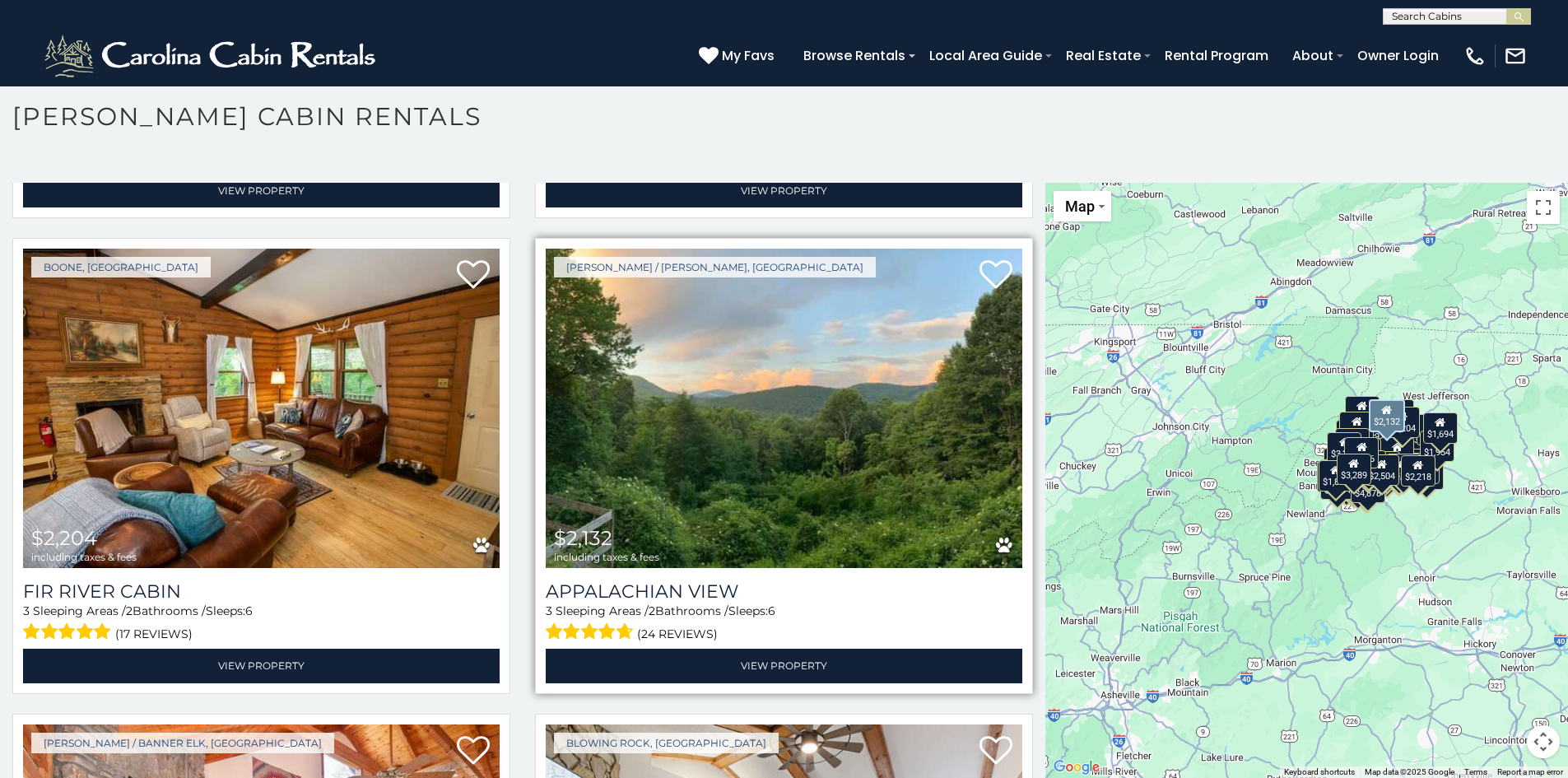
click at [859, 346] on img at bounding box center [784, 408] width 476 height 319
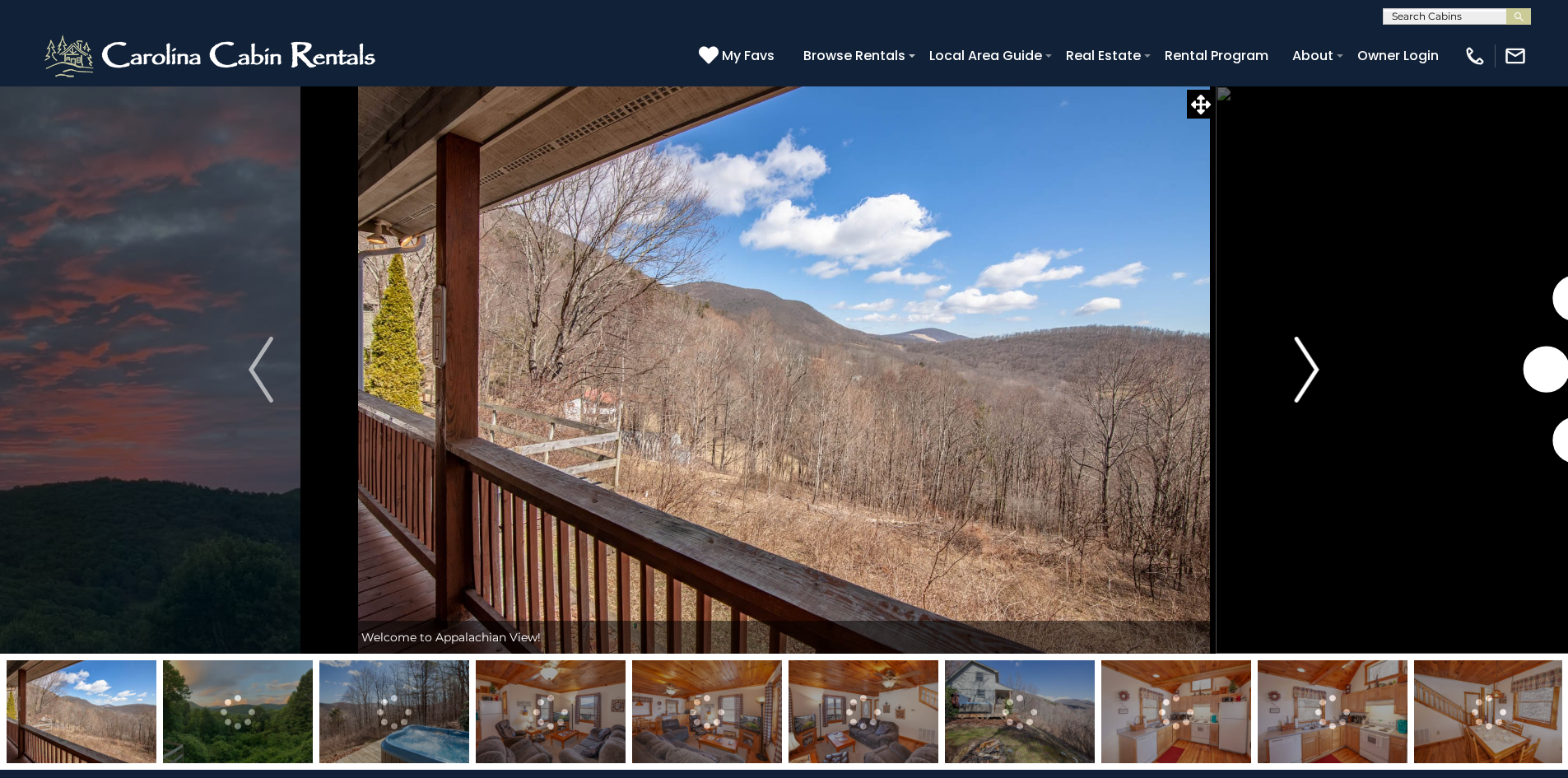
click at [1303, 371] on img "Next" at bounding box center [1307, 370] width 25 height 66
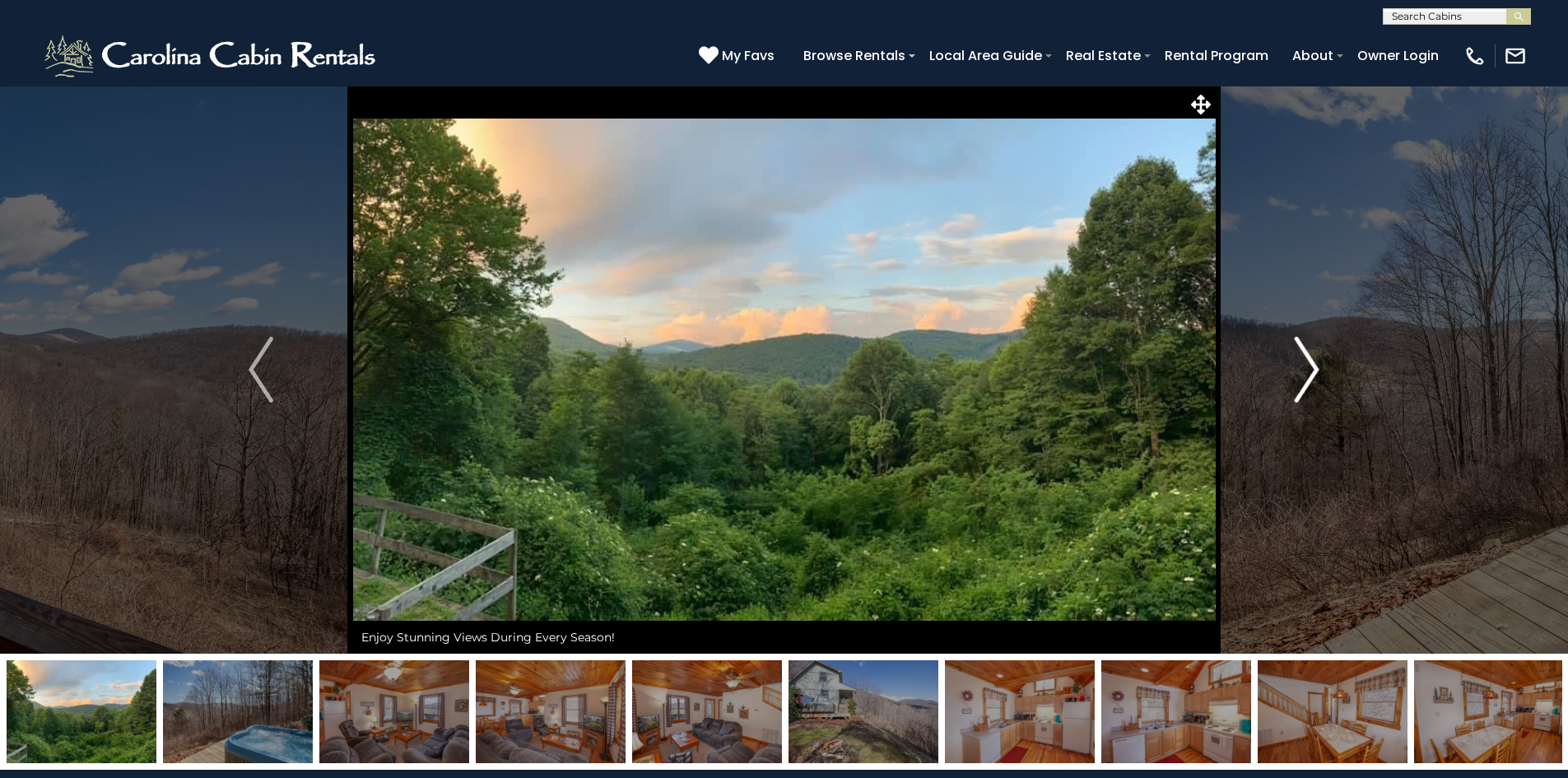
click at [1303, 371] on img "Next" at bounding box center [1307, 370] width 25 height 66
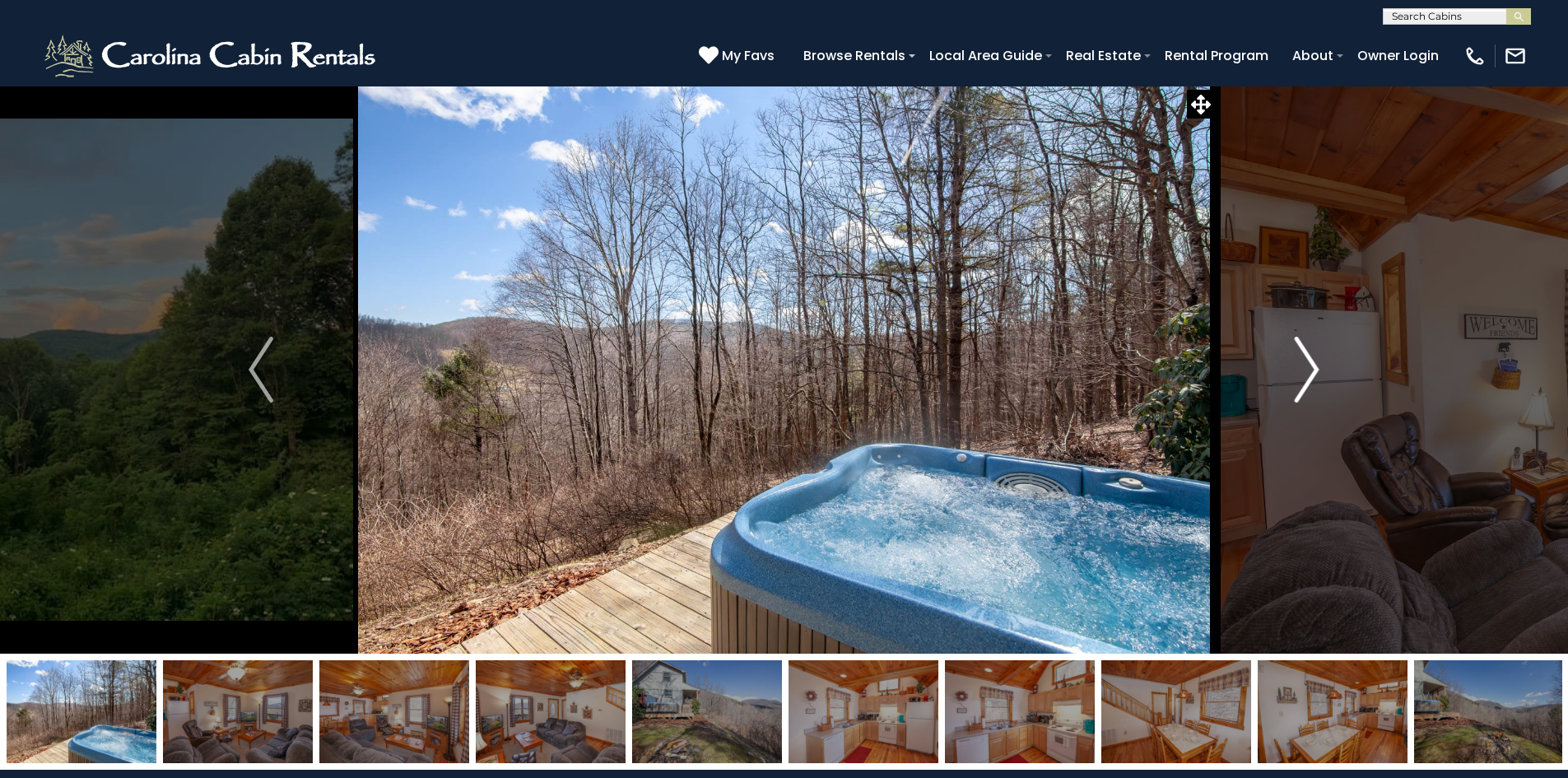
click at [1303, 371] on img "Next" at bounding box center [1307, 370] width 25 height 66
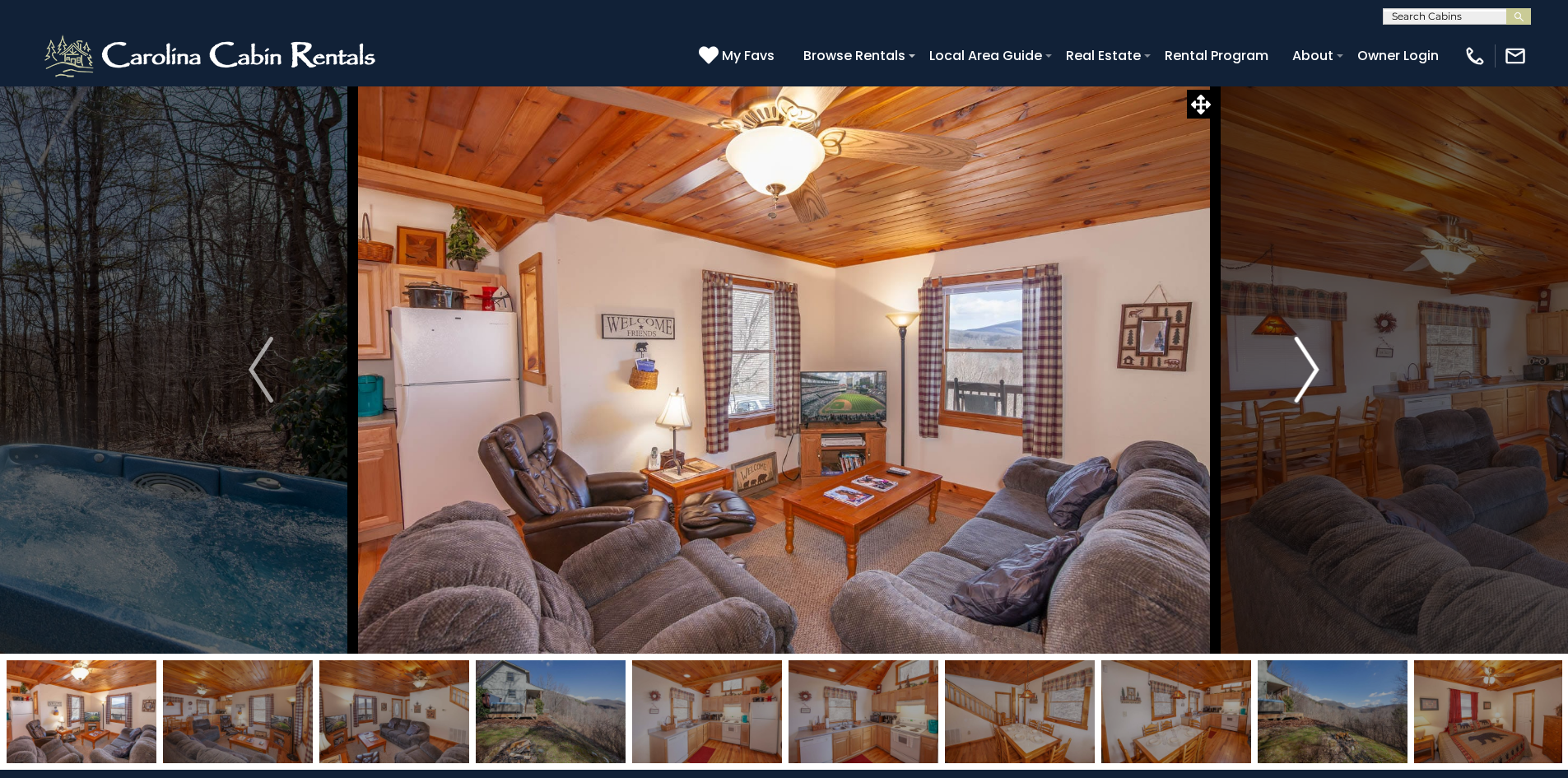
click at [1303, 371] on img "Next" at bounding box center [1307, 370] width 25 height 66
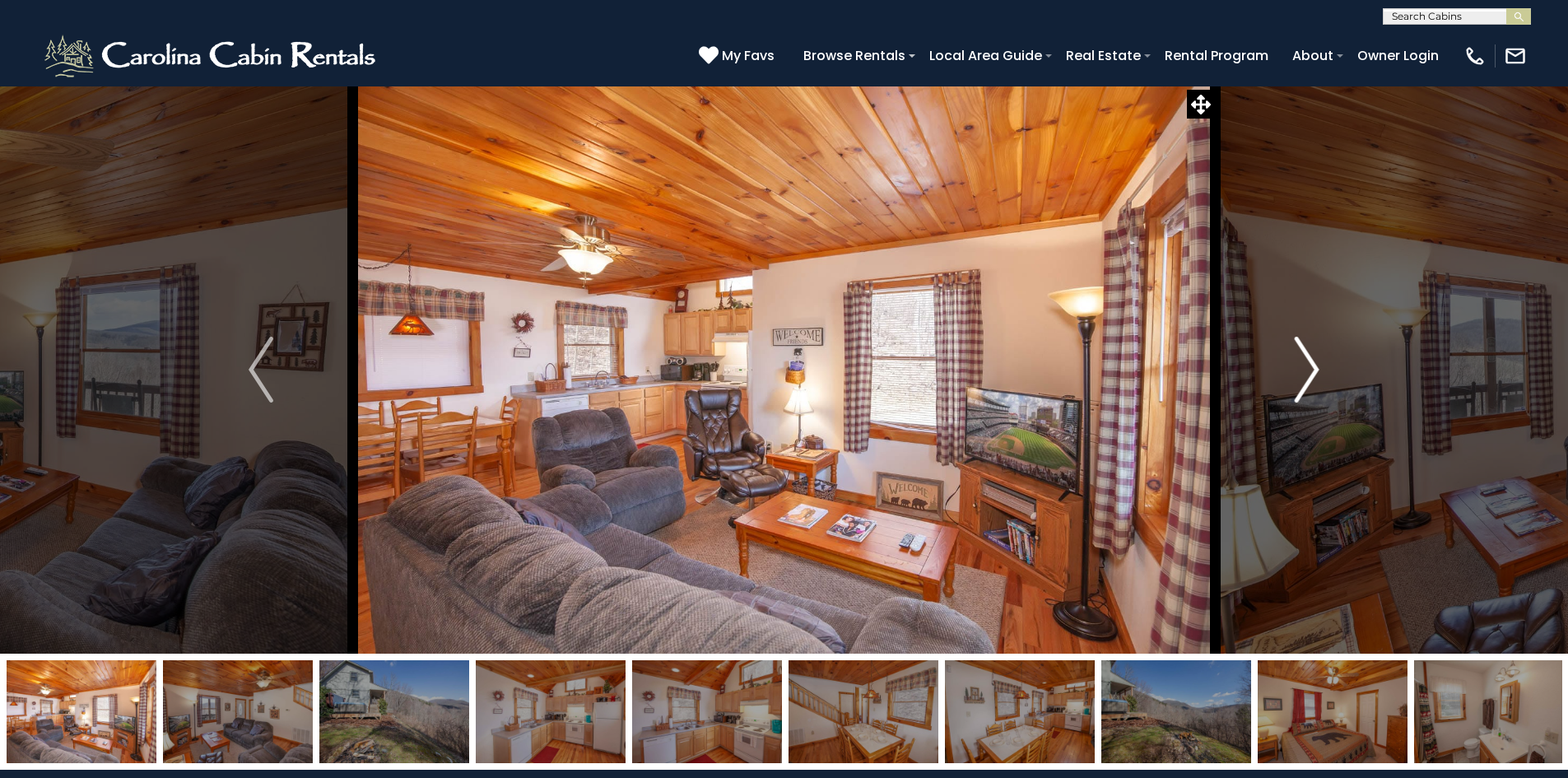
click at [1303, 371] on img "Next" at bounding box center [1307, 370] width 25 height 66
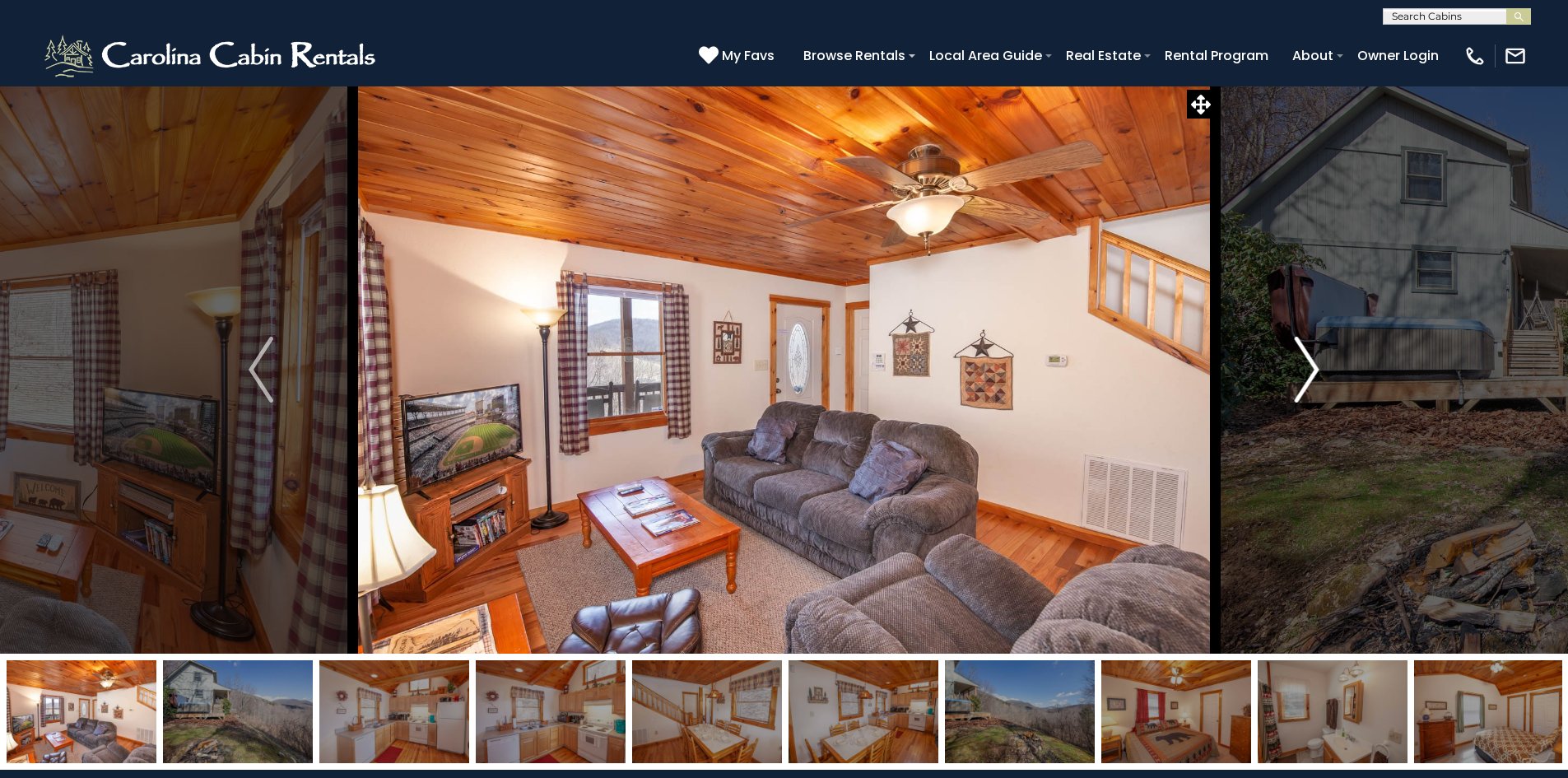
click at [1303, 371] on img "Next" at bounding box center [1307, 370] width 25 height 66
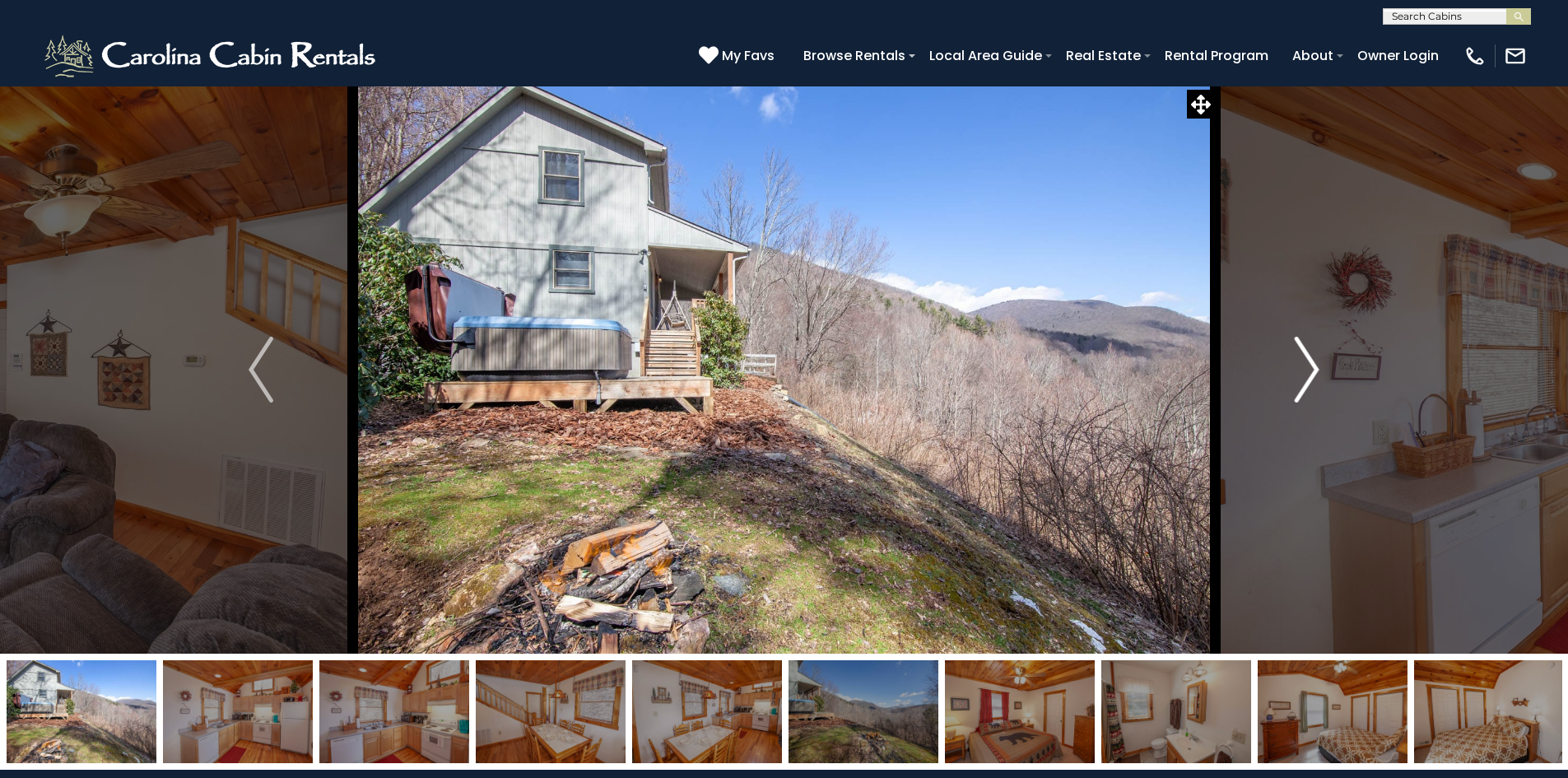
click at [1303, 378] on img "Next" at bounding box center [1307, 370] width 25 height 66
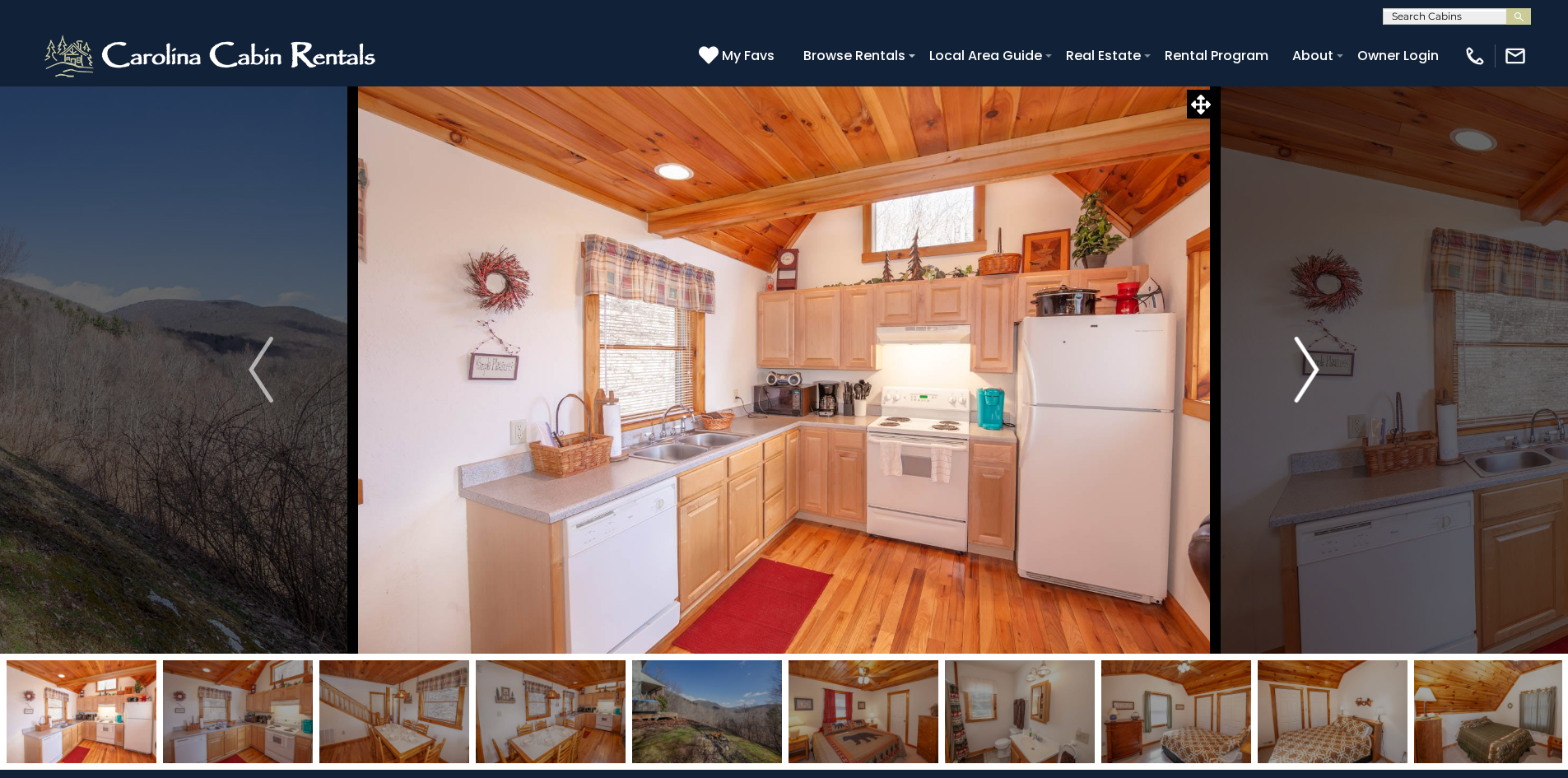
click at [1303, 378] on img "Next" at bounding box center [1307, 370] width 25 height 66
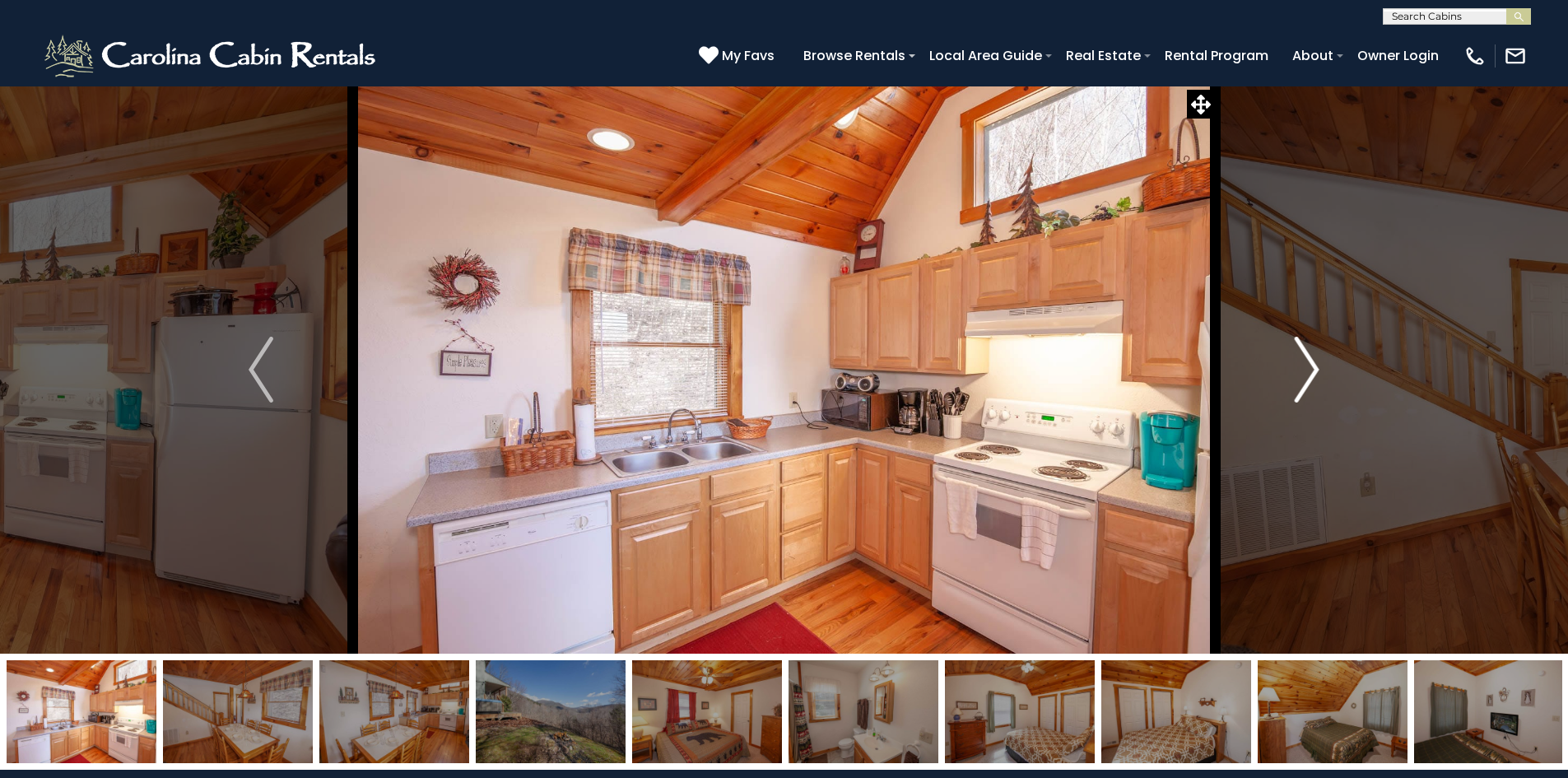
click at [1300, 381] on img "Next" at bounding box center [1307, 370] width 25 height 66
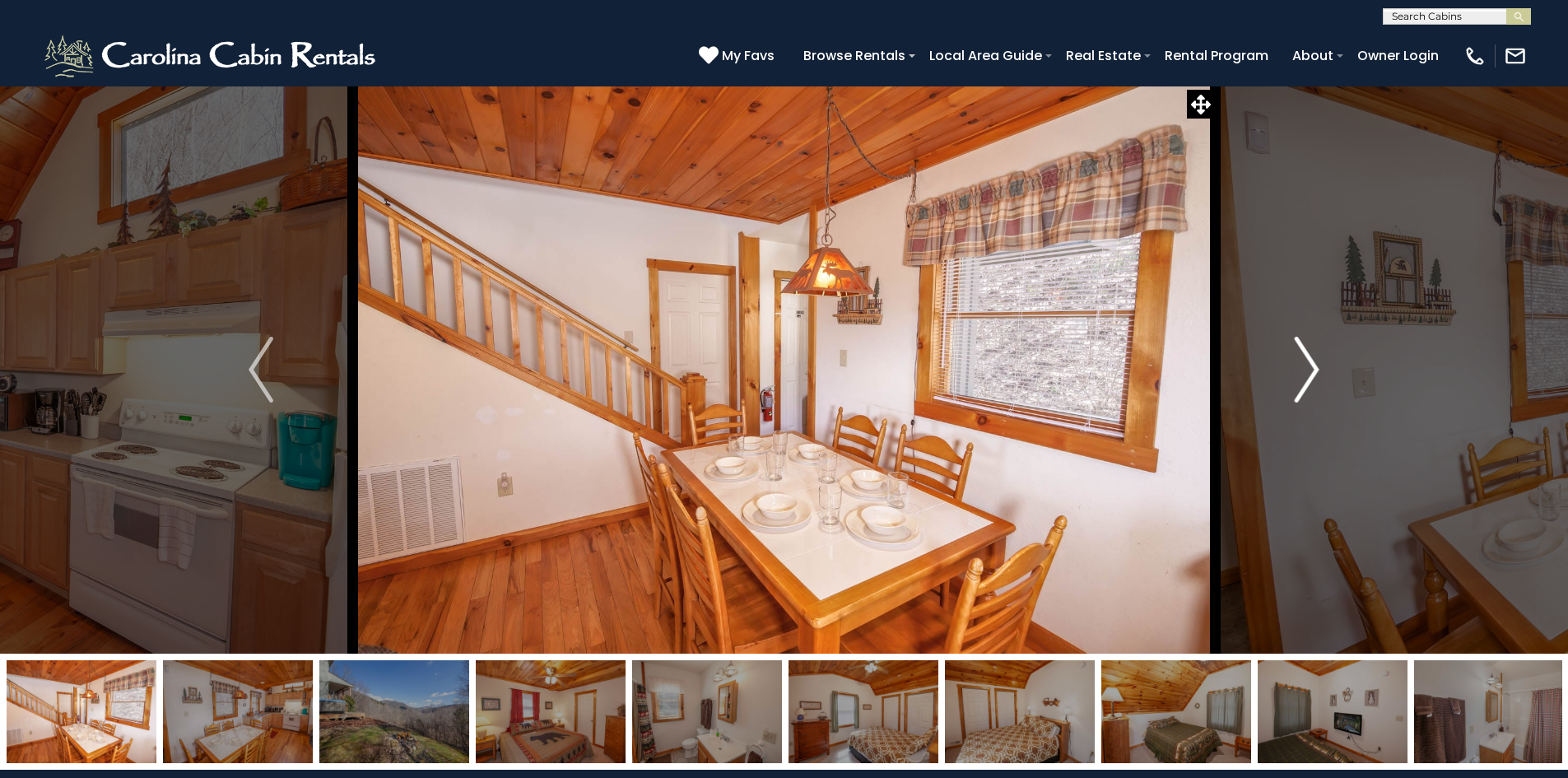
click at [1300, 381] on img "Next" at bounding box center [1307, 370] width 25 height 66
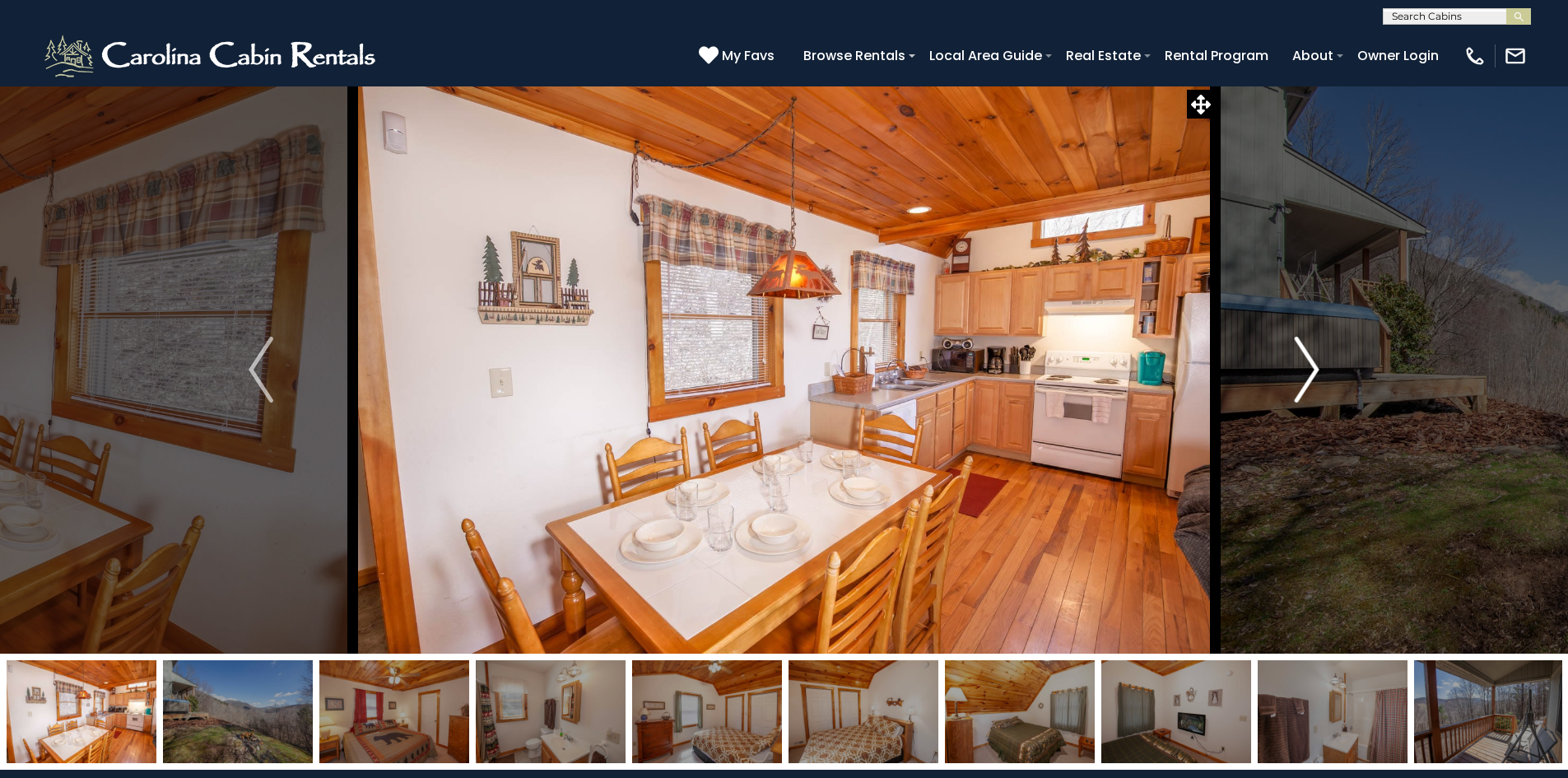
click at [1298, 382] on img "Next" at bounding box center [1307, 370] width 25 height 66
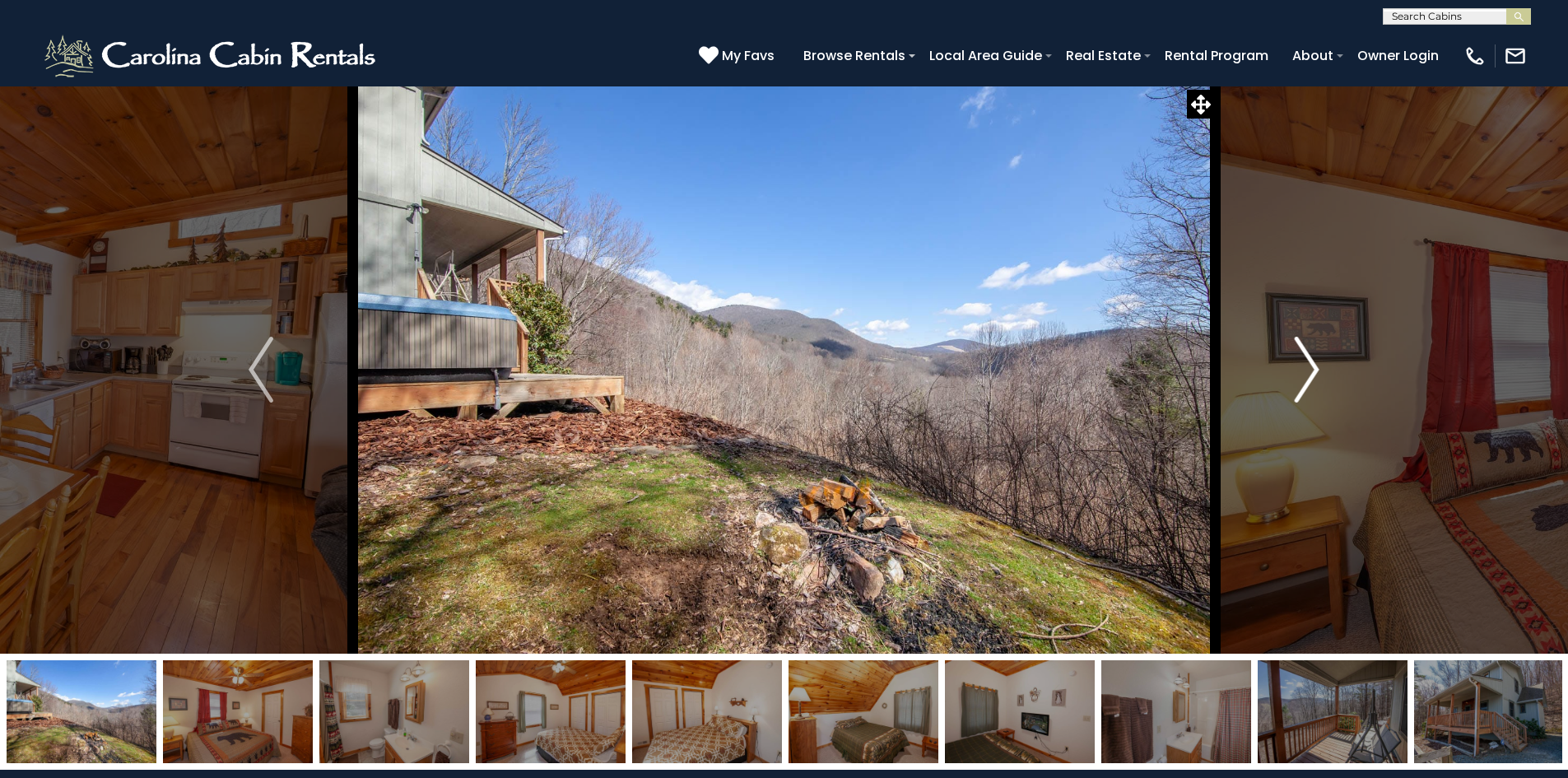
click at [1298, 382] on img "Next" at bounding box center [1307, 370] width 25 height 66
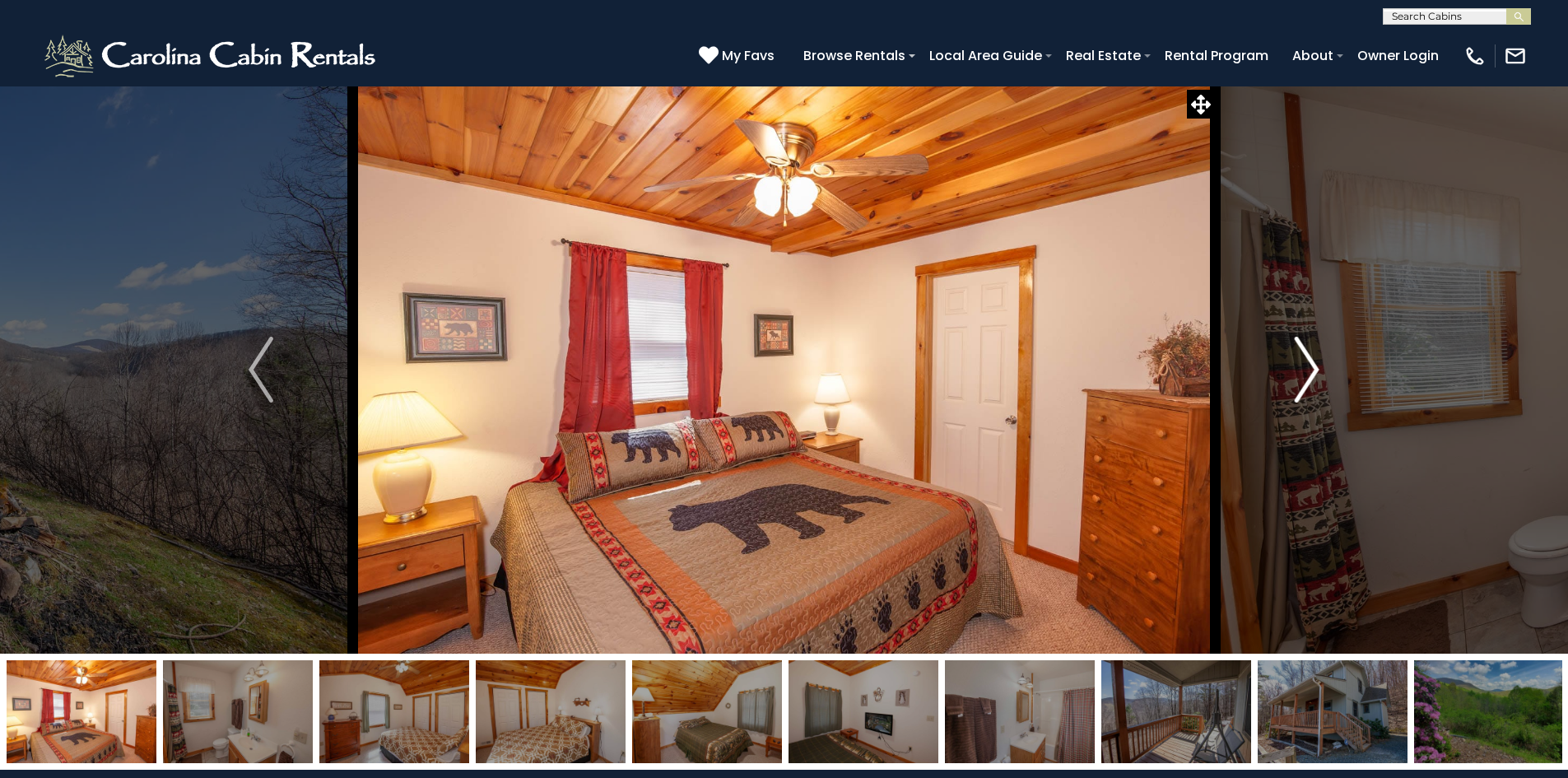
click at [1298, 382] on img "Next" at bounding box center [1307, 370] width 25 height 66
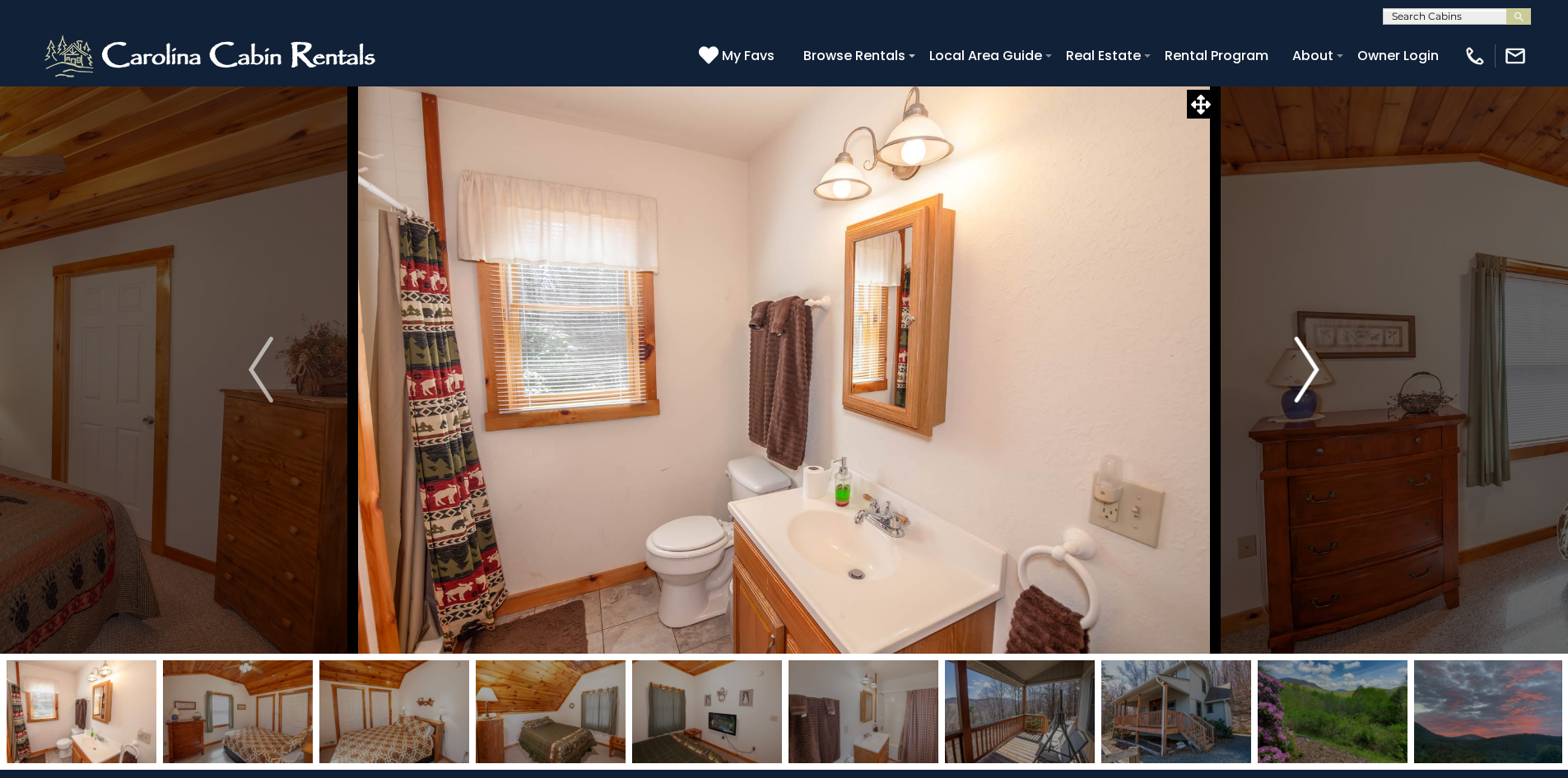
click at [1298, 382] on img "Next" at bounding box center [1307, 370] width 25 height 66
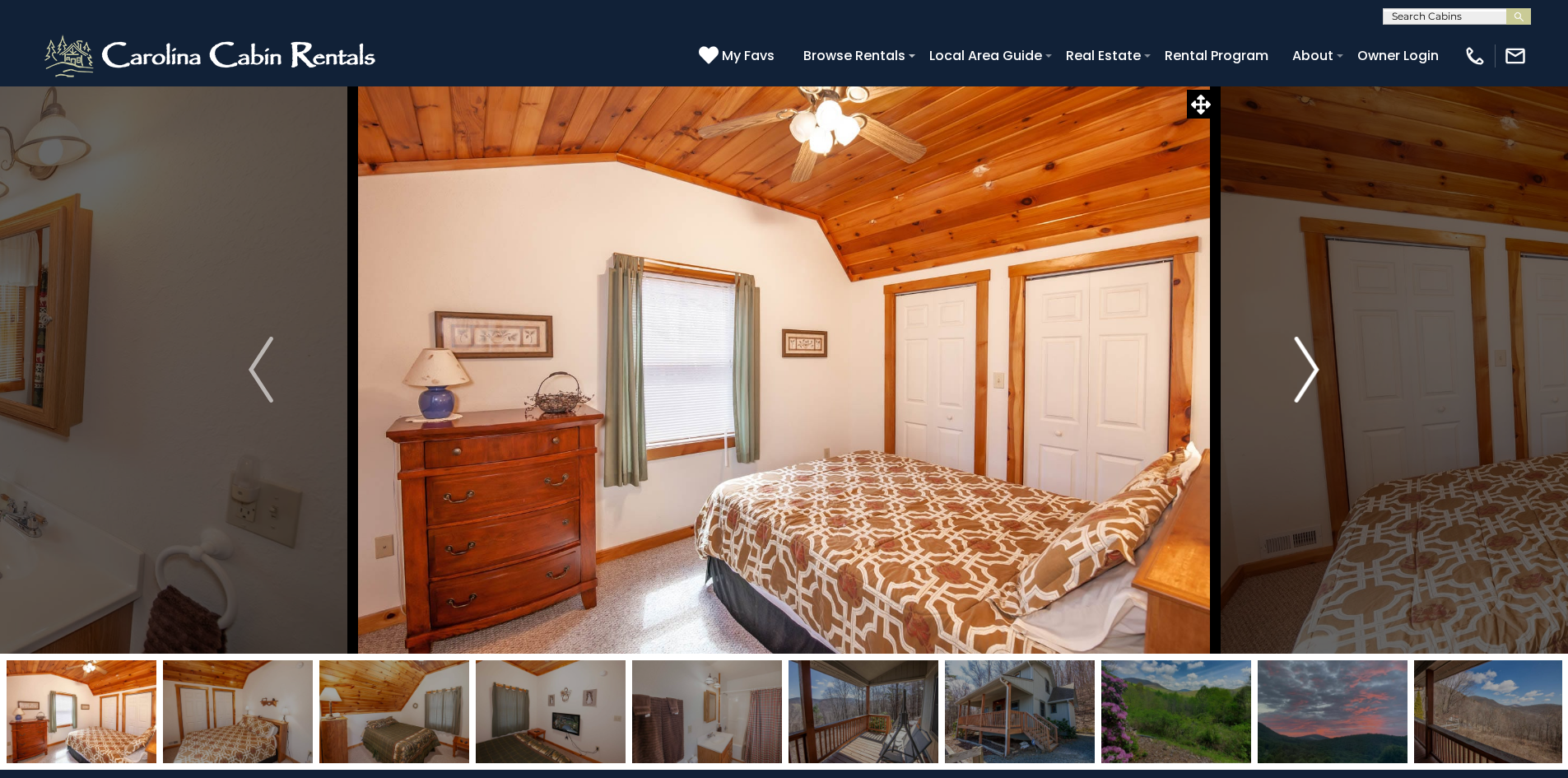
click at [1298, 382] on img "Next" at bounding box center [1307, 370] width 25 height 66
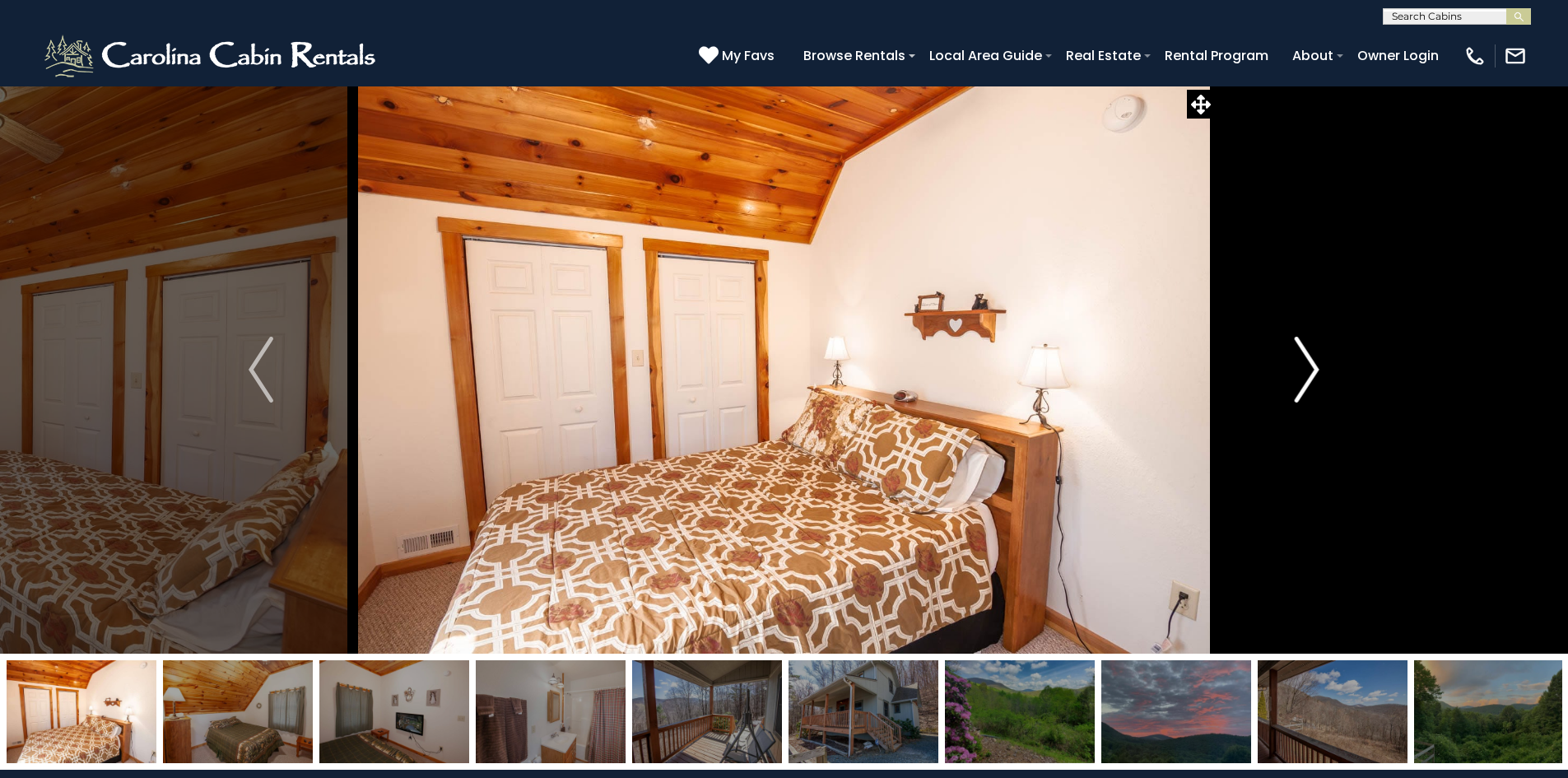
click at [1298, 382] on img "Next" at bounding box center [1307, 370] width 25 height 66
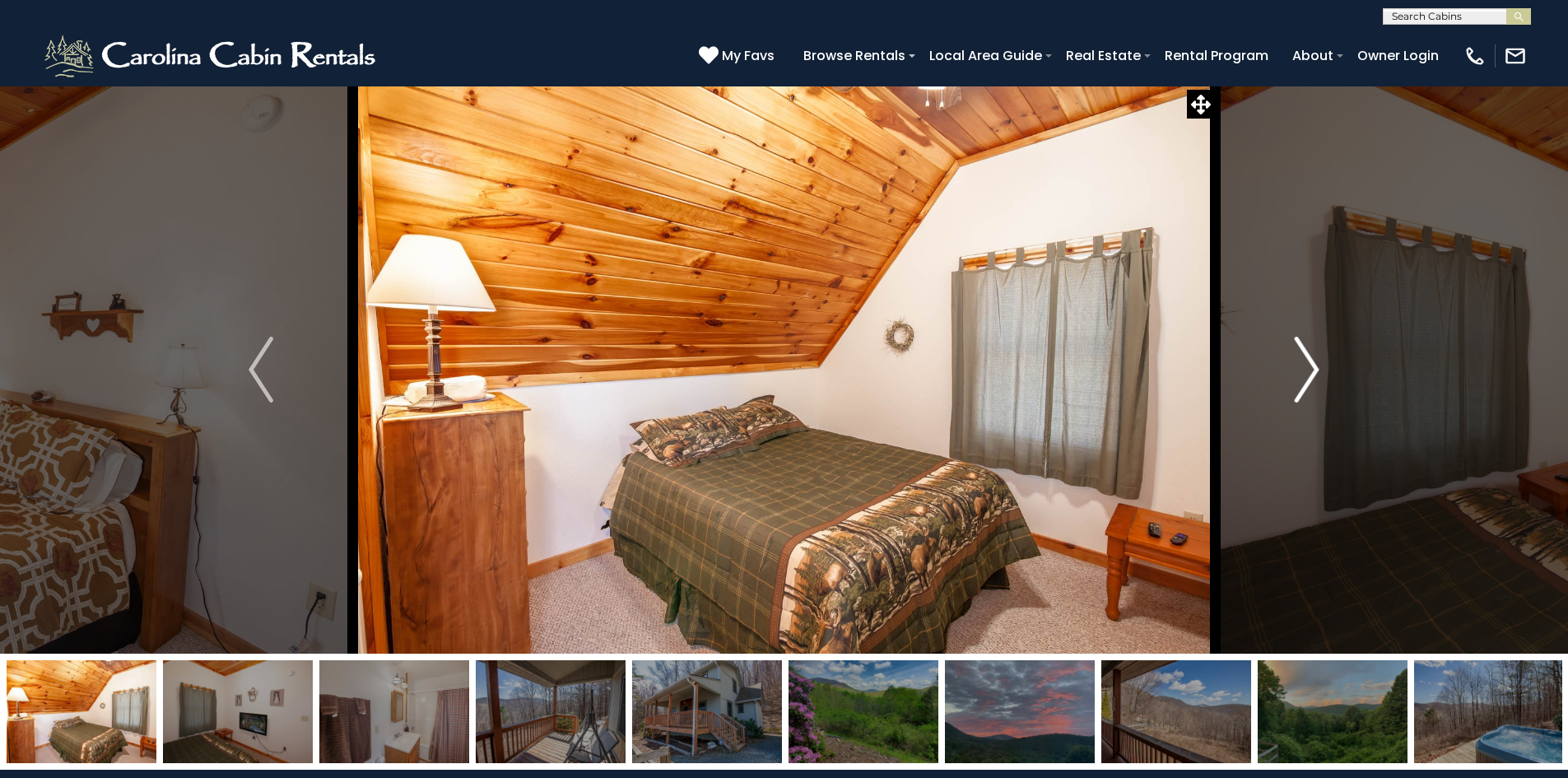
click at [1298, 382] on img "Next" at bounding box center [1307, 370] width 25 height 66
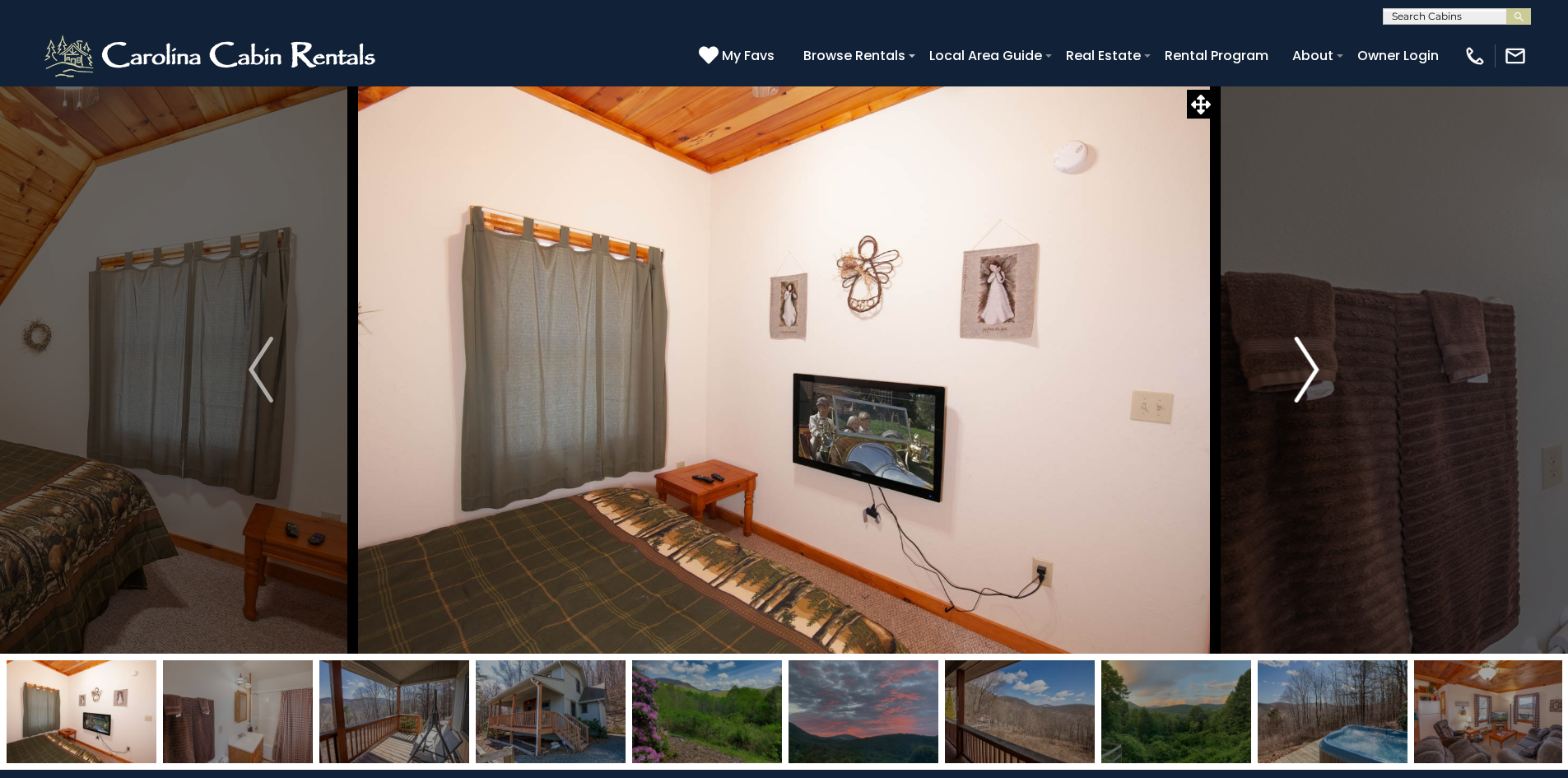
click at [1298, 382] on img "Next" at bounding box center [1307, 370] width 25 height 66
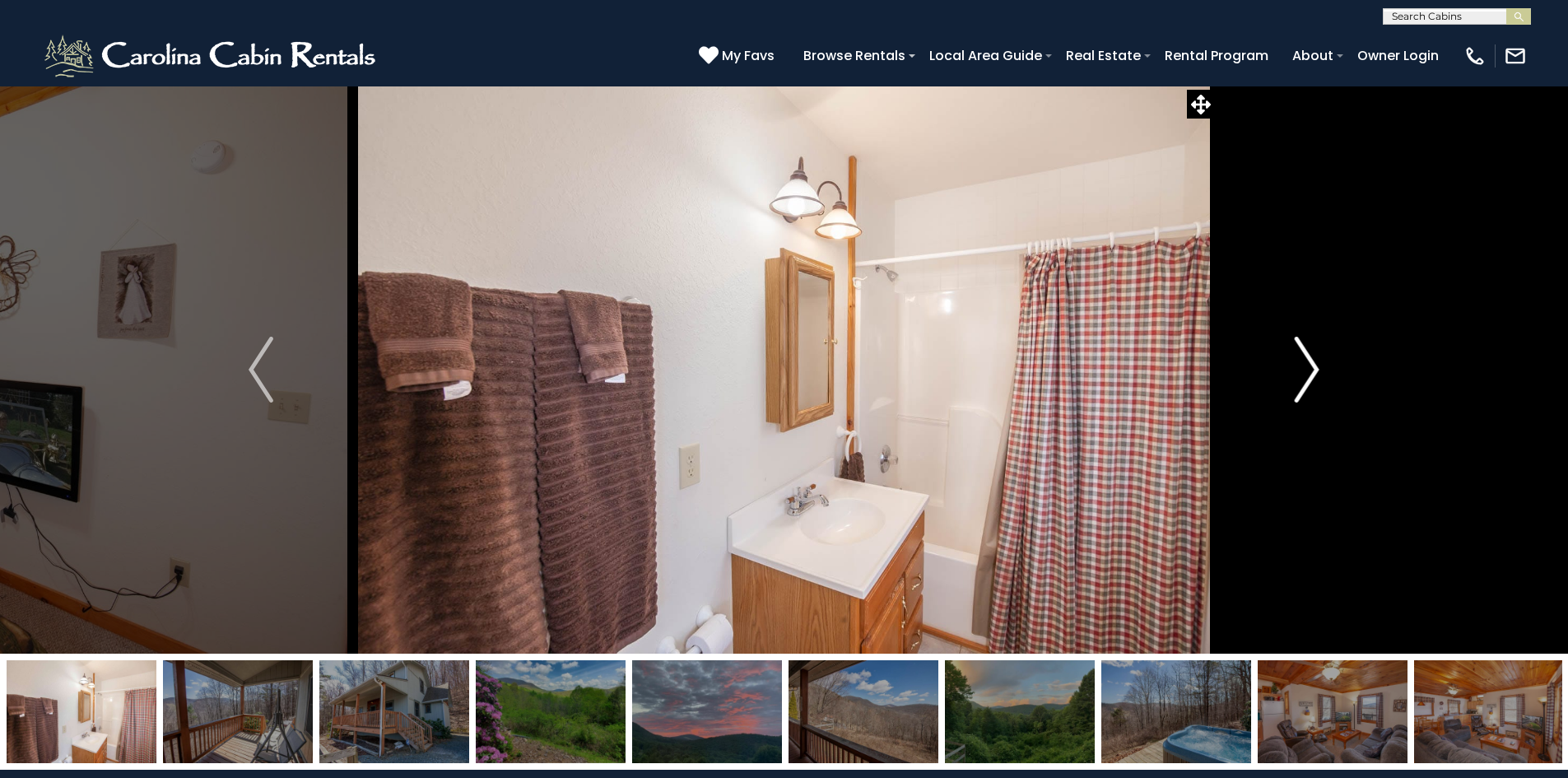
click at [1298, 382] on img "Next" at bounding box center [1307, 370] width 25 height 66
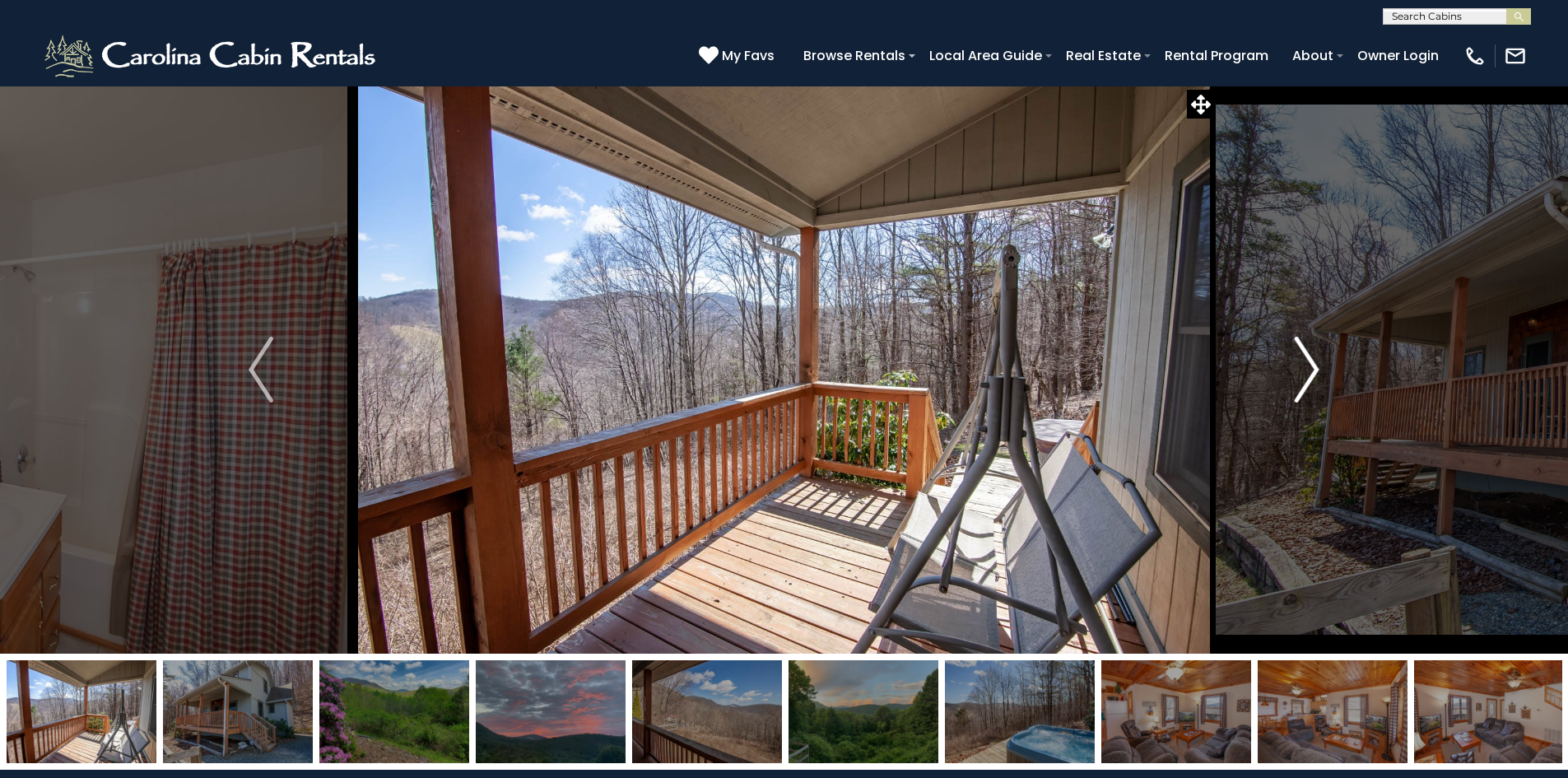
click at [1274, 398] on button "Next" at bounding box center [1307, 370] width 184 height 568
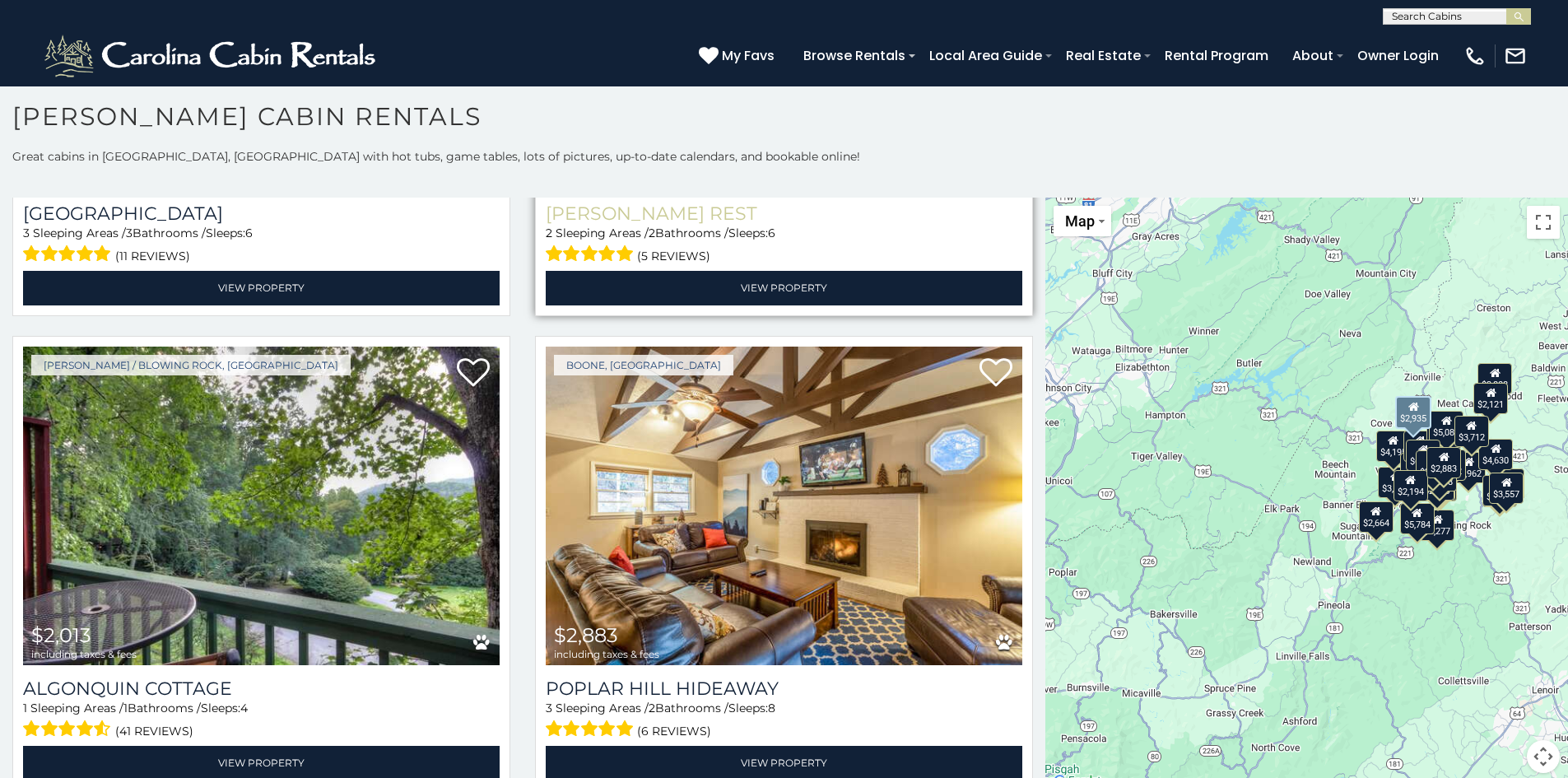
scroll to position [5599, 0]
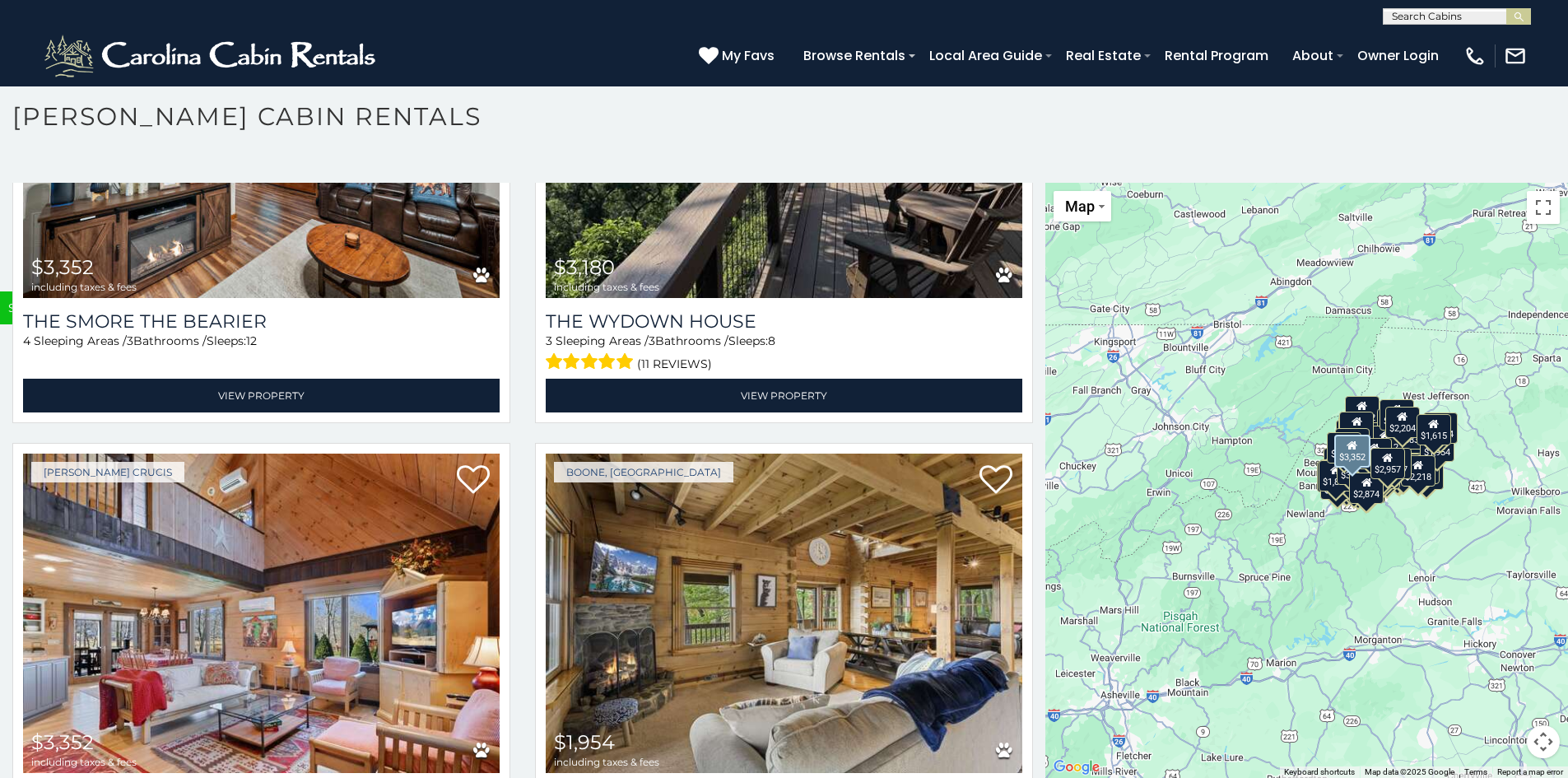
scroll to position [20228, 0]
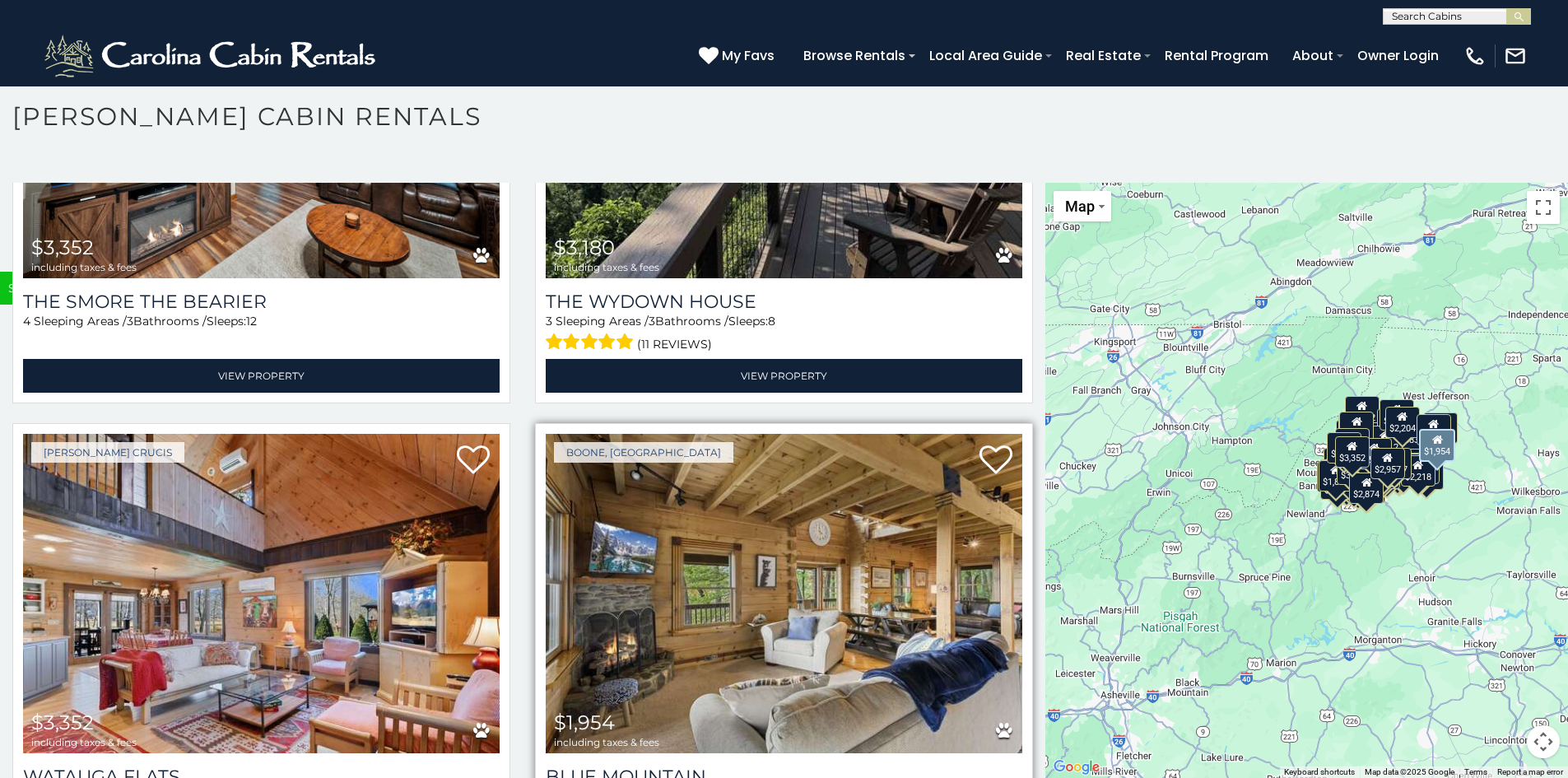
click at [782, 469] on img at bounding box center [784, 594] width 476 height 319
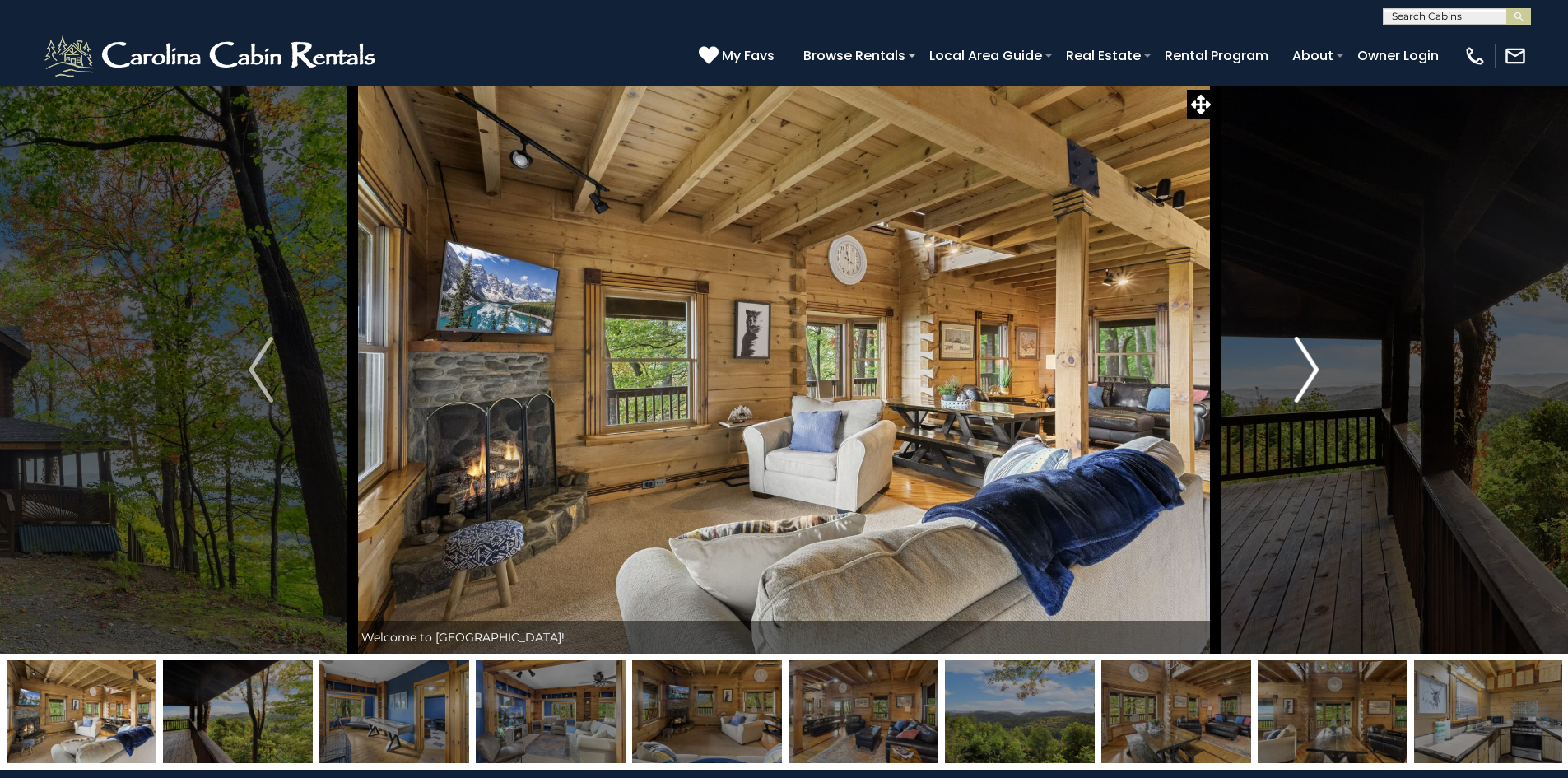
click at [1313, 370] on img "Next" at bounding box center [1307, 370] width 25 height 66
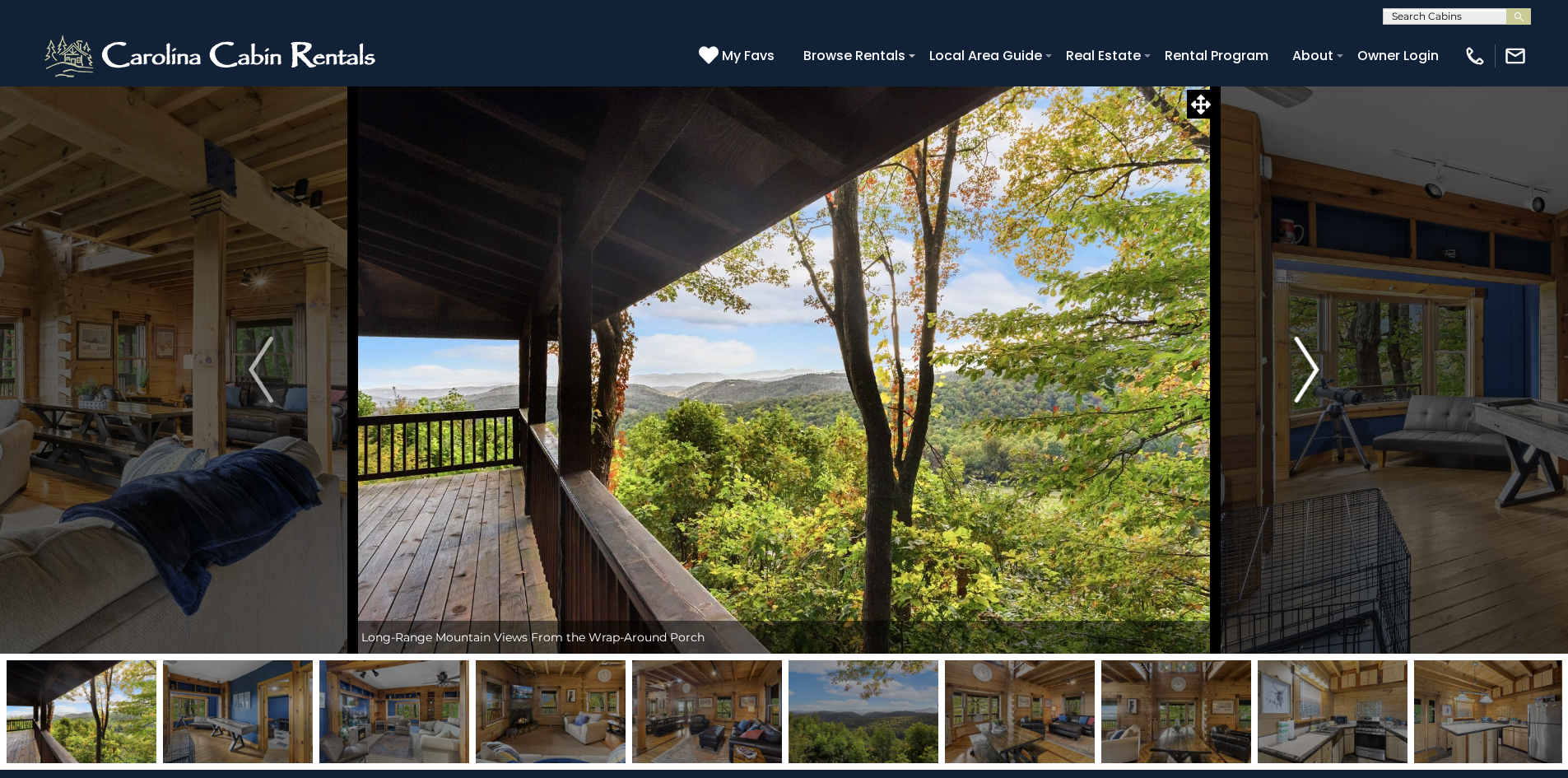
click at [1313, 370] on img "Next" at bounding box center [1307, 370] width 25 height 66
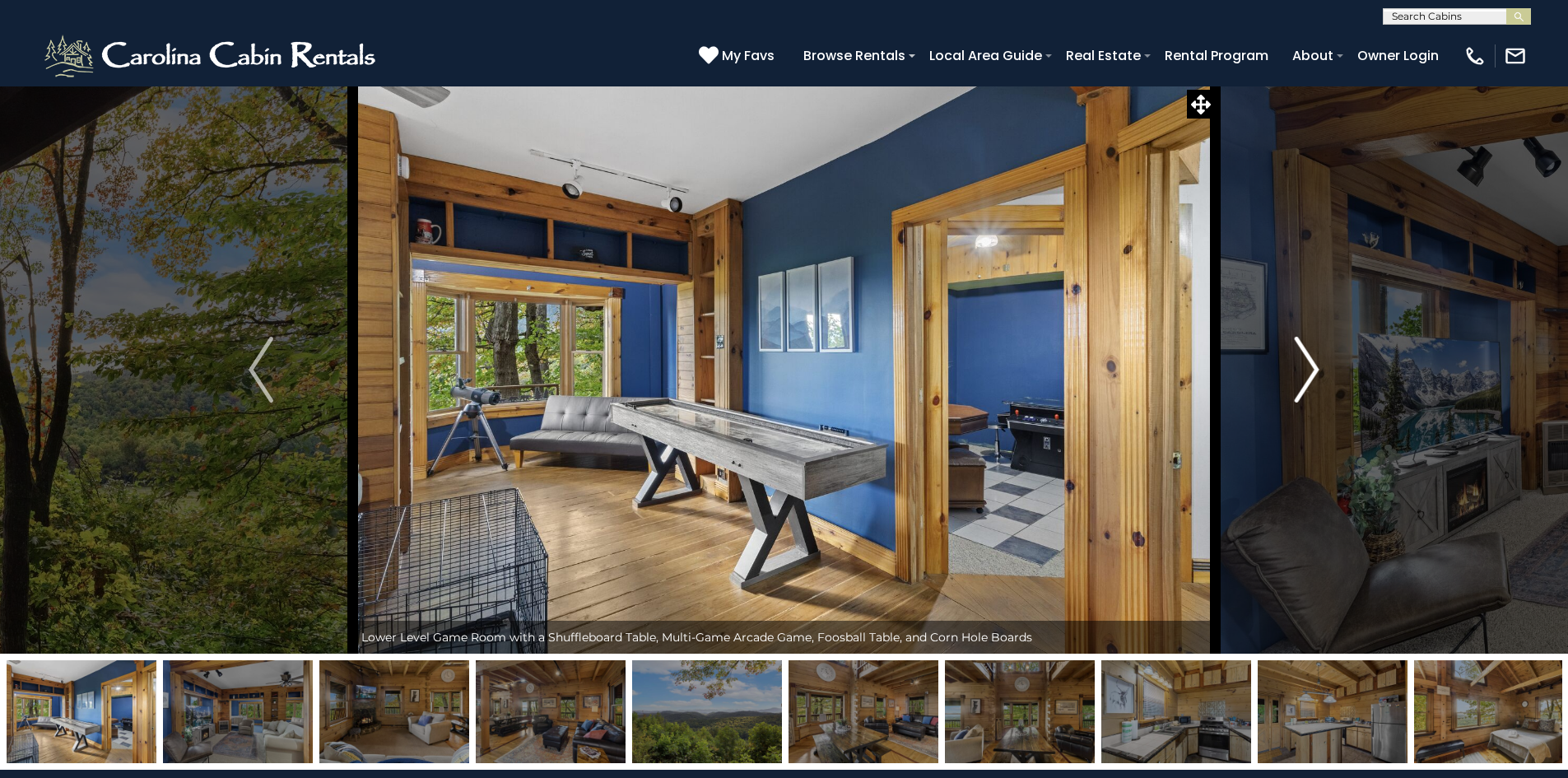
click at [1313, 370] on img "Next" at bounding box center [1307, 370] width 25 height 66
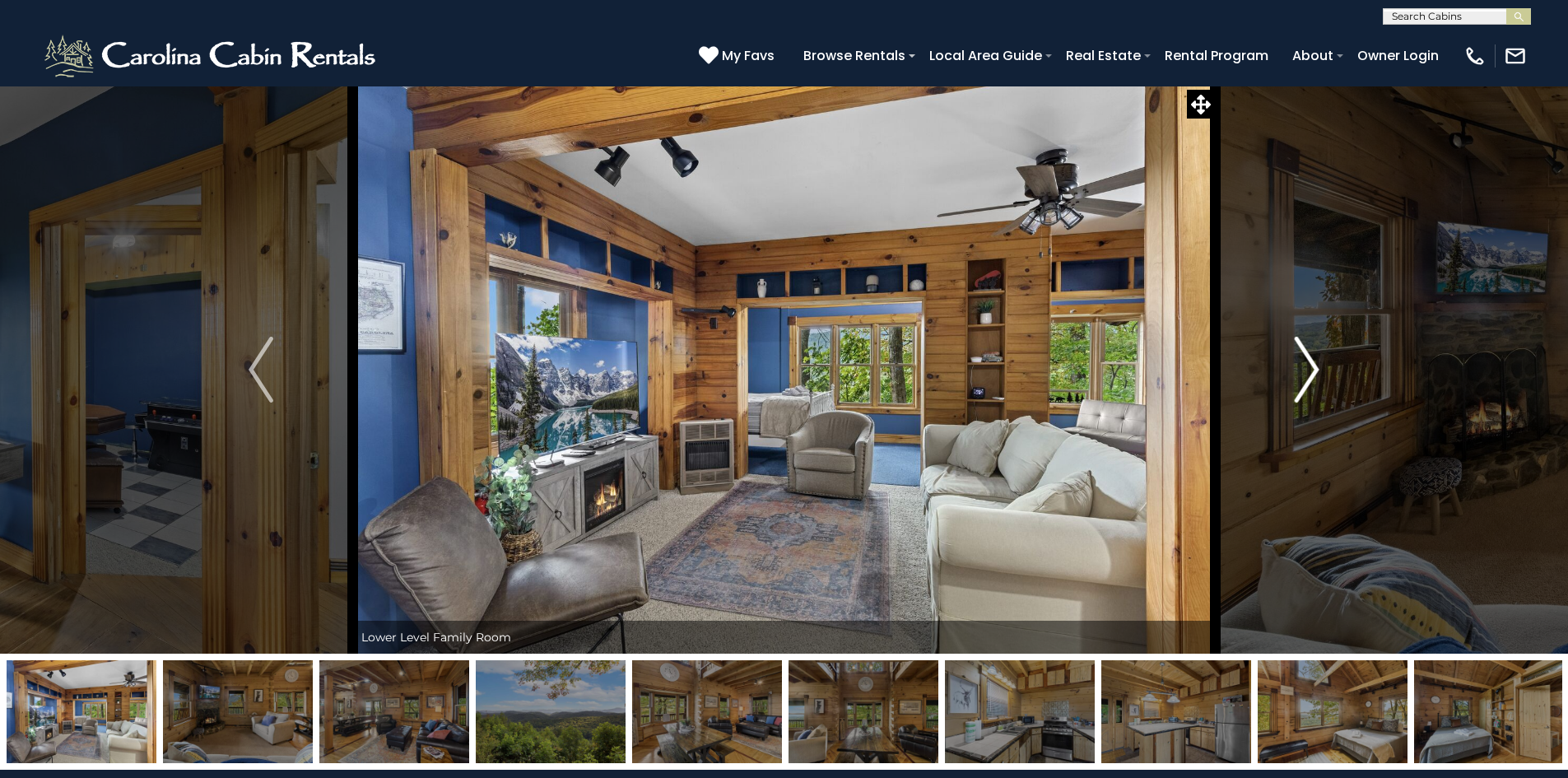
click at [1313, 370] on img "Next" at bounding box center [1307, 370] width 25 height 66
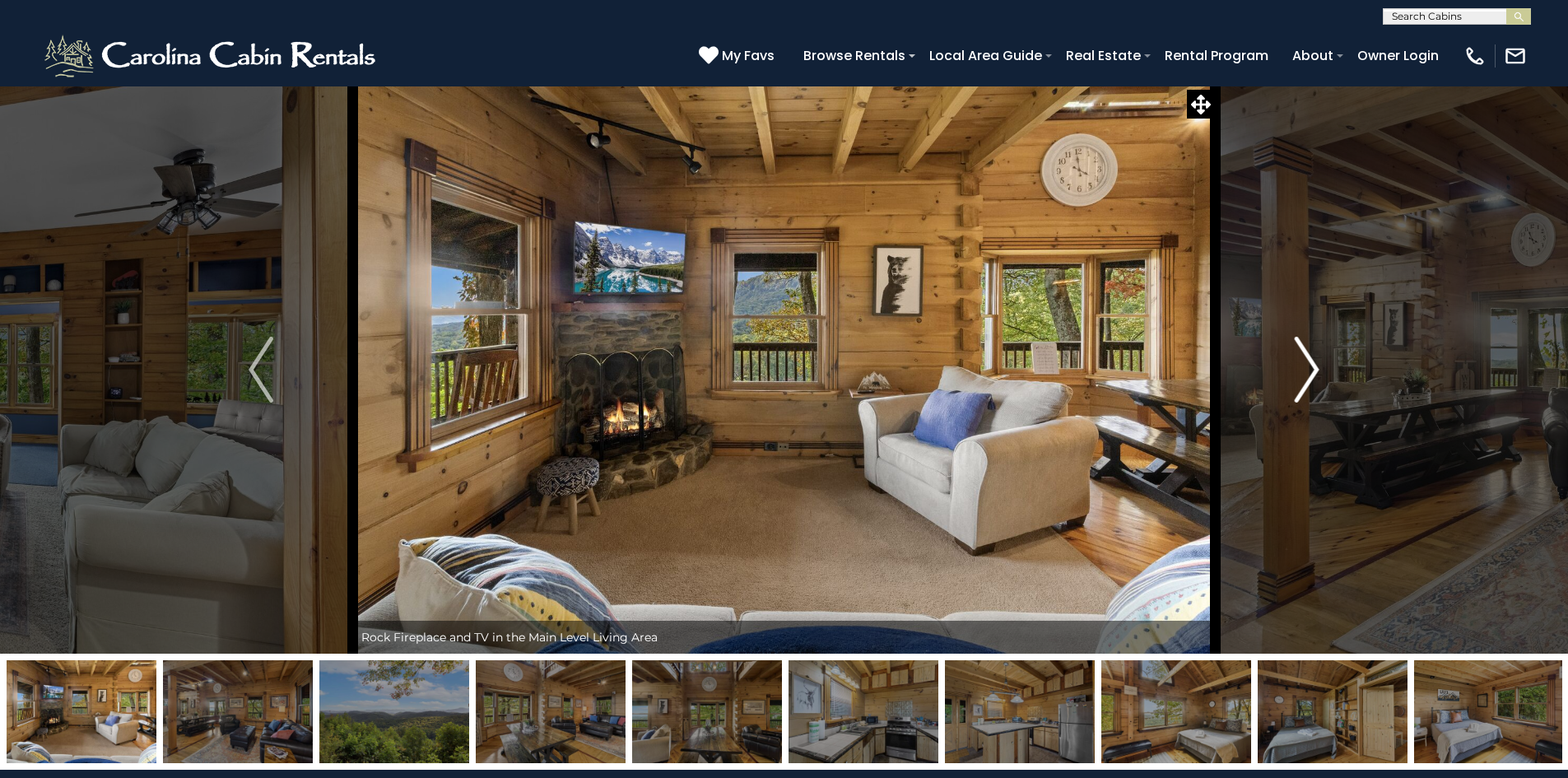
click at [1313, 370] on img "Next" at bounding box center [1307, 370] width 25 height 66
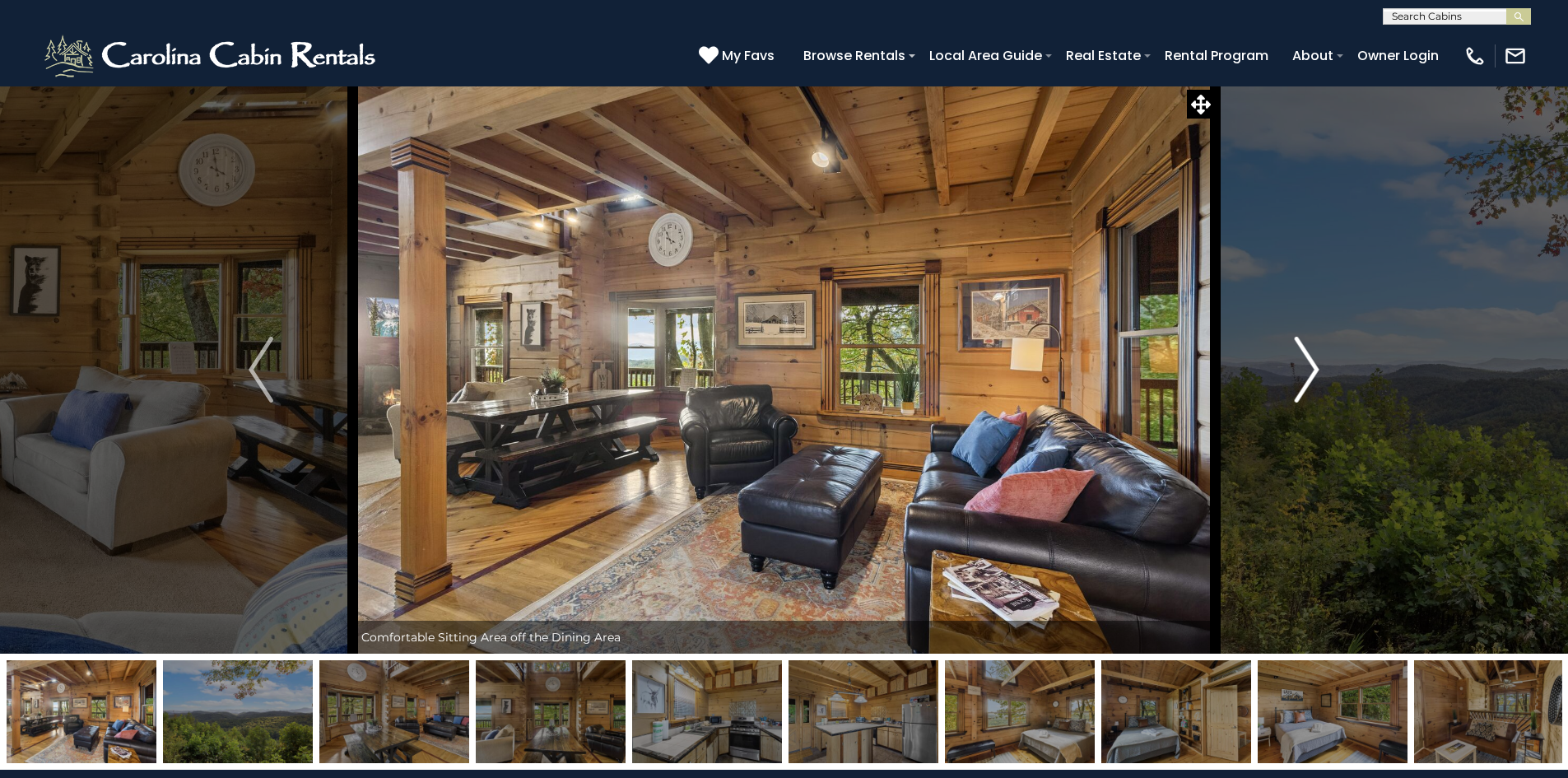
click at [1313, 370] on img "Next" at bounding box center [1307, 370] width 25 height 66
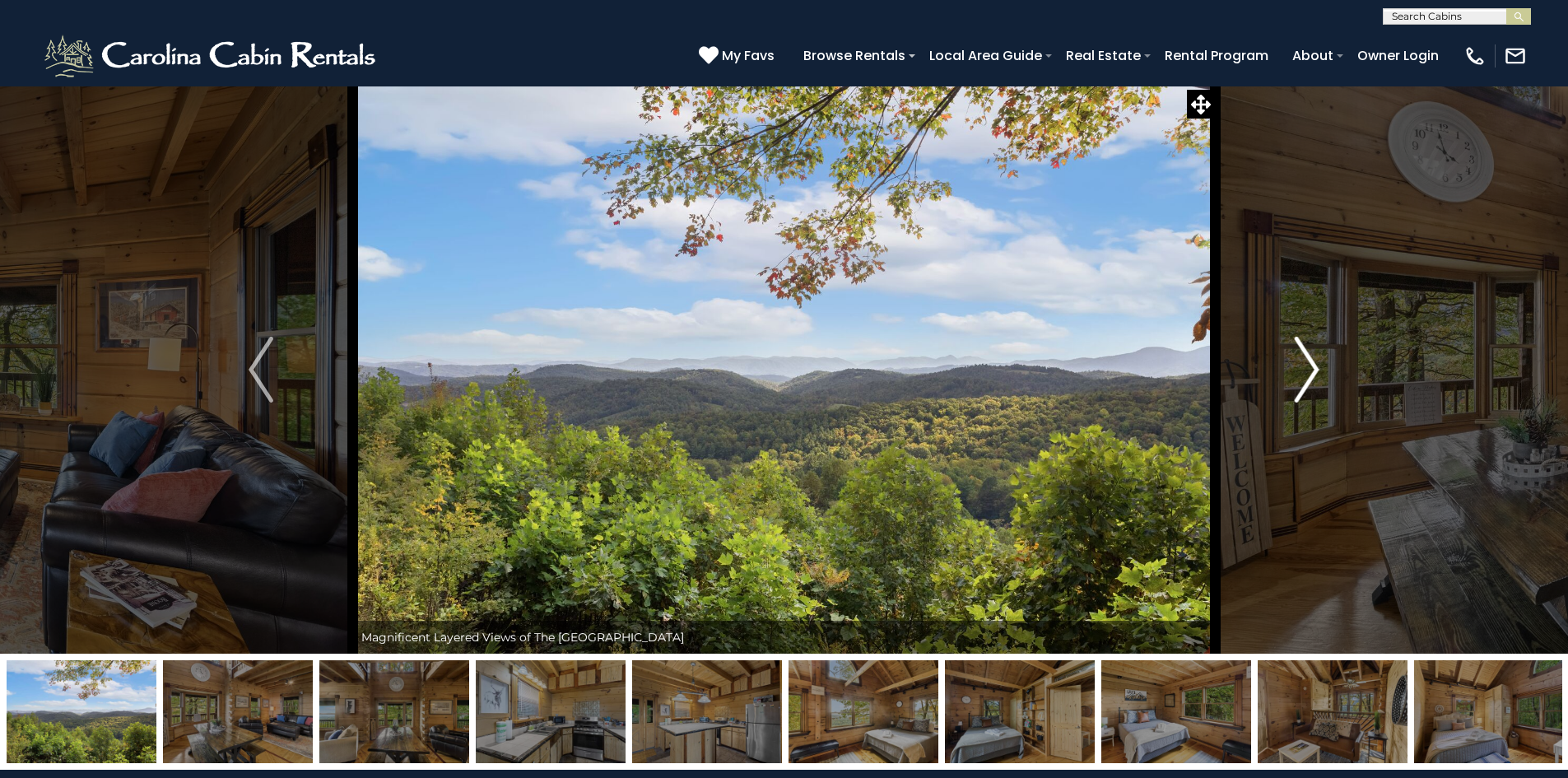
click at [1313, 370] on img "Next" at bounding box center [1307, 370] width 25 height 66
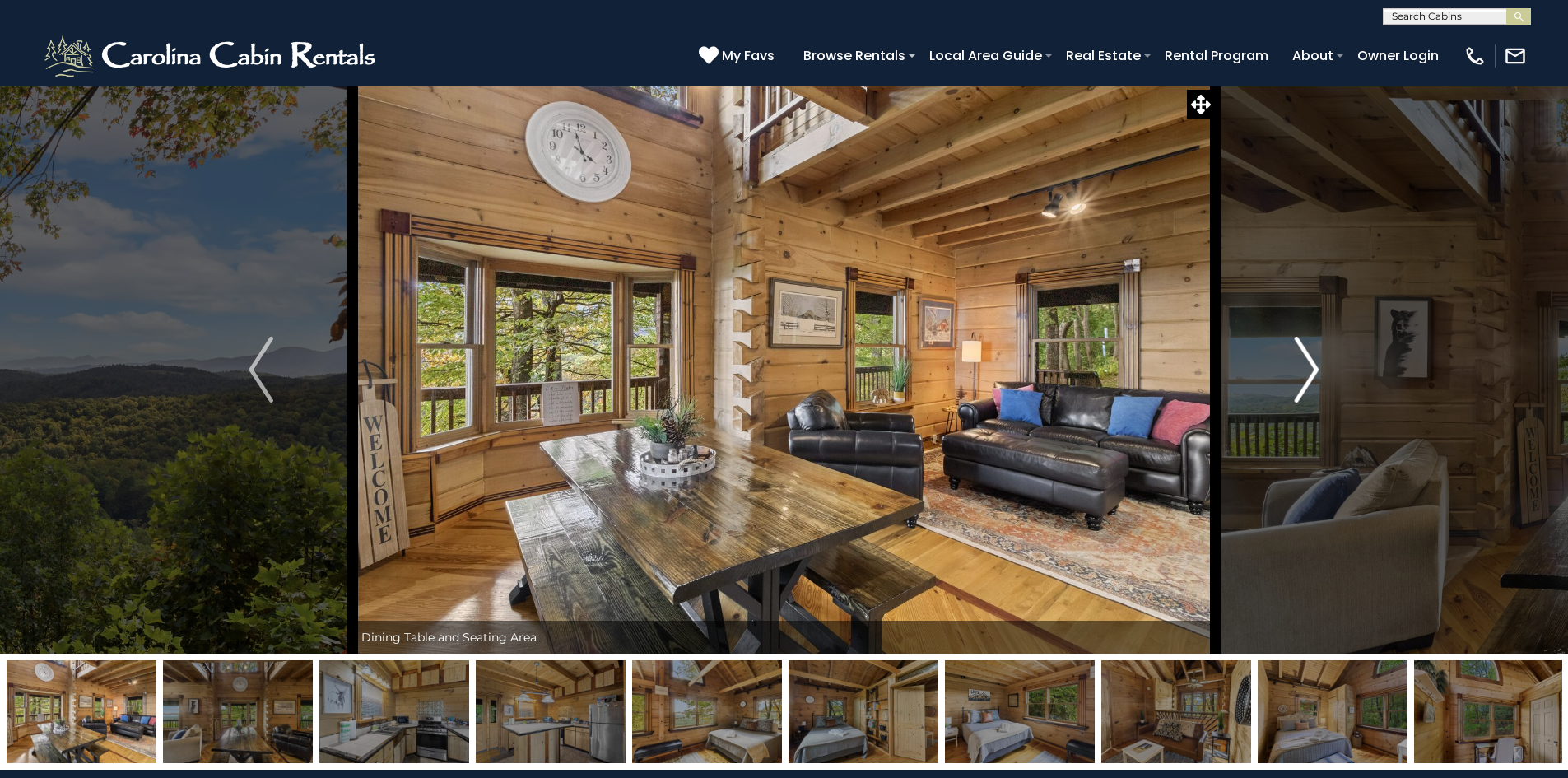
click at [1313, 370] on img "Next" at bounding box center [1307, 370] width 25 height 66
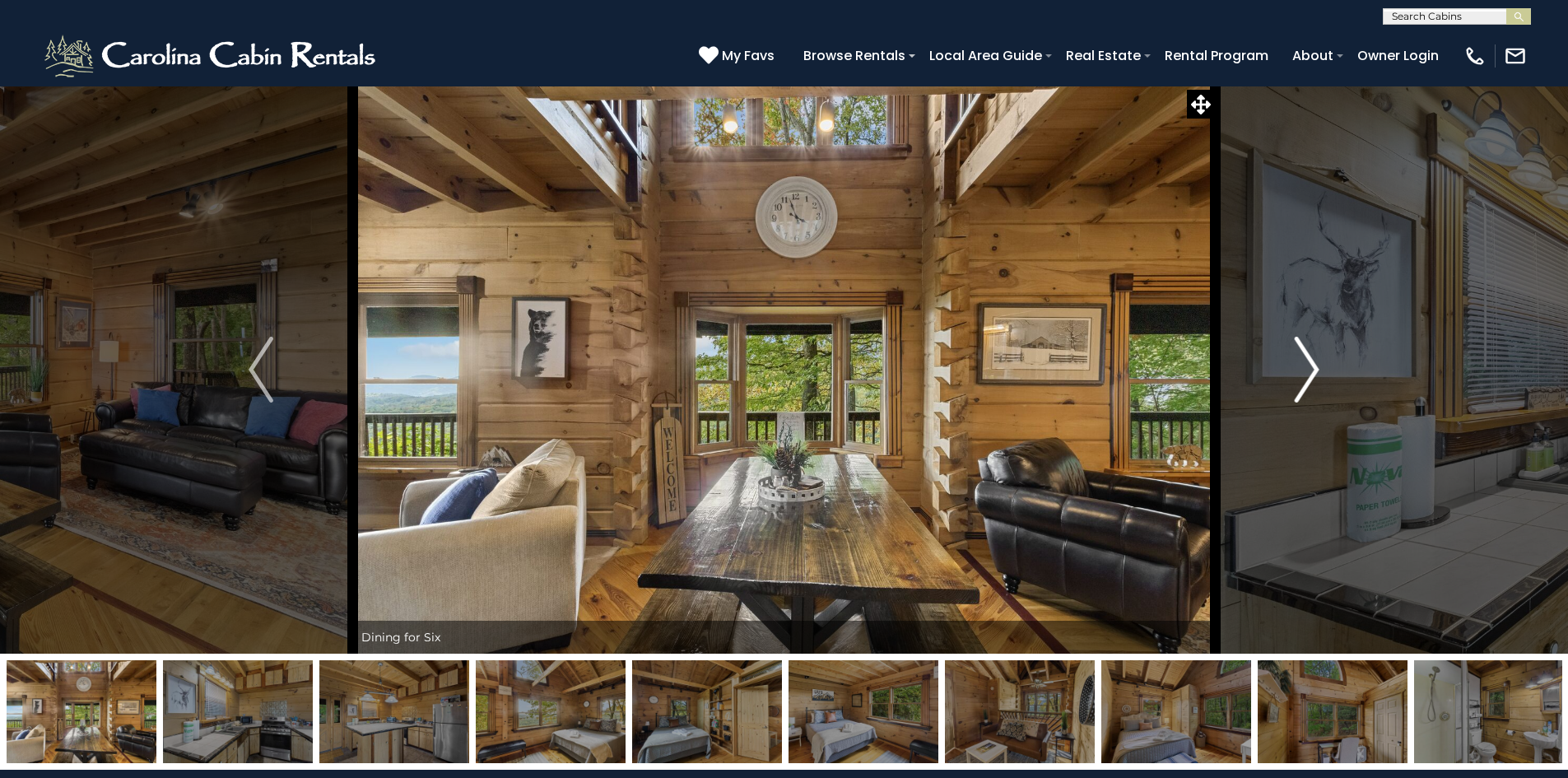
click at [1313, 370] on img "Next" at bounding box center [1307, 370] width 25 height 66
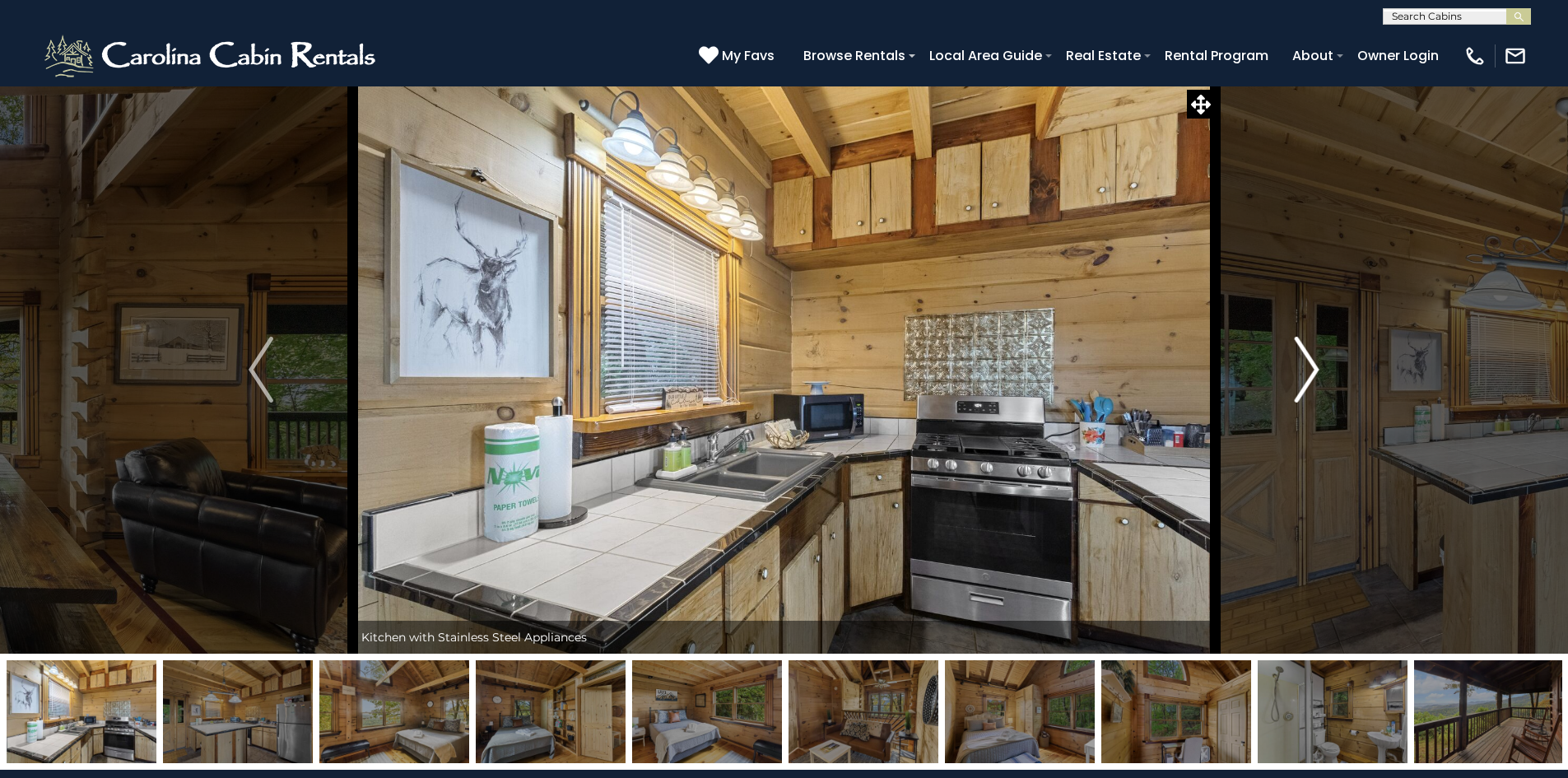
click at [1313, 370] on img "Next" at bounding box center [1307, 370] width 25 height 66
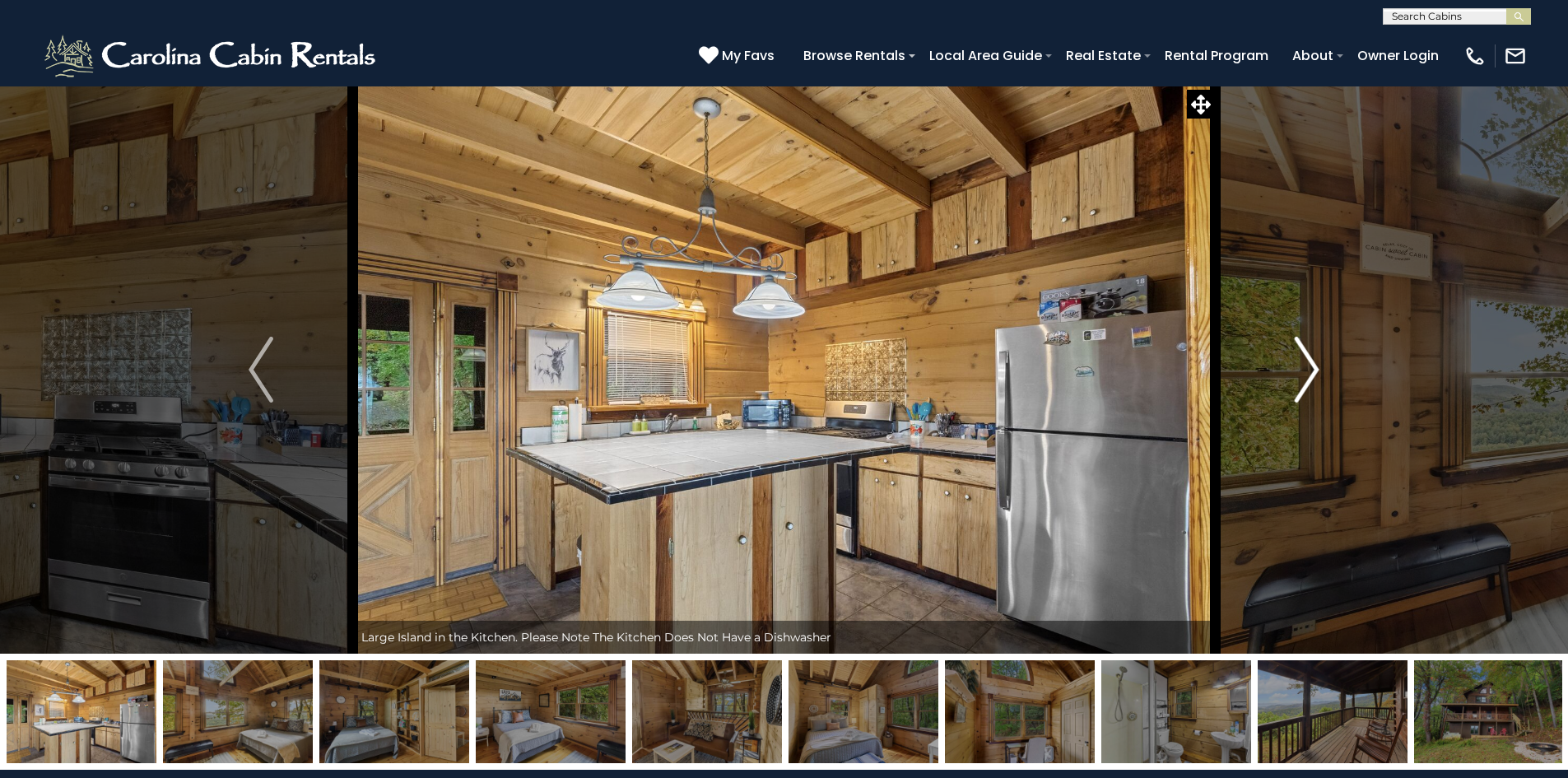
click at [1313, 370] on img "Next" at bounding box center [1307, 370] width 25 height 66
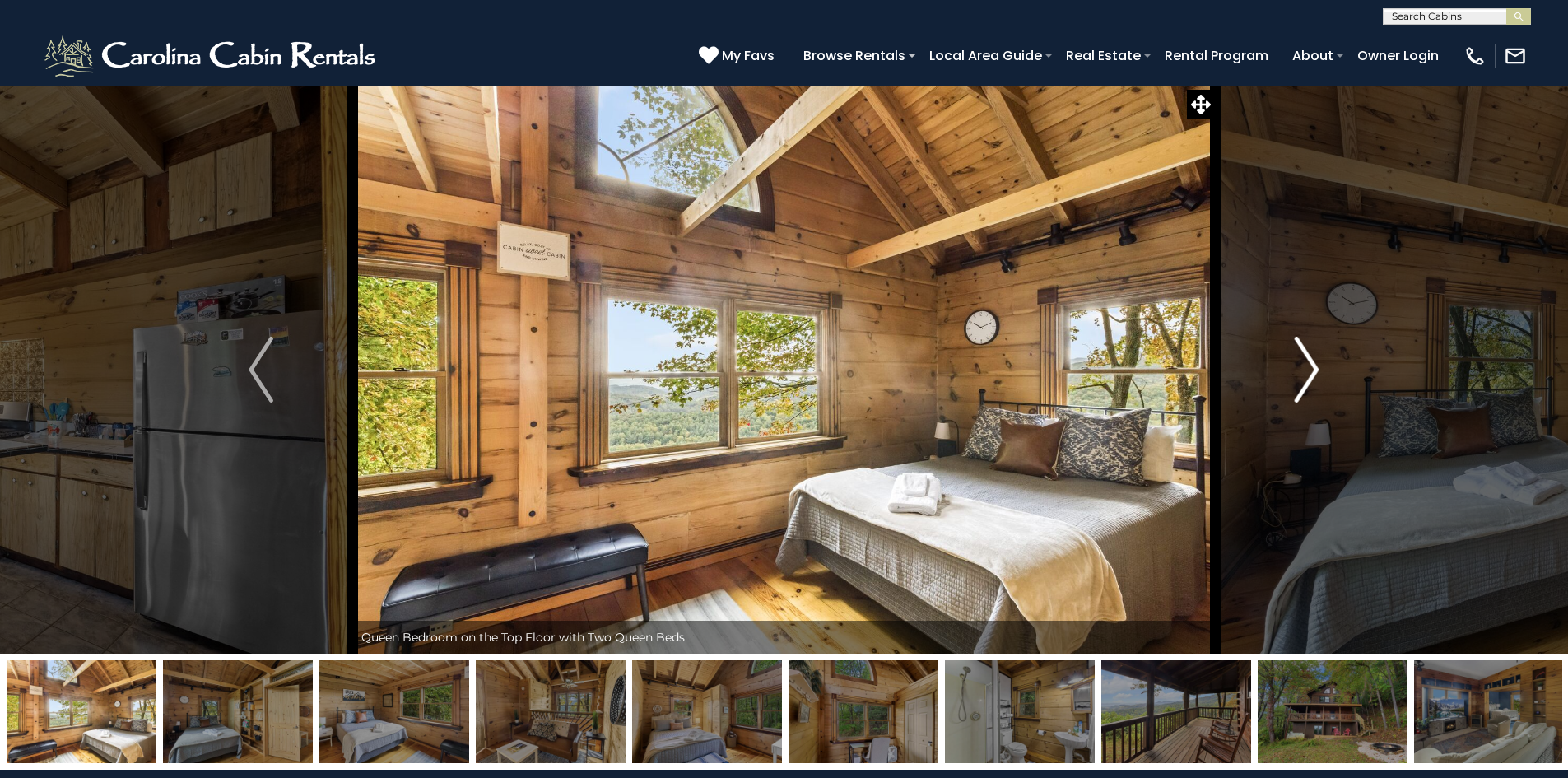
click at [1313, 370] on img "Next" at bounding box center [1307, 370] width 25 height 66
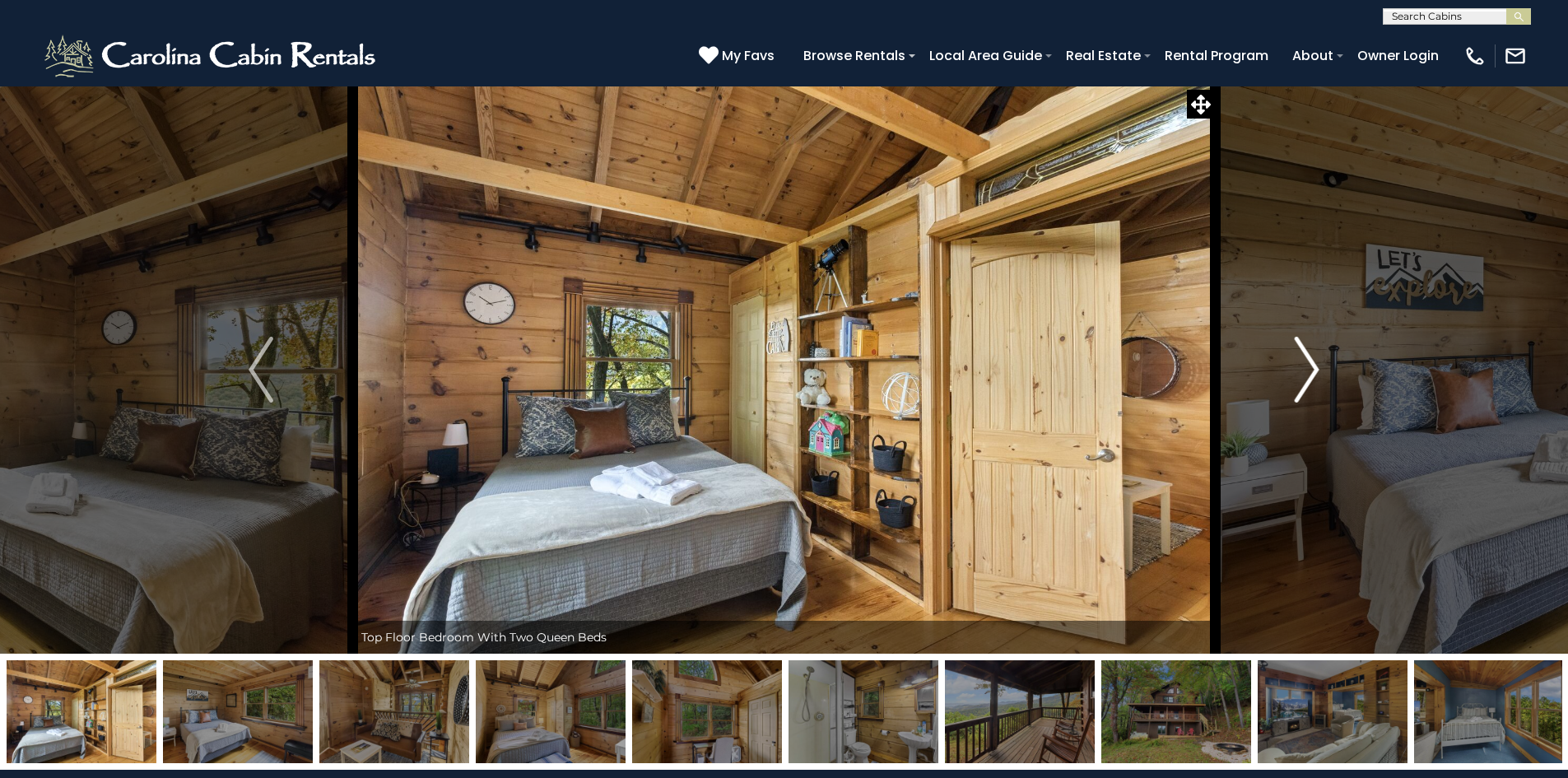
click at [1313, 370] on img "Next" at bounding box center [1307, 370] width 25 height 66
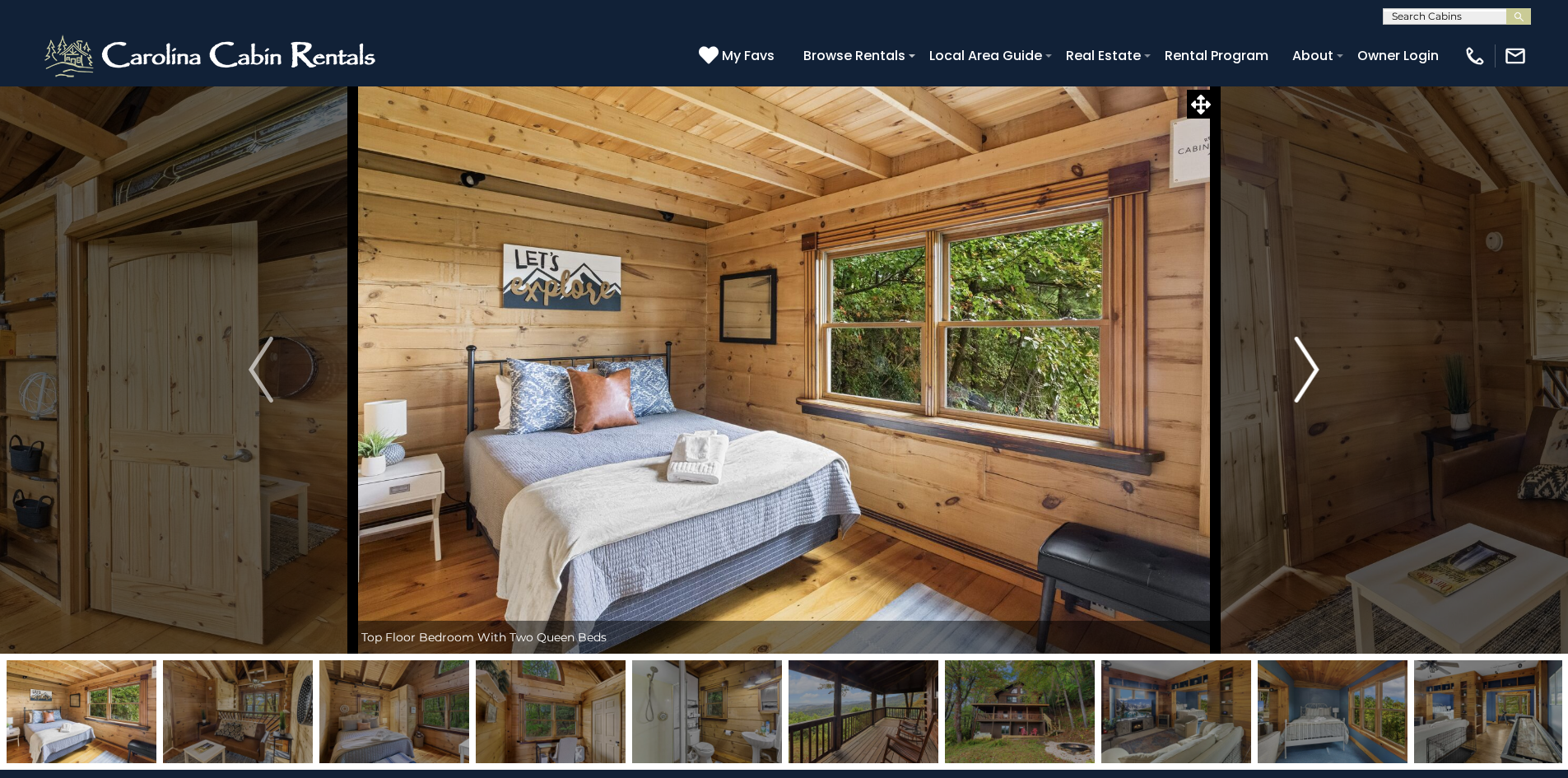
click at [1313, 370] on img "Next" at bounding box center [1307, 370] width 25 height 66
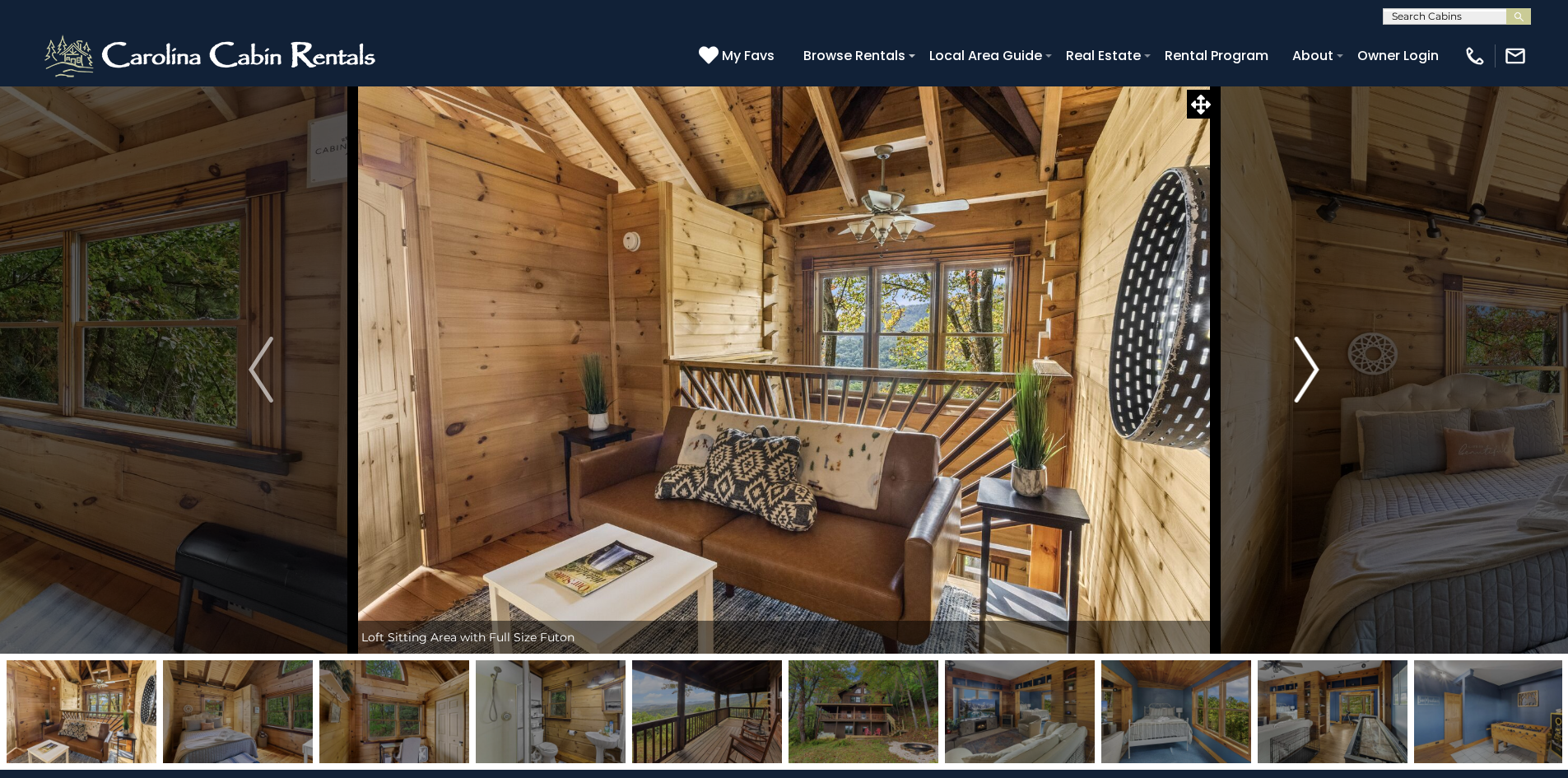
click at [1313, 370] on img "Next" at bounding box center [1307, 370] width 25 height 66
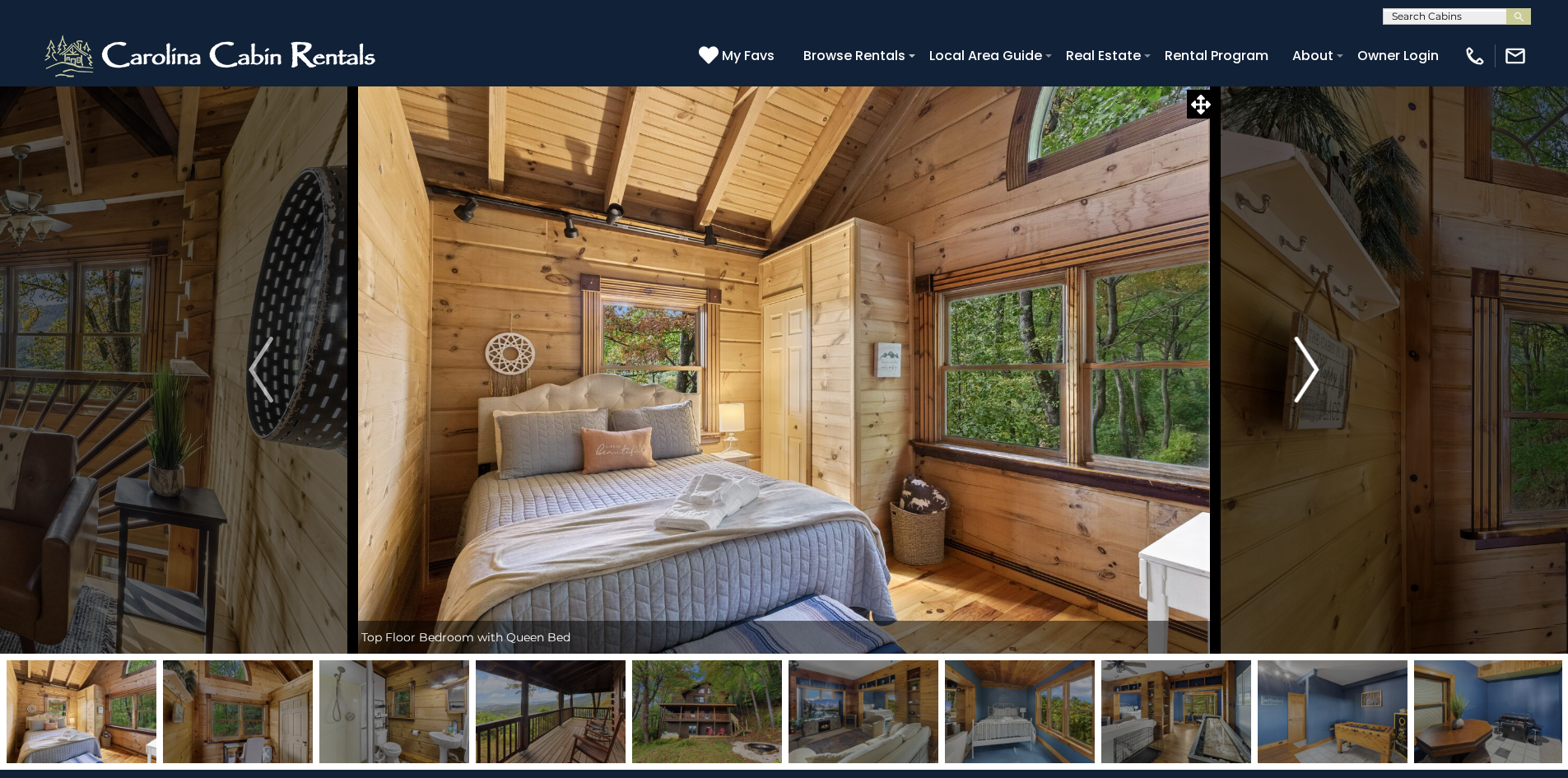
click at [1313, 370] on img "Next" at bounding box center [1307, 370] width 25 height 66
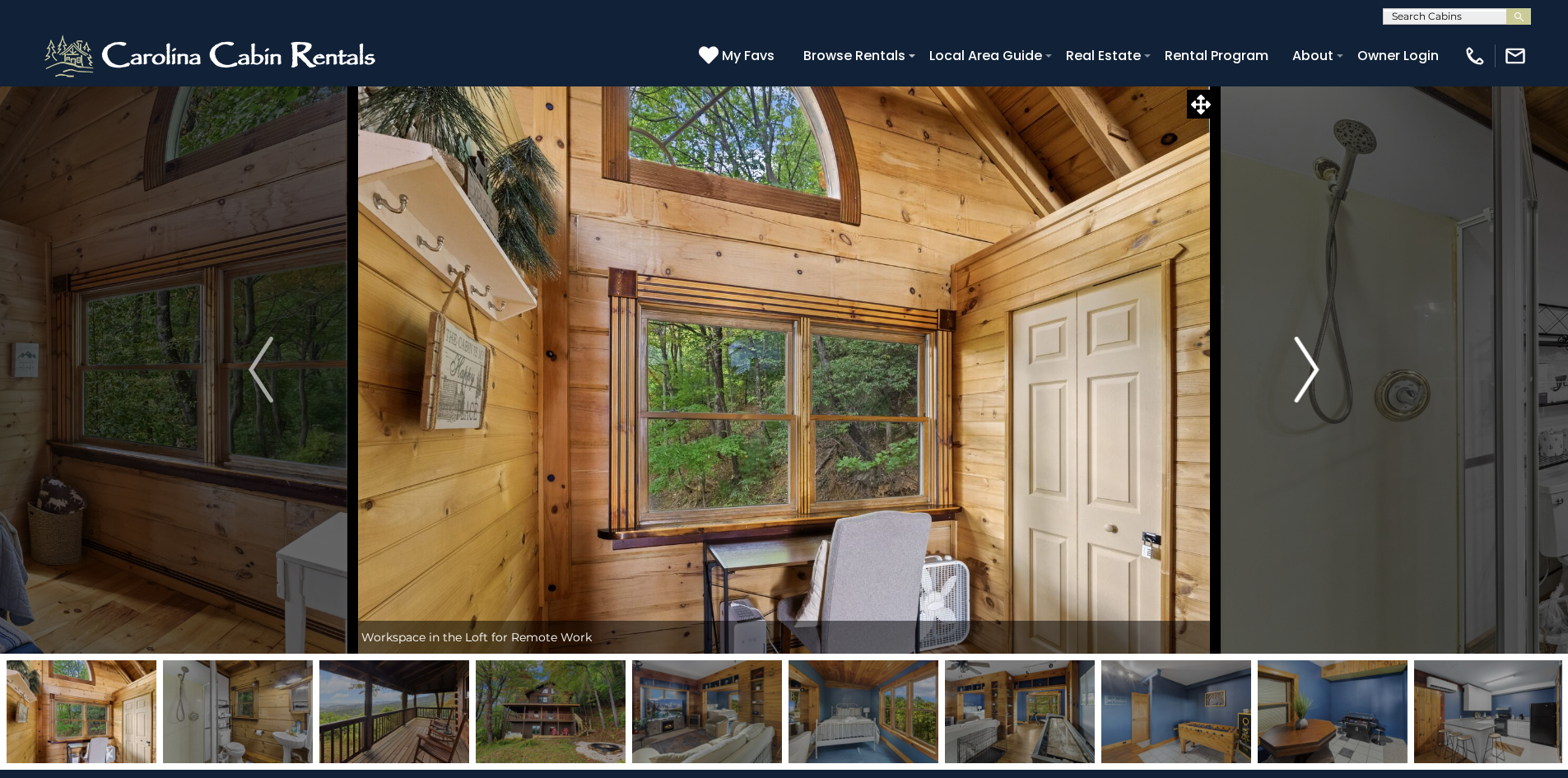
click at [1313, 370] on img "Next" at bounding box center [1307, 370] width 25 height 66
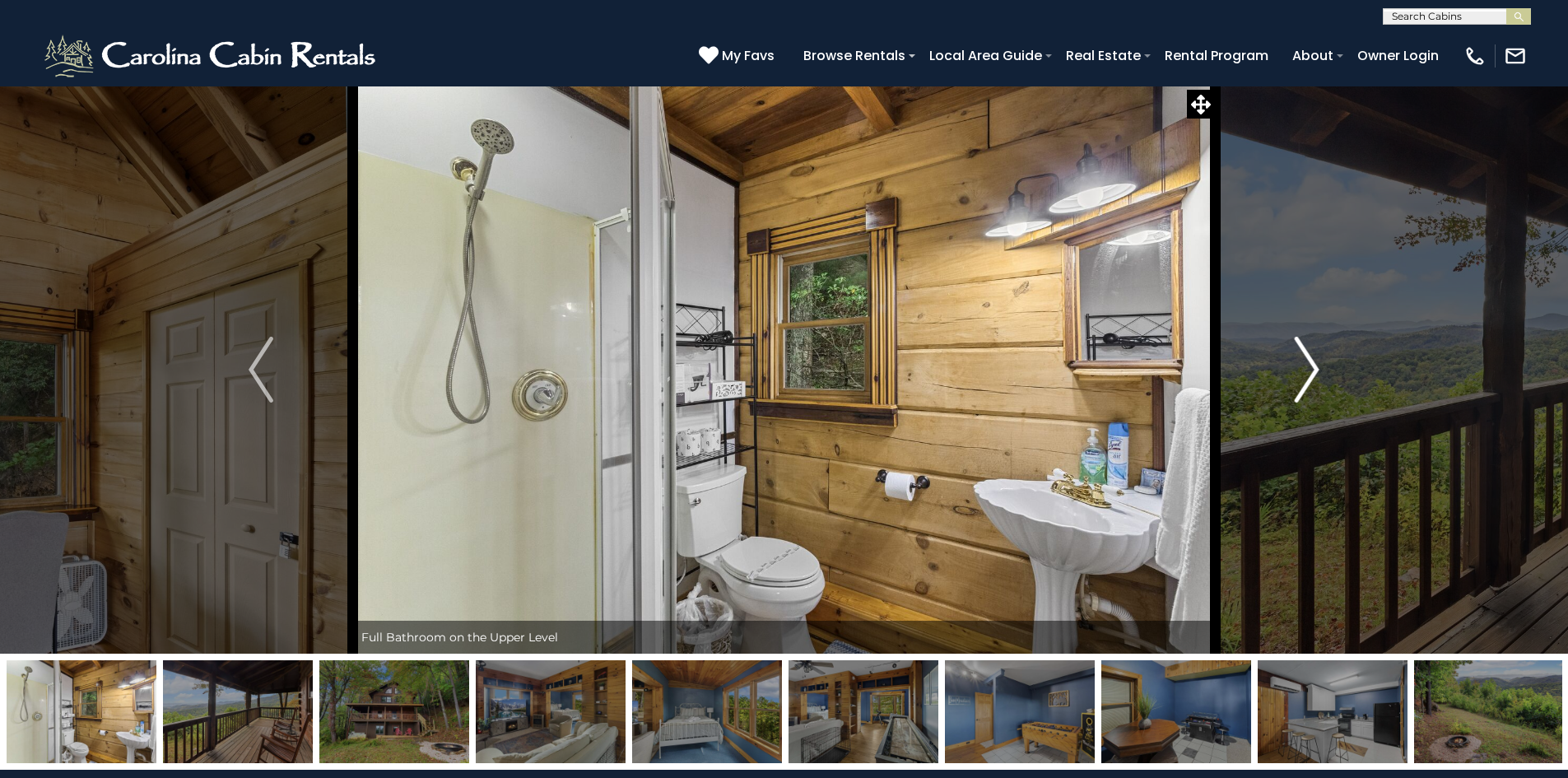
click at [1313, 370] on img "Next" at bounding box center [1307, 370] width 25 height 66
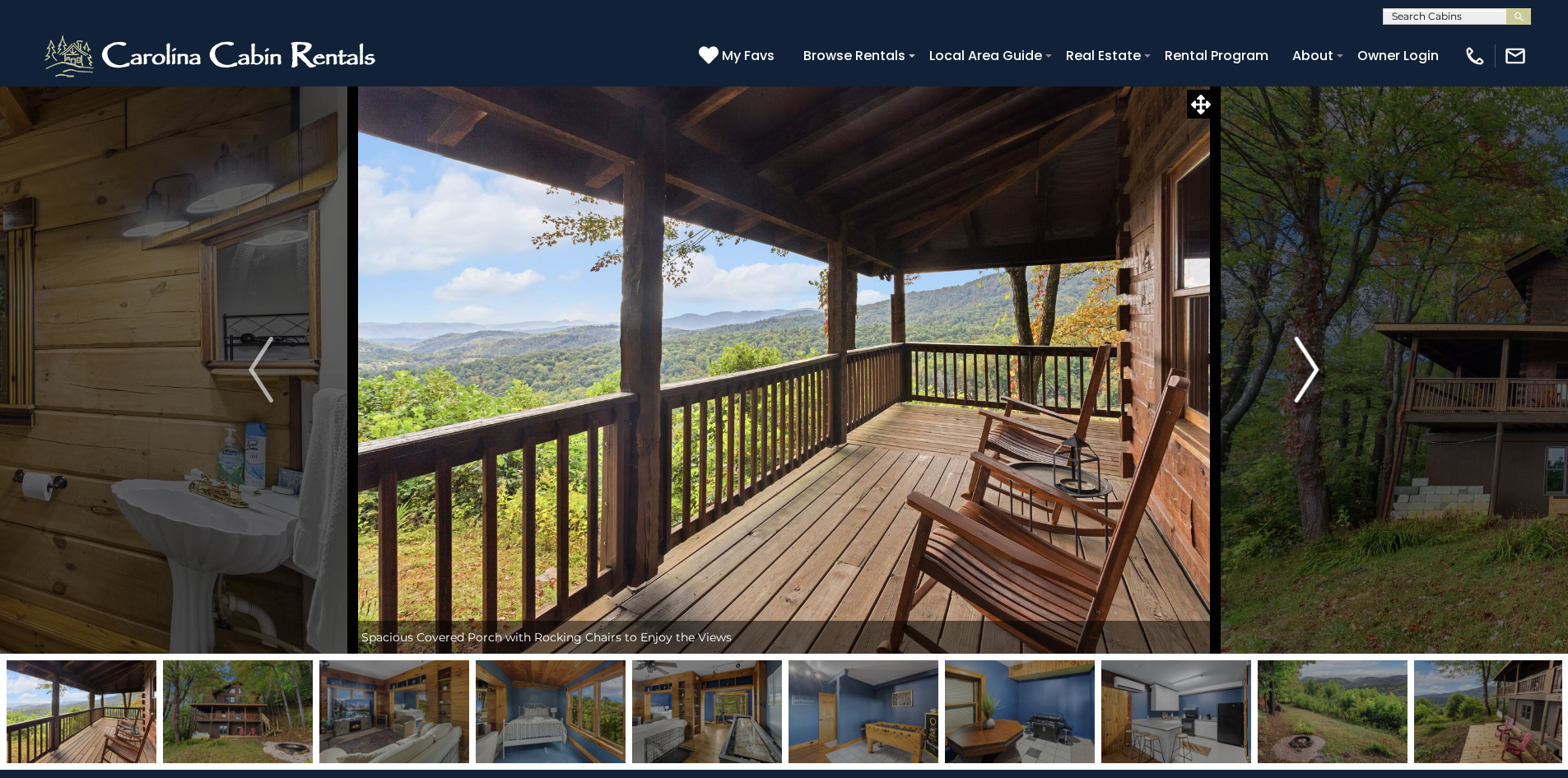
click at [1313, 370] on img "Next" at bounding box center [1307, 370] width 25 height 66
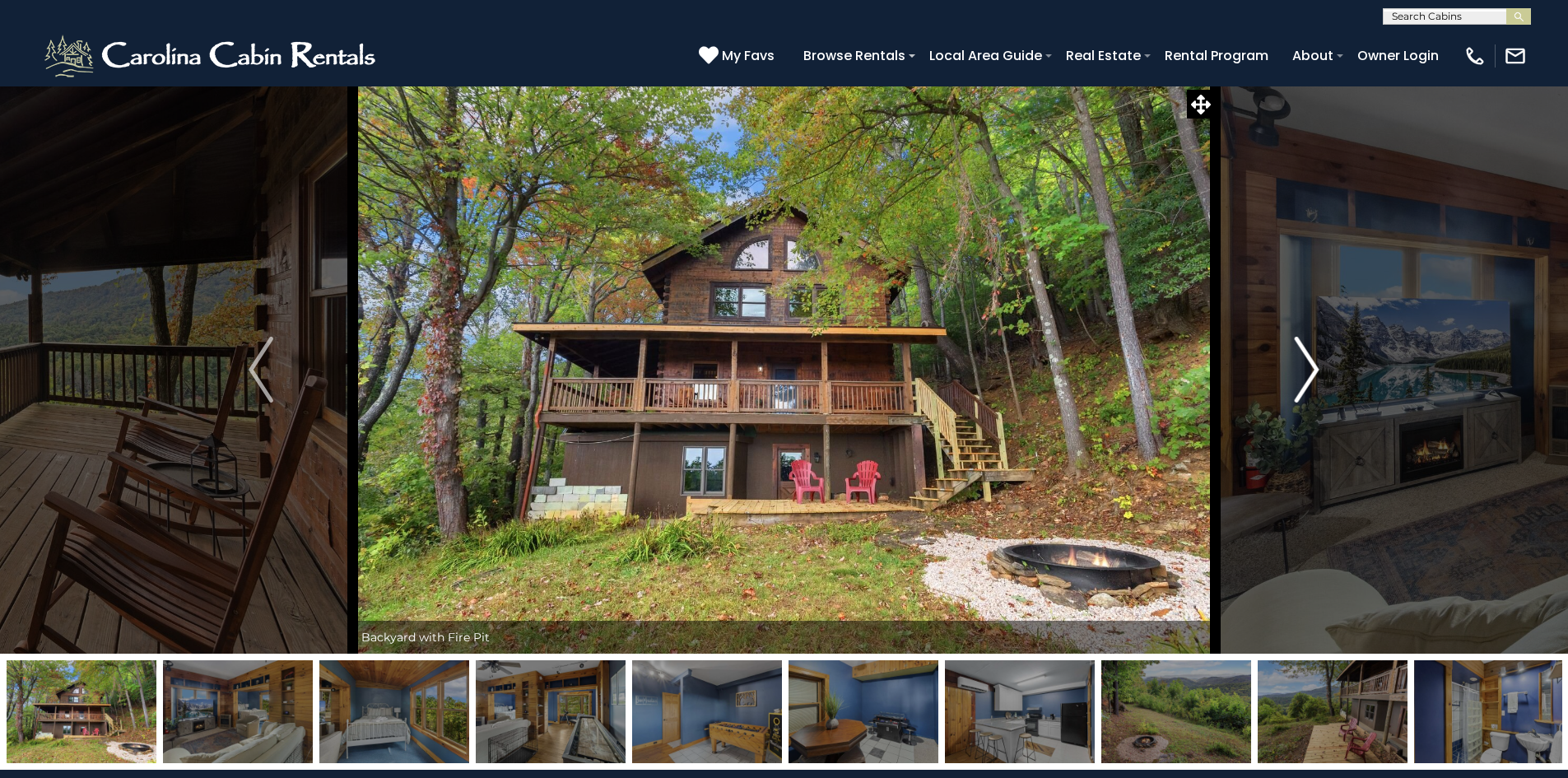
click at [1313, 370] on img "Next" at bounding box center [1307, 370] width 25 height 66
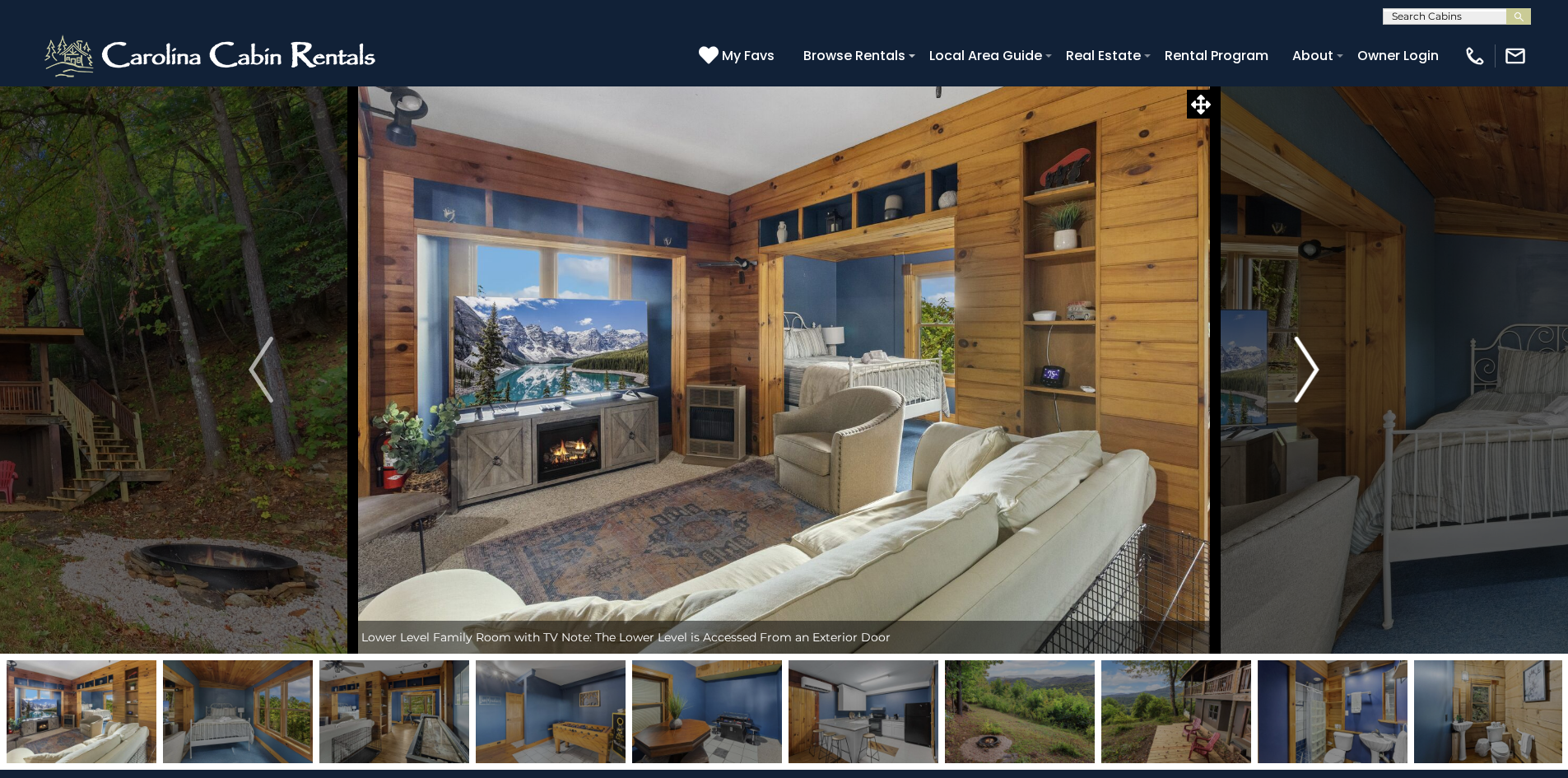
click at [1313, 370] on img "Next" at bounding box center [1307, 370] width 25 height 66
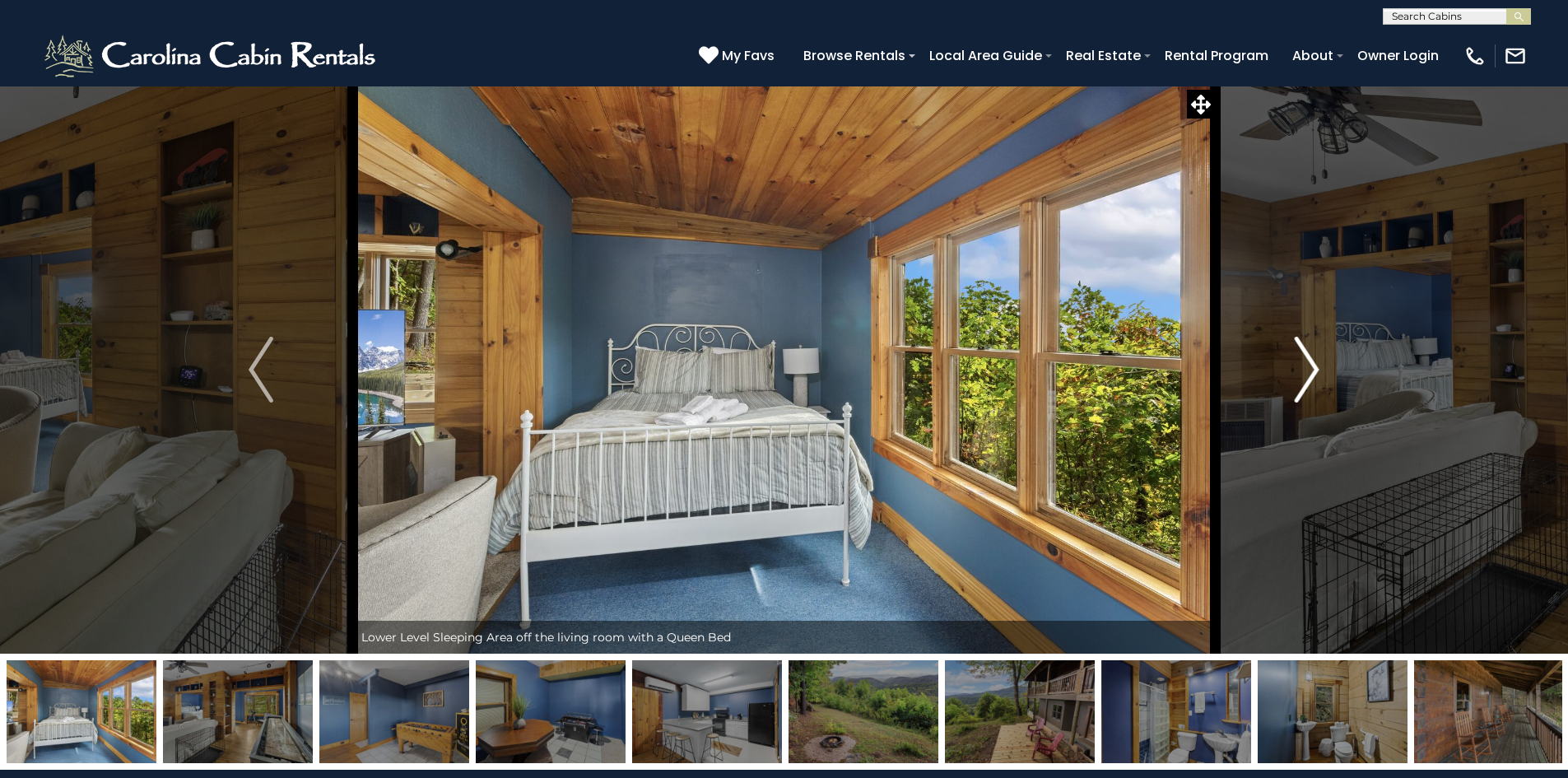
click at [1313, 370] on img "Next" at bounding box center [1307, 370] width 25 height 66
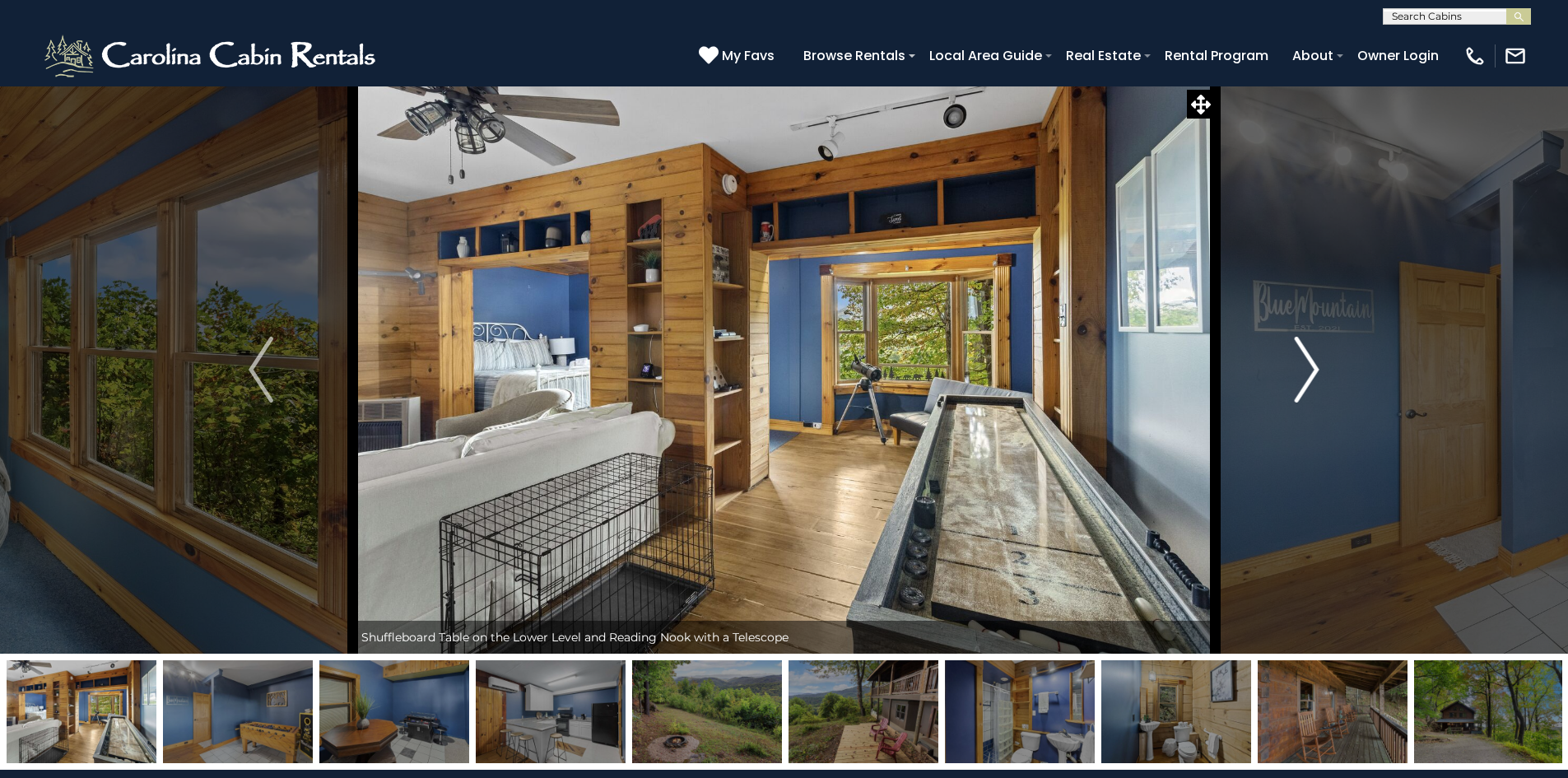
click at [1313, 370] on img "Next" at bounding box center [1307, 370] width 25 height 66
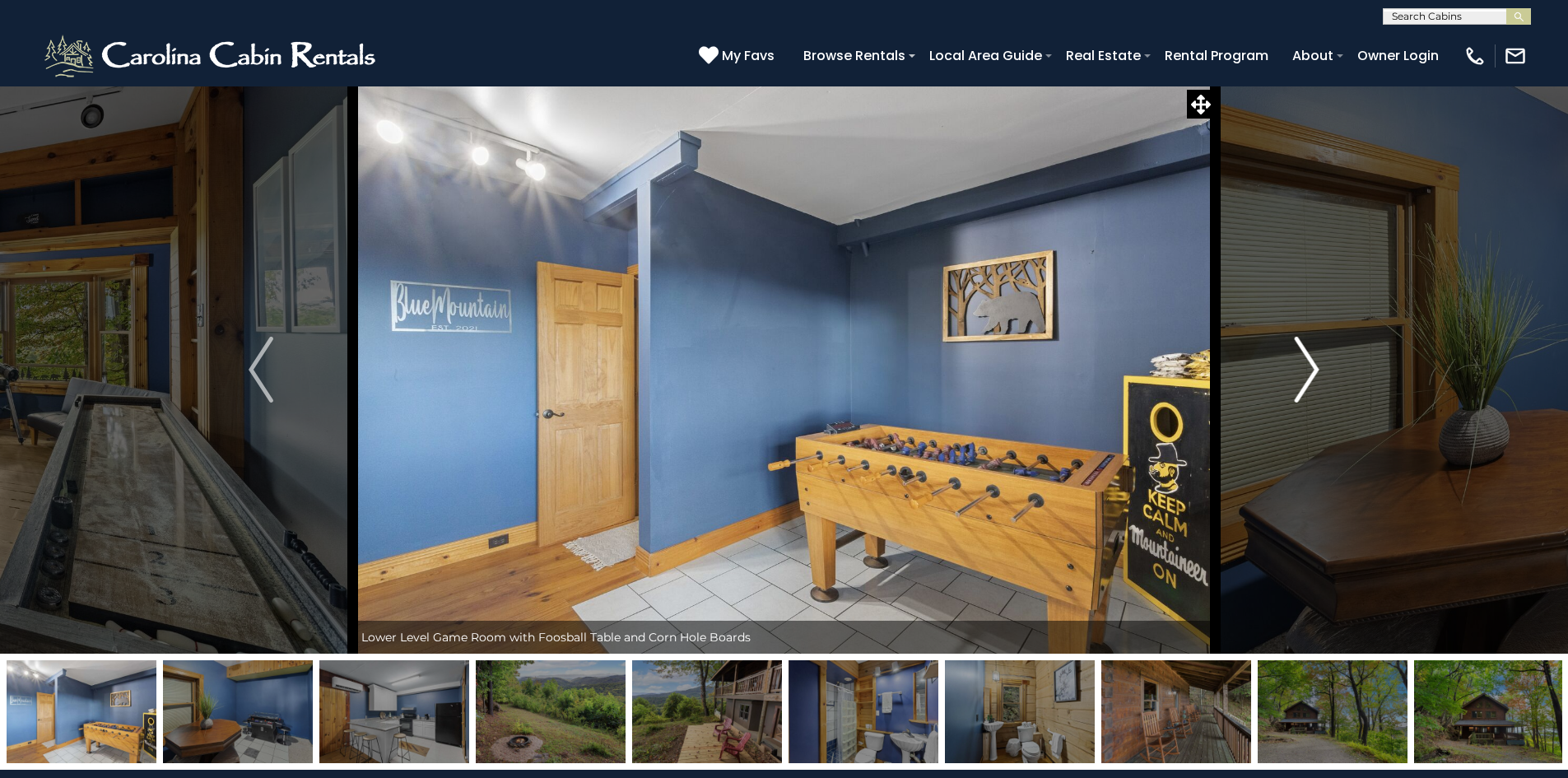
click at [1313, 370] on img "Next" at bounding box center [1307, 370] width 25 height 66
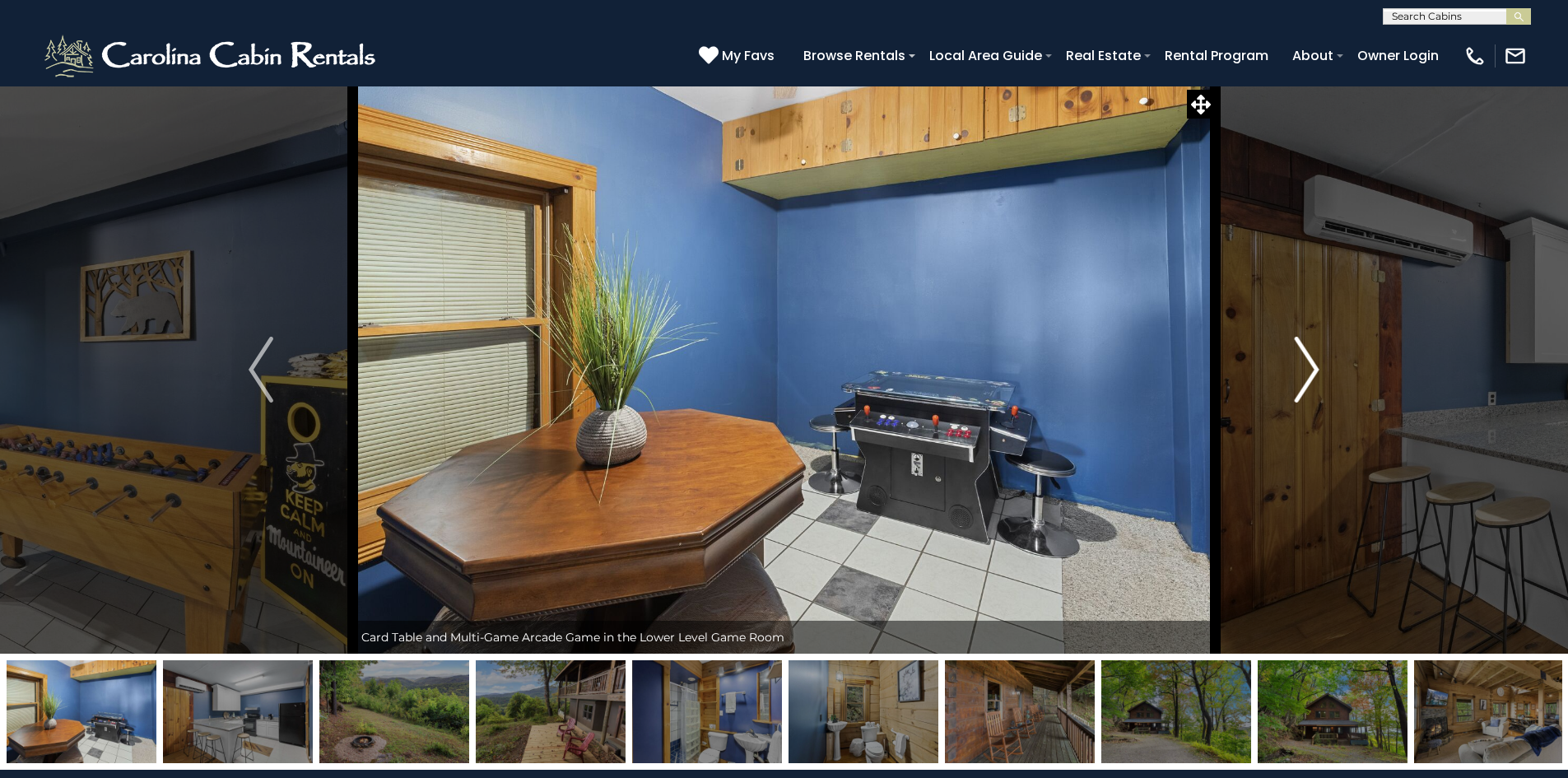
click at [1313, 370] on img "Next" at bounding box center [1307, 370] width 25 height 66
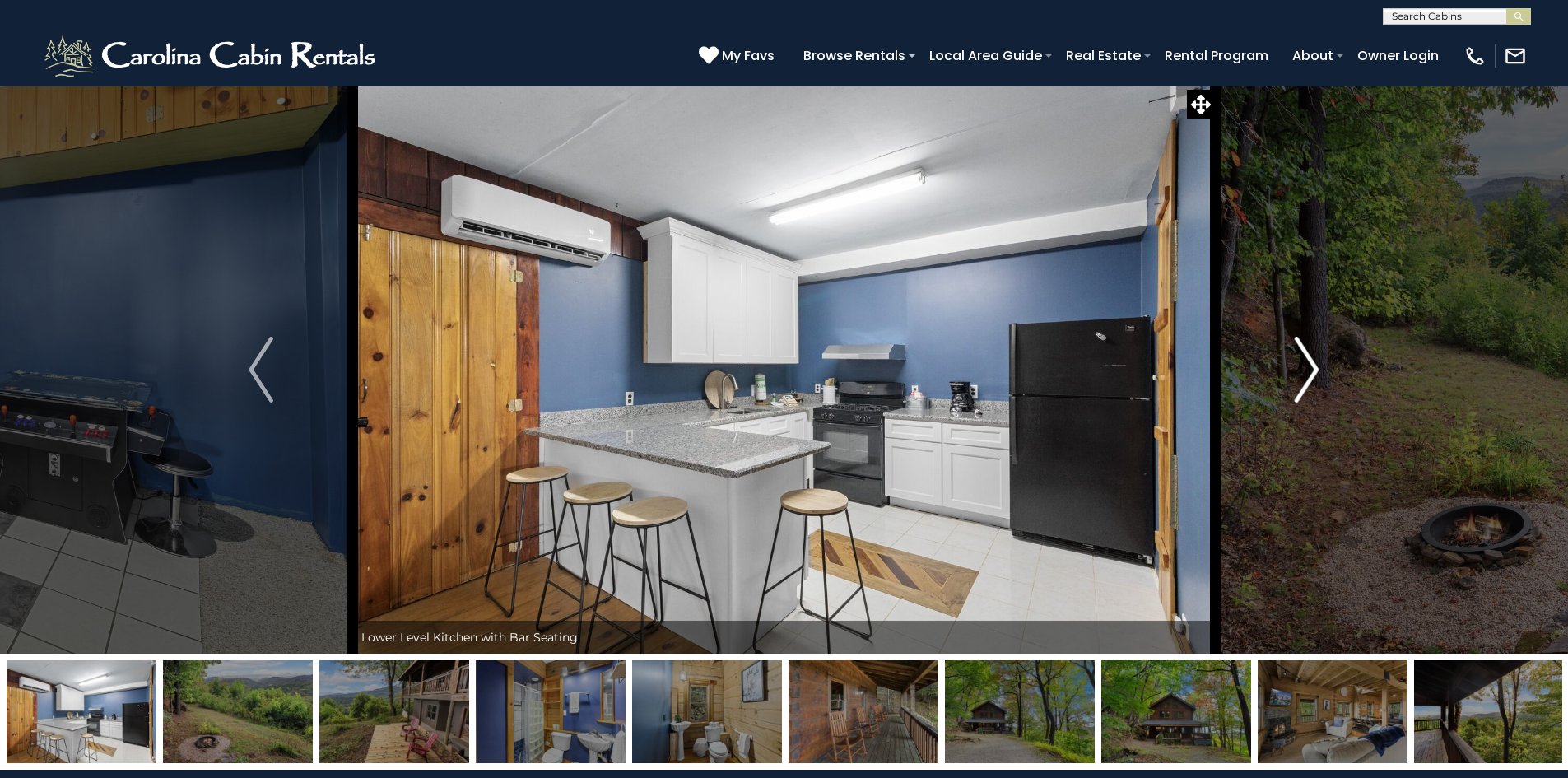
click at [1313, 370] on img "Next" at bounding box center [1307, 370] width 25 height 66
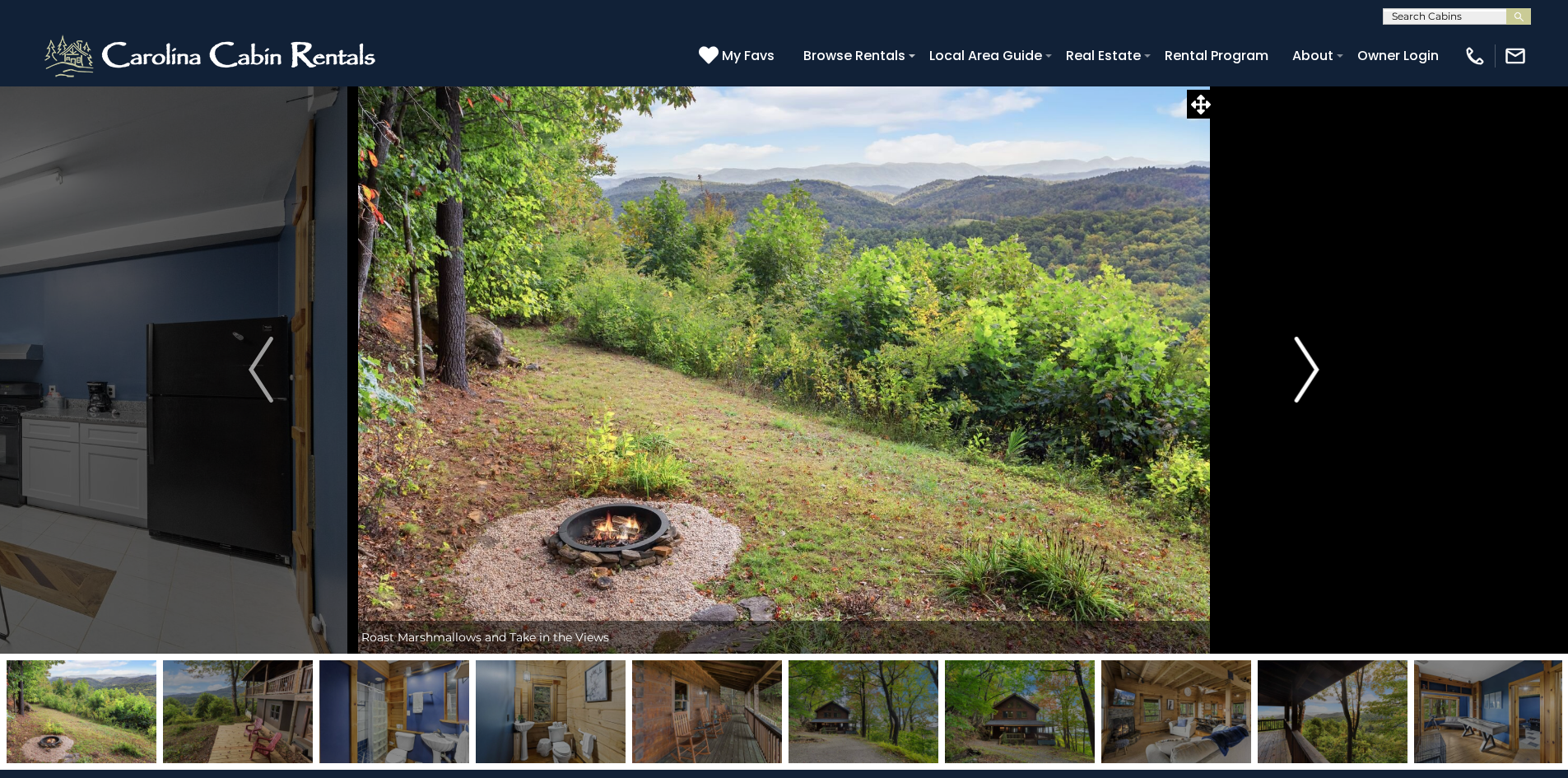
click at [1313, 370] on img "Next" at bounding box center [1307, 370] width 25 height 66
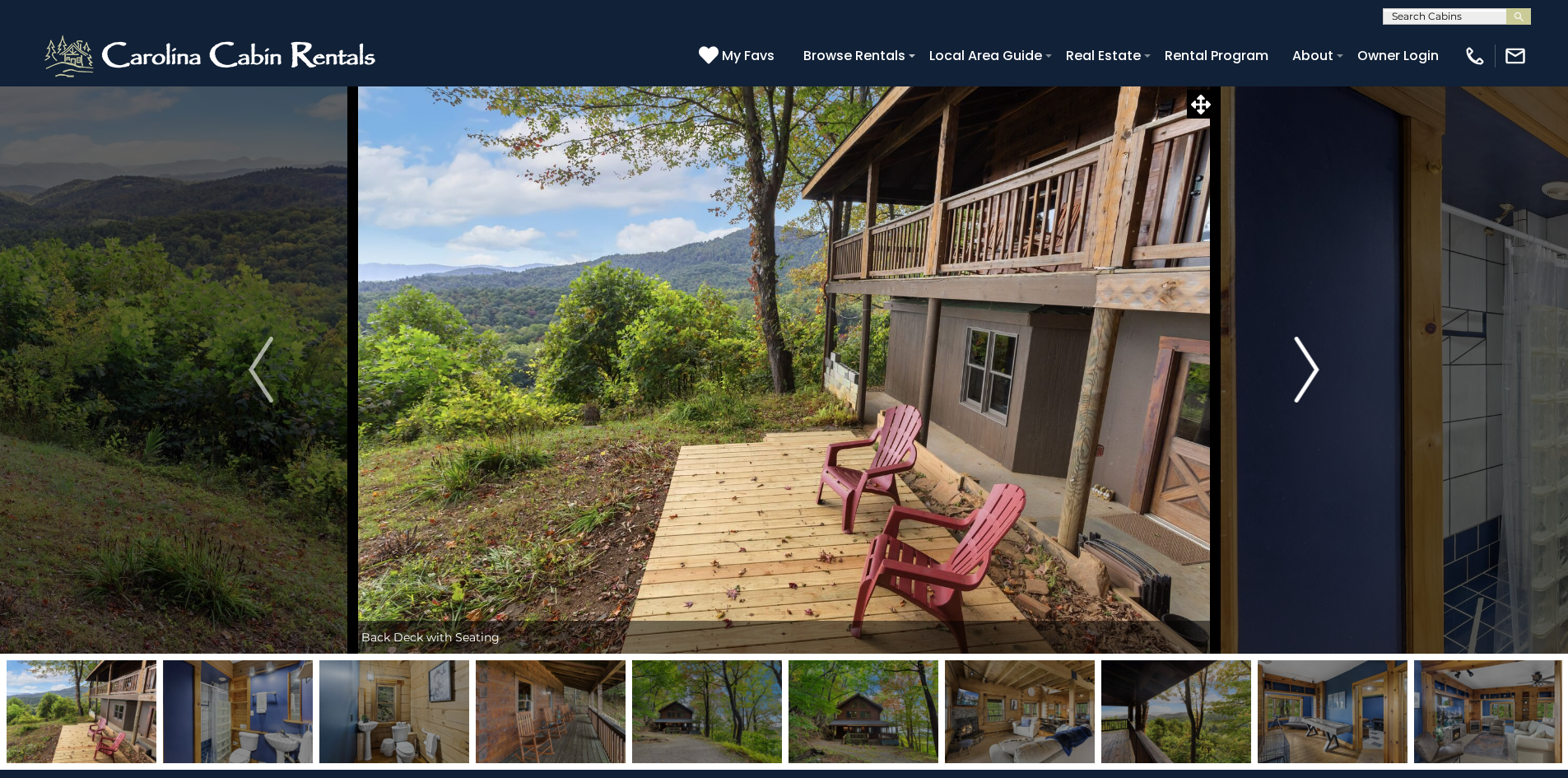
click at [1313, 370] on img "Next" at bounding box center [1307, 370] width 25 height 66
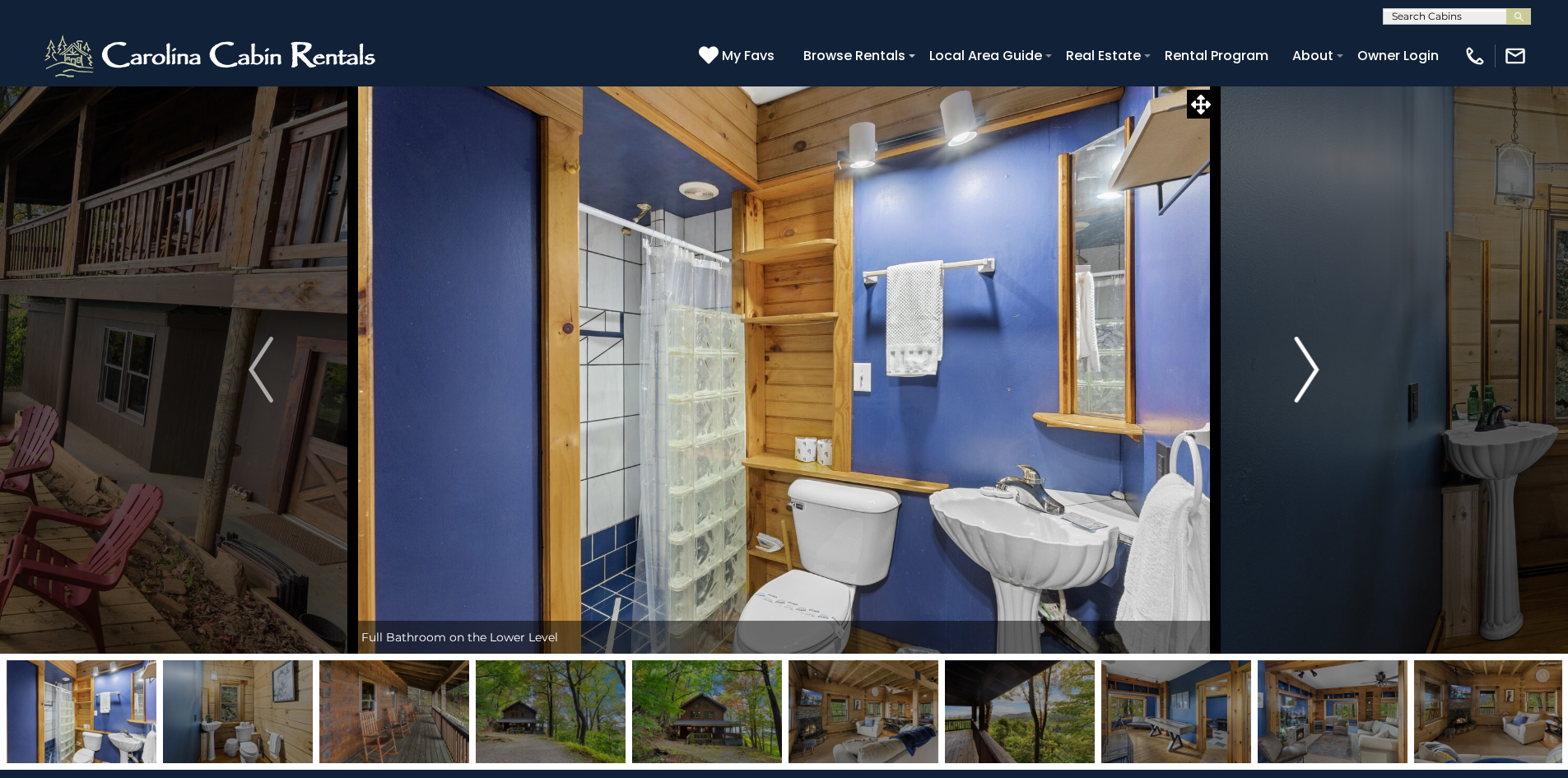
click at [1313, 370] on img "Next" at bounding box center [1307, 370] width 25 height 66
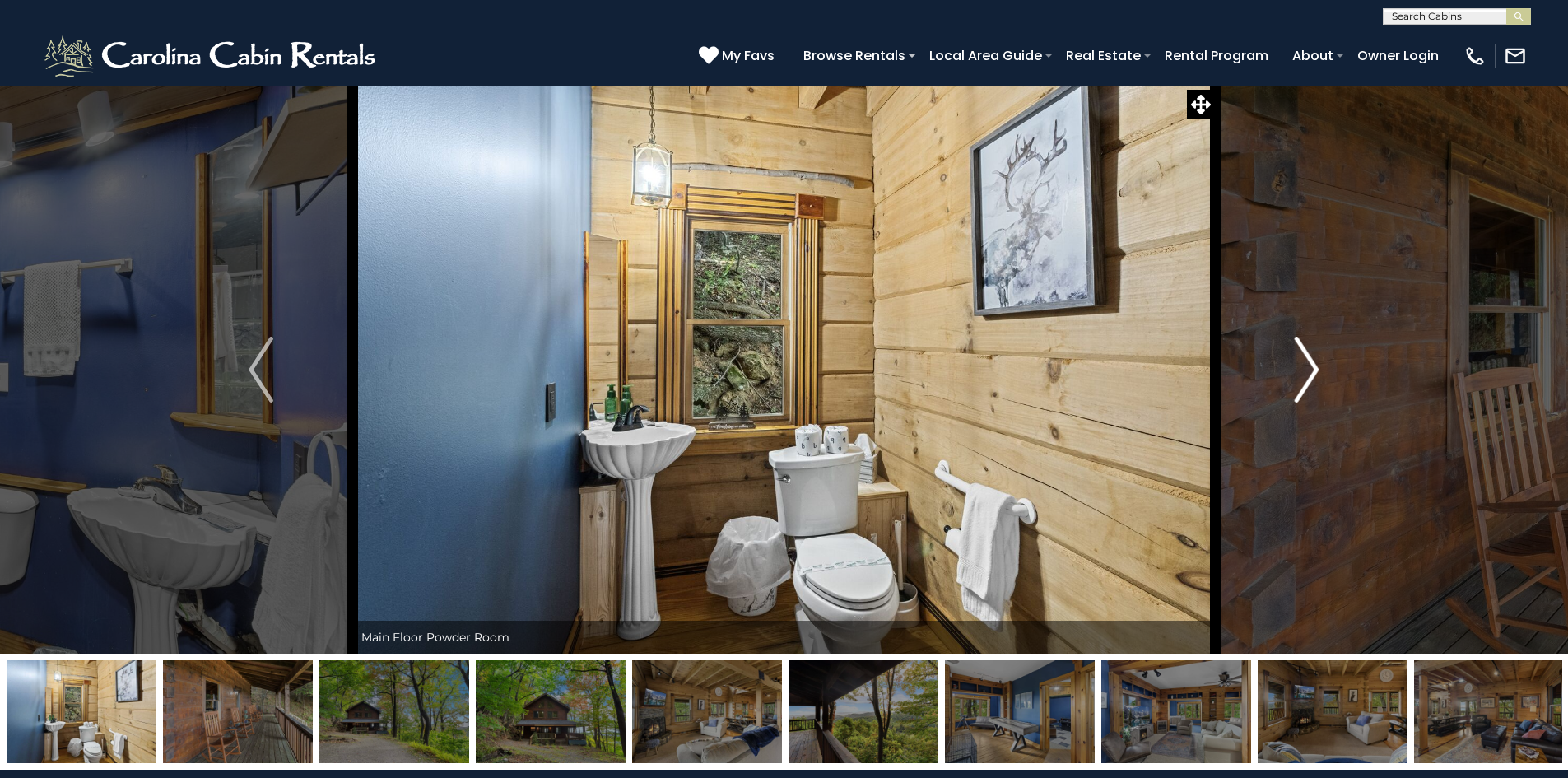
click at [1313, 370] on img "Next" at bounding box center [1307, 370] width 25 height 66
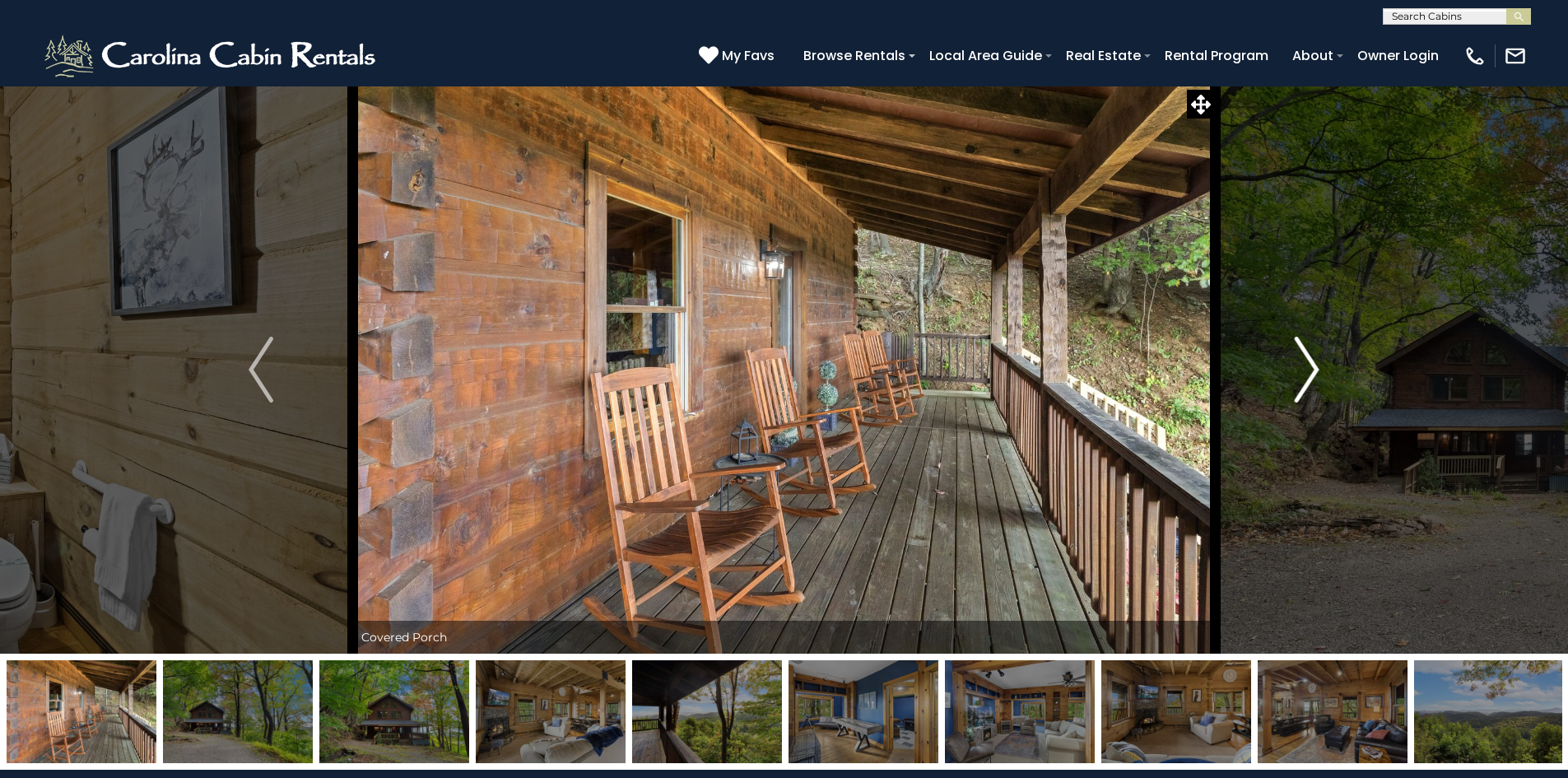
click at [1313, 370] on img "Next" at bounding box center [1307, 370] width 25 height 66
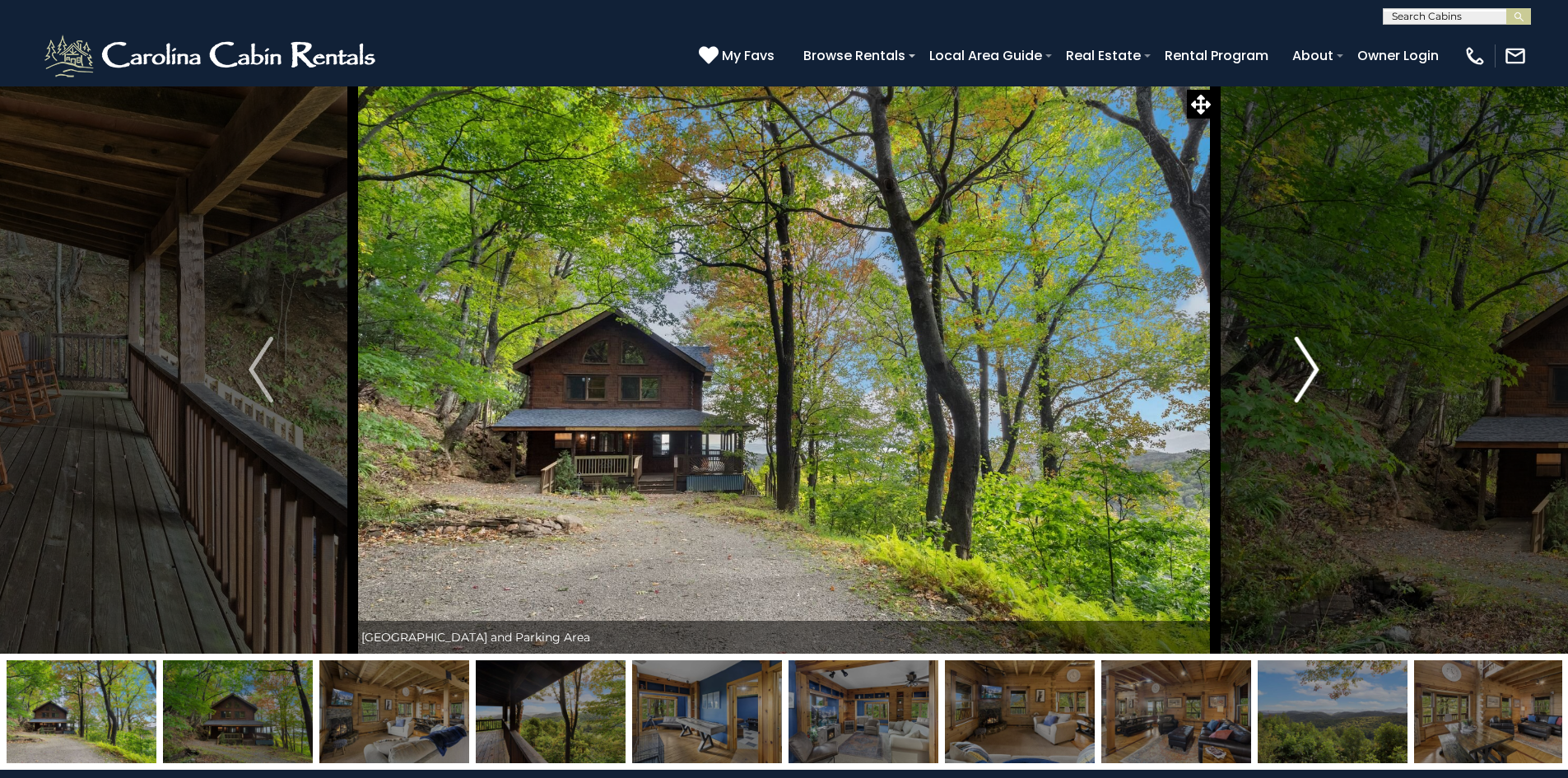
click at [1313, 370] on img "Next" at bounding box center [1307, 370] width 25 height 66
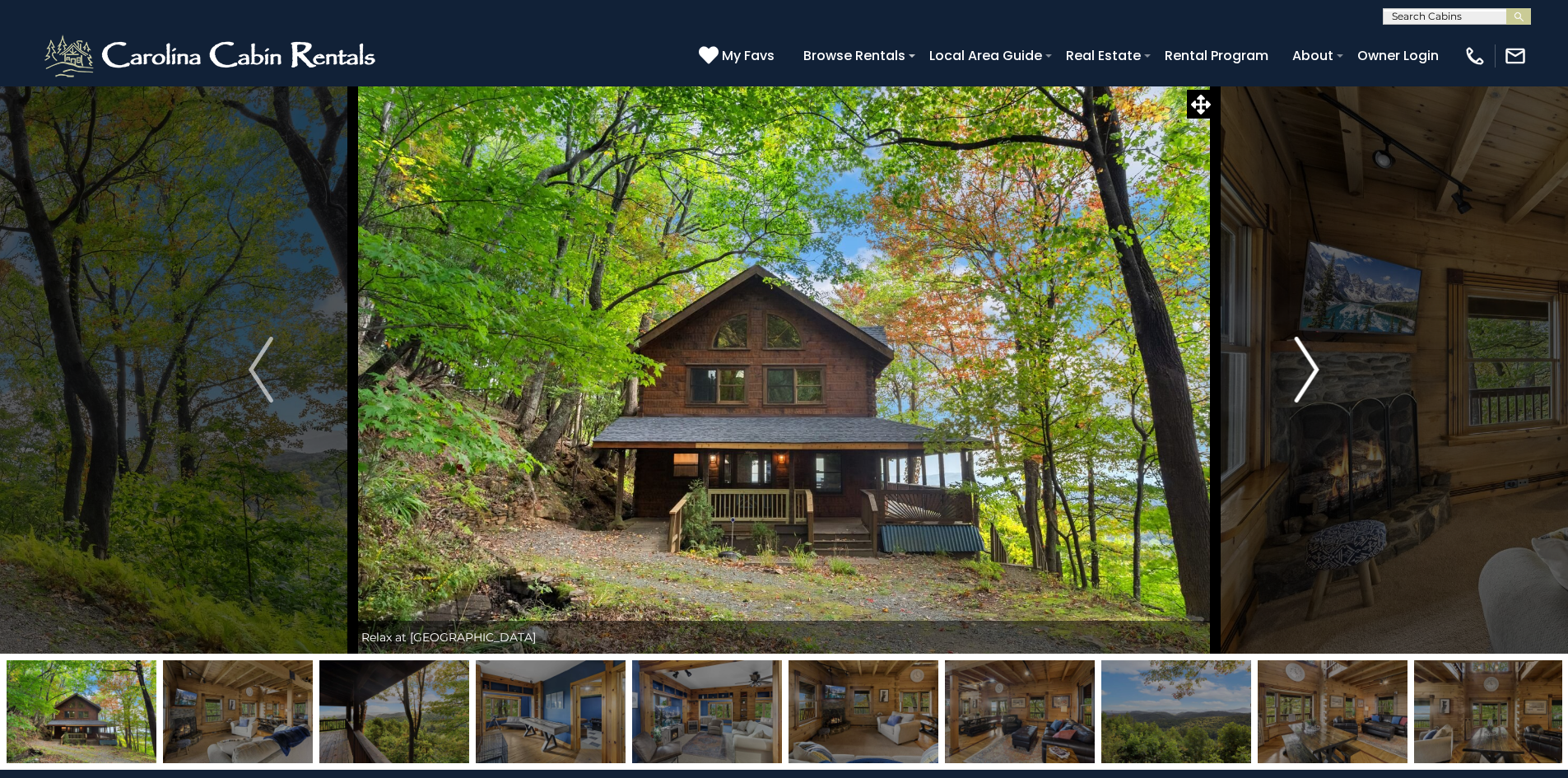
click at [1313, 370] on img "Next" at bounding box center [1307, 370] width 25 height 66
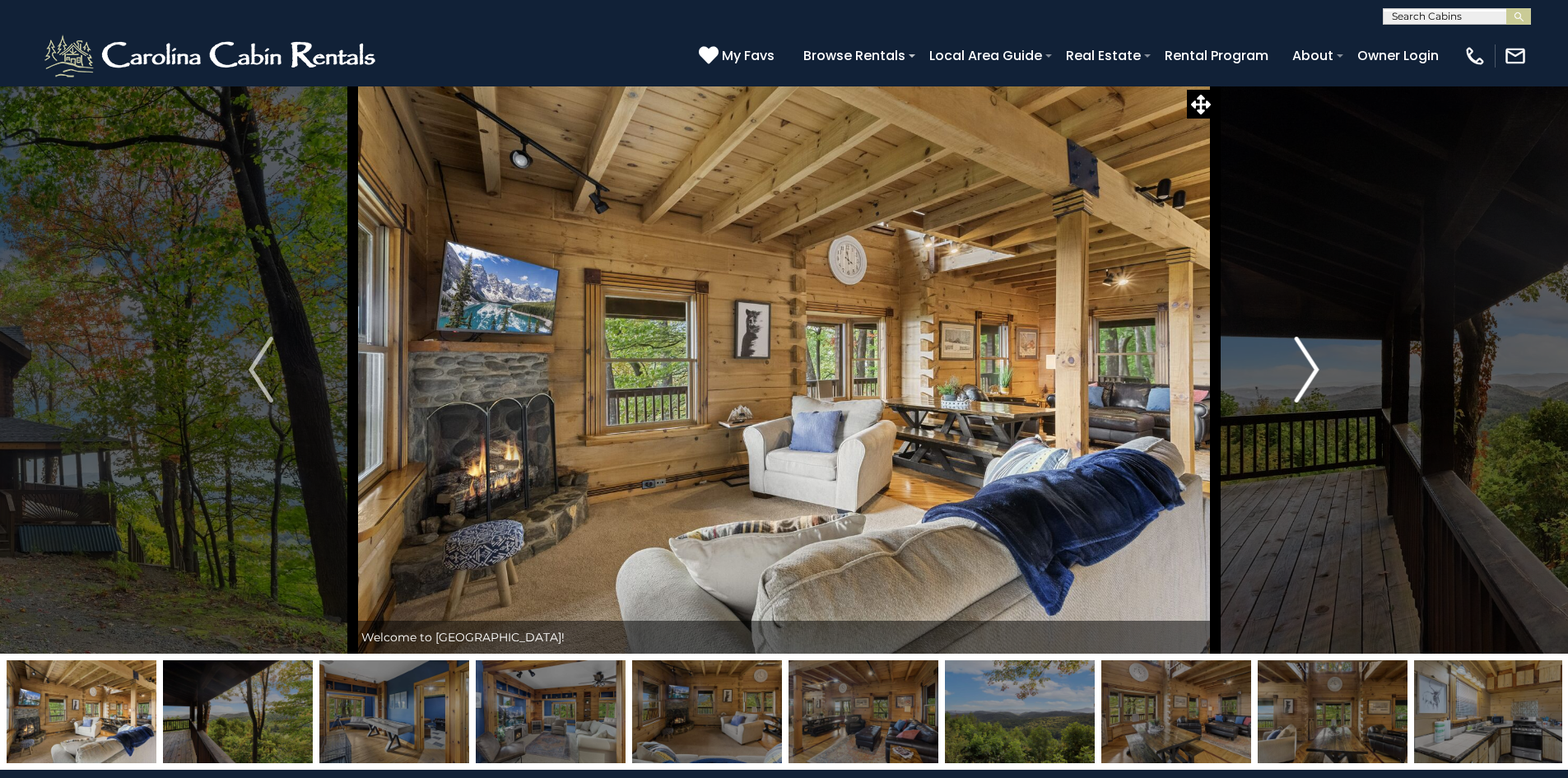
click at [1313, 370] on img "Next" at bounding box center [1307, 370] width 25 height 66
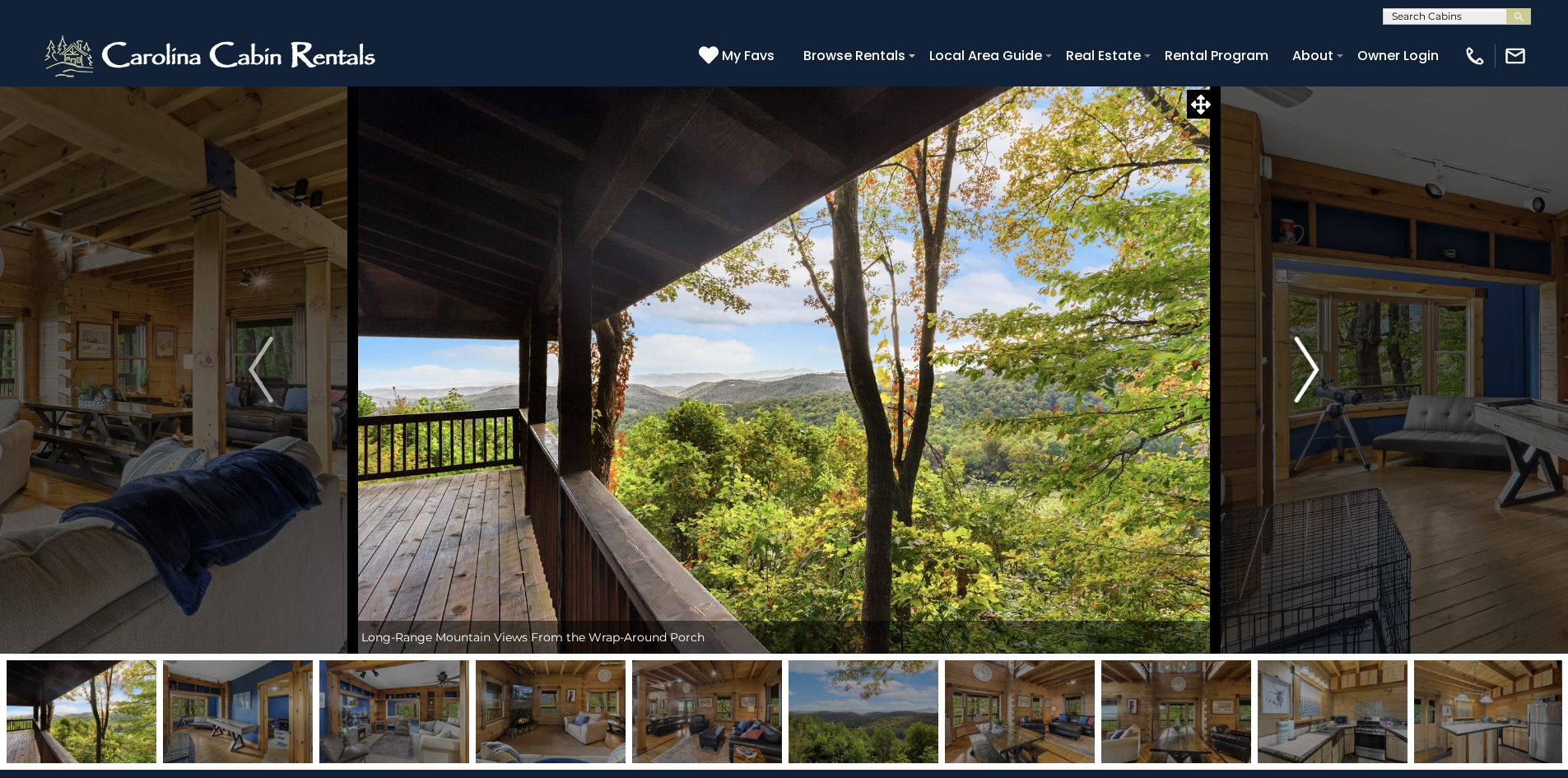
click at [1313, 370] on img "Next" at bounding box center [1307, 370] width 25 height 66
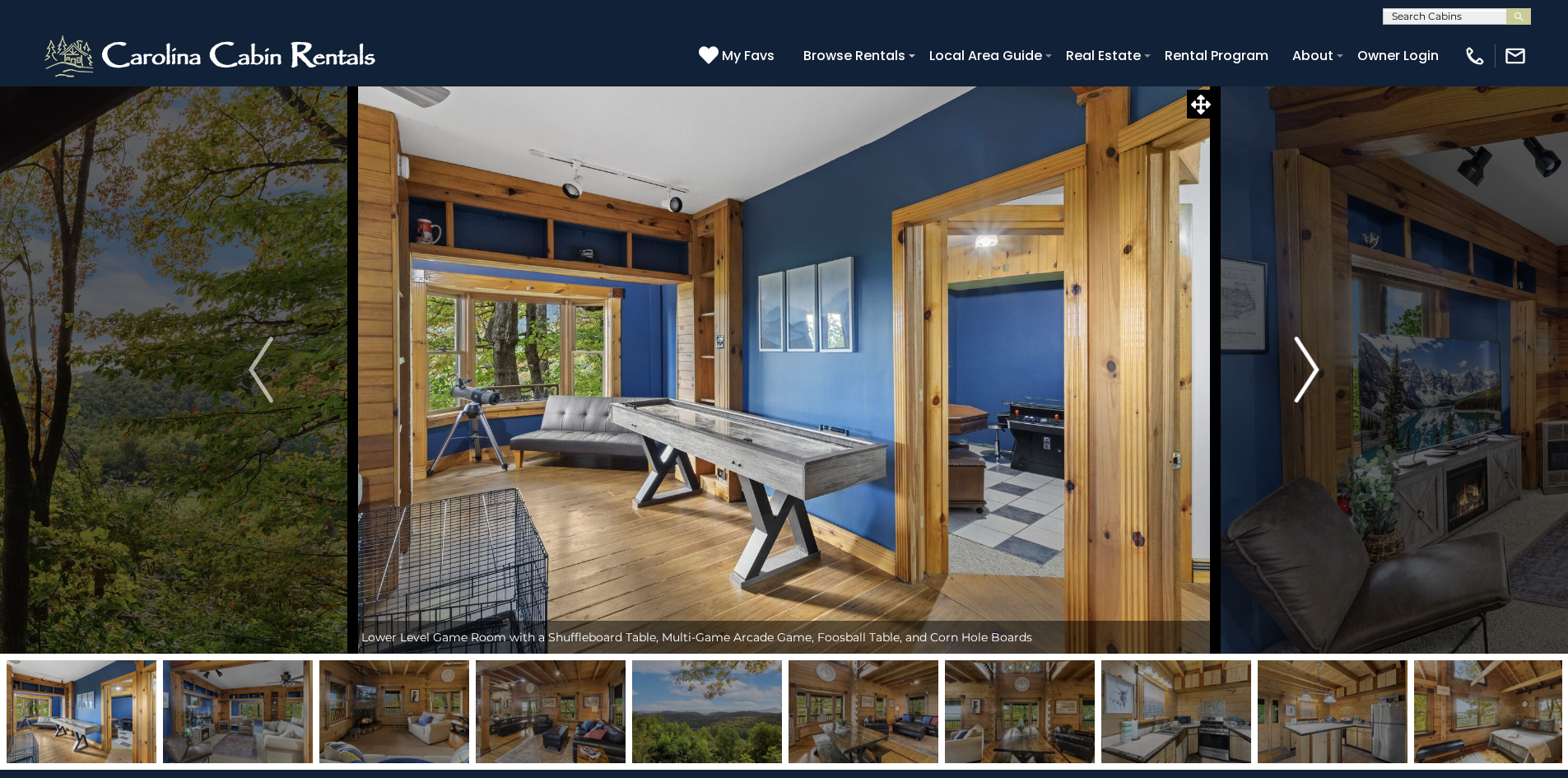
click at [1317, 375] on img "Next" at bounding box center [1307, 370] width 25 height 66
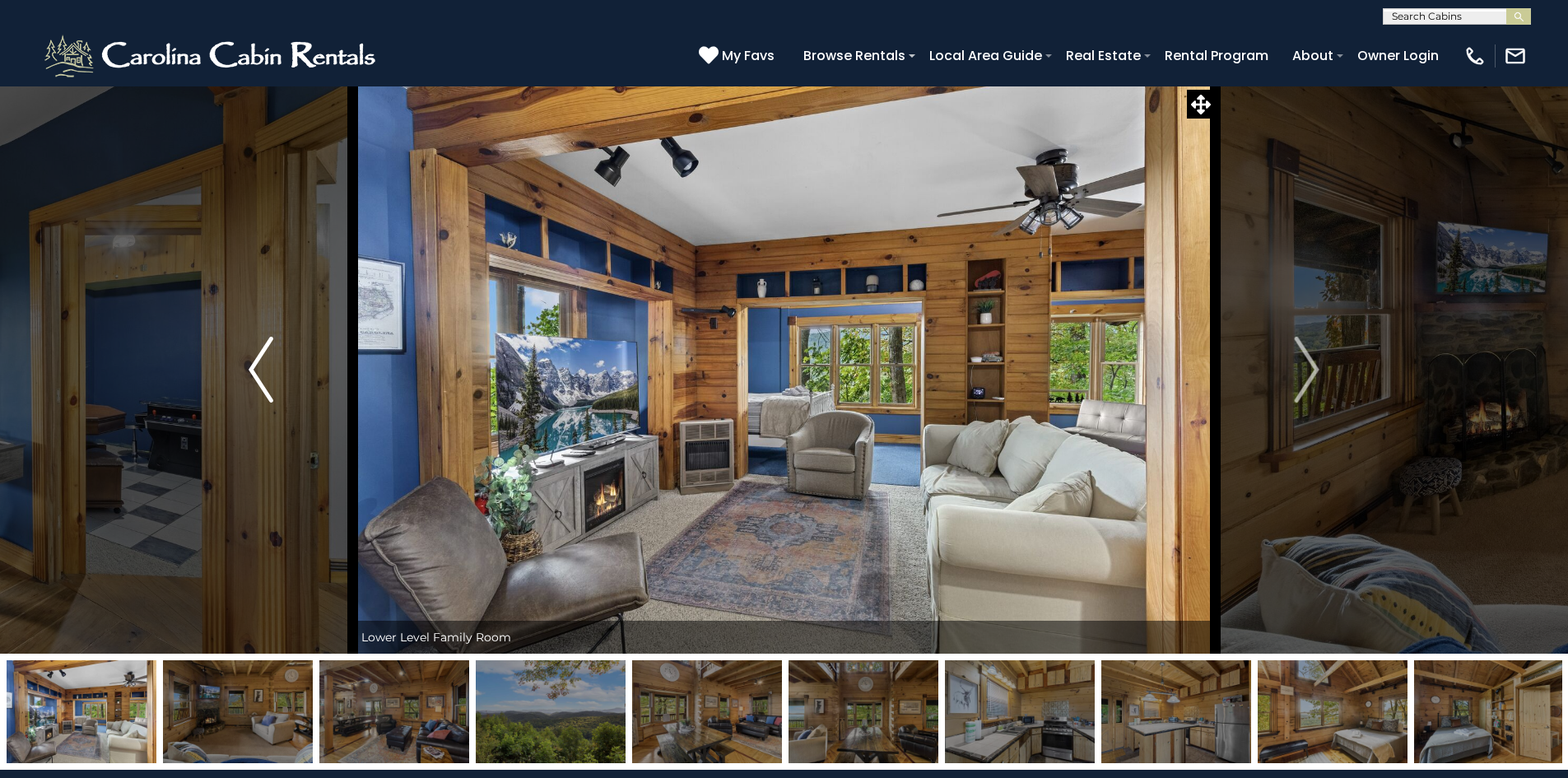
click at [231, 278] on button "Previous" at bounding box center [261, 370] width 184 height 568
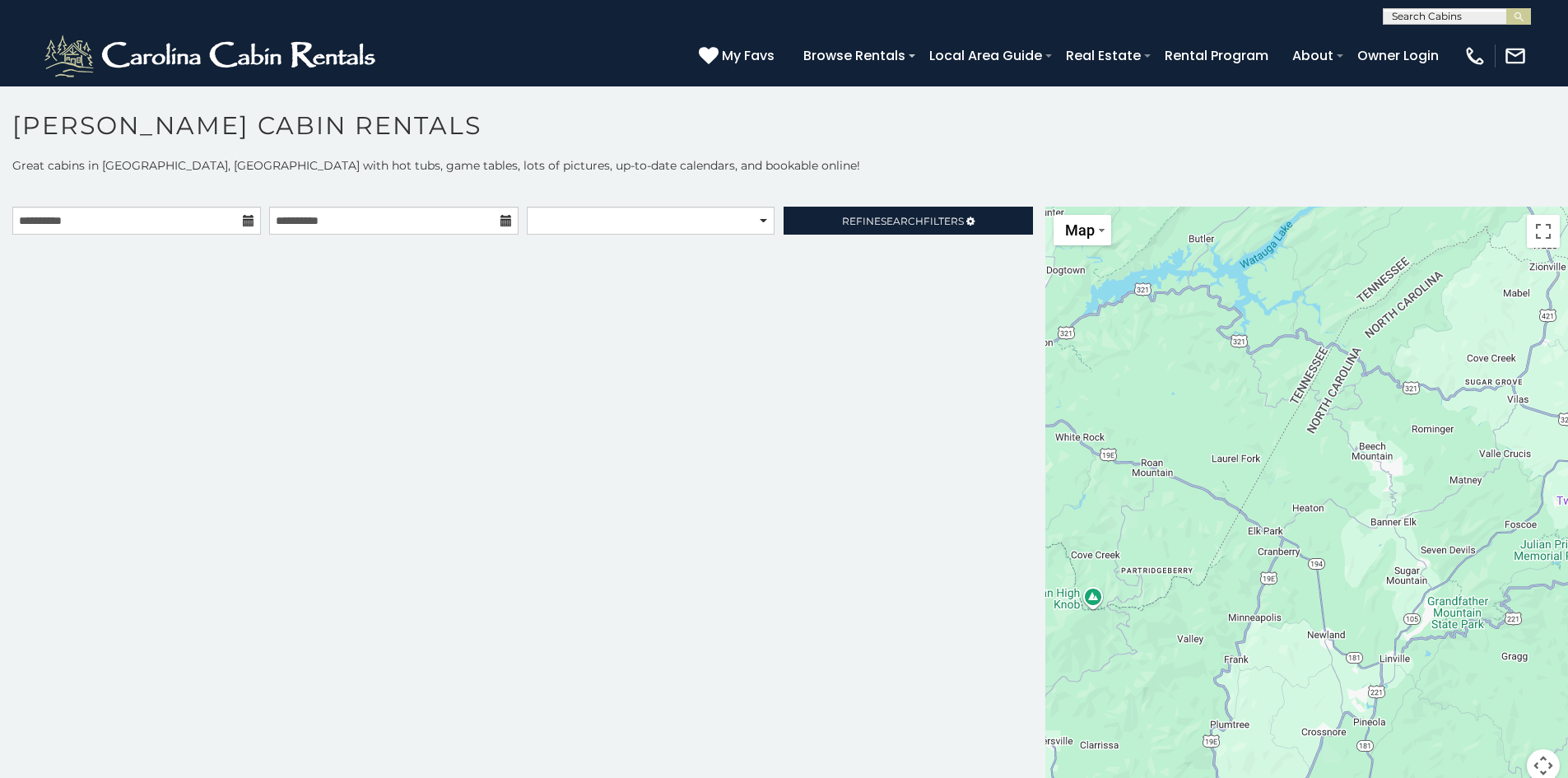
scroll to position [9, 0]
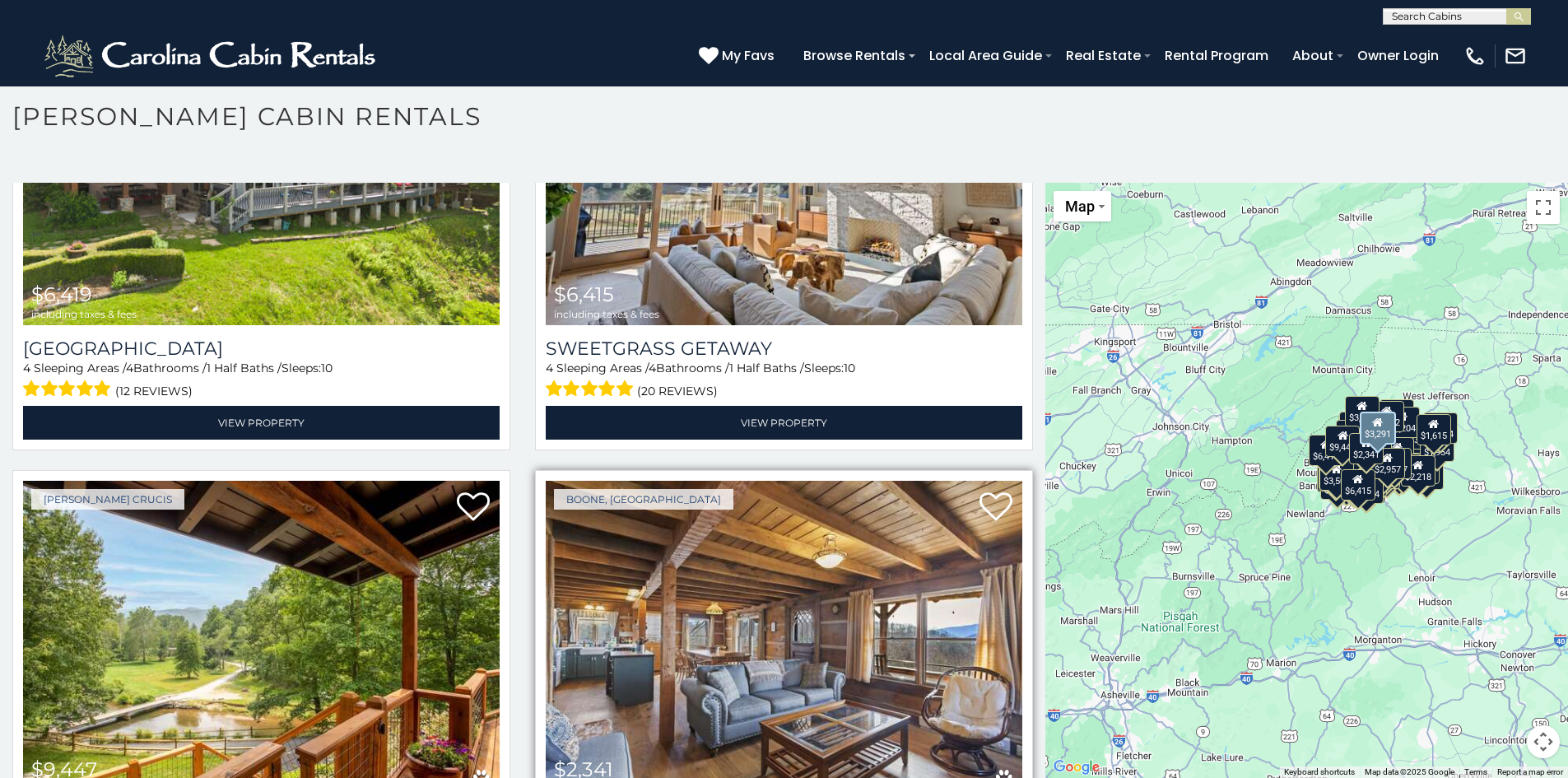
scroll to position [21604, 0]
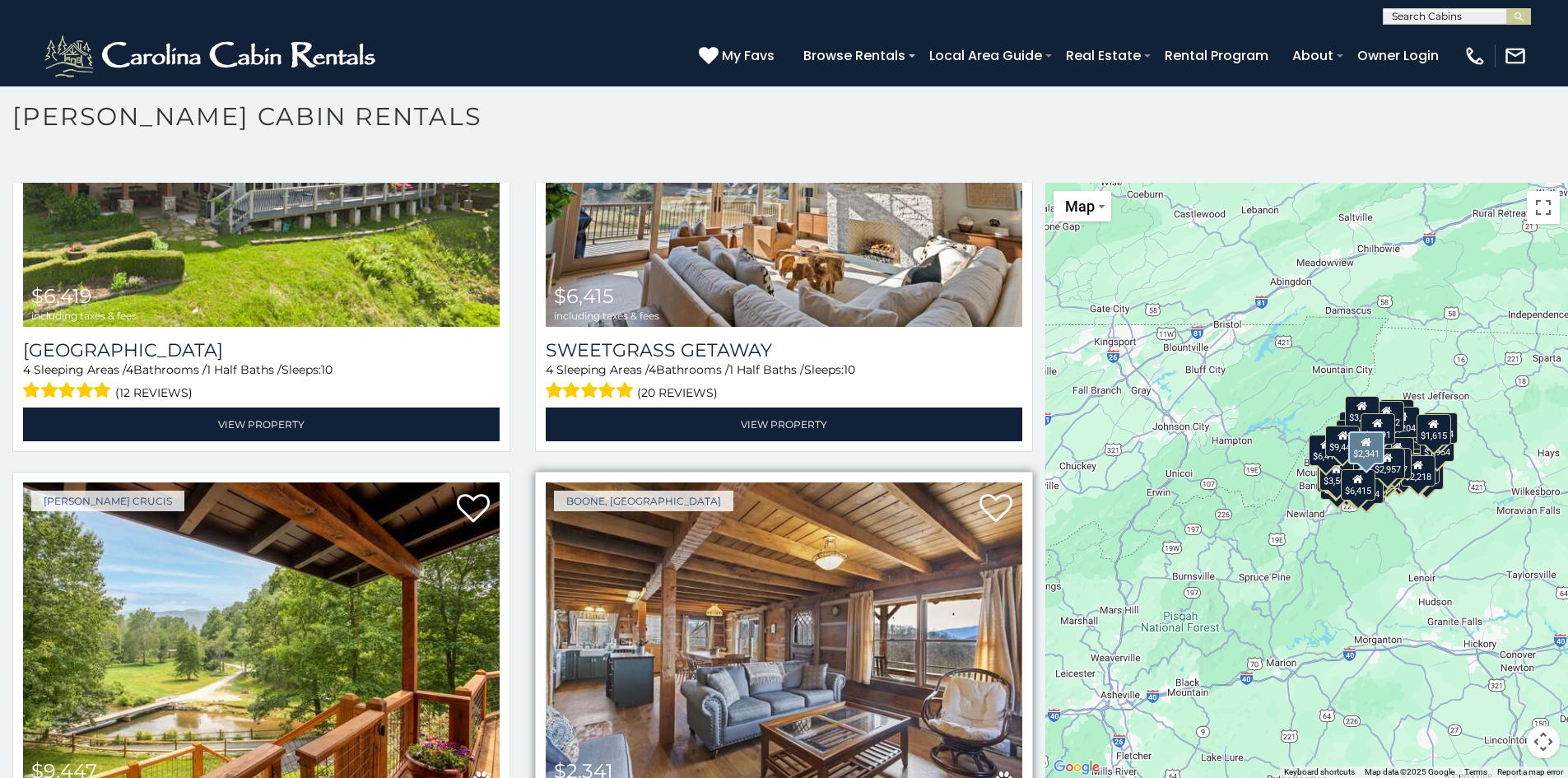
click at [740, 483] on img at bounding box center [784, 642] width 476 height 319
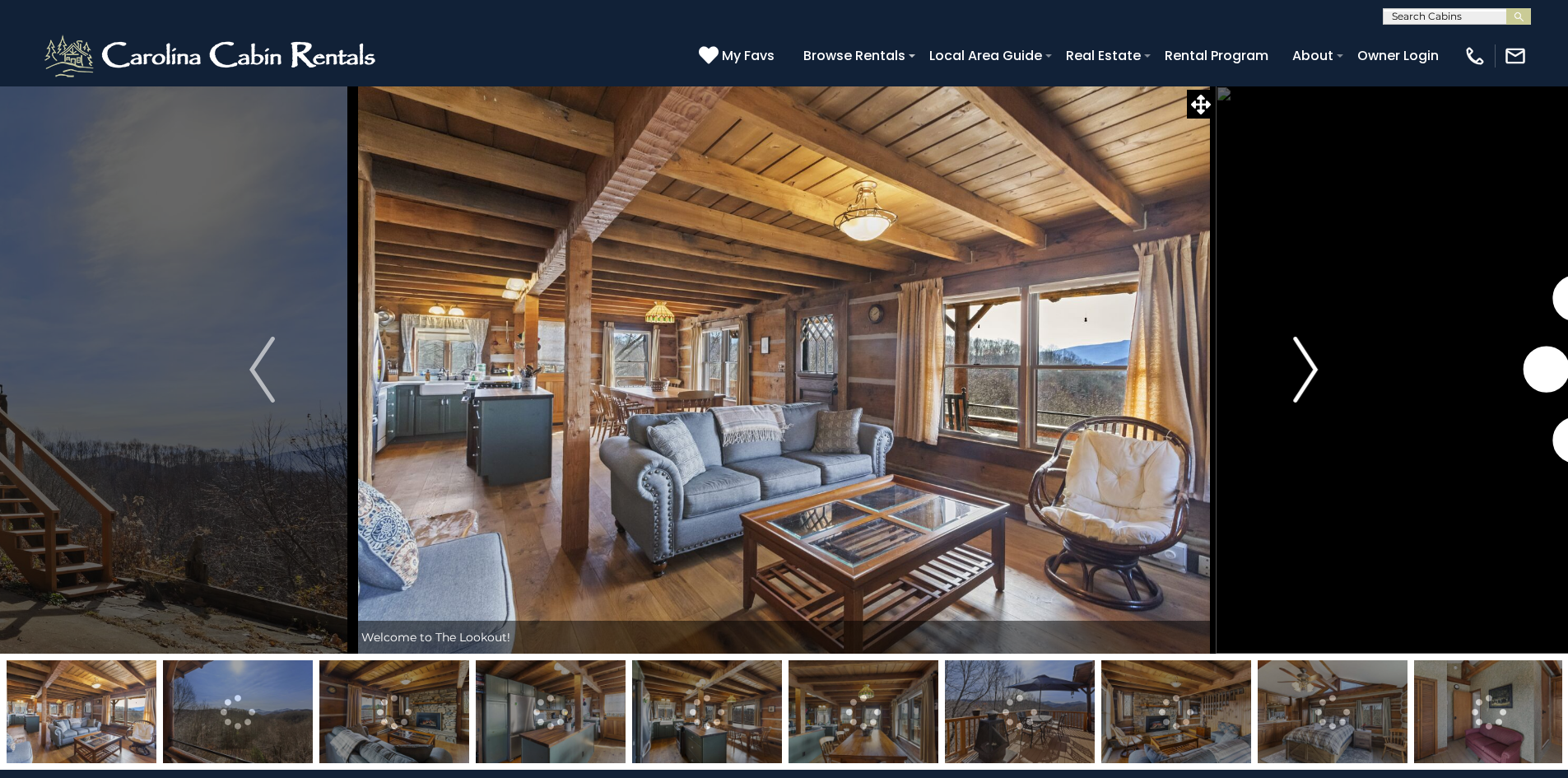
click at [1310, 370] on img "Next" at bounding box center [1305, 370] width 25 height 66
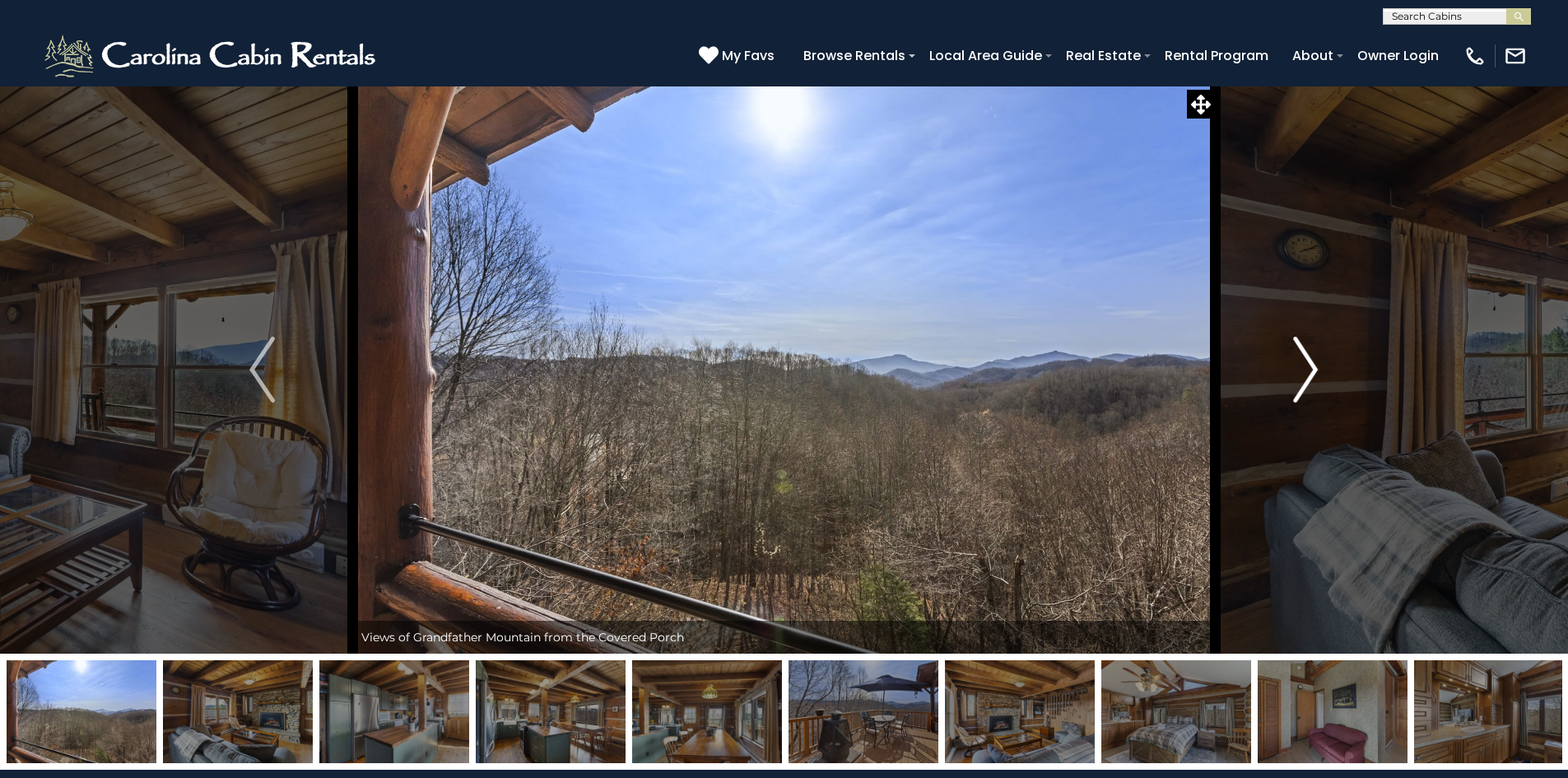
click at [1308, 370] on img "Next" at bounding box center [1305, 370] width 25 height 66
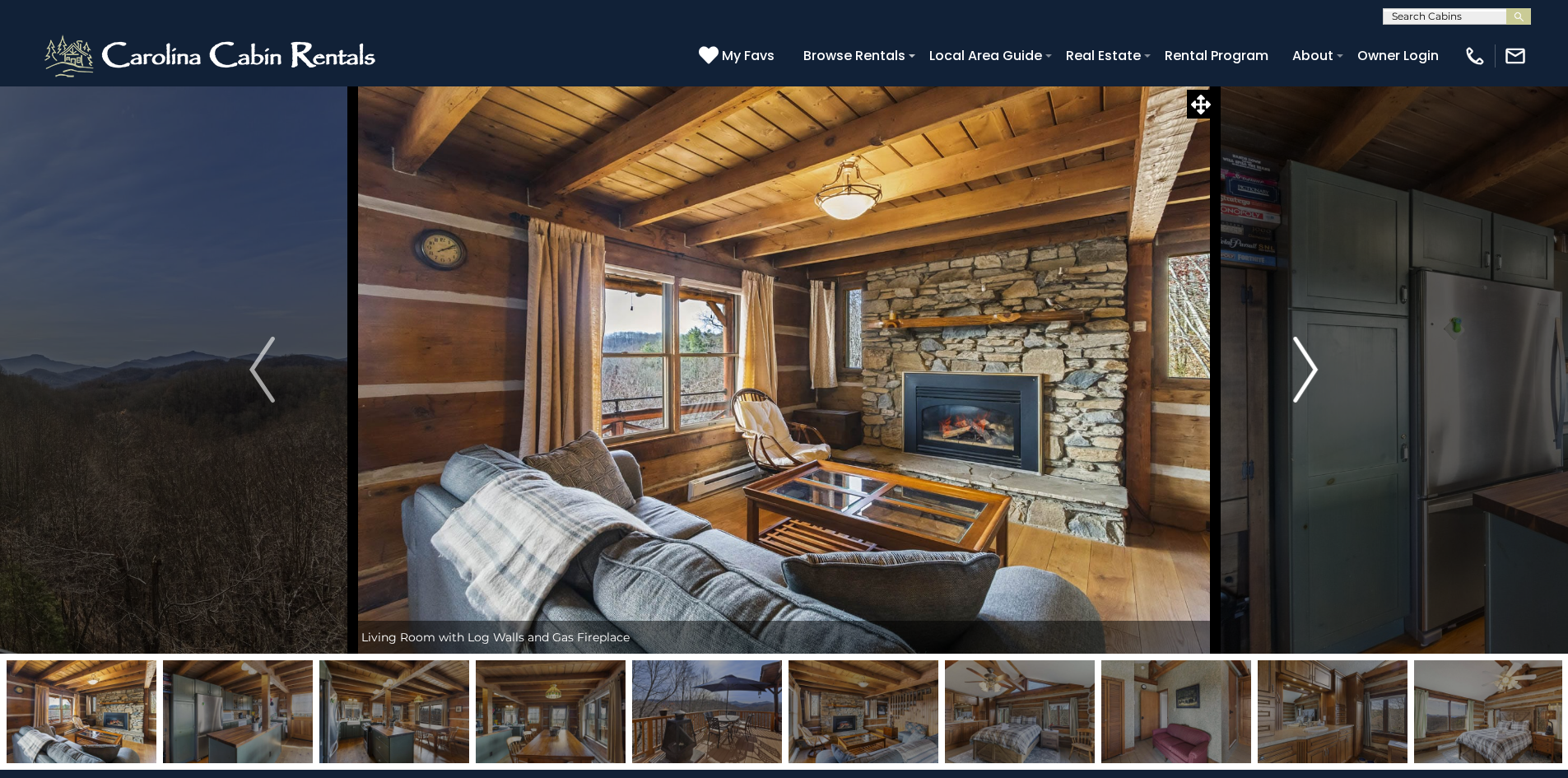
click at [1308, 370] on img "Next" at bounding box center [1305, 370] width 25 height 66
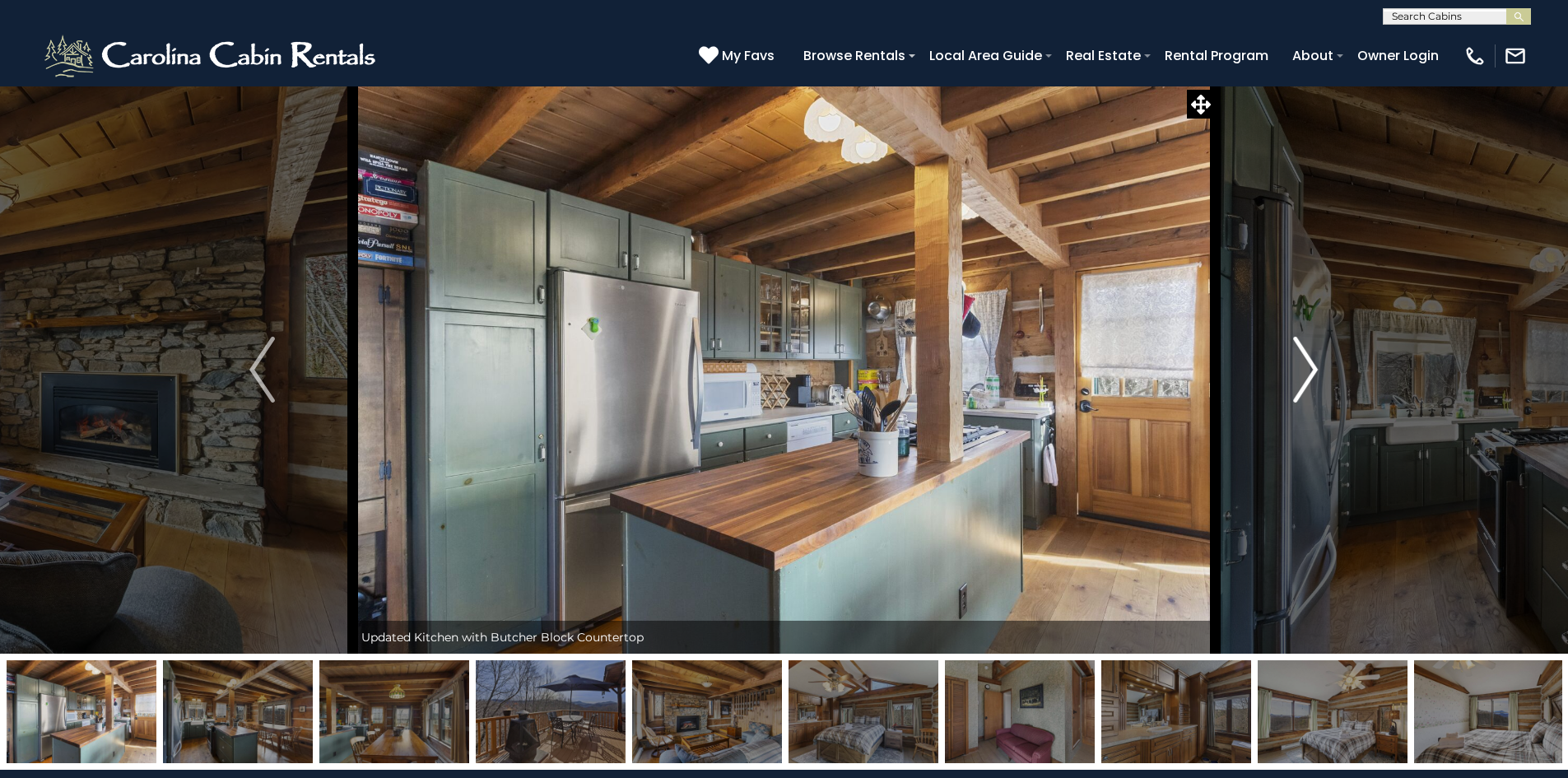
click at [1308, 370] on img "Next" at bounding box center [1305, 370] width 25 height 66
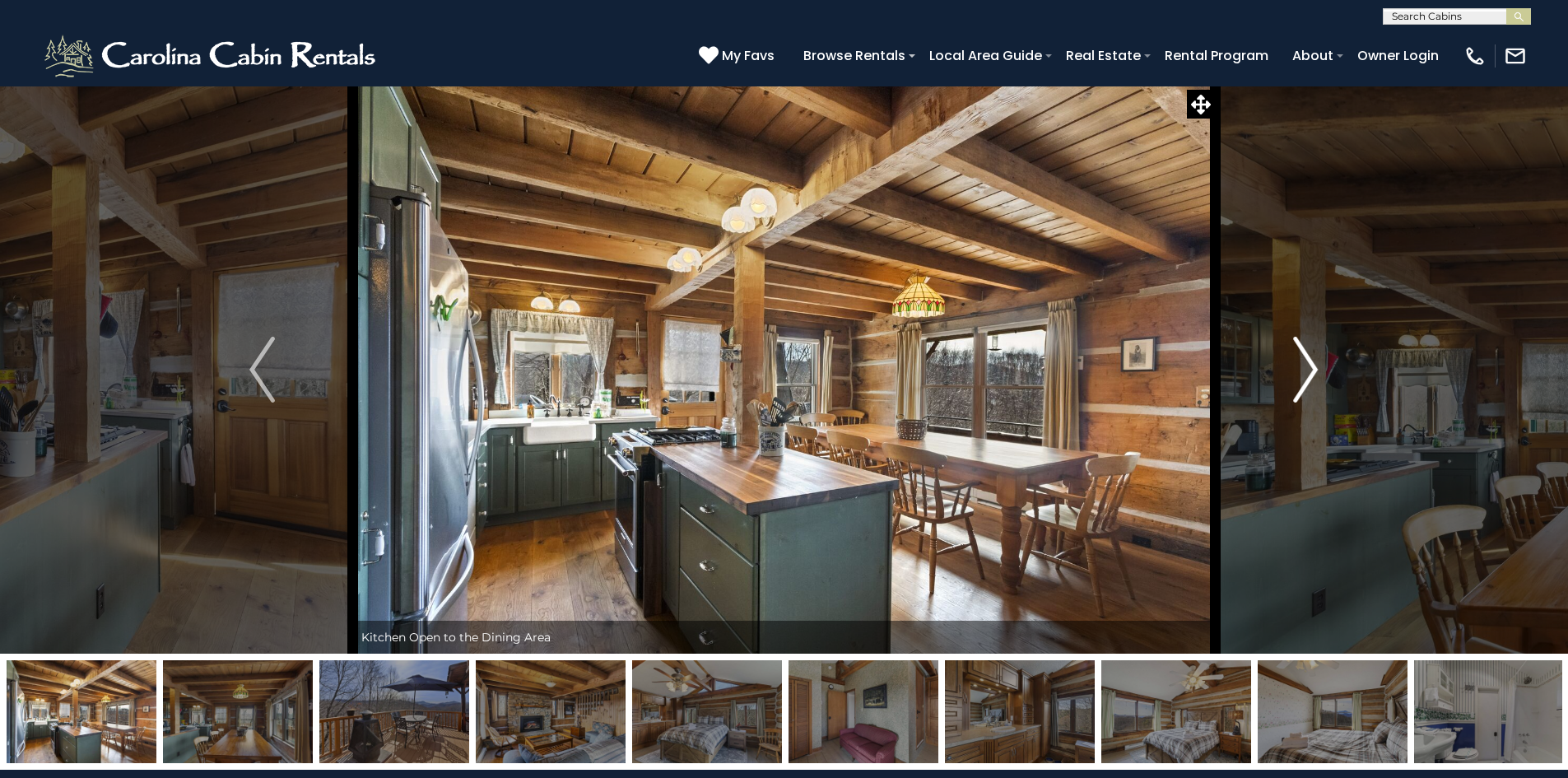
click at [1308, 370] on img "Next" at bounding box center [1305, 370] width 25 height 66
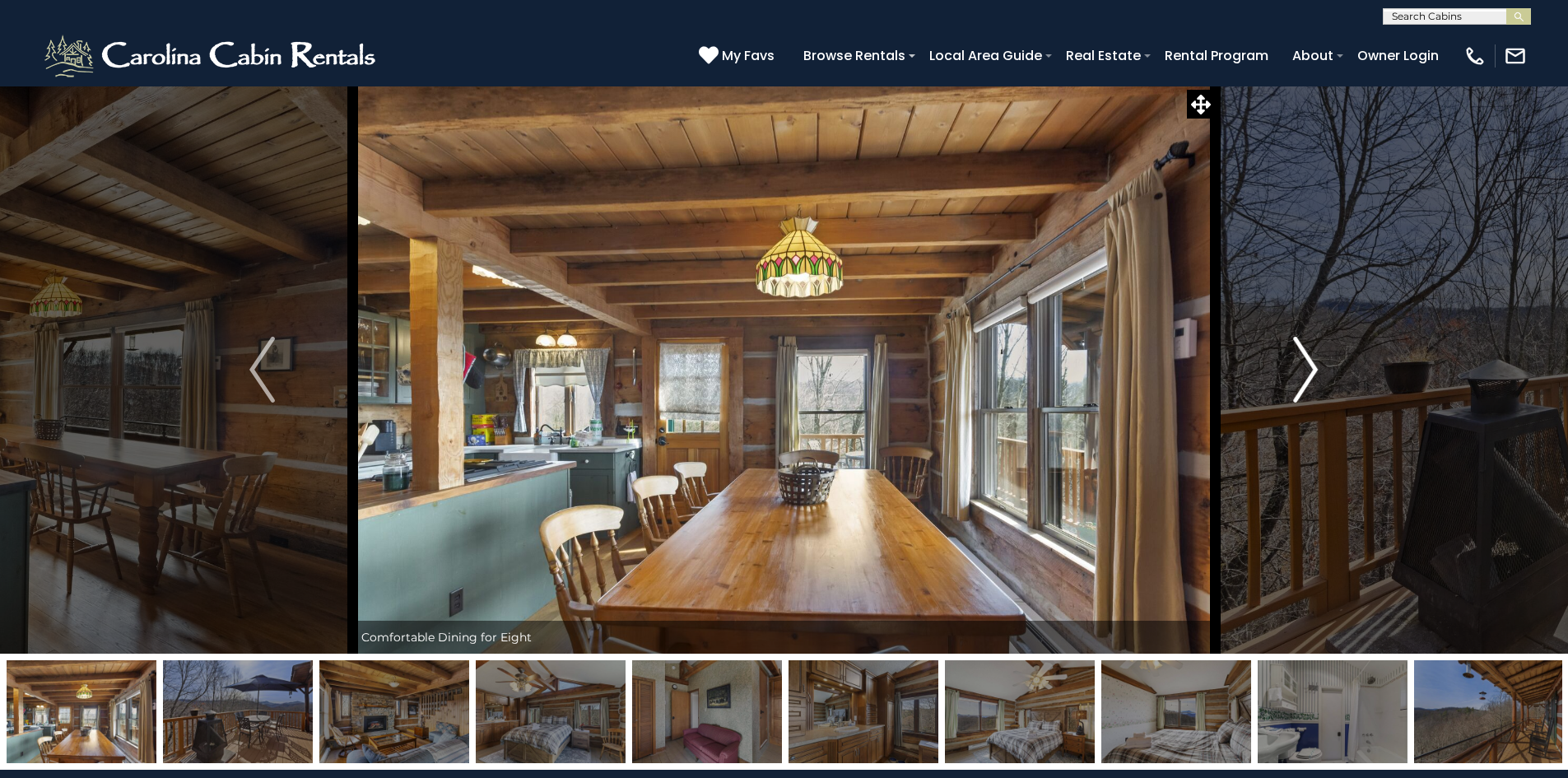
click at [1308, 370] on img "Next" at bounding box center [1305, 370] width 25 height 66
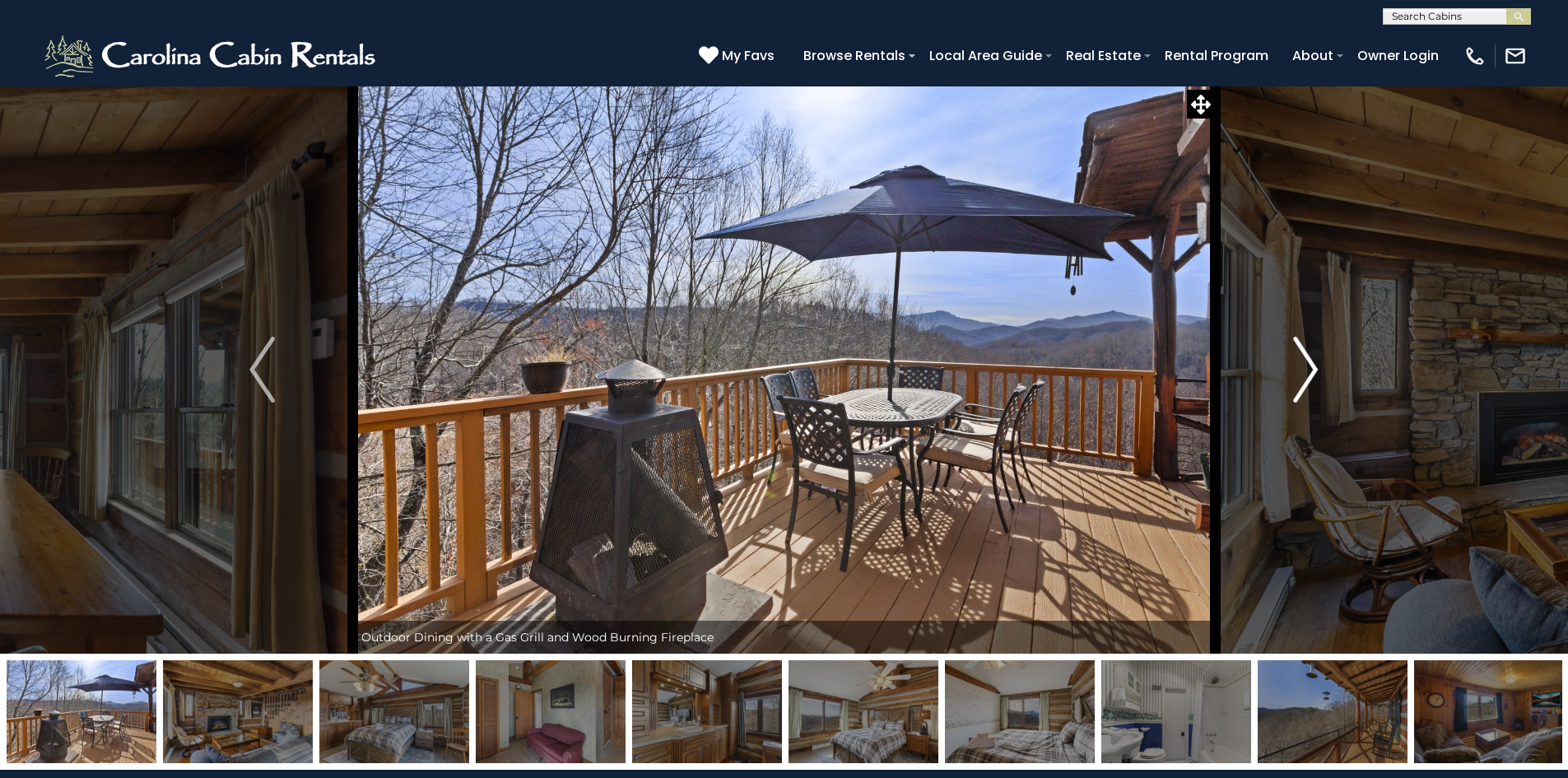
click at [1308, 370] on img "Next" at bounding box center [1305, 370] width 25 height 66
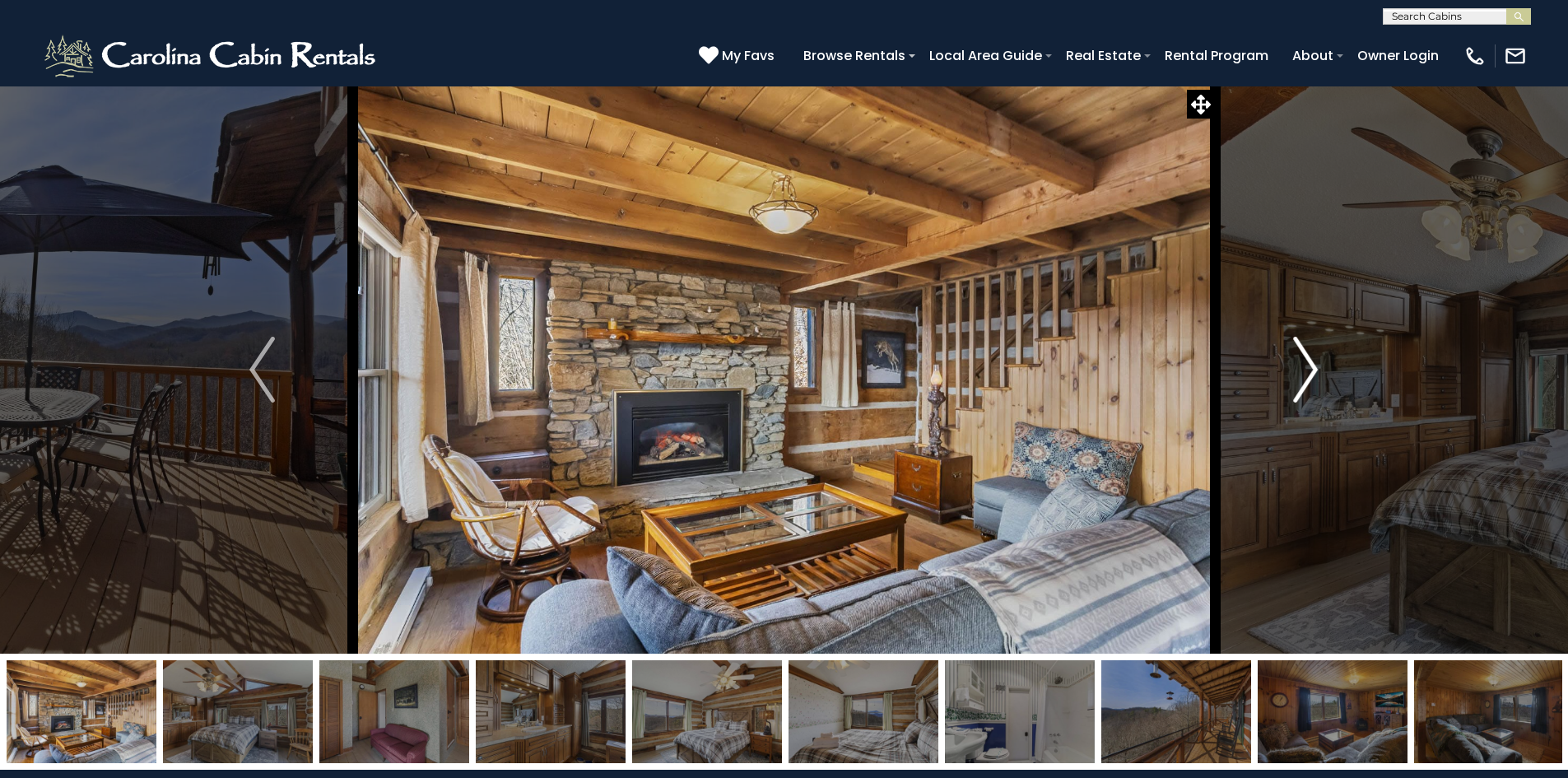
click at [1308, 370] on img "Next" at bounding box center [1305, 370] width 25 height 66
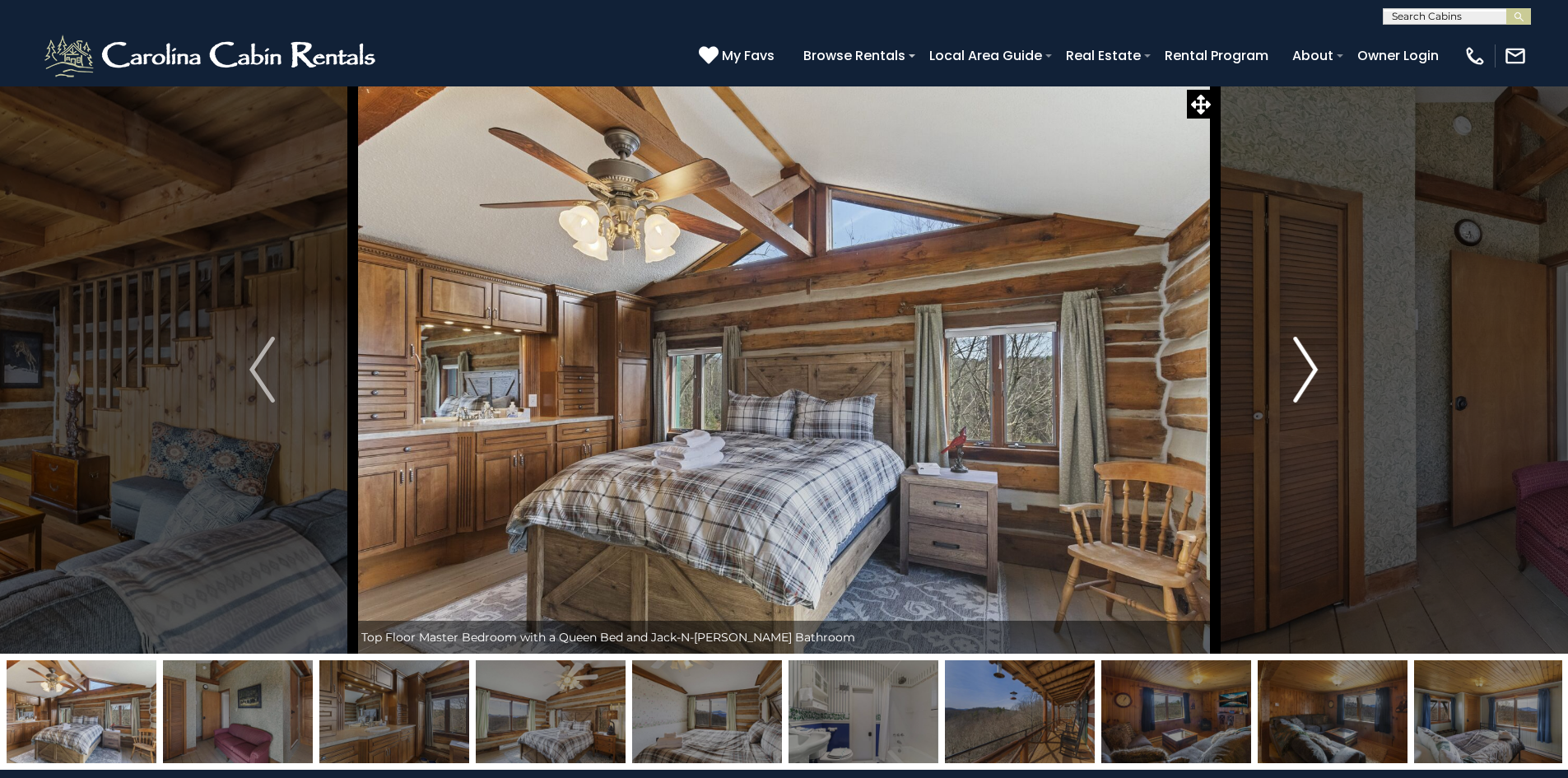
click at [1308, 370] on img "Next" at bounding box center [1305, 370] width 25 height 66
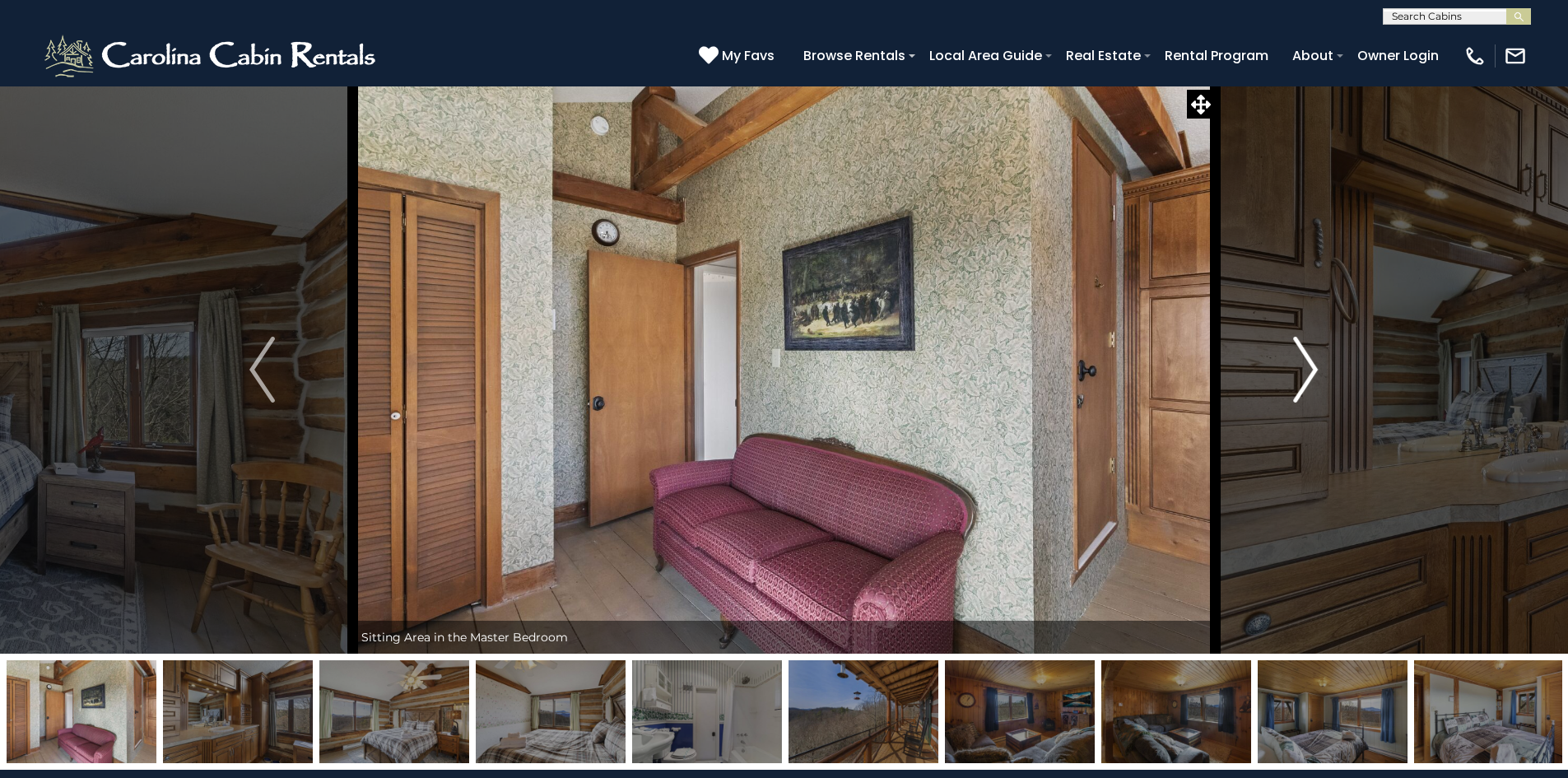
click at [1308, 370] on img "Next" at bounding box center [1305, 370] width 25 height 66
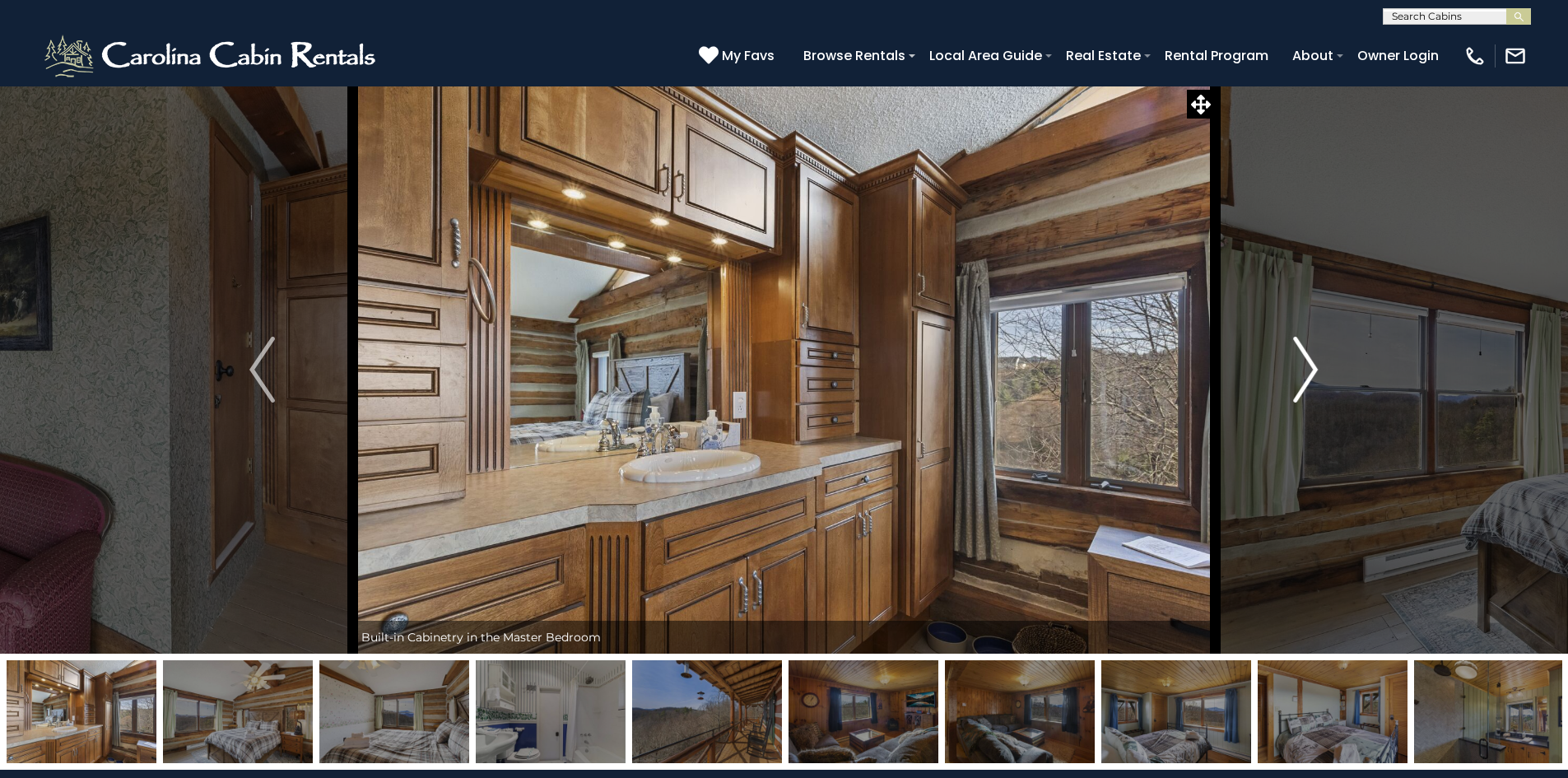
click at [1308, 370] on img "Next" at bounding box center [1305, 370] width 25 height 66
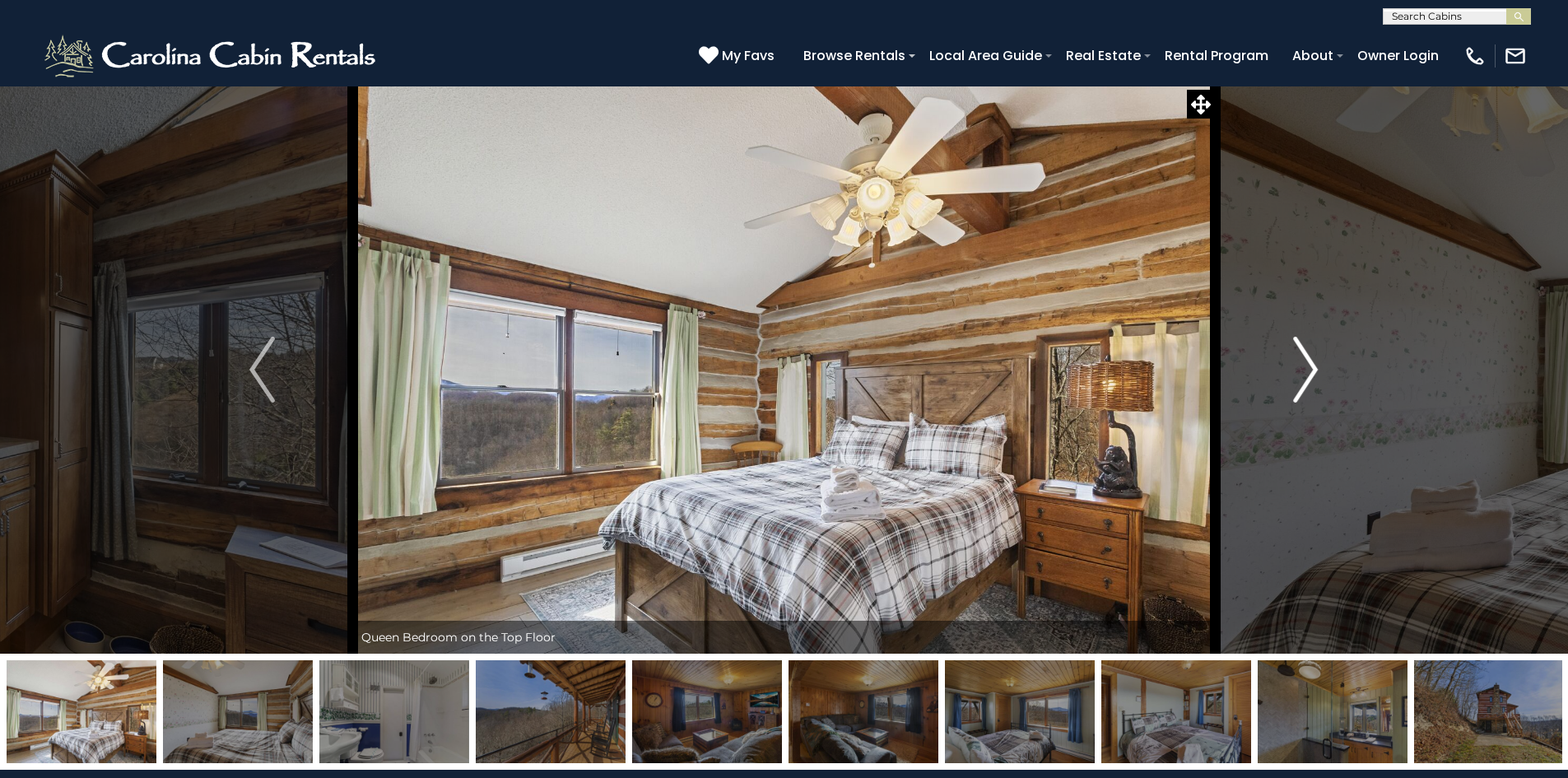
click at [1308, 370] on img "Next" at bounding box center [1305, 370] width 25 height 66
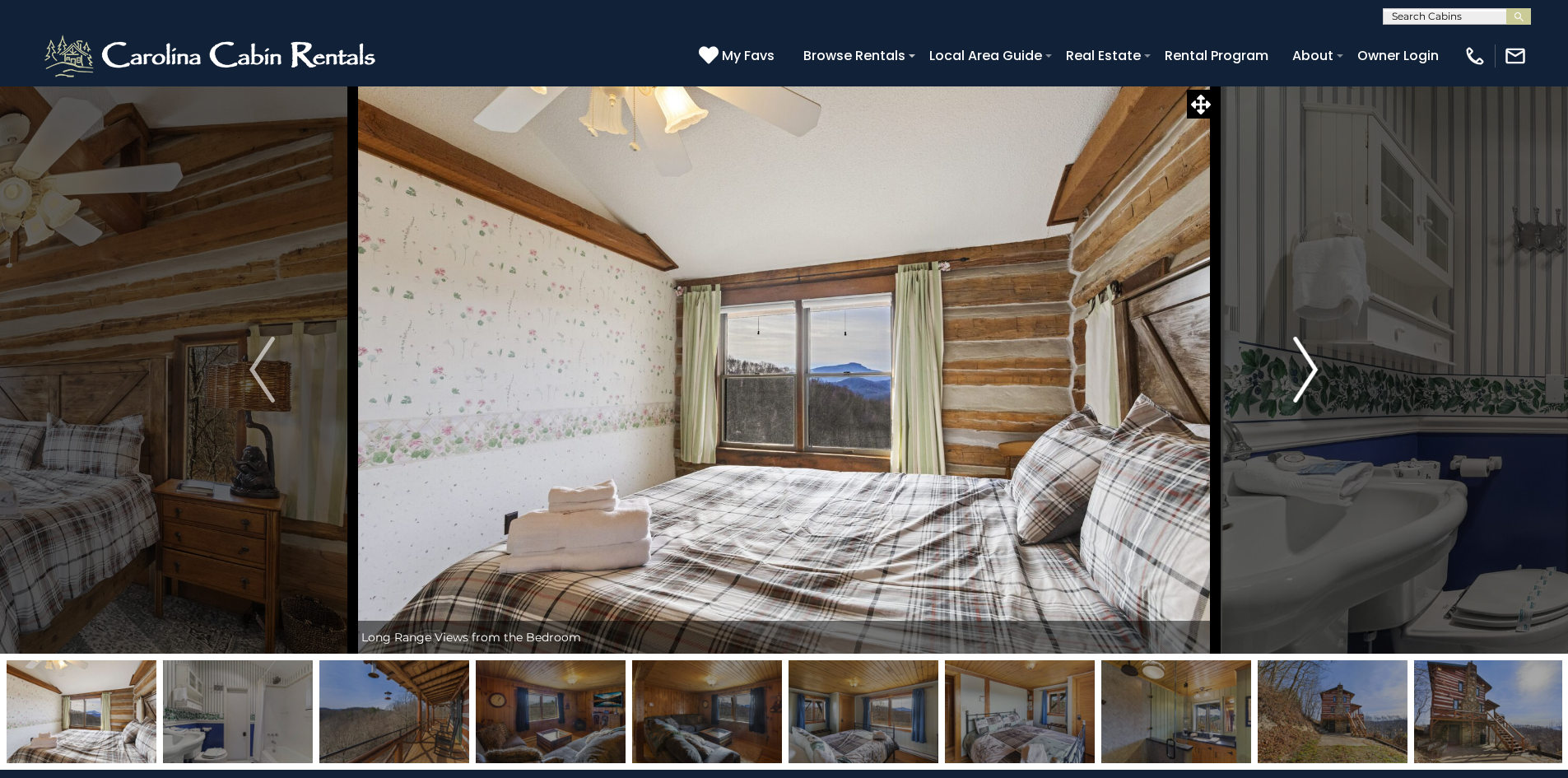
click at [1308, 370] on img "Next" at bounding box center [1305, 370] width 25 height 66
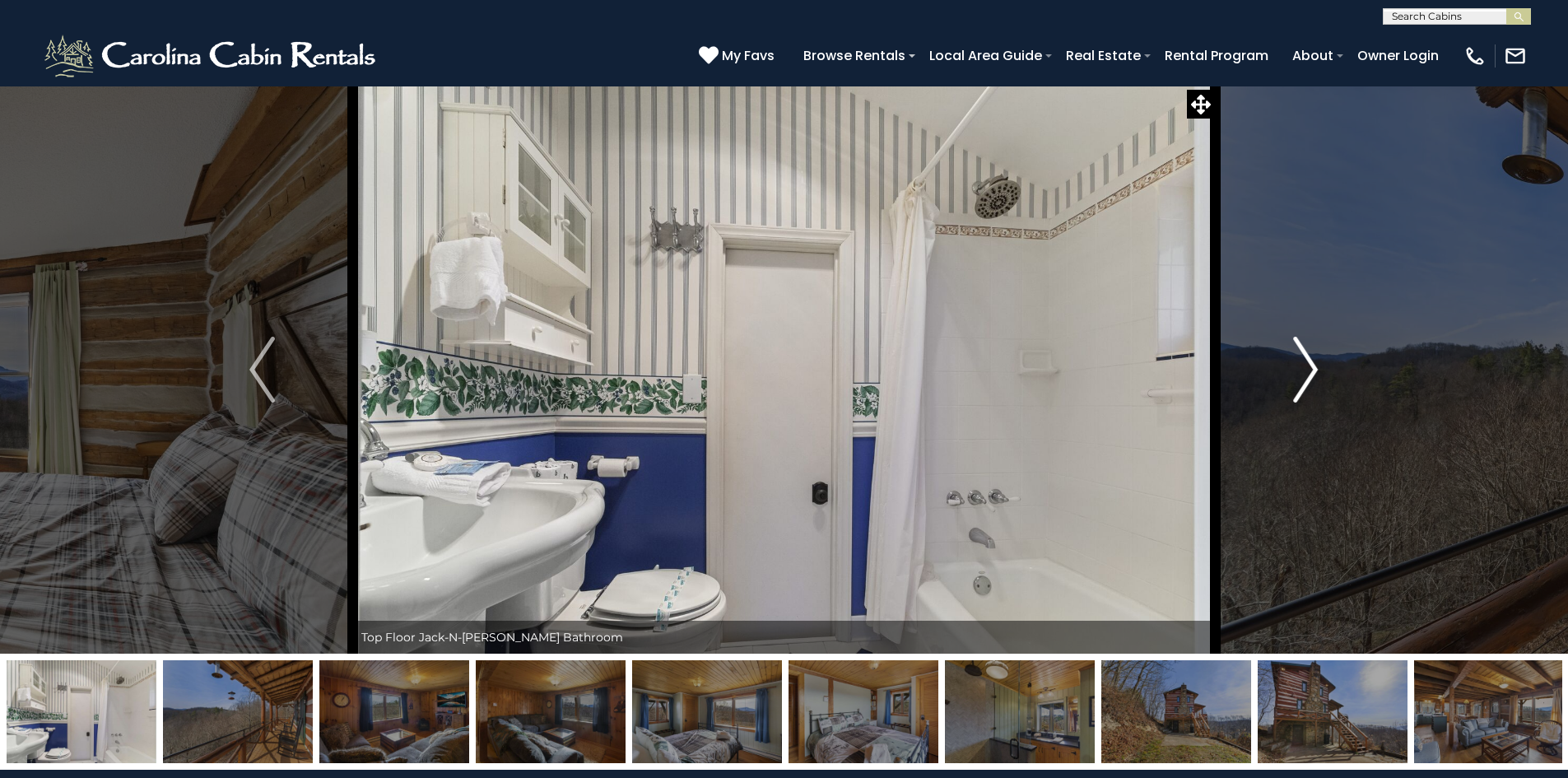
click at [1308, 370] on img "Next" at bounding box center [1305, 370] width 25 height 66
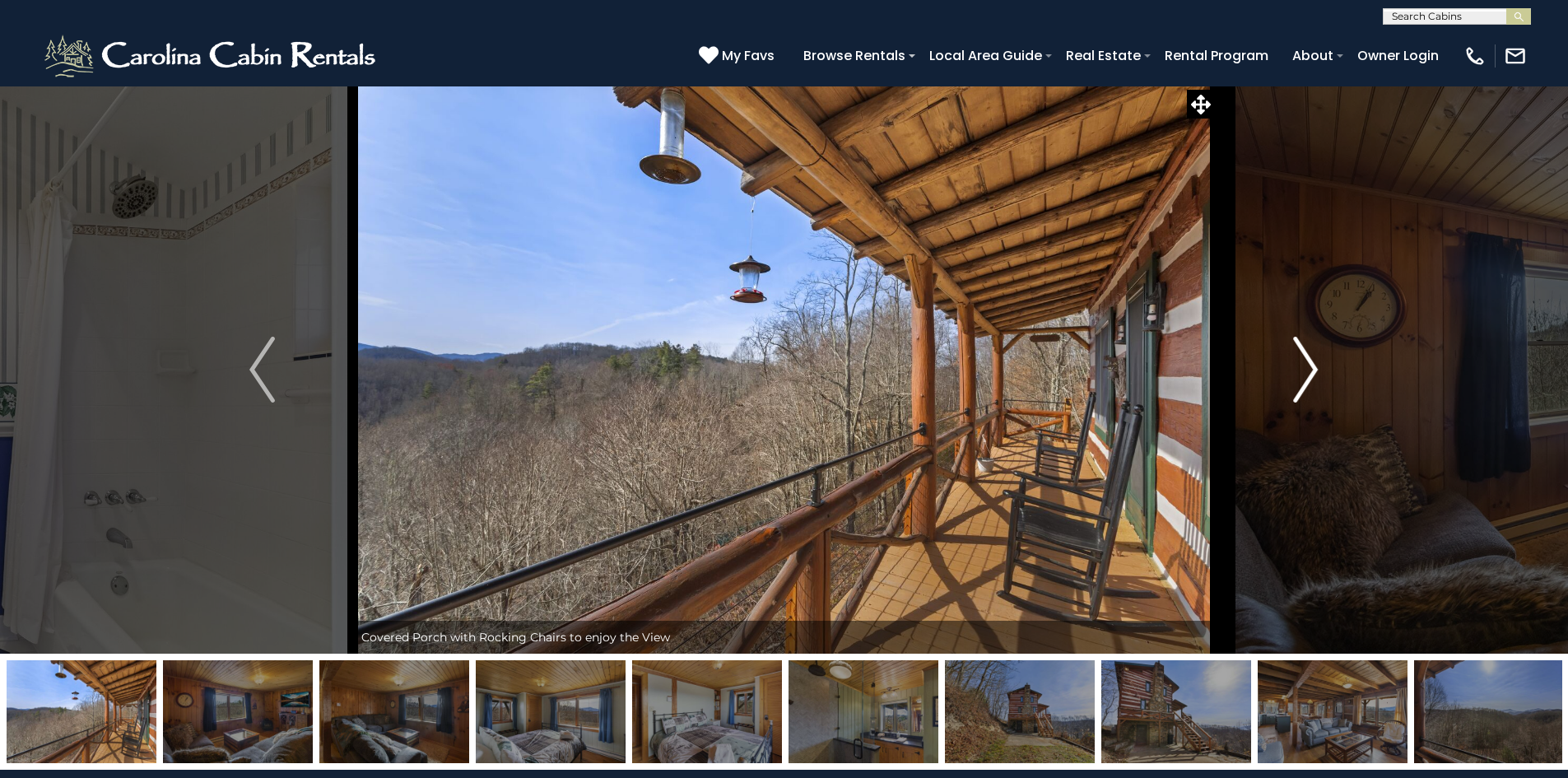
click at [1308, 370] on img "Next" at bounding box center [1305, 370] width 25 height 66
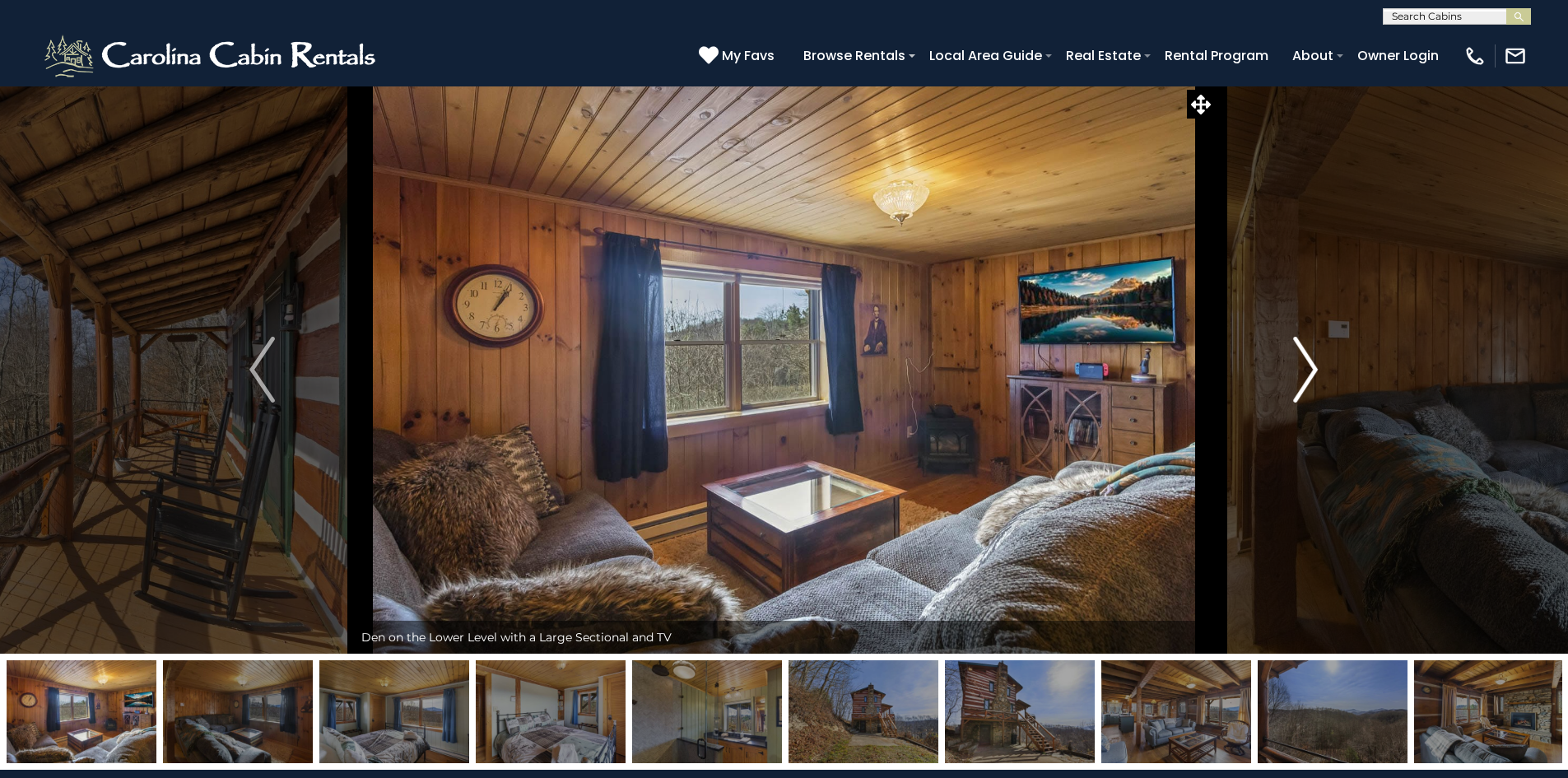
click at [1308, 370] on img "Next" at bounding box center [1305, 370] width 25 height 66
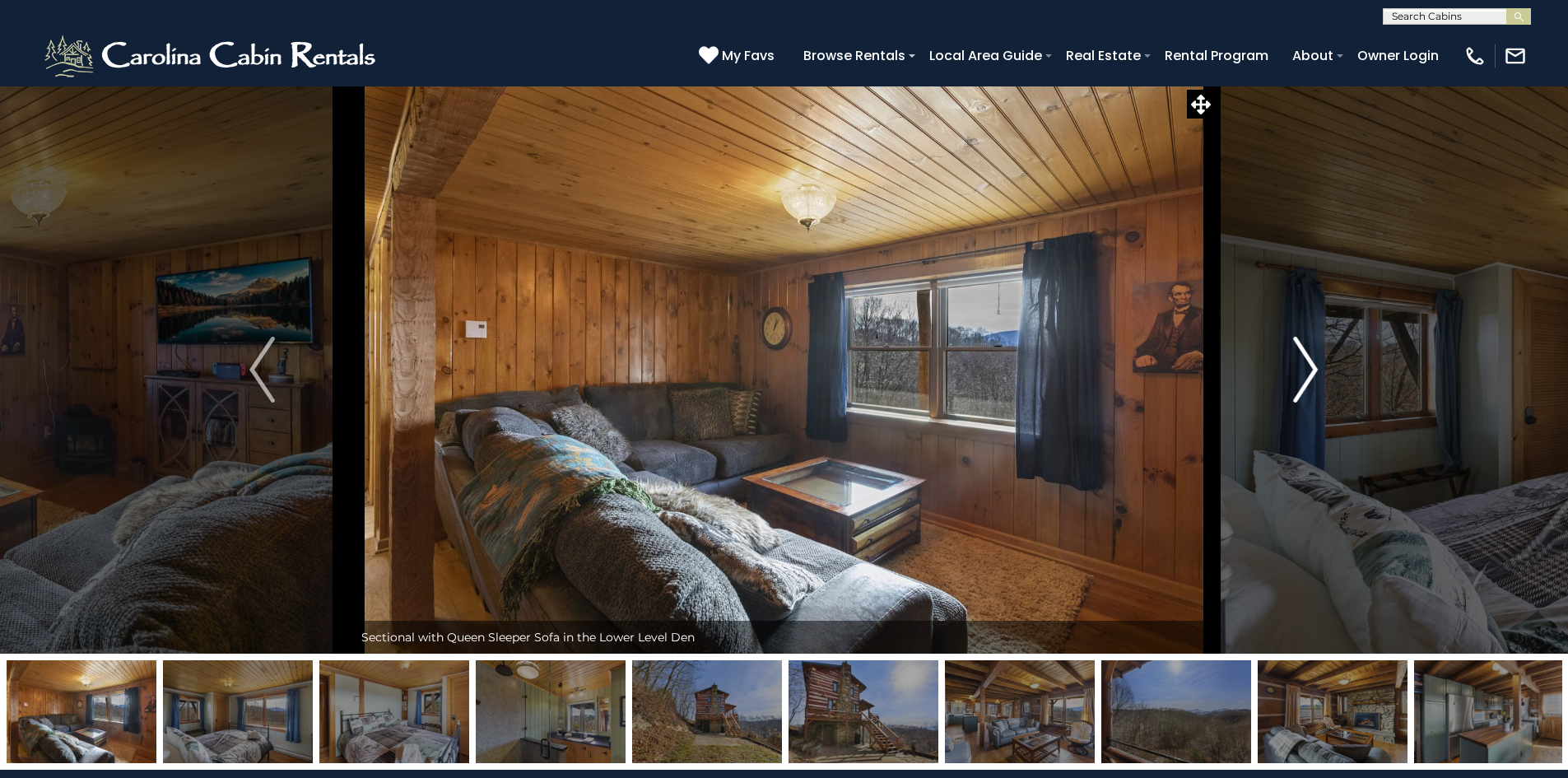
click at [1308, 370] on img "Next" at bounding box center [1305, 370] width 25 height 66
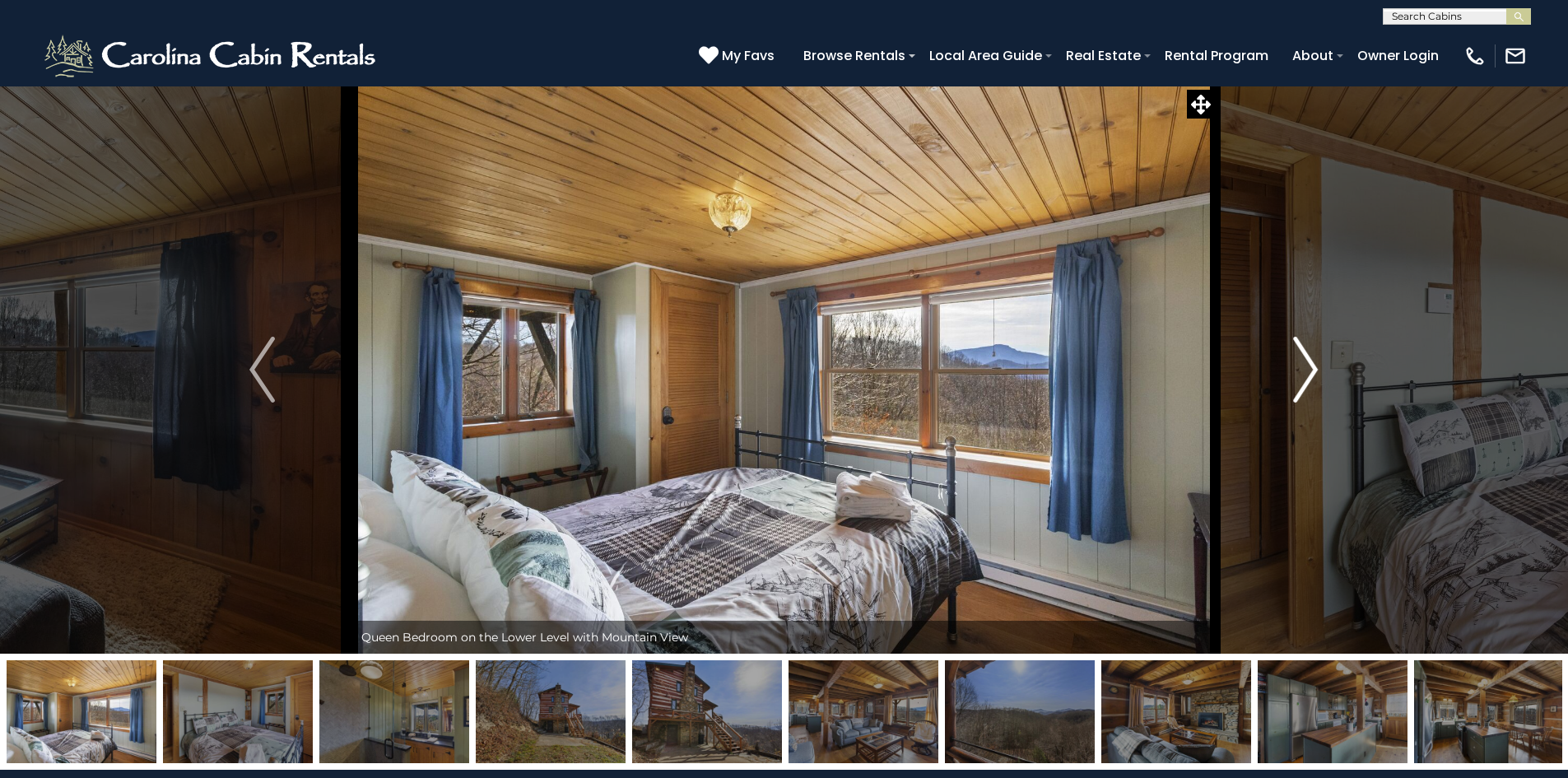
click at [1308, 370] on img "Next" at bounding box center [1305, 370] width 25 height 66
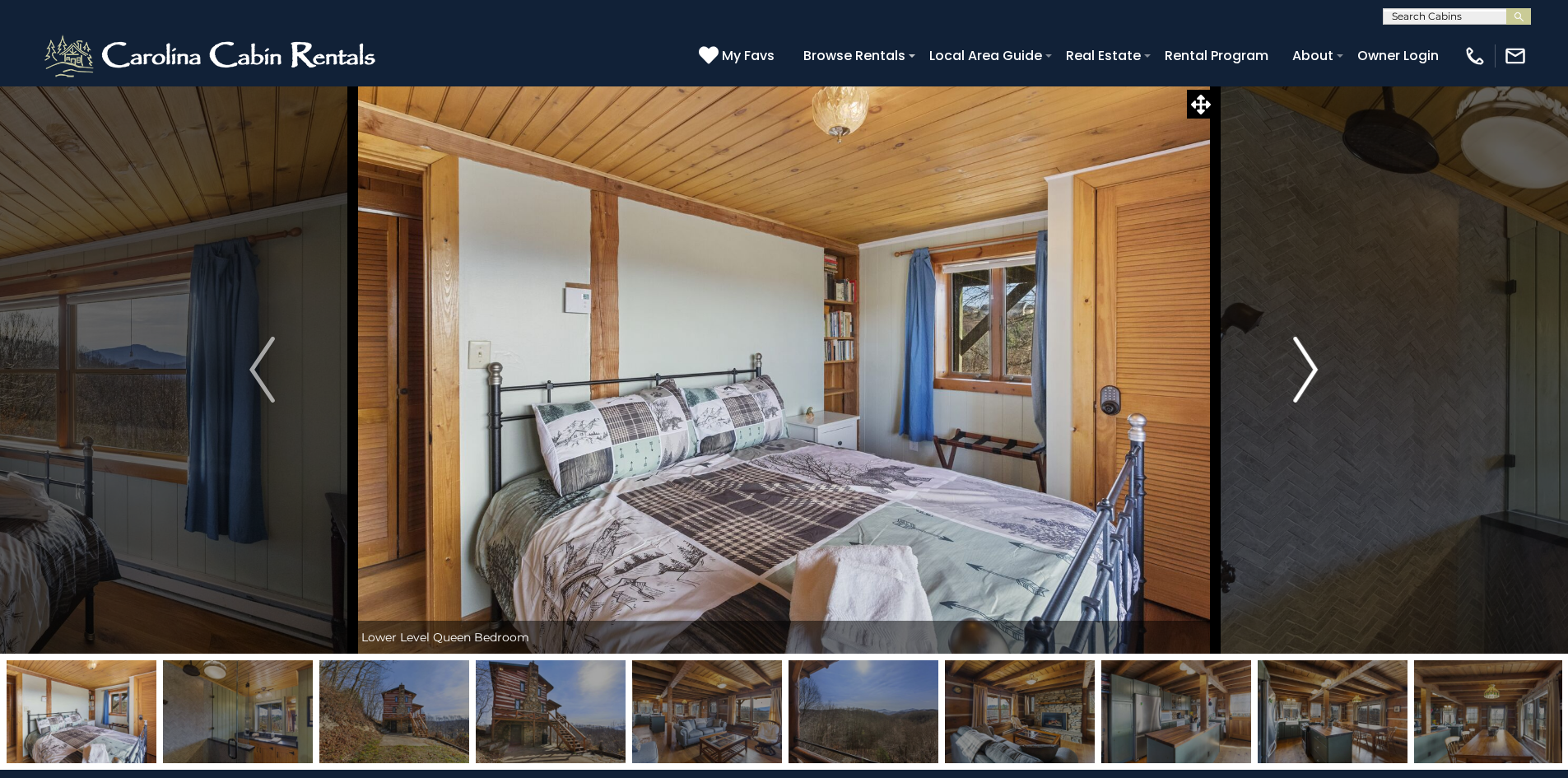
click at [1308, 370] on img "Next" at bounding box center [1305, 370] width 25 height 66
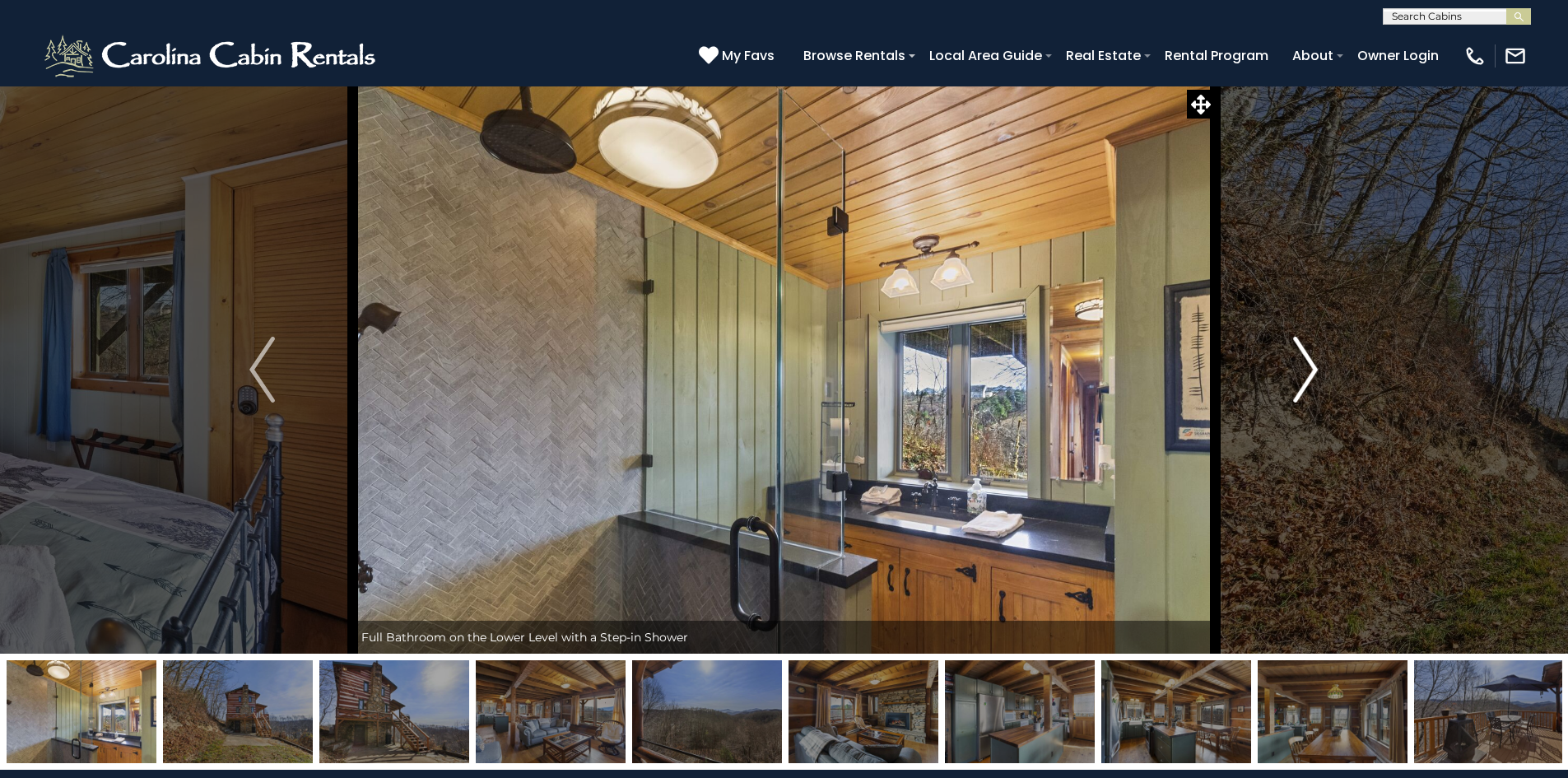
click at [1308, 370] on img "Next" at bounding box center [1305, 370] width 25 height 66
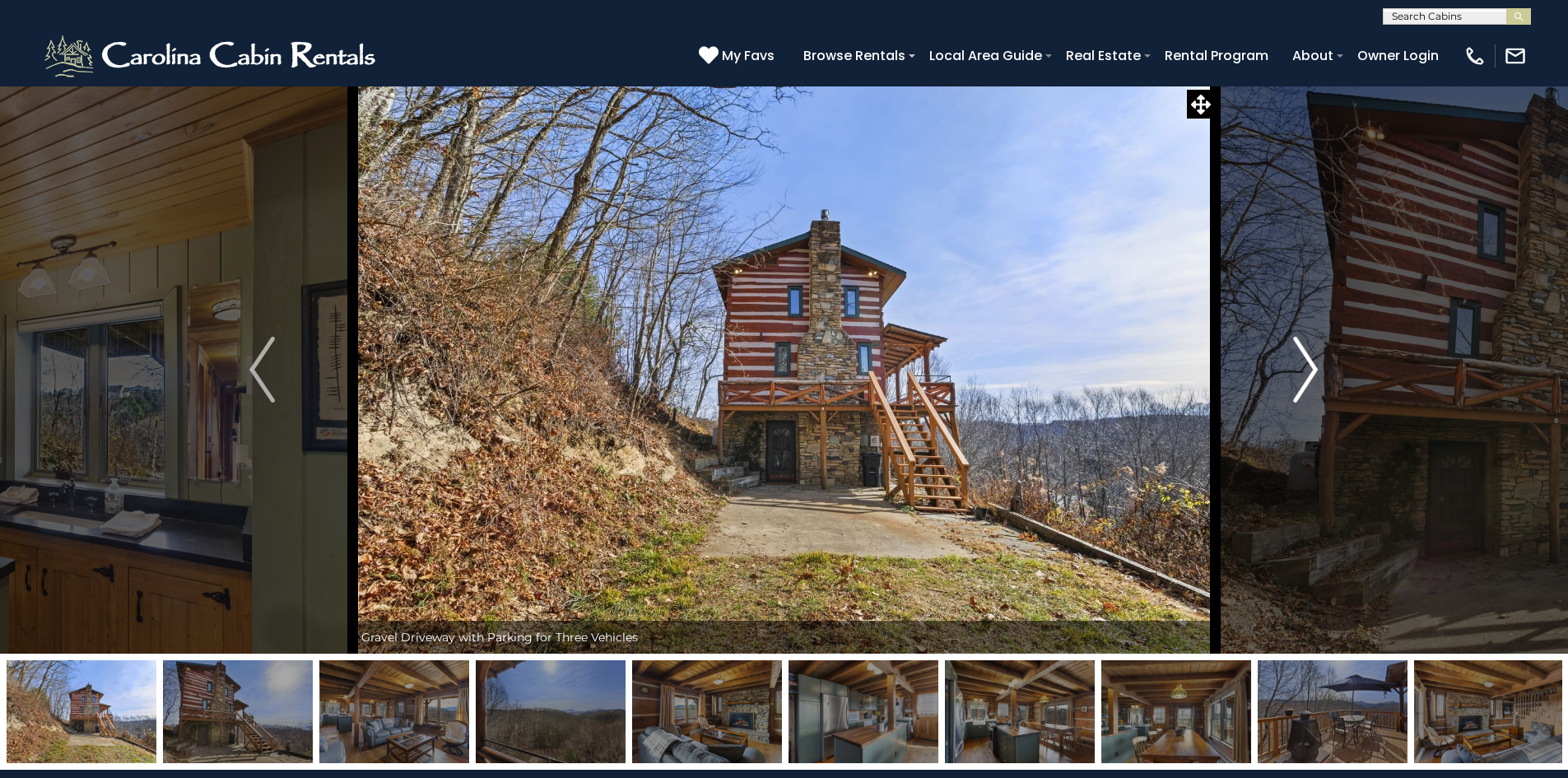
click at [1308, 370] on img "Next" at bounding box center [1305, 370] width 25 height 66
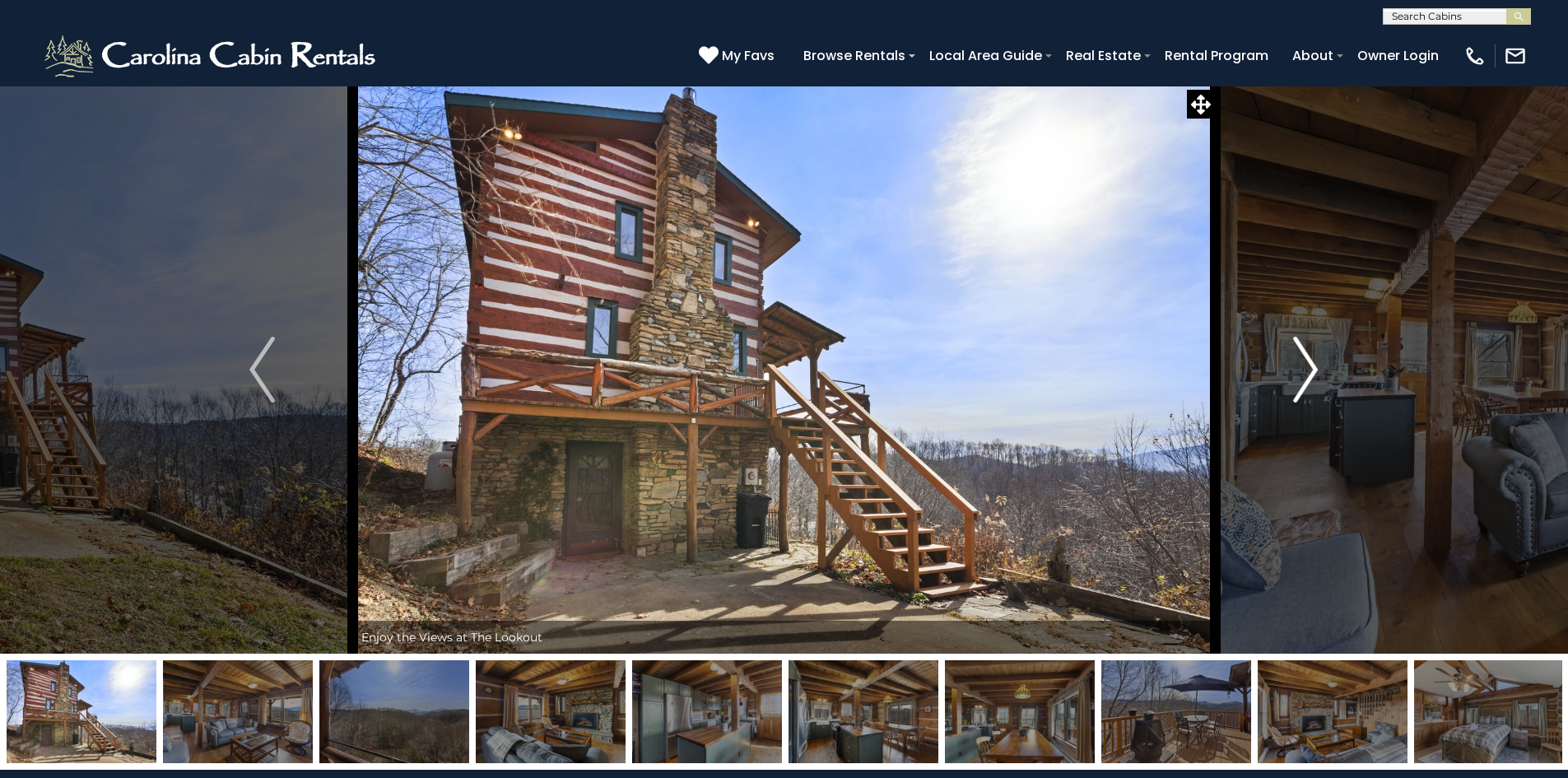
click at [1308, 370] on img "Next" at bounding box center [1305, 370] width 25 height 66
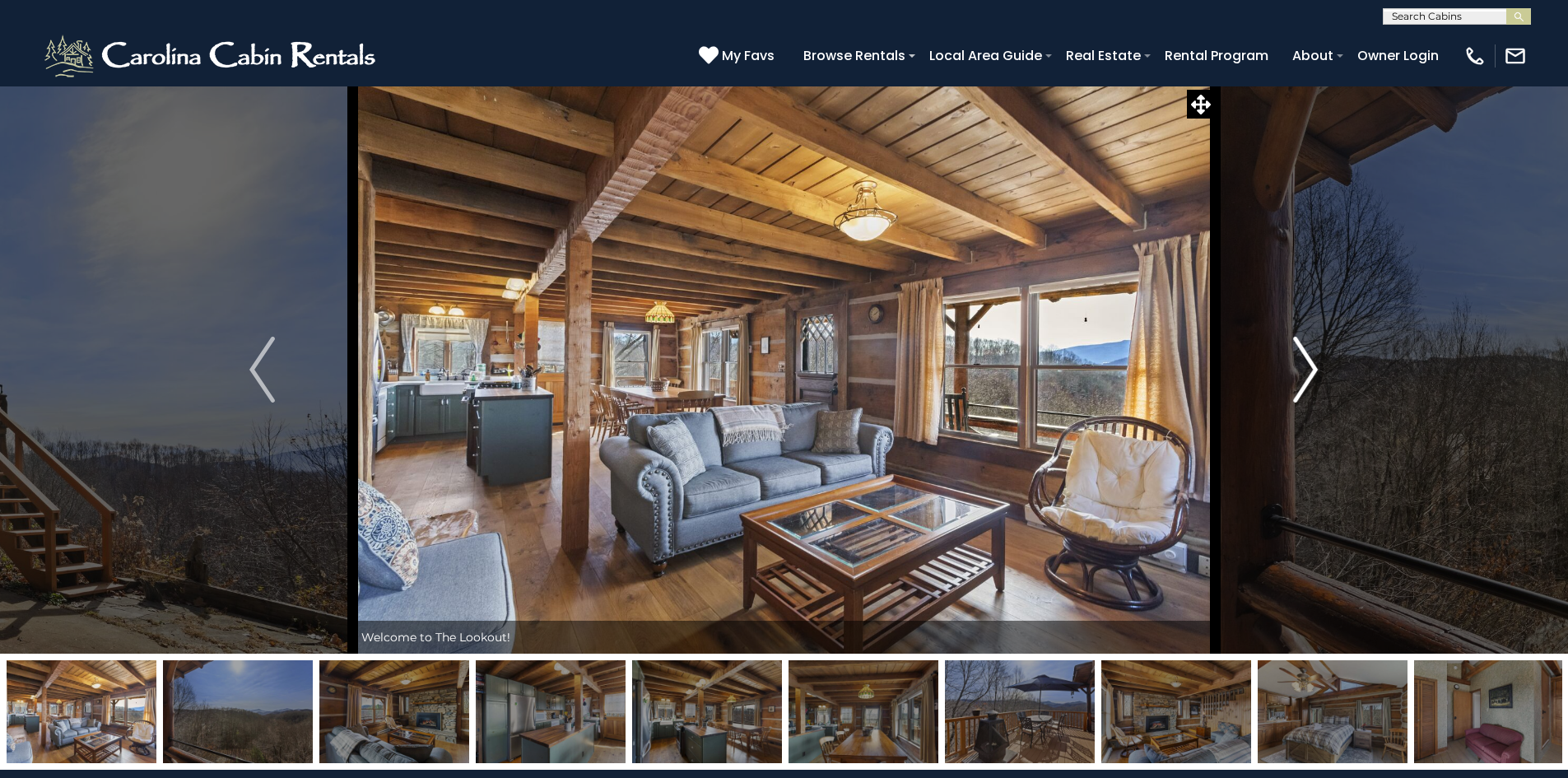
click at [1304, 369] on img "Next" at bounding box center [1305, 370] width 25 height 66
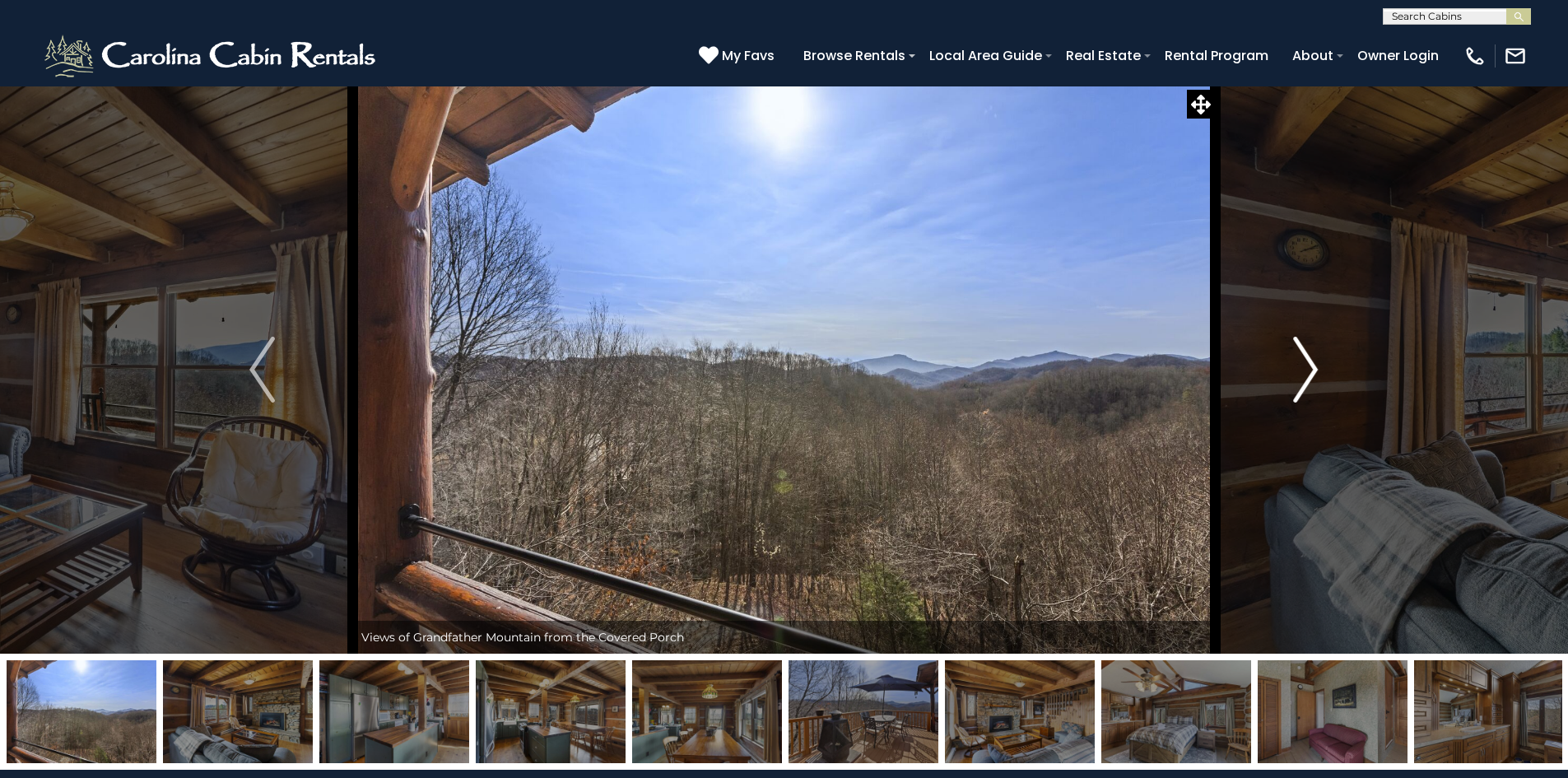
click at [1304, 369] on img "Next" at bounding box center [1305, 370] width 25 height 66
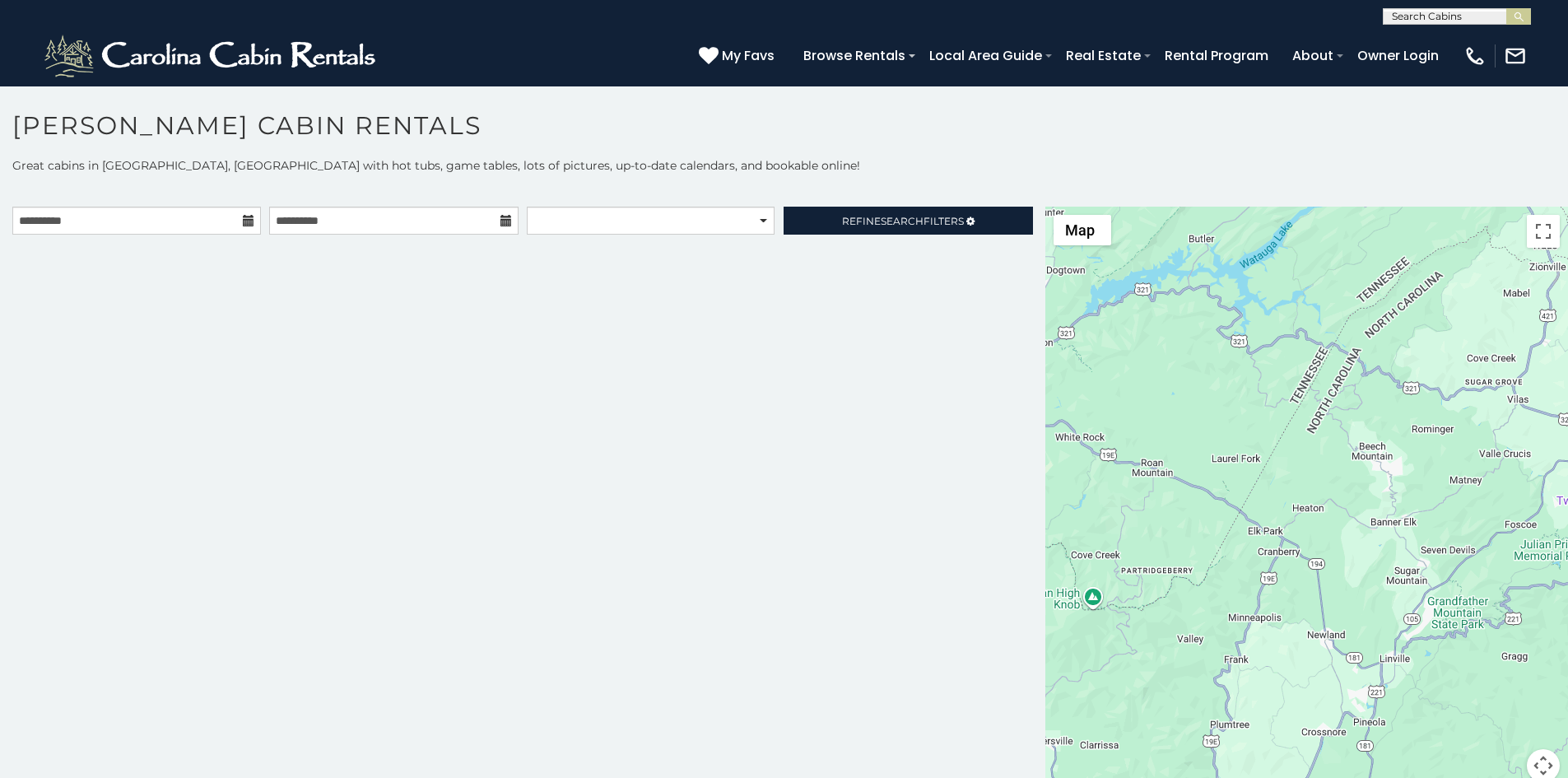
scroll to position [9, 0]
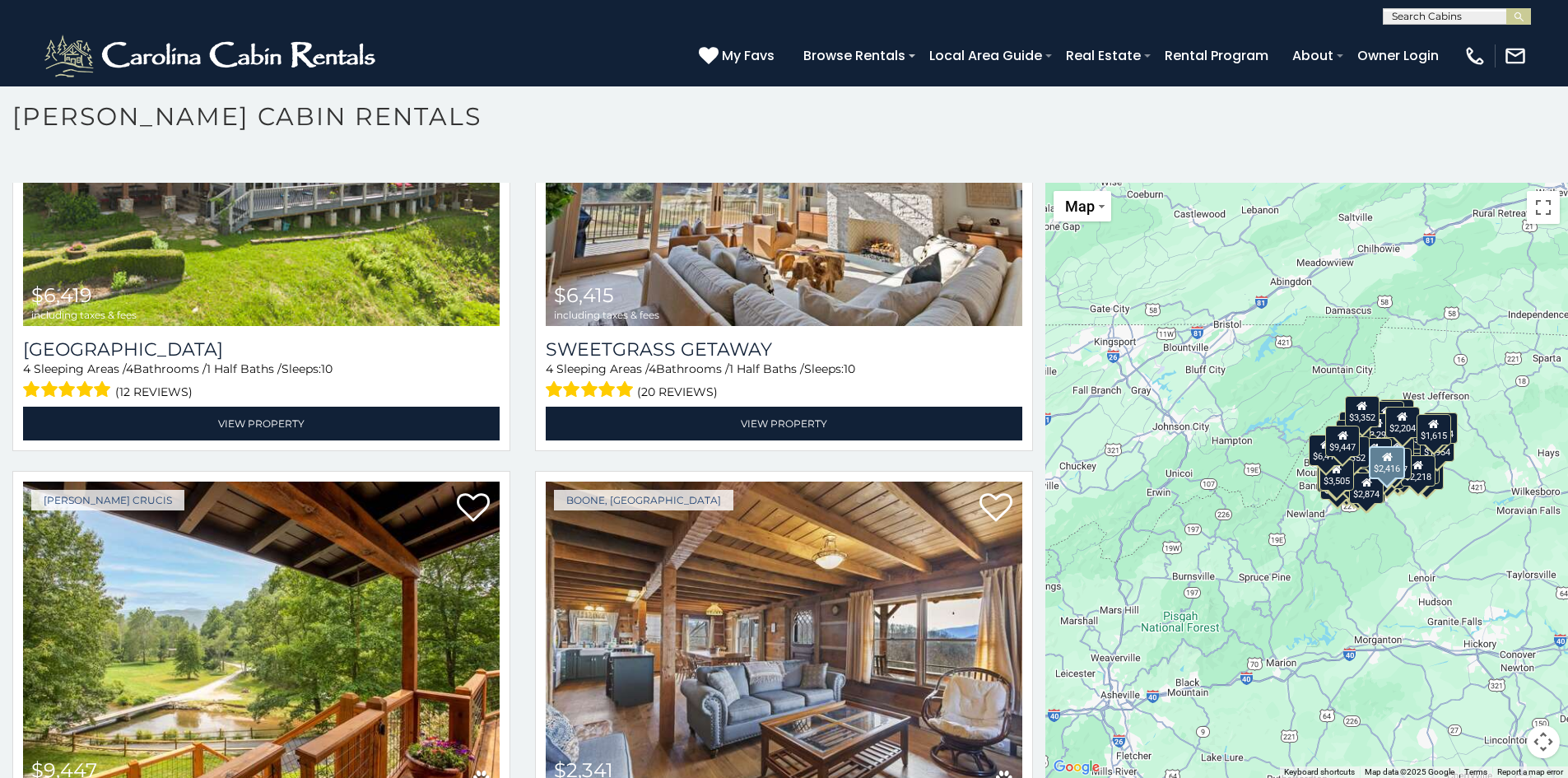
scroll to position [21534, 0]
